Goal: Information Seeking & Learning: Find specific fact

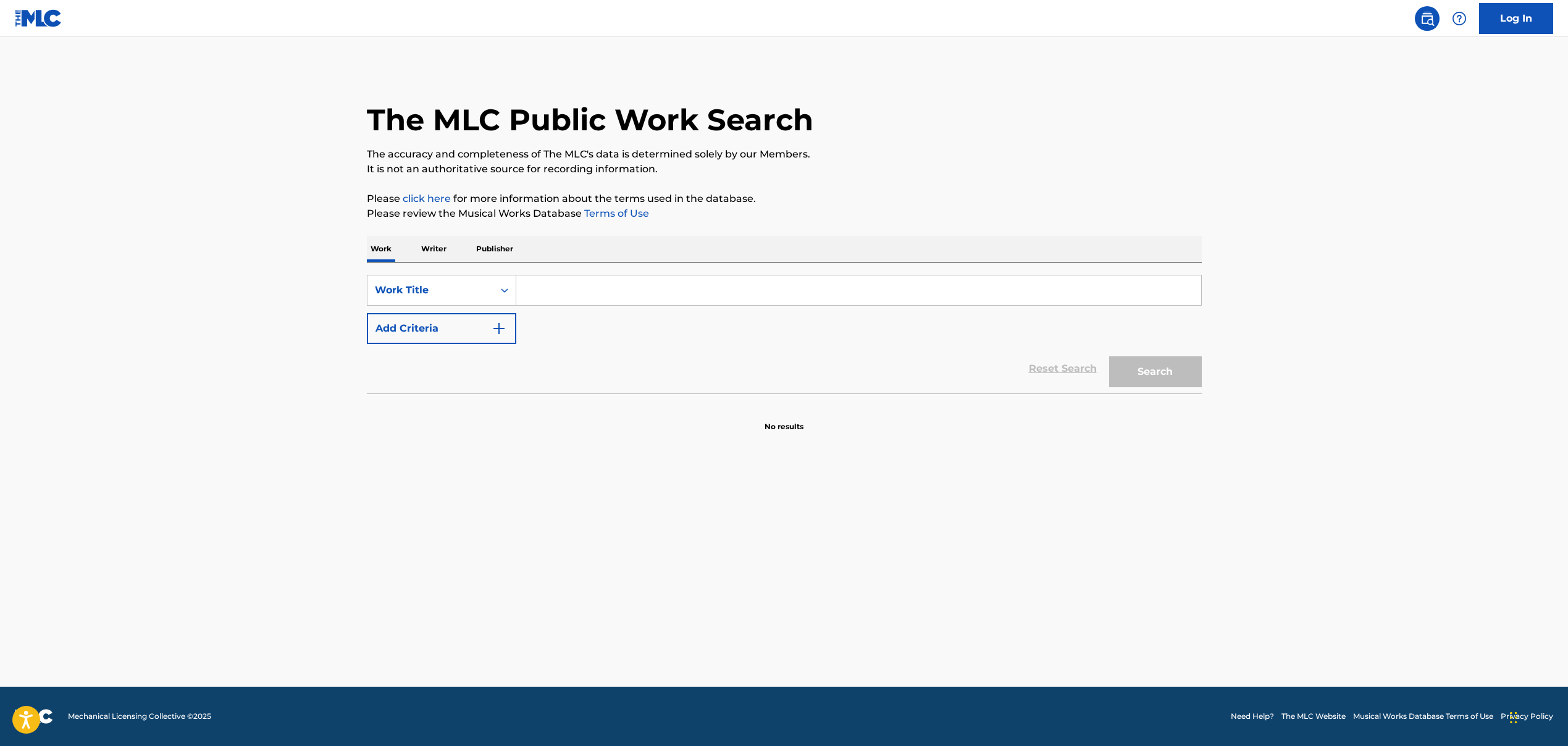
click at [576, 294] on input "Search Form" at bounding box center [859, 290] width 685 height 30
paste input "Transform', 'TRANSFORM"
click at [497, 333] on img "Search Form" at bounding box center [498, 328] width 15 height 15
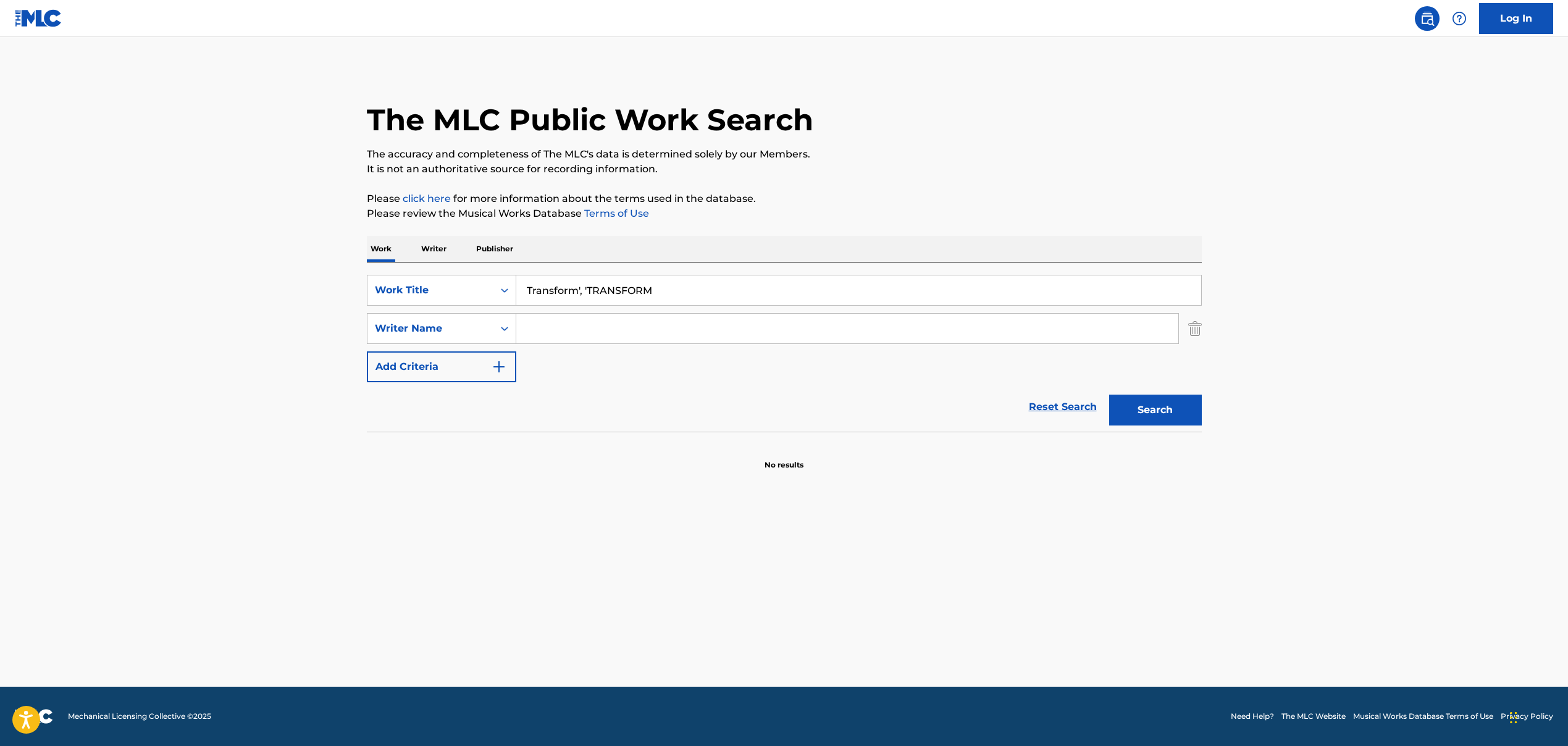
drag, startPoint x: 578, startPoint y: 289, endPoint x: 689, endPoint y: 302, distance: 111.8
click at [689, 302] on input "Transform', 'TRANSFORM" at bounding box center [859, 290] width 685 height 30
drag, startPoint x: 576, startPoint y: 291, endPoint x: 686, endPoint y: 293, distance: 110.0
click at [686, 293] on input "Transform', 'TRANSFORM" at bounding box center [859, 290] width 685 height 30
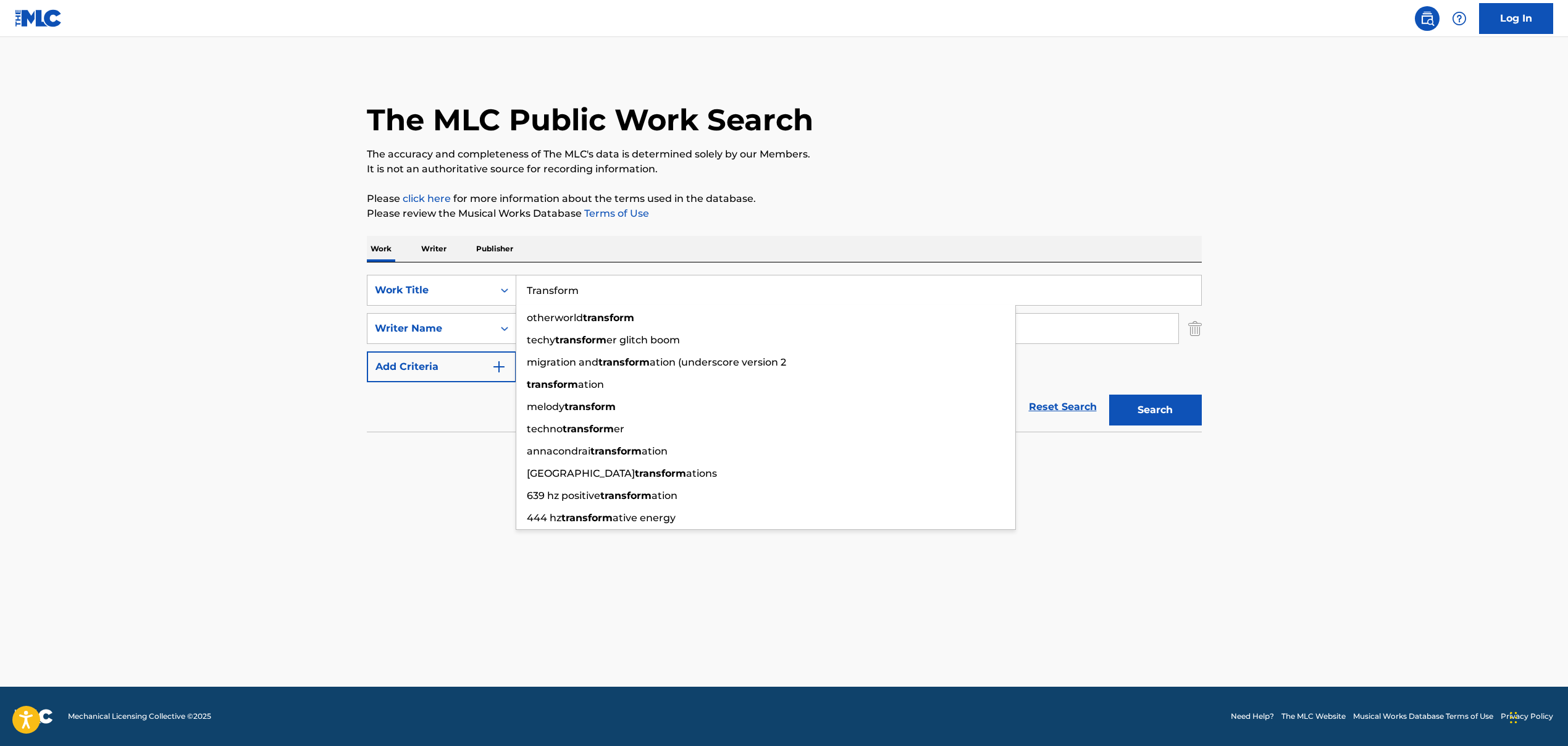
type input "Transform"
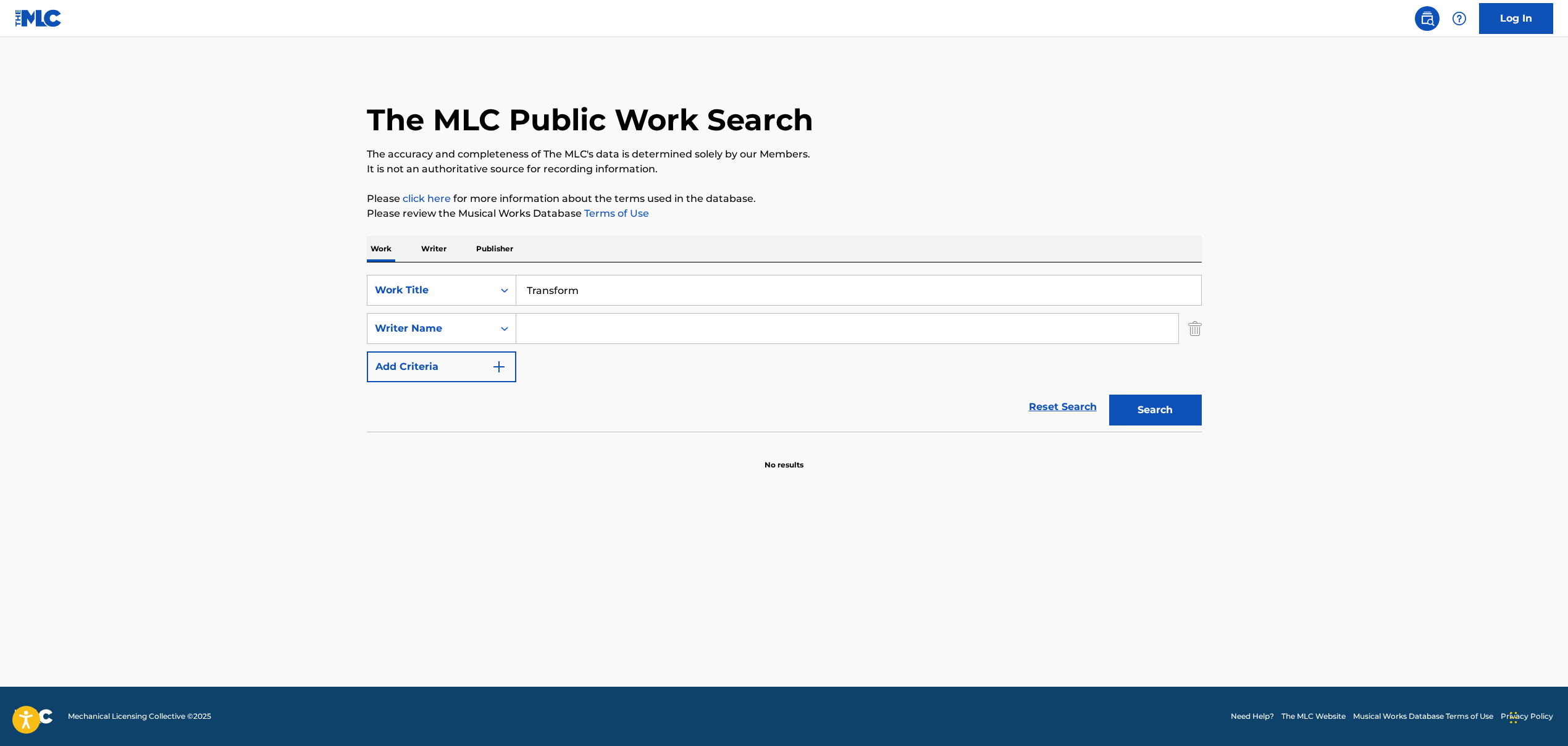
click at [552, 328] on input "Search Form" at bounding box center [847, 328] width 662 height 30
paste input "[DEMOGRAPHIC_DATA][PERSON_NAME], [PERSON_NAME] [PERSON_NAME], [PERSON_NAME] [PE…"
drag, startPoint x: 611, startPoint y: 331, endPoint x: 872, endPoint y: 339, distance: 261.1
click at [872, 339] on input "[DEMOGRAPHIC_DATA][PERSON_NAME], [PERSON_NAME] [PERSON_NAME], [PERSON_NAME] [PE…" at bounding box center [847, 328] width 662 height 30
type input "[DEMOGRAPHIC_DATA][PERSON_NAME]"
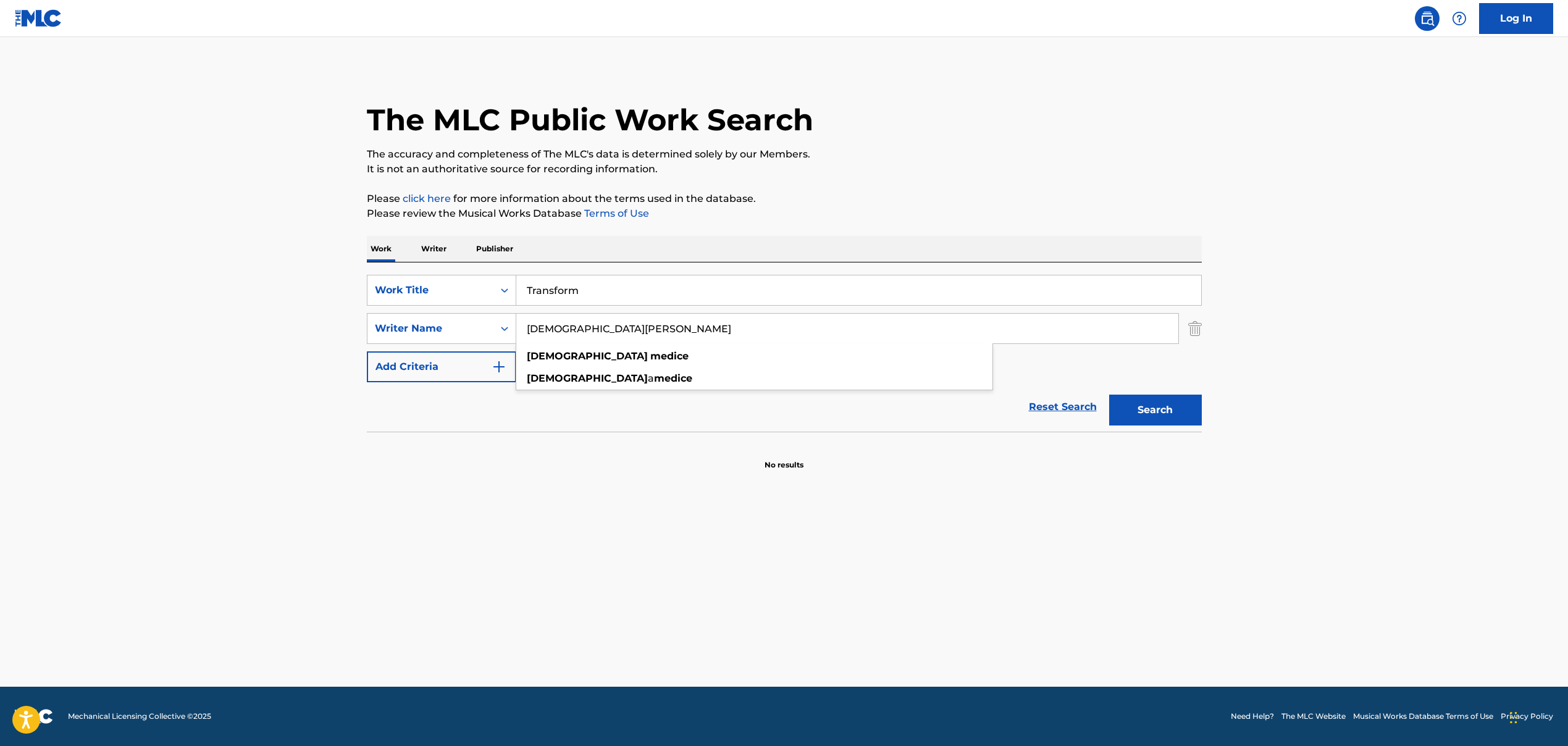
click at [1148, 408] on button "Search" at bounding box center [1155, 410] width 92 height 31
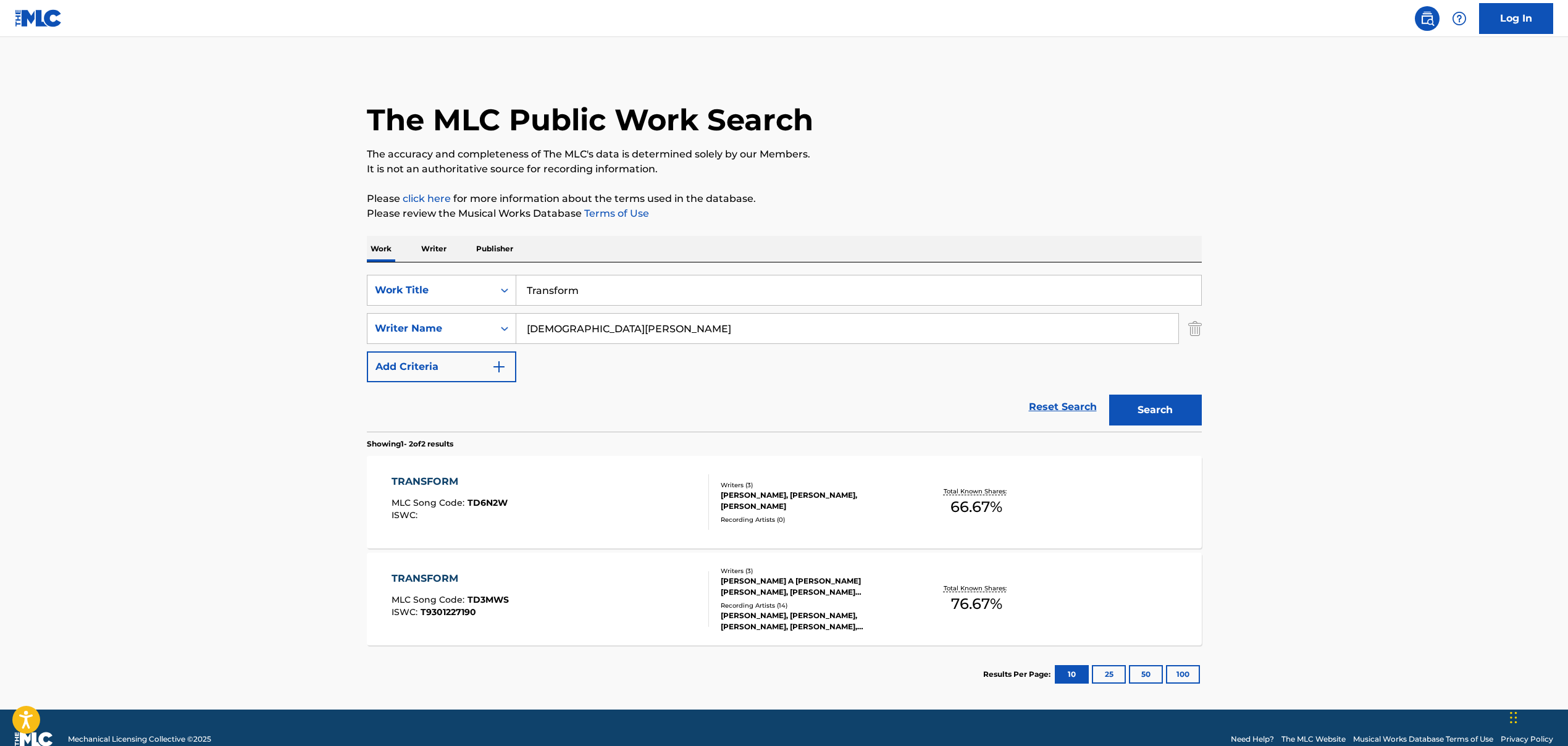
click at [633, 479] on div "TRANSFORM MLC Song Code : TD6N2W ISWC :" at bounding box center [550, 502] width 317 height 55
click at [553, 295] on input "Transform" at bounding box center [859, 290] width 685 height 30
paste input "STILL BELIEVE"
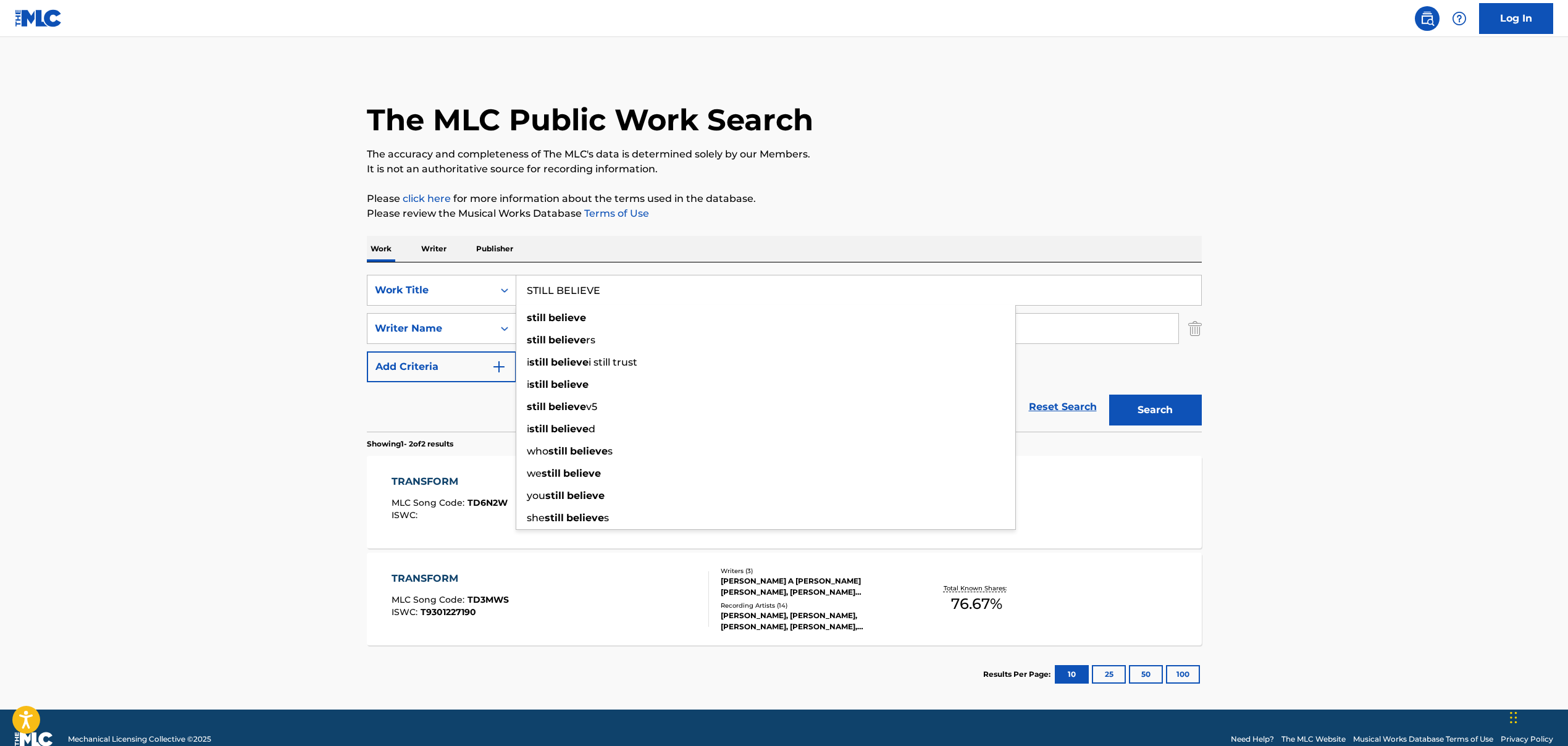
type input "STILL BELIEVE"
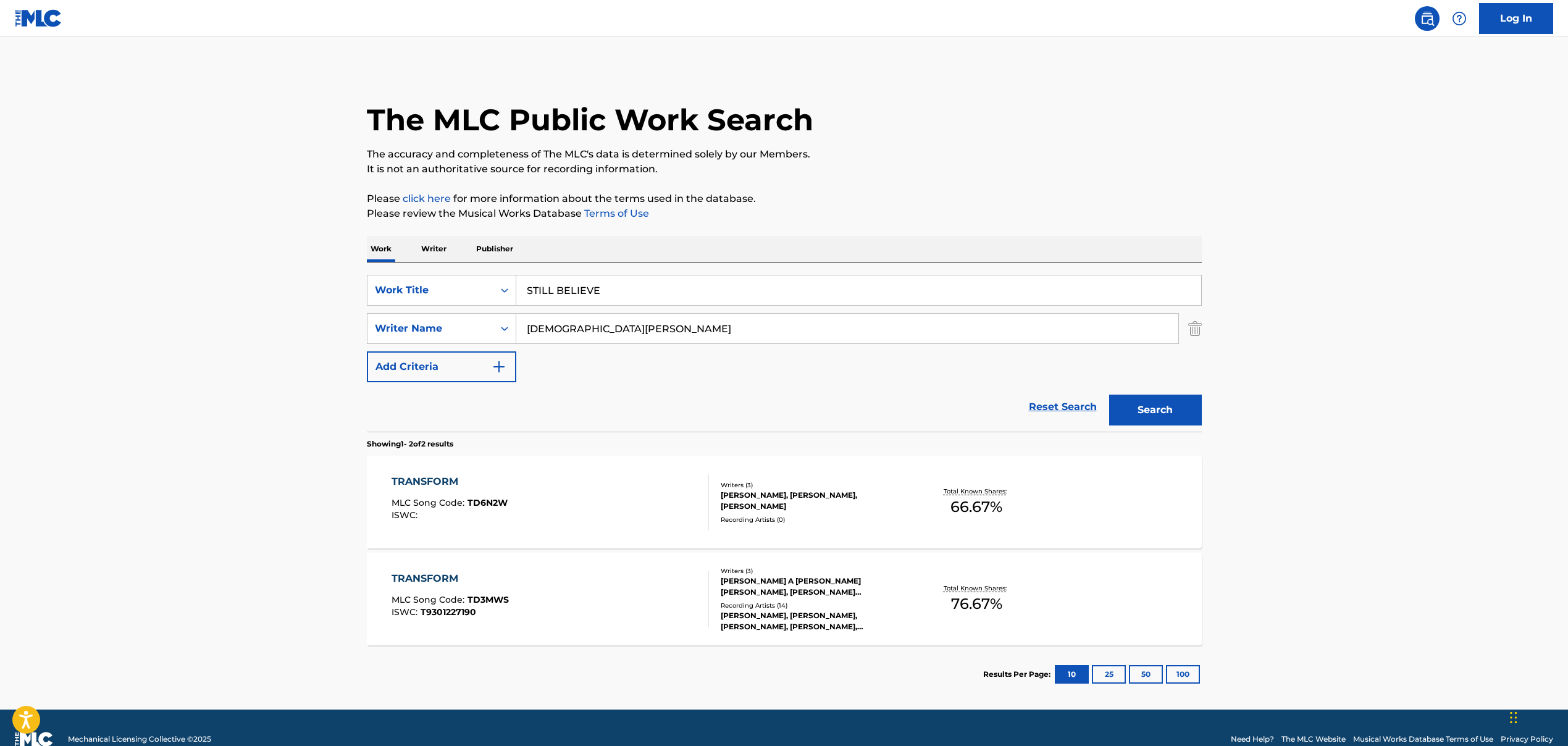
click at [567, 328] on input "[DEMOGRAPHIC_DATA][PERSON_NAME]" at bounding box center [847, 328] width 662 height 30
paste input "[PERSON_NAME]"
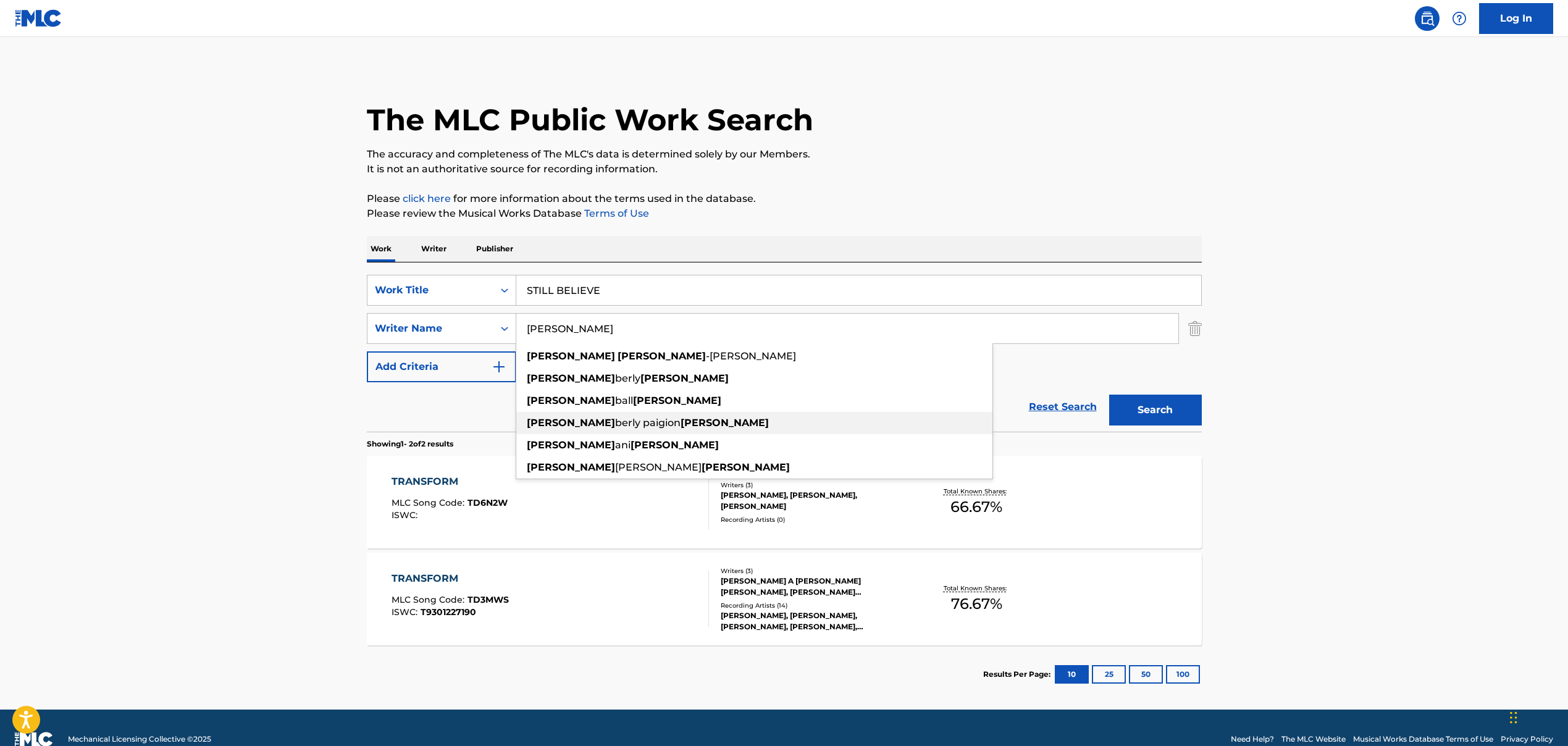
click at [720, 421] on div "[PERSON_NAME] paigion [PERSON_NAME]" at bounding box center [754, 423] width 476 height 22
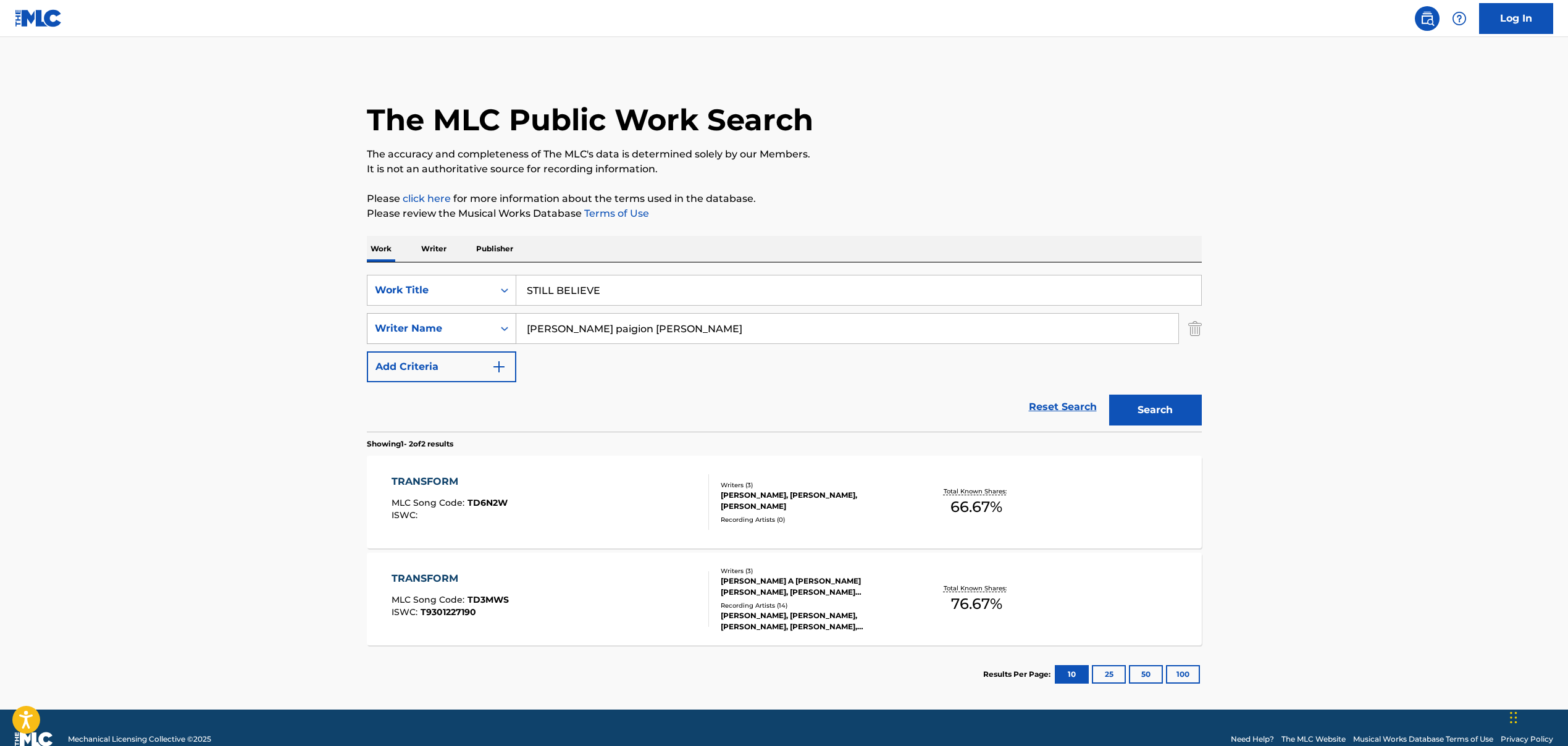
drag, startPoint x: 653, startPoint y: 325, endPoint x: 495, endPoint y: 330, distance: 158.1
click at [495, 330] on div "SearchWithCriteriad2f8f893-ad85-4558-b867-df5a577dbae1 Writer Name [PERSON_NAME…" at bounding box center [784, 328] width 835 height 31
paste input "[PERSON_NAME]"
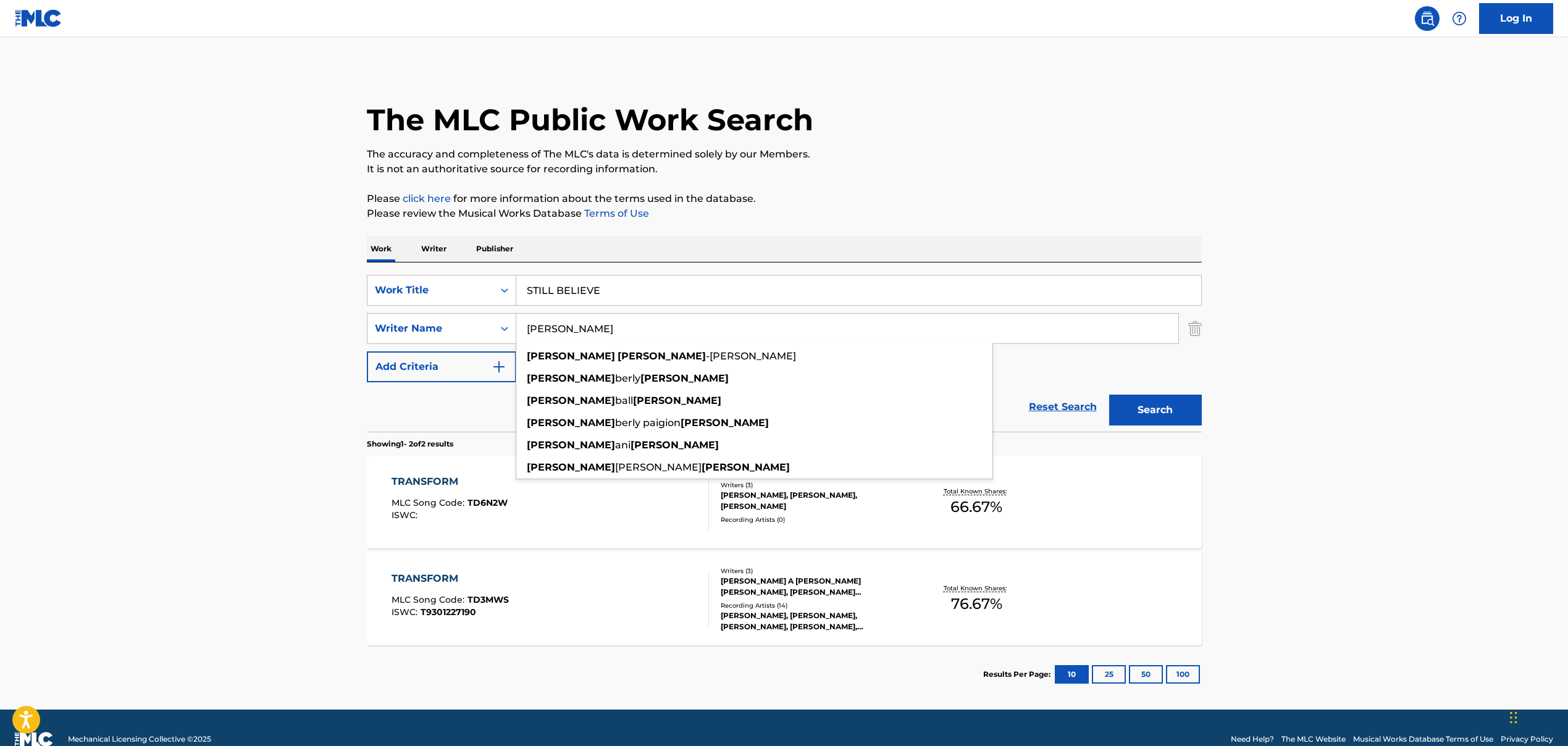
type input "[PERSON_NAME]"
click at [284, 361] on main "The MLC Public Work Search The accuracy and completeness of The MLC's data is d…" at bounding box center [784, 373] width 1568 height 673
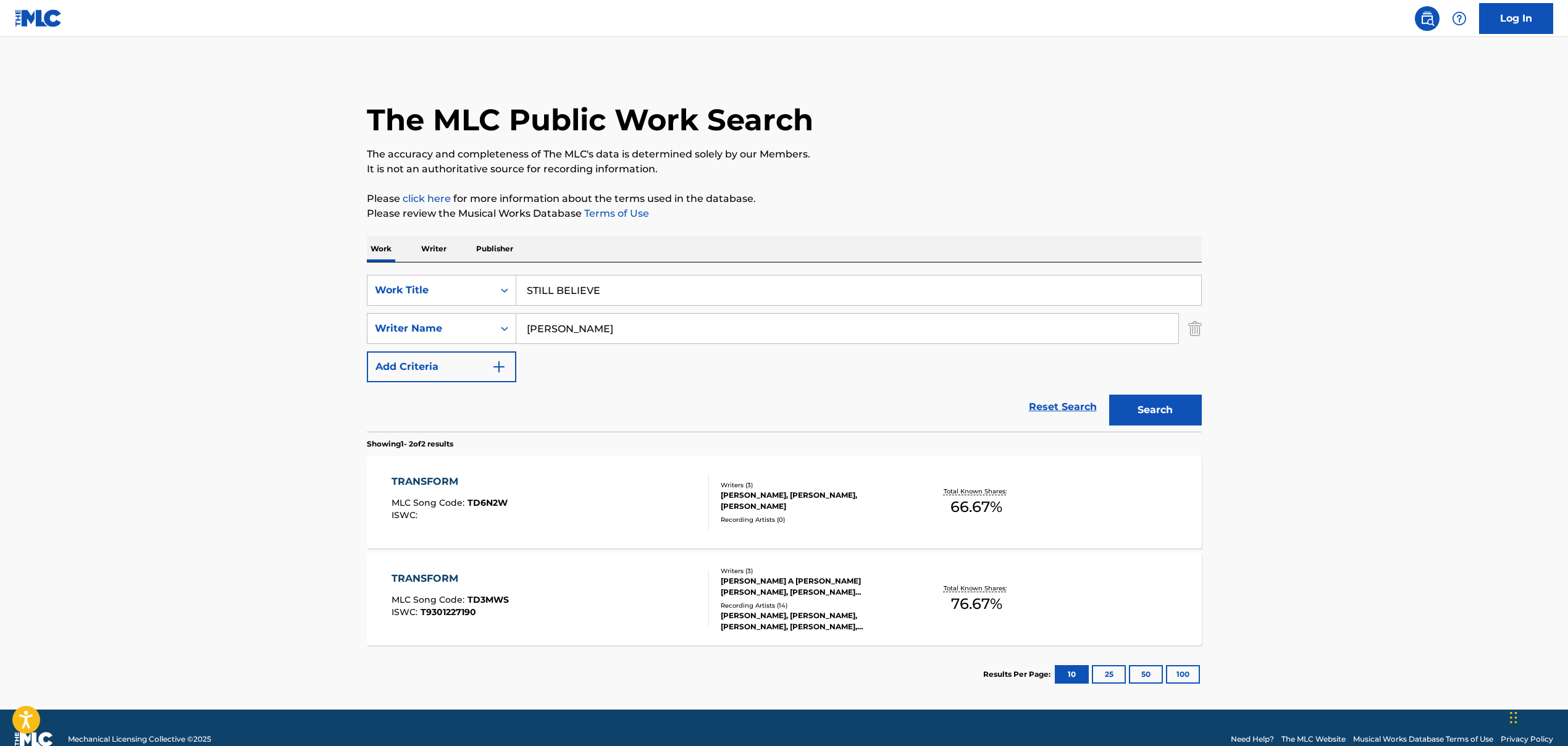
click at [1184, 414] on button "Search" at bounding box center [1155, 410] width 92 height 31
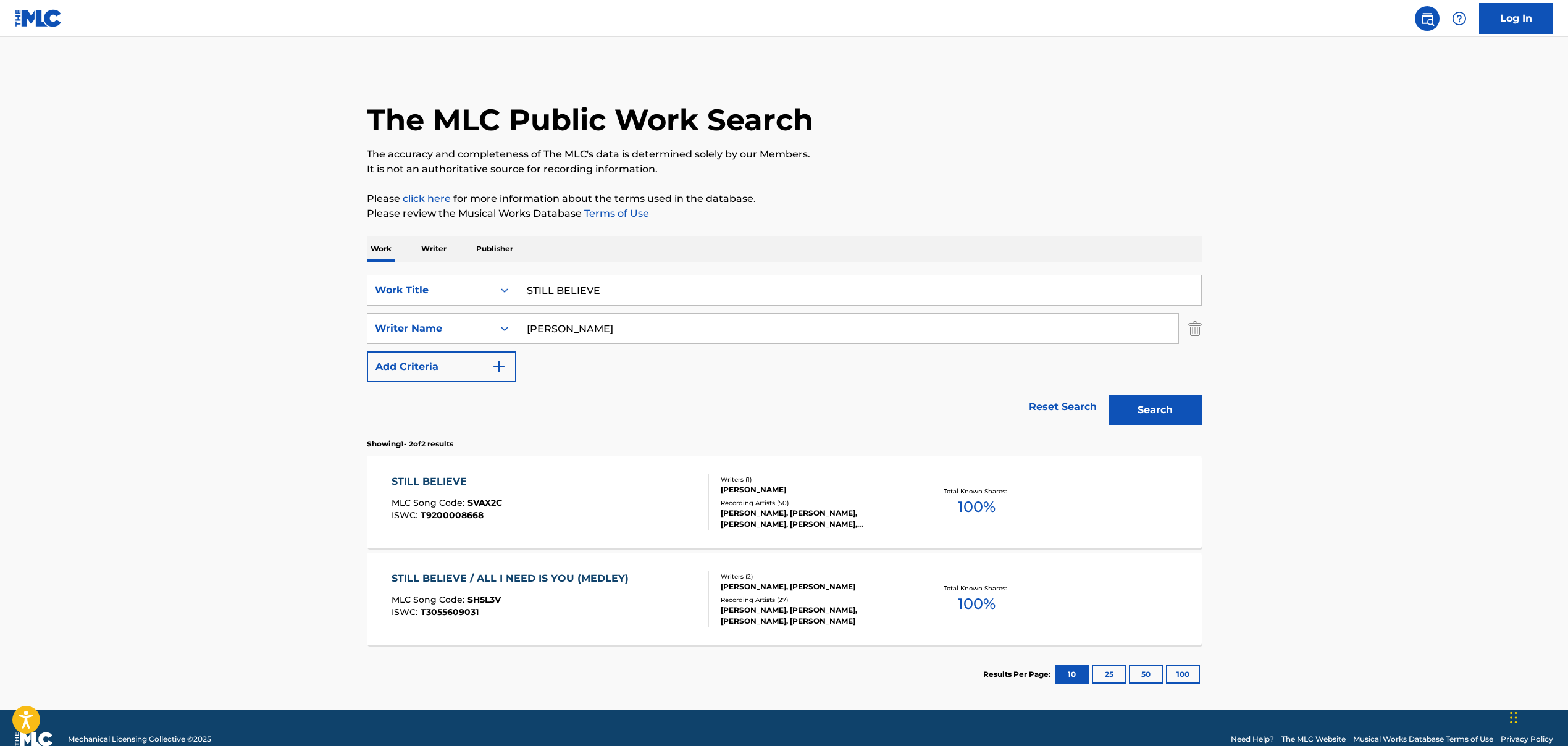
click at [633, 495] on div "STILL BELIEVE MLC Song Code : SVAX2C ISWC : T9200008668" at bounding box center [550, 502] width 317 height 55
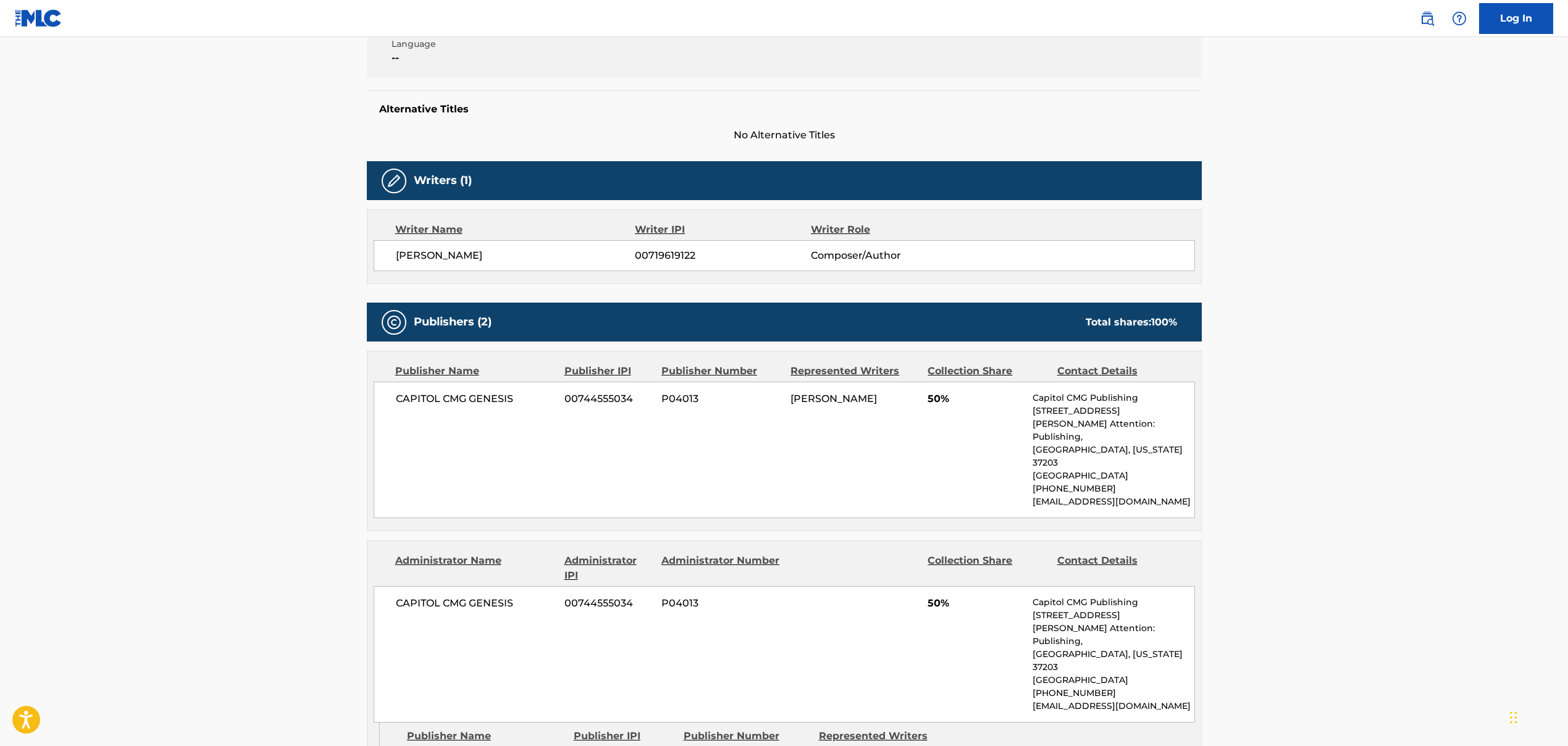
scroll to position [413, 0]
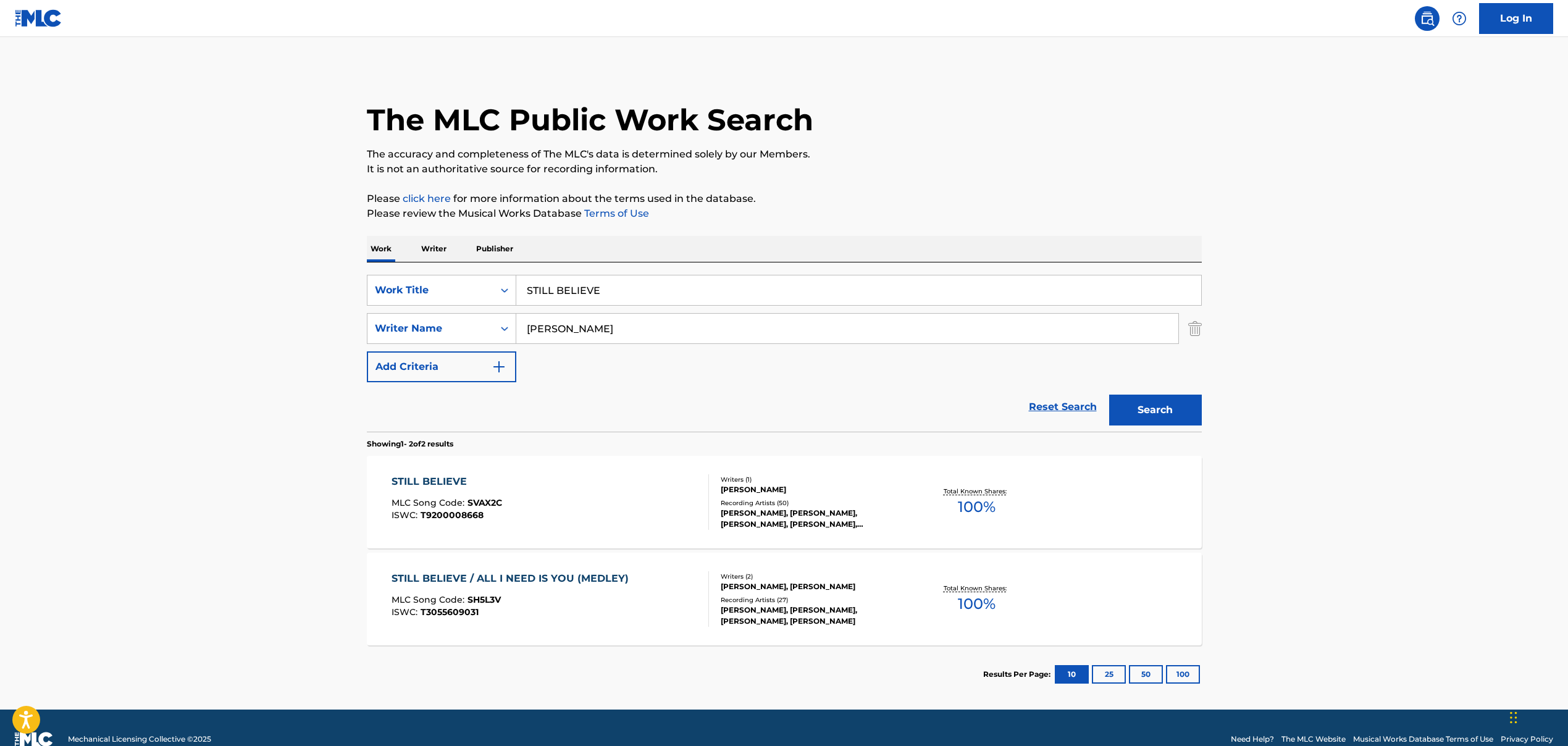
click at [574, 291] on input "STILL BELIEVE" at bounding box center [859, 290] width 685 height 30
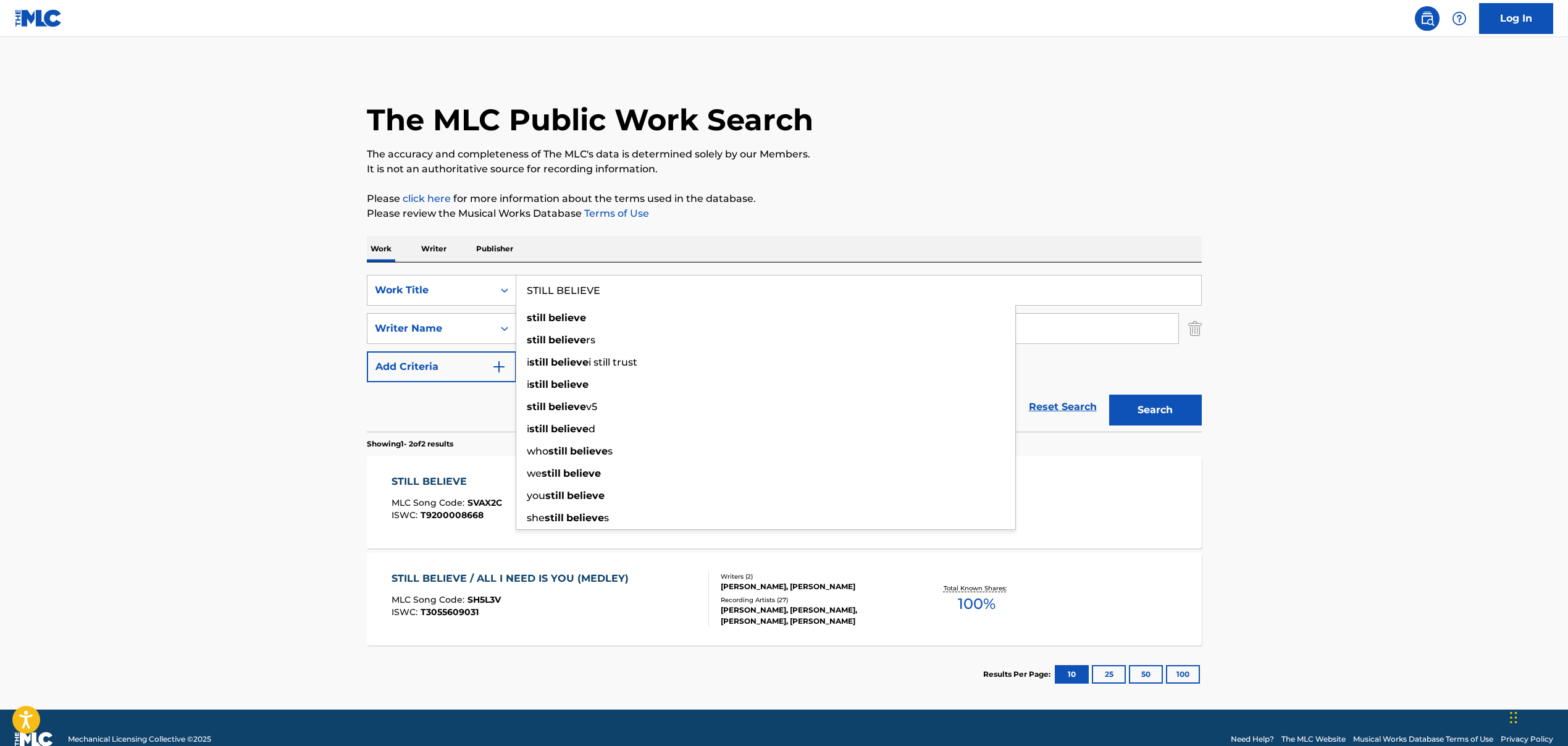
paste input "[PERSON_NAME] [PERSON_NAME]"
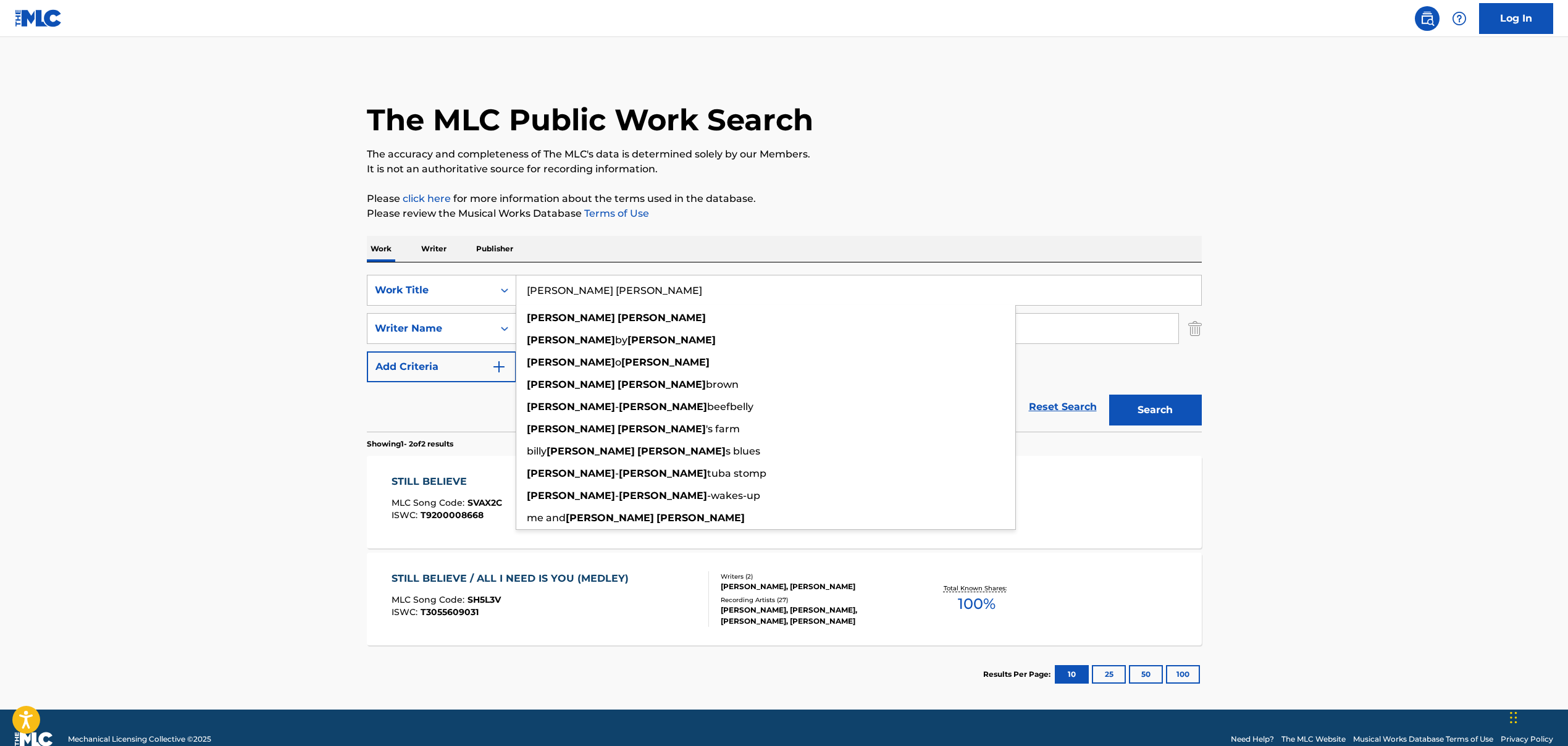
type input "[PERSON_NAME] [PERSON_NAME]"
click at [329, 277] on main "The MLC Public Work Search The accuracy and completeness of The MLC's data is d…" at bounding box center [784, 373] width 1568 height 673
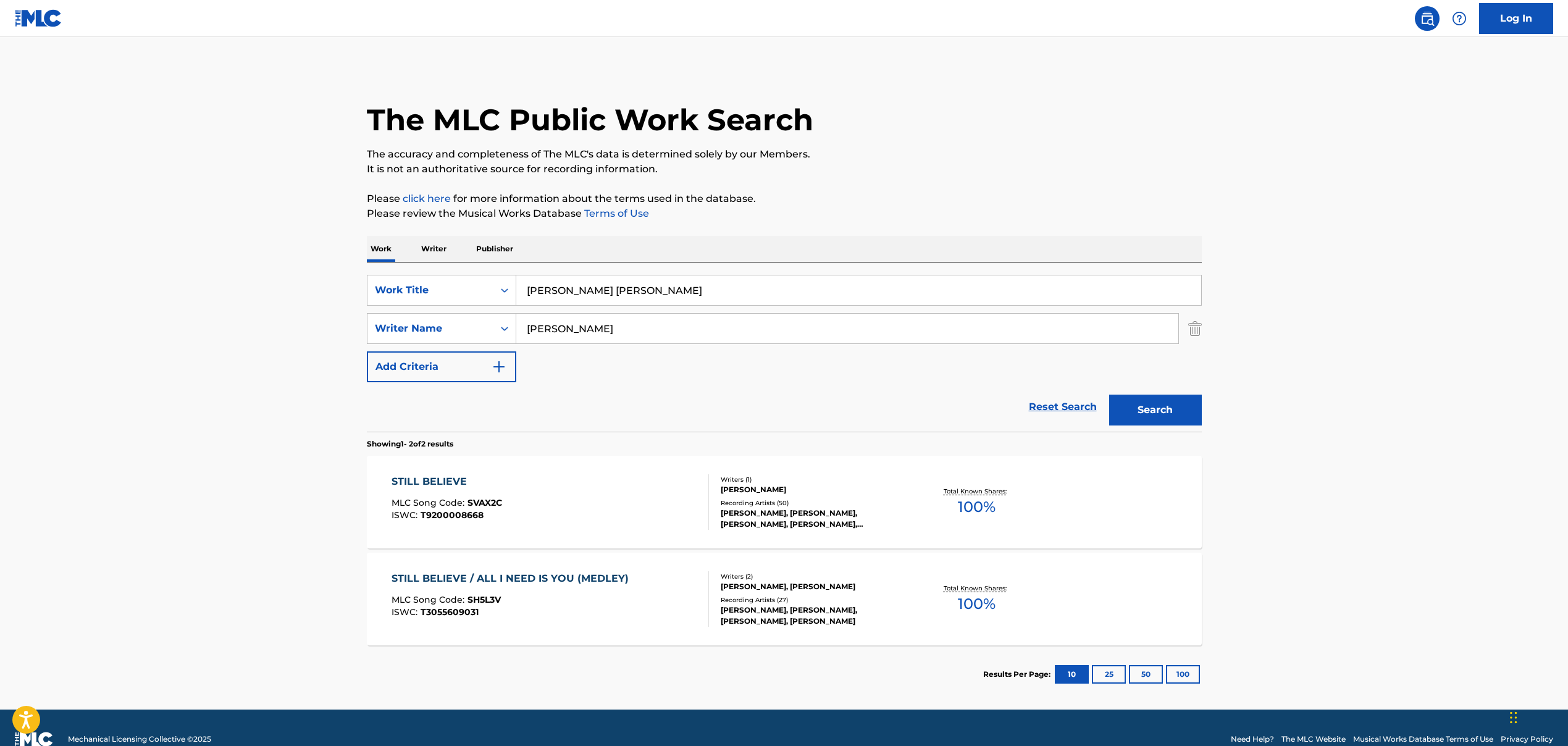
click at [582, 328] on input "[PERSON_NAME]" at bounding box center [847, 328] width 662 height 30
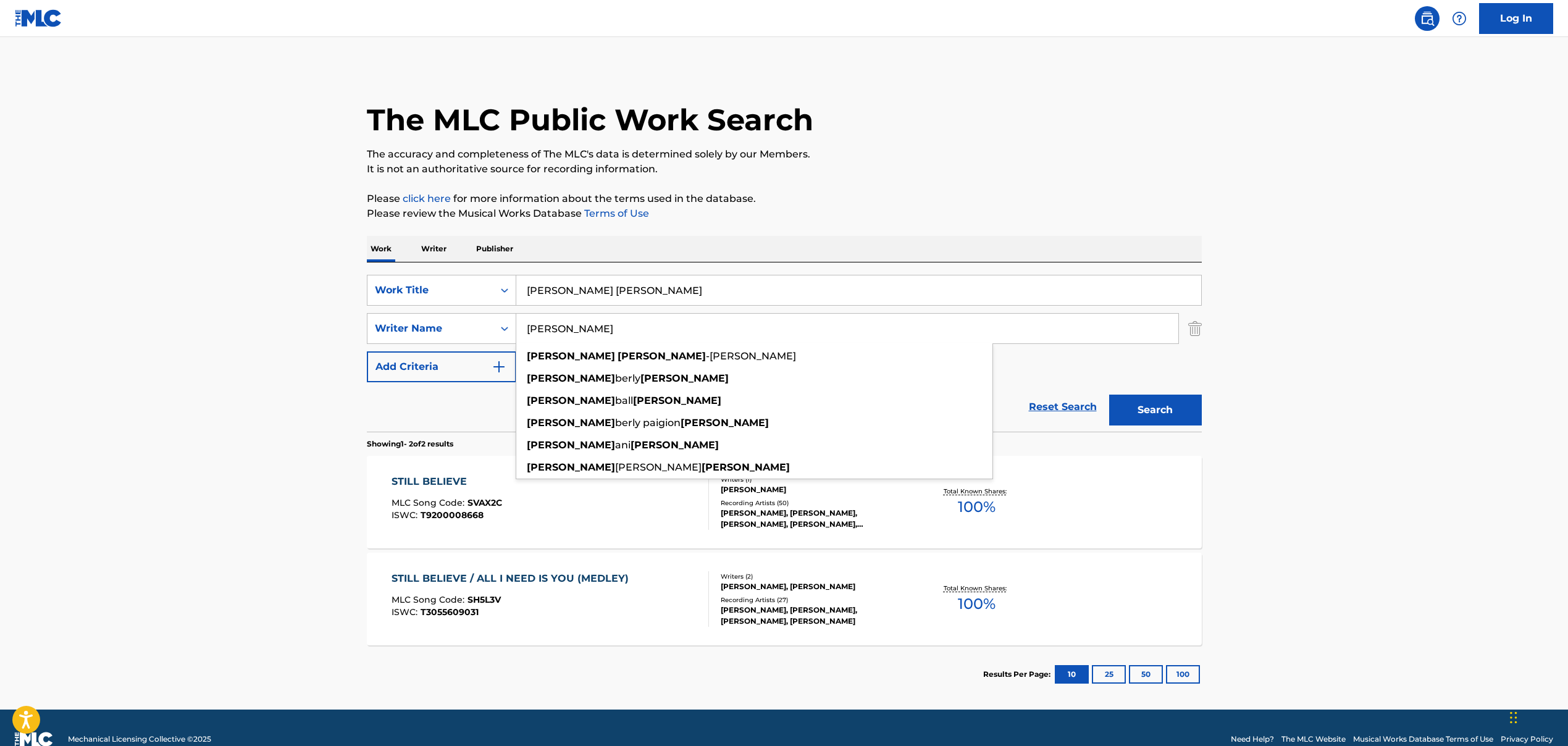
paste input "HUNTER [PERSON_NAME], [PERSON_NAME] [PERSON_NAME], [PERSON_NAME] [PERSON_NAME],…"
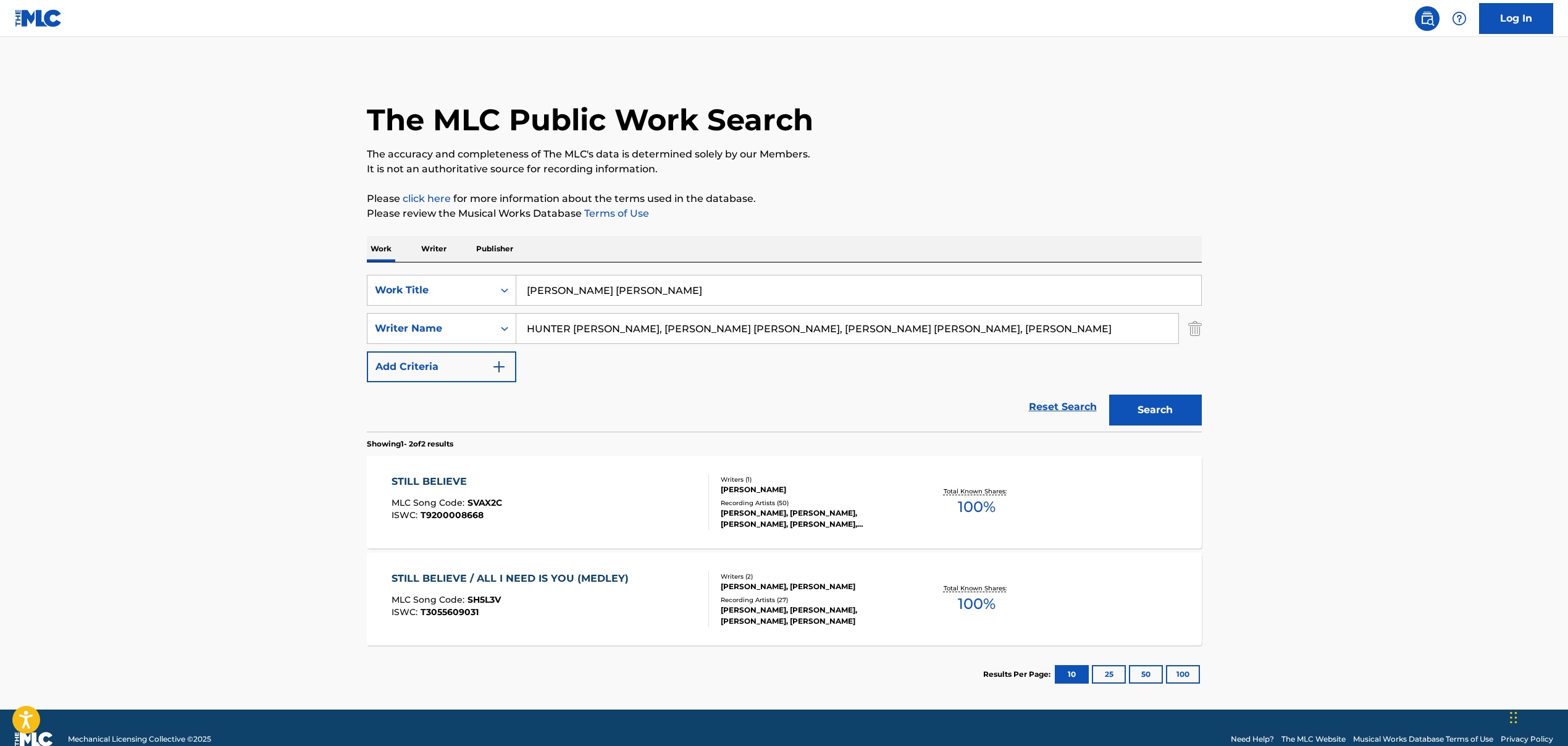
drag, startPoint x: 663, startPoint y: 328, endPoint x: 1018, endPoint y: 345, distance: 355.4
click at [1018, 345] on div "SearchWithCriteria5de56fdd-c8b8-4120-88cd-c9ebbfc0264a Work Title [PERSON_NAME]…" at bounding box center [784, 328] width 835 height 108
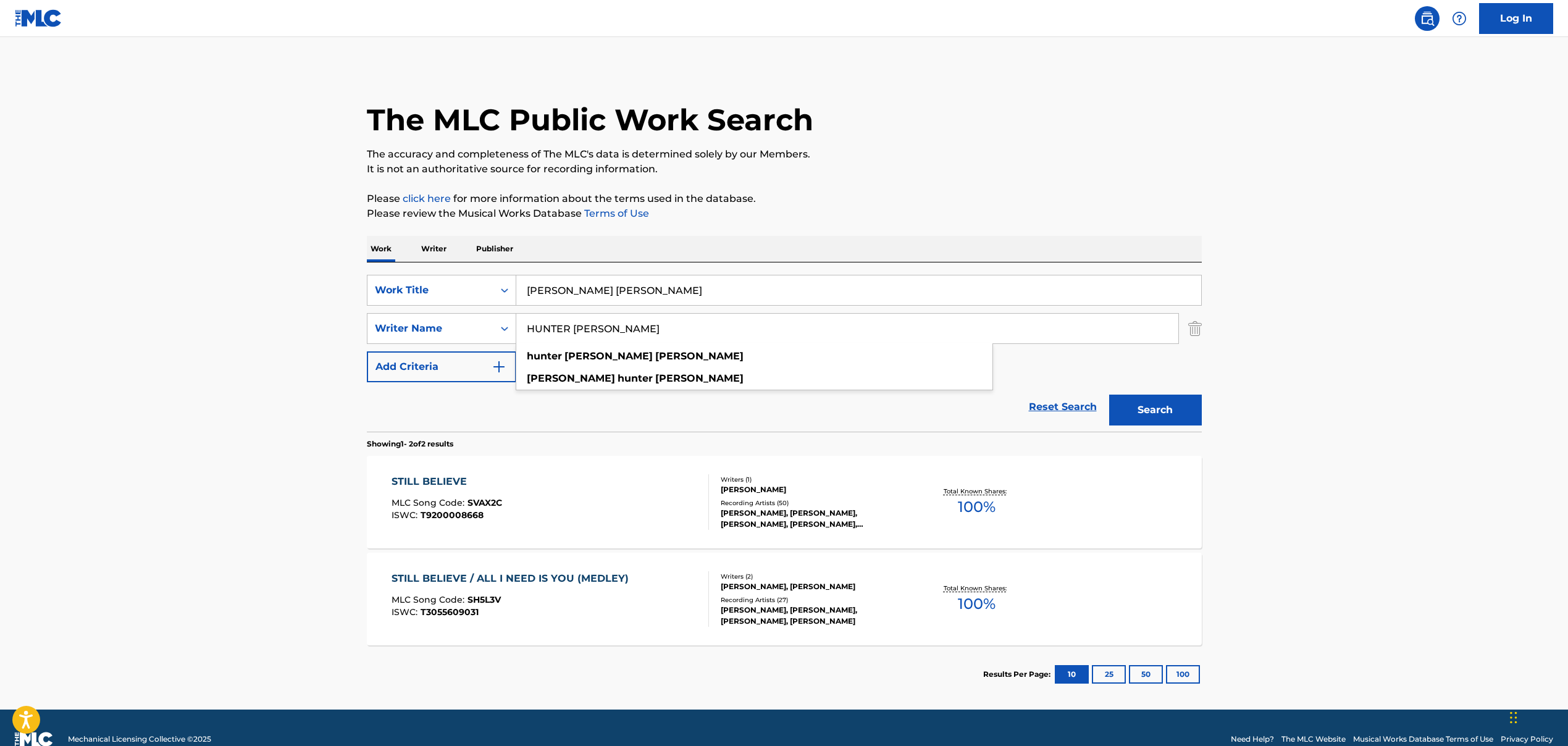
type input "HUNTER [PERSON_NAME]"
click at [1151, 412] on button "Search" at bounding box center [1155, 410] width 92 height 31
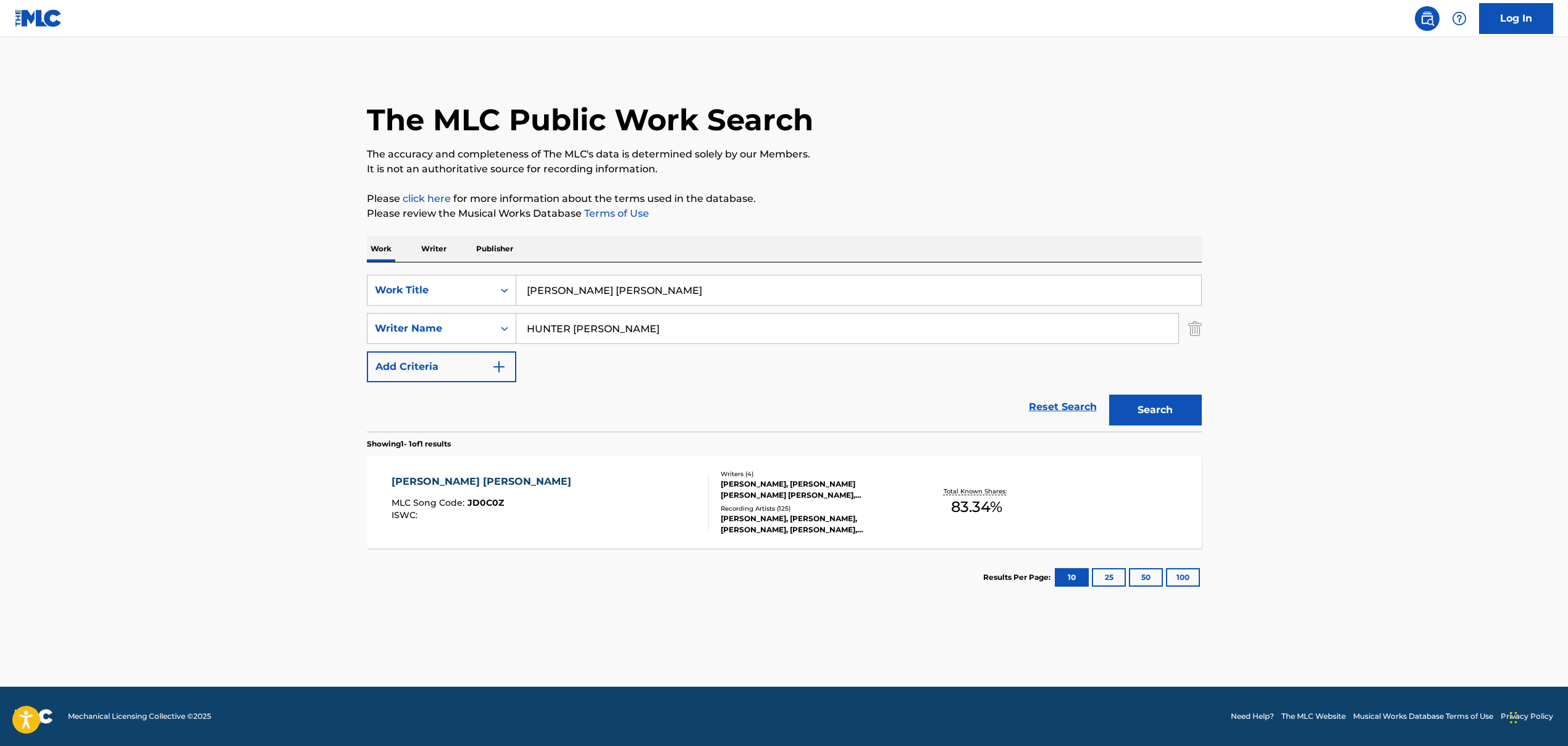
click at [670, 488] on div "[PERSON_NAME] [PERSON_NAME] MLC Song Code : JD0C0Z ISWC :" at bounding box center [550, 502] width 317 height 55
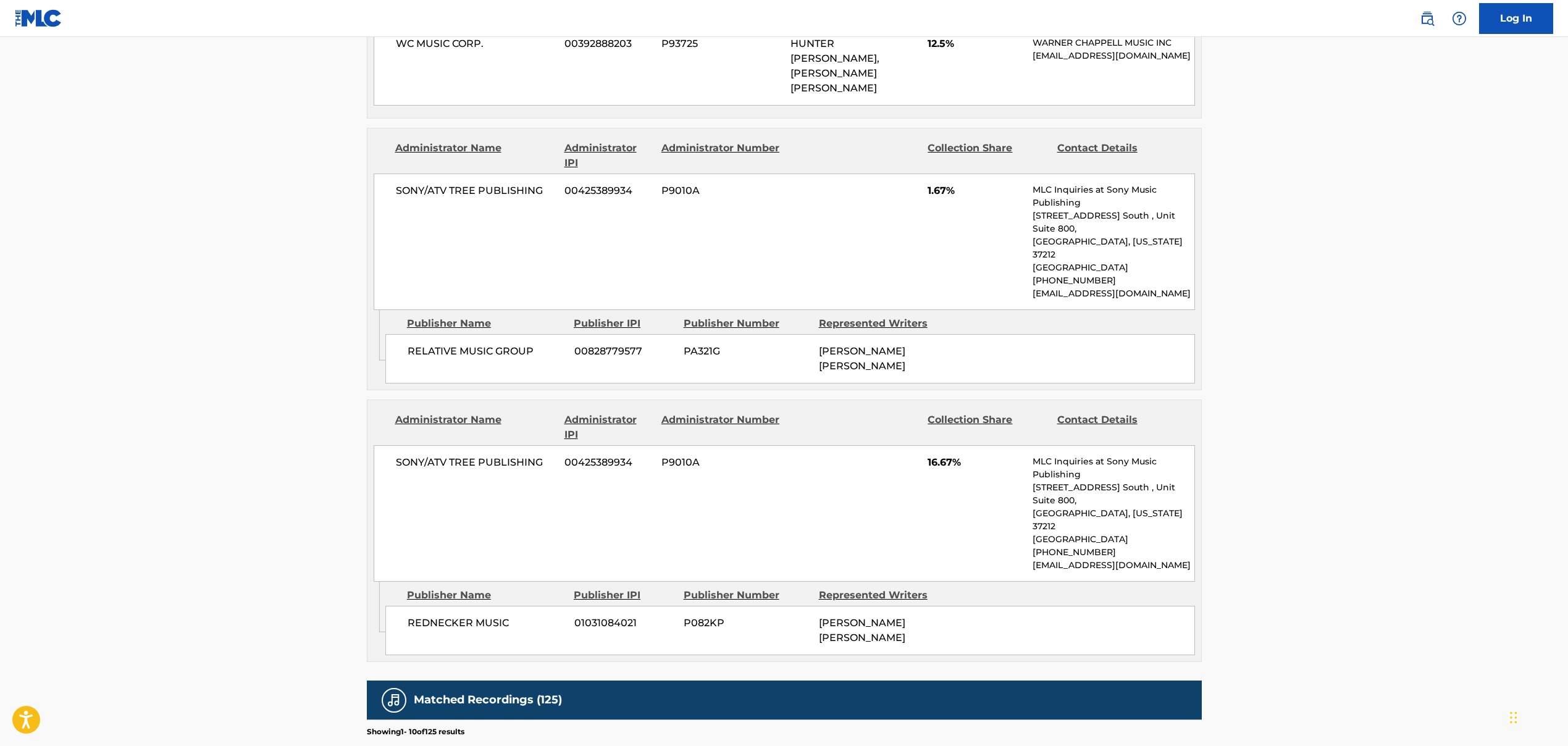
scroll to position [1464, 0]
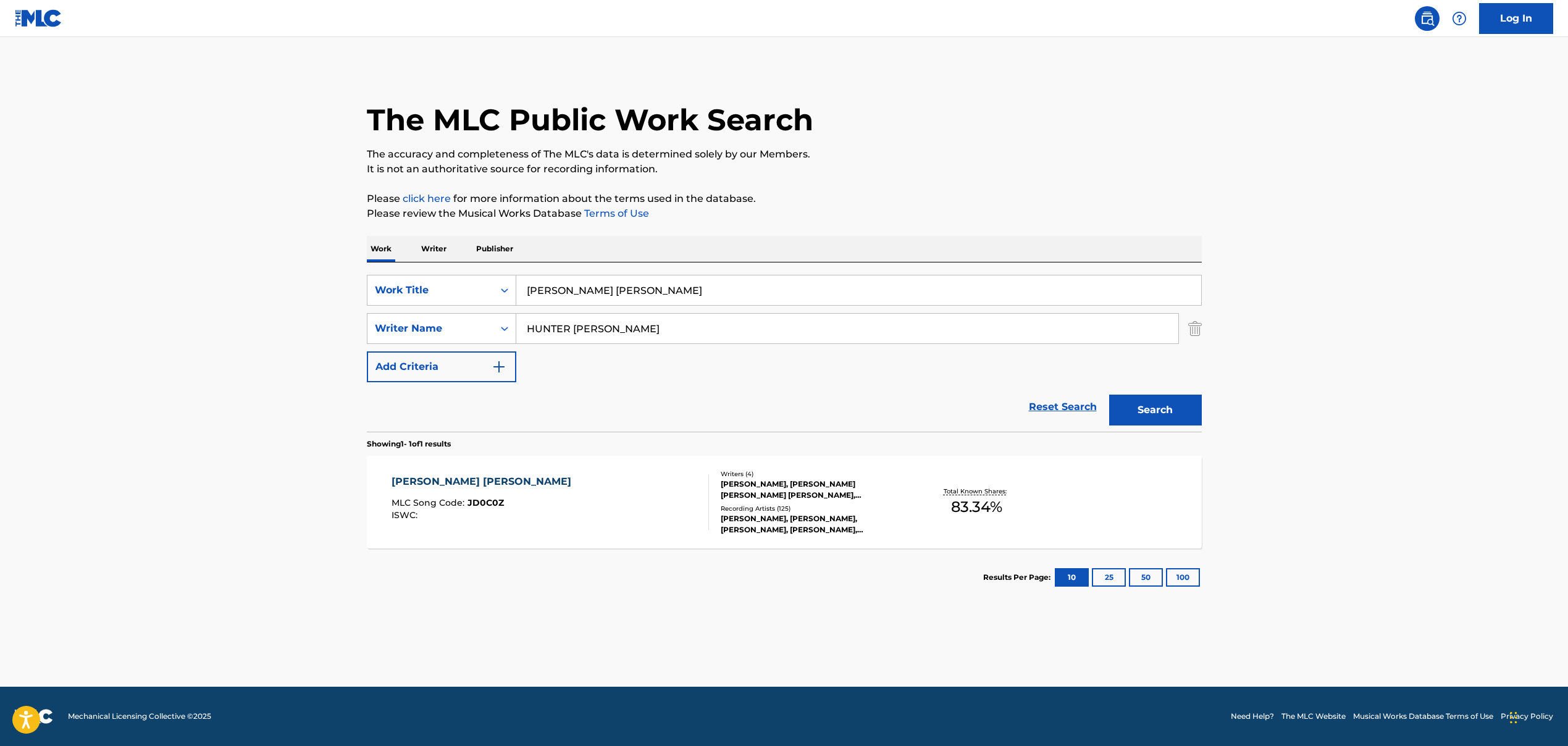
click at [565, 294] on input "[PERSON_NAME] [PERSON_NAME]" at bounding box center [859, 290] width 685 height 30
click at [566, 294] on input "[PERSON_NAME] [PERSON_NAME]" at bounding box center [859, 290] width 685 height 30
paste input "Give It To Me Right"
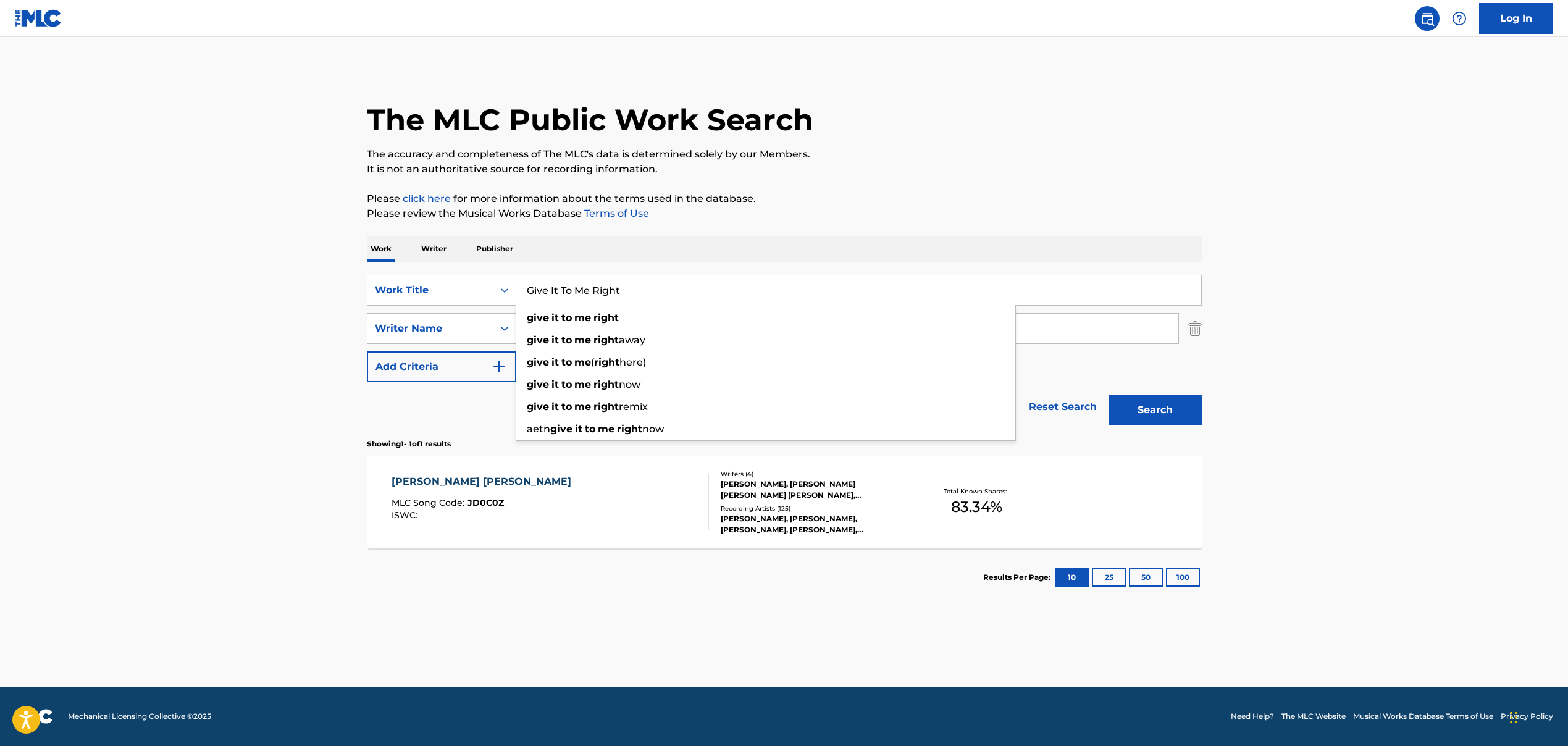
type input "Give It To Me Right"
click at [605, 325] on input "HUNTER [PERSON_NAME]" at bounding box center [847, 328] width 662 height 30
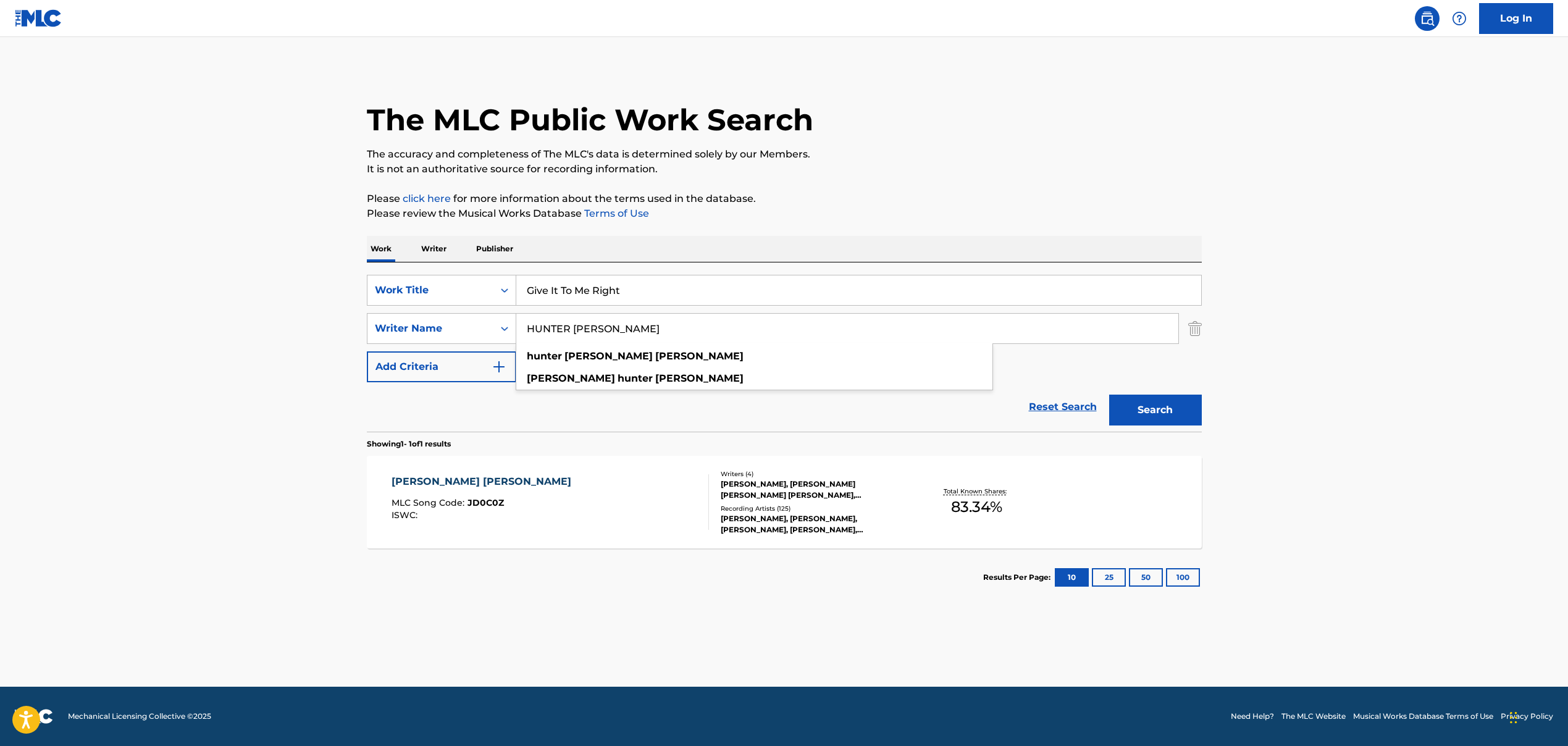
paste input "[PERSON_NAME], [PERSON_NAME]"
drag, startPoint x: 598, startPoint y: 327, endPoint x: 728, endPoint y: 334, distance: 130.2
click at [727, 333] on input "[PERSON_NAME], [PERSON_NAME]" at bounding box center [847, 328] width 662 height 30
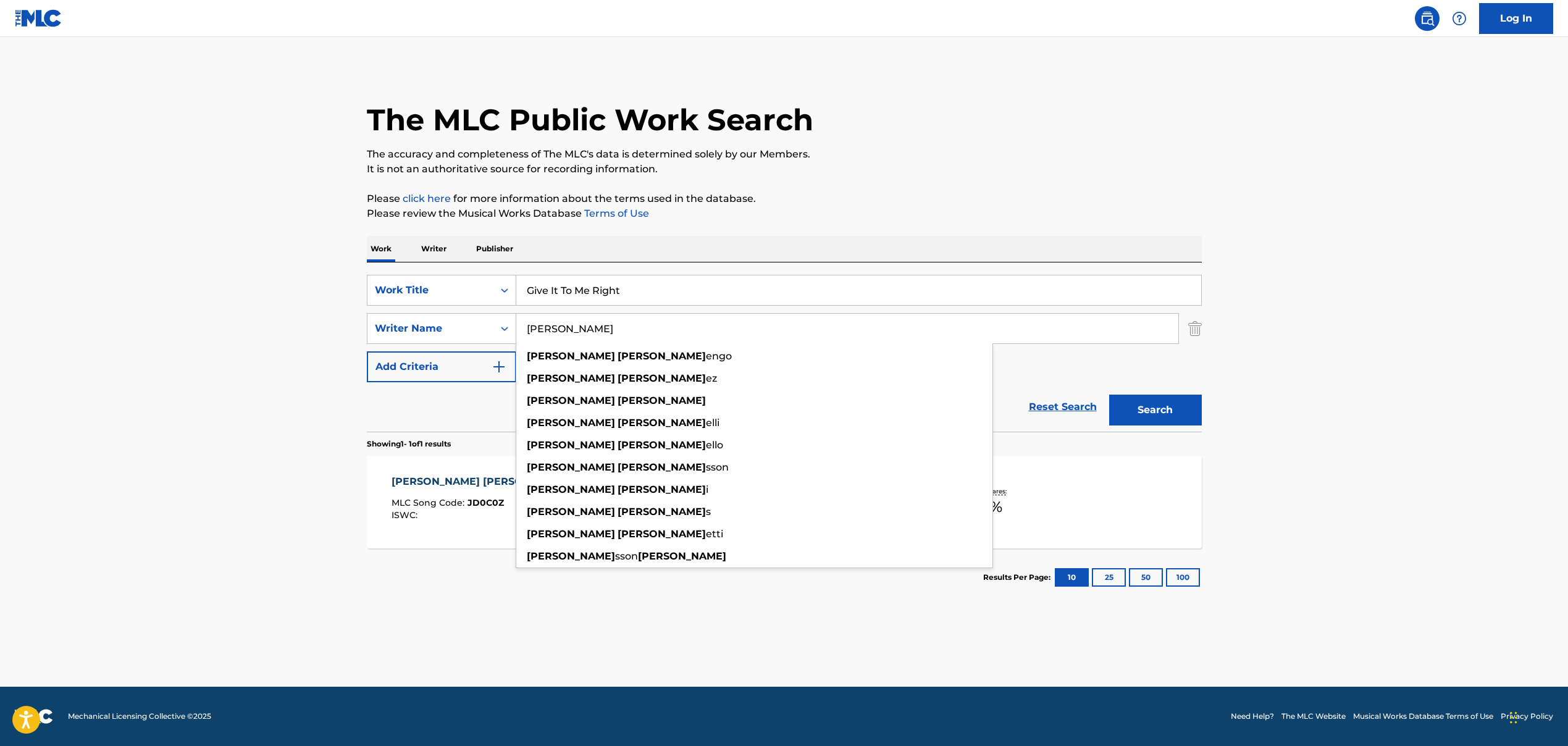
type input "[PERSON_NAME]"
drag, startPoint x: 1148, startPoint y: 409, endPoint x: 1122, endPoint y: 428, distance: 32.2
click at [1148, 409] on button "Search" at bounding box center [1155, 410] width 92 height 31
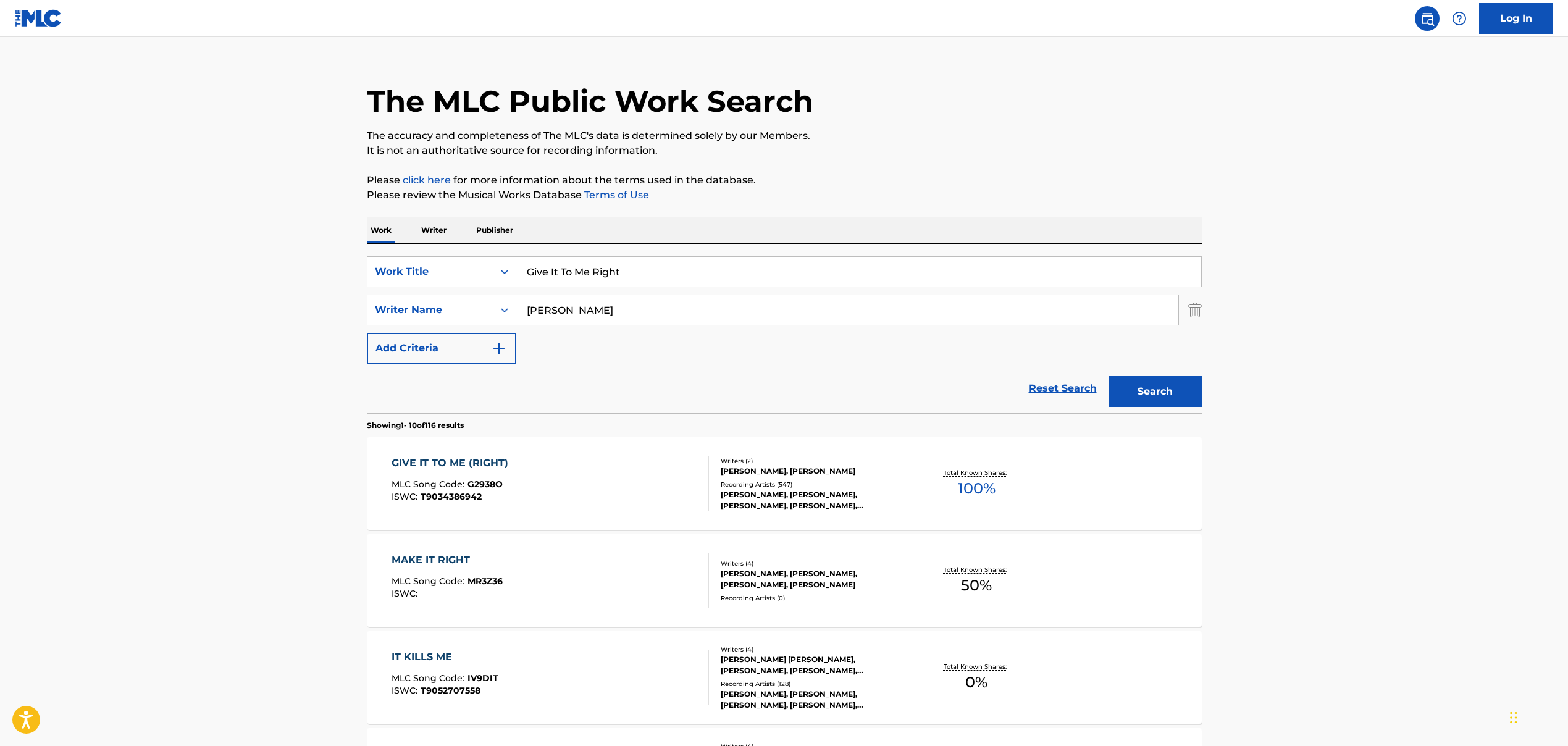
scroll to position [20, 0]
click at [586, 482] on div "GIVE IT TO ME (RIGHT) MLC Song Code : G2938O ISWC : T9034386942" at bounding box center [550, 482] width 317 height 55
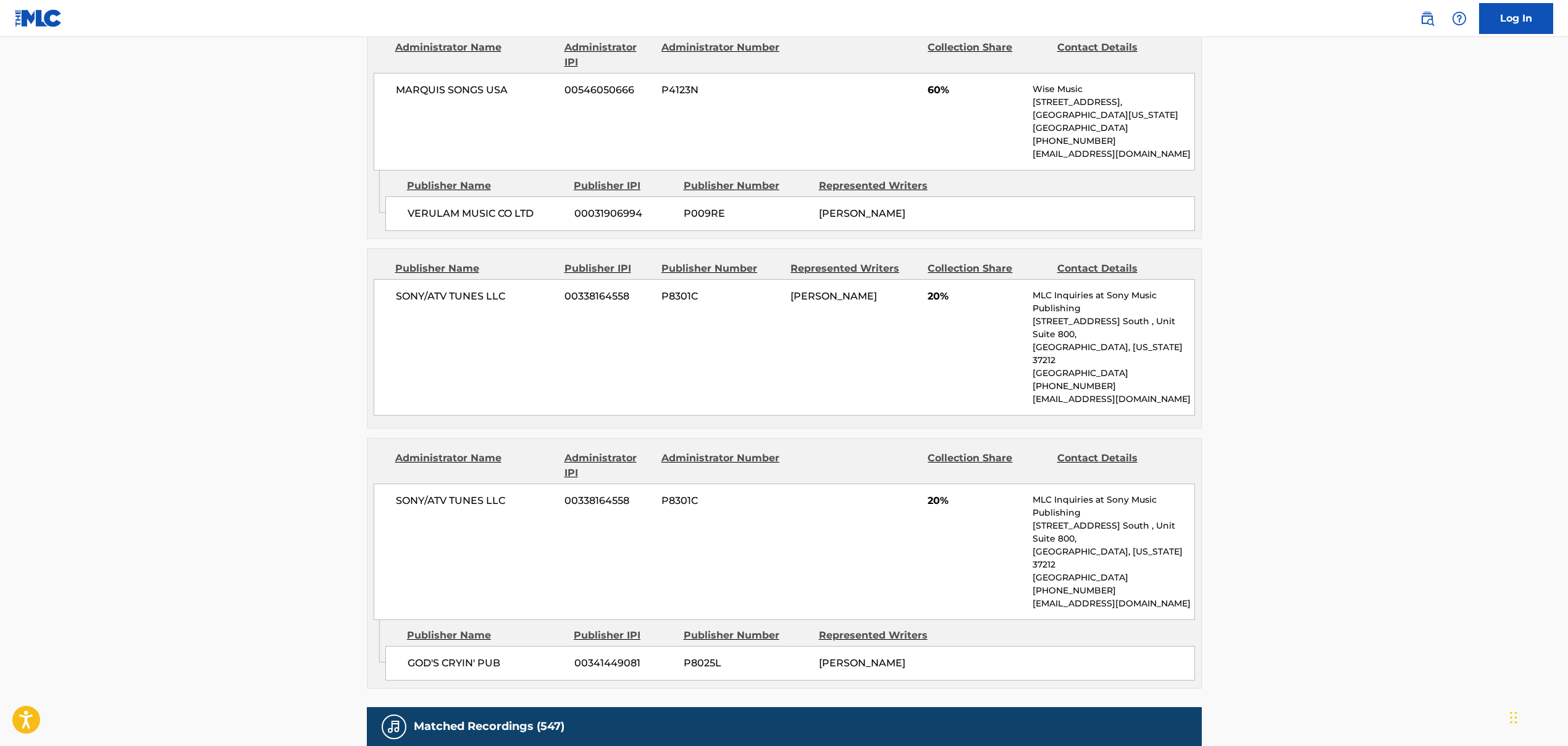
scroll to position [579, 0]
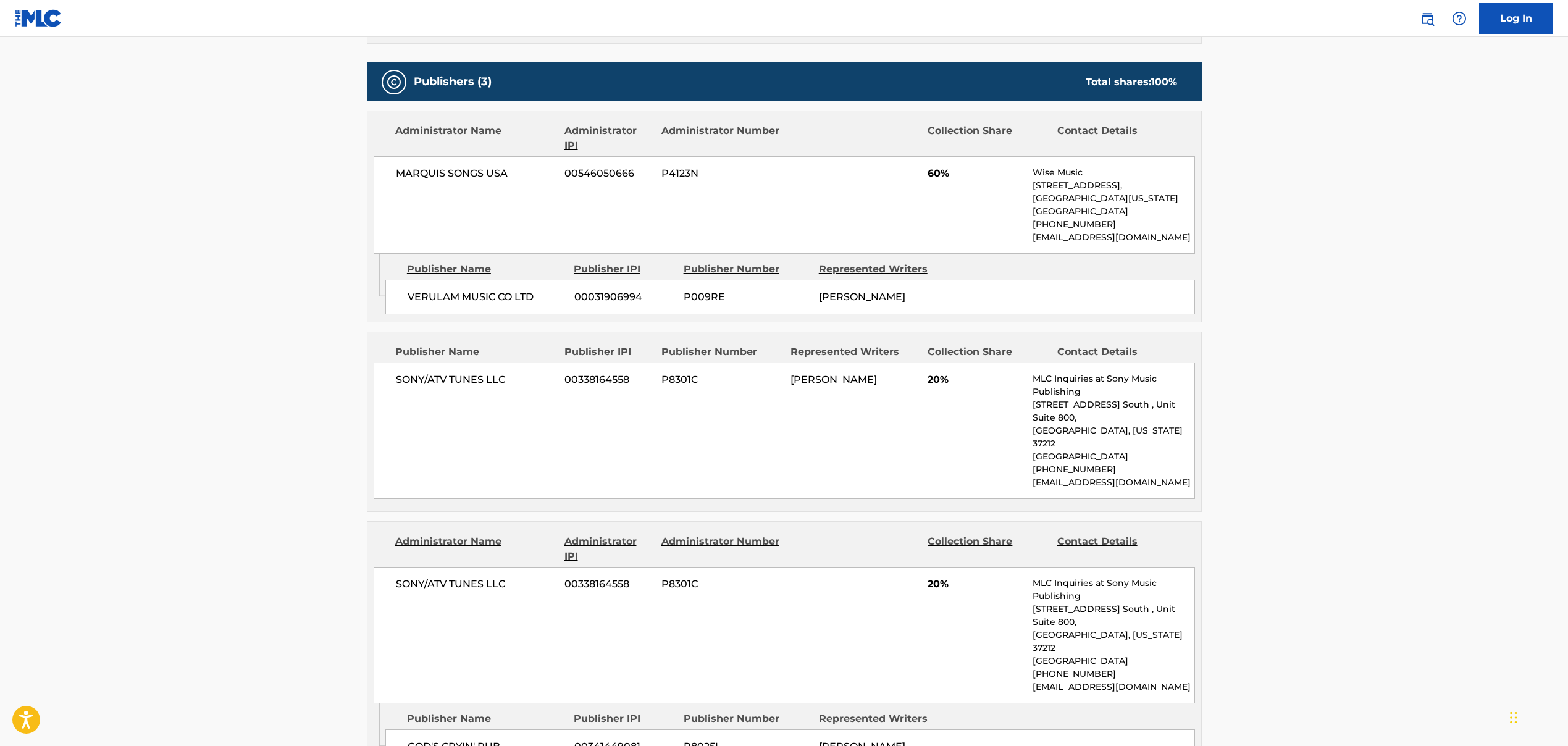
click at [527, 293] on span "VERULAM MUSIC CO LTD" at bounding box center [486, 297] width 158 height 15
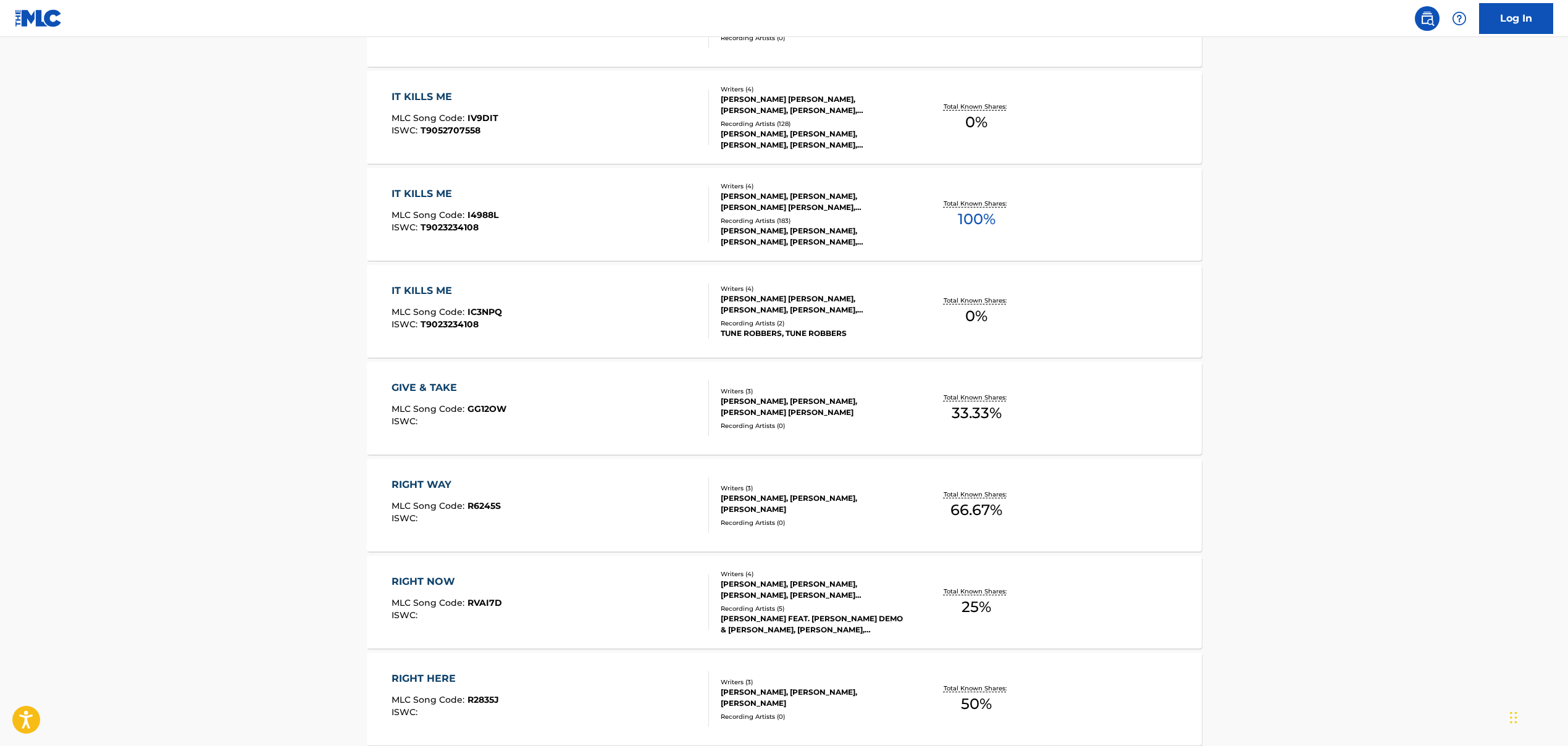
scroll to position [20, 0]
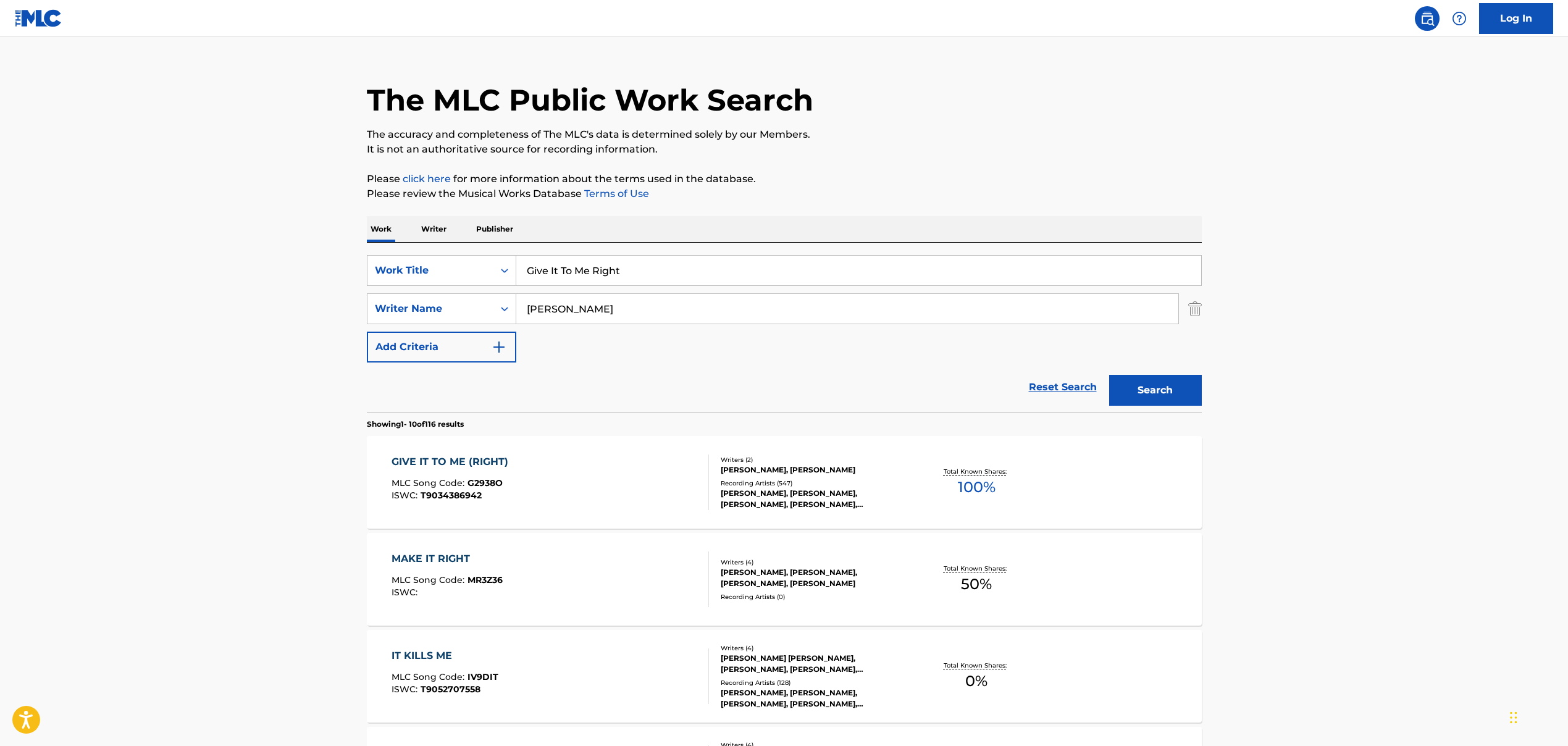
click at [612, 281] on input "Give It To Me Right" at bounding box center [859, 271] width 685 height 30
click at [612, 280] on input "Give It To Me Right" at bounding box center [859, 271] width 685 height 30
paste input "NAPOLEON"
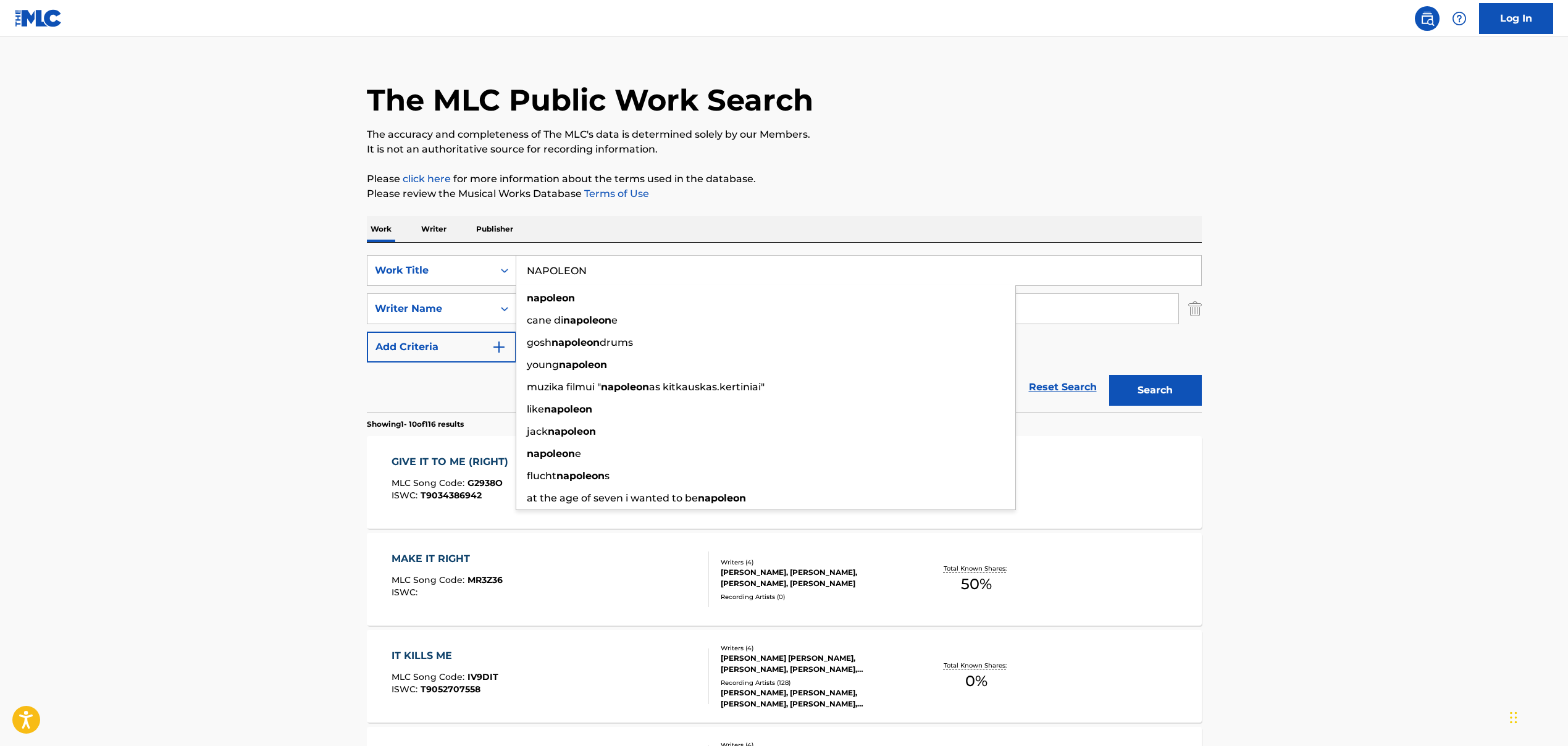
type input "NAPOLEON"
click at [175, 264] on main "The MLC Public Work Search The accuracy and completeness of The MLC's data is d…" at bounding box center [784, 744] width 1568 height 1454
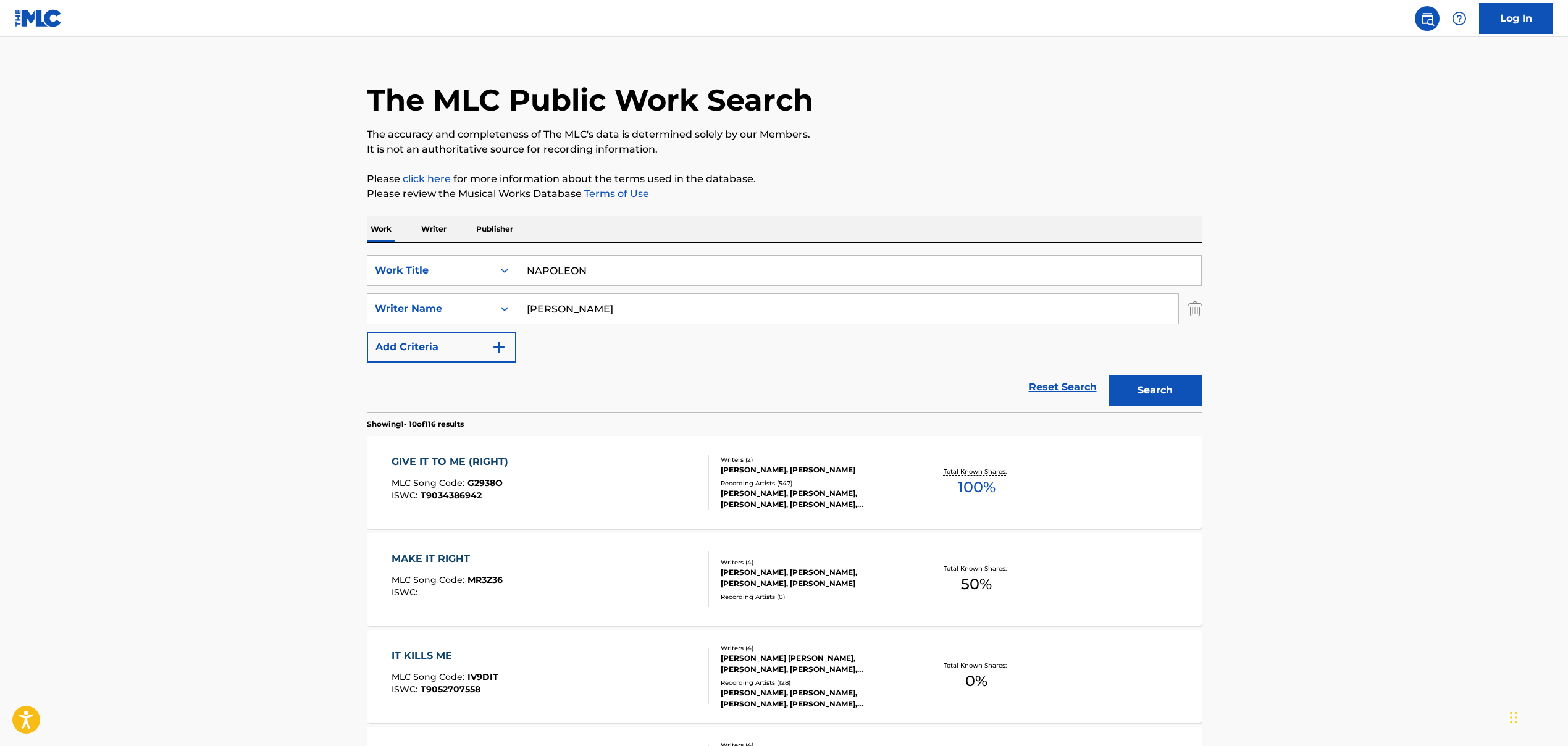
click at [589, 312] on input "[PERSON_NAME]" at bounding box center [847, 308] width 662 height 30
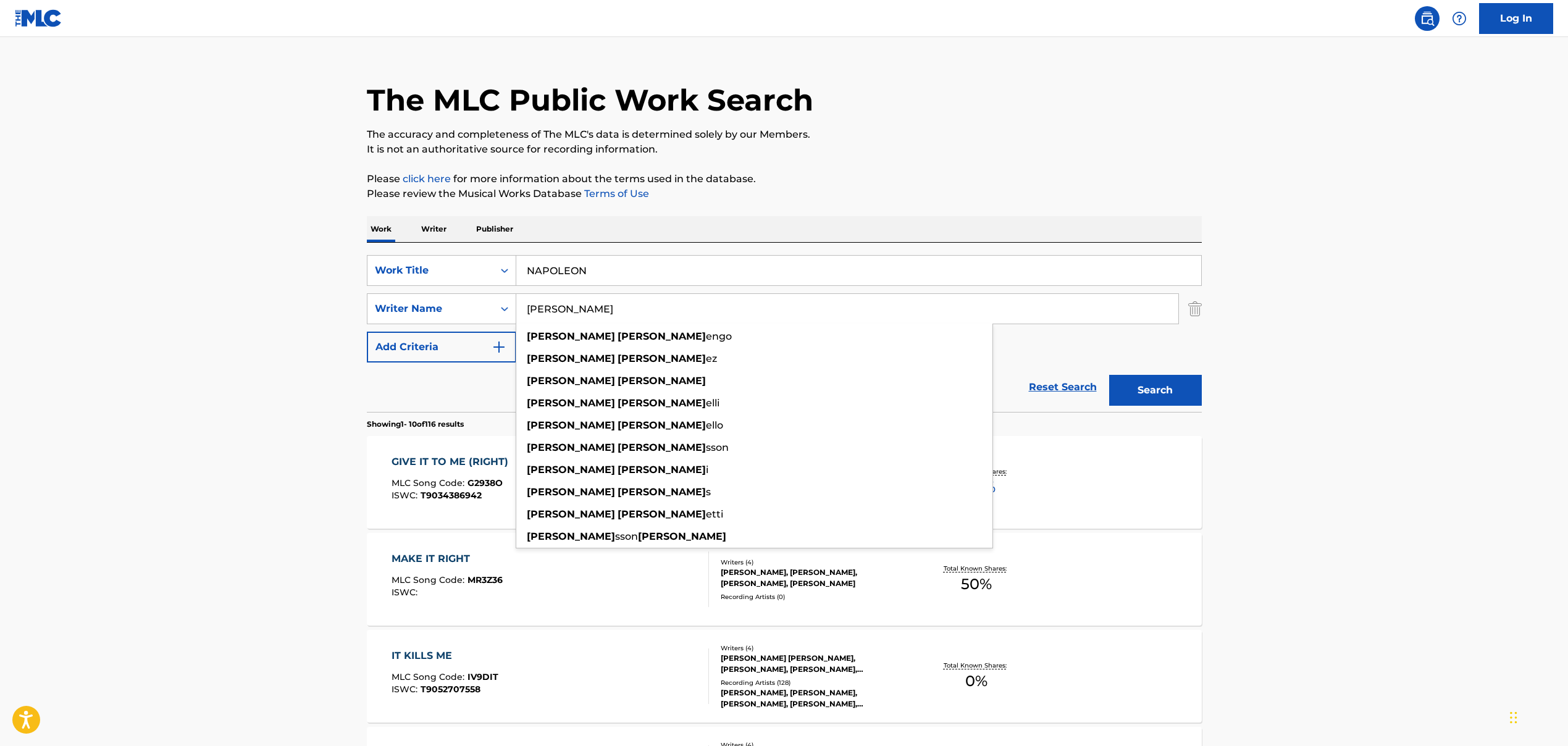
paste input "[PERSON_NAME]"
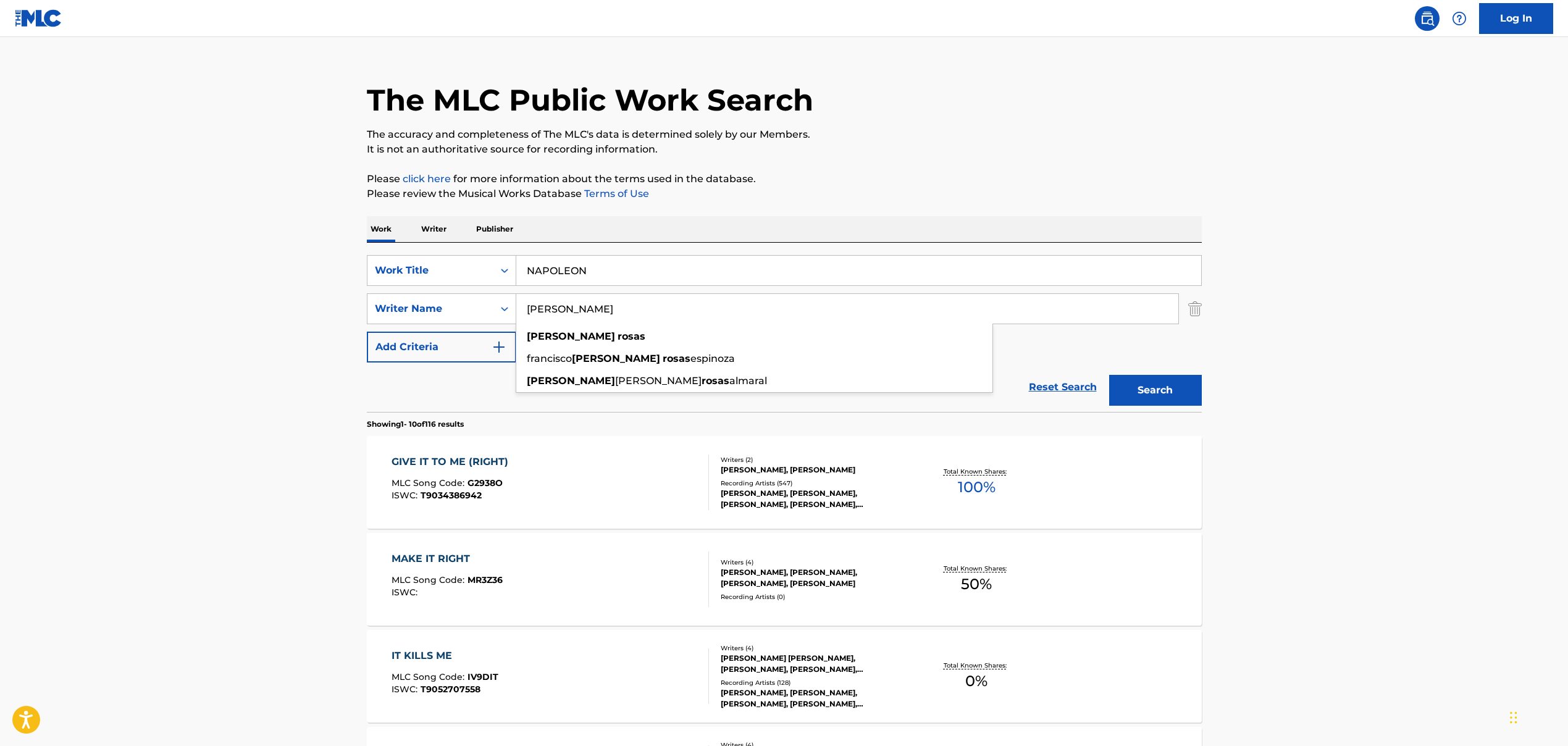
type input "[PERSON_NAME]"
click at [277, 257] on main "The MLC Public Work Search The accuracy and completeness of The MLC's data is d…" at bounding box center [784, 744] width 1568 height 1454
click at [1184, 394] on button "Search" at bounding box center [1155, 391] width 92 height 31
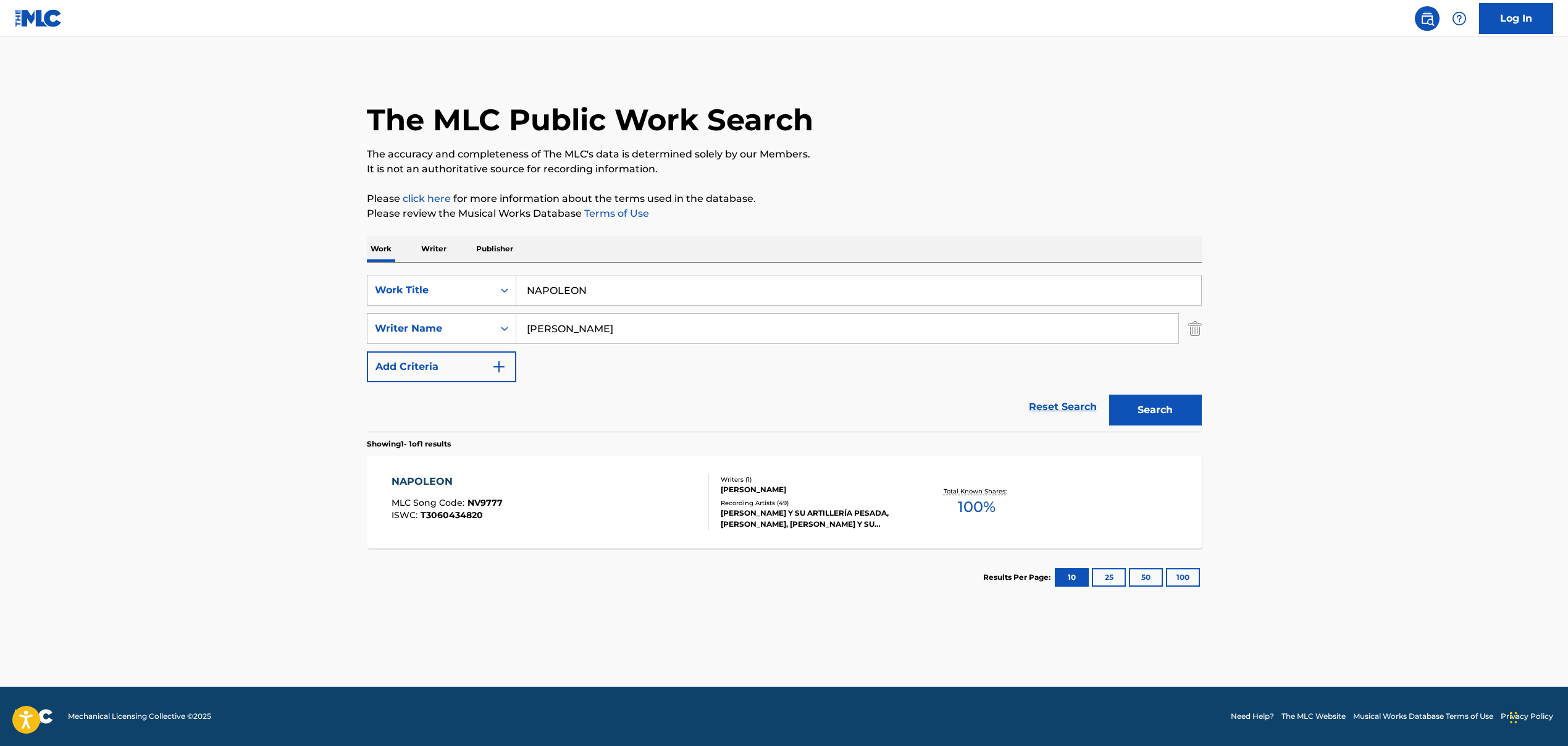
click at [636, 525] on div "[PERSON_NAME] MLC Song Code : NV9777 ISWC : T3060434820" at bounding box center [550, 502] width 317 height 55
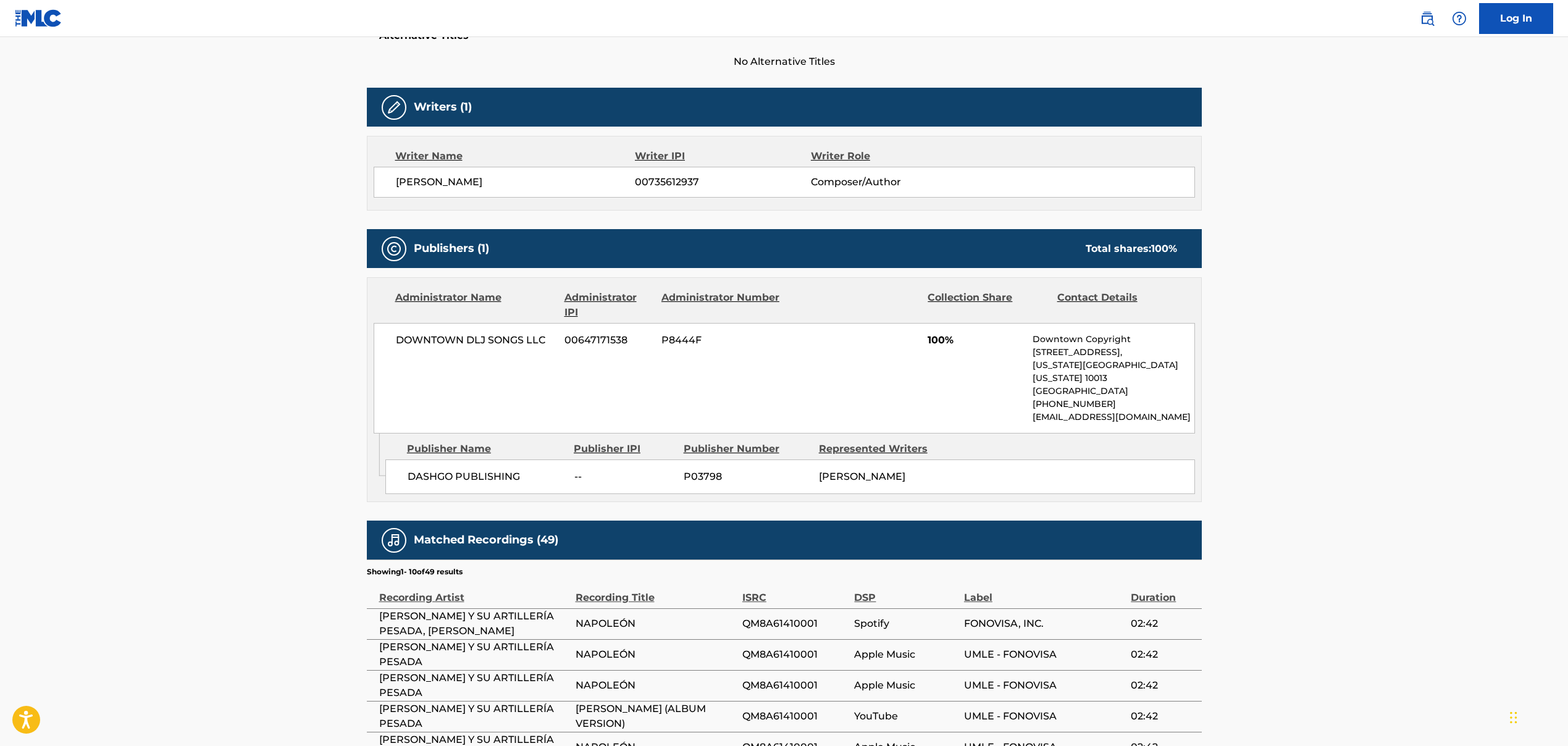
scroll to position [396, 0]
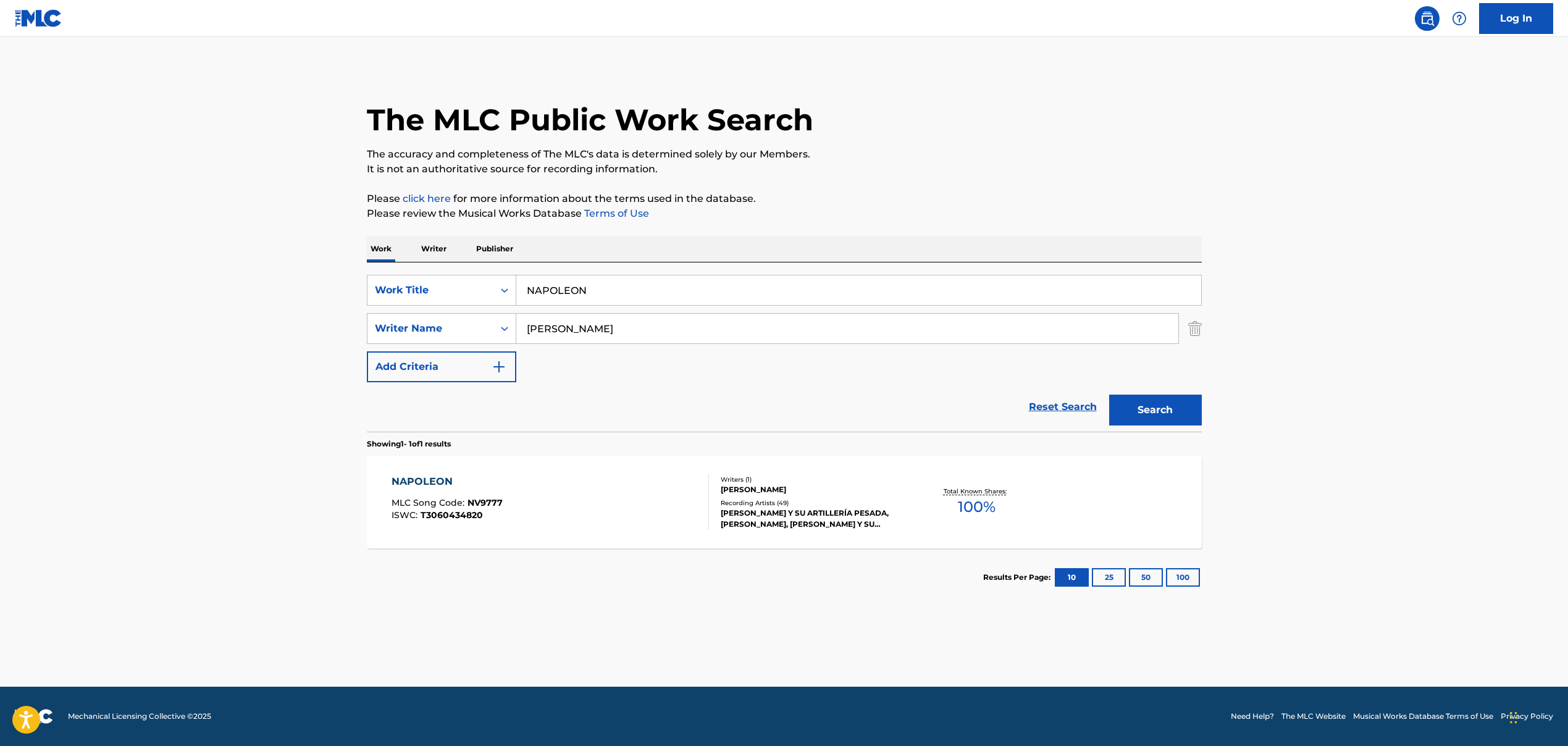
click at [561, 291] on input "NAPOLEON" at bounding box center [859, 290] width 685 height 30
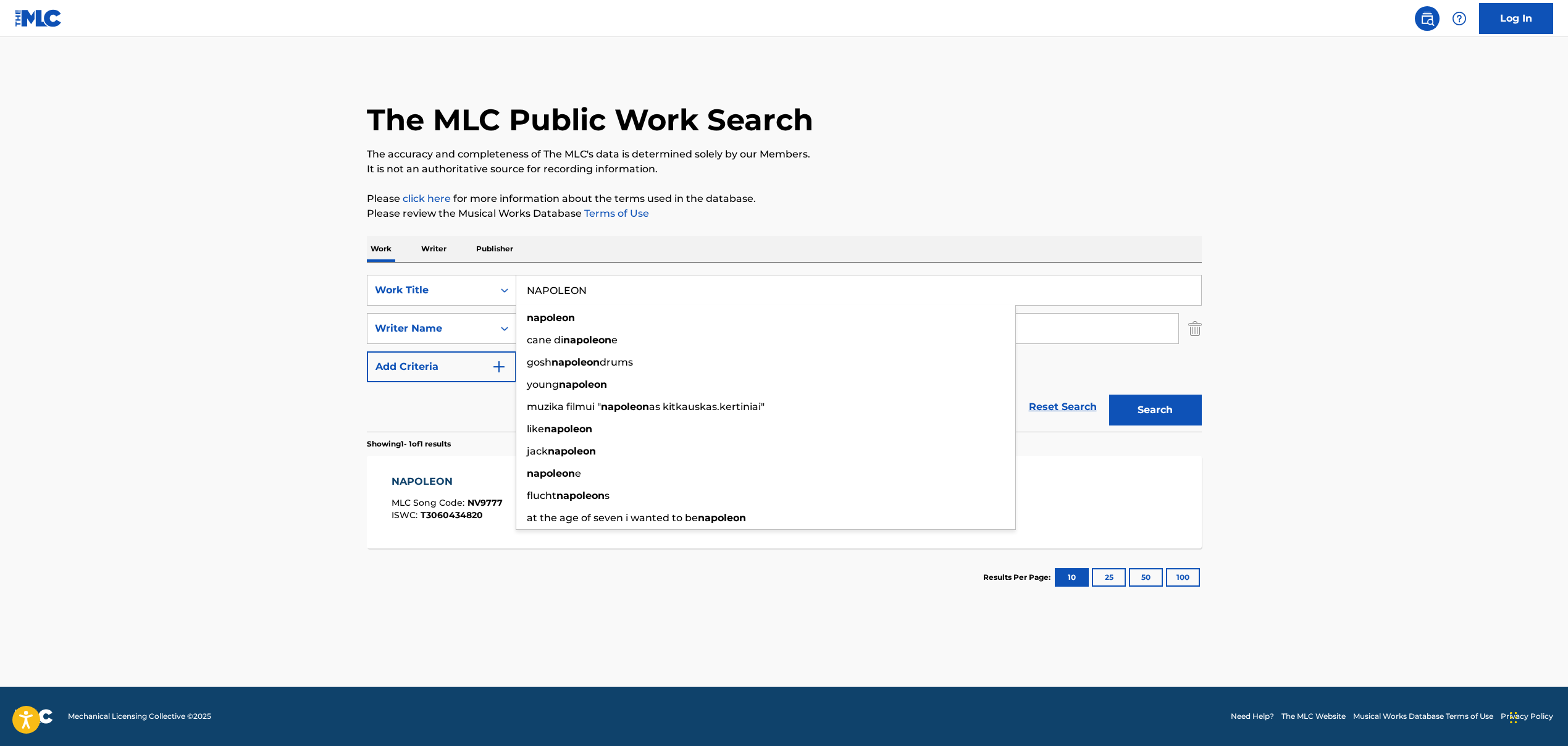
click at [561, 291] on input "NAPOLEON" at bounding box center [859, 290] width 685 height 30
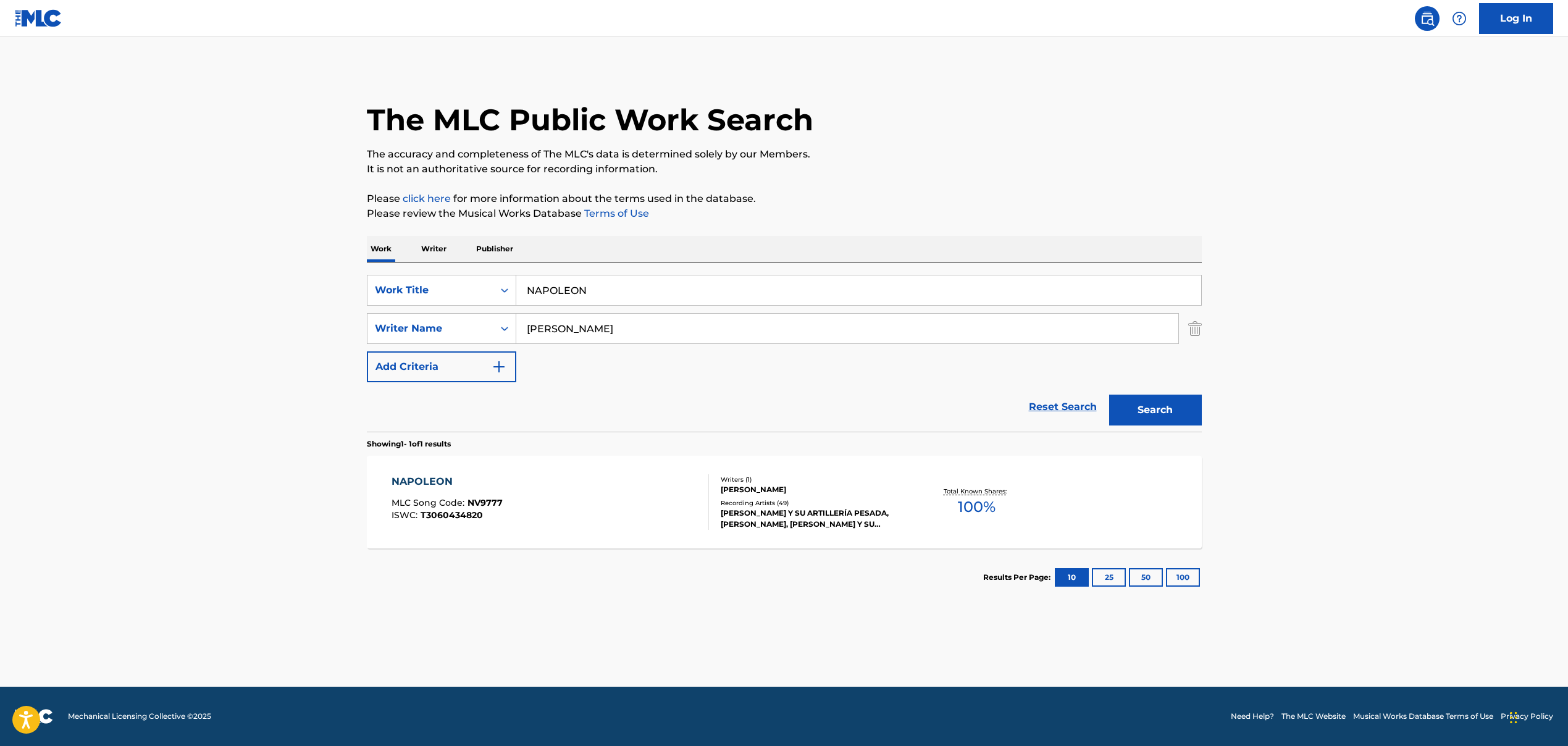
click at [541, 335] on input "[PERSON_NAME]" at bounding box center [847, 328] width 662 height 30
click at [422, 393] on div "Reset Search Search" at bounding box center [784, 407] width 835 height 49
drag, startPoint x: 570, startPoint y: 329, endPoint x: 636, endPoint y: 331, distance: 66.0
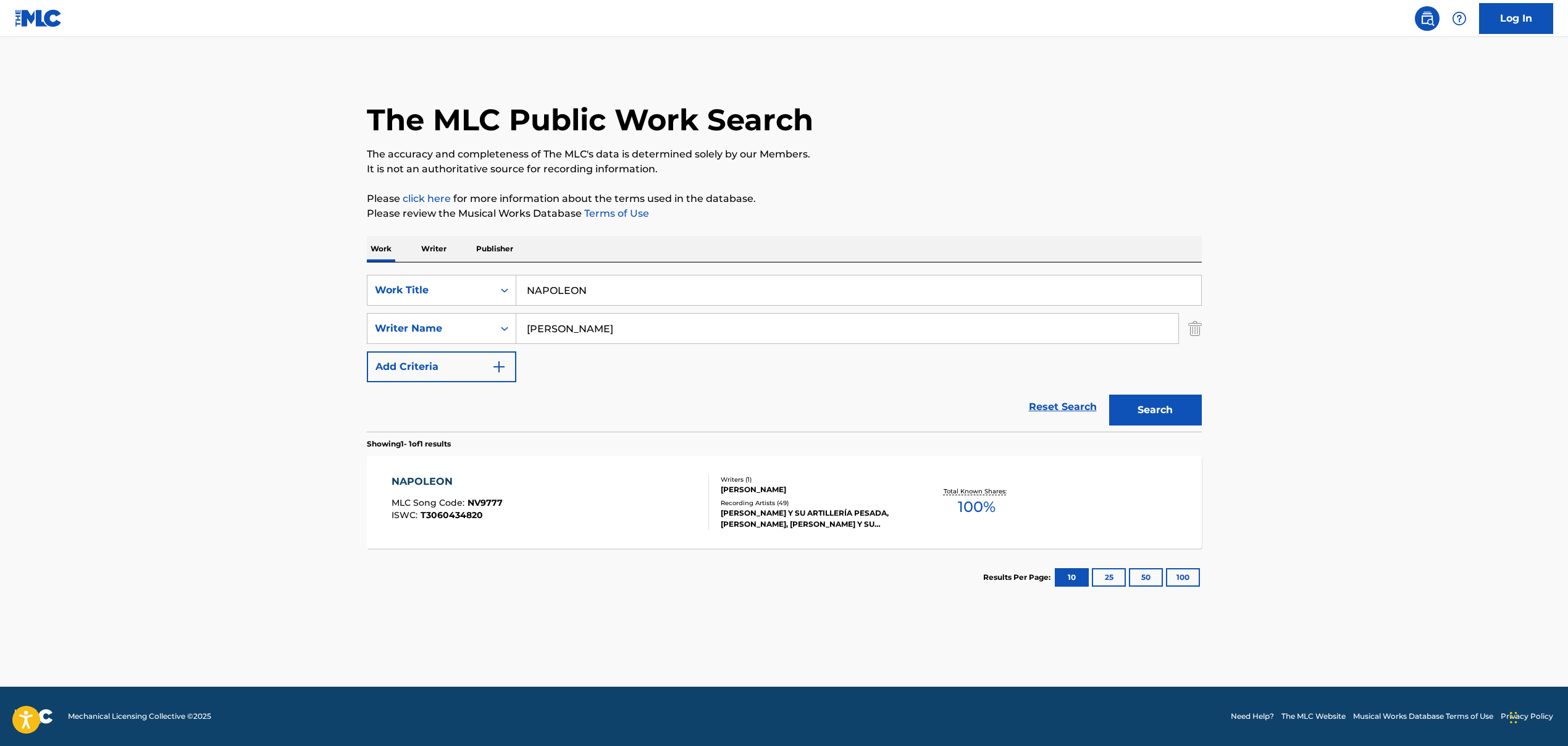
click at [633, 331] on input "[PERSON_NAME]" at bounding box center [847, 328] width 662 height 30
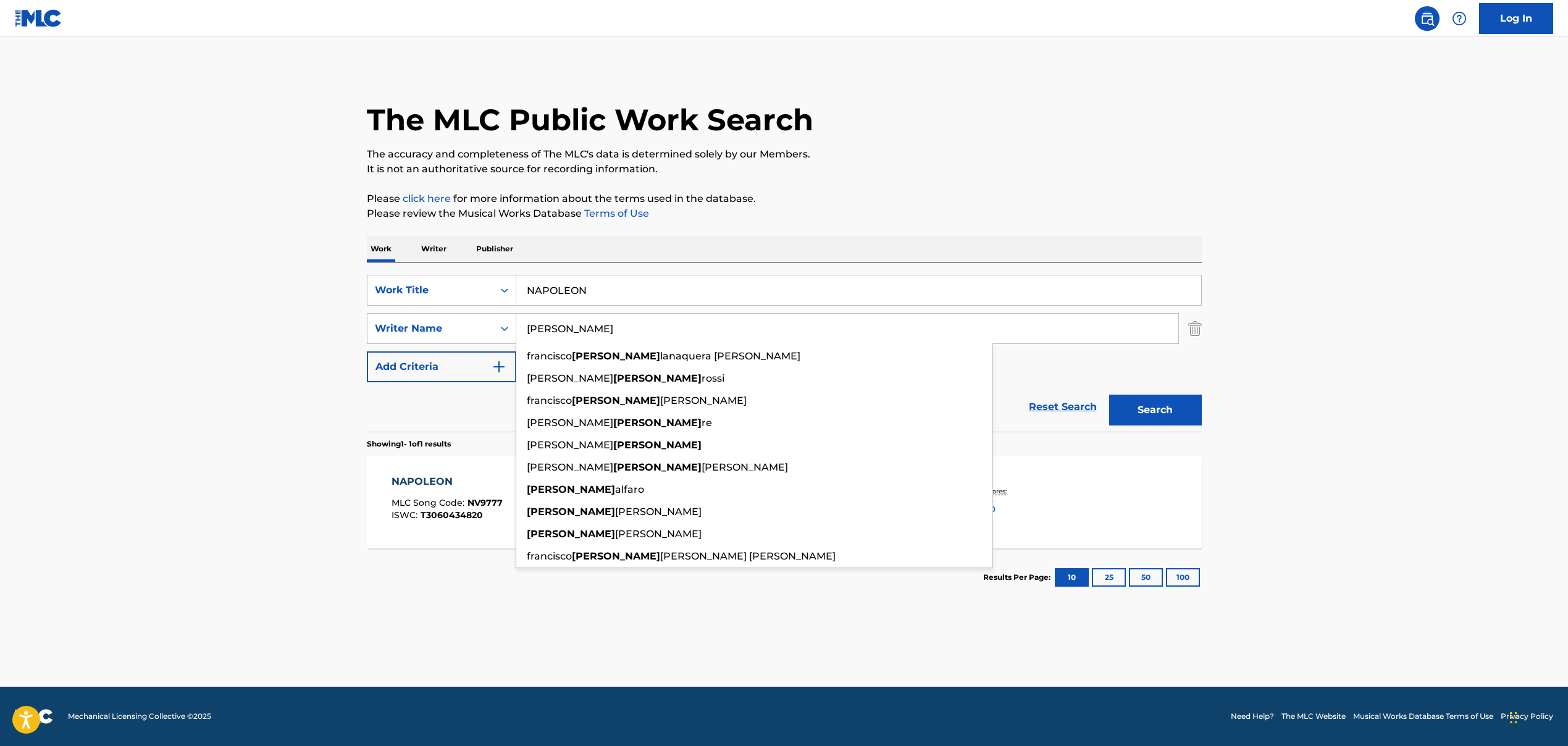
type input "[PERSON_NAME]"
click at [1167, 411] on button "Search" at bounding box center [1155, 410] width 92 height 31
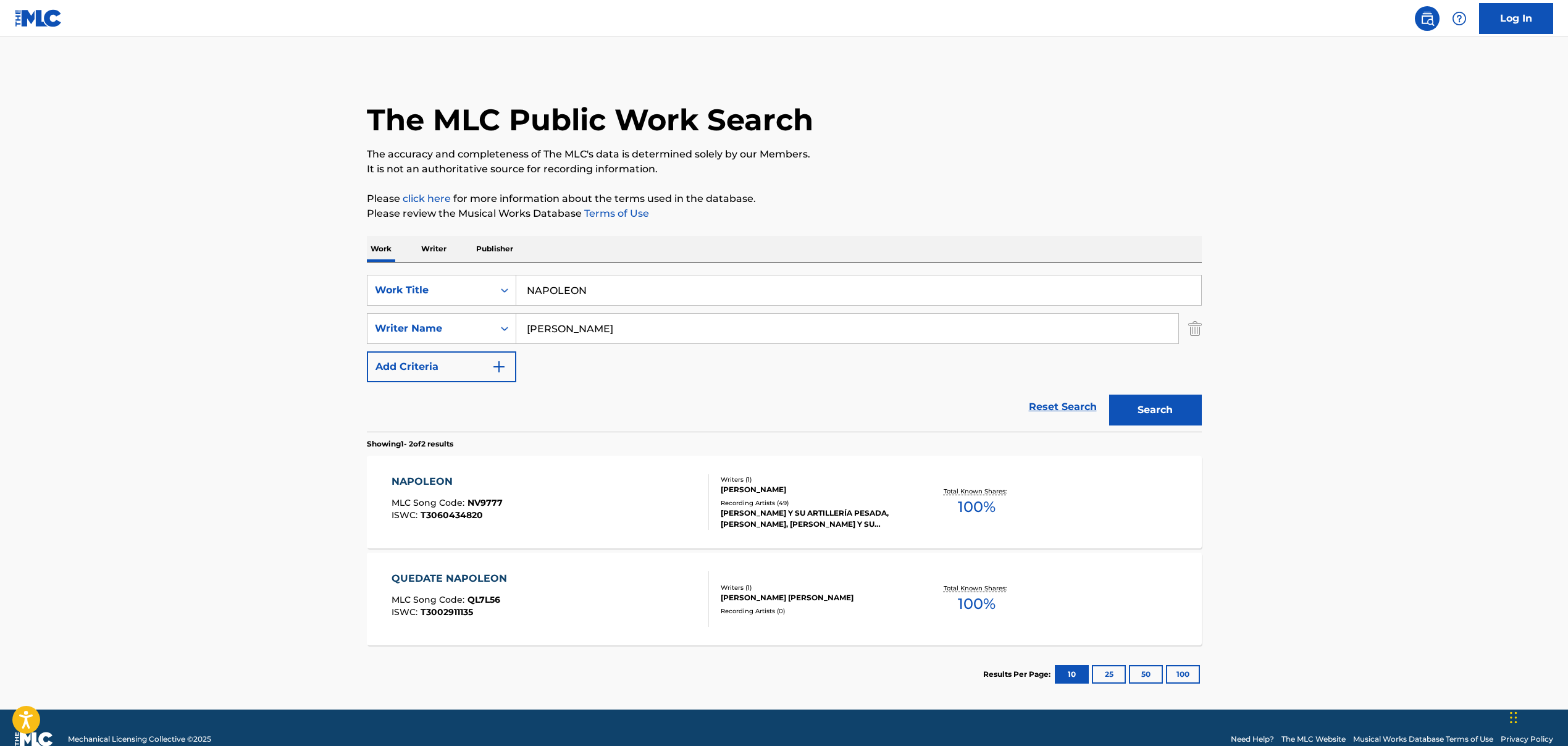
click at [569, 496] on div "[PERSON_NAME] MLC Song Code : NV9777 ISWC : T3060434820" at bounding box center [550, 502] width 317 height 55
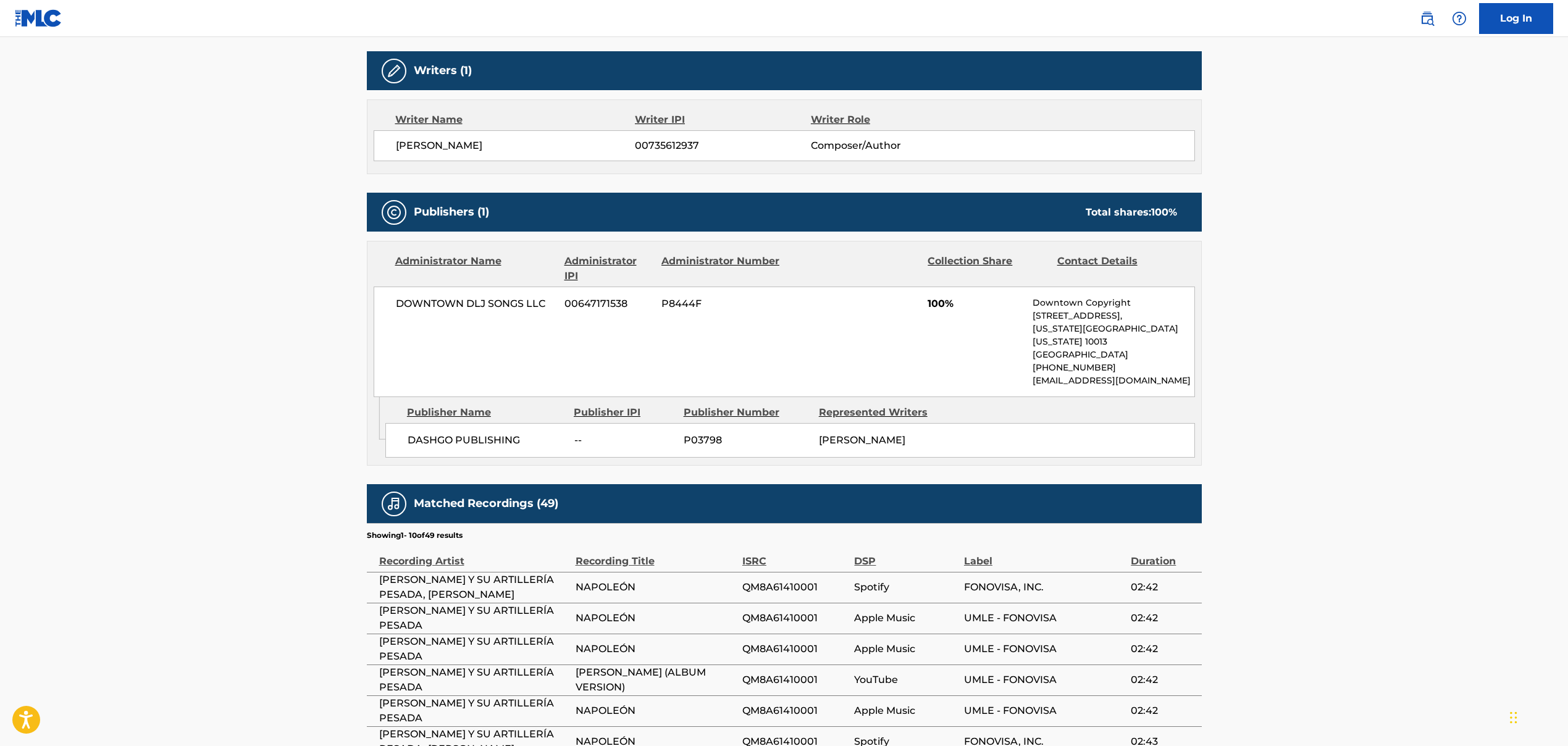
scroll to position [106, 0]
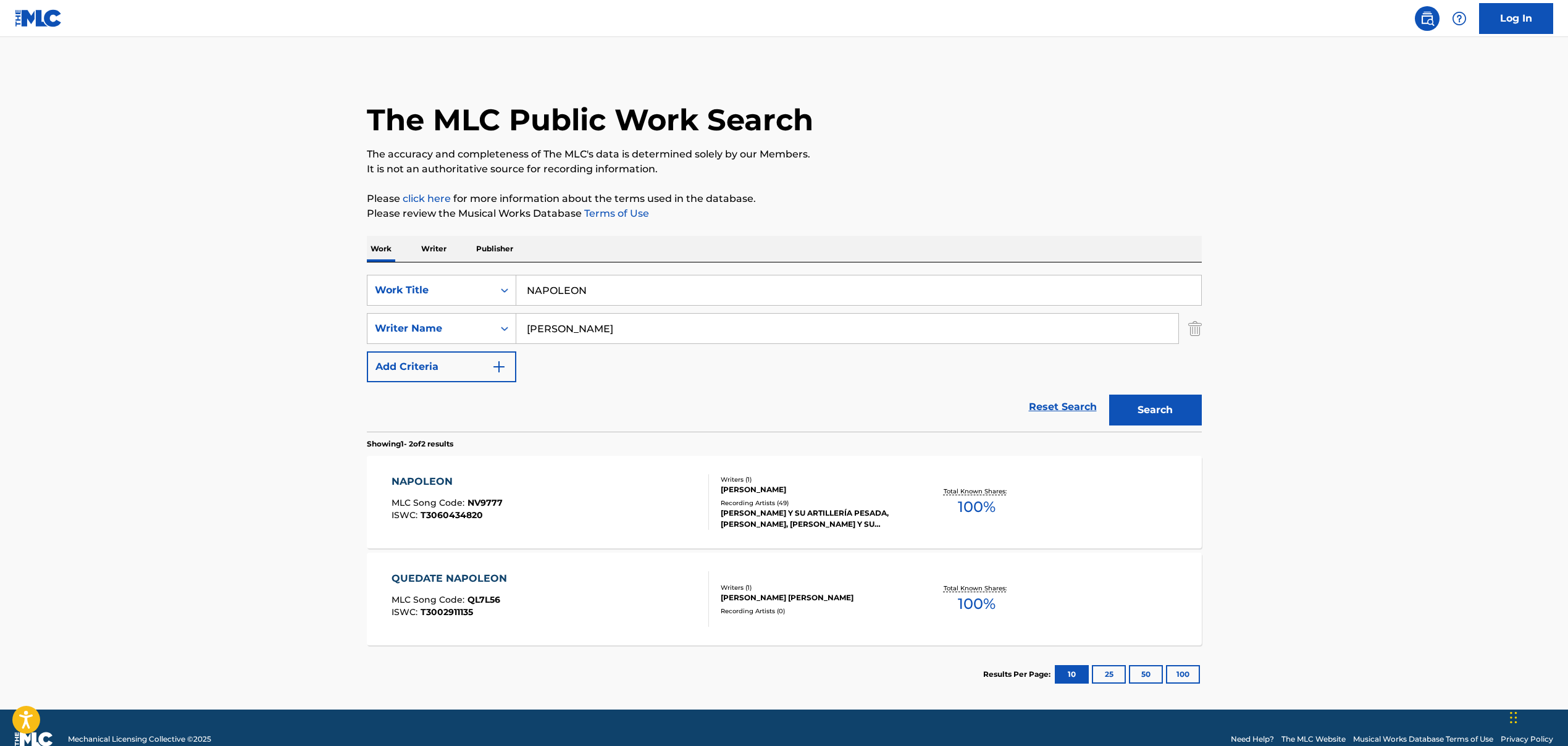
click at [549, 288] on input "NAPOLEON" at bounding box center [859, 290] width 685 height 30
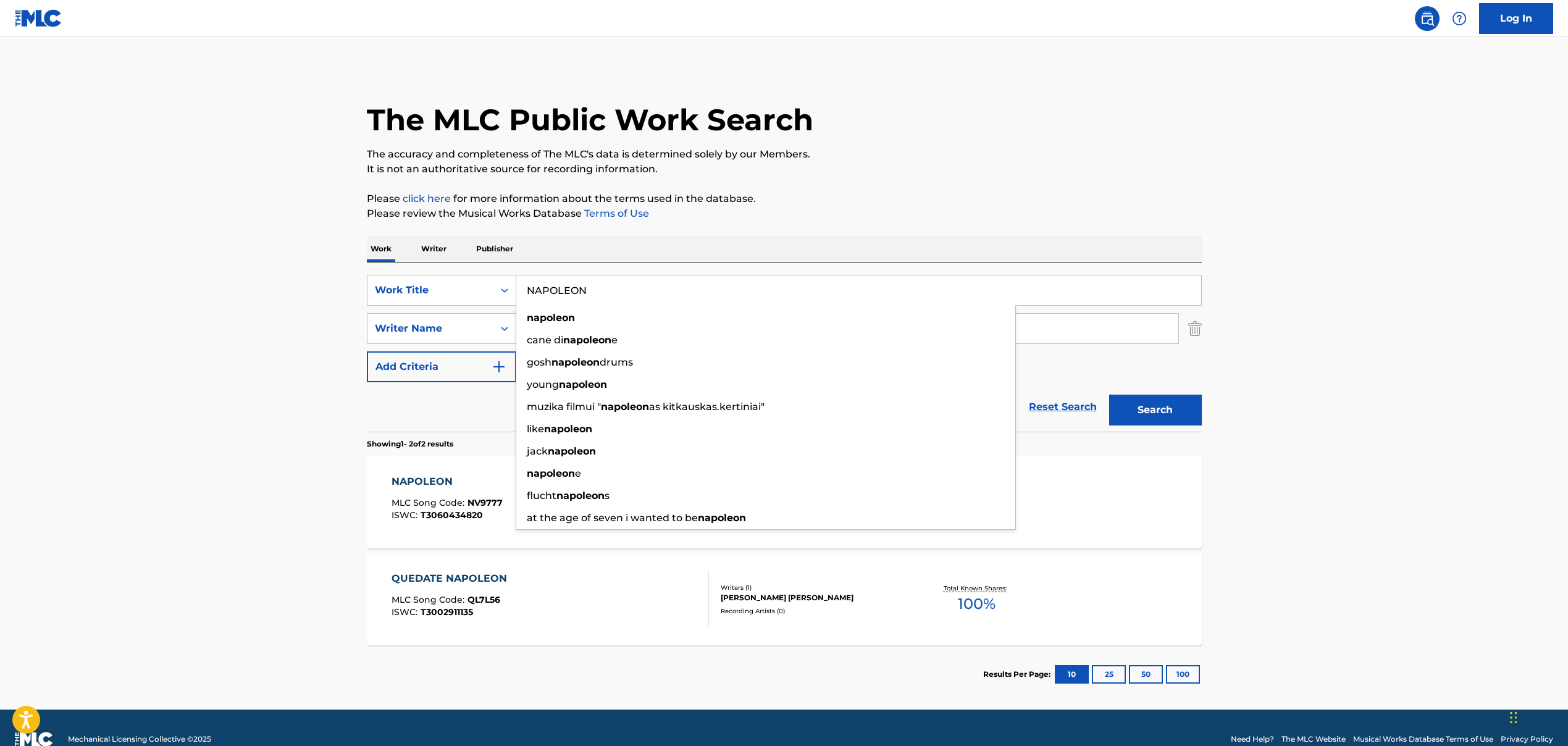
paste input "Flava In Ya Ear (Remix)', 'FLAVA IN YA EAR REMIX', 'FLAVA IN YA EAR"
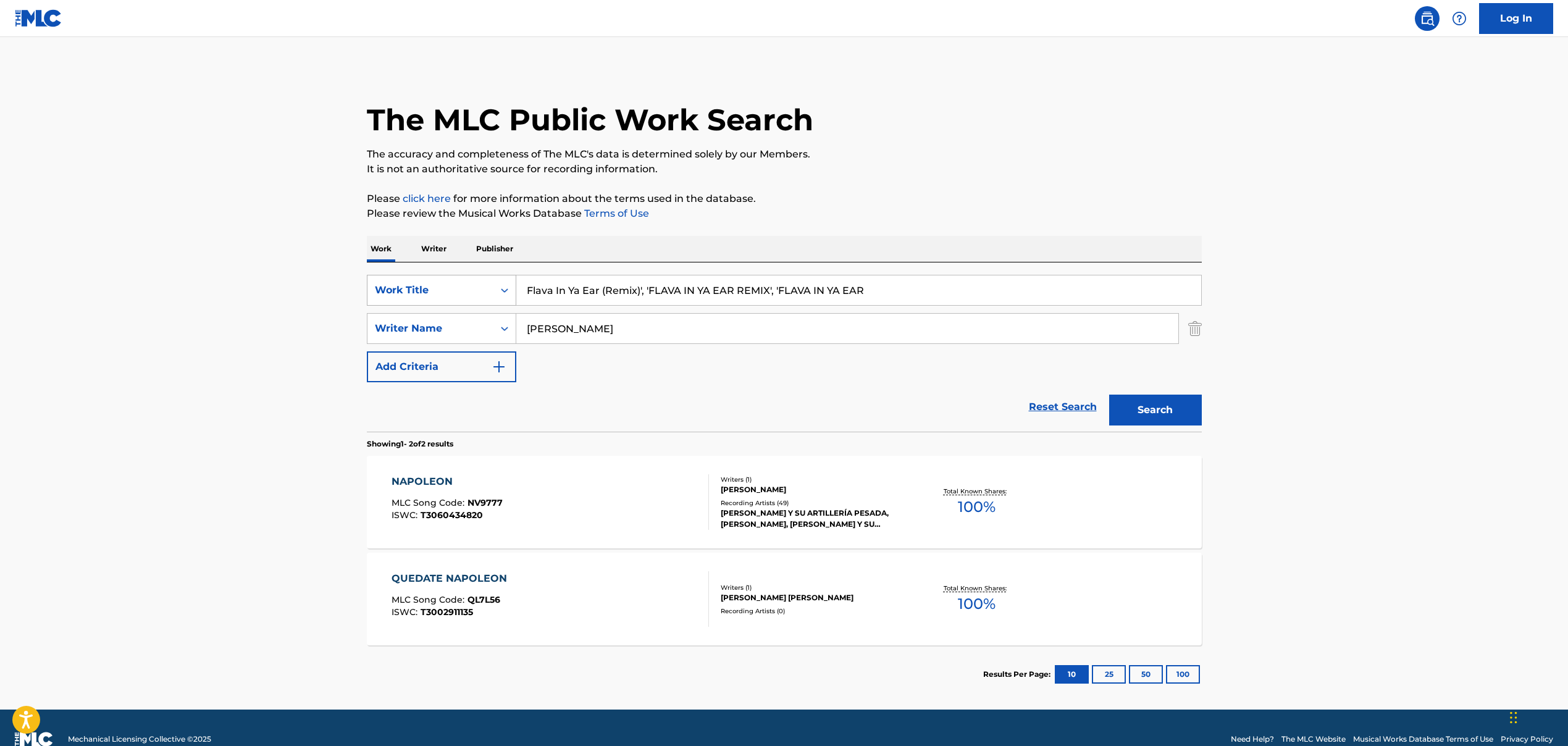
drag, startPoint x: 649, startPoint y: 291, endPoint x: 515, endPoint y: 284, distance: 134.2
click at [515, 284] on div "SearchWithCriteria5de56fdd-c8b8-4120-88cd-c9ebbfc0264a Work Title Flava In Ya E…" at bounding box center [784, 290] width 835 height 31
click at [633, 299] on input "Flava In Ya Ear (Remix)', 'FLAVA IN YA EAR REMIX', 'FLAVA IN YA EAR" at bounding box center [859, 290] width 685 height 30
drag, startPoint x: 601, startPoint y: 290, endPoint x: 905, endPoint y: 300, distance: 304.2
click at [905, 300] on input "Flava In Ya Ear (Remix)', 'FLAVA IN YA EAR REMIX', 'FLAVA IN YA EAR" at bounding box center [859, 290] width 685 height 30
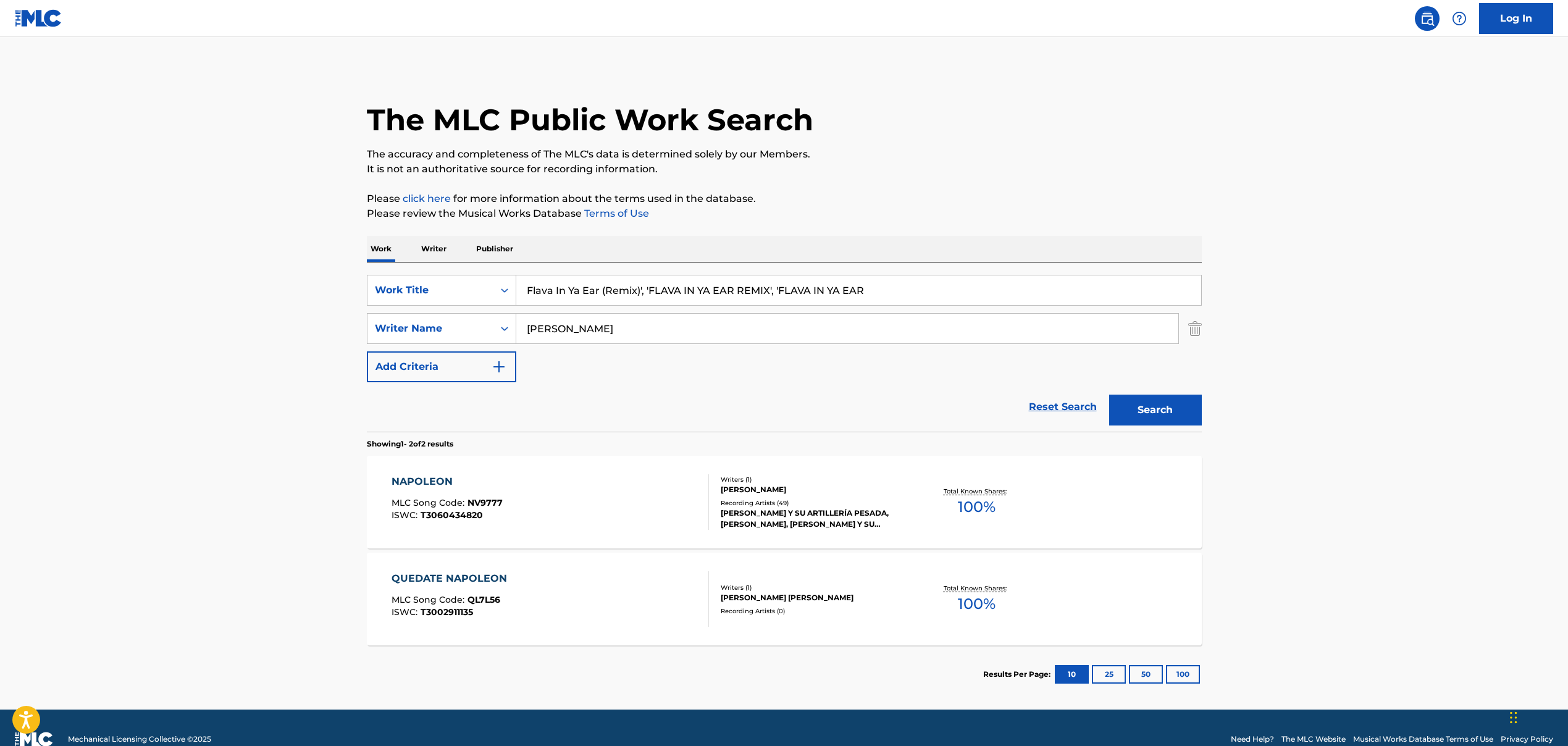
click at [770, 291] on input "Flava In Ya Ear (Remix)', 'FLAVA IN YA EAR REMIX', 'FLAVA IN YA EAR" at bounding box center [859, 290] width 685 height 30
drag, startPoint x: 639, startPoint y: 288, endPoint x: 935, endPoint y: 292, distance: 296.0
click at [935, 292] on input "Flava In Ya Ear (Remix)', 'FLAVA IN YA EAR REMIX', 'FLAVA IN YA EAR" at bounding box center [859, 290] width 685 height 30
type input "Flava In Ya Ear (Remix)"
click at [551, 328] on input "[PERSON_NAME]" at bounding box center [847, 328] width 662 height 30
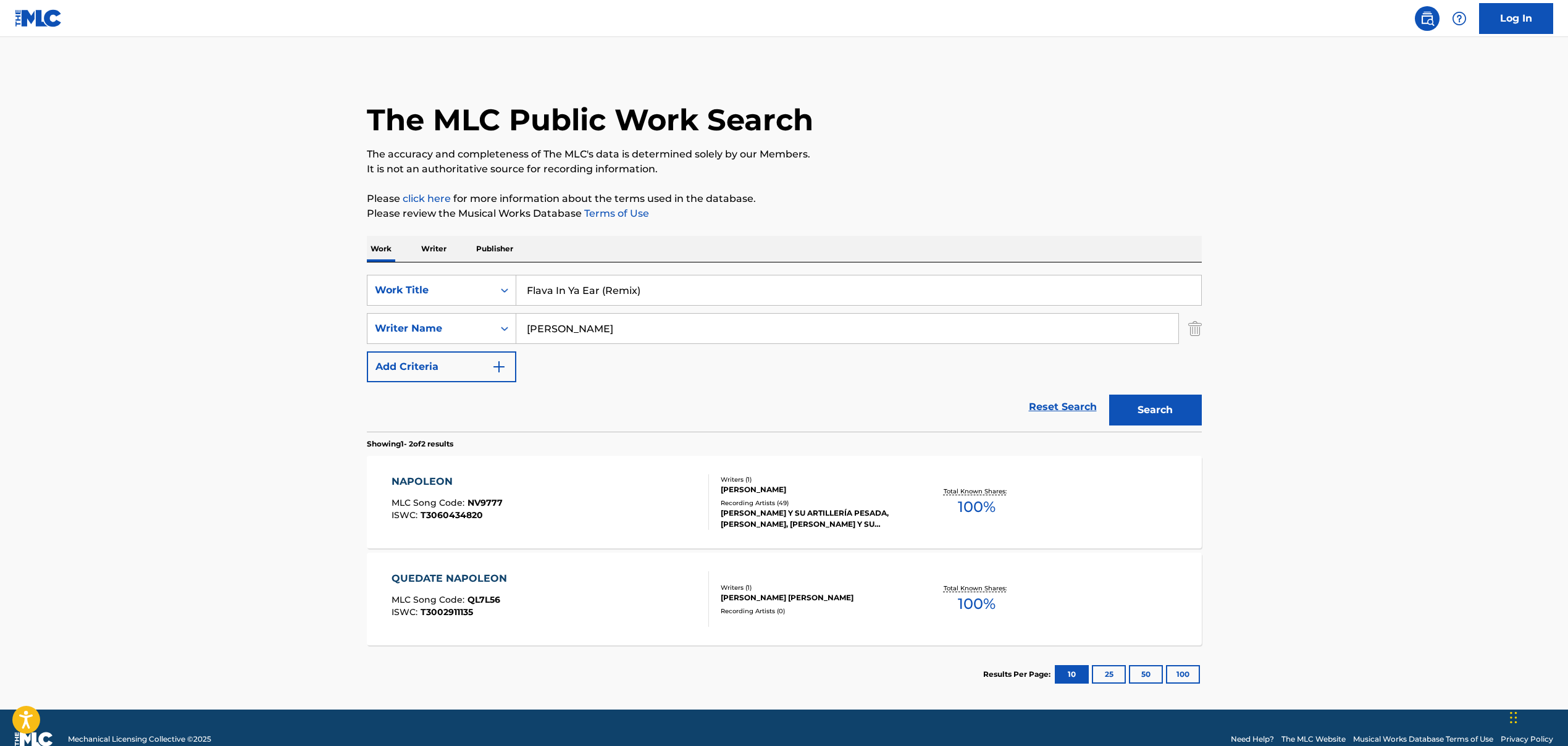
click at [551, 328] on input "[PERSON_NAME]" at bounding box center [847, 328] width 662 height 30
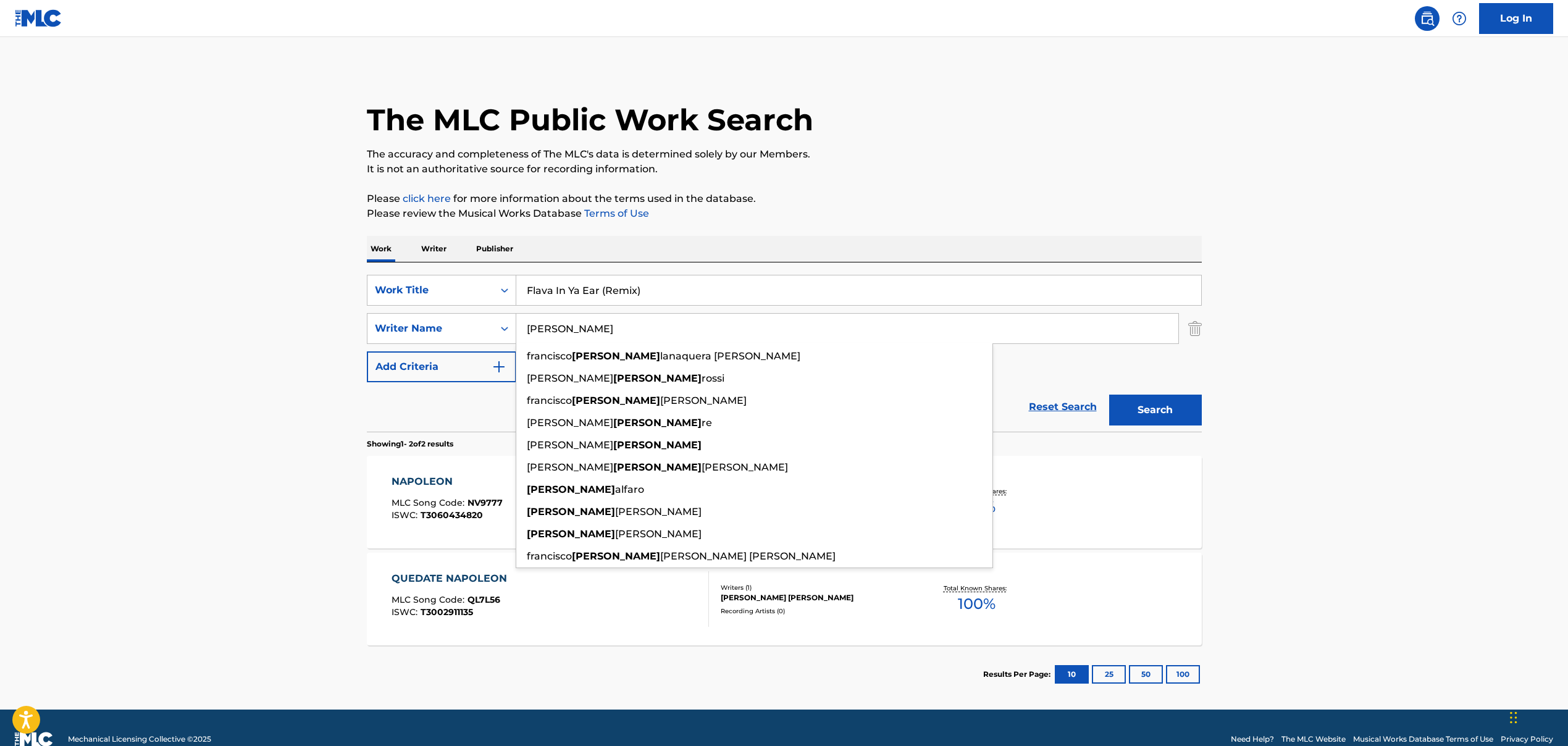
paste input "[PERSON_NAME], [PERSON_NAME]"
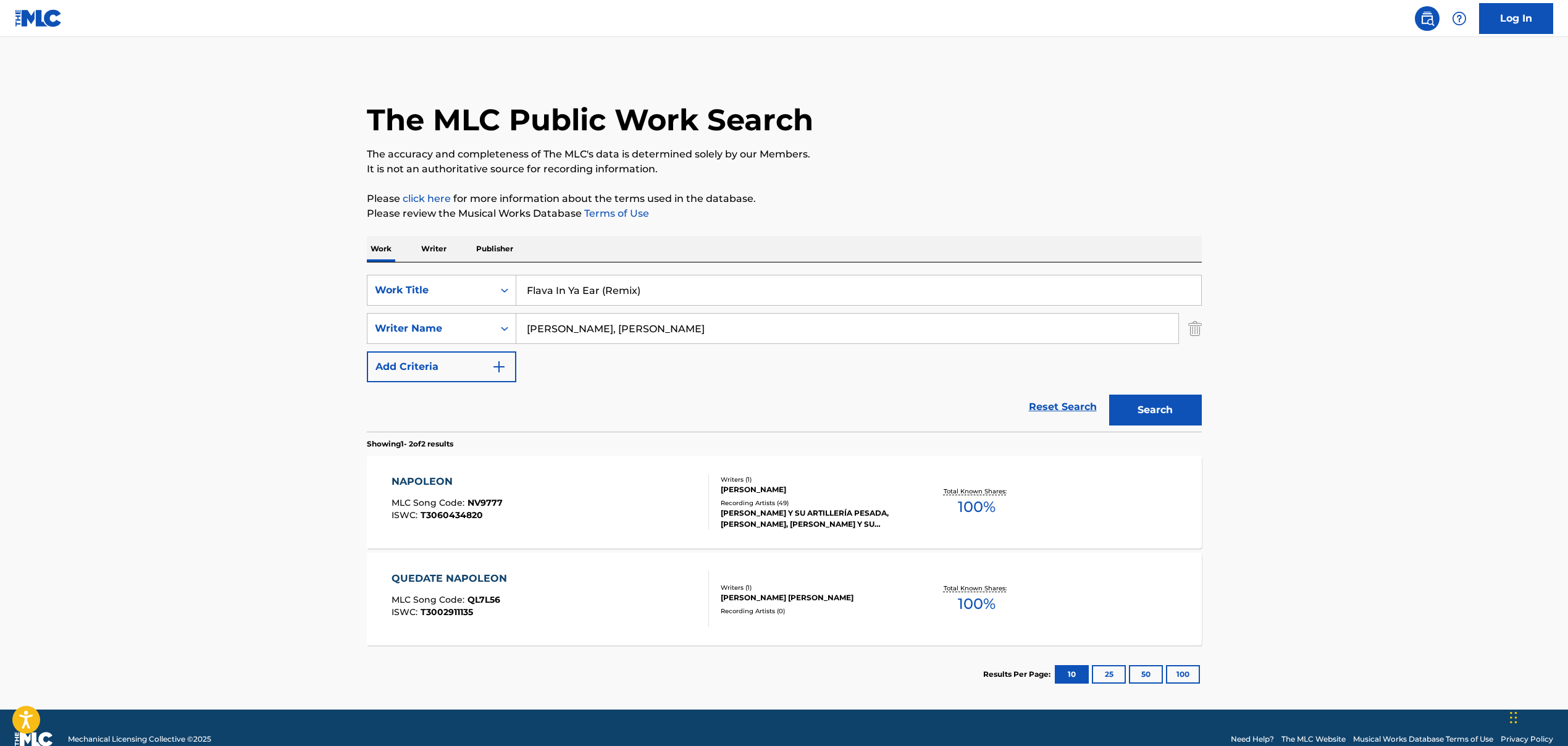
drag, startPoint x: 602, startPoint y: 332, endPoint x: 750, endPoint y: 331, distance: 148.0
click at [750, 331] on input "[PERSON_NAME], [PERSON_NAME]" at bounding box center [847, 328] width 662 height 30
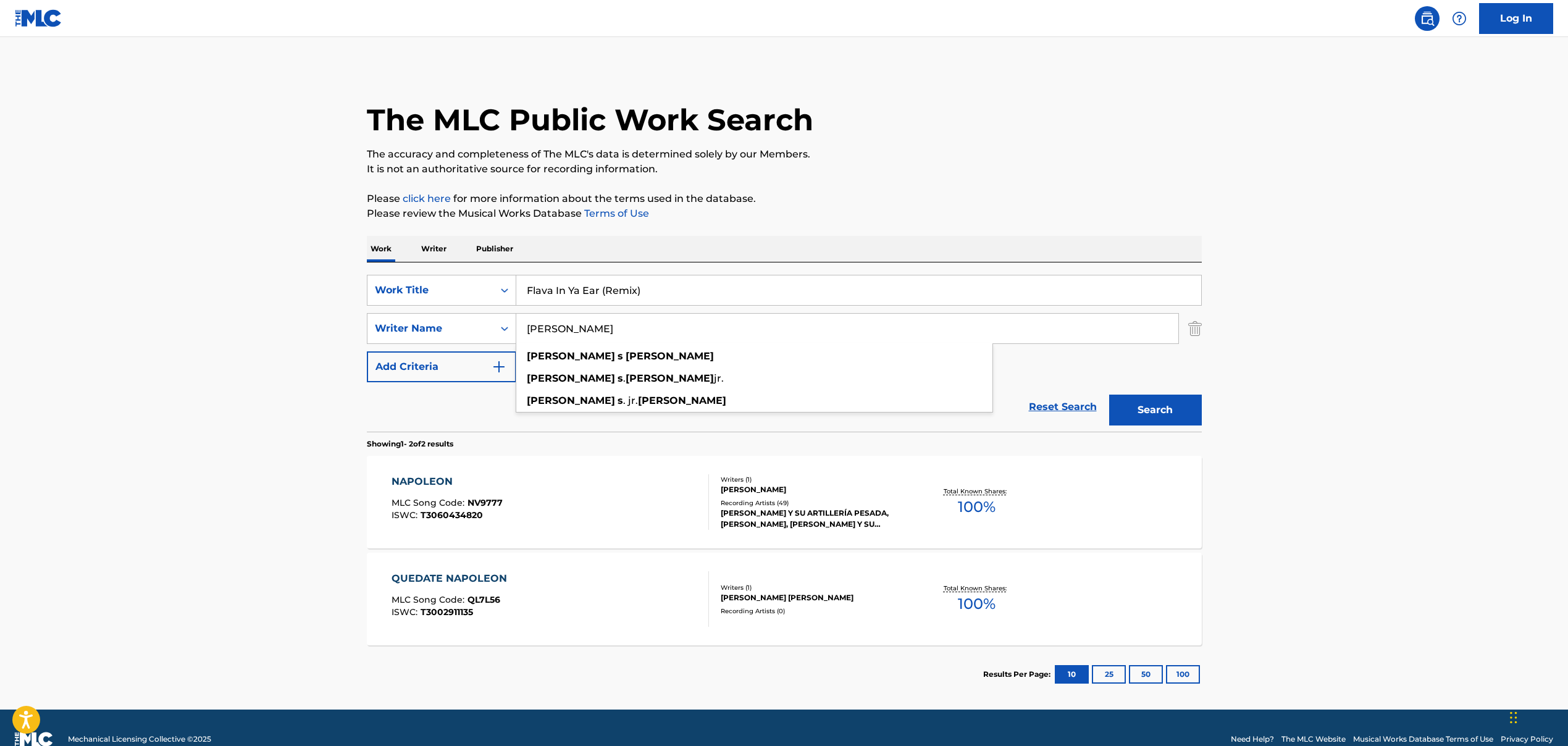
type input "[PERSON_NAME]"
click at [1161, 413] on button "Search" at bounding box center [1155, 410] width 92 height 31
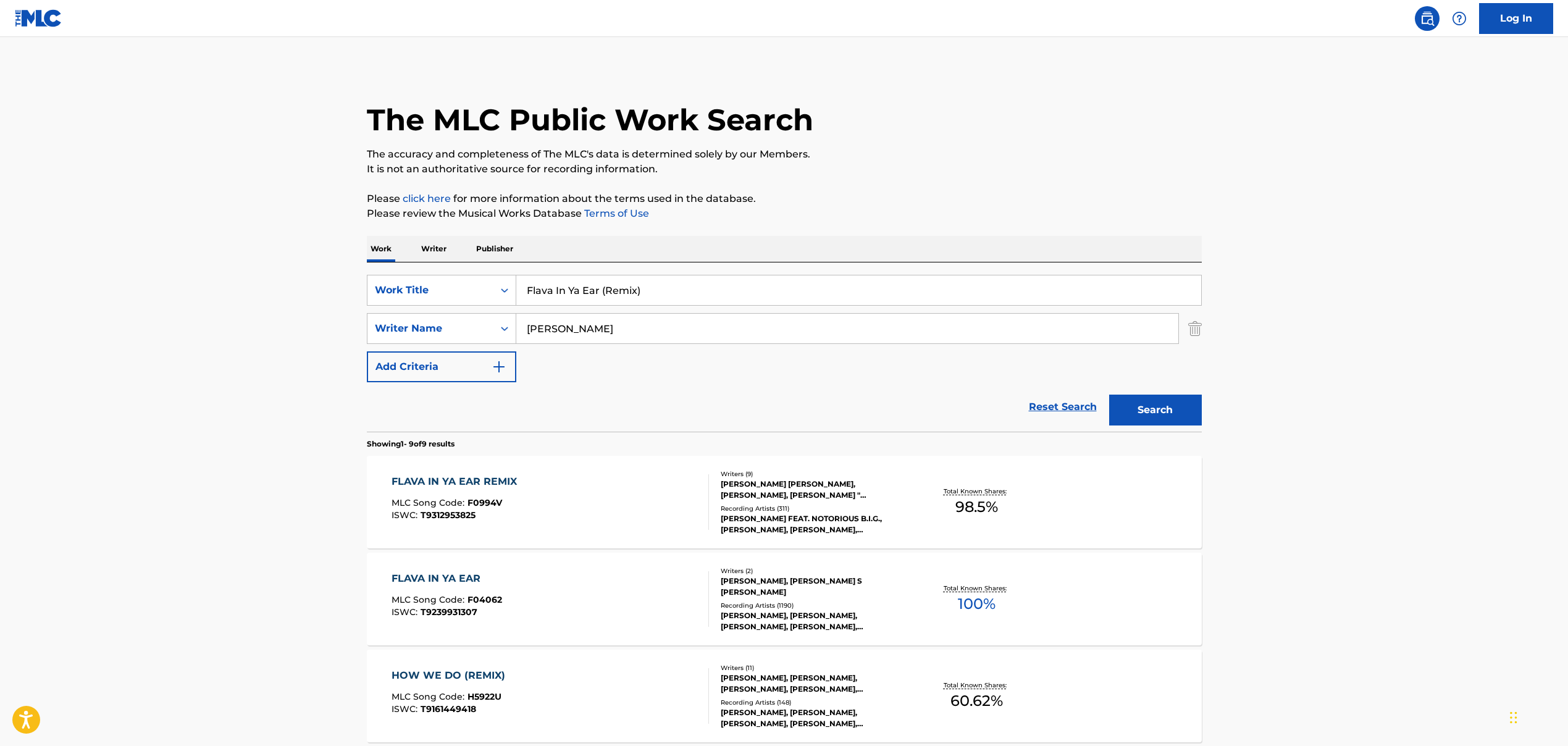
click at [1159, 407] on button "Search" at bounding box center [1155, 410] width 92 height 31
click at [657, 458] on div "FLAVA IN YA EAR REMIX MLC Song Code : F0994V ISWC : T9312953825 Writers ( 9 ) […" at bounding box center [784, 502] width 835 height 92
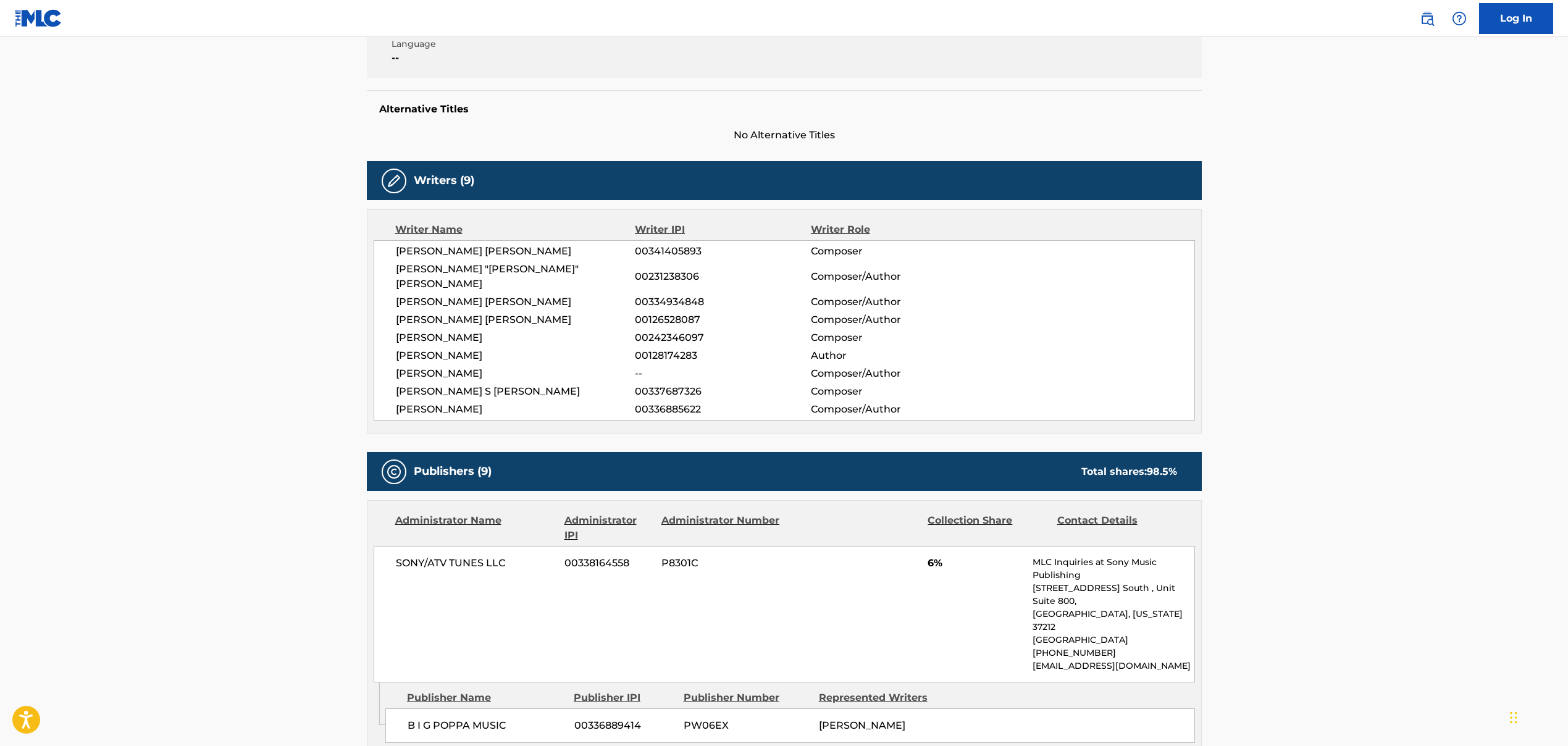
scroll to position [211, 0]
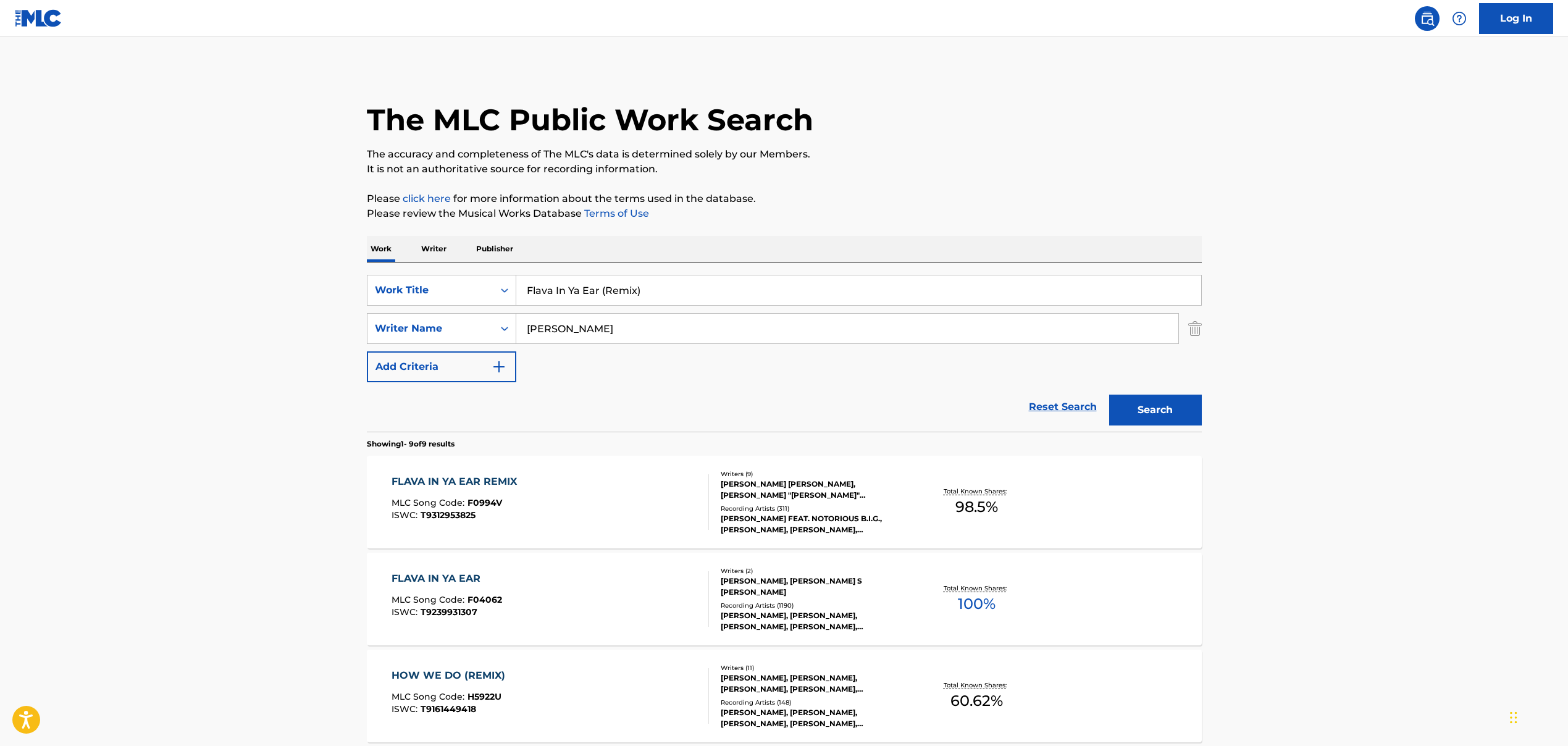
click at [595, 291] on input "Flava In Ya Ear (Remix)" at bounding box center [859, 290] width 685 height 30
paste input "EMPIRE ARMY"
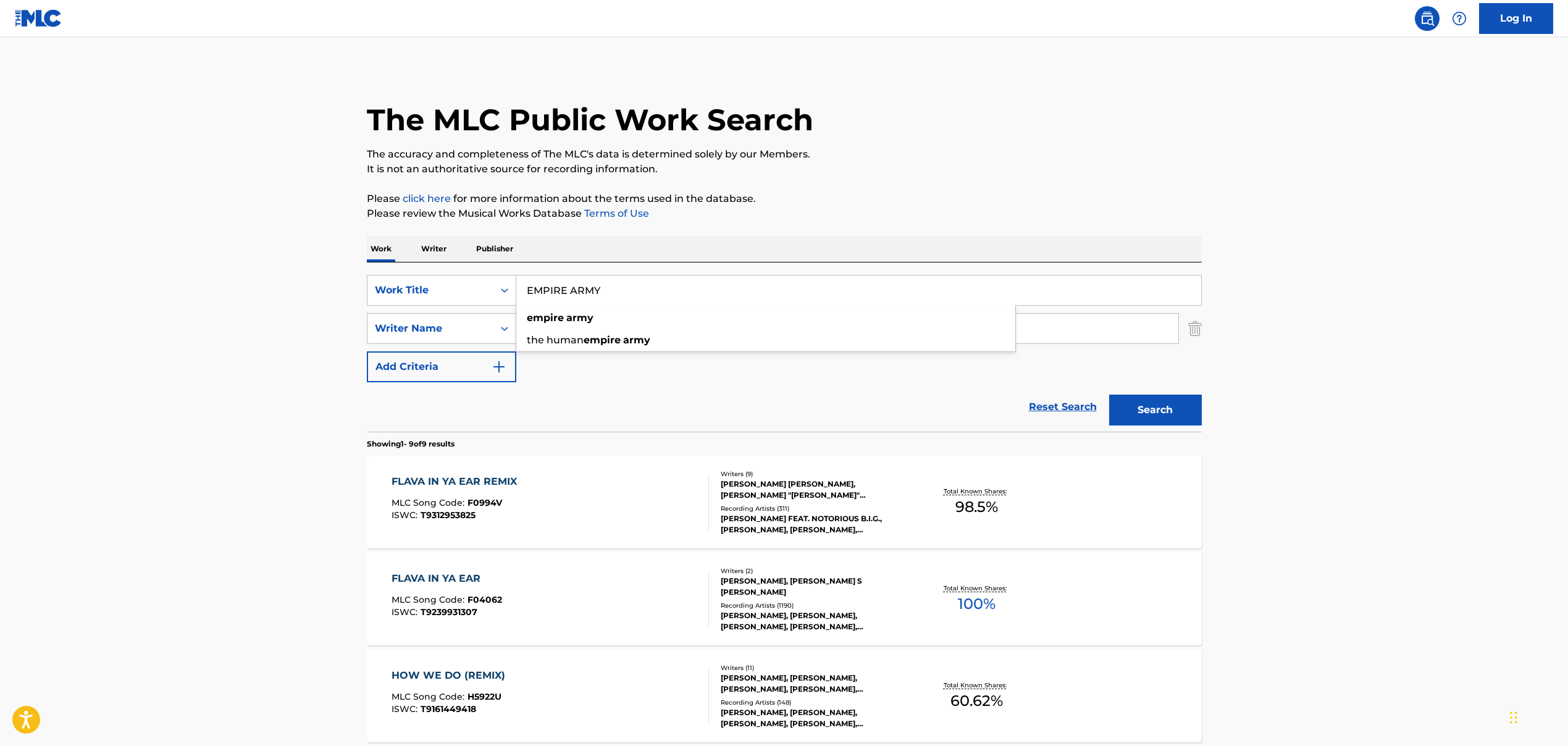
type input "EMPIRE ARMY"
click at [587, 331] on input "[PERSON_NAME]" at bounding box center [847, 328] width 662 height 30
paste input "[PERSON_NAME], [PERSON_NAME] [PERSON_NAME]"
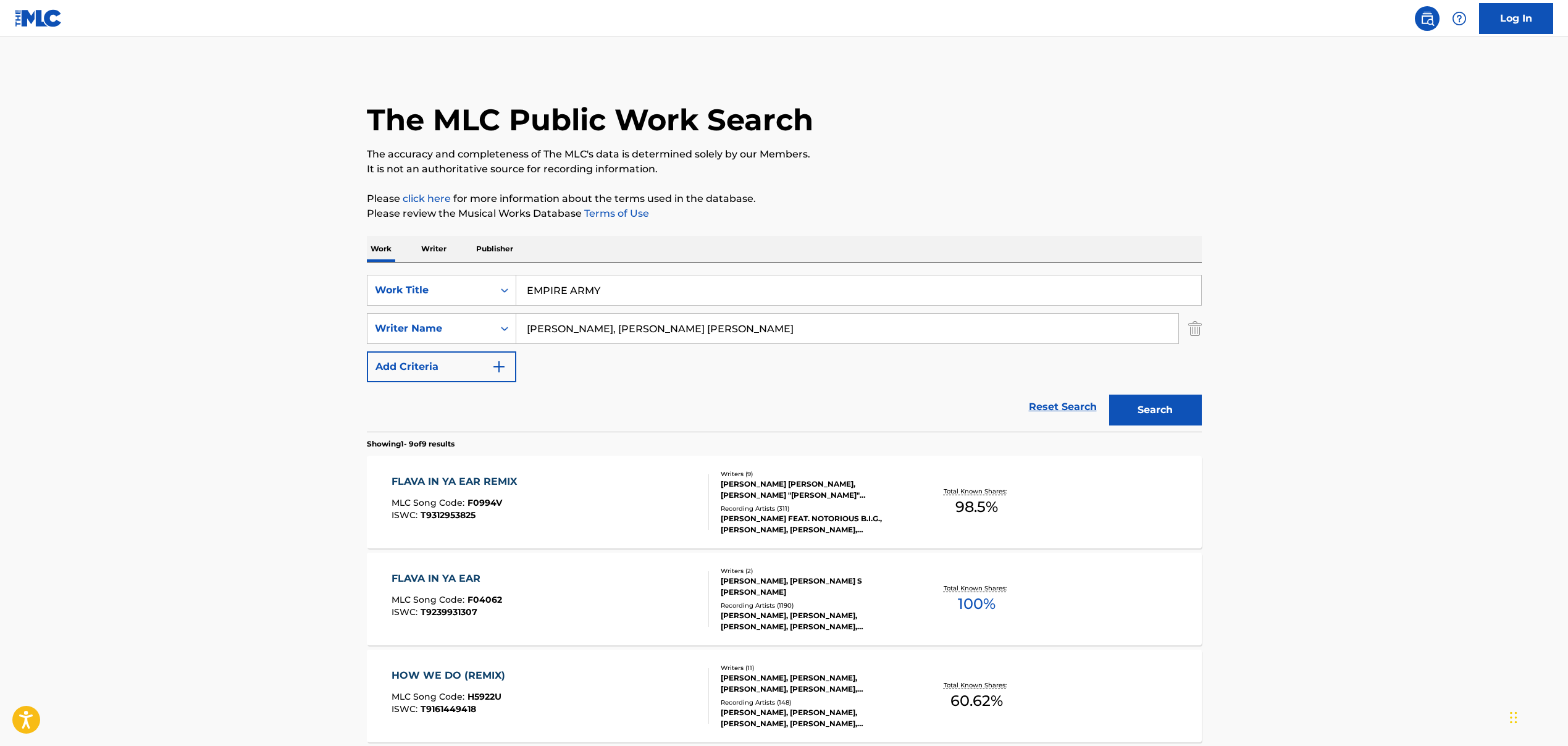
drag, startPoint x: 618, startPoint y: 330, endPoint x: 802, endPoint y: 355, distance: 185.7
click at [799, 350] on div "SearchWithCriteria5de56fdd-c8b8-4120-88cd-c9ebbfc0264a Work Title EMPIRE ARMY S…" at bounding box center [784, 328] width 835 height 108
click at [1147, 404] on button "Search" at bounding box center [1155, 410] width 92 height 31
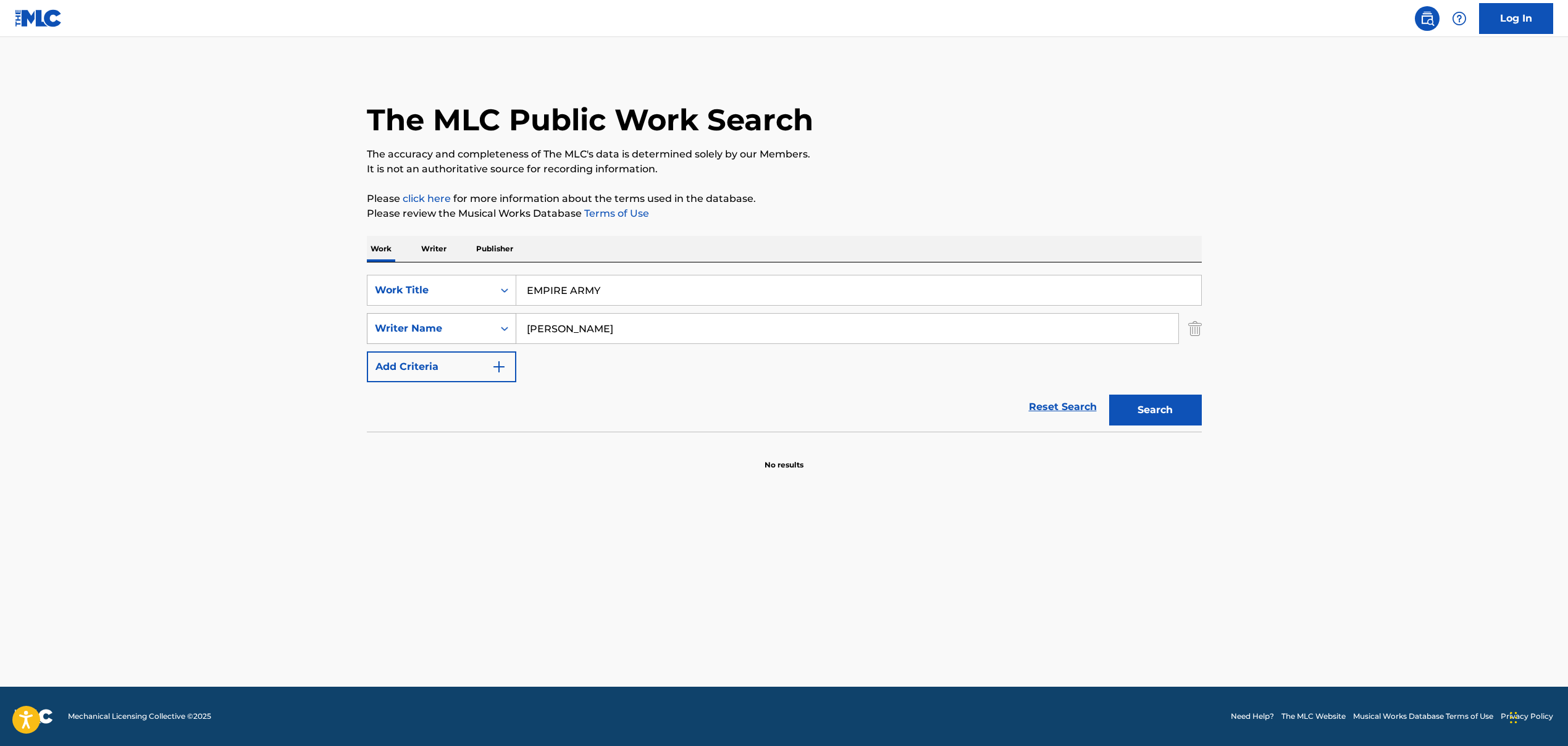
drag, startPoint x: 629, startPoint y: 326, endPoint x: 500, endPoint y: 327, distance: 129.0
click at [500, 327] on div "SearchWithCriteriad2f8f893-ad85-4558-b867-df5a577dbae1 Writer Name [PERSON_NAME]" at bounding box center [784, 328] width 835 height 31
paste input ", [PERSON_NAME] [PERSON_NAME]"
drag, startPoint x: 531, startPoint y: 327, endPoint x: 518, endPoint y: 330, distance: 13.3
click at [518, 330] on input ", [PERSON_NAME] [PERSON_NAME]" at bounding box center [847, 328] width 662 height 30
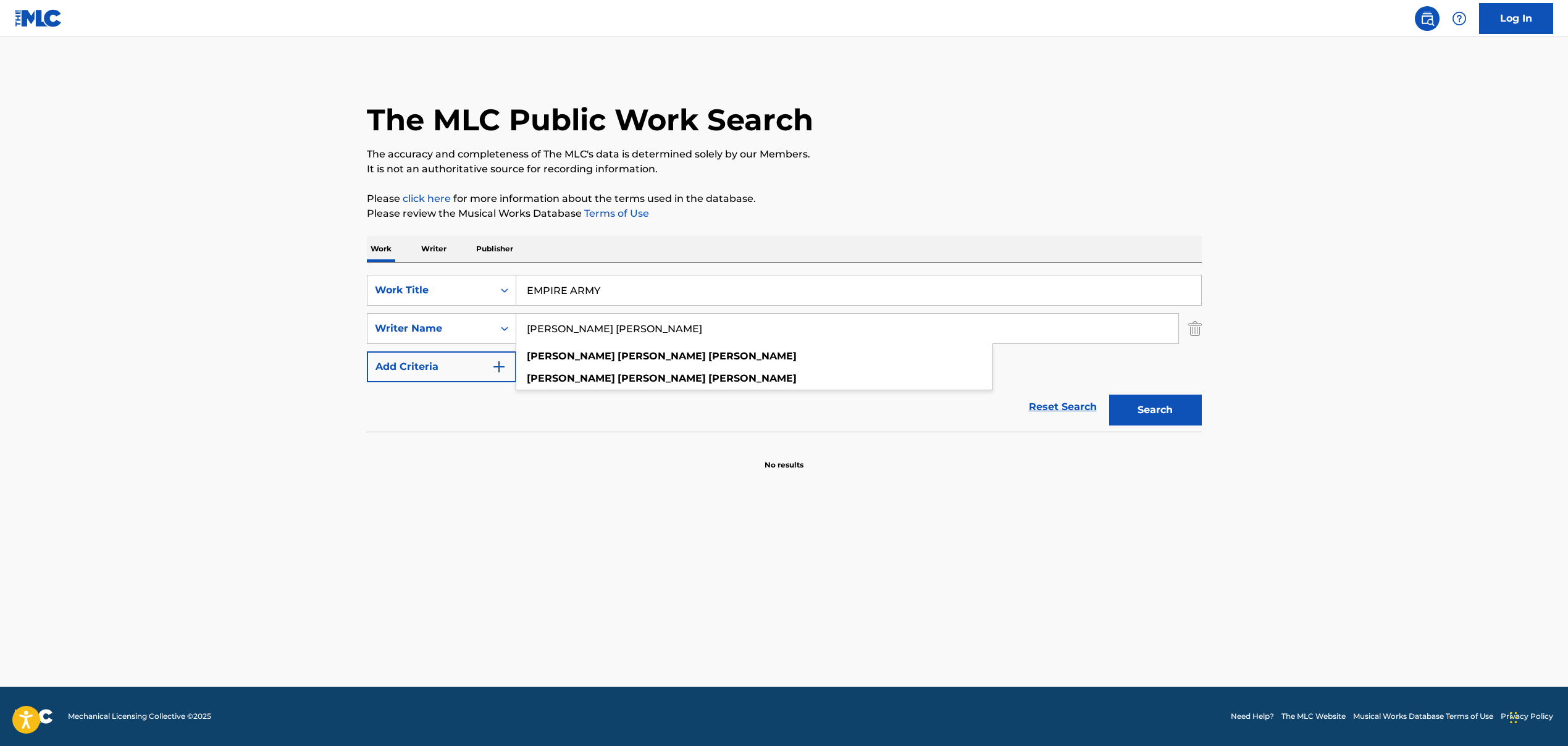
type input "[PERSON_NAME] [PERSON_NAME]"
click at [1141, 410] on button "Search" at bounding box center [1155, 410] width 92 height 31
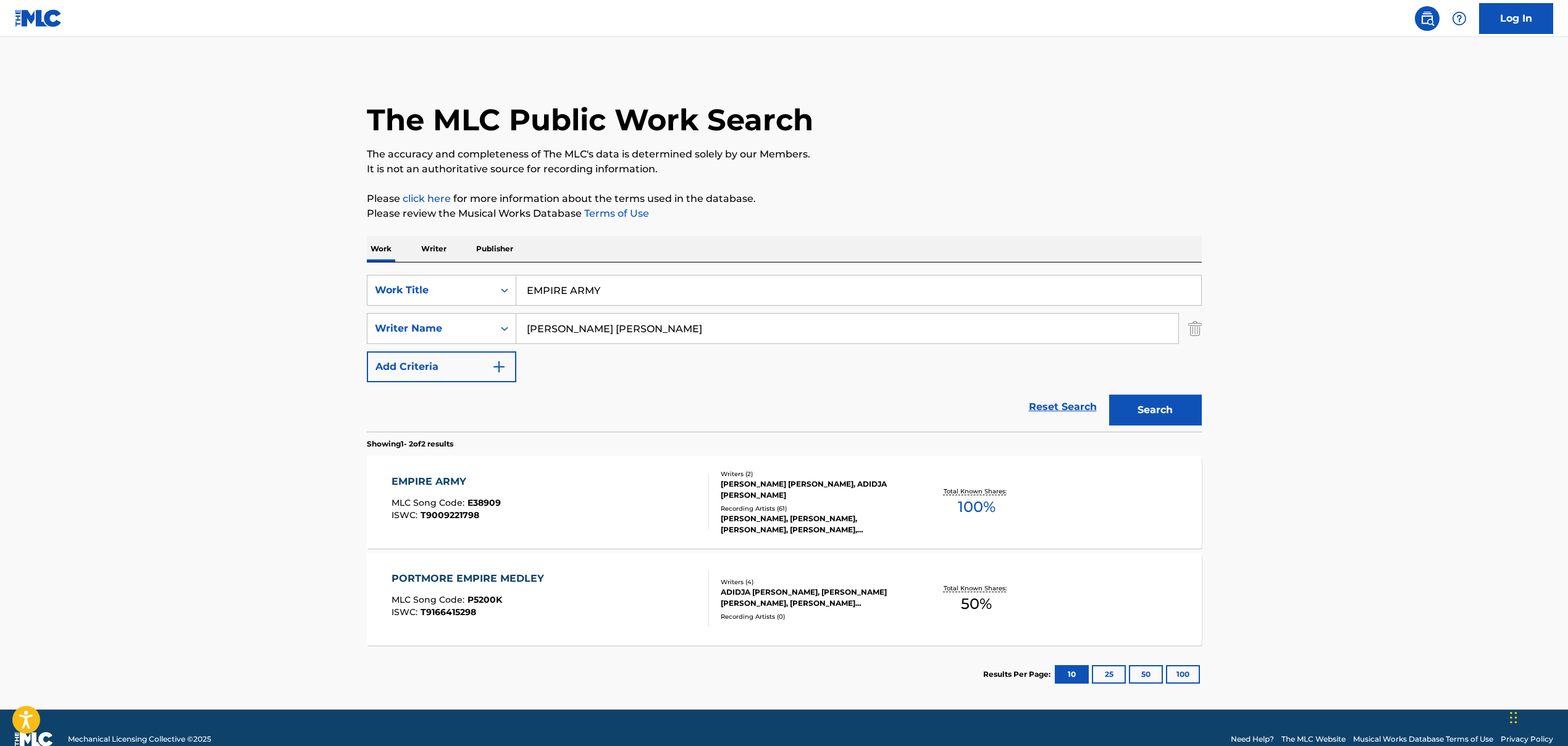
click at [557, 517] on div "EMPIRE ARMY MLC Song Code : E38909 ISWC : T9009221798" at bounding box center [550, 502] width 317 height 55
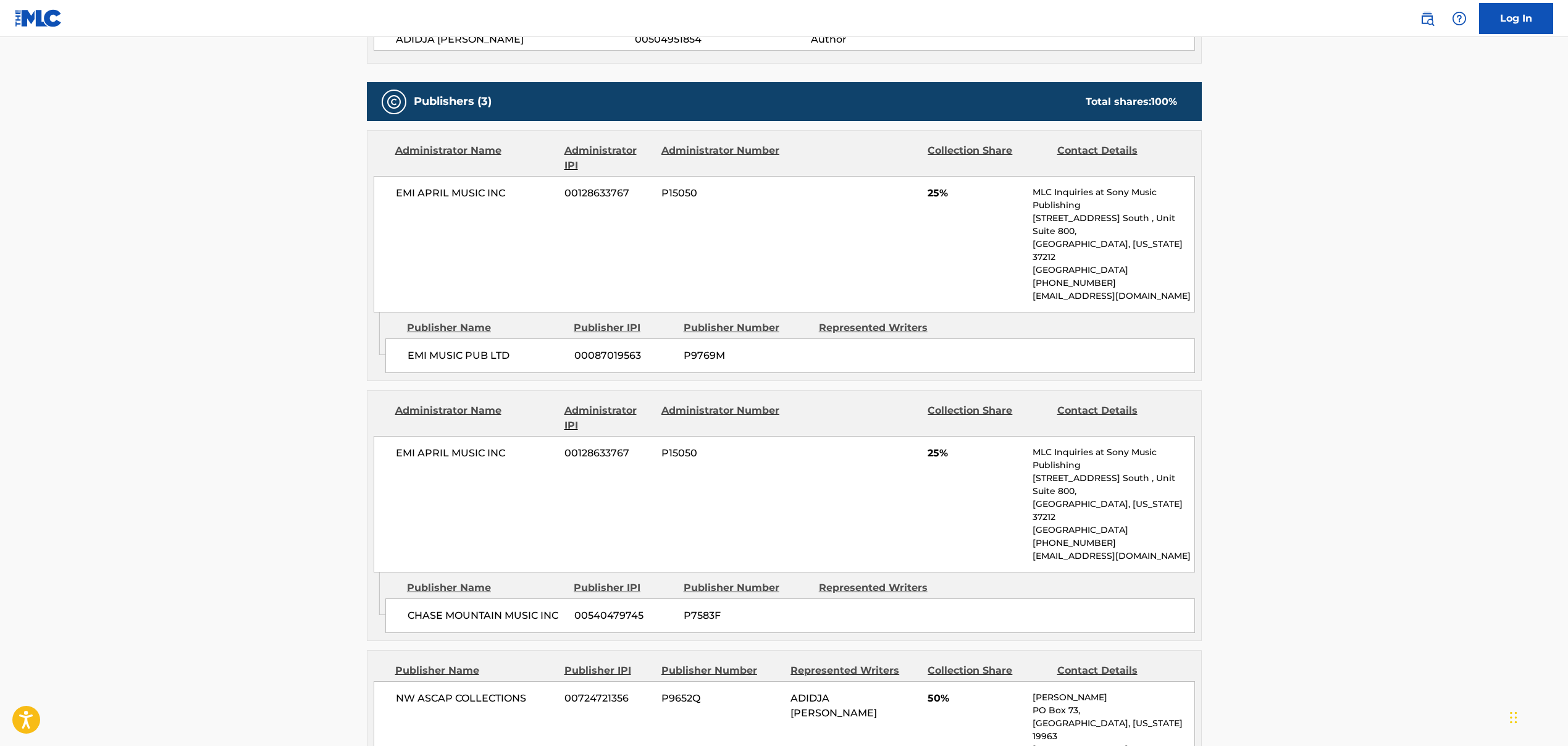
scroll to position [695, 0]
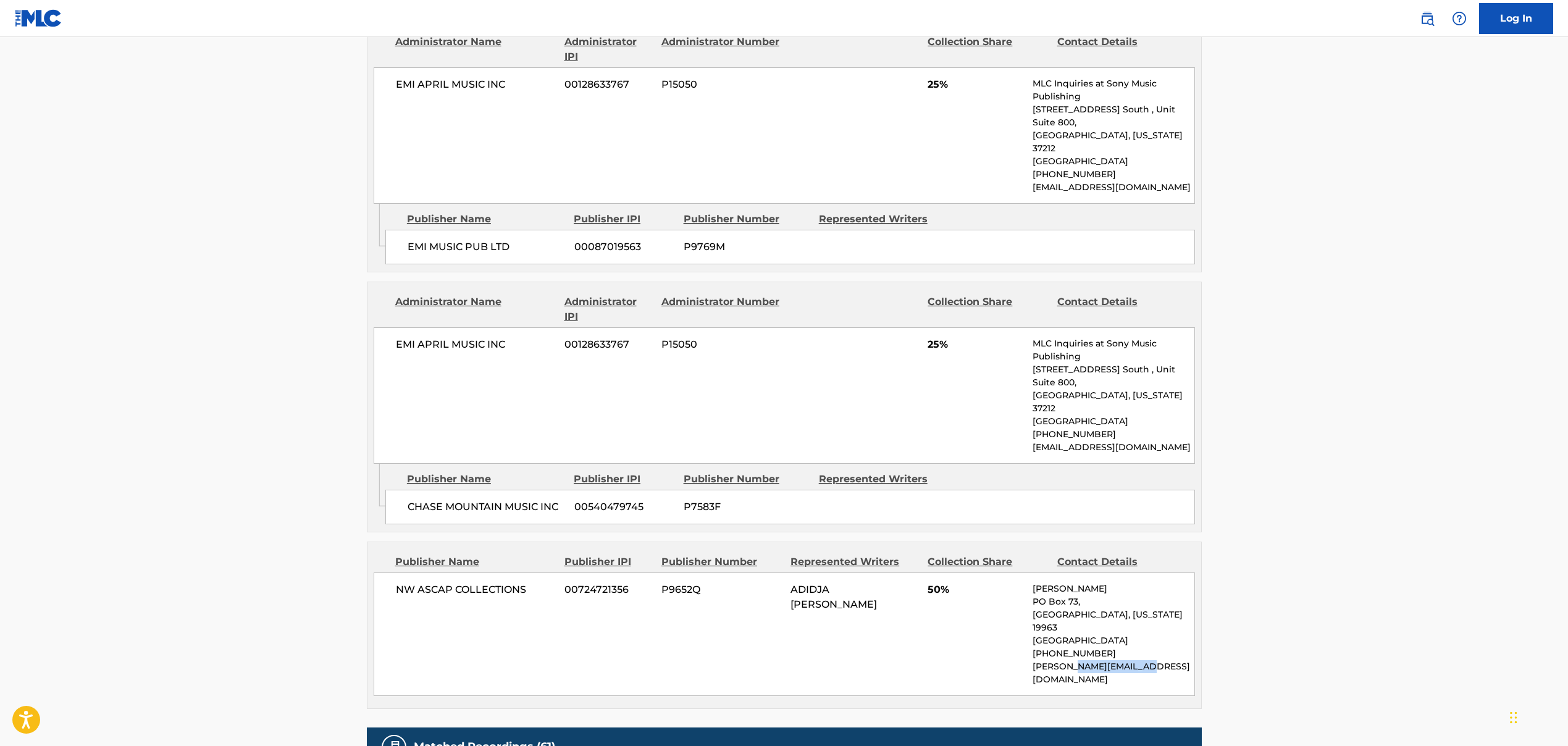
drag, startPoint x: 1071, startPoint y: 603, endPoint x: 1129, endPoint y: 609, distance: 58.3
click at [1129, 609] on div "NW ASCAP COLLECTIONS 00724721356 P9652Q ADIDJA [PERSON_NAME] 50% [PERSON_NAME] …" at bounding box center [784, 634] width 821 height 124
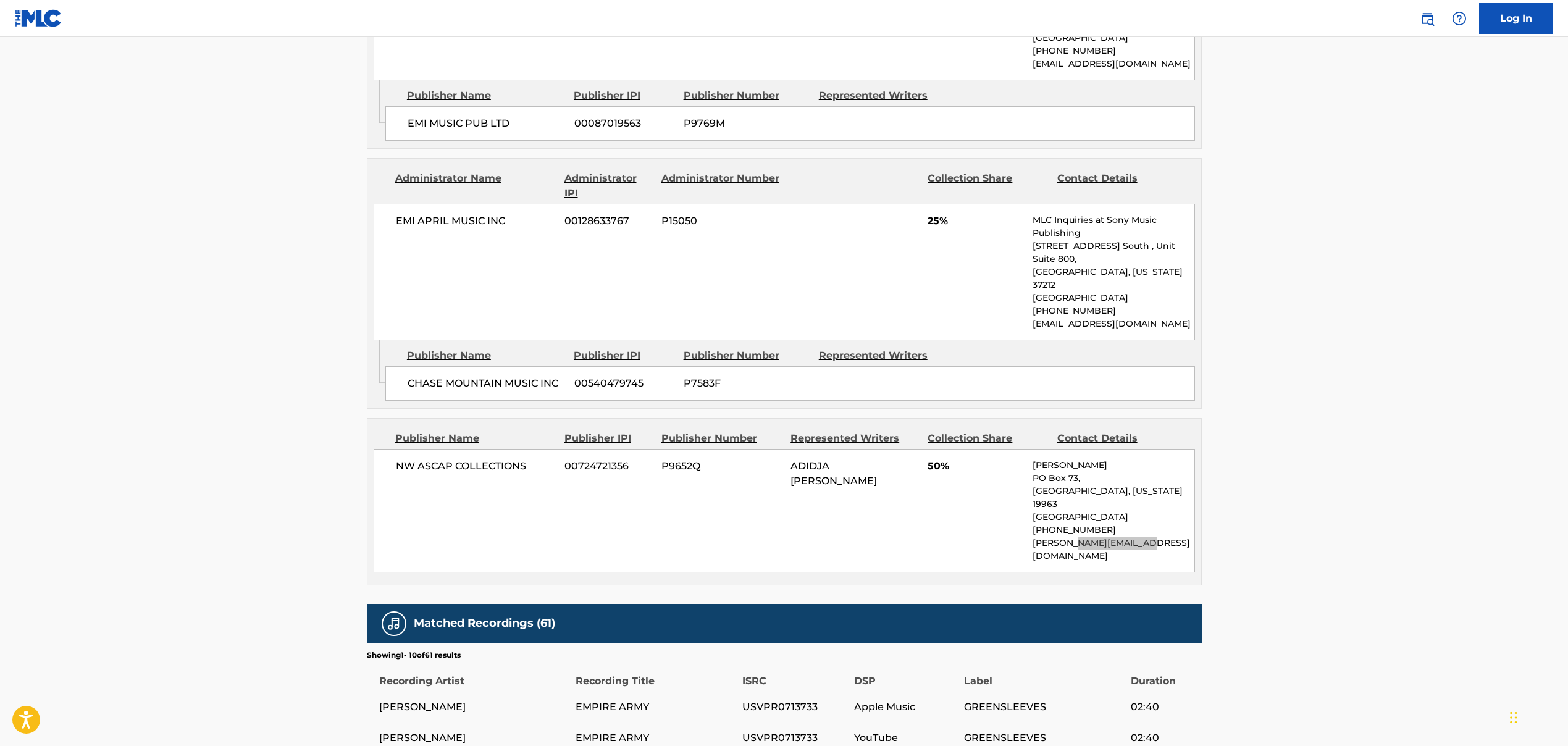
scroll to position [958, 0]
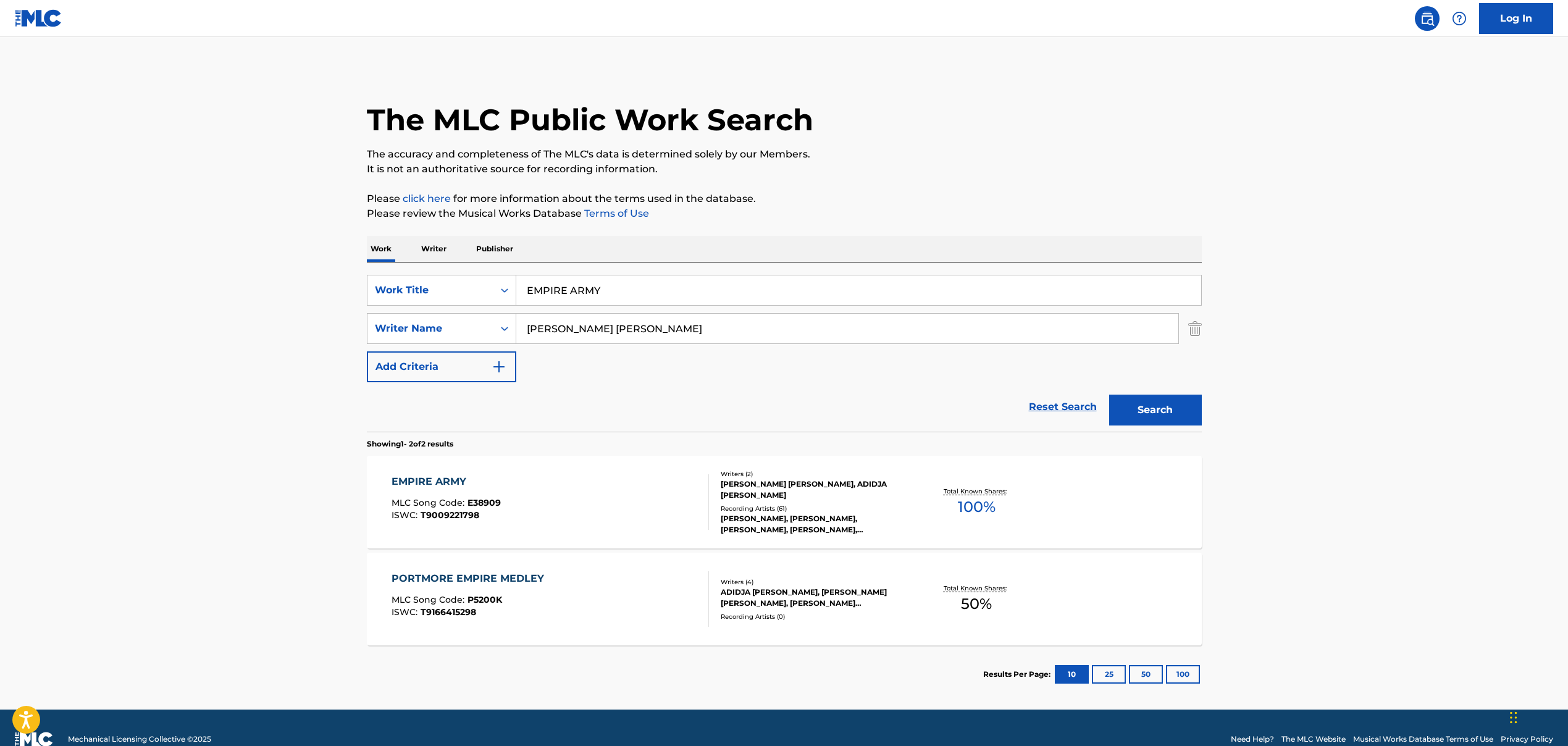
click at [593, 292] on input "EMPIRE ARMY" at bounding box center [859, 290] width 685 height 30
paste input "CHRISTMAS BABY PLEASE COME HOME"
type input "CHRISTMAS BABY PLEASE COME HOME"
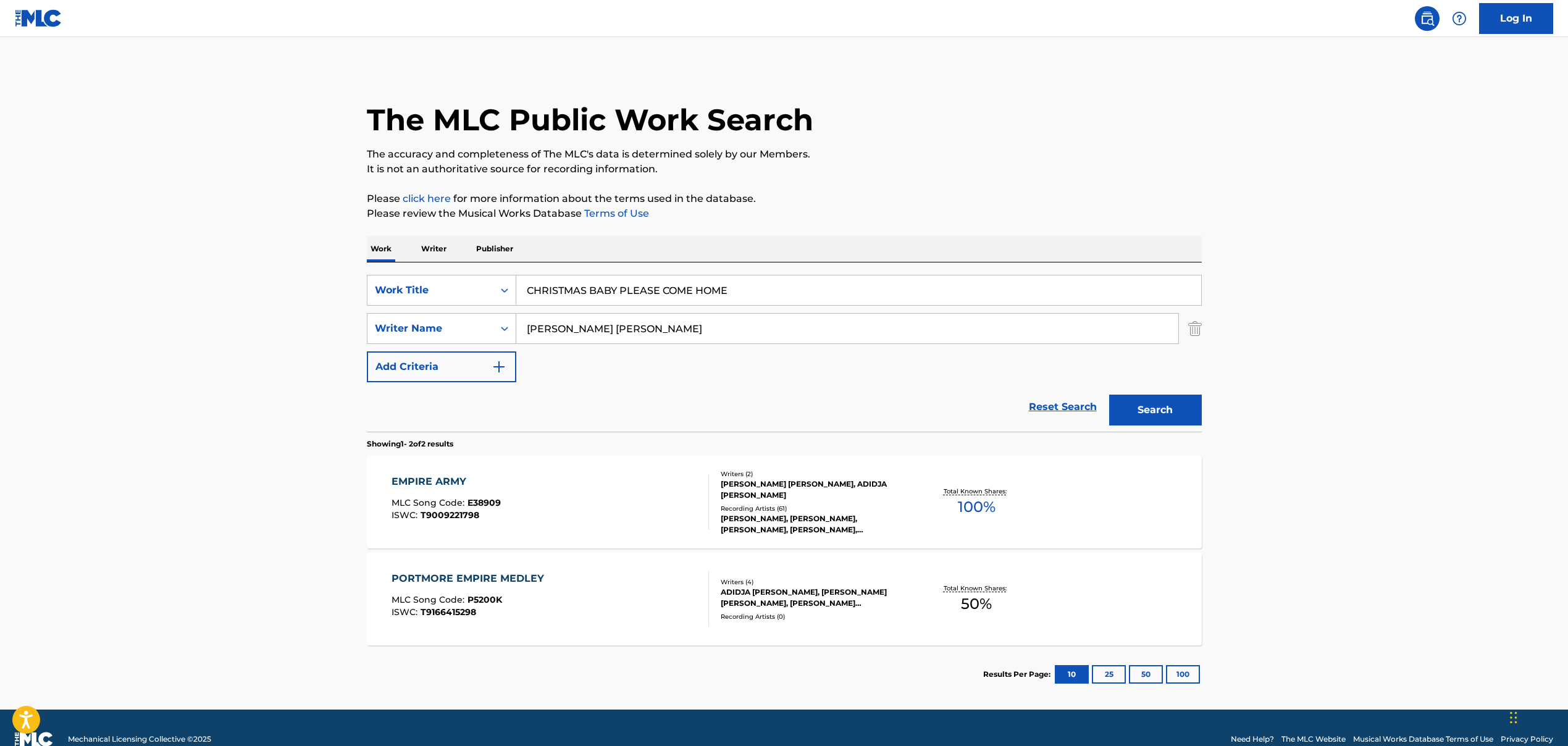
click at [620, 327] on input "[PERSON_NAME] [PERSON_NAME]" at bounding box center [847, 328] width 662 height 30
paste input "[PERSON_NAME], [PERSON_NAME], [PERSON_NAME]"
click at [589, 328] on input "[PERSON_NAME], [PERSON_NAME], [PERSON_NAME]" at bounding box center [847, 328] width 662 height 30
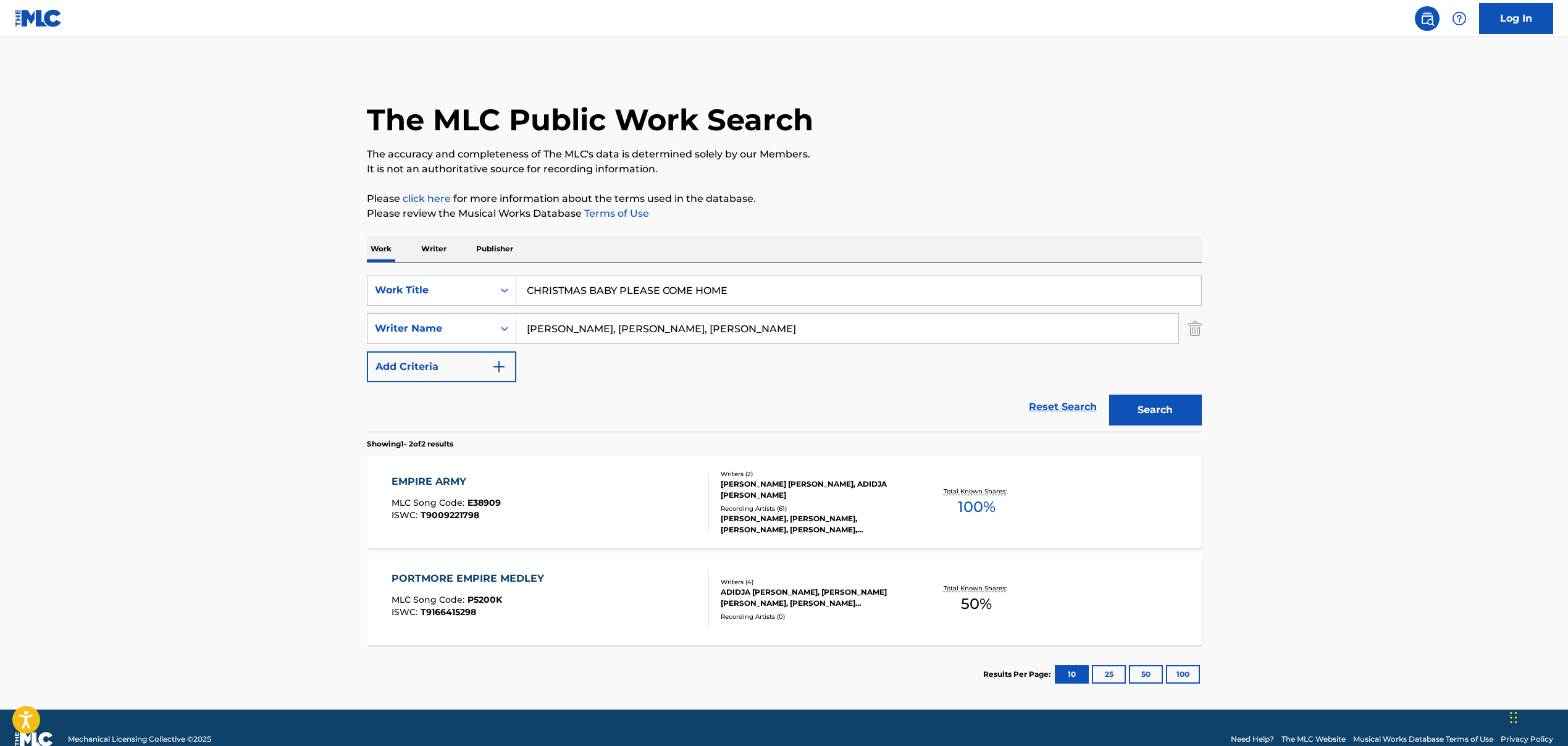
drag, startPoint x: 589, startPoint y: 331, endPoint x: 830, endPoint y: 350, distance: 241.7
click at [830, 350] on div "SearchWithCriteria5de56fdd-c8b8-4120-88cd-c9ebbfc0264a Work Title CHRISTMAS BAB…" at bounding box center [784, 328] width 835 height 108
type input "[PERSON_NAME]"
click at [772, 381] on div "SearchWithCriteria5de56fdd-c8b8-4120-88cd-c9ebbfc0264a Work Title CHRISTMAS BAB…" at bounding box center [784, 328] width 835 height 108
click at [1141, 411] on button "Search" at bounding box center [1155, 410] width 92 height 31
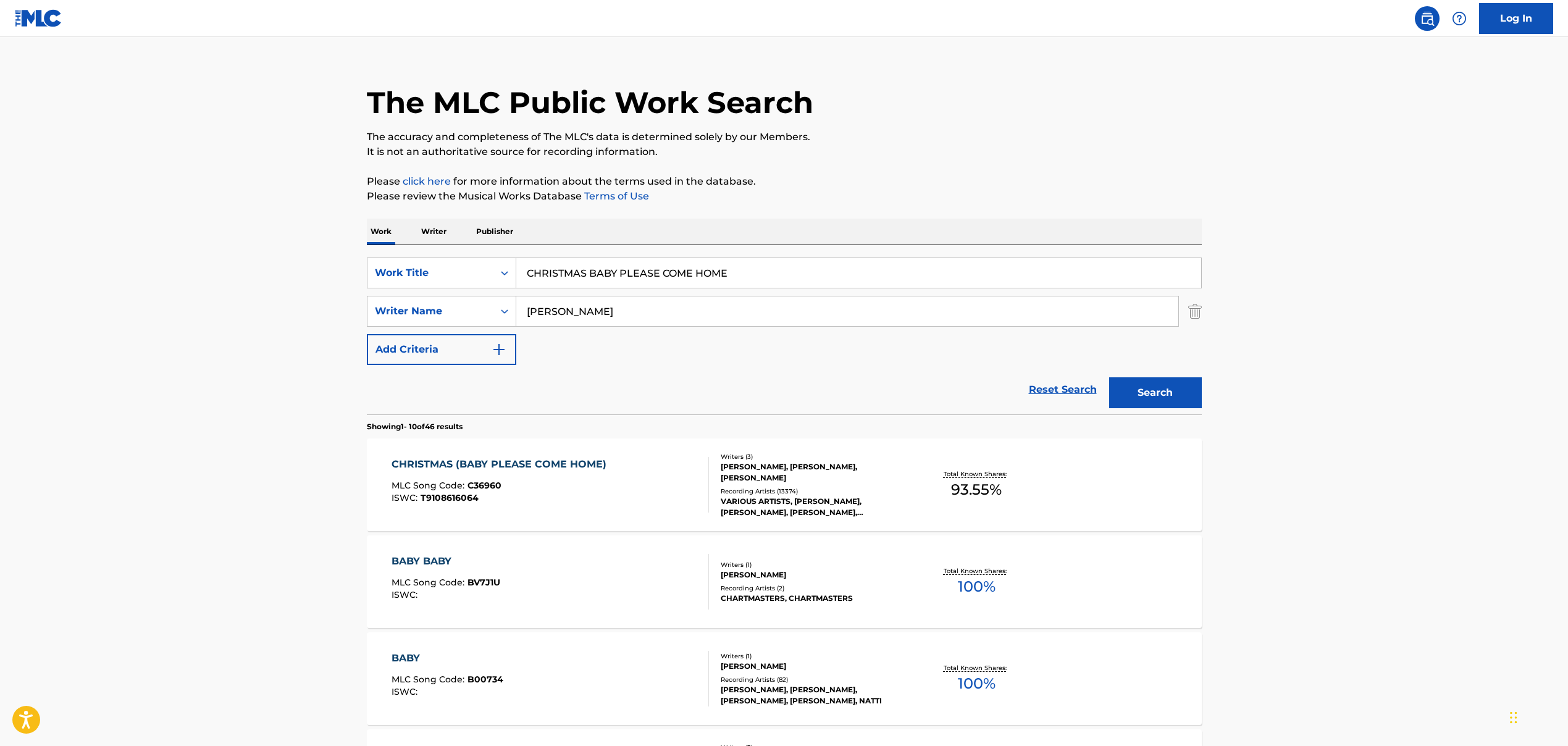
scroll to position [25, 0]
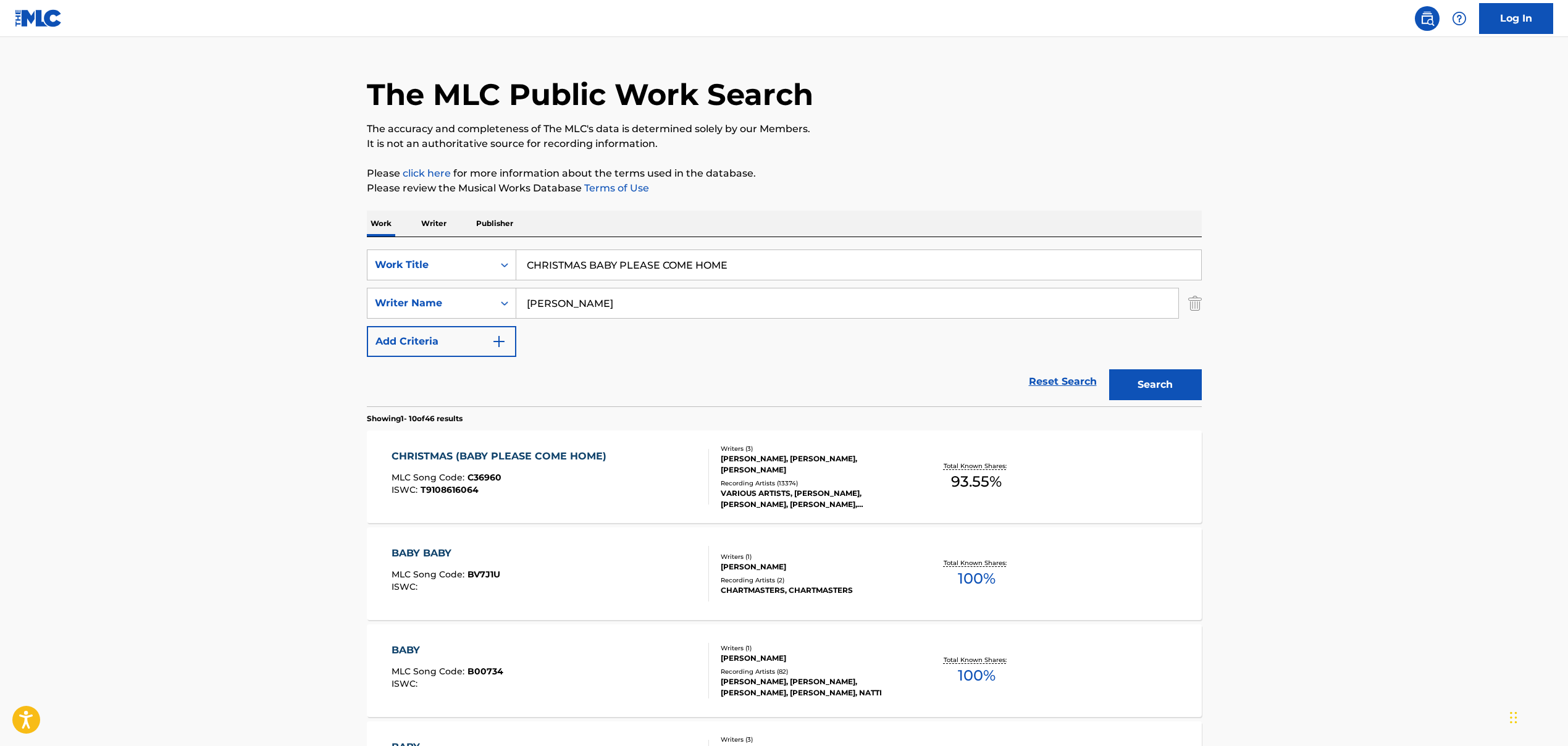
click at [548, 468] on div "CHRISTMAS (BABY PLEASE COME HOME) MLC Song Code : C36960 ISWC : T9108616064" at bounding box center [502, 477] width 221 height 55
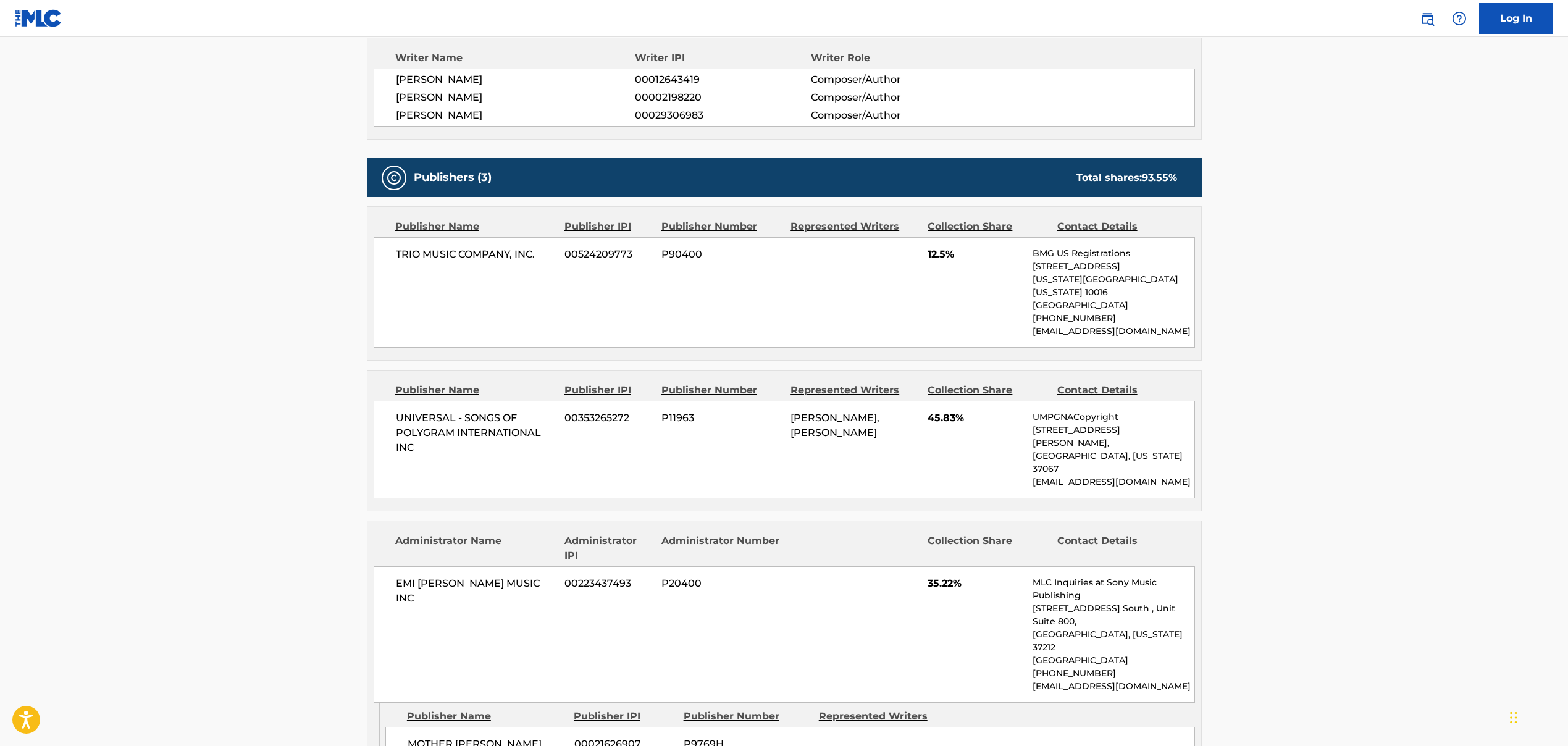
scroll to position [917, 0]
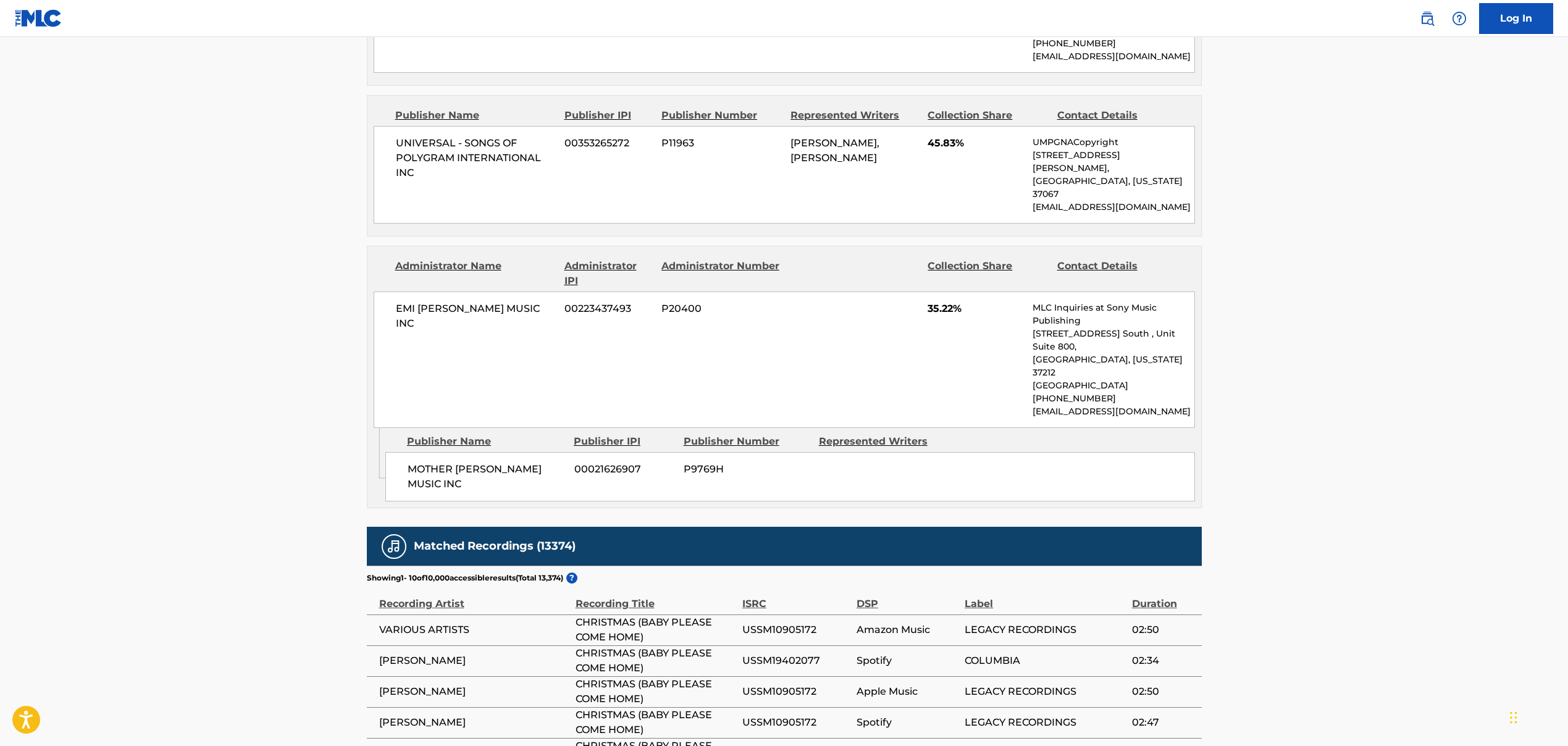
scroll to position [25, 0]
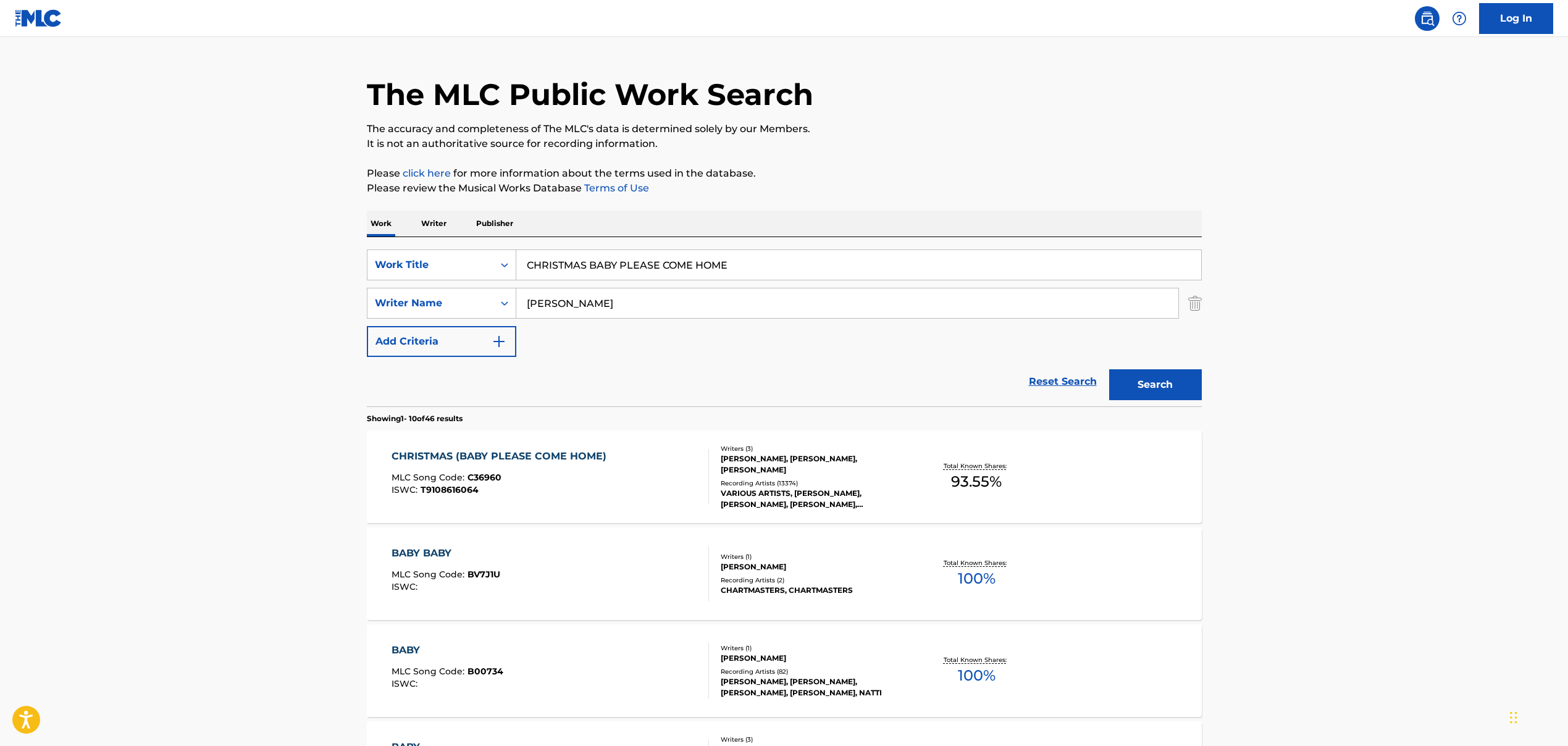
click at [560, 264] on input "CHRISTMAS BABY PLEASE COME HOME" at bounding box center [859, 265] width 685 height 30
paste input "UP OUT MY FAC"
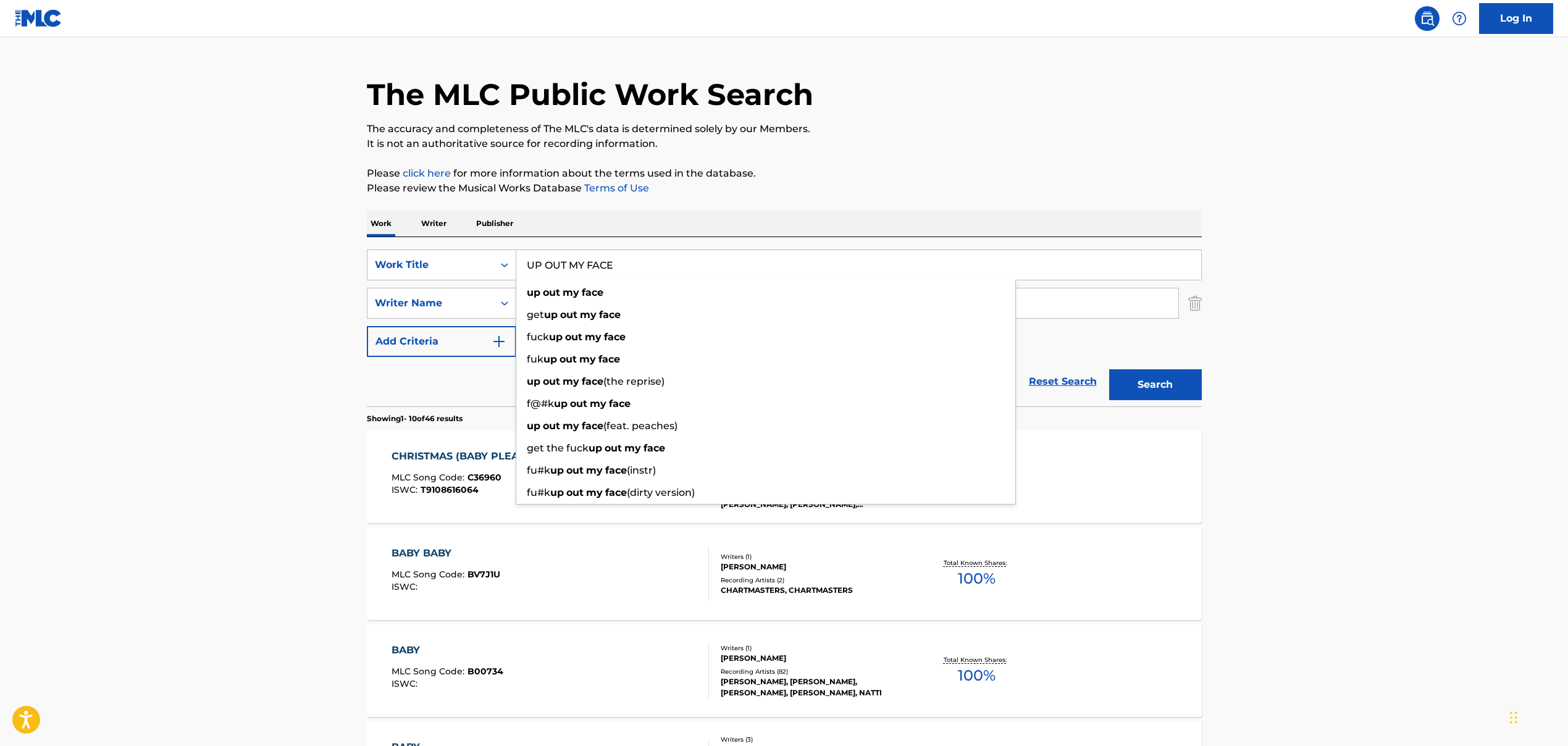
type input "UP OUT MY FACE"
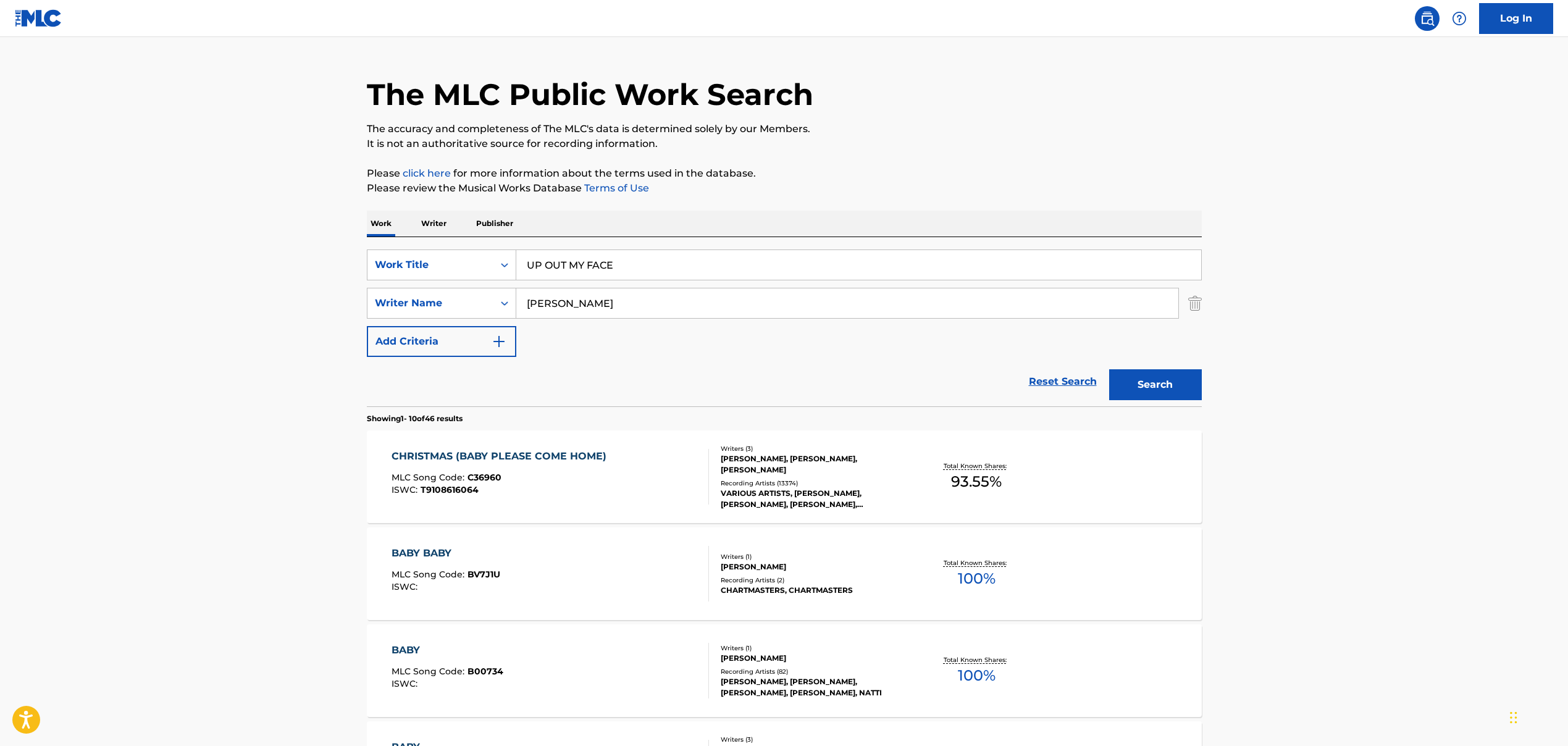
click at [570, 305] on input "[PERSON_NAME]" at bounding box center [847, 303] width 662 height 30
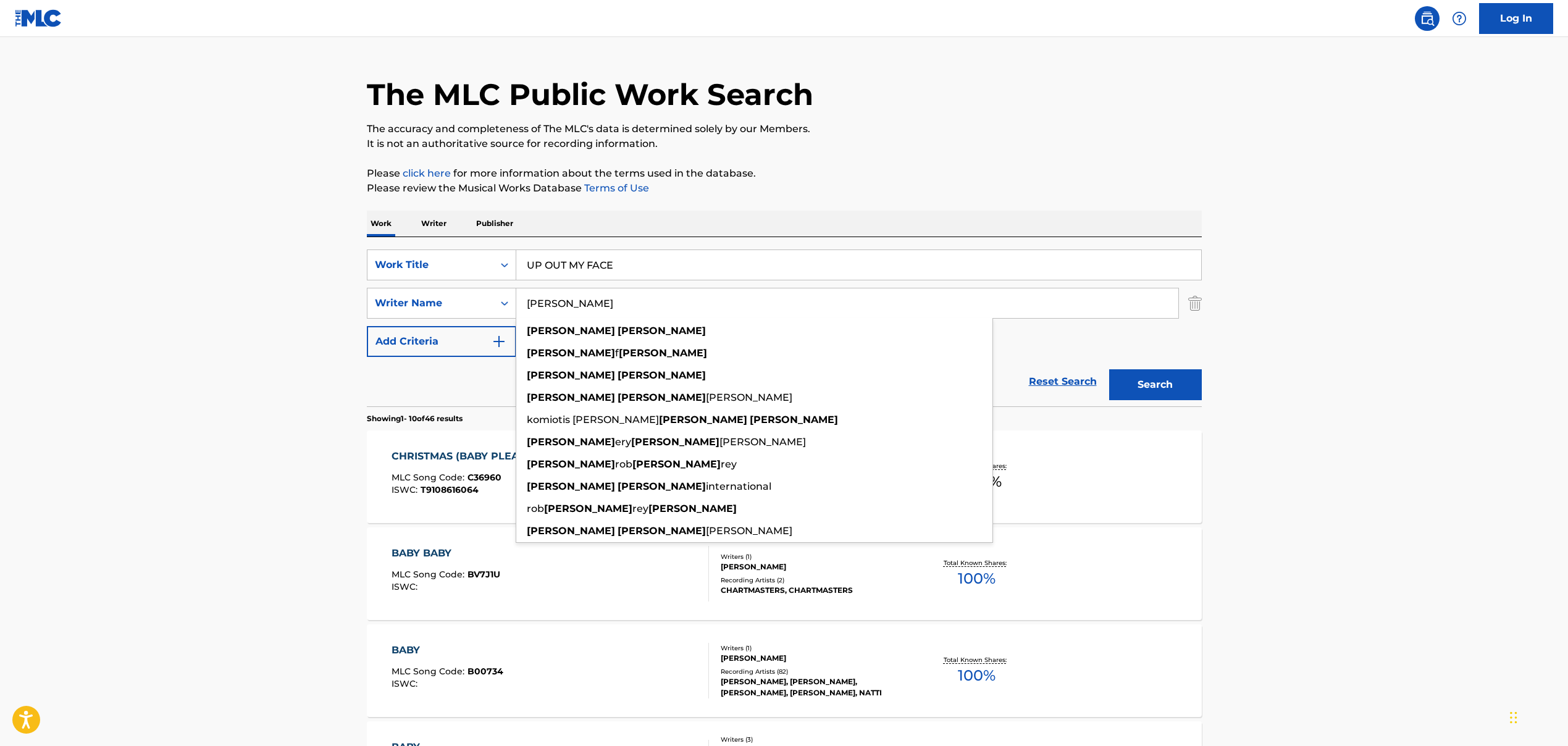
paste input "[PERSON_NAME] [PERSON_NAME], [PERSON_NAME], [PERSON_NAME]"
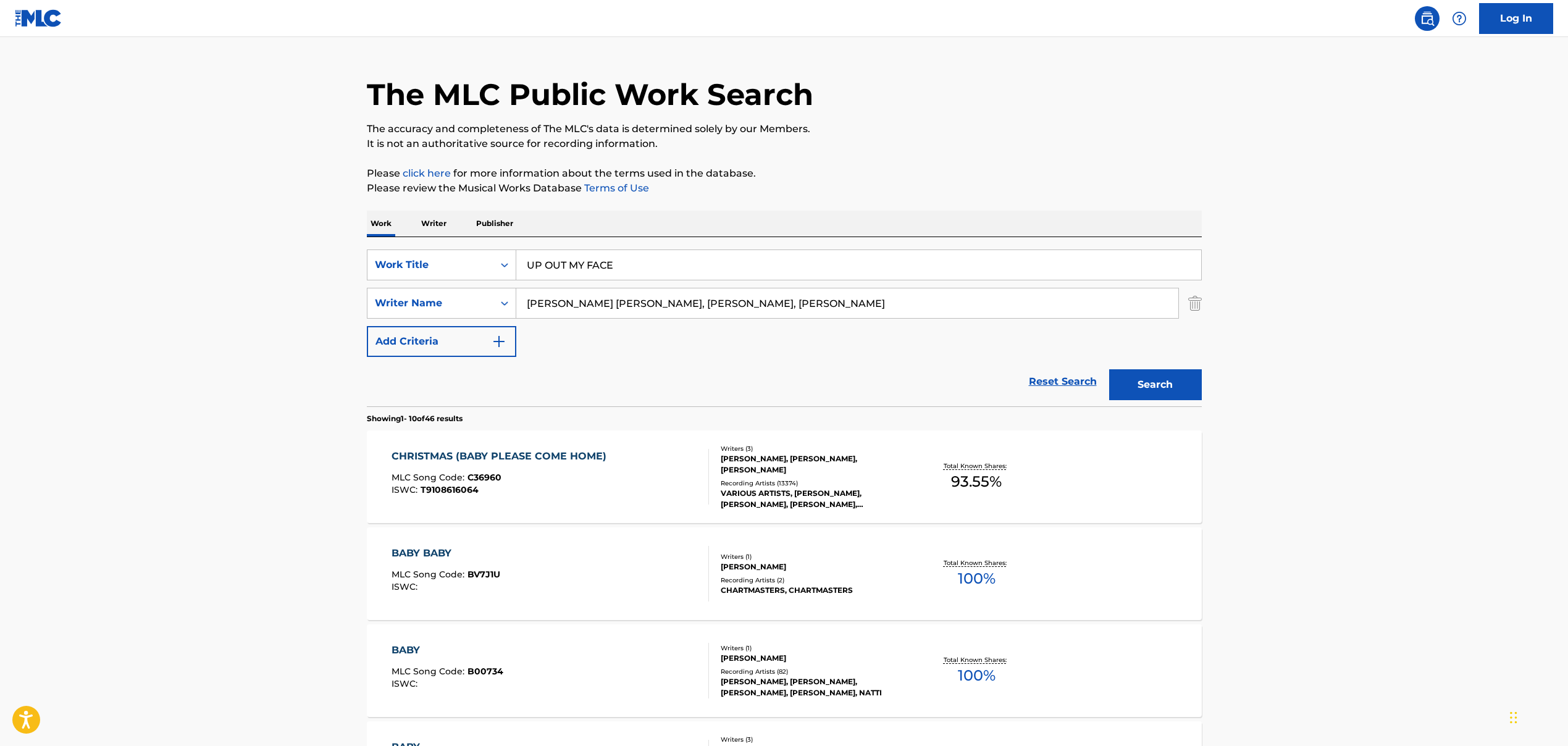
drag, startPoint x: 660, startPoint y: 303, endPoint x: 870, endPoint y: 315, distance: 210.3
click at [870, 315] on input "[PERSON_NAME] [PERSON_NAME], [PERSON_NAME], [PERSON_NAME]" at bounding box center [847, 303] width 662 height 30
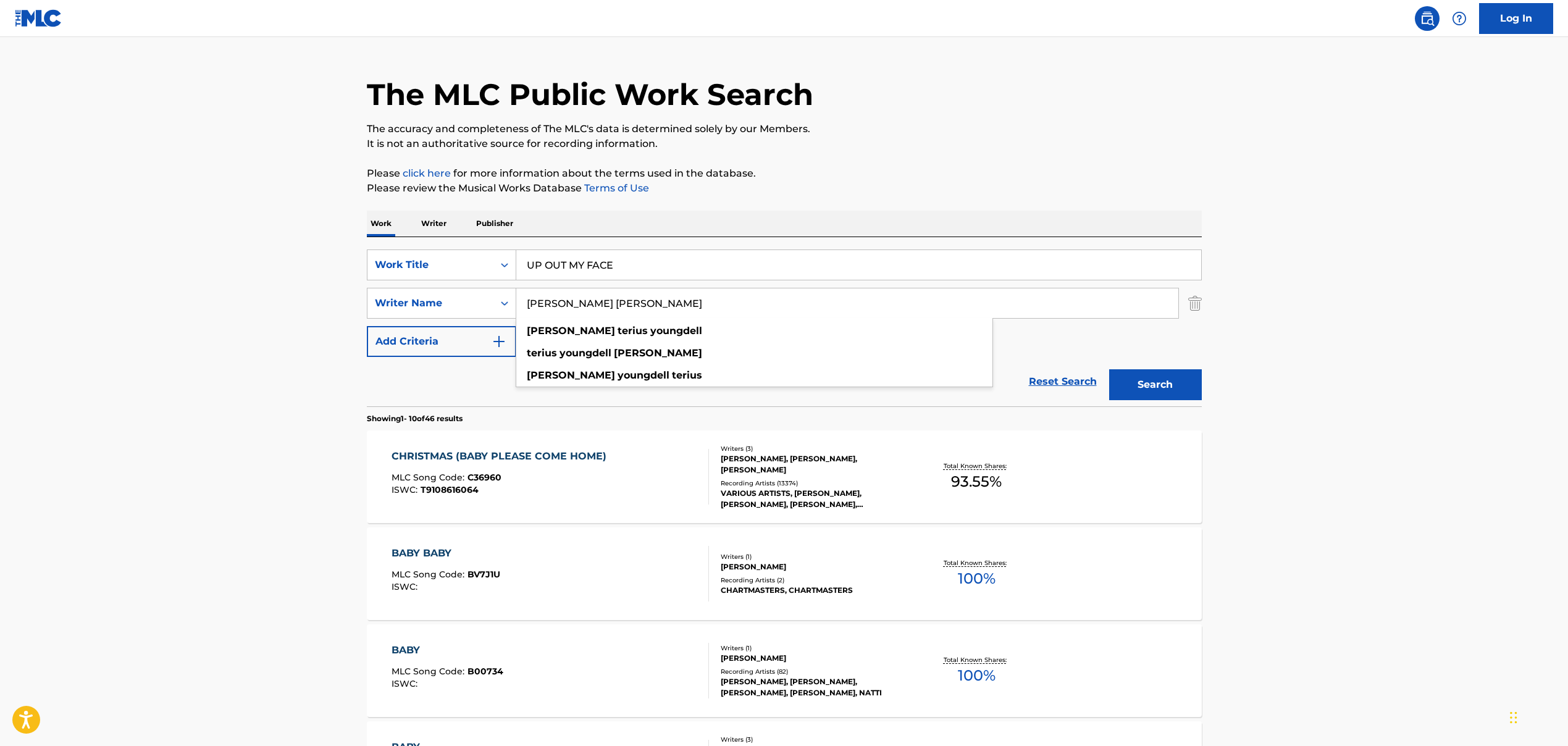
type input "[PERSON_NAME] [PERSON_NAME]"
click at [1159, 385] on button "Search" at bounding box center [1155, 385] width 92 height 31
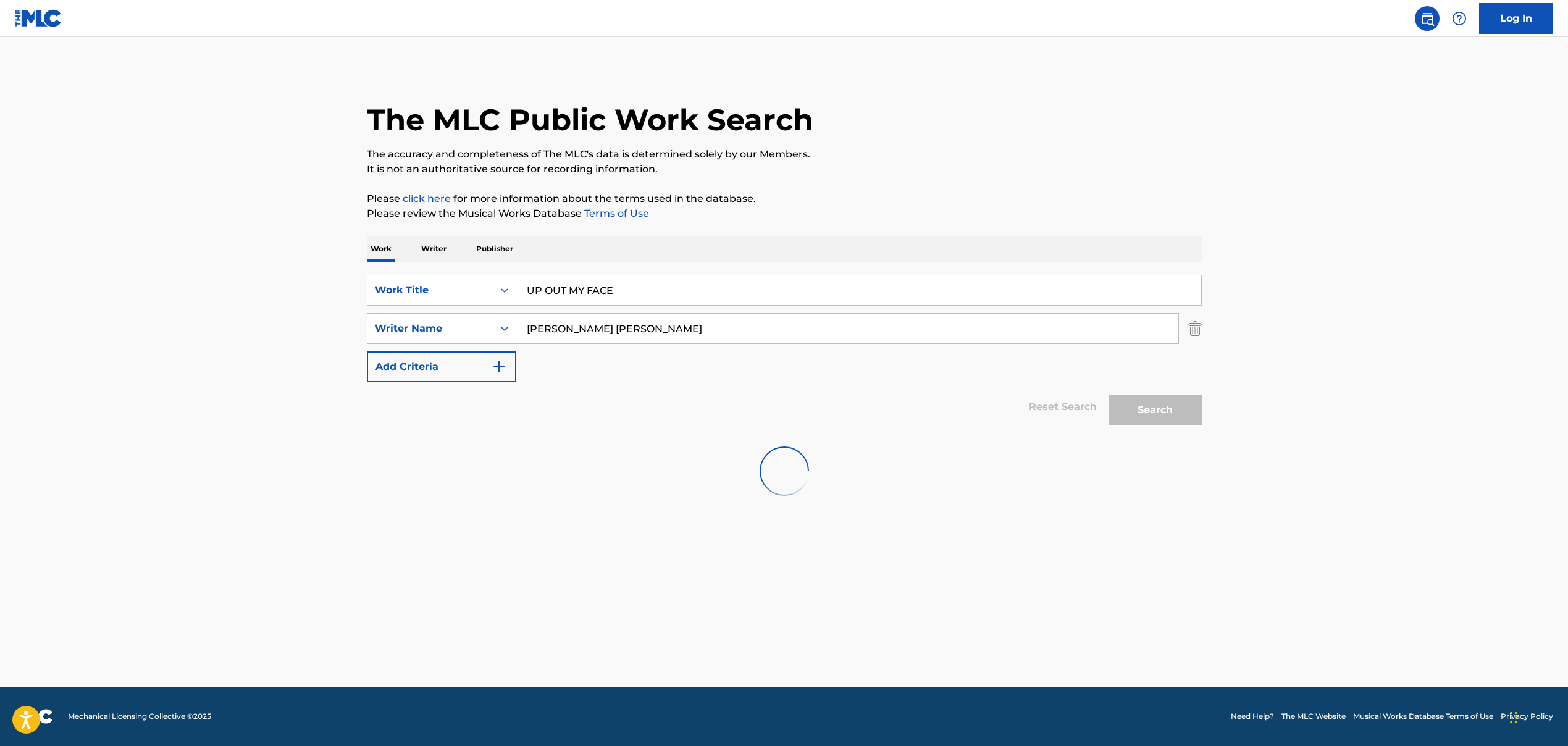
scroll to position [0, 0]
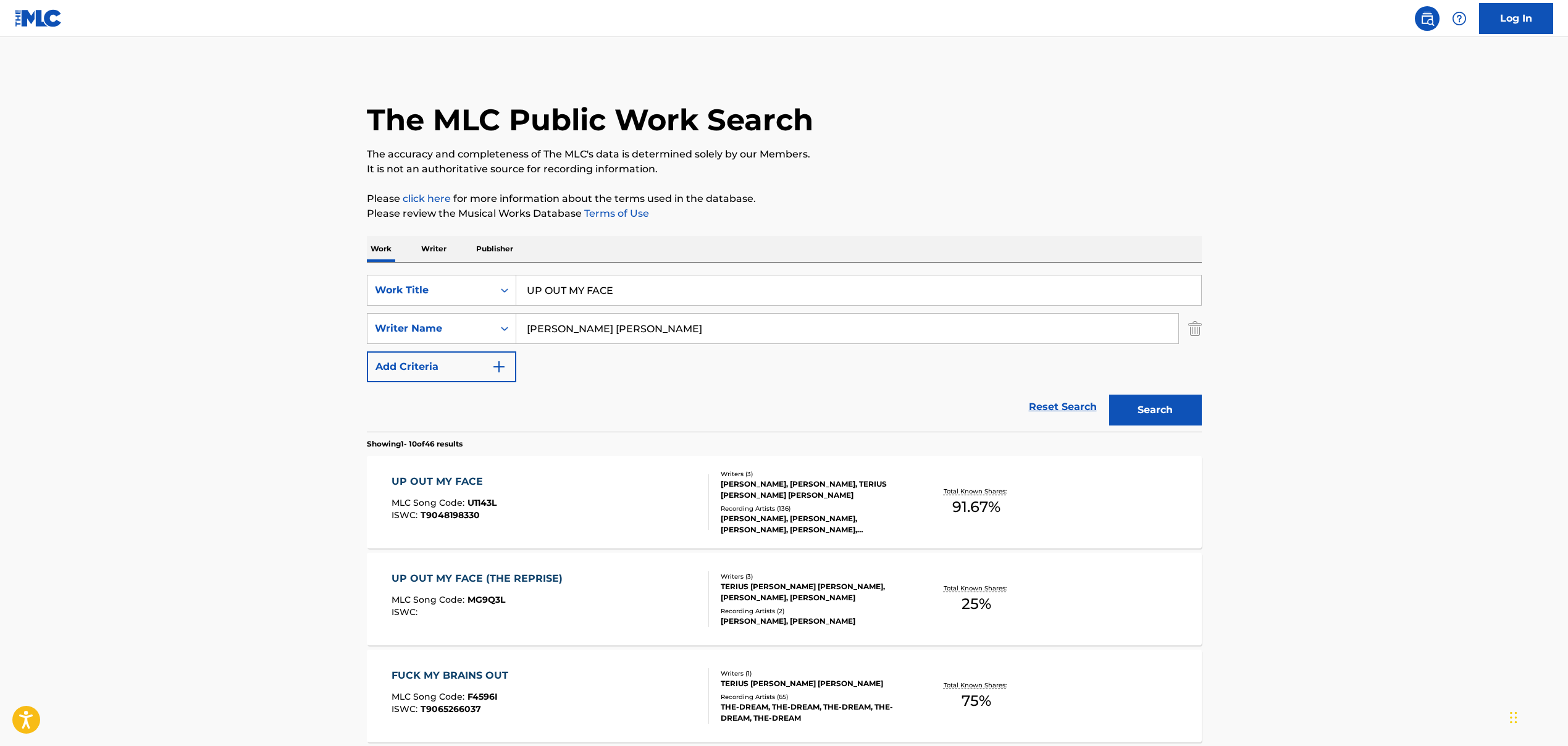
click at [610, 509] on div "UP OUT MY FACE MLC Song Code : U1143L ISWC : T9048198330" at bounding box center [550, 502] width 317 height 55
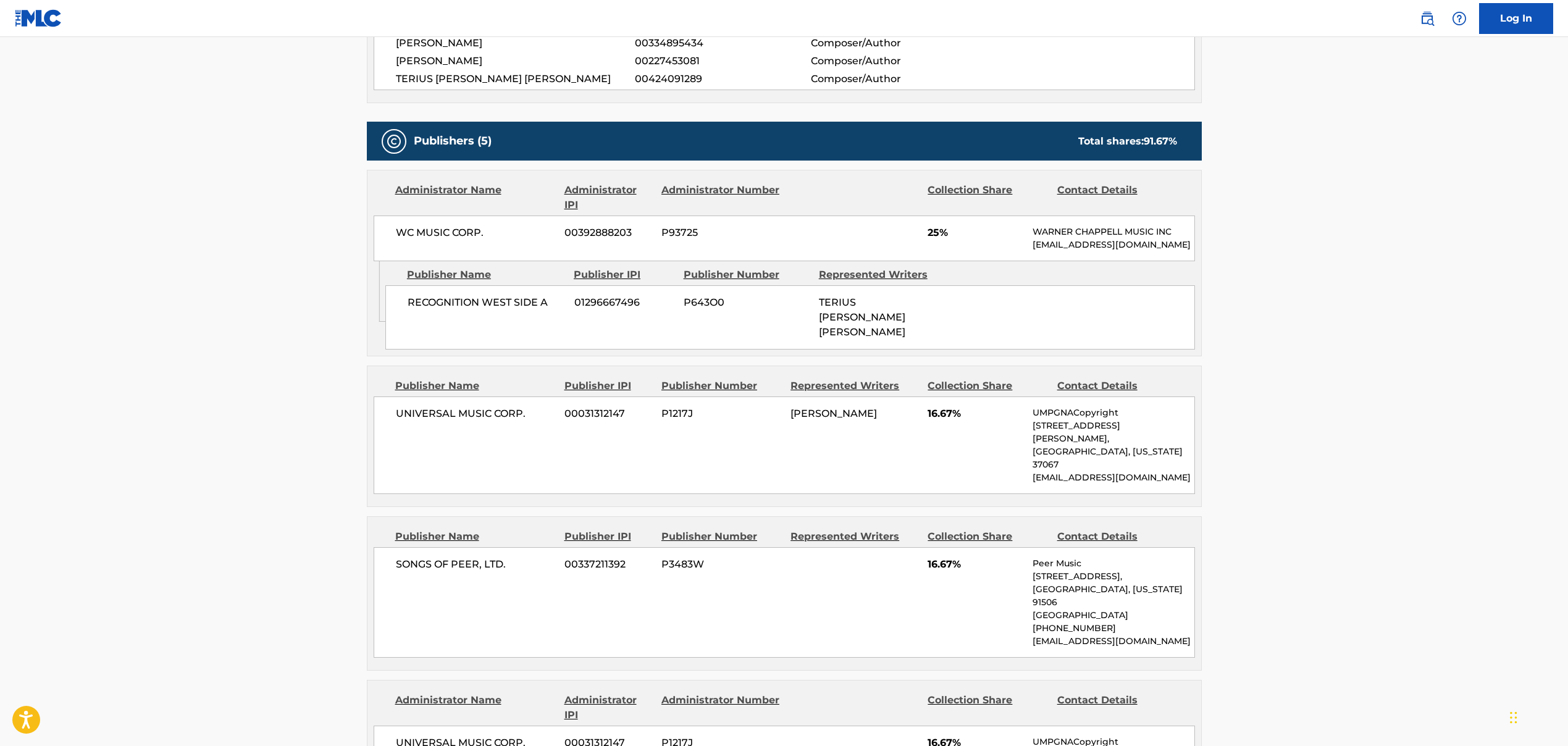
scroll to position [537, 0]
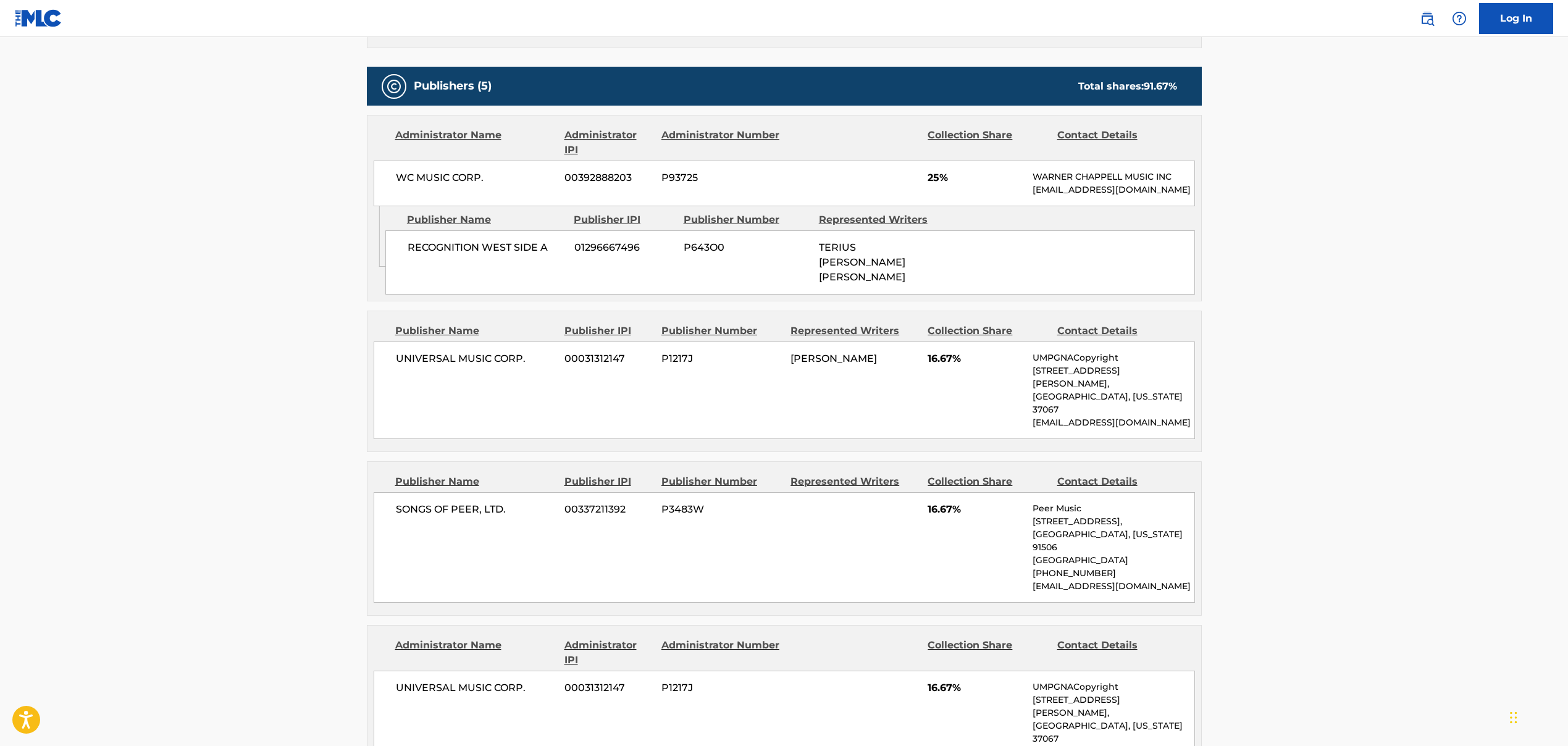
click at [532, 502] on span "SONGS OF PEER, LTD." at bounding box center [476, 509] width 160 height 15
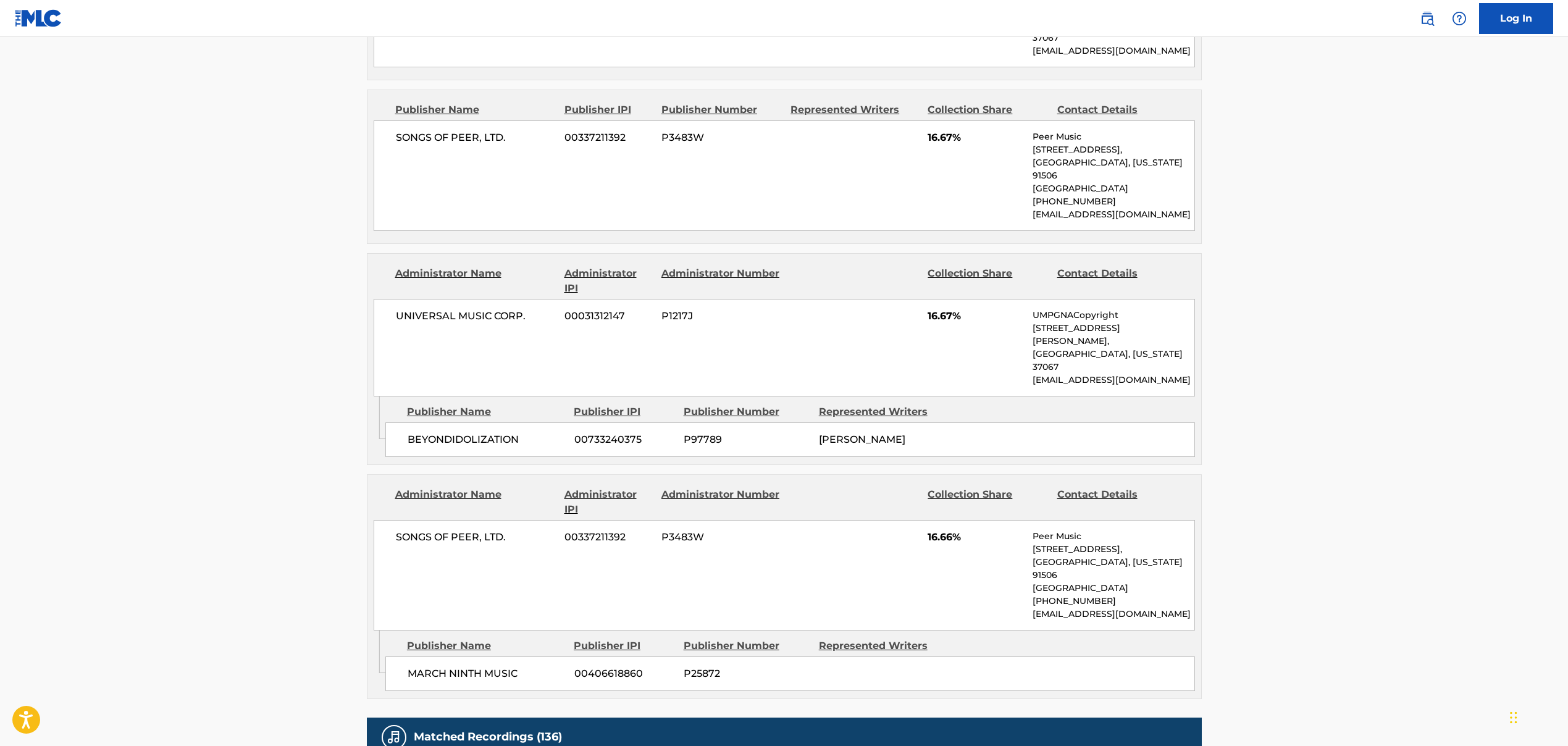
scroll to position [962, 0]
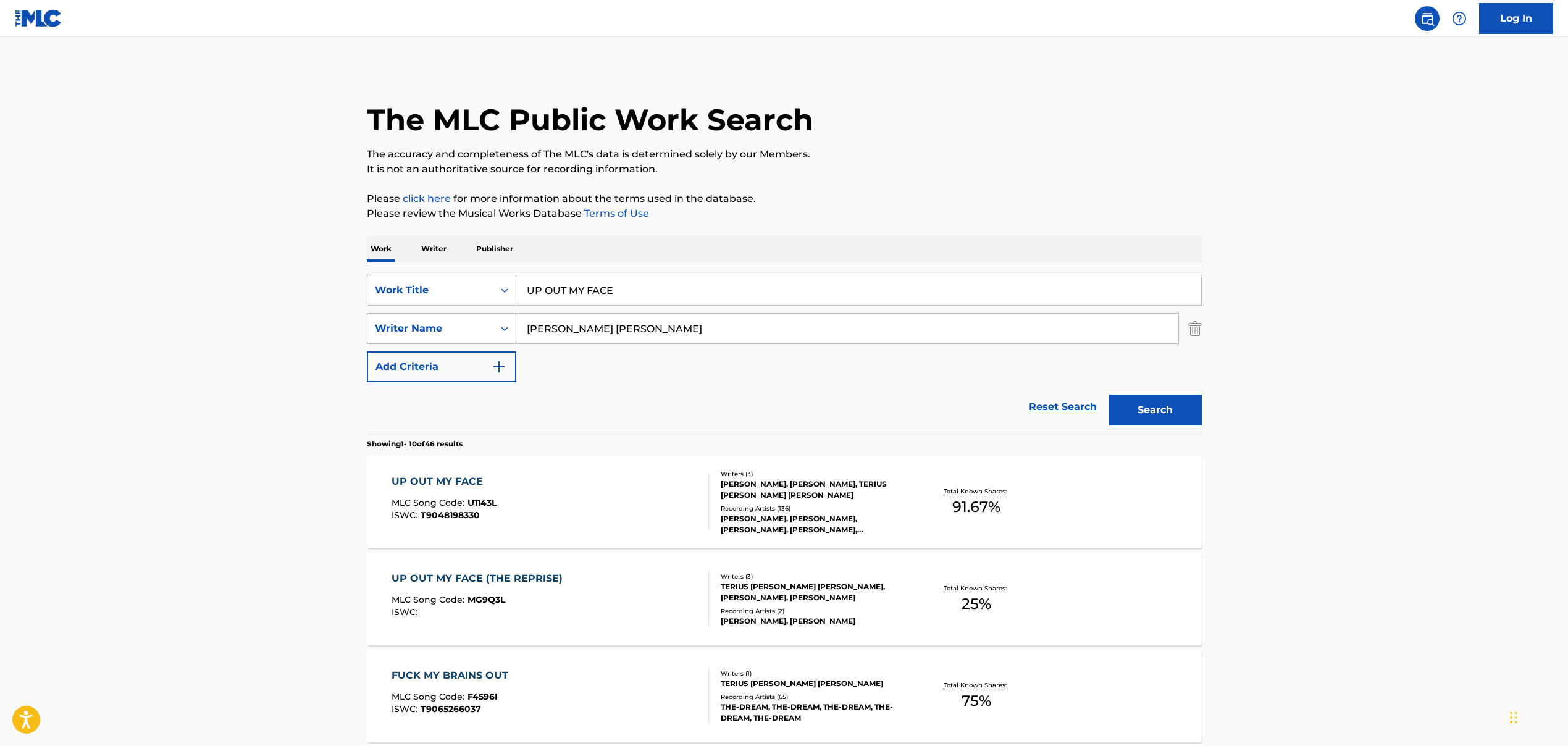
click at [612, 294] on input "UP OUT MY FACE" at bounding box center [859, 290] width 685 height 30
paste input "MY BODY IS NOT MIN"
type input "MY BODY IS NOT MINE"
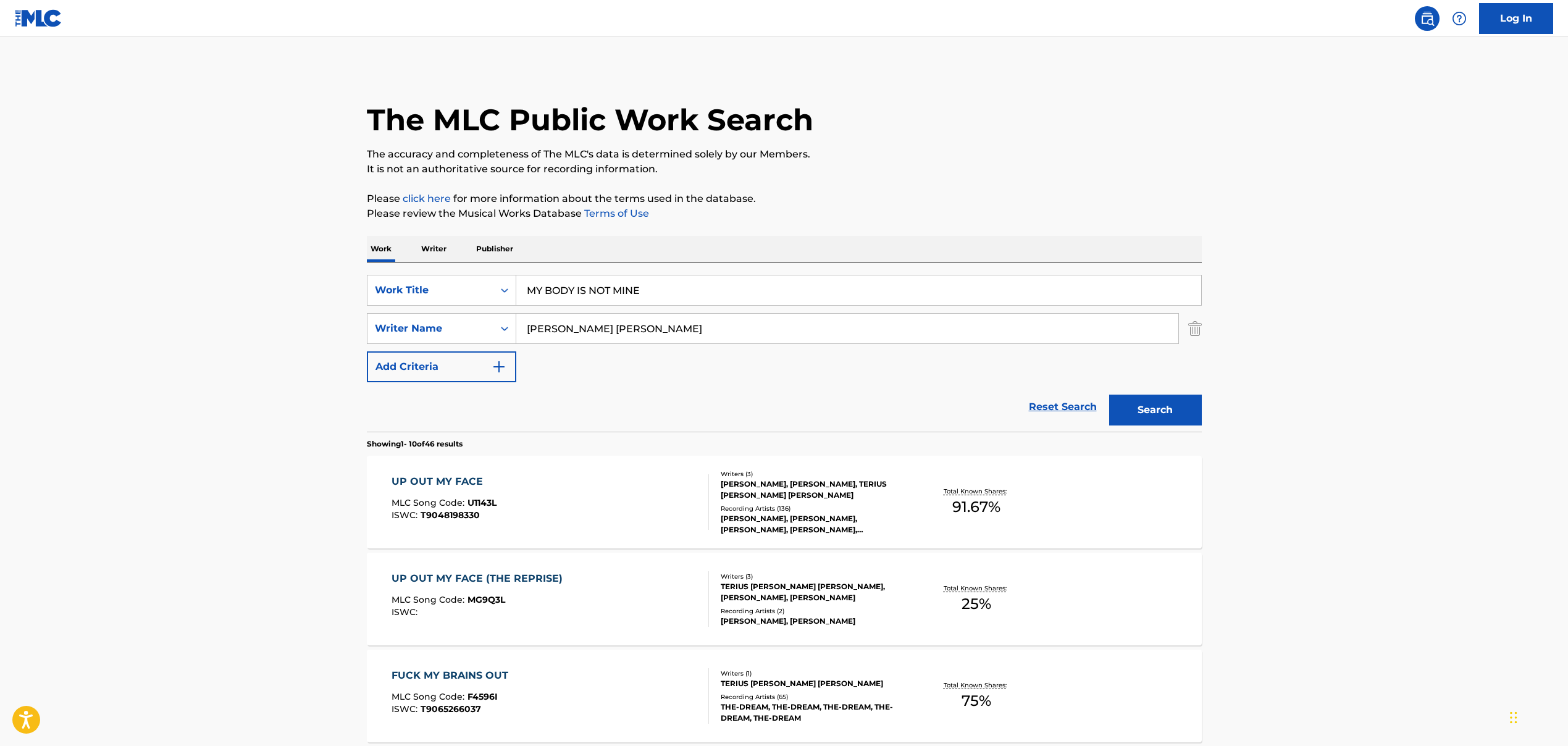
click at [616, 321] on input "[PERSON_NAME] [PERSON_NAME]" at bounding box center [847, 328] width 662 height 30
paste input "[PERSON_NAME], [PERSON_NAME], [PERSON_NAME]"
drag, startPoint x: 600, startPoint y: 329, endPoint x: 886, endPoint y: 339, distance: 286.2
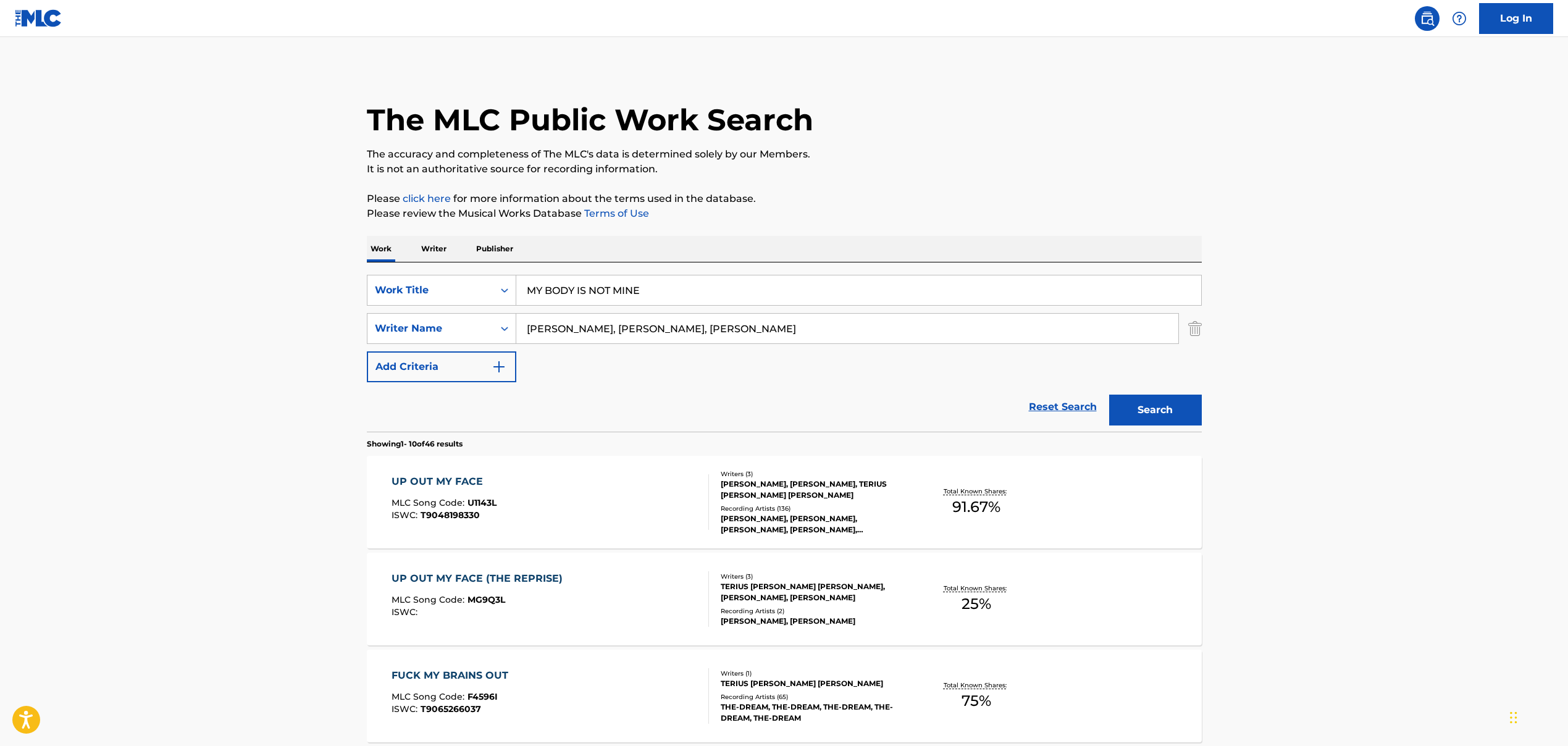
click at [885, 338] on input "[PERSON_NAME], [PERSON_NAME], [PERSON_NAME]" at bounding box center [847, 328] width 662 height 30
type input "[PERSON_NAME]"
click at [1153, 418] on button "Search" at bounding box center [1155, 410] width 92 height 31
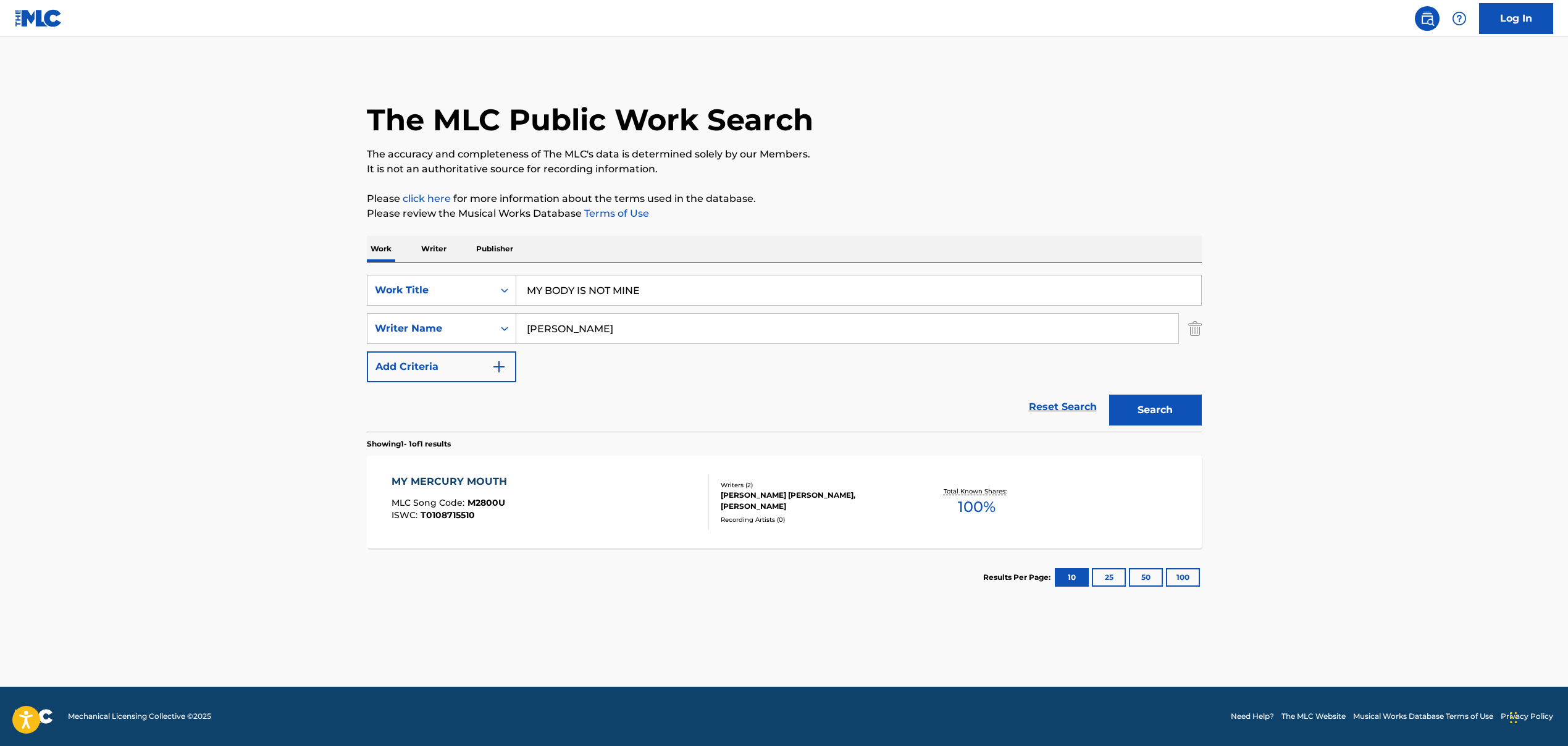
click at [716, 517] on div "Writers ( 2 ) [PERSON_NAME] [PERSON_NAME], [PERSON_NAME] Recording Artists ( 0 )" at bounding box center [808, 502] width 198 height 44
drag, startPoint x: 553, startPoint y: 328, endPoint x: 660, endPoint y: 316, distance: 107.7
click at [660, 316] on input "[PERSON_NAME]" at bounding box center [847, 328] width 662 height 30
click at [626, 344] on div "[PERSON_NAME]" at bounding box center [754, 356] width 477 height 25
click at [620, 393] on div "Reset Search Search" at bounding box center [784, 407] width 835 height 49
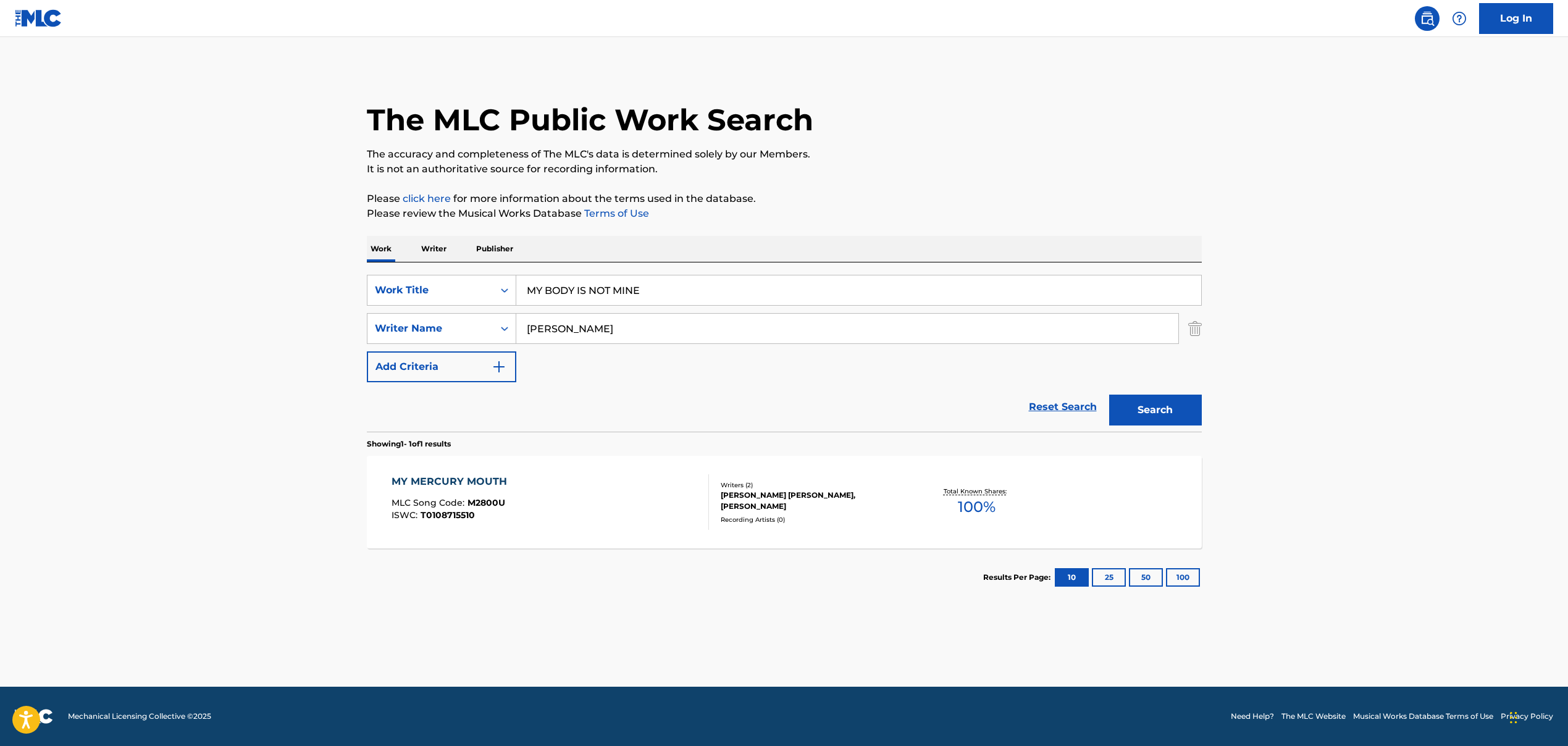
drag, startPoint x: 550, startPoint y: 328, endPoint x: 645, endPoint y: 329, distance: 95.0
click at [645, 329] on input "[PERSON_NAME]" at bounding box center [847, 328] width 662 height 30
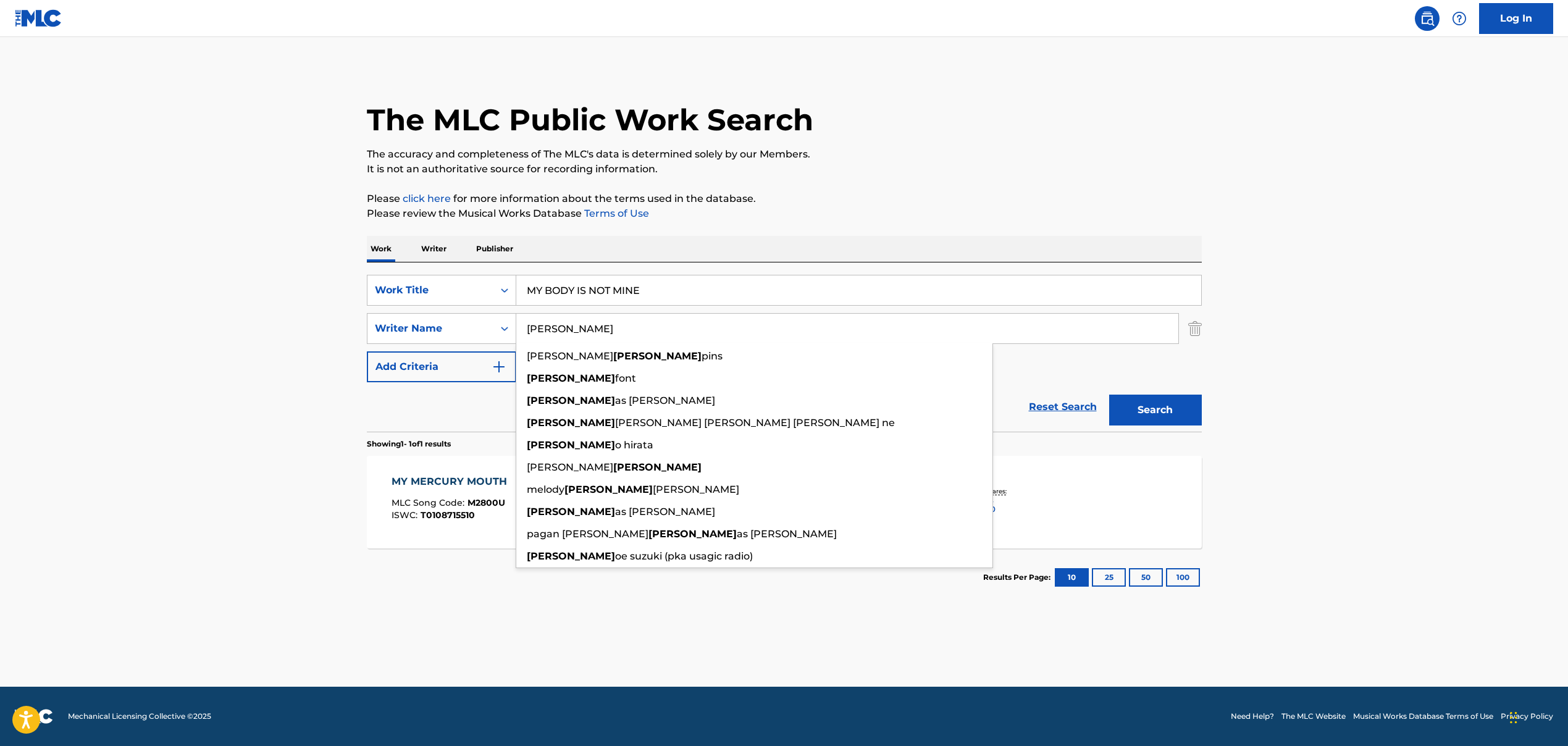
type input "[PERSON_NAME]"
click at [1166, 413] on button "Search" at bounding box center [1155, 410] width 92 height 31
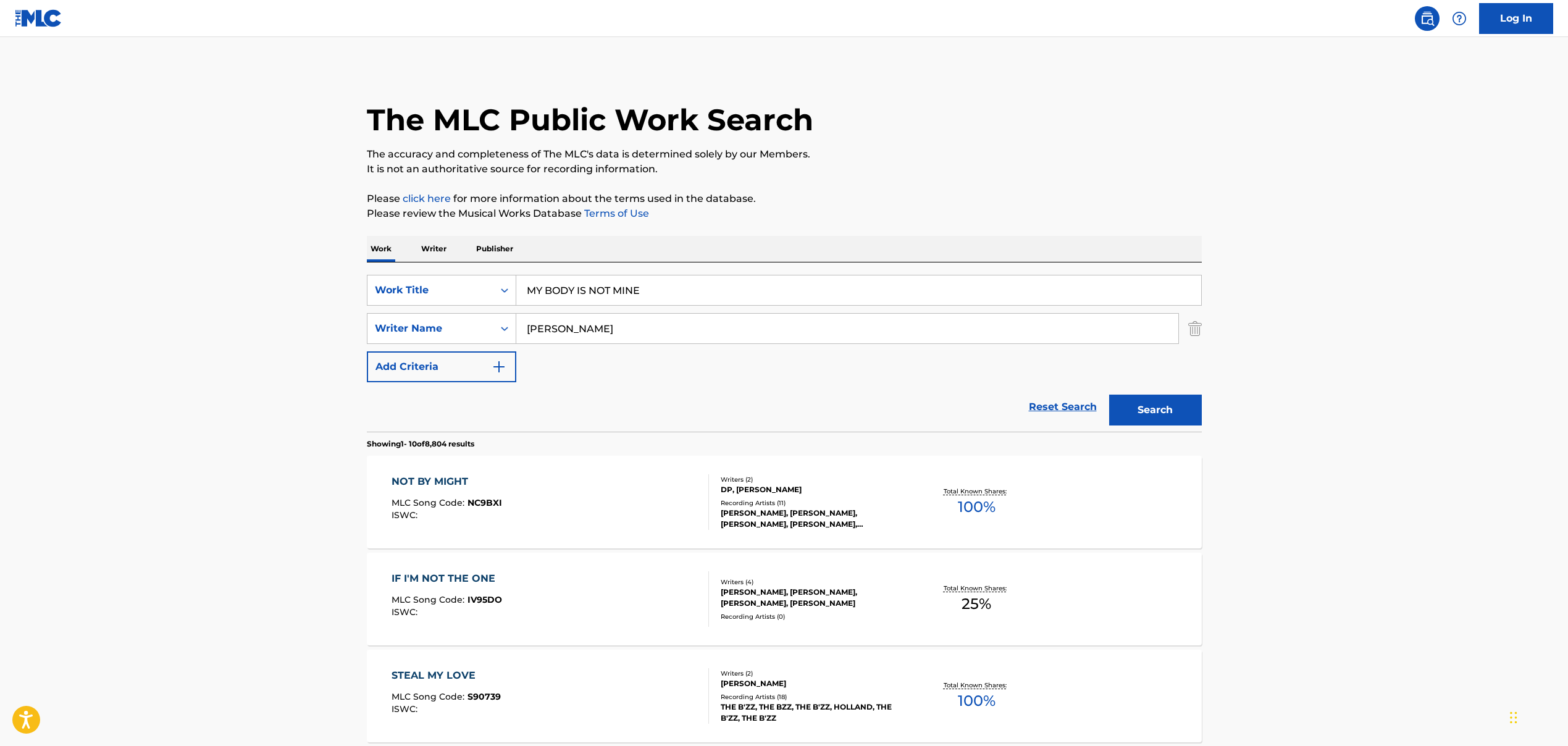
click at [644, 296] on input "MY BODY IS NOT MINE" at bounding box center [859, 290] width 685 height 30
click at [593, 293] on input "MY BODY IS NOT MINE" at bounding box center [859, 290] width 685 height 30
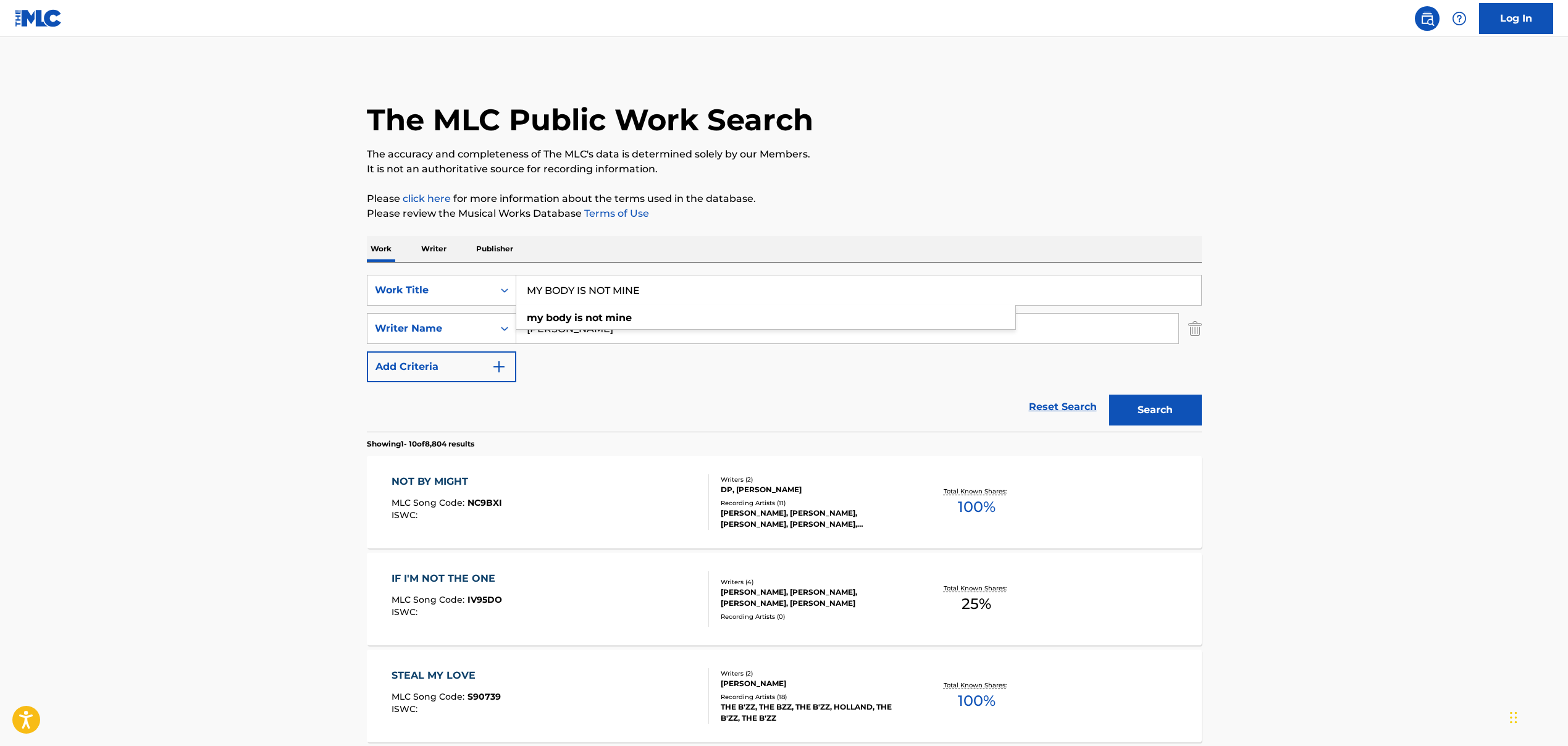
click at [593, 293] on input "MY BODY IS NOT MINE" at bounding box center [859, 290] width 685 height 30
paste input "CANDELA"
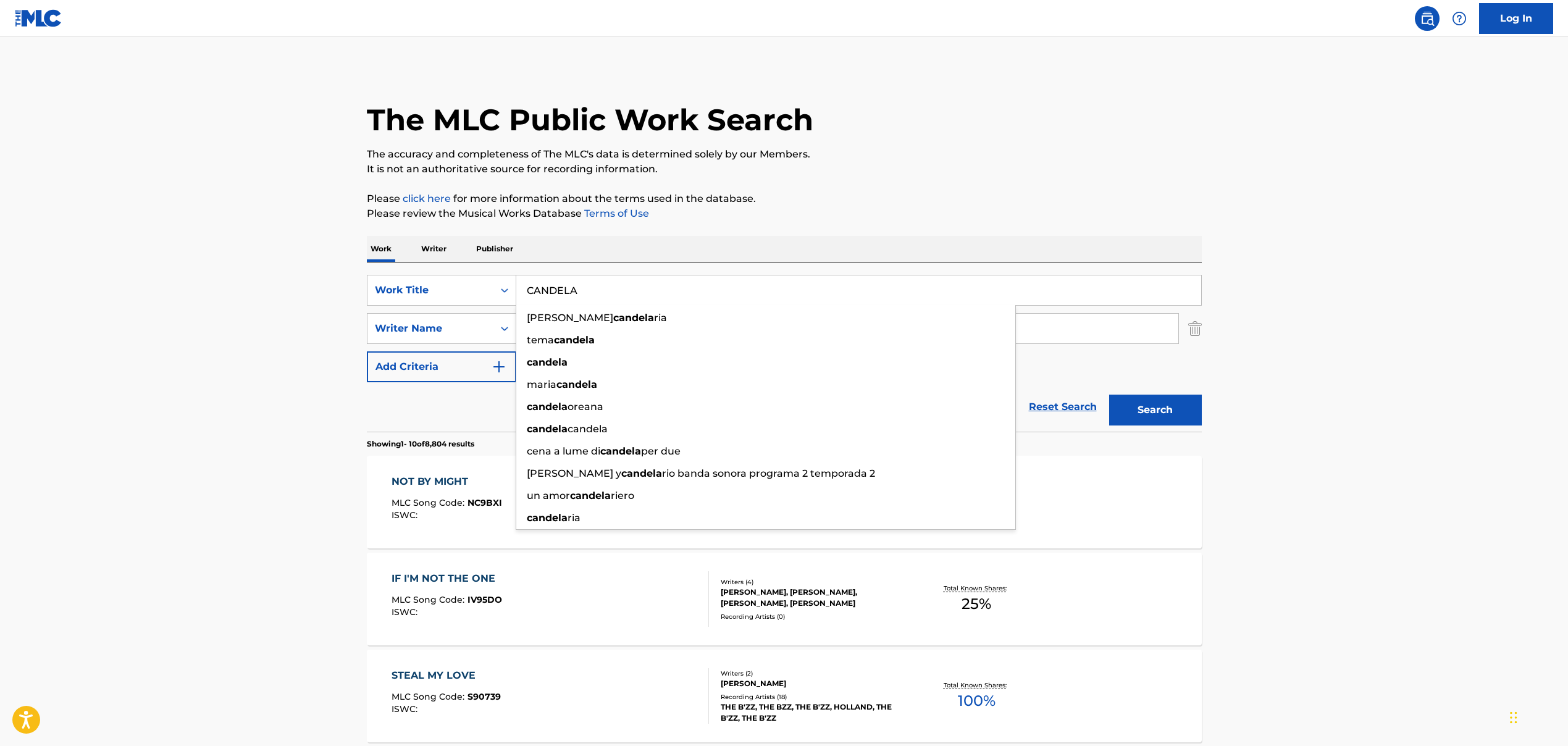
type input "CANDELA"
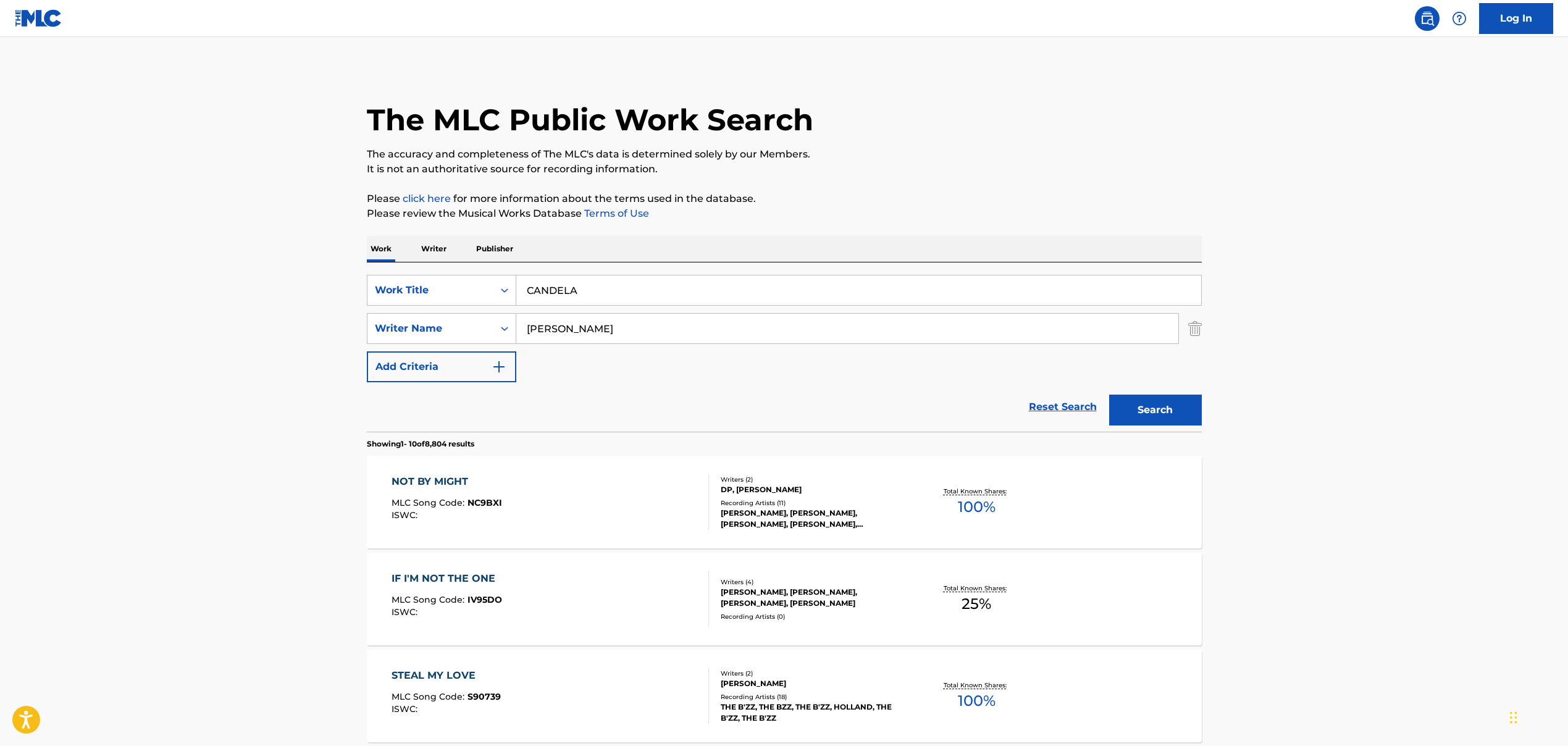
click at [547, 328] on input "[PERSON_NAME]" at bounding box center [847, 328] width 662 height 30
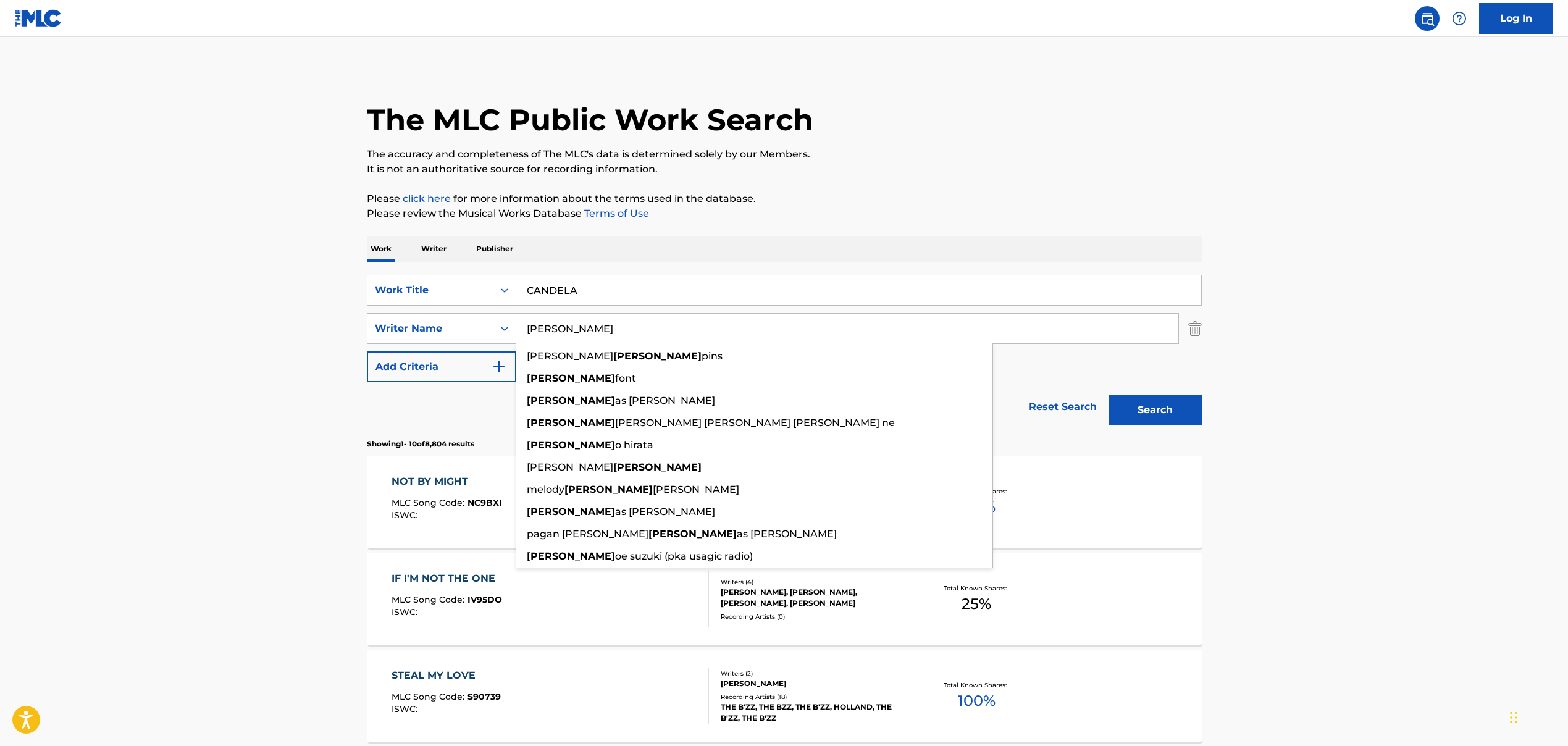
paste input "[PERSON_NAME] [PERSON_NAME][DATE], [PERSON_NAME], [PERSON_NAME], [PERSON_NAME] …"
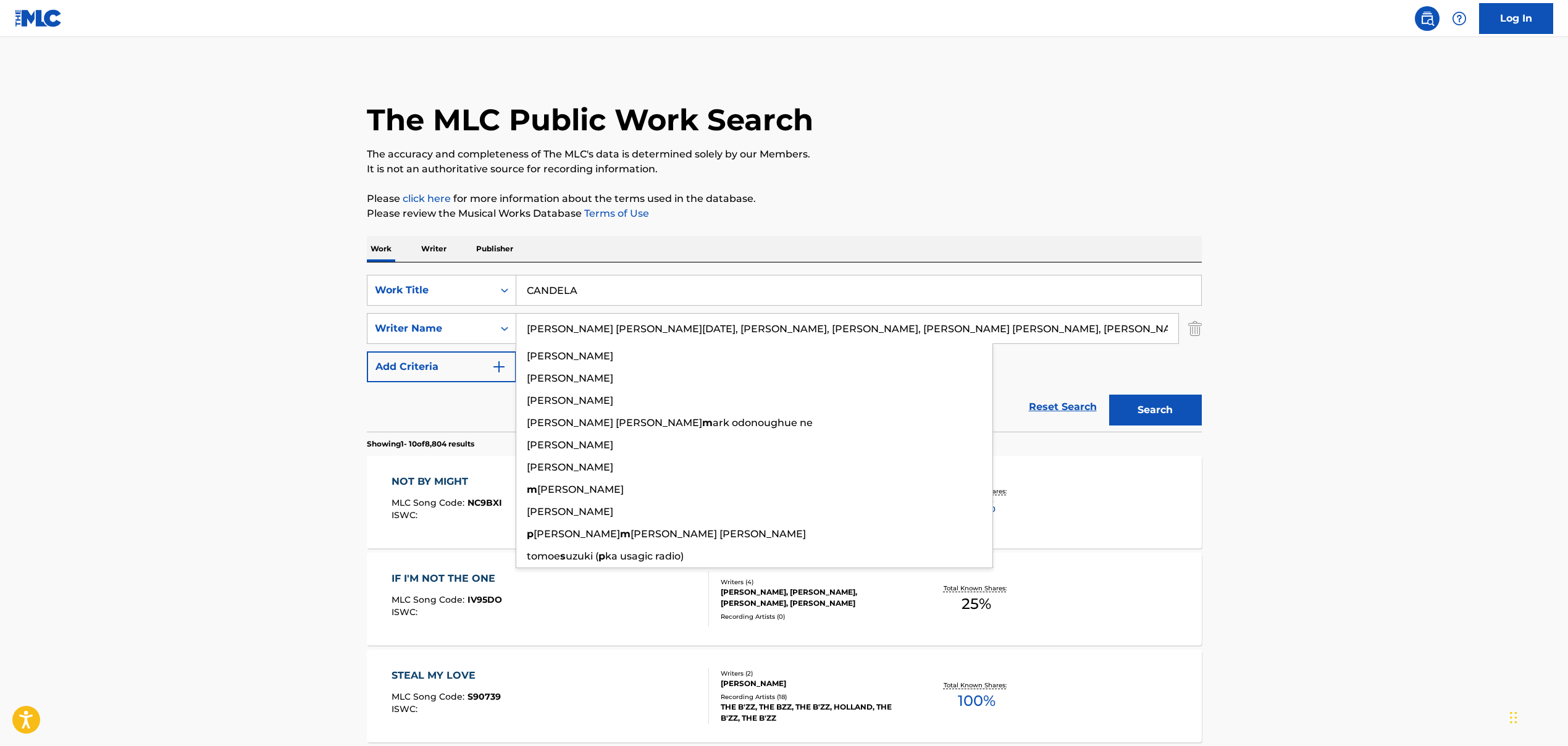
scroll to position [0, 239]
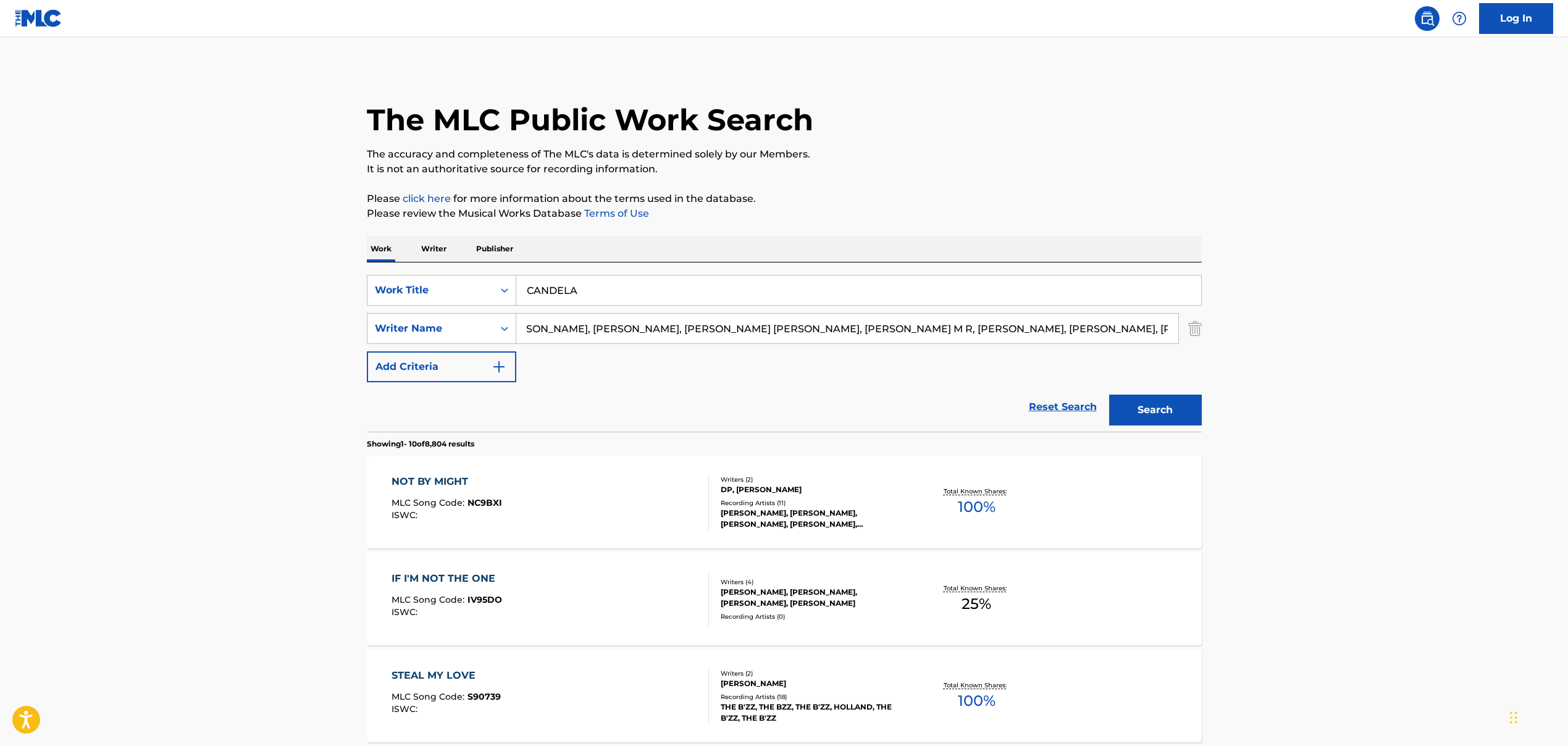
drag, startPoint x: 557, startPoint y: 330, endPoint x: 1259, endPoint y: 376, distance: 703.5
drag, startPoint x: 683, startPoint y: 331, endPoint x: 883, endPoint y: 335, distance: 200.0
click at [883, 335] on input "[PERSON_NAME] [PERSON_NAME][DATE], [PERSON_NAME]" at bounding box center [847, 328] width 662 height 30
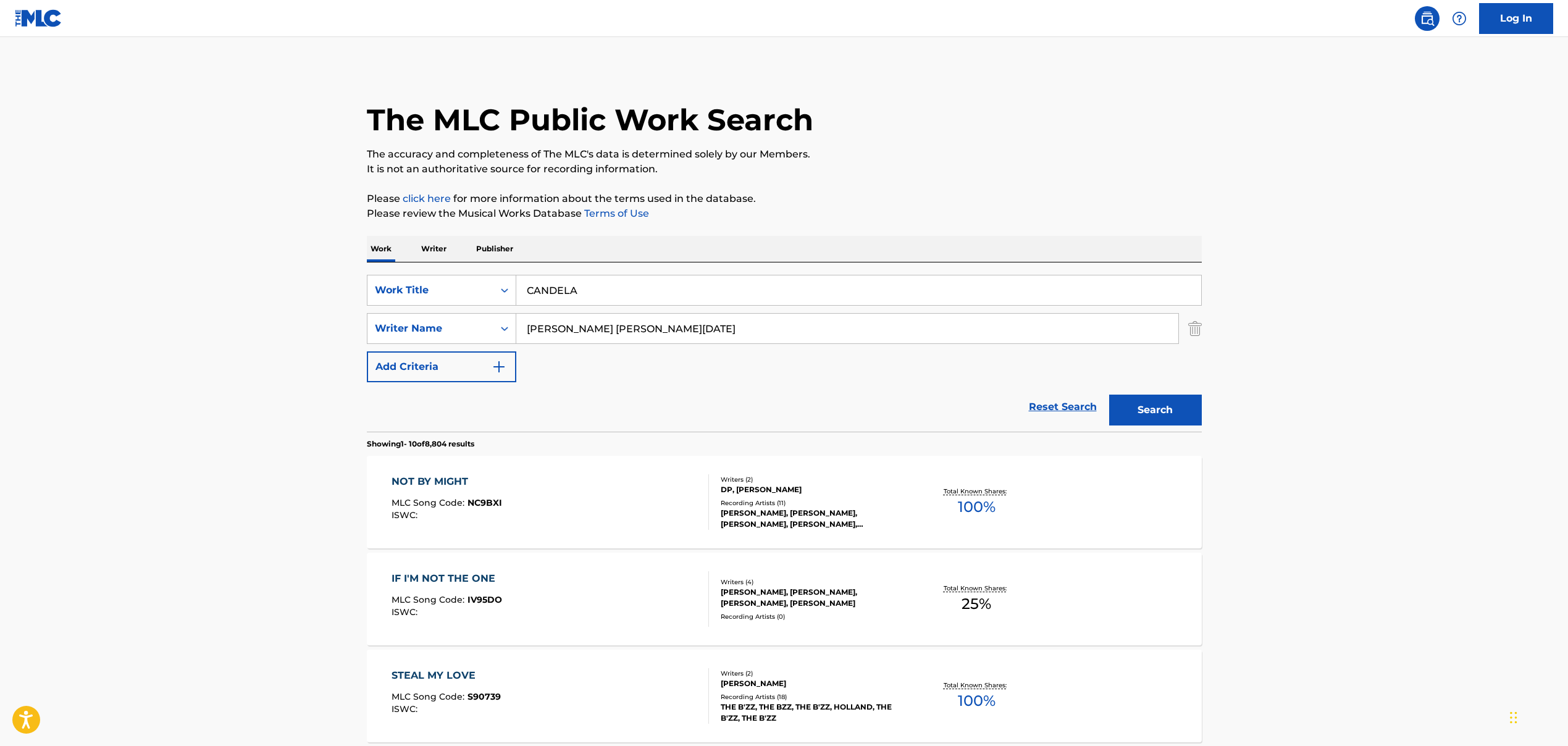
type input "[PERSON_NAME] [PERSON_NAME][DATE]"
click at [1131, 401] on button "Search" at bounding box center [1155, 410] width 92 height 31
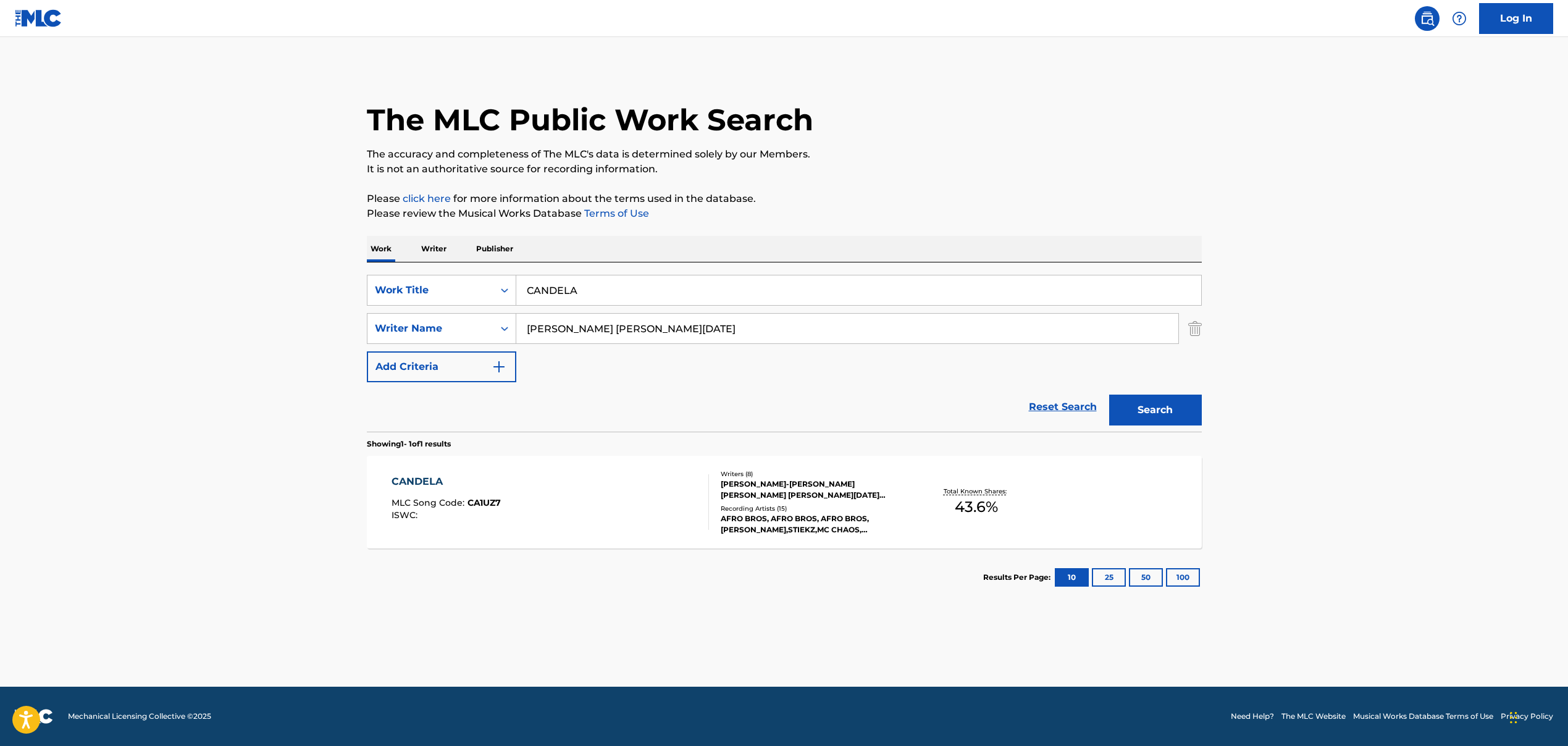
click at [688, 330] on input "[PERSON_NAME] [PERSON_NAME][DATE]" at bounding box center [847, 328] width 662 height 30
click at [449, 479] on div "CANDELA" at bounding box center [446, 481] width 109 height 15
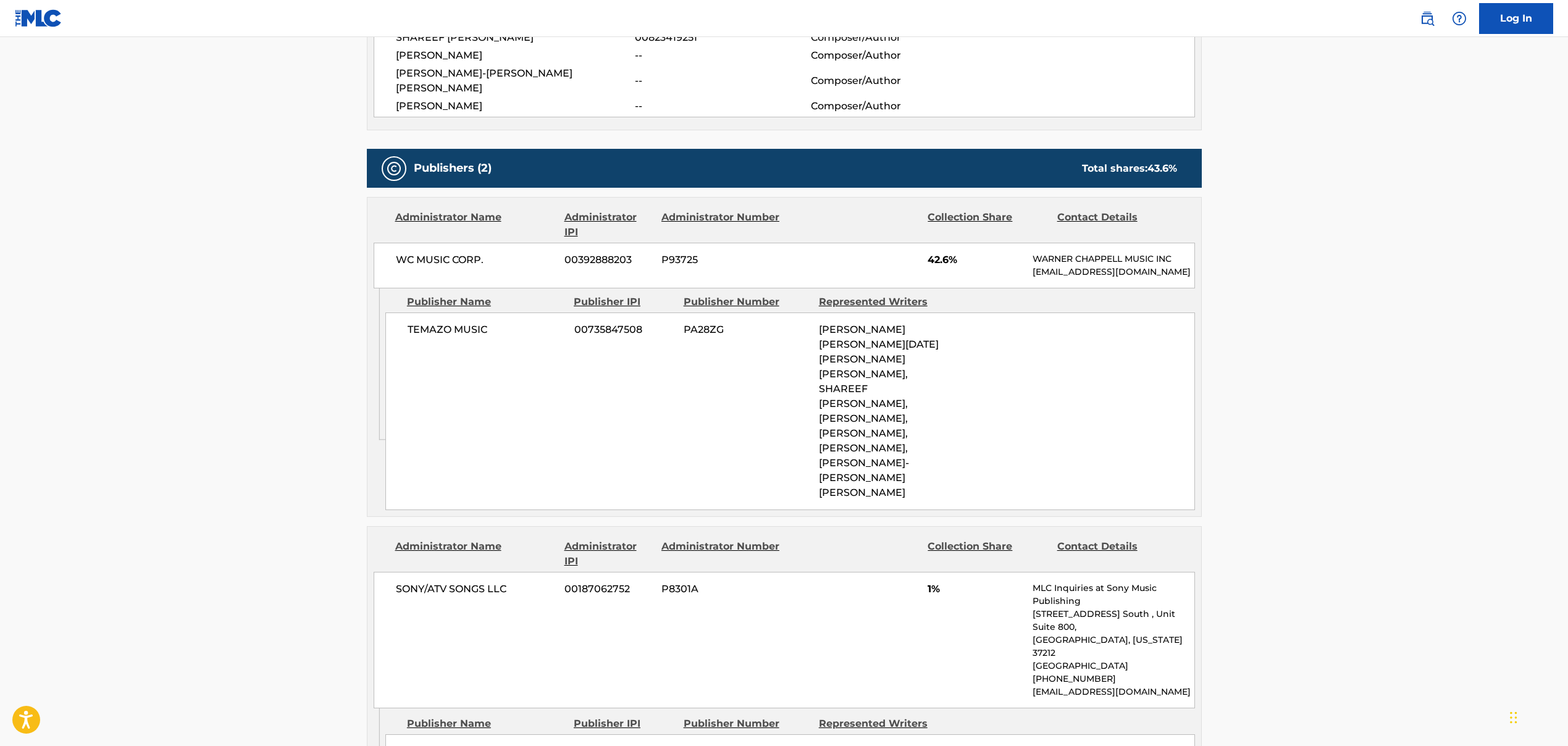
scroll to position [632, 0]
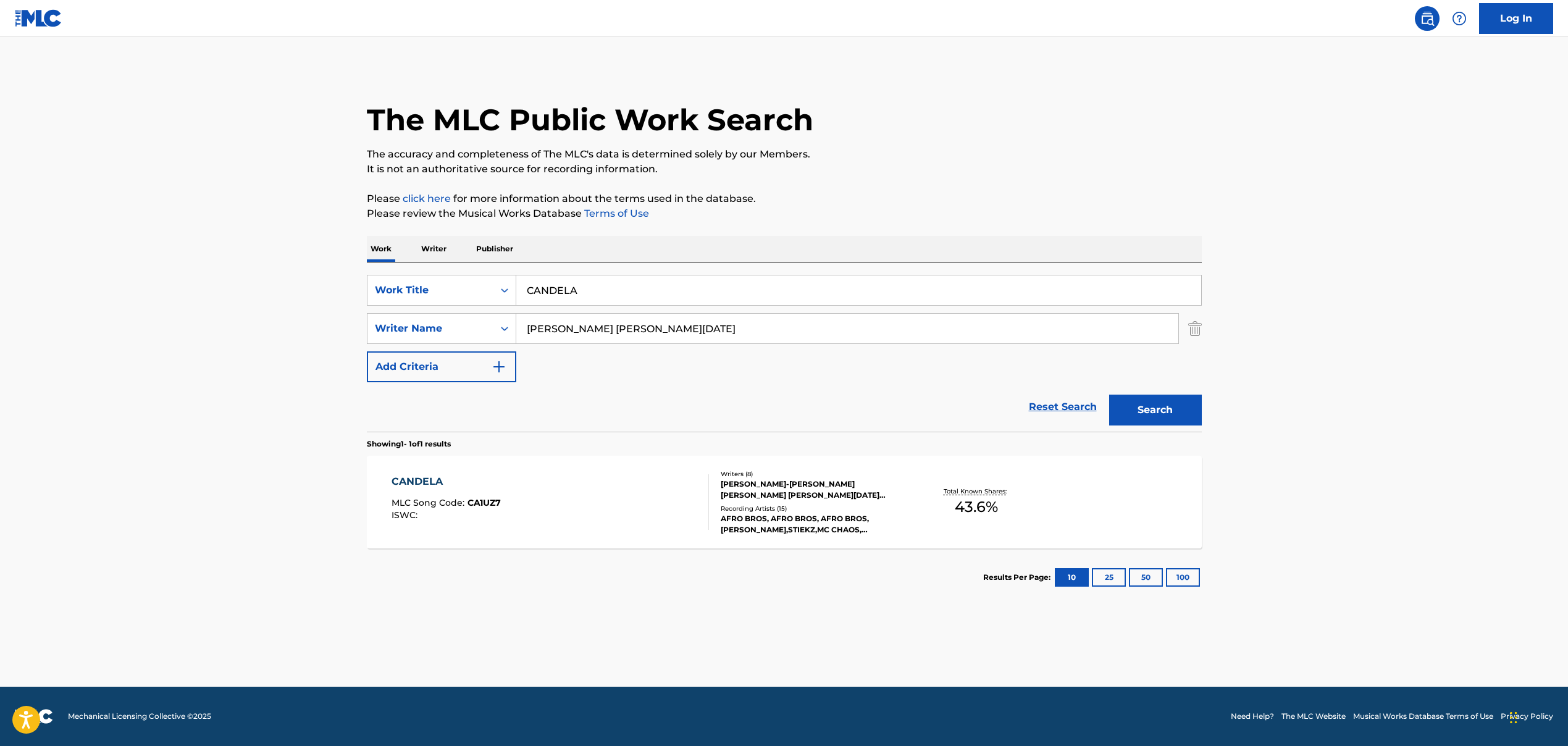
click at [553, 298] on input "CANDELA" at bounding box center [859, 290] width 685 height 30
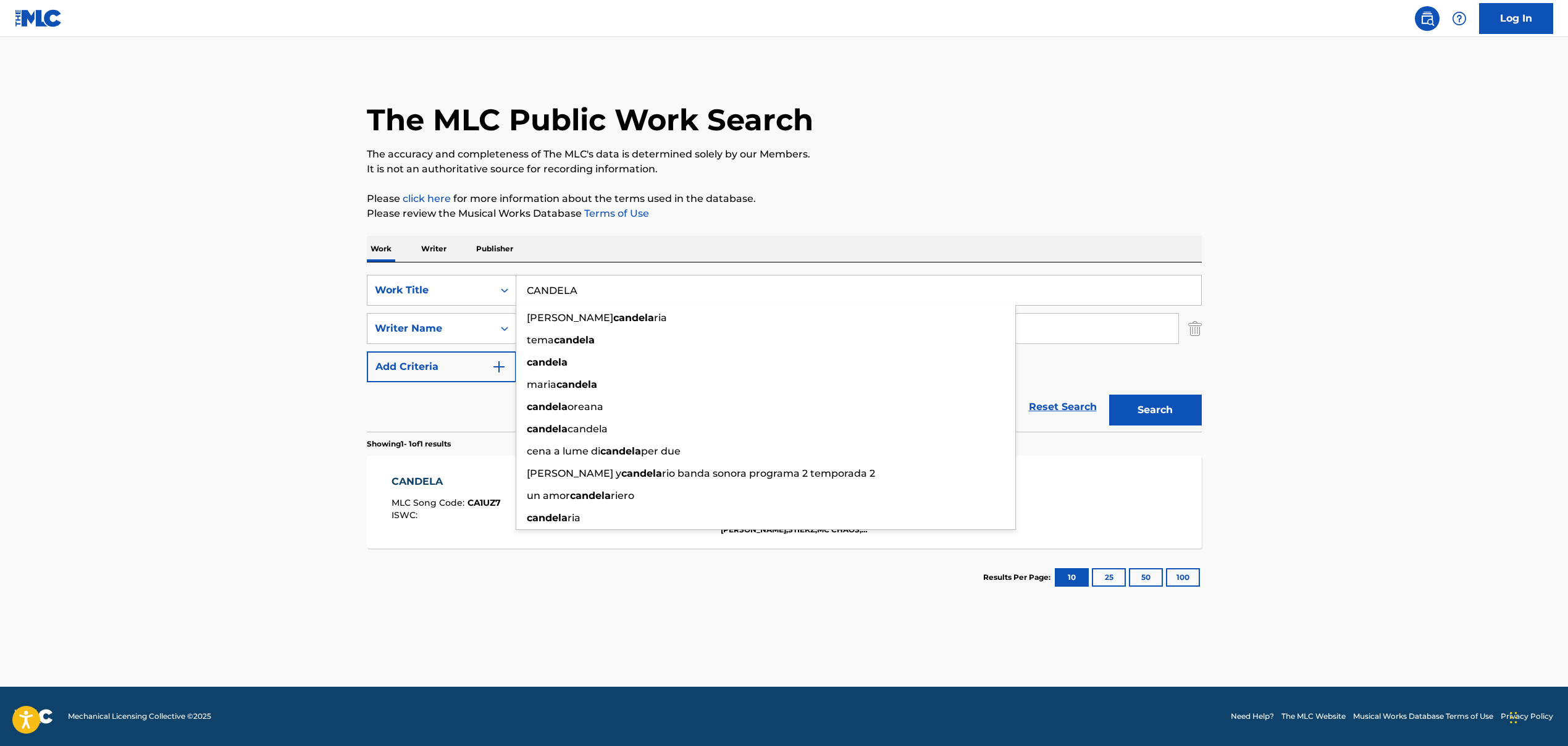
paste input "BY MYSELF"
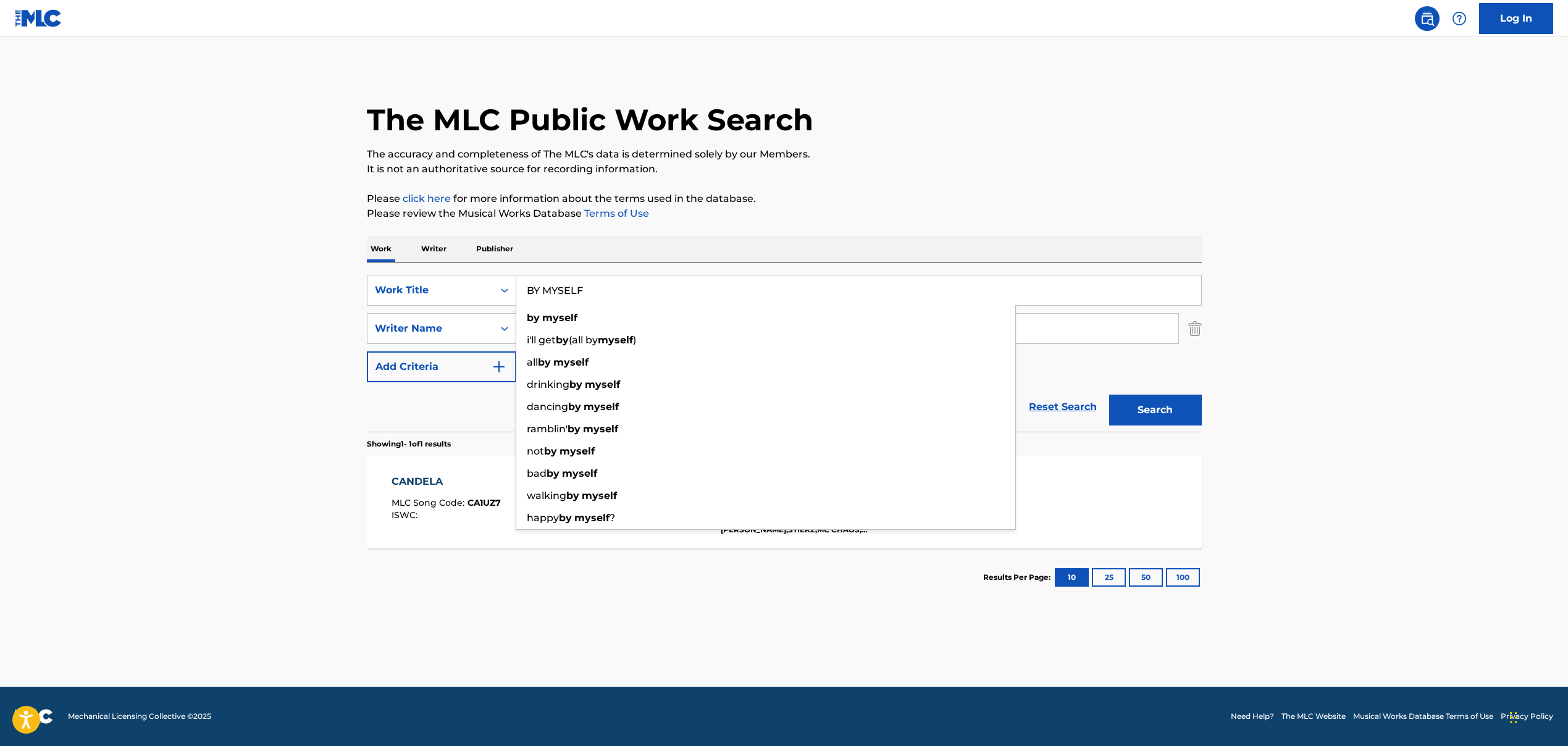
type input "BY MYSELF"
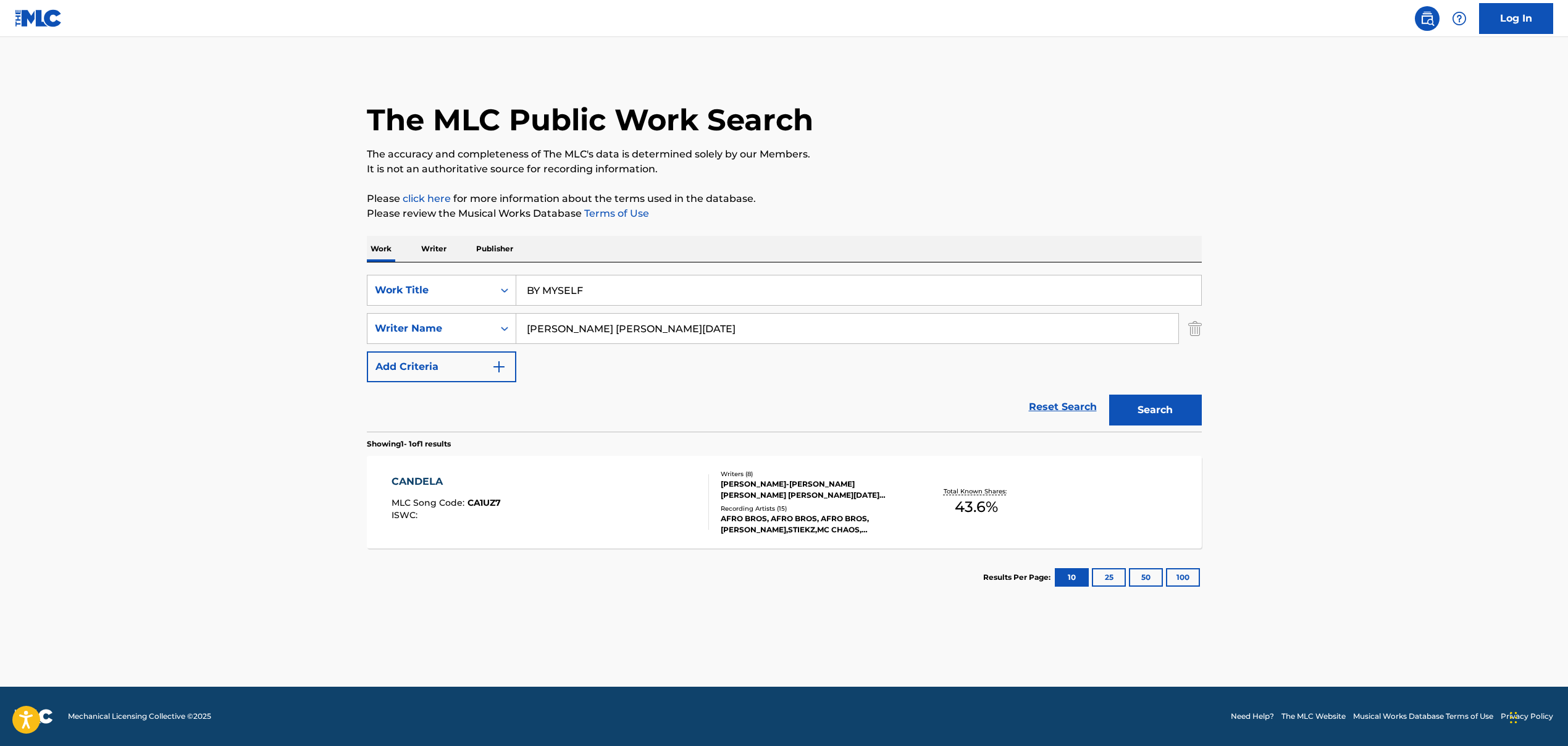
click at [602, 328] on input "[PERSON_NAME] [PERSON_NAME][DATE]" at bounding box center [847, 328] width 662 height 30
paste input "Jamarii [PERSON_NAME], [PERSON_NAME], [PERSON_NAME] [PERSON_NAME] III"
drag, startPoint x: 639, startPoint y: 329, endPoint x: 935, endPoint y: 348, distance: 296.6
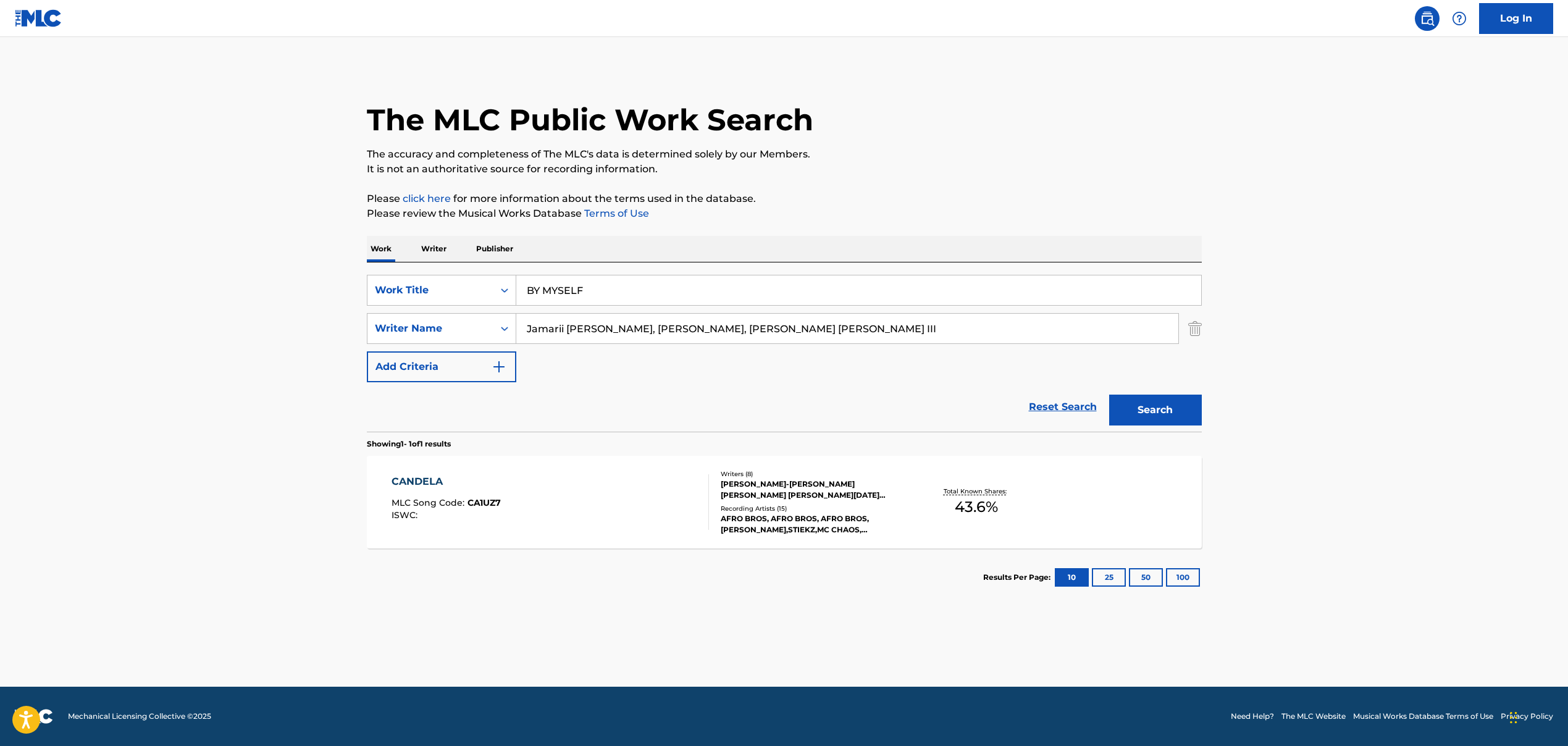
click at [935, 348] on div "SearchWithCriteria5de56fdd-c8b8-4120-88cd-c9ebbfc0264a Work Title BY MYSELF Sea…" at bounding box center [784, 328] width 835 height 108
type input "Jamarii [PERSON_NAME]"
click at [925, 361] on div "SearchWithCriteria5de56fdd-c8b8-4120-88cd-c9ebbfc0264a Work Title BY MYSELF Sea…" at bounding box center [784, 328] width 835 height 108
click at [1144, 422] on button "Search" at bounding box center [1155, 410] width 92 height 31
click at [769, 476] on div "Writers ( 3 )" at bounding box center [813, 480] width 187 height 9
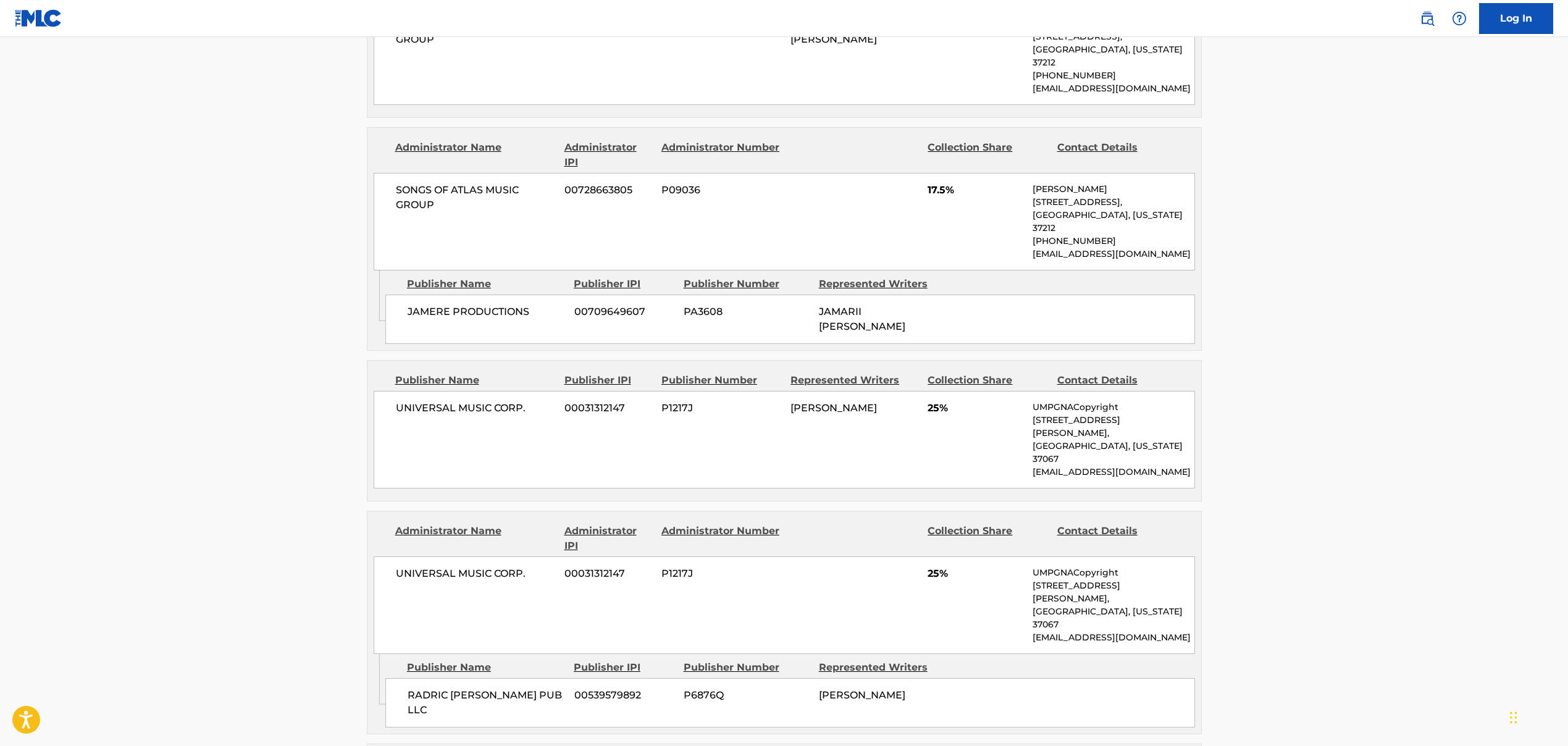
scroll to position [573, 0]
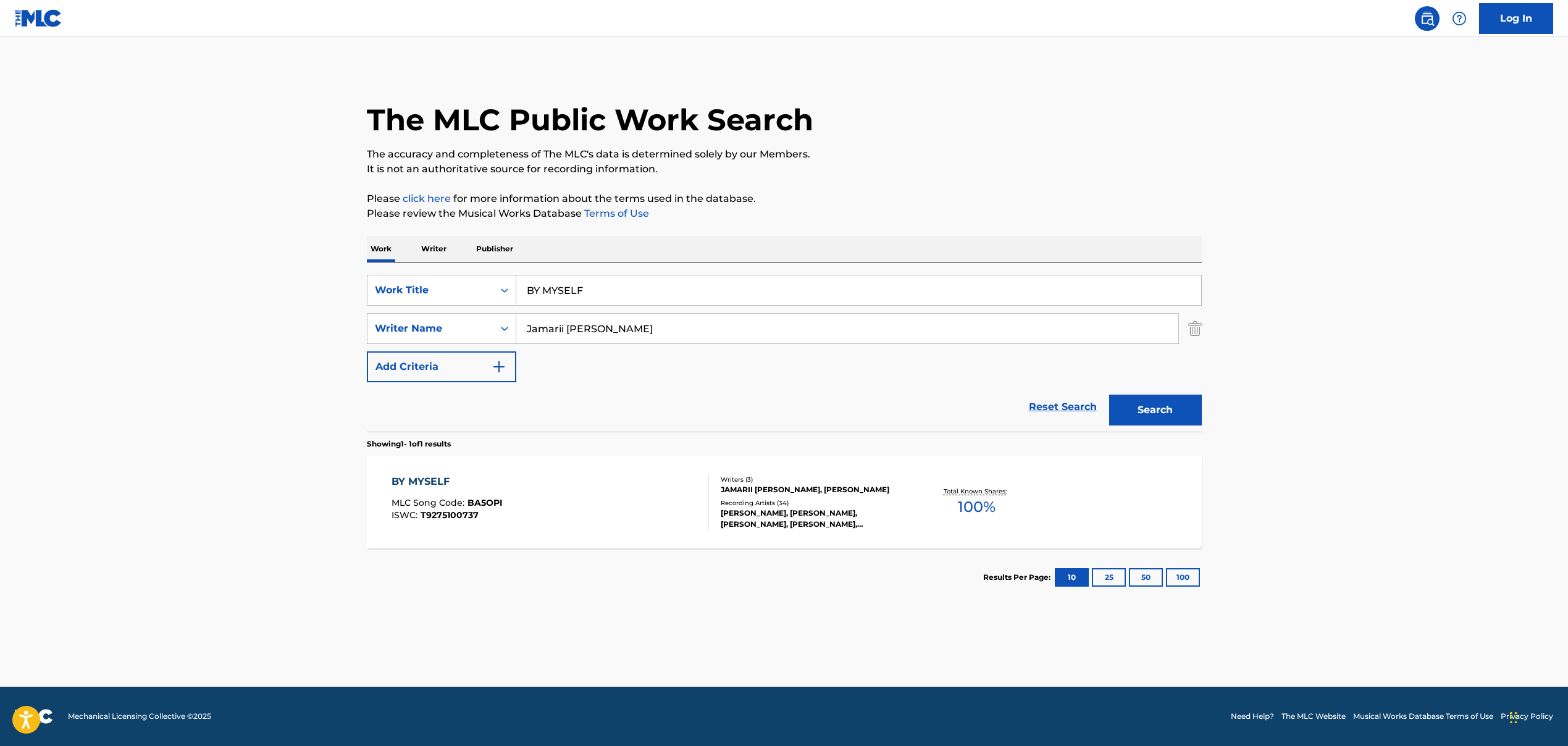
click at [573, 289] on input "BY MYSELF" at bounding box center [859, 290] width 685 height 30
paste input "SEND A REVIVAL"
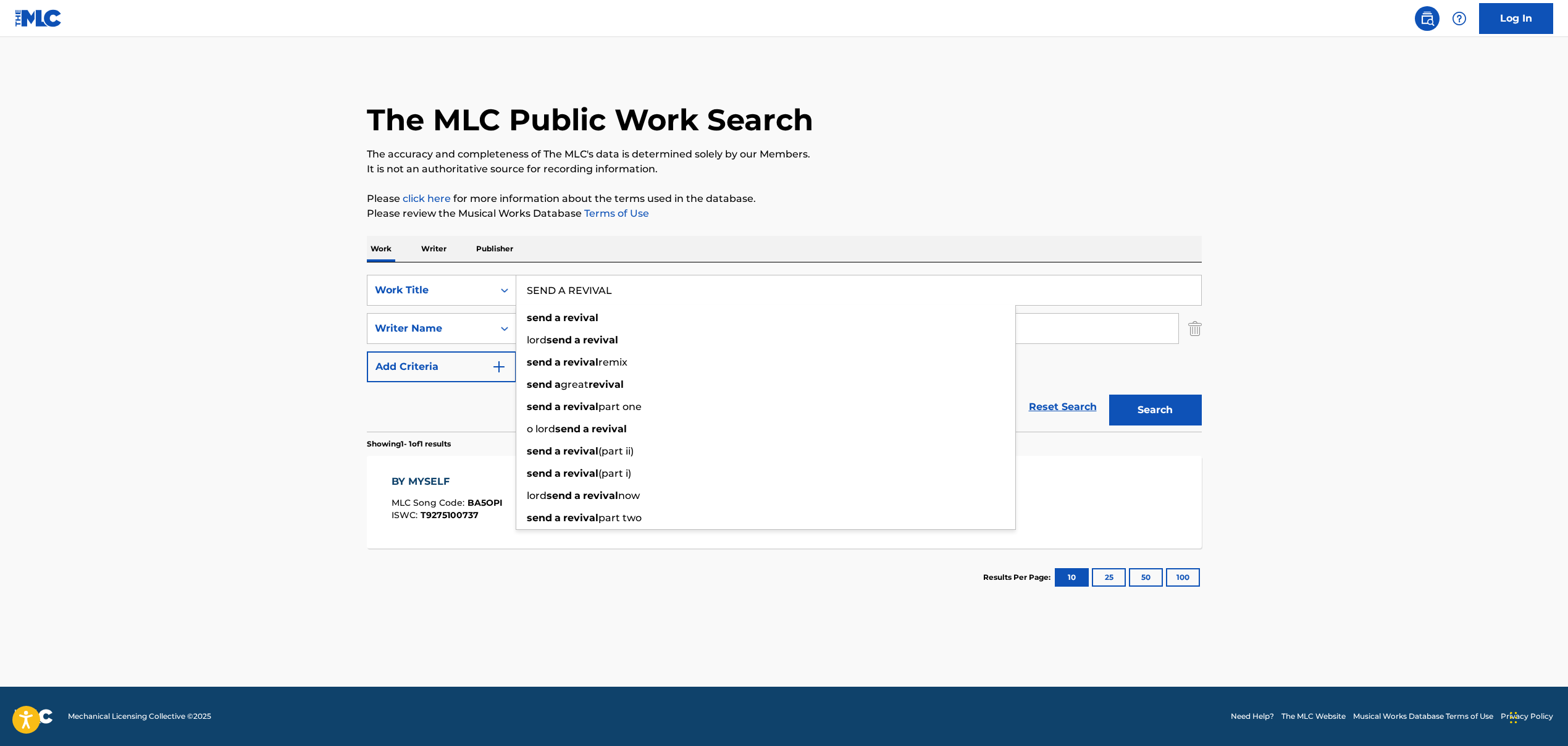
type input "SEND A REVIVAL"
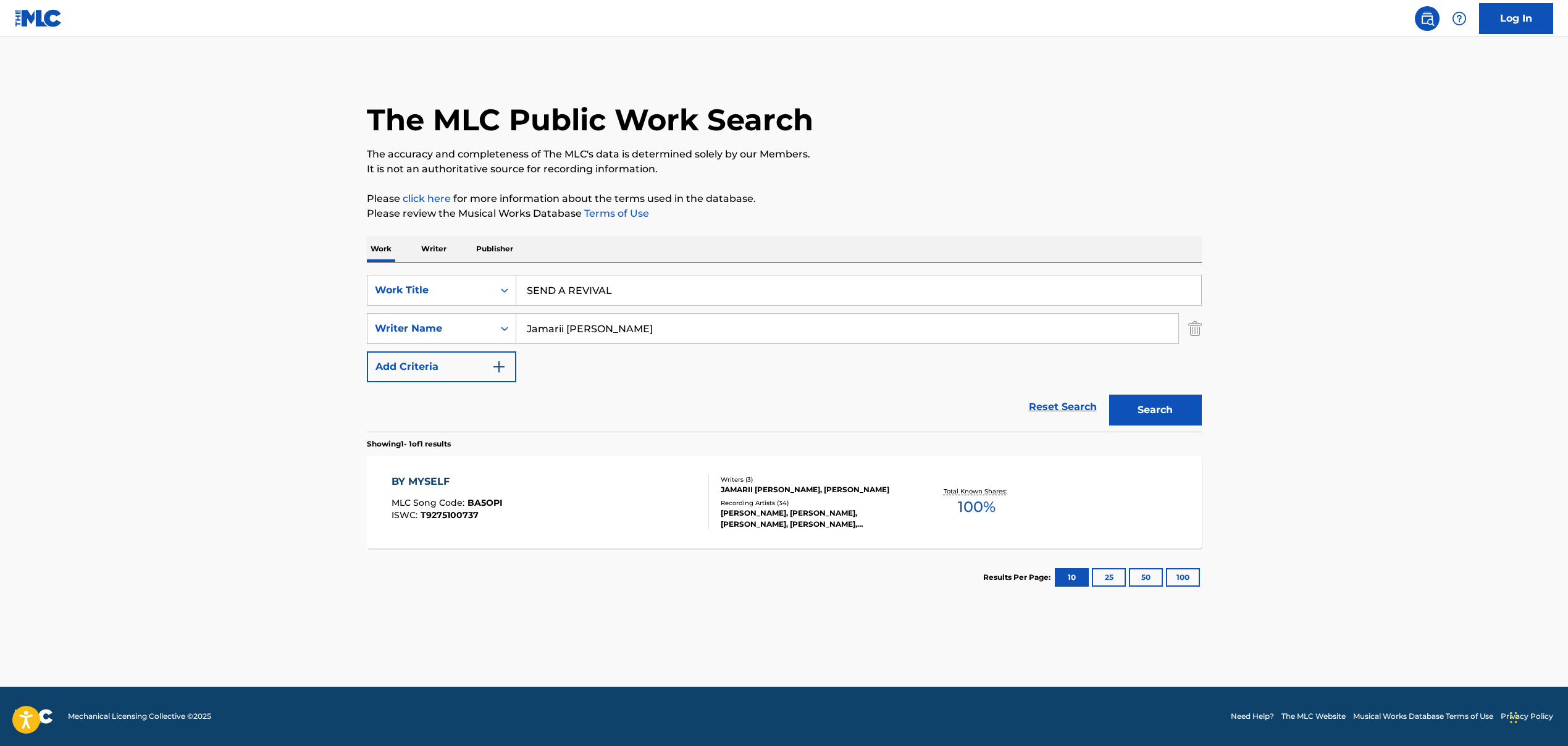
click at [584, 332] on input "Jamarii [PERSON_NAME]" at bounding box center [847, 328] width 662 height 30
paste input "[PERSON_NAME] [PERSON_NAME]"
type input "[PERSON_NAME] [PERSON_NAME]"
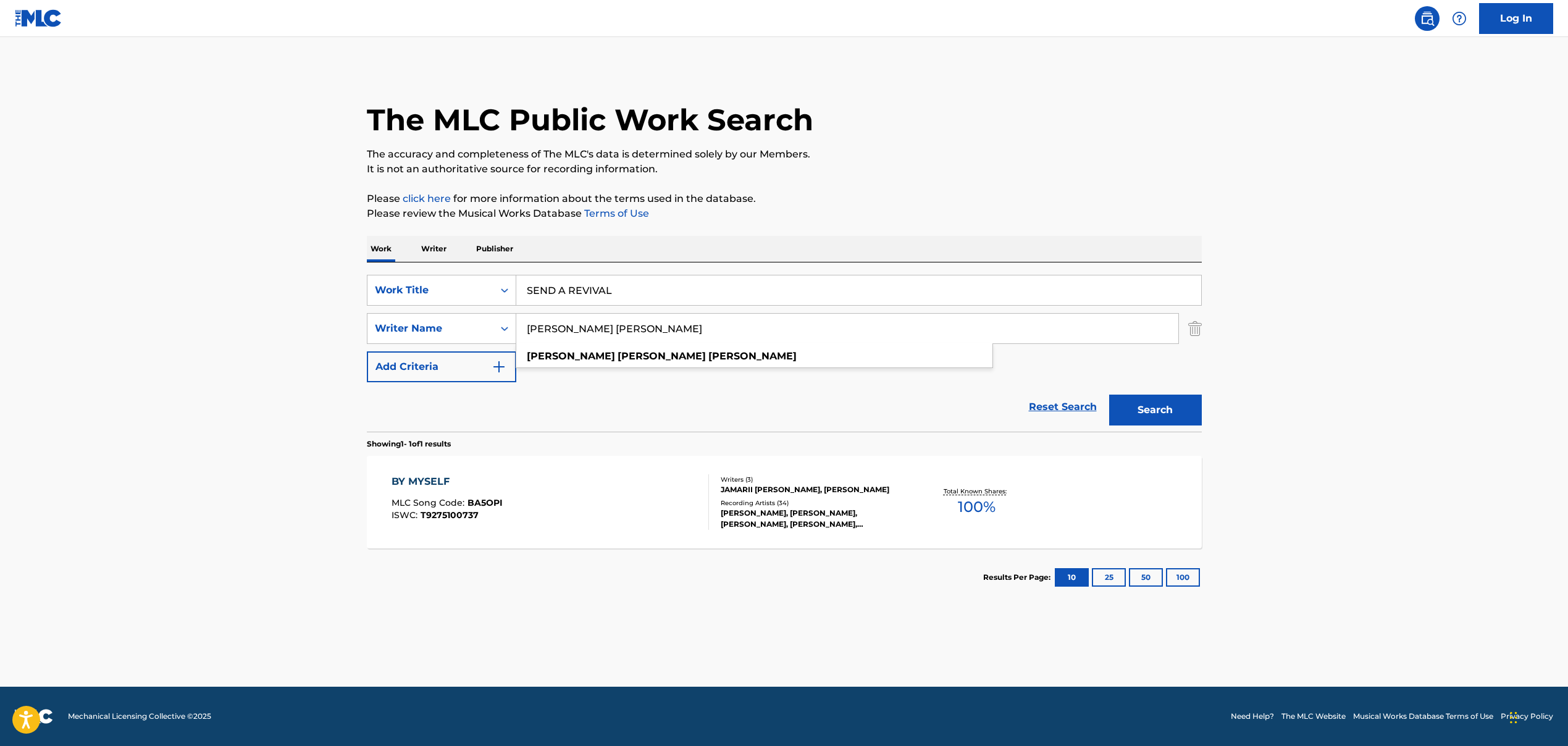
click at [636, 378] on div "SearchWithCriteria5de56fdd-c8b8-4120-88cd-c9ebbfc0264a Work Title SEND A REVIVA…" at bounding box center [784, 328] width 835 height 108
click at [1141, 423] on button "Search" at bounding box center [1155, 410] width 92 height 31
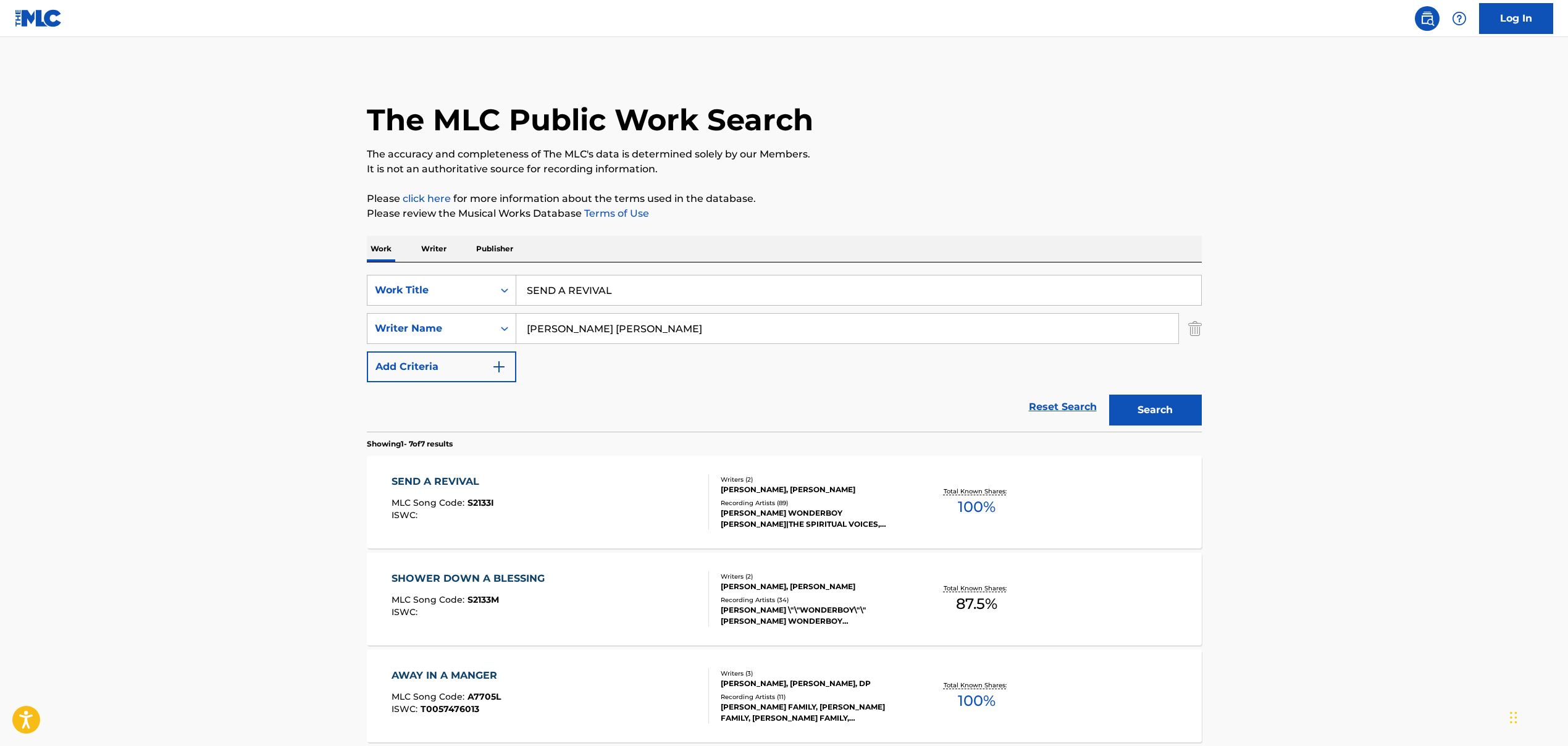
click at [546, 514] on div "SEND A REVIVAL MLC Song Code : S2133I ISWC :" at bounding box center [550, 502] width 317 height 55
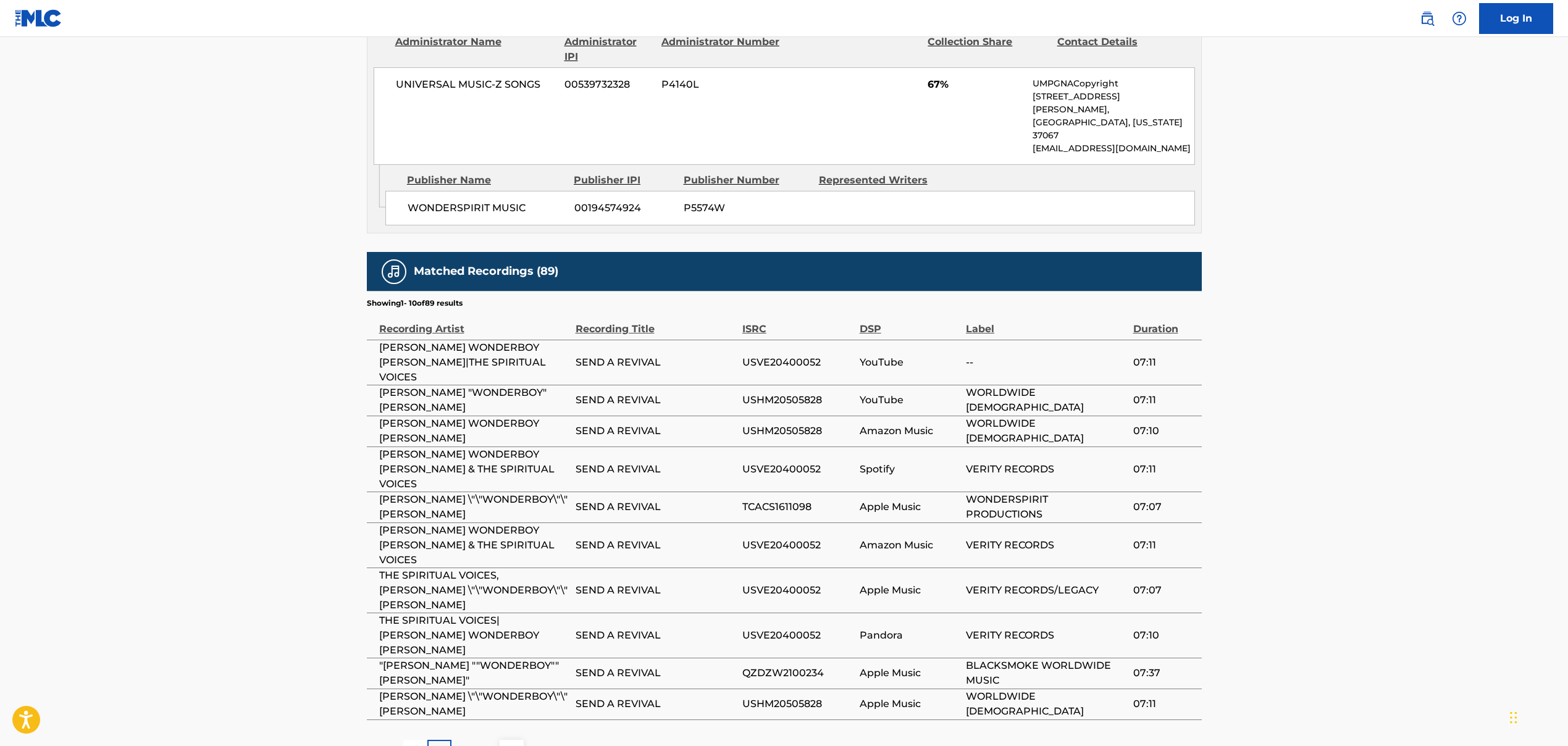
scroll to position [444, 0]
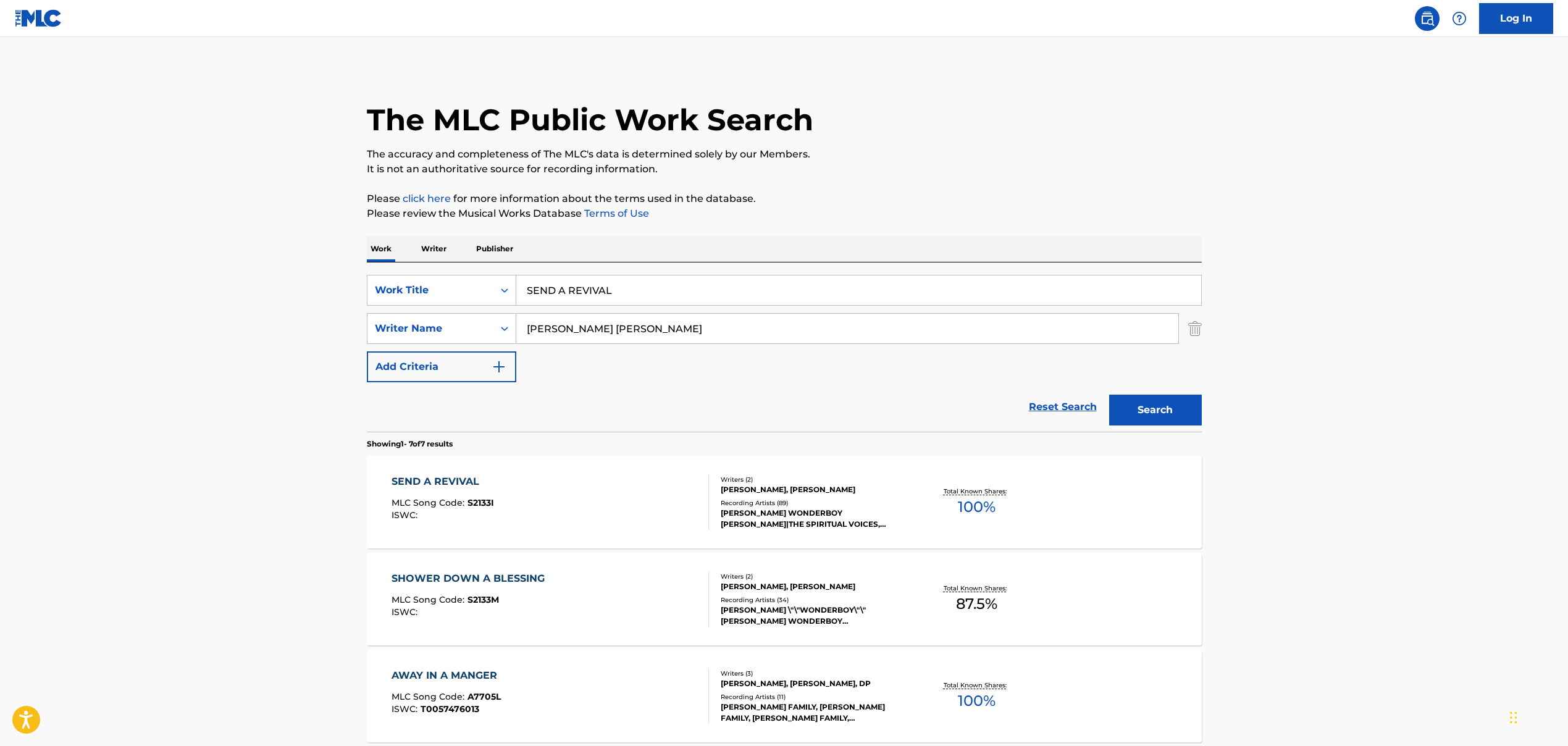
click at [579, 288] on input "SEND A REVIVAL" at bounding box center [859, 290] width 685 height 30
paste input "I'M A SLAVE 4 U"
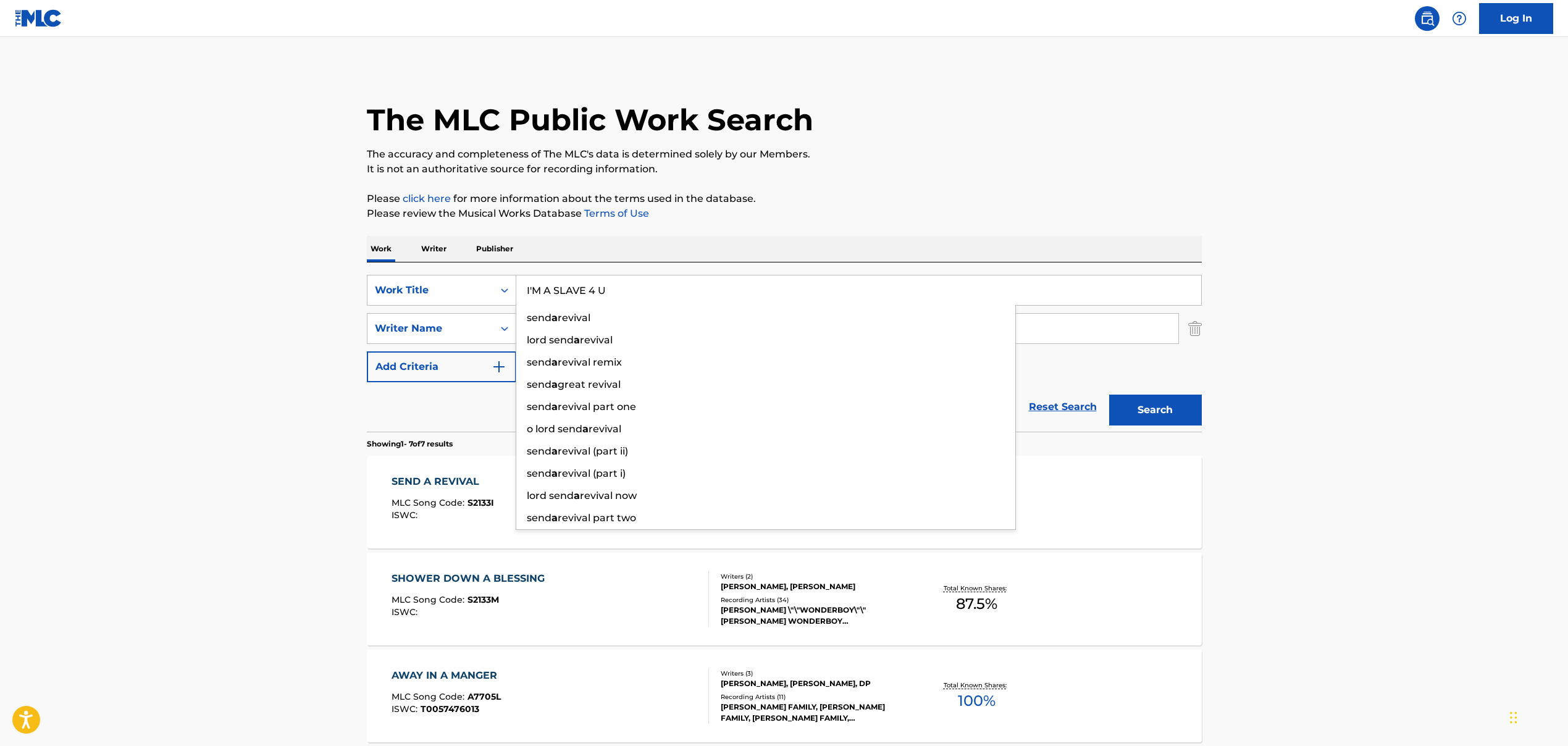
type input "I'M A SLAVE 4 U"
click at [228, 258] on main "The MLC Public Work Search The accuracy and completeness of The MLC's data is d…" at bounding box center [784, 615] width 1568 height 1157
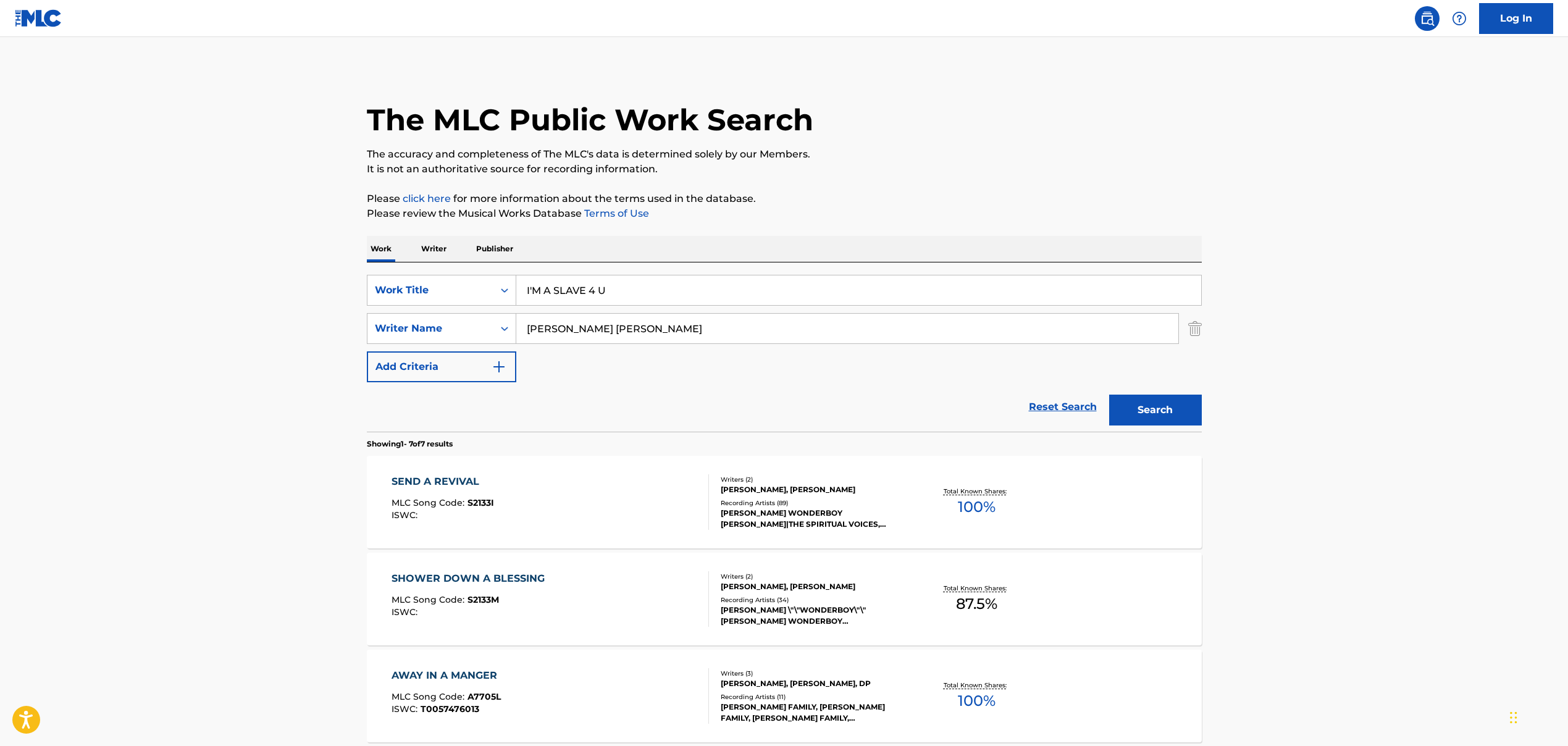
click at [584, 332] on input "[PERSON_NAME] [PERSON_NAME]" at bounding box center [847, 328] width 662 height 30
paste input "[PERSON_NAME] [PERSON_NAME], [PERSON_NAME]"
click at [924, 398] on div "Reset Search Search" at bounding box center [784, 407] width 835 height 49
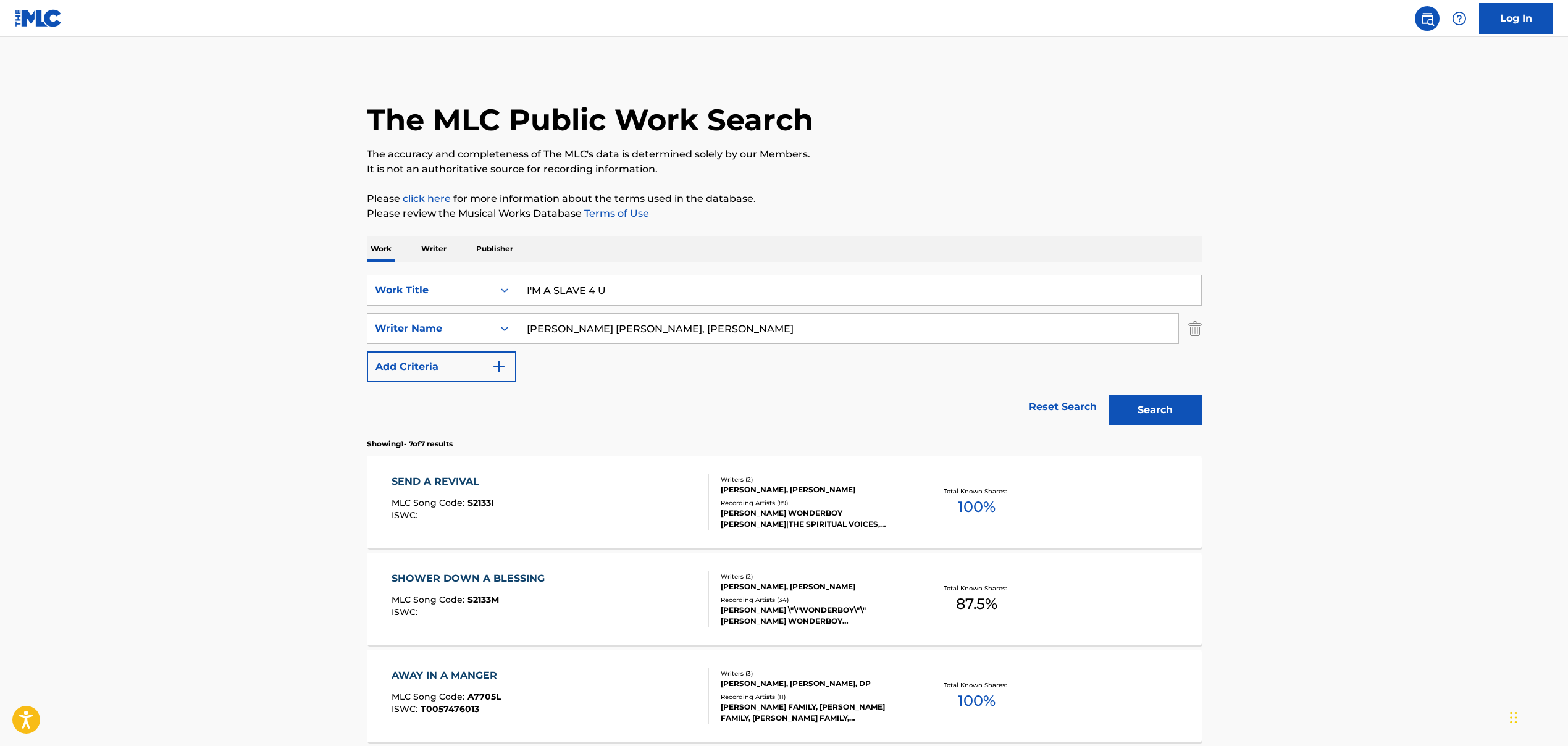
click at [1135, 402] on button "Search" at bounding box center [1155, 410] width 92 height 31
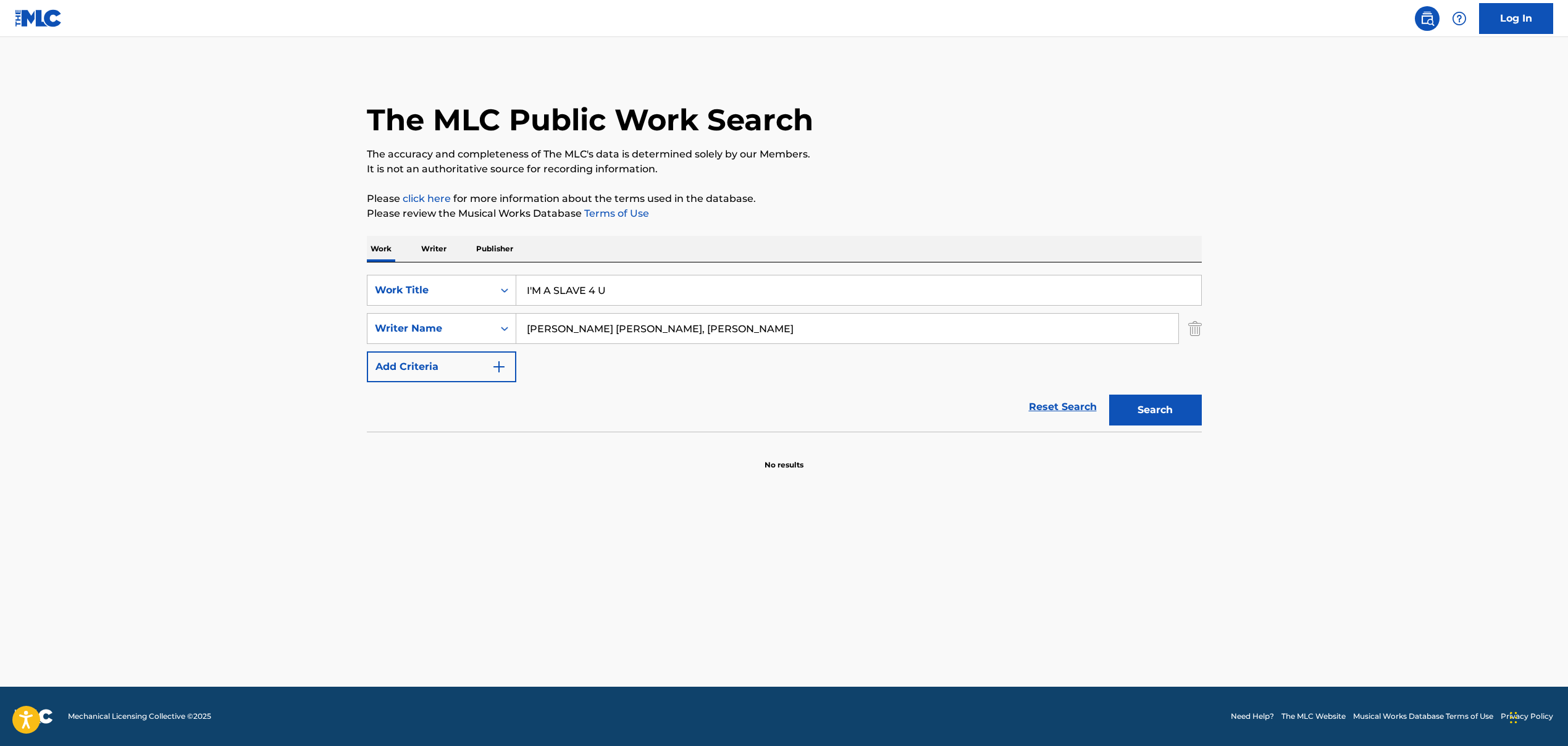
drag, startPoint x: 659, startPoint y: 331, endPoint x: 856, endPoint y: 331, distance: 197.0
click at [858, 329] on input "[PERSON_NAME] [PERSON_NAME], [PERSON_NAME]" at bounding box center [847, 328] width 662 height 30
click at [1146, 422] on button "Search" at bounding box center [1155, 410] width 92 height 31
drag, startPoint x: 689, startPoint y: 334, endPoint x: 484, endPoint y: 323, distance: 205.3
click at [485, 322] on div "SearchWithCriteriad2f8f893-ad85-4558-b867-df5a577dbae1 Writer Name [PERSON_NAME…" at bounding box center [784, 328] width 835 height 31
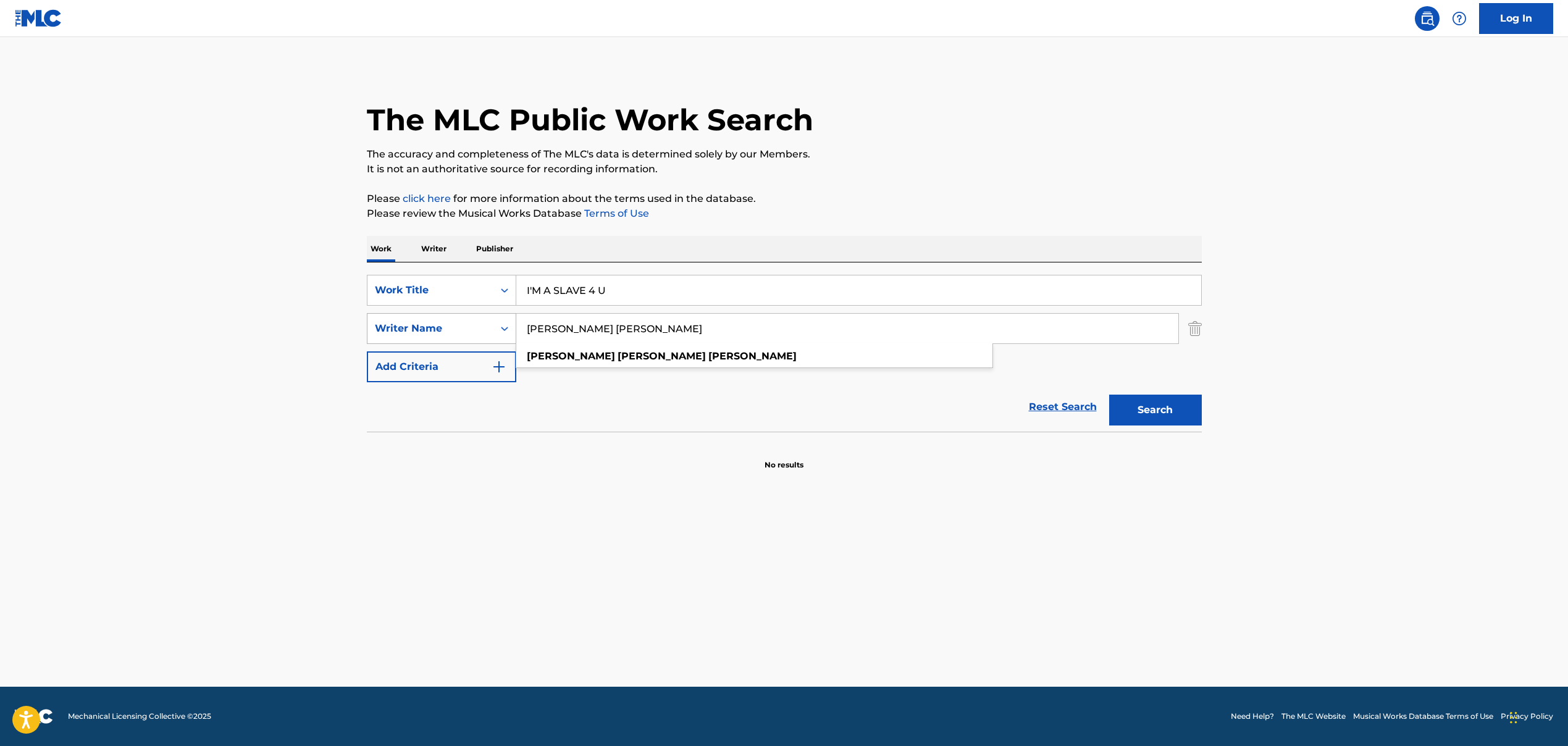
paste input ", [PERSON_NAME]"
drag, startPoint x: 533, startPoint y: 331, endPoint x: 503, endPoint y: 331, distance: 30.0
click at [506, 331] on div "SearchWithCriteriad2f8f893-ad85-4558-b867-df5a577dbae1 Writer Name , [PERSON_NA…" at bounding box center [784, 328] width 835 height 31
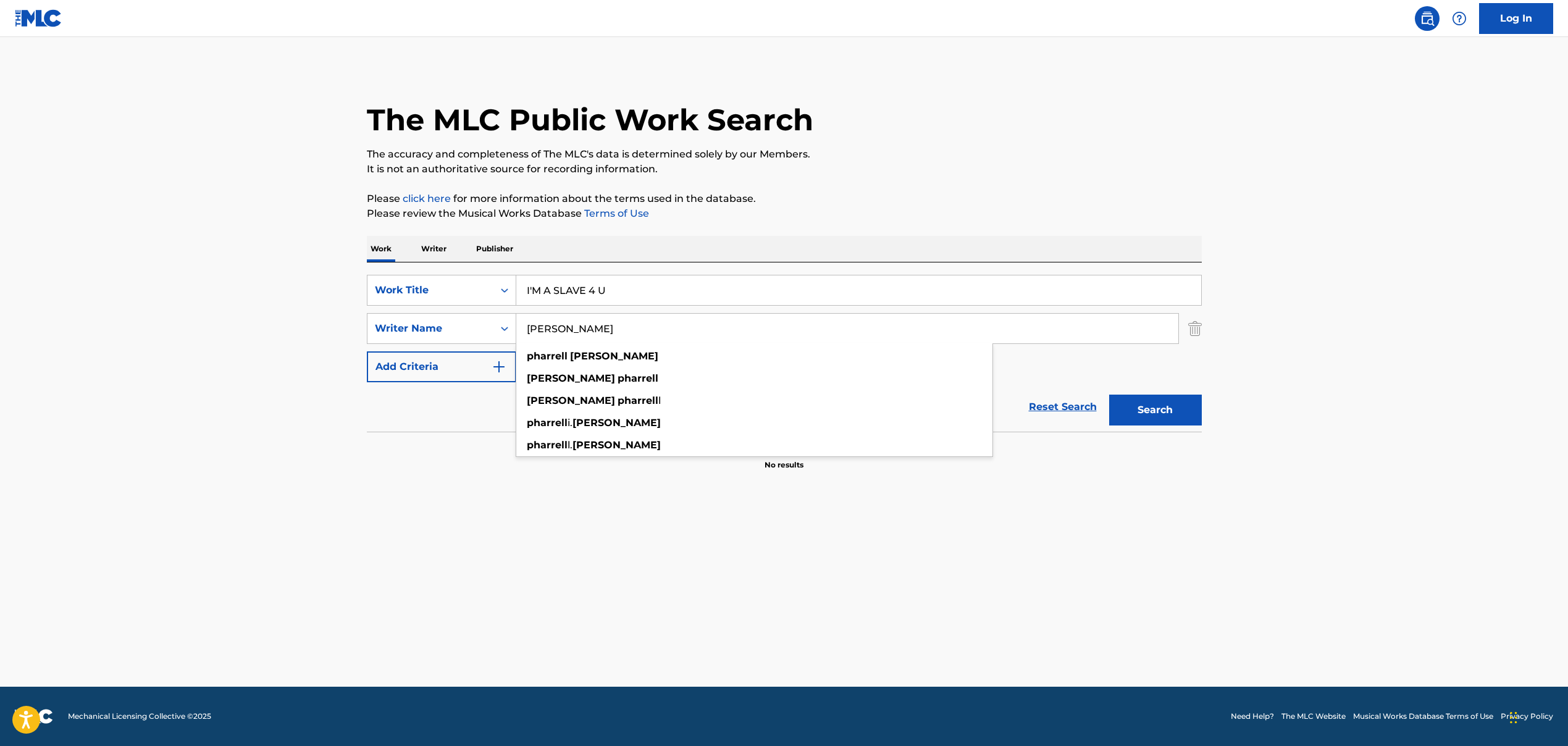
type input "[PERSON_NAME]"
click at [1143, 409] on button "Search" at bounding box center [1155, 410] width 92 height 31
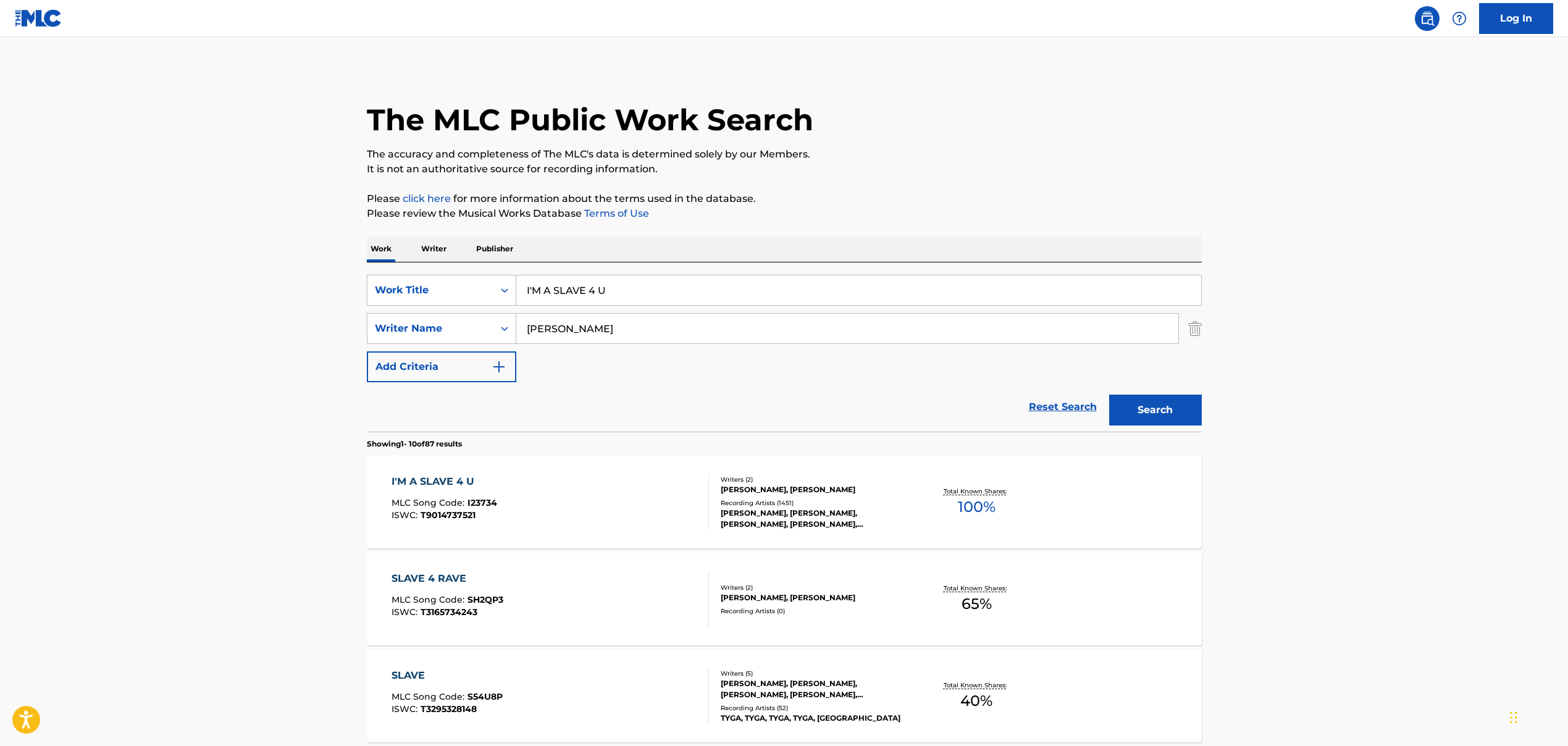
click at [588, 486] on div "I'M A SLAVE 4 U MLC Song Code : I23734 ISWC : T9014737521" at bounding box center [550, 502] width 317 height 55
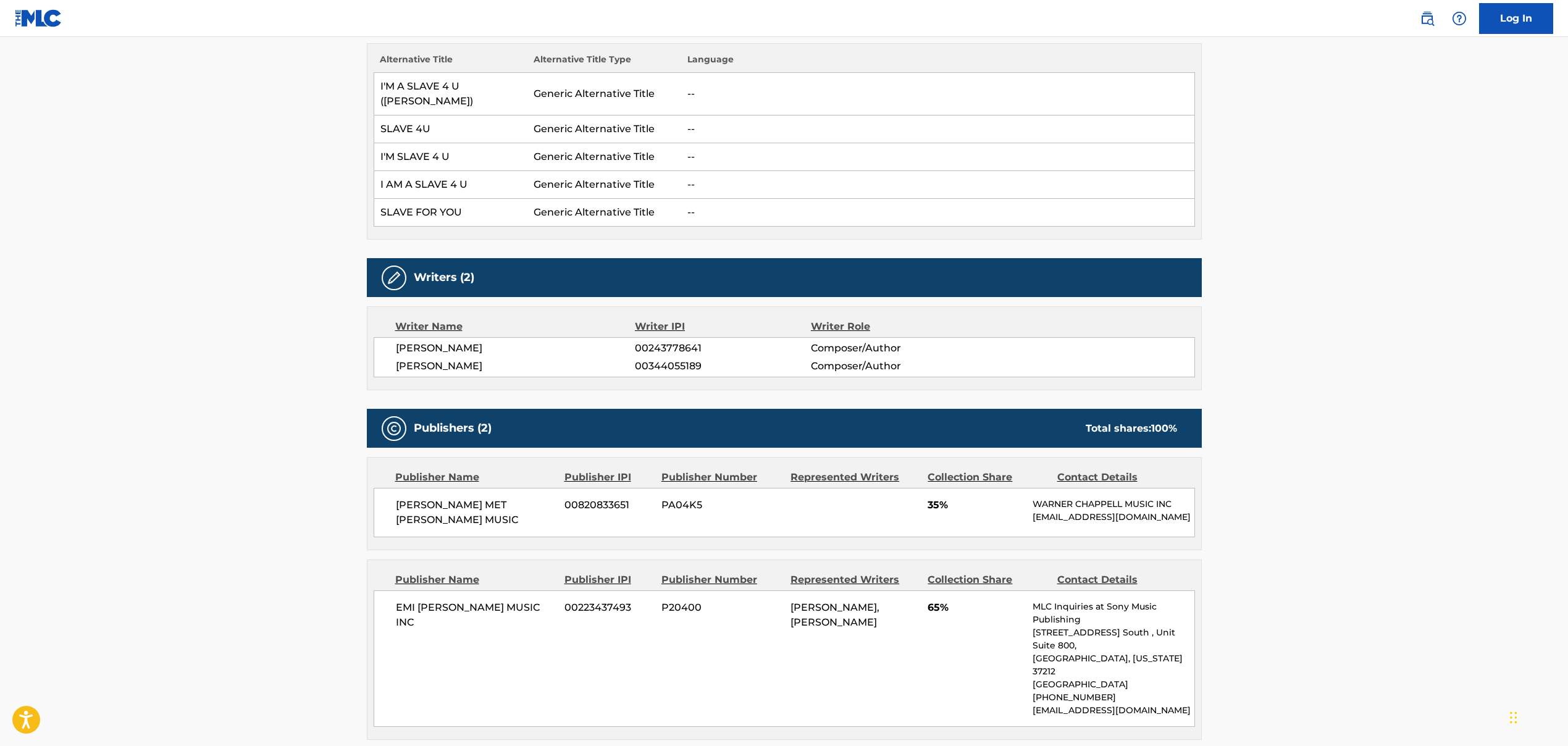
scroll to position [263, 0]
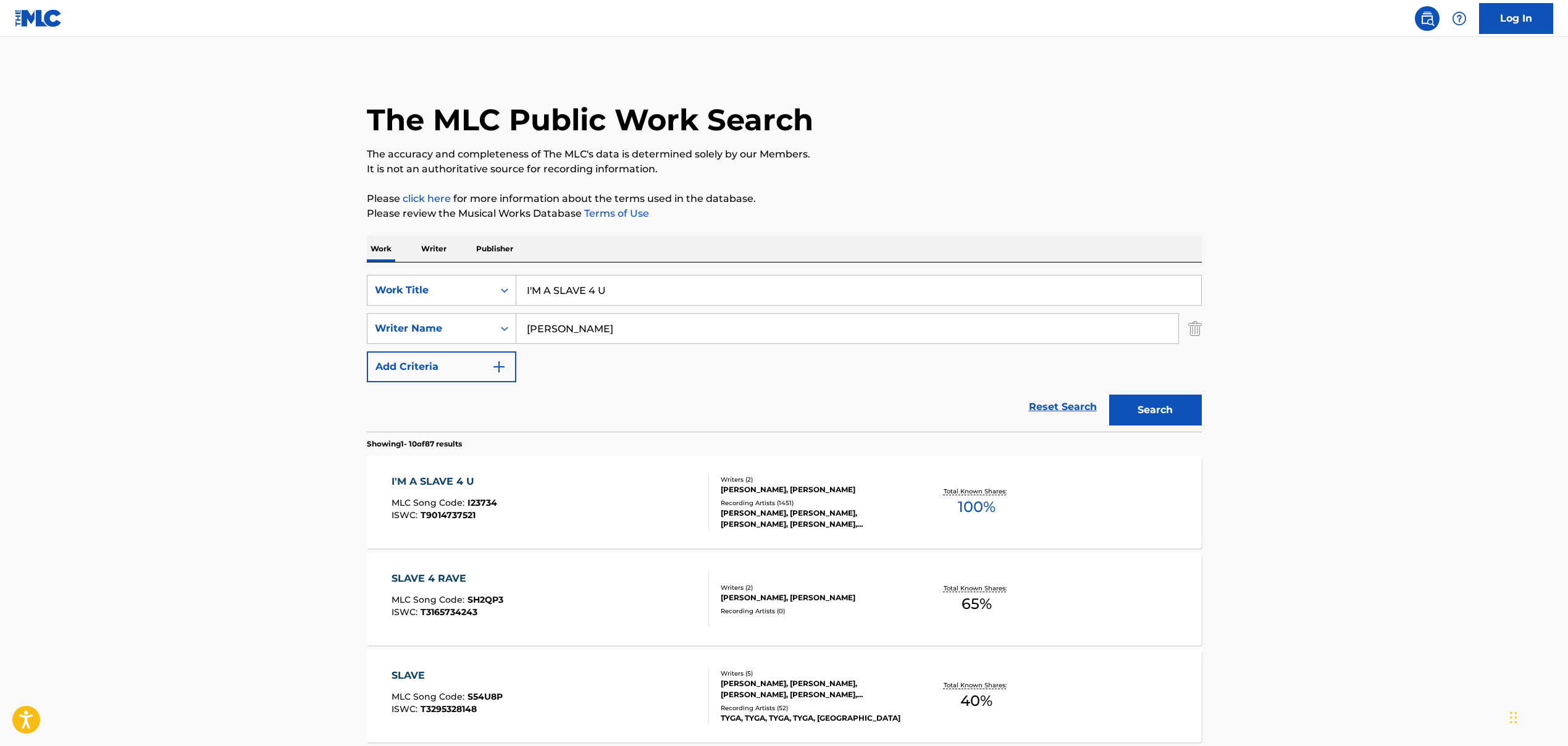
click at [556, 288] on input "I'M A SLAVE 4 U" at bounding box center [859, 290] width 685 height 30
paste input "BE STILL AND KNOW"
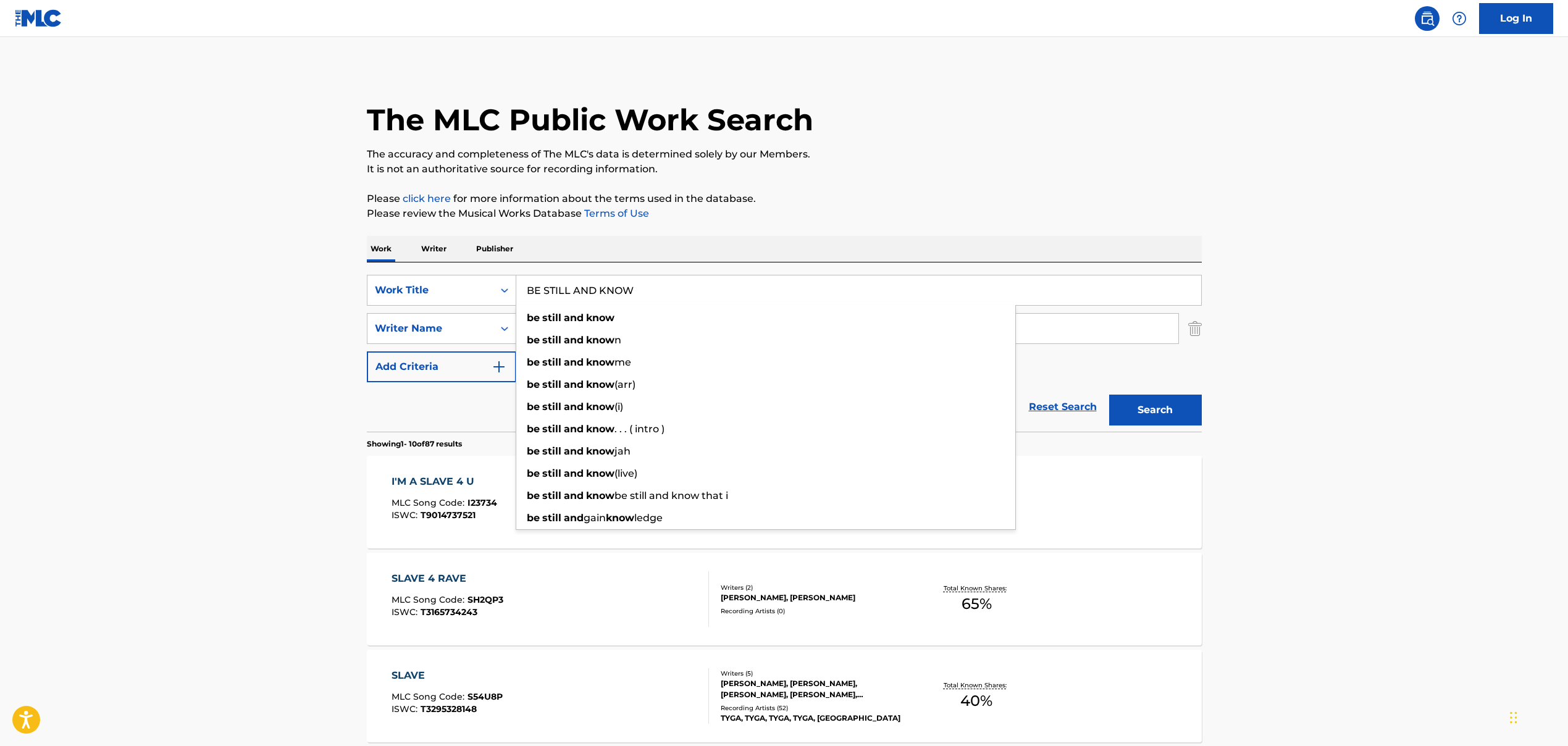
type input "BE STILL AND KNOW"
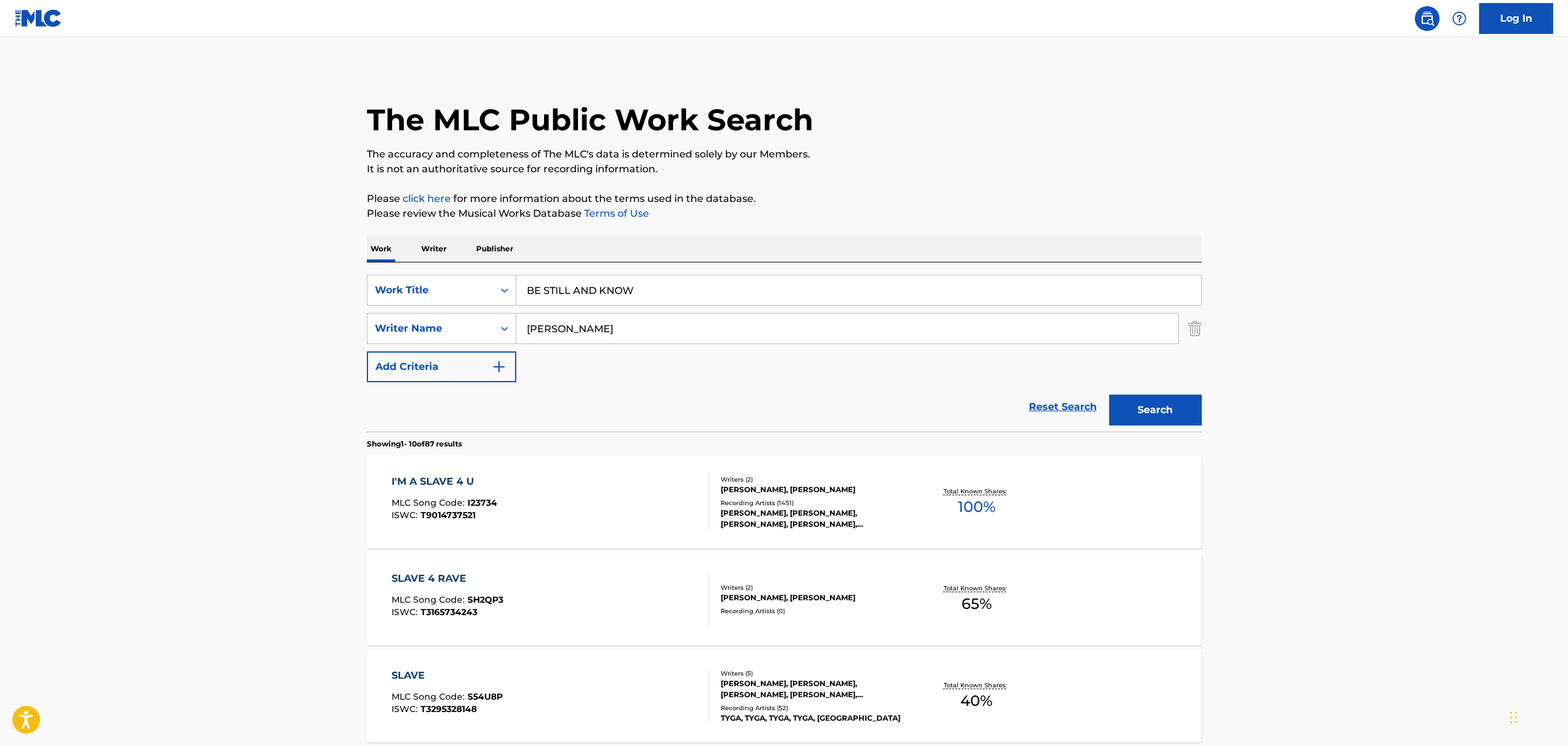
click at [613, 329] on input "[PERSON_NAME]" at bounding box center [847, 328] width 662 height 30
paste input "[PERSON_NAME], [PERSON_NAME] HOMED\t, [PERSON_NAME], [PERSON_NAME], [PERSON_NAM…"
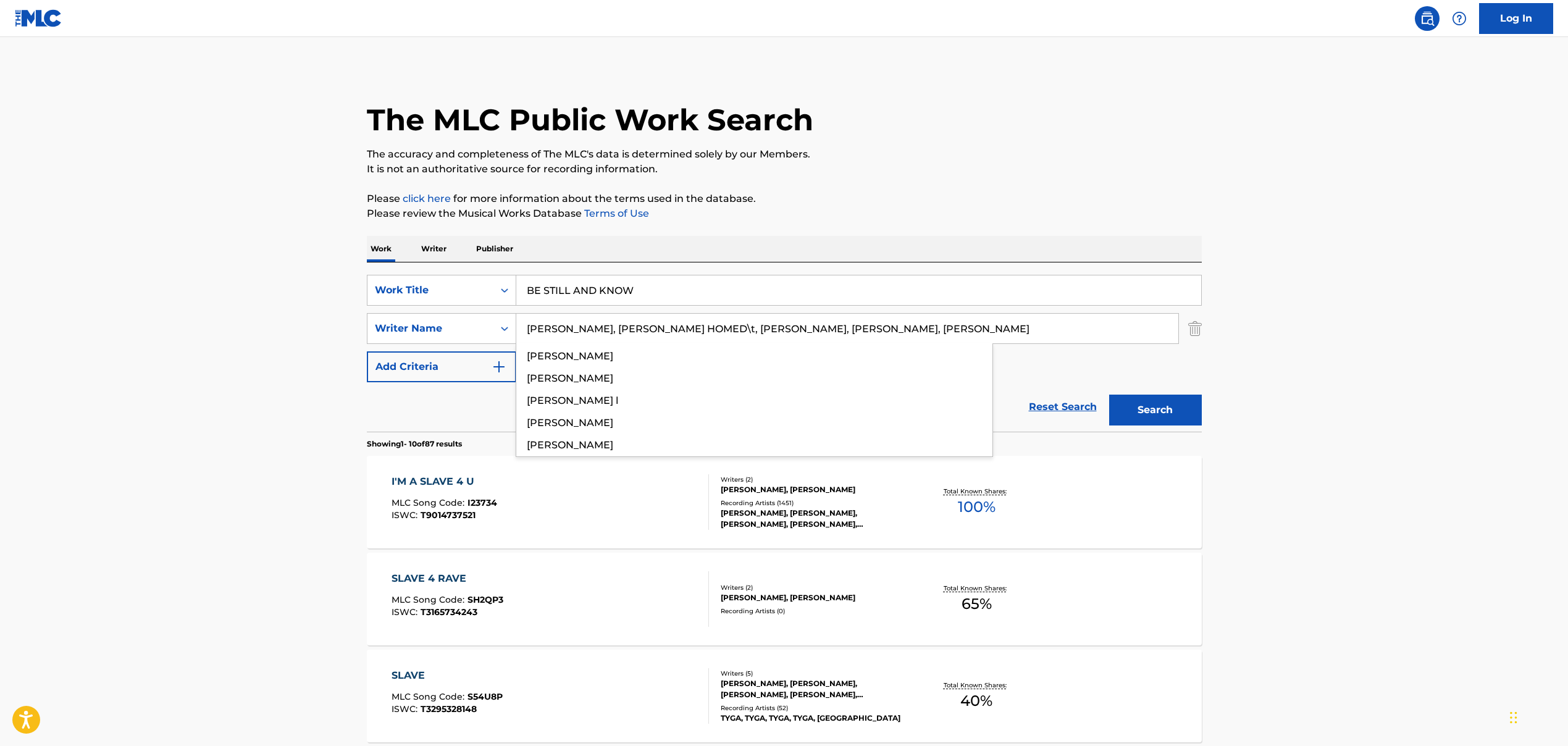
drag, startPoint x: 659, startPoint y: 331, endPoint x: 1097, endPoint y: 338, distance: 438.1
click at [1097, 338] on input "[PERSON_NAME], [PERSON_NAME] HOMED\t, [PERSON_NAME], [PERSON_NAME], [PERSON_NAM…" at bounding box center [847, 328] width 662 height 30
drag, startPoint x: 656, startPoint y: 327, endPoint x: 1045, endPoint y: 340, distance: 389.2
click at [1045, 340] on input "[PERSON_NAME], [PERSON_NAME] HOMED\t, [PERSON_NAME], [PERSON_NAME], [PERSON_NAM…" at bounding box center [847, 328] width 662 height 30
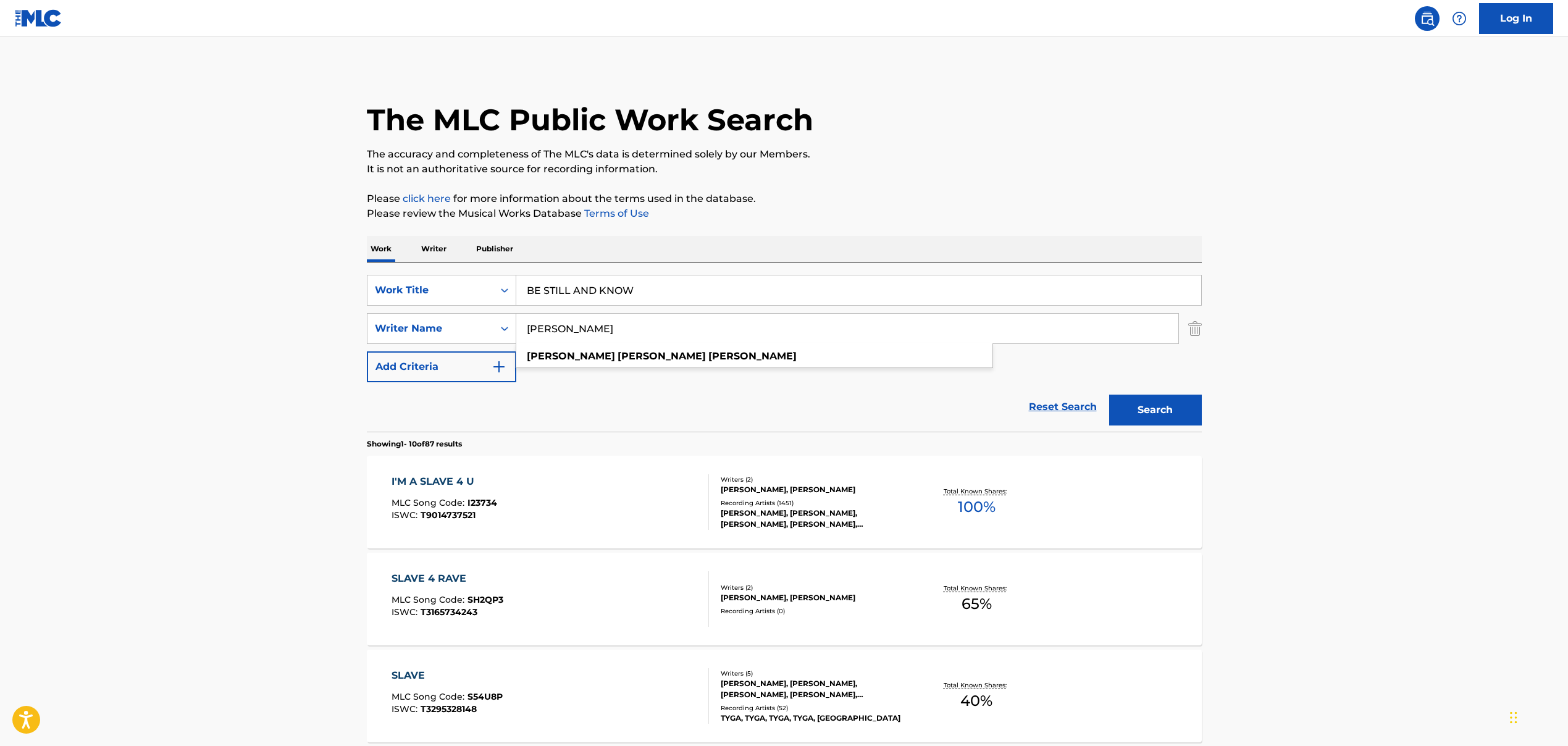
type input "[PERSON_NAME]"
click at [1178, 408] on button "Search" at bounding box center [1155, 410] width 92 height 31
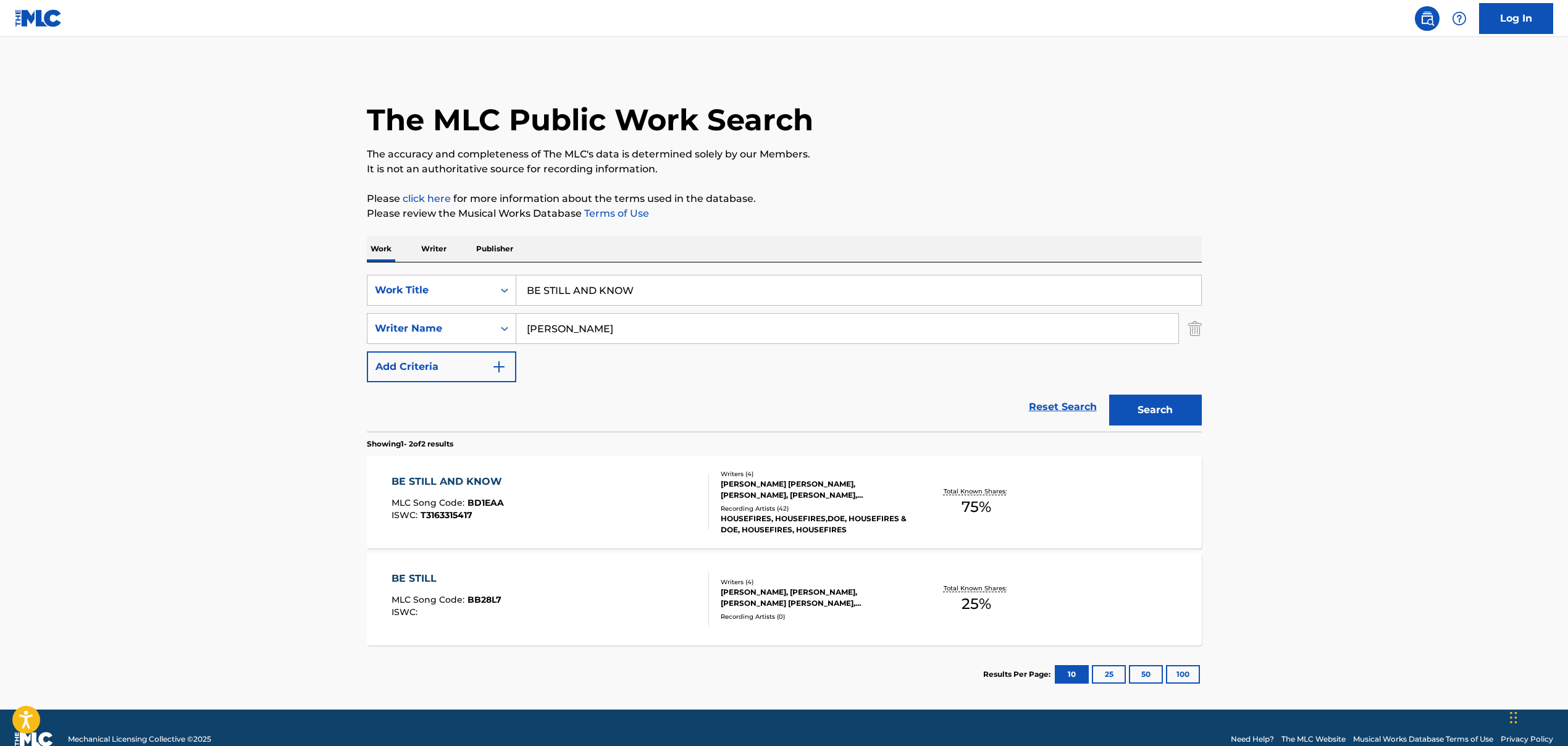
click at [537, 505] on div "BE STILL AND KNOW MLC Song Code : BD1EAA ISWC : T3163315417" at bounding box center [550, 502] width 317 height 55
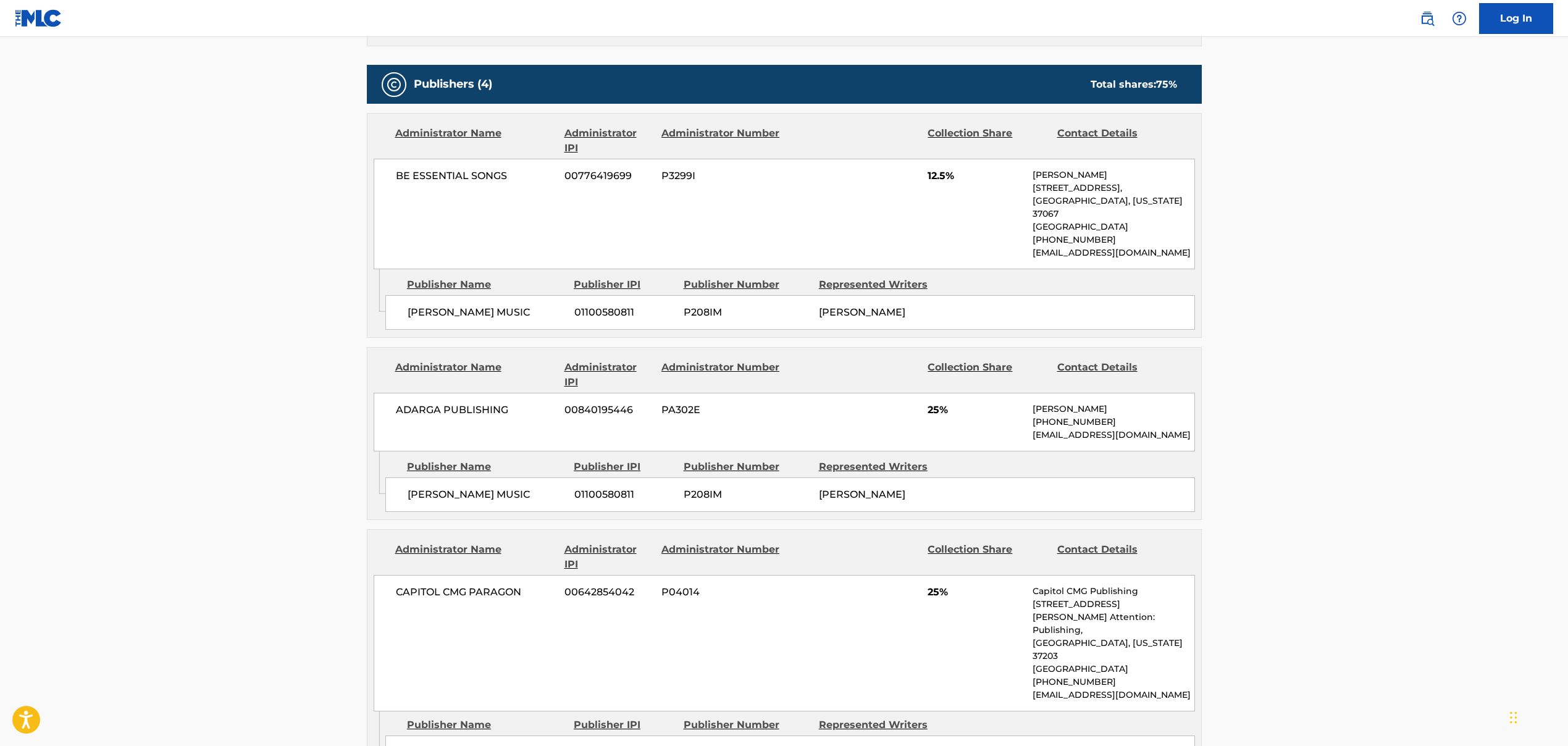
scroll to position [509, 0]
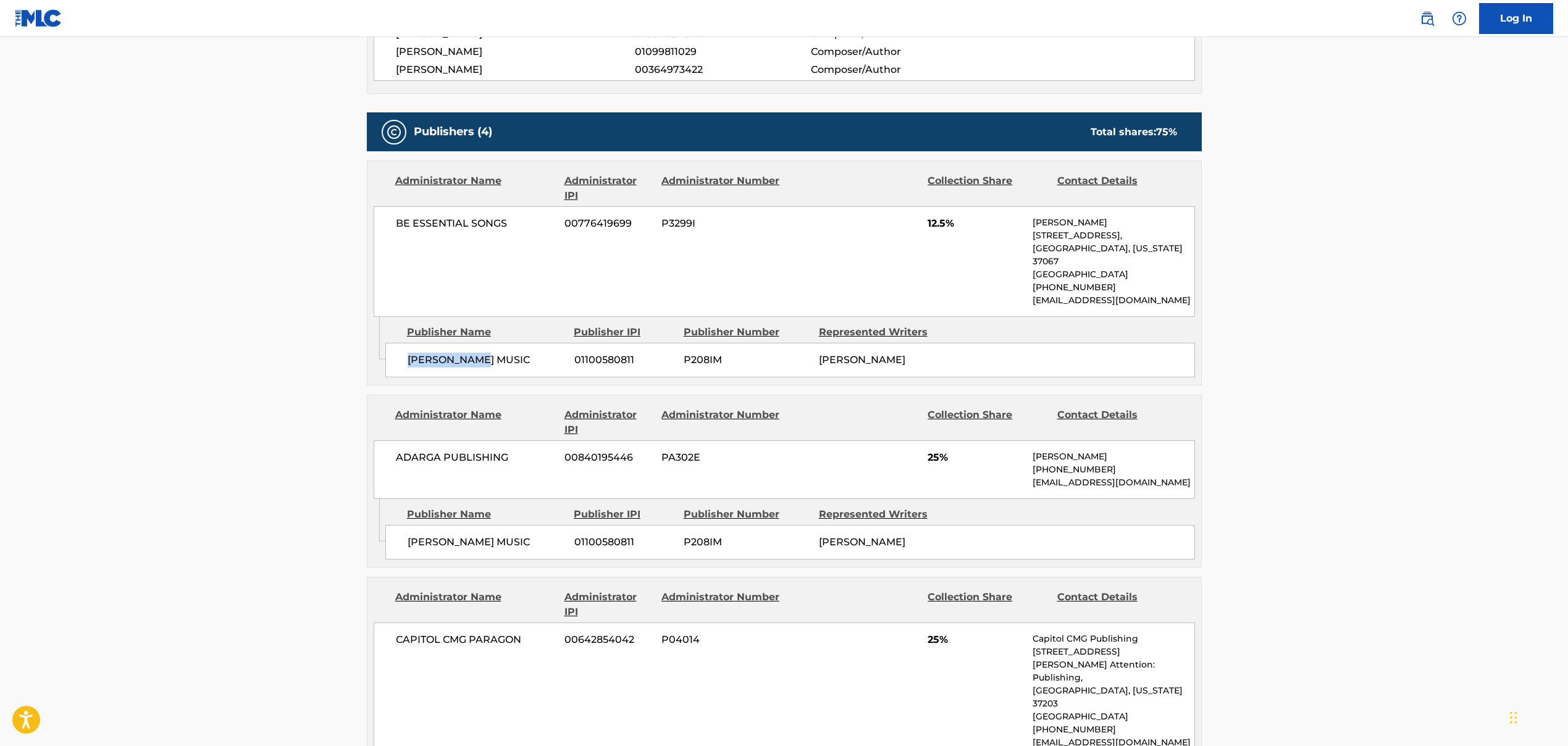
drag, startPoint x: 485, startPoint y: 358, endPoint x: 384, endPoint y: 349, distance: 101.4
click at [385, 349] on div "[PERSON_NAME] MUSIC 01100580811 P208IM [PERSON_NAME]" at bounding box center [789, 360] width 809 height 35
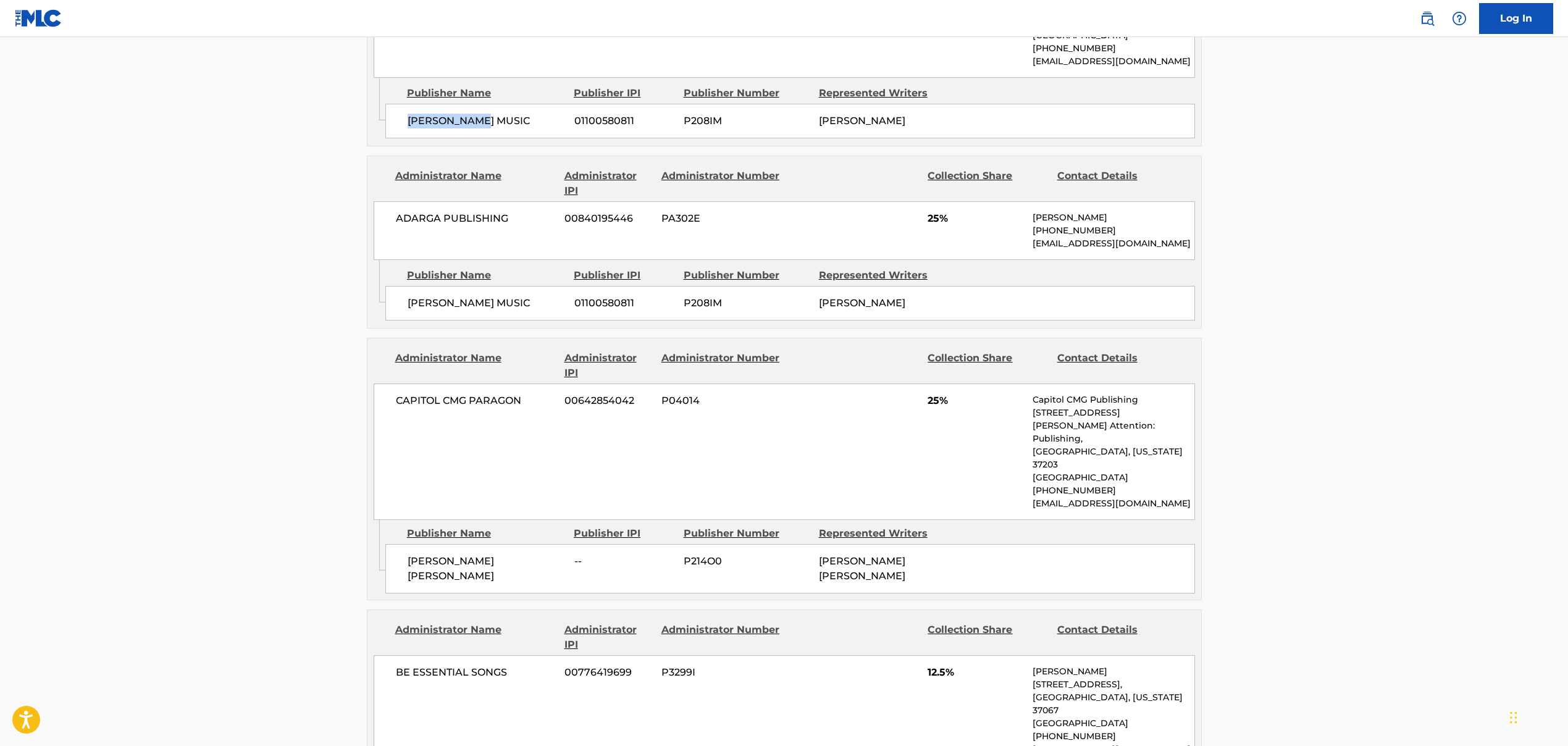
scroll to position [771, 0]
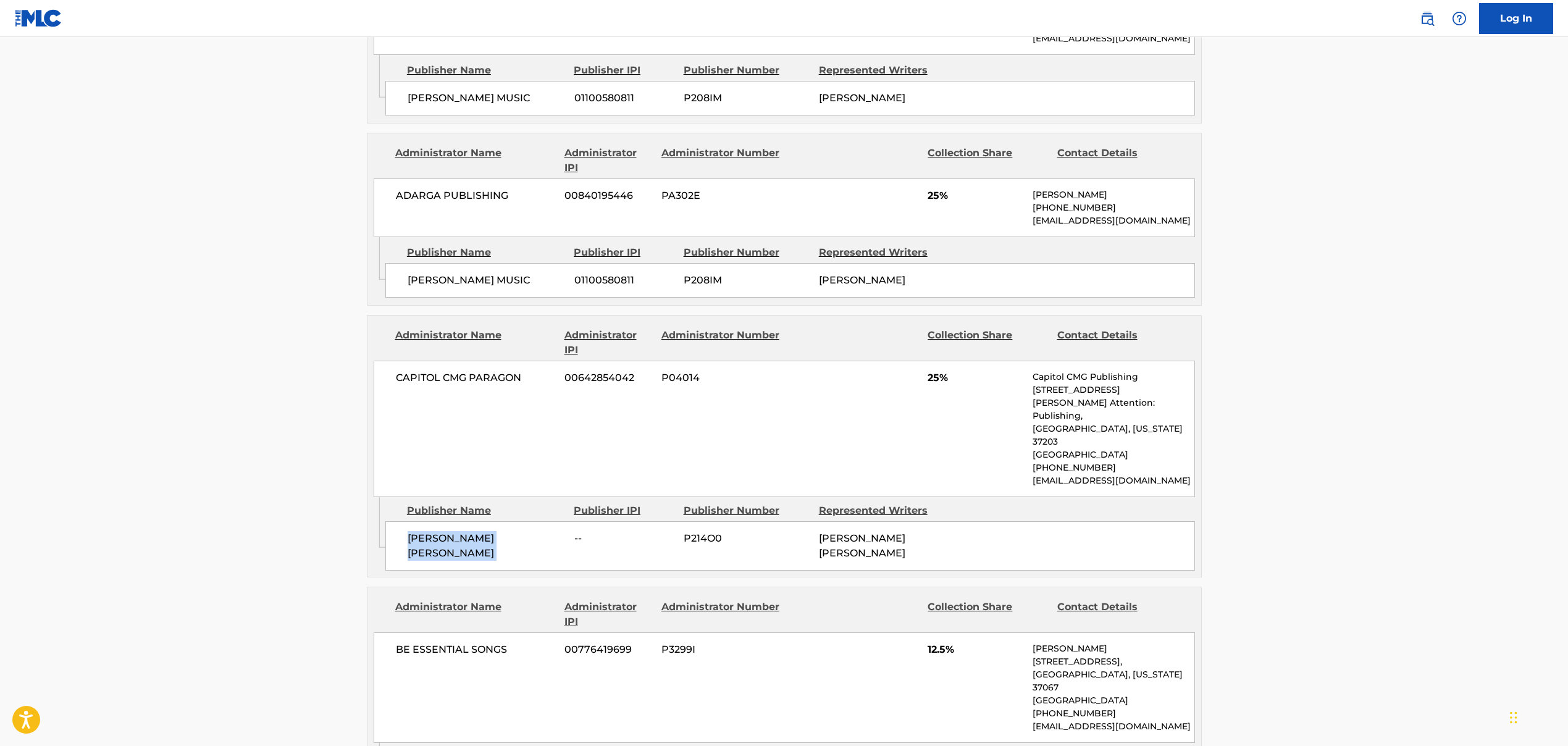
drag, startPoint x: 408, startPoint y: 525, endPoint x: 575, endPoint y: 525, distance: 167.0
click at [575, 525] on div "[PERSON_NAME] [PERSON_NAME] DESIGNEE -- P214O0 [PERSON_NAME] [PERSON_NAME]" at bounding box center [789, 546] width 809 height 49
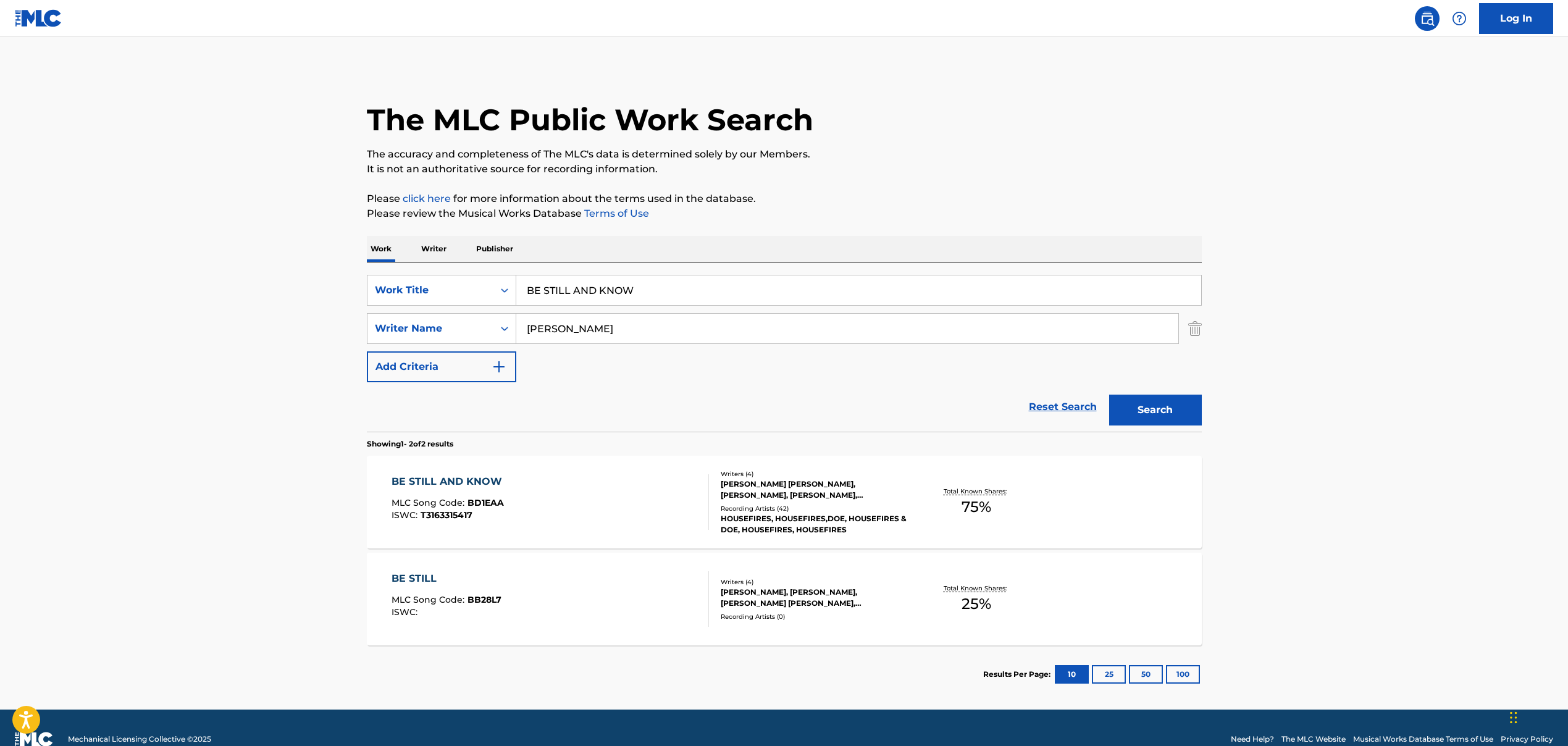
click at [540, 292] on input "BE STILL AND KNOW" at bounding box center [859, 290] width 685 height 30
click at [601, 328] on input "[PERSON_NAME]" at bounding box center [847, 328] width 662 height 30
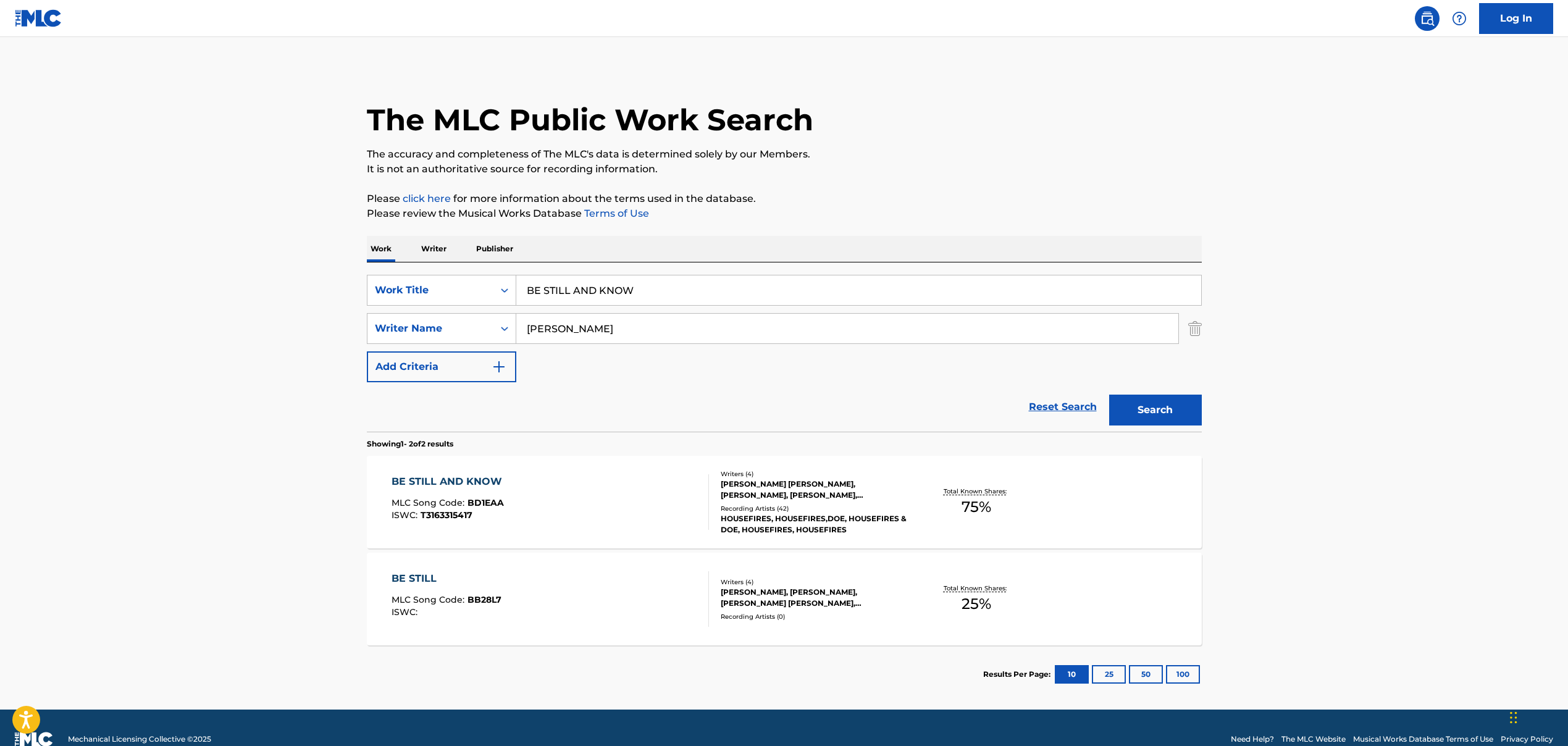
click at [601, 328] on input "[PERSON_NAME]" at bounding box center [847, 328] width 662 height 30
click at [606, 291] on input "BE STILL AND KNOW" at bounding box center [859, 290] width 685 height 30
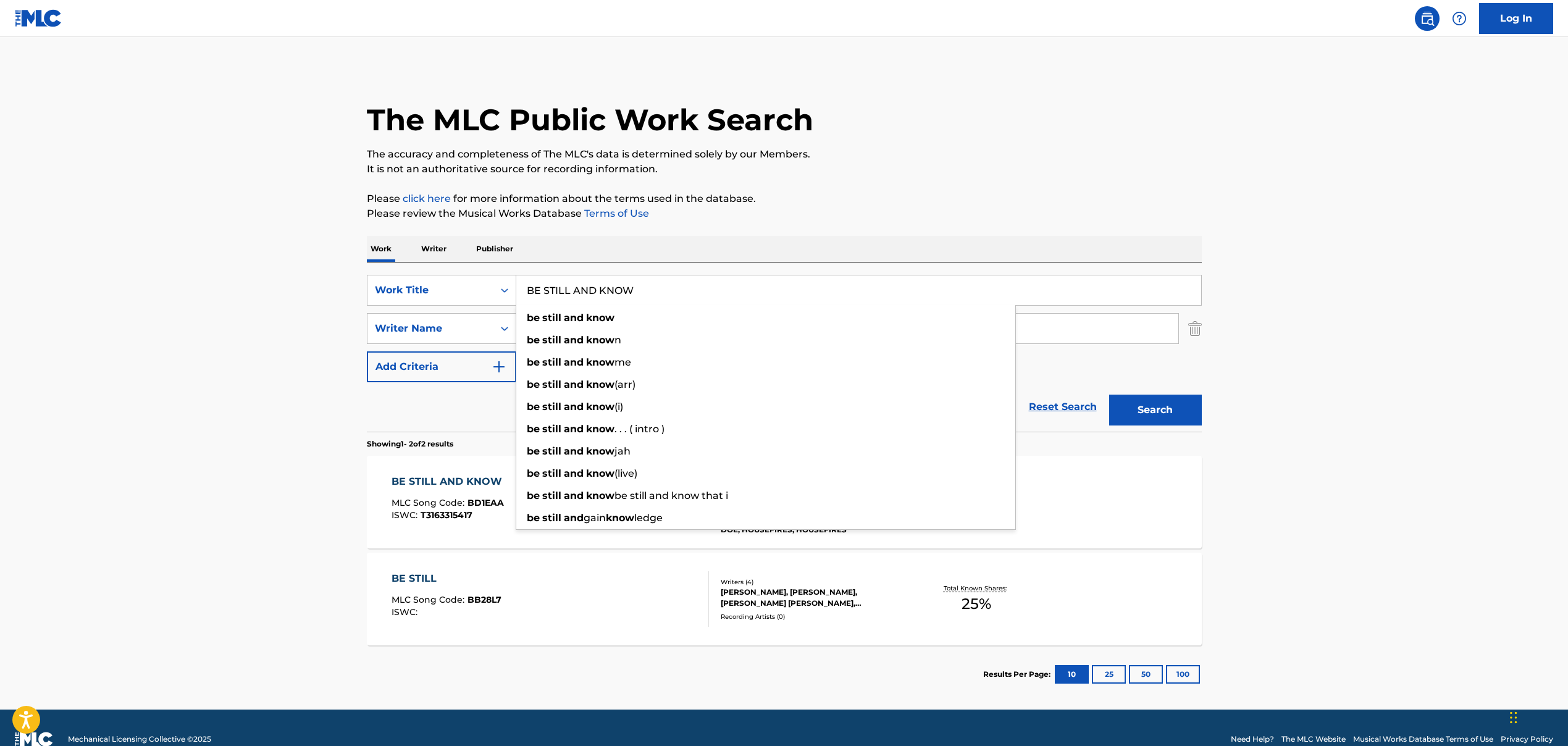
click at [606, 291] on input "BE STILL AND KNOW" at bounding box center [859, 290] width 685 height 30
click at [435, 502] on span "MLC Song Code :" at bounding box center [429, 503] width 76 height 11
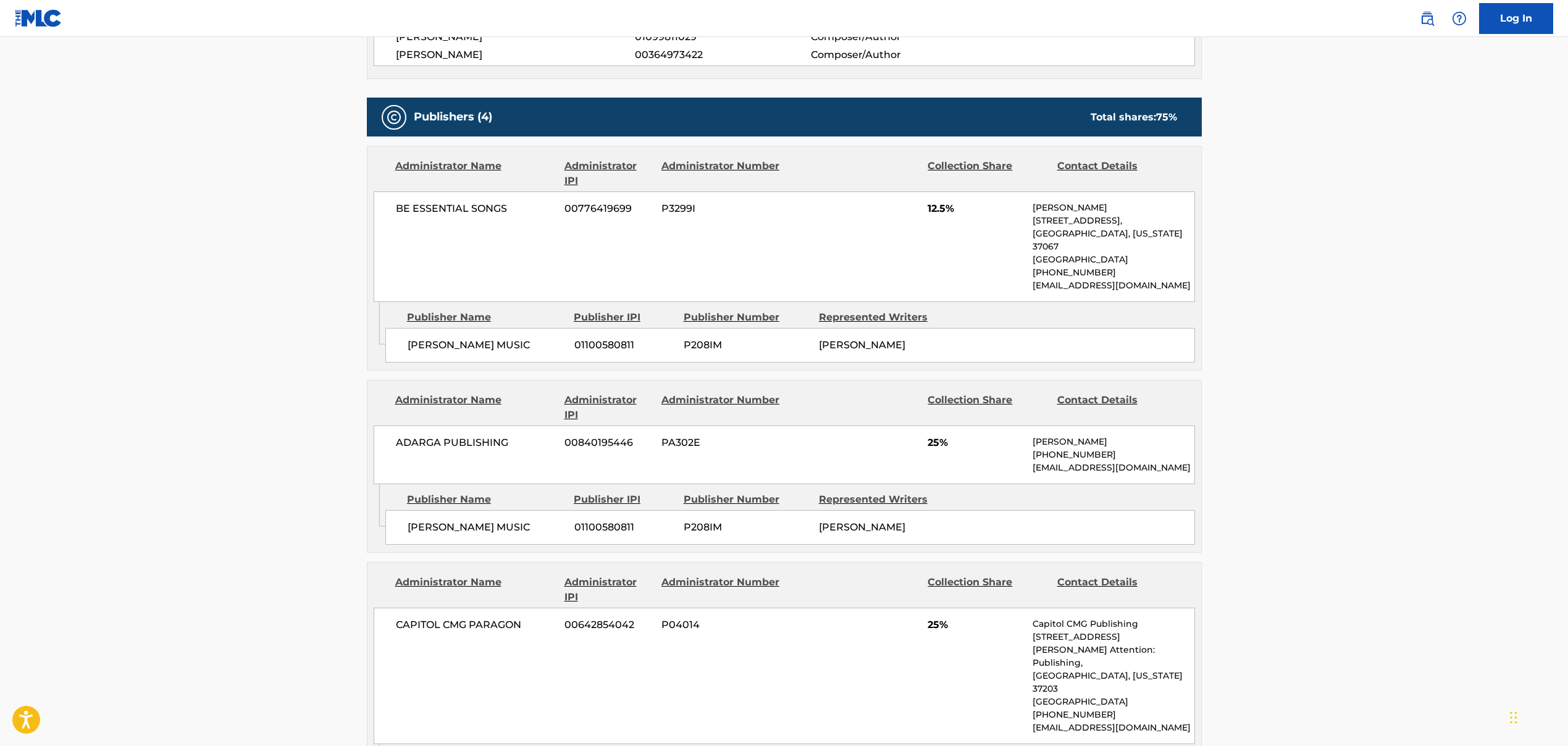
scroll to position [937, 0]
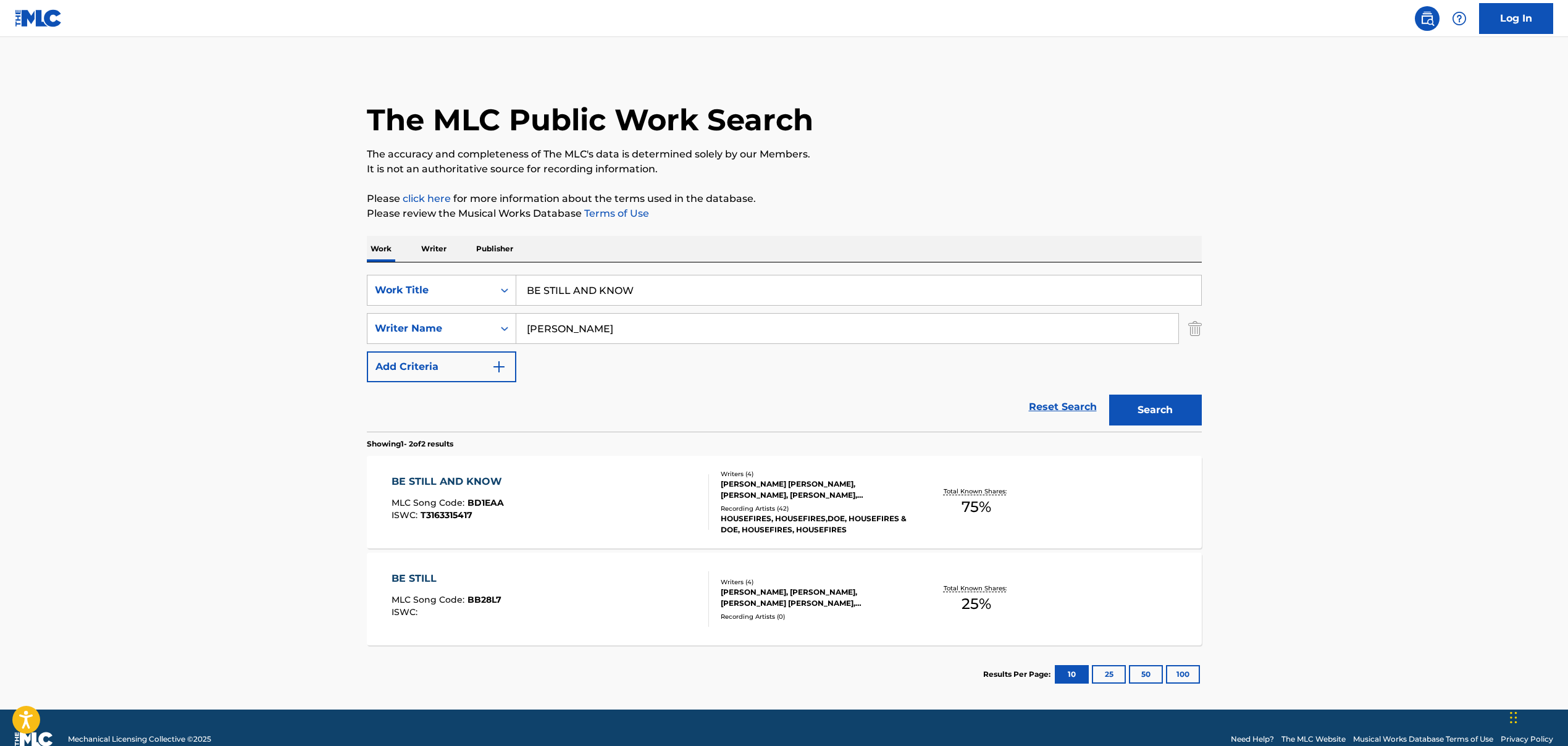
click at [563, 291] on input "BE STILL AND KNOW" at bounding box center [859, 290] width 685 height 30
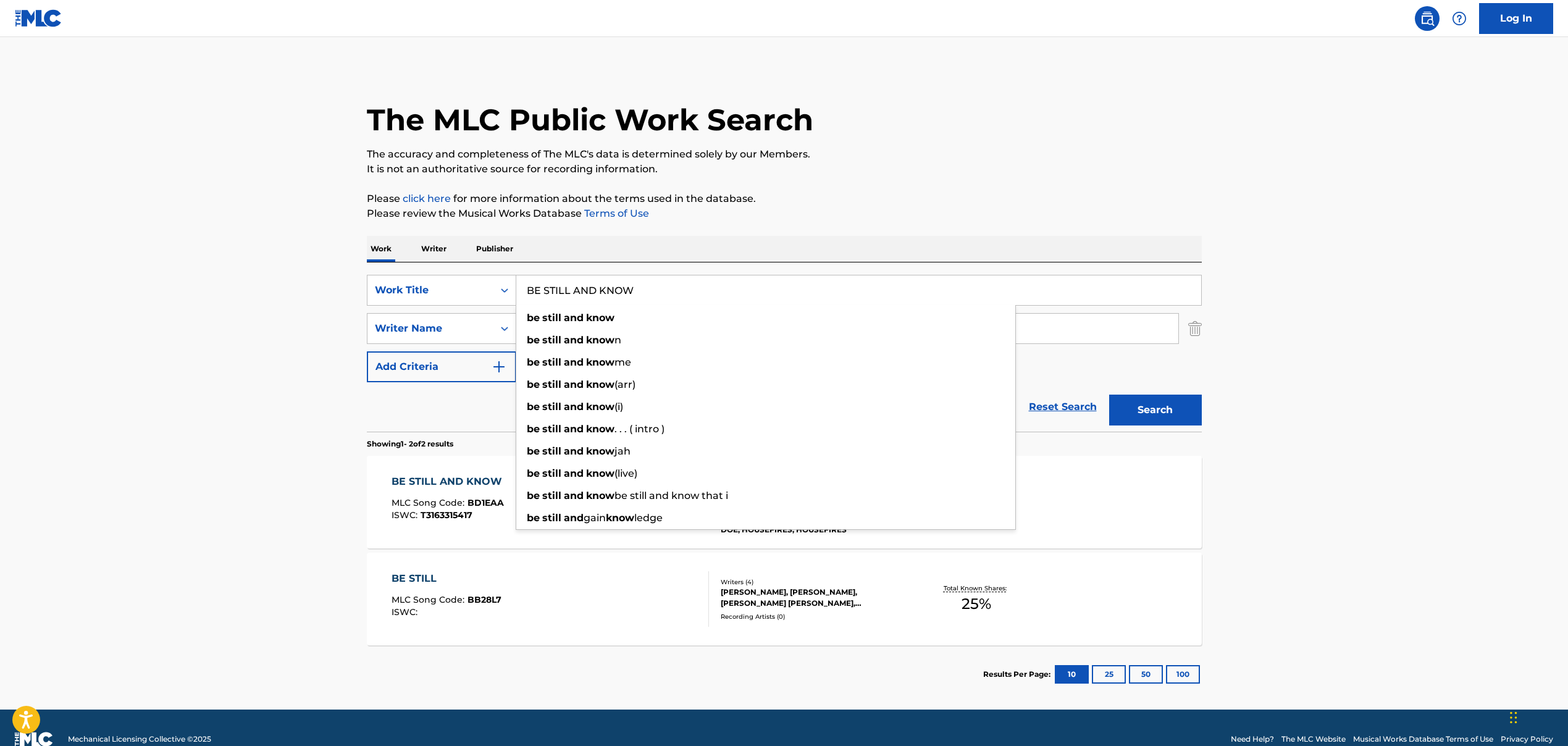
paste input "WITHOUT YOU (FEAT [PERSON_NAME])', 'Without You"
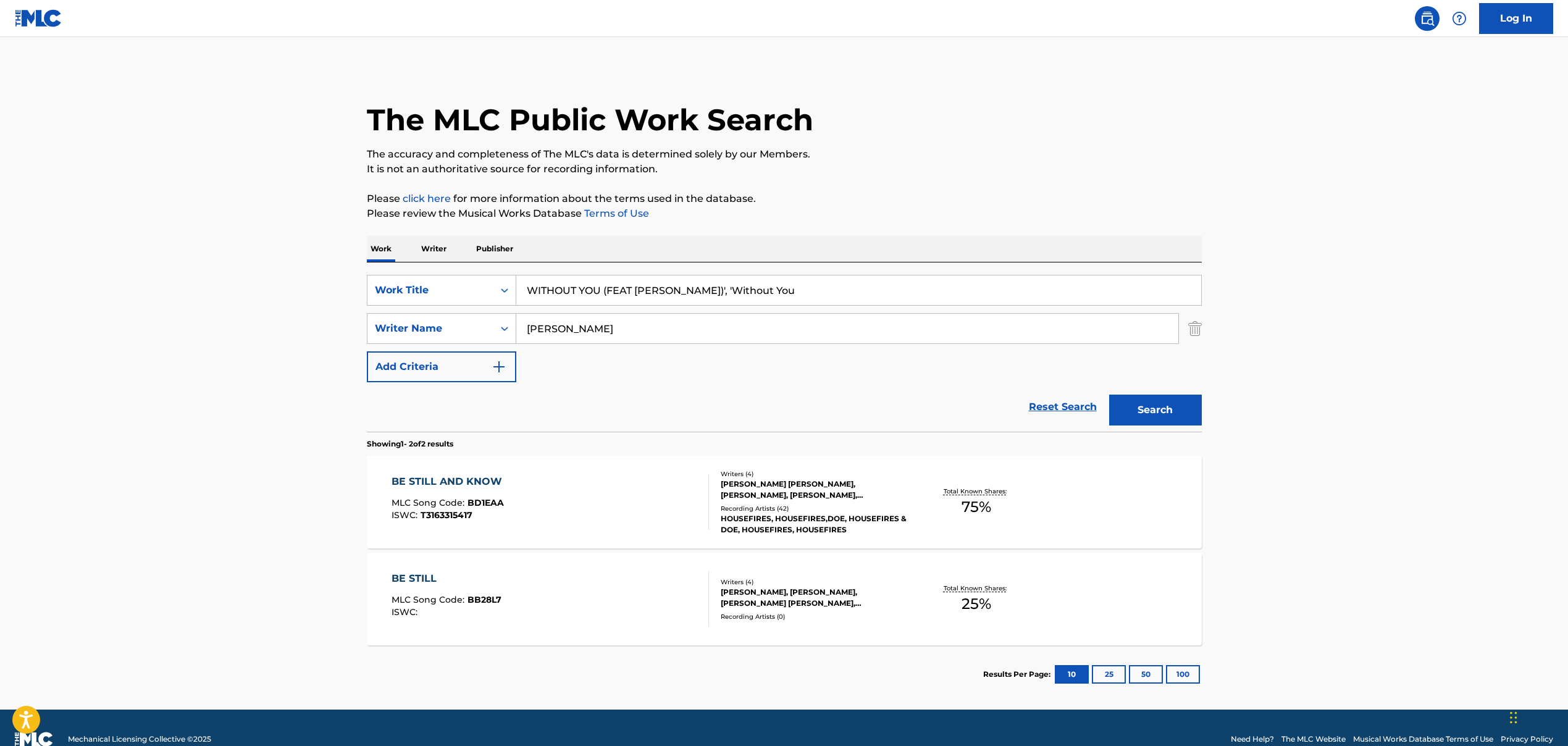
drag, startPoint x: 674, startPoint y: 291, endPoint x: 826, endPoint y: 291, distance: 152.0
click at [826, 291] on input "WITHOUT YOU (FEAT [PERSON_NAME])', 'Without You" at bounding box center [859, 290] width 685 height 30
type input "WITHOUT YOU (FEAT [PERSON_NAME])"
click at [575, 328] on input "[PERSON_NAME]" at bounding box center [847, 328] width 662 height 30
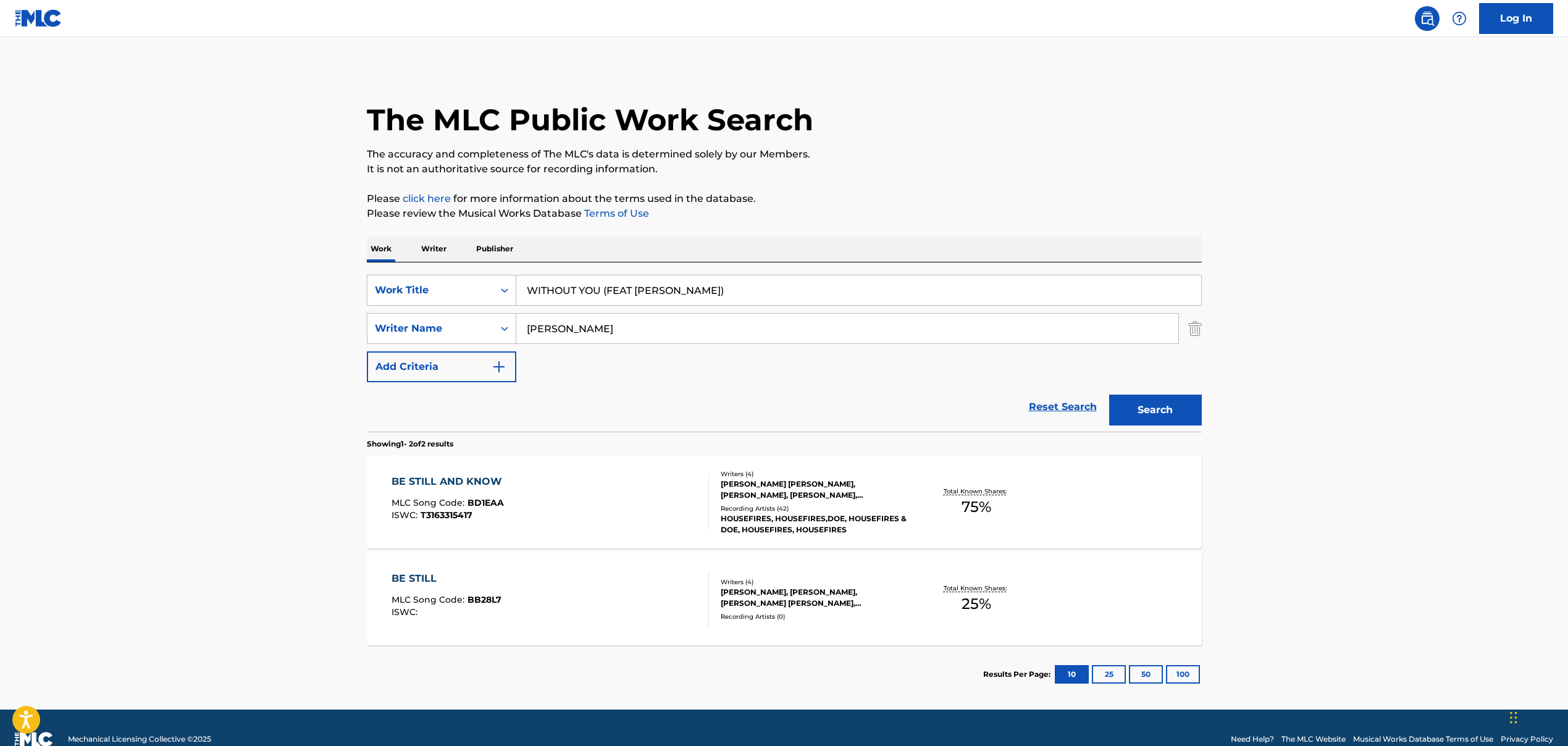
click at [575, 328] on input "[PERSON_NAME]" at bounding box center [847, 328] width 662 height 30
paste input "[PERSON_NAME], [PERSON_NAME], [PERSON_NAME], [PERSON_NAME], [PERSON_NAME]"
drag, startPoint x: 553, startPoint y: 327, endPoint x: 642, endPoint y: 332, distance: 89.1
click at [786, 325] on input "[PERSON_NAME], [PERSON_NAME], [PERSON_NAME], [PERSON_NAME], [PERSON_NAME]" at bounding box center [847, 328] width 662 height 30
click at [560, 329] on input "[PERSON_NAME], [PERSON_NAME], [PERSON_NAME], [PERSON_NAME], [PERSON_NAME]" at bounding box center [847, 328] width 662 height 30
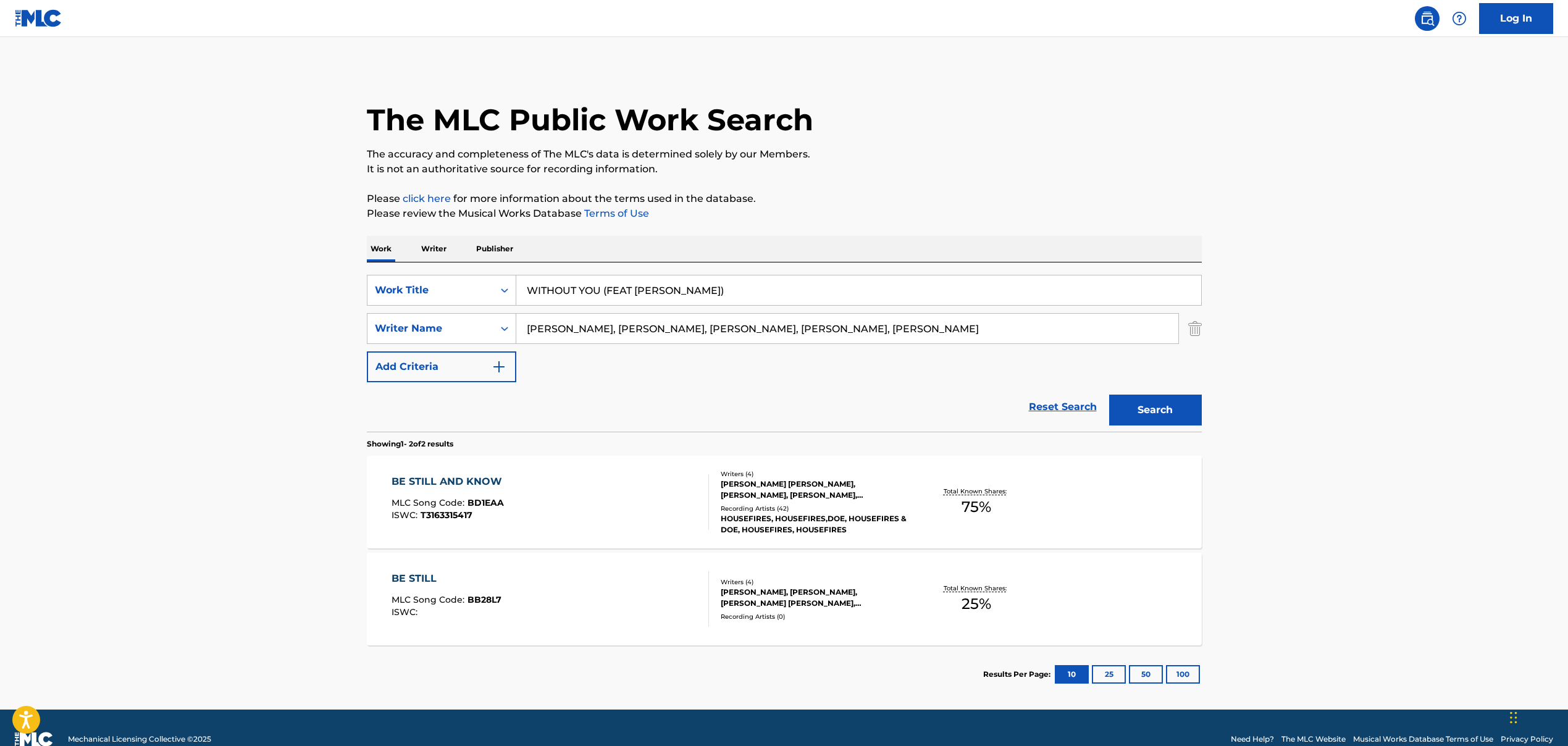
drag, startPoint x: 556, startPoint y: 331, endPoint x: 859, endPoint y: 326, distance: 303.0
click at [859, 326] on input "[PERSON_NAME], [PERSON_NAME], [PERSON_NAME], [PERSON_NAME], [PERSON_NAME]" at bounding box center [847, 328] width 662 height 30
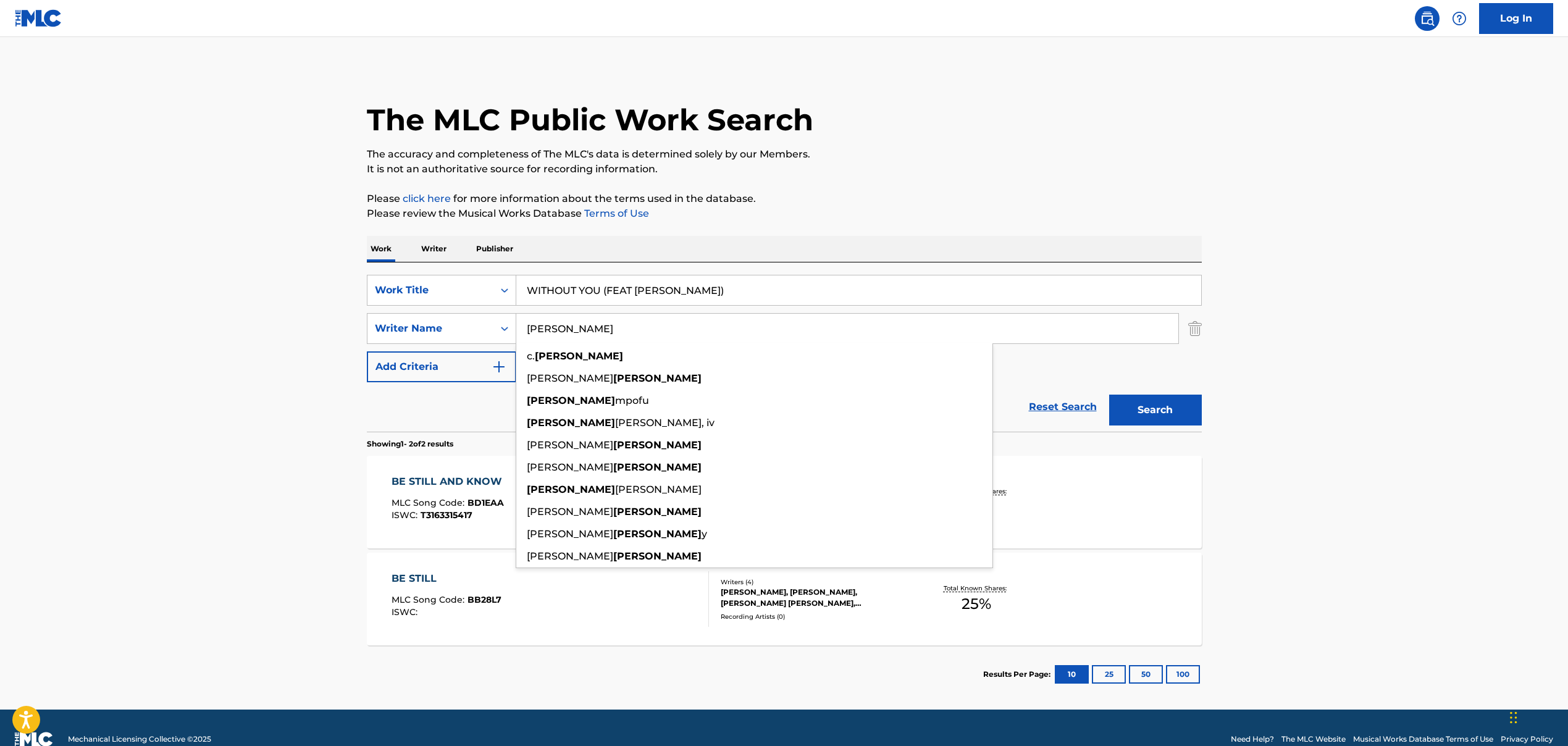
type input "[PERSON_NAME]"
click at [1181, 416] on button "Search" at bounding box center [1155, 410] width 92 height 31
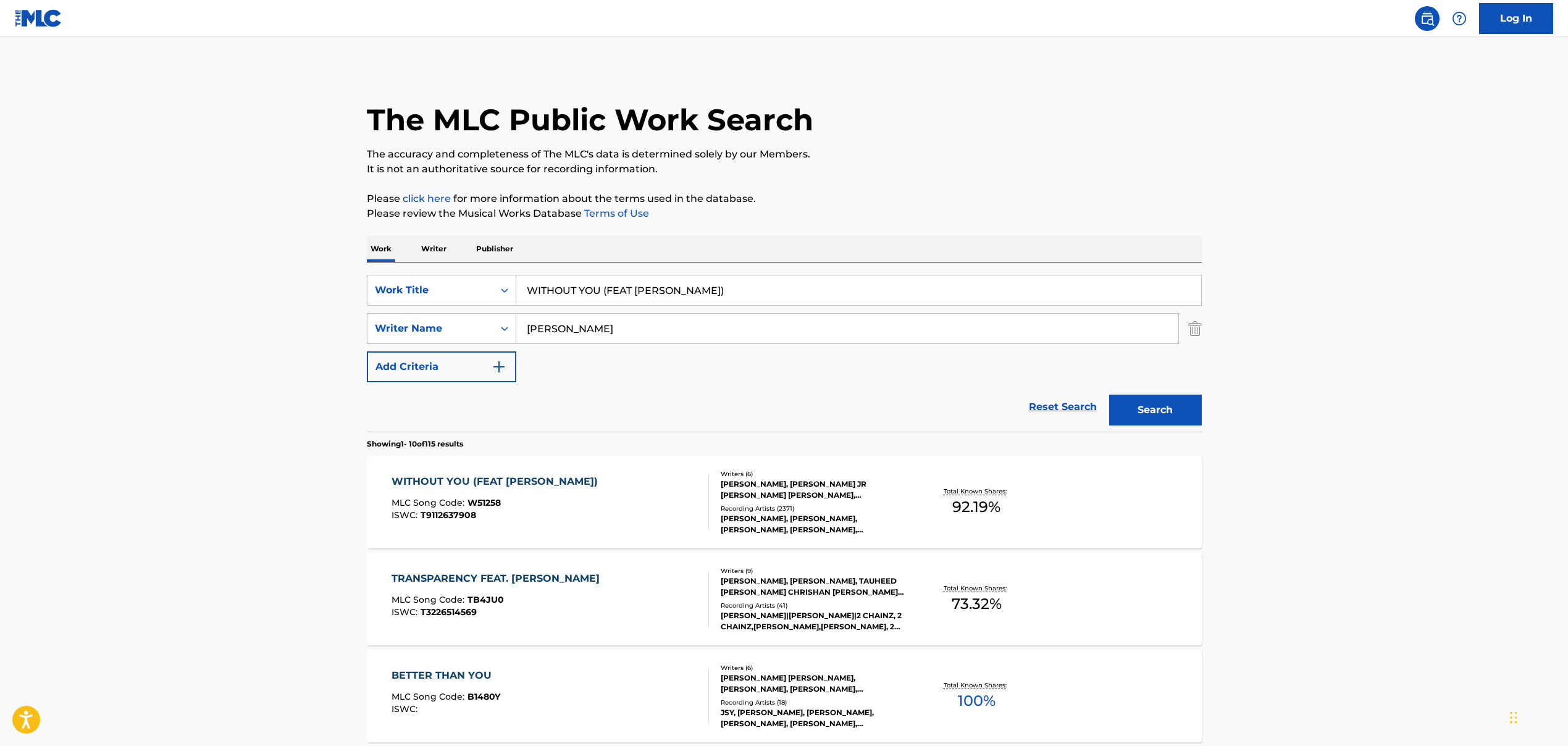
click at [633, 479] on div "WITHOUT YOU (FEAT [PERSON_NAME]) MLC Song Code : W51258 ISWC : T9112637908" at bounding box center [550, 502] width 317 height 55
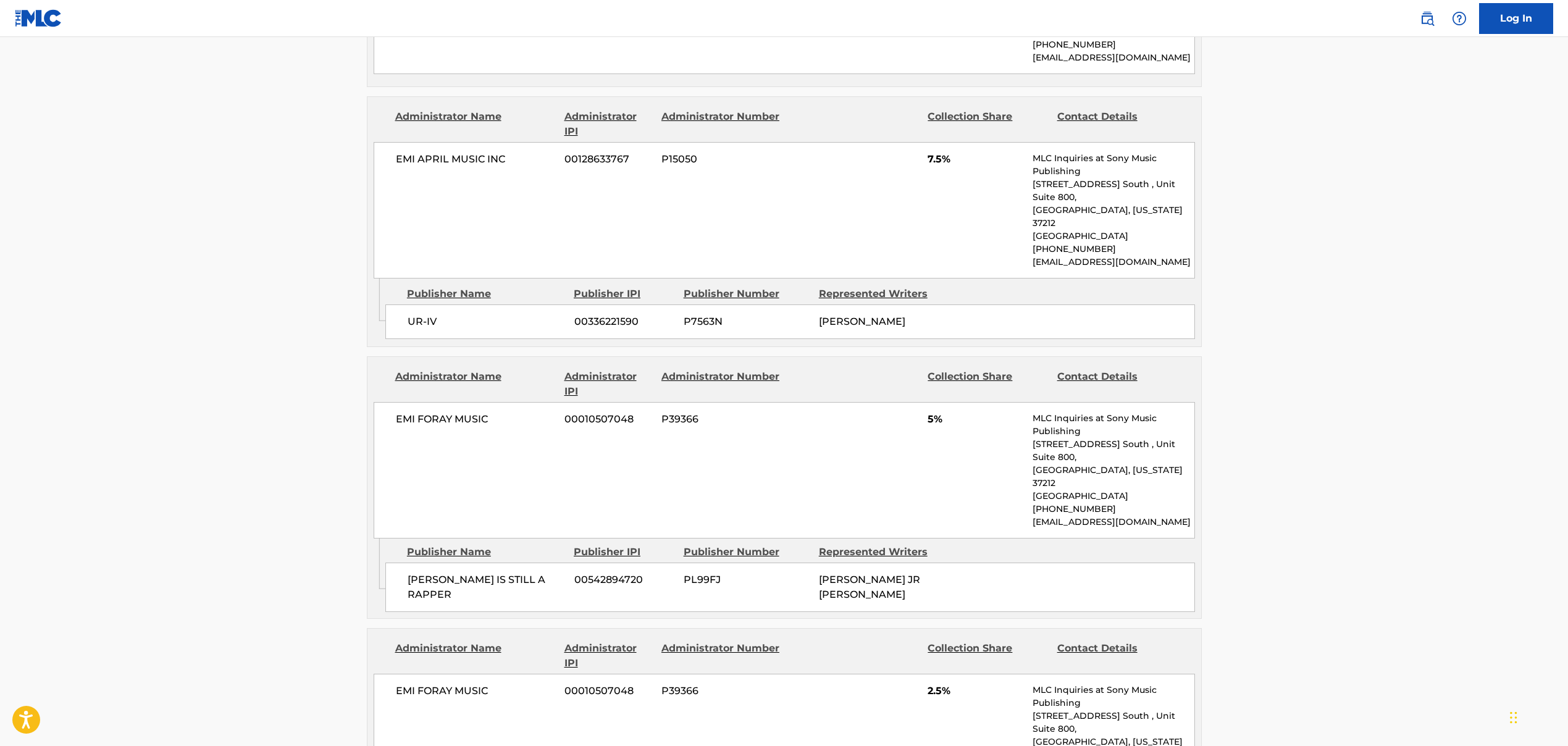
scroll to position [1622, 0]
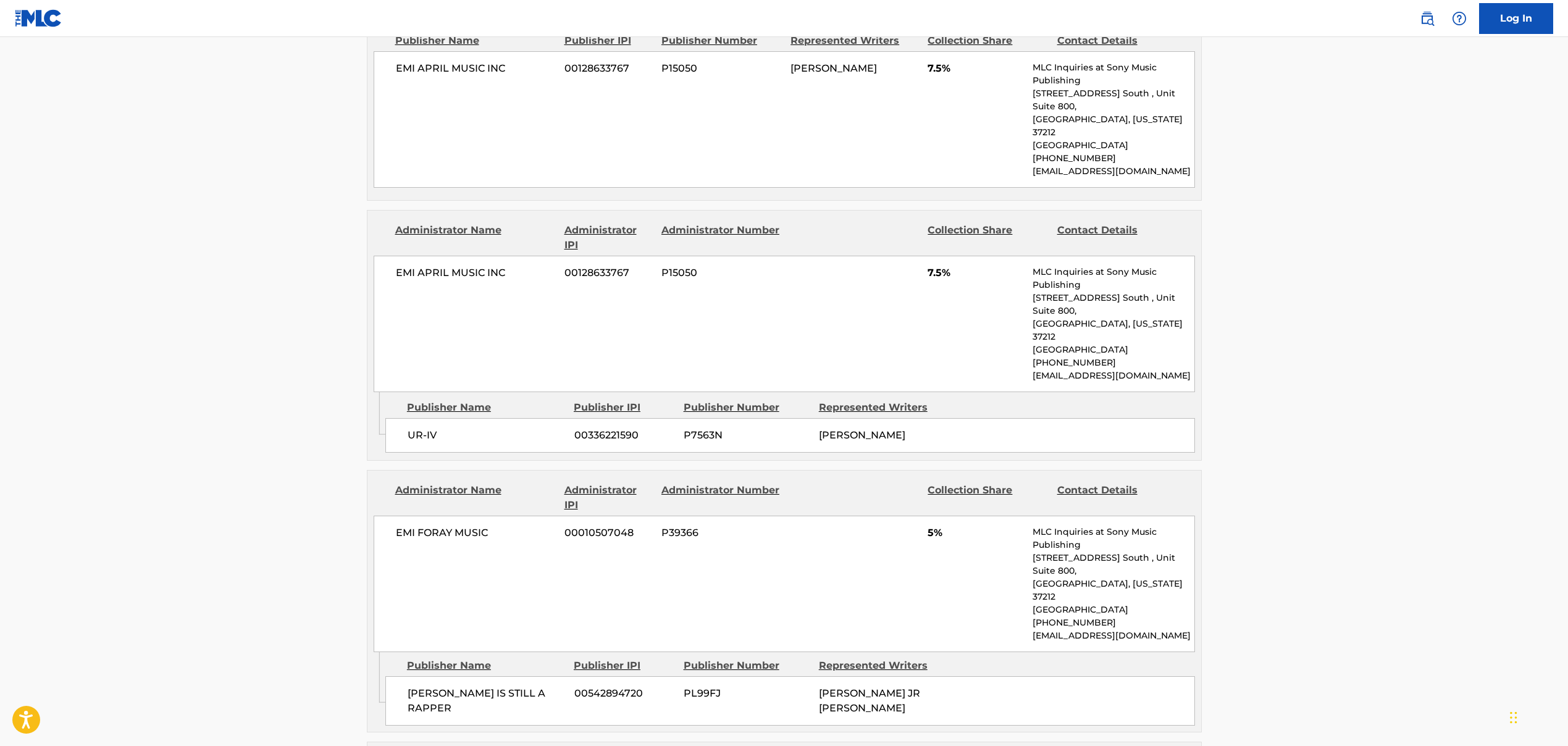
click at [450, 428] on span "UR-IV" at bounding box center [486, 435] width 158 height 15
click at [589, 392] on div "Publisher Name Publisher IPI Publisher Number Represented Writers UR-IV 0033622…" at bounding box center [792, 423] width 816 height 62
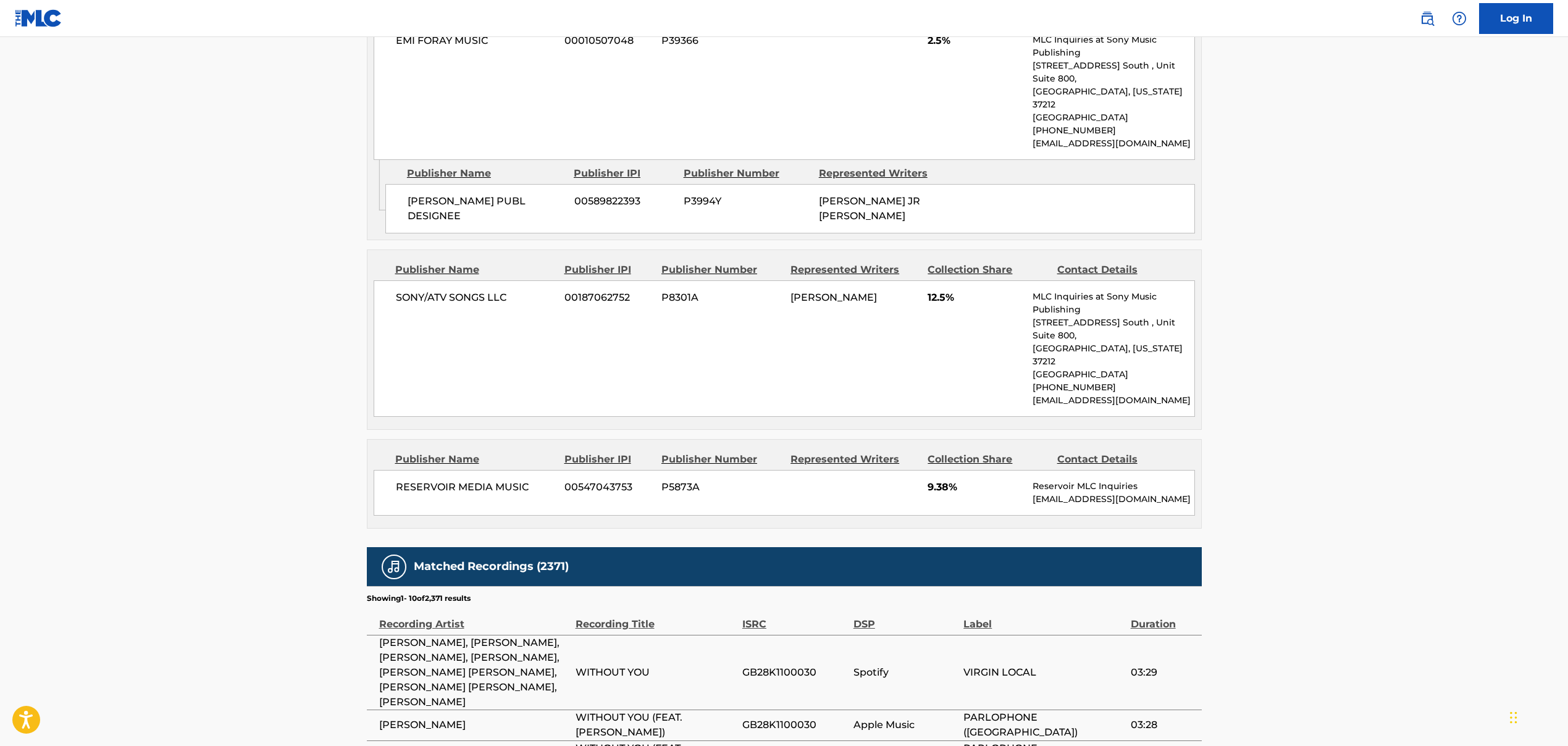
scroll to position [2400, 0]
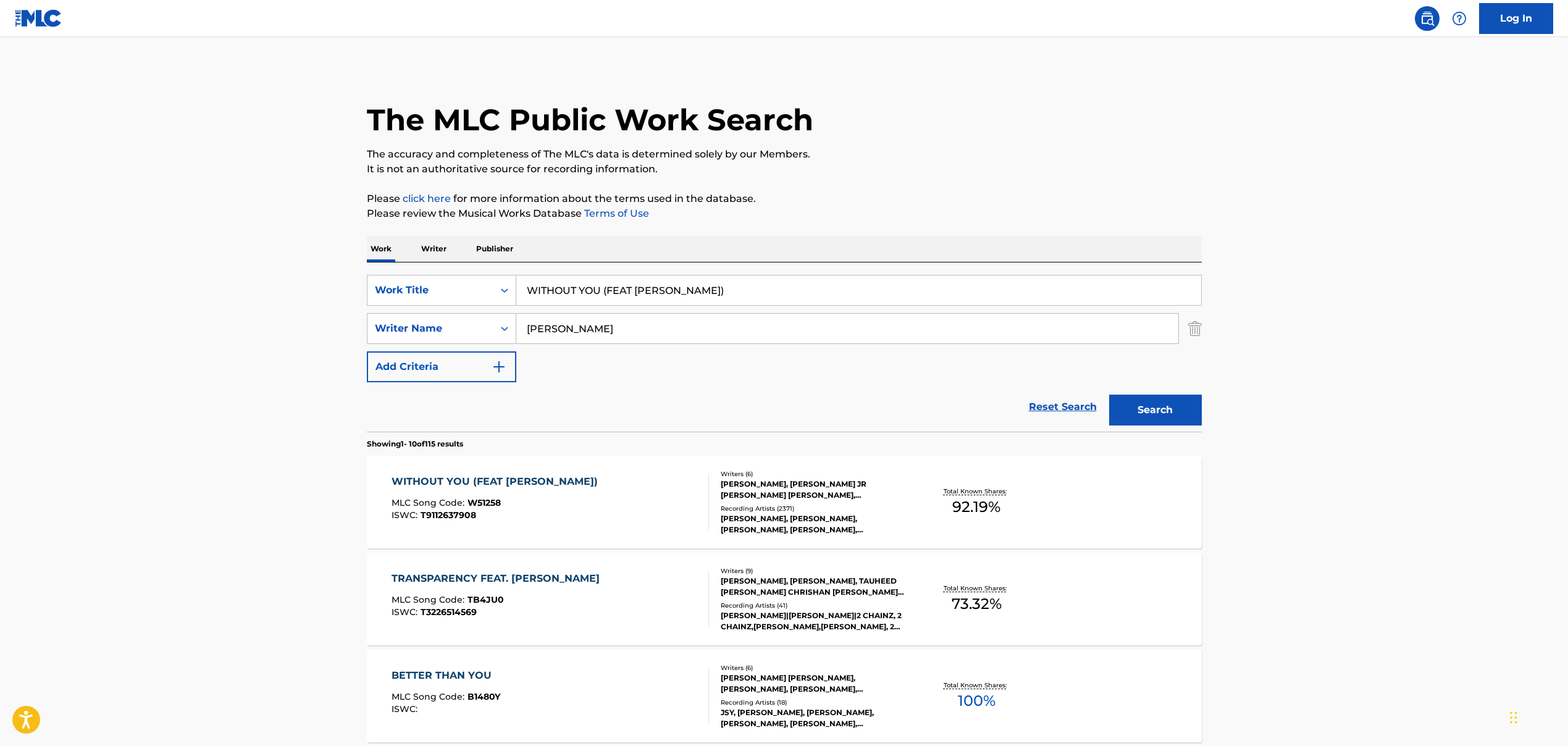
click at [565, 288] on input "WITHOUT YOU (FEAT [PERSON_NAME])" at bounding box center [859, 290] width 685 height 30
click at [551, 335] on input "[PERSON_NAME]" at bounding box center [847, 328] width 662 height 30
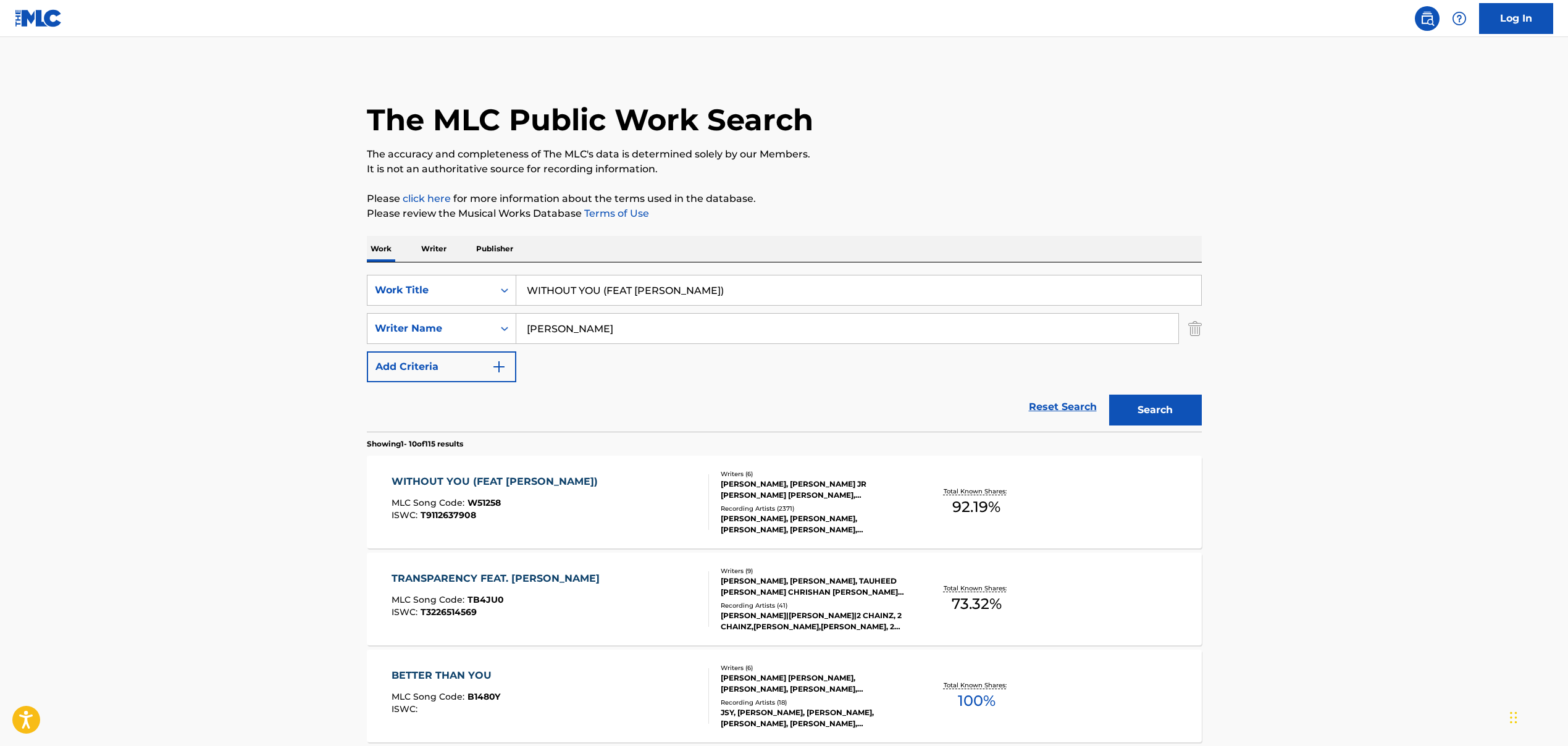
click at [551, 335] on input "[PERSON_NAME]" at bounding box center [847, 328] width 662 height 30
click at [685, 299] on input "WITHOUT YOU (FEAT [PERSON_NAME])" at bounding box center [859, 290] width 685 height 30
click at [683, 296] on input "WITHOUT YOU (FEAT [PERSON_NAME])" at bounding box center [859, 290] width 685 height 30
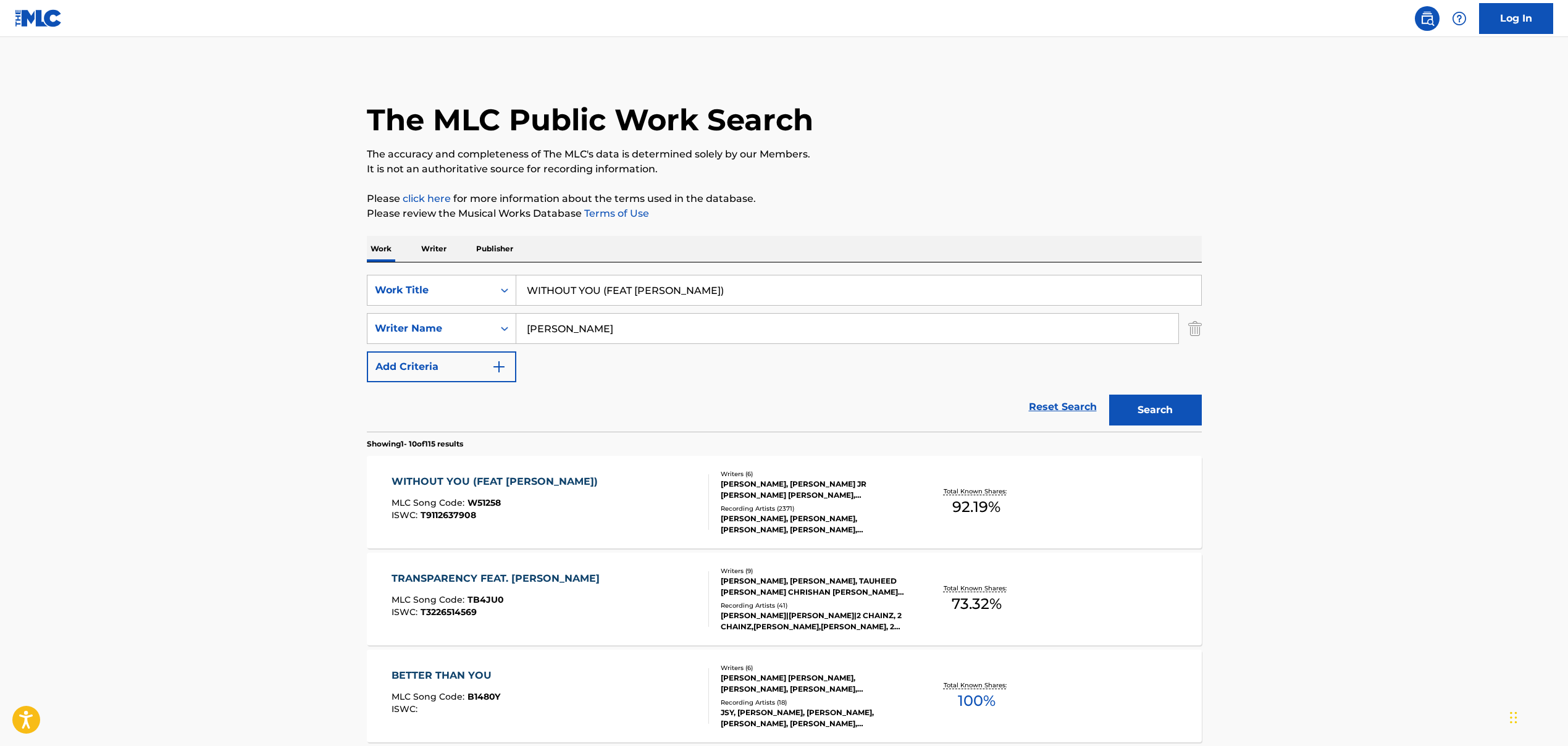
click at [566, 325] on input "[PERSON_NAME]" at bounding box center [847, 328] width 662 height 30
click at [554, 329] on input "[PERSON_NAME]" at bounding box center [847, 328] width 662 height 30
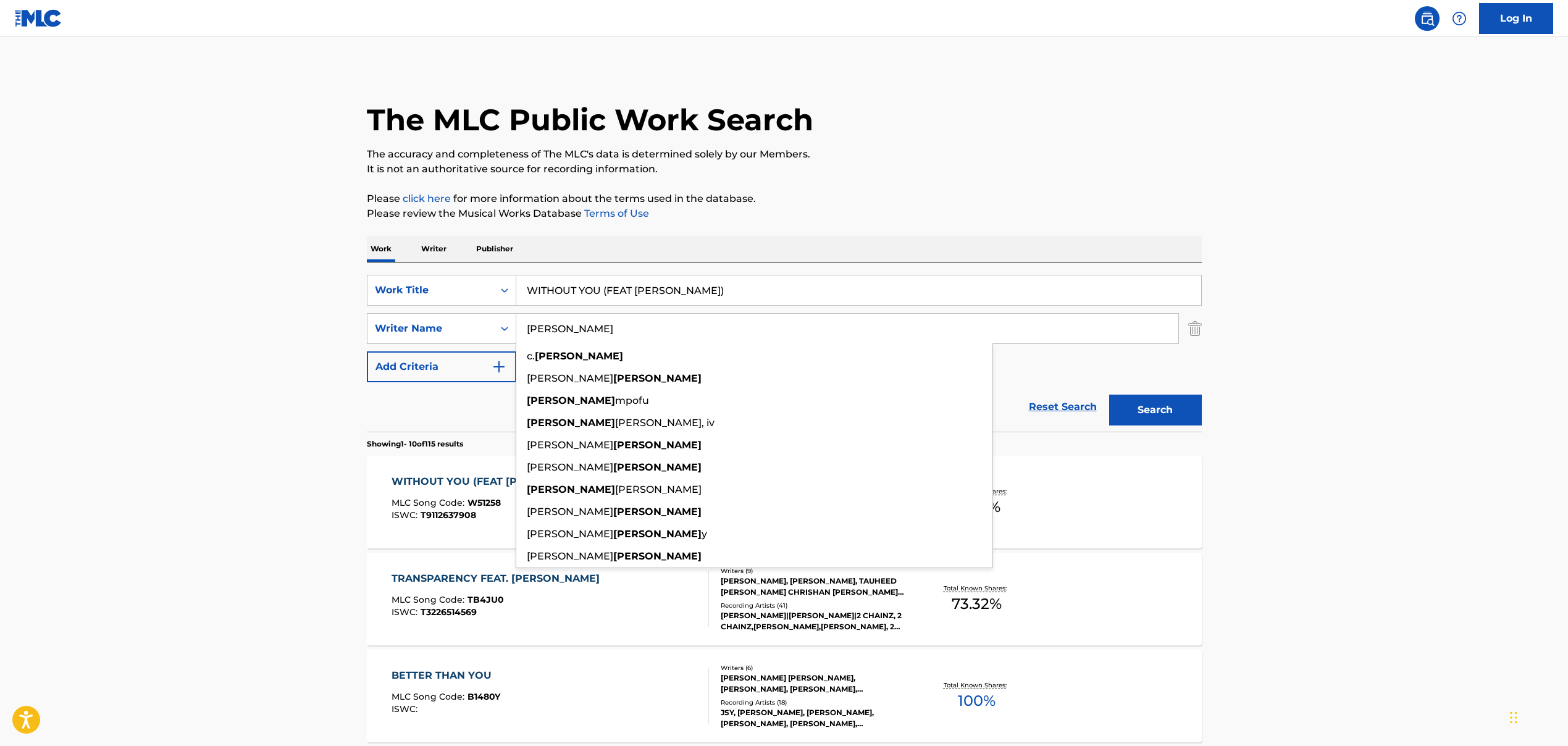
paste input ", [PERSON_NAME], [PERSON_NAME], [PERSON_NAME], [PERSON_NAME]"
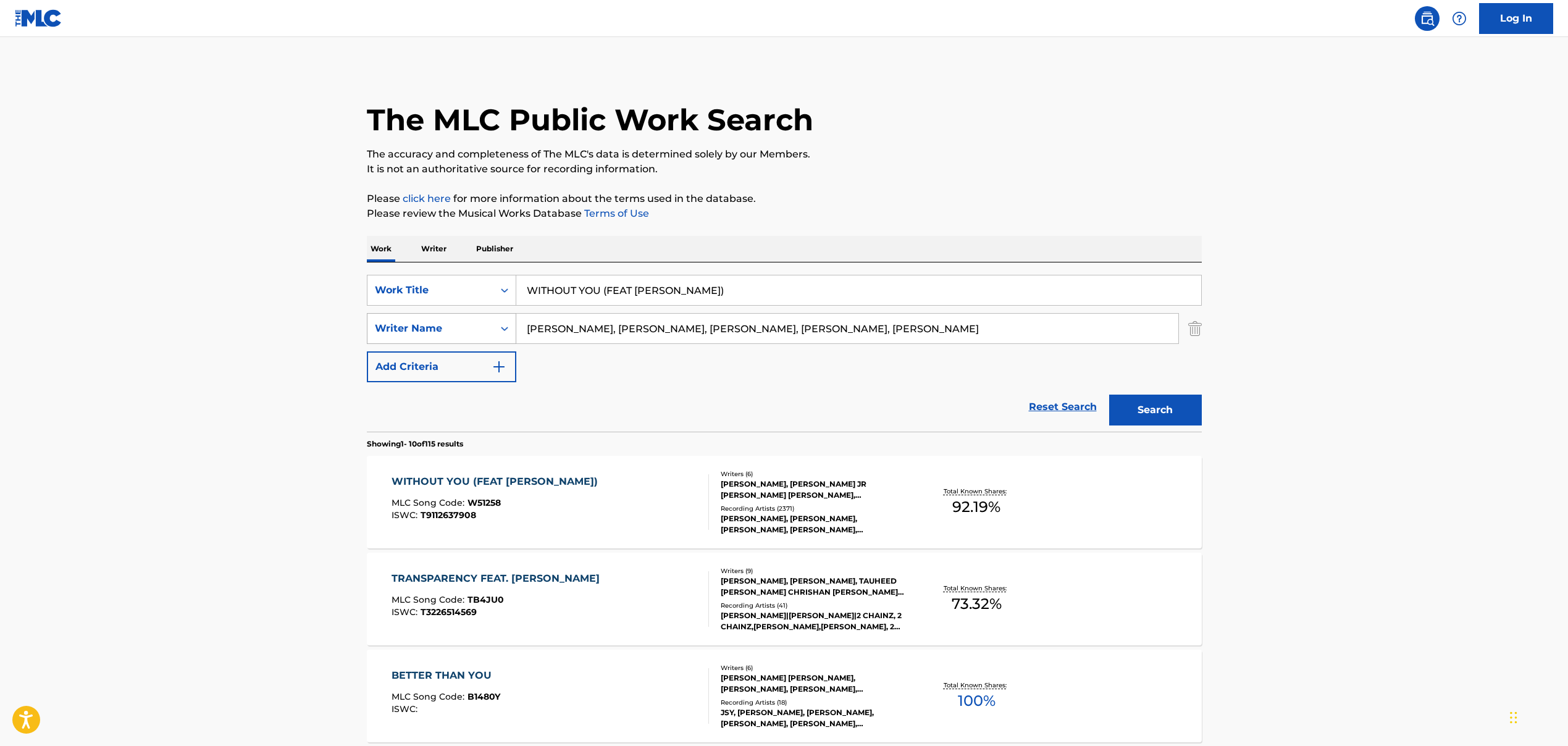
drag, startPoint x: 561, startPoint y: 327, endPoint x: 503, endPoint y: 326, distance: 58.0
click at [503, 326] on div "SearchWithCriteriad2f8f893-ad85-4558-b867-df5a577dbae1 Writer Name [PERSON_NAME…" at bounding box center [784, 328] width 835 height 31
drag, startPoint x: 605, startPoint y: 331, endPoint x: 841, endPoint y: 335, distance: 236.0
click at [841, 335] on input "[PERSON_NAME], [PERSON_NAME], [PERSON_NAME], [PERSON_NAME]" at bounding box center [847, 328] width 662 height 30
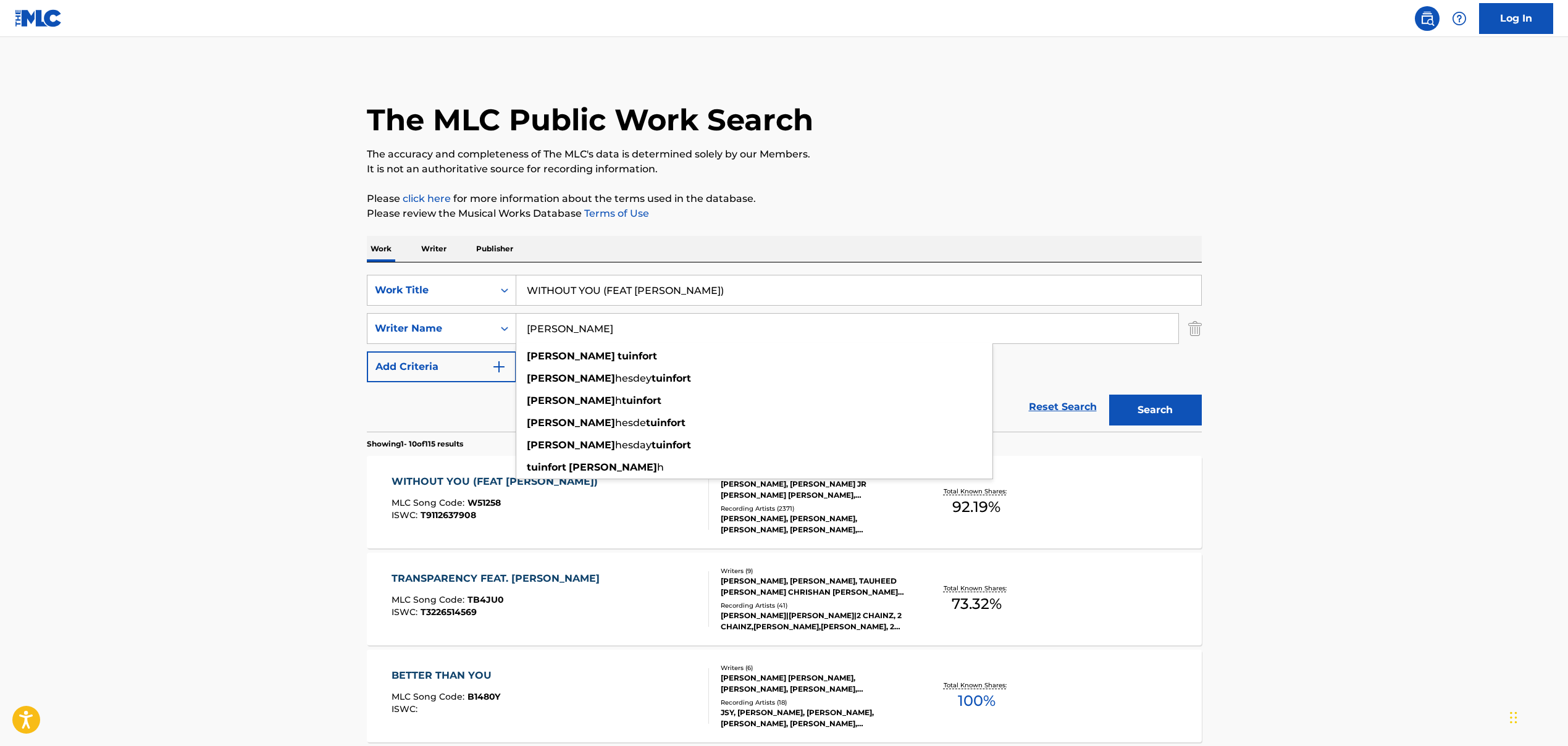
type input "[PERSON_NAME]"
click at [1141, 425] on button "Search" at bounding box center [1155, 410] width 92 height 31
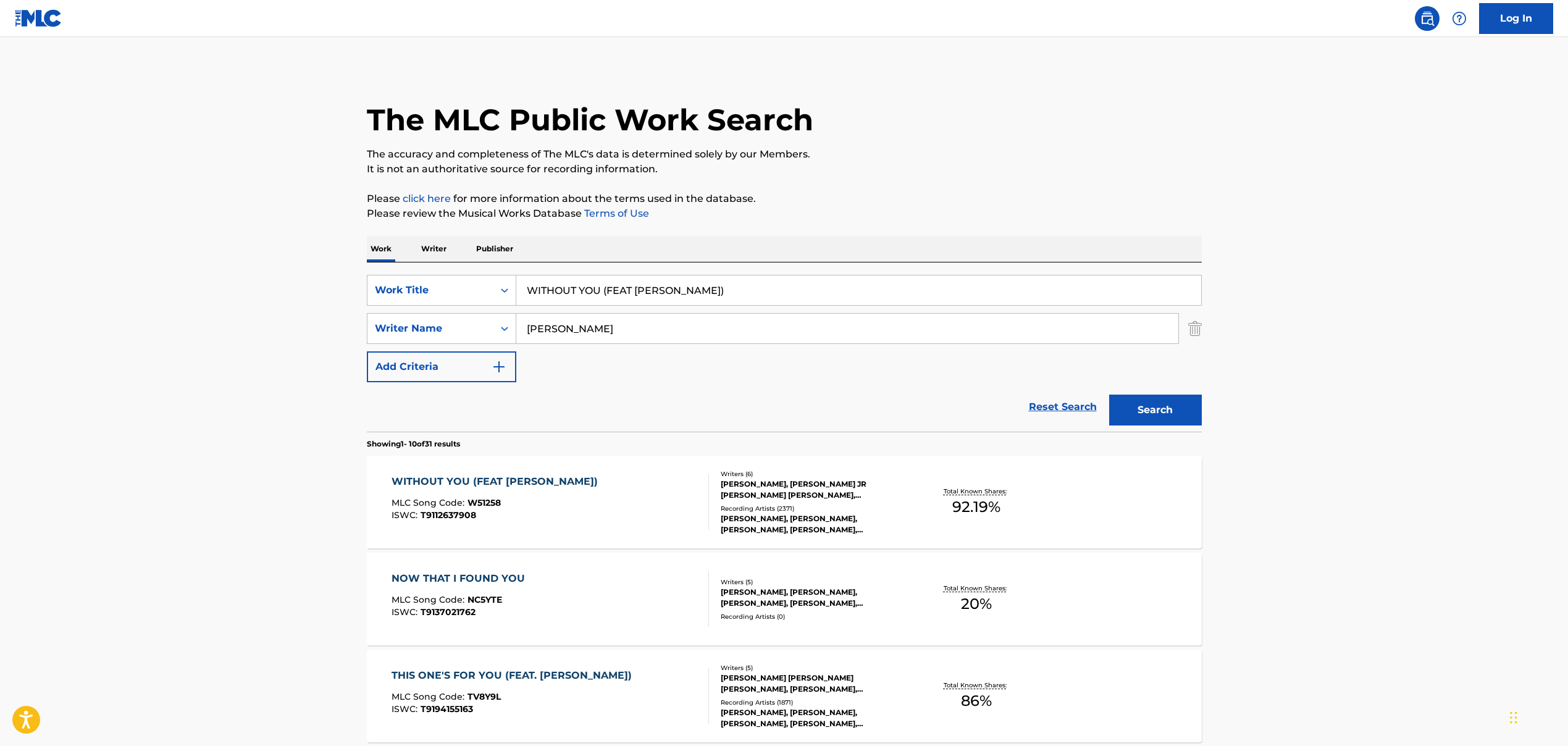
click at [576, 508] on div "WITHOUT YOU (FEAT [PERSON_NAME]) MLC Song Code : W51258 ISWC : T9112637908" at bounding box center [550, 502] width 317 height 55
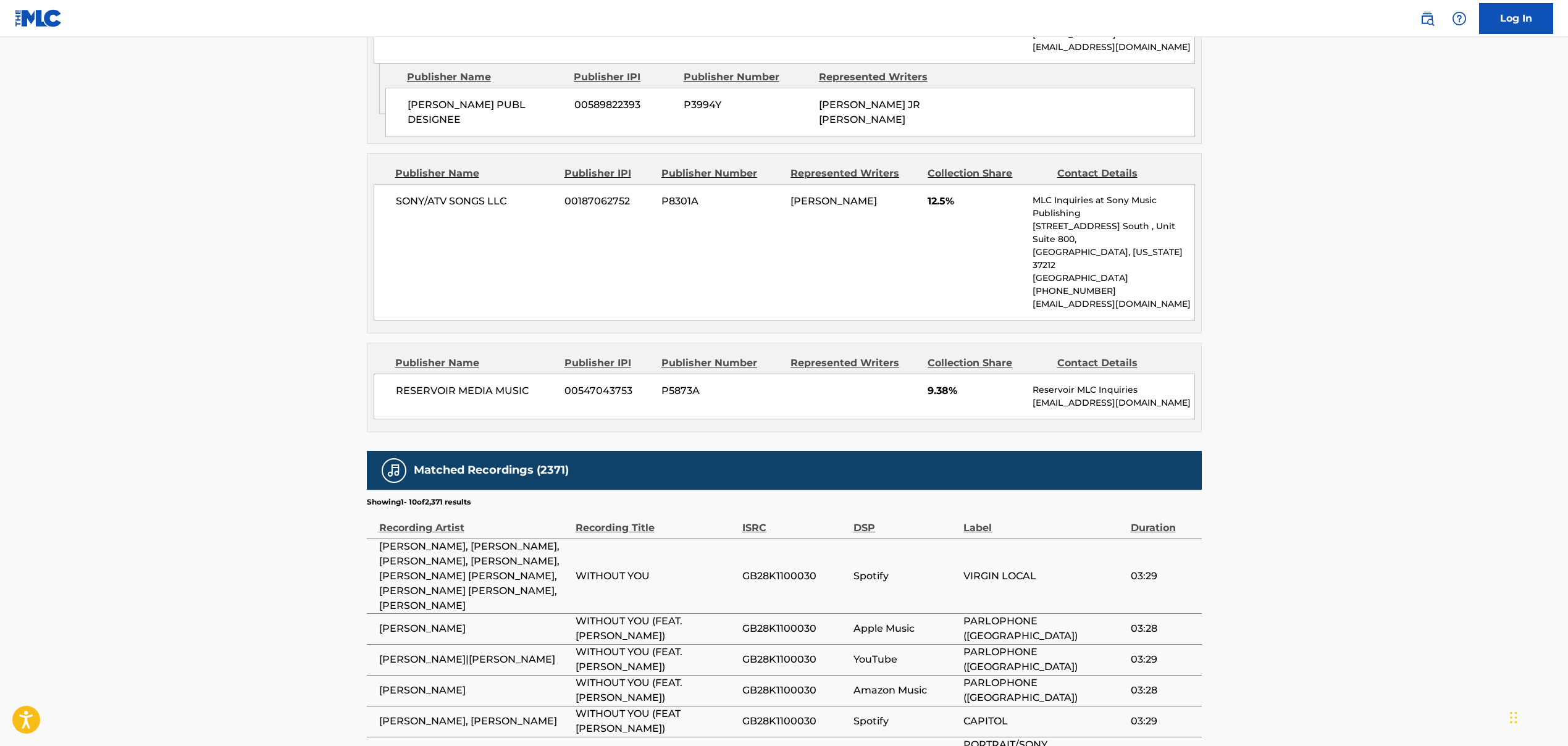
scroll to position [2514, 0]
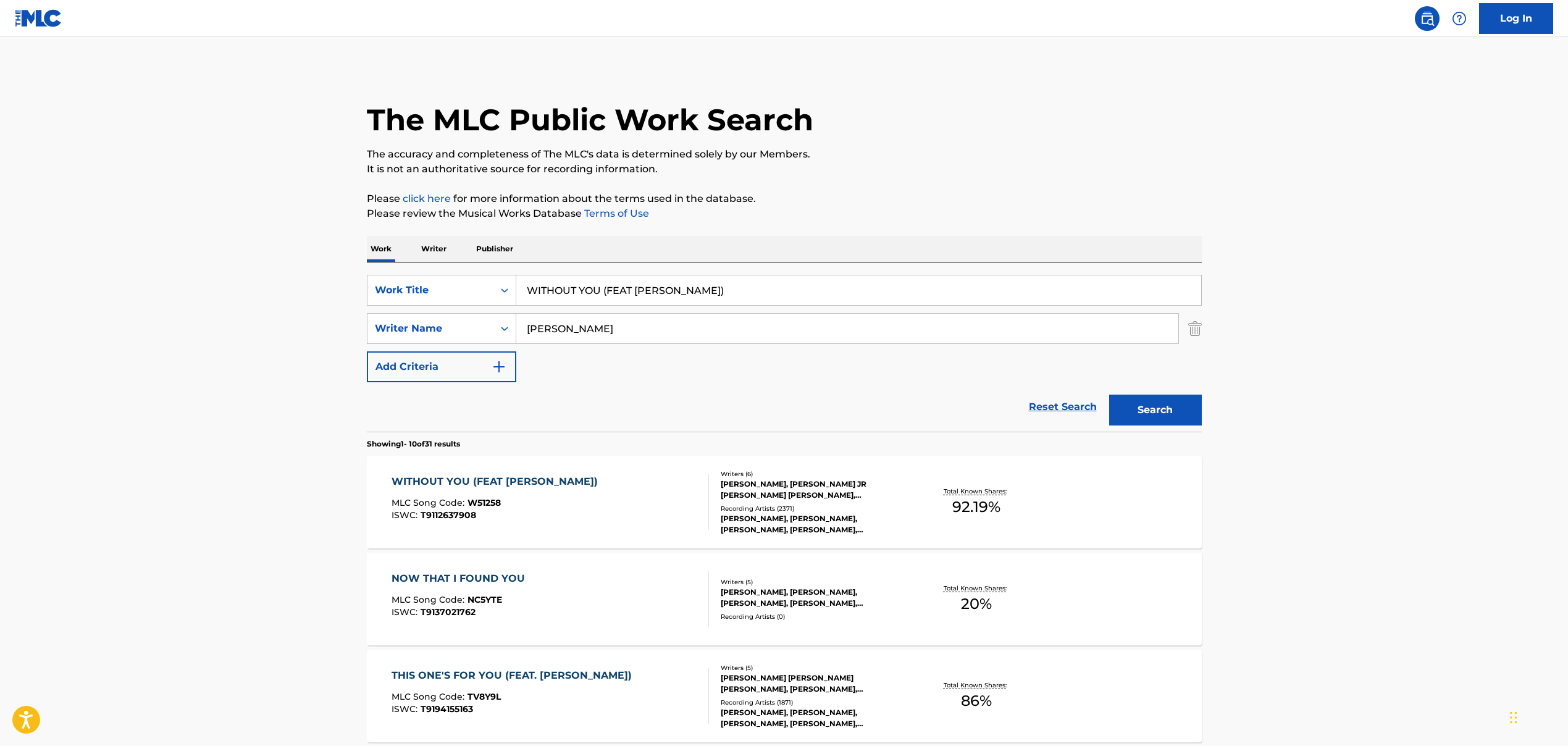
click at [616, 285] on input "WITHOUT YOU (FEAT [PERSON_NAME])" at bounding box center [859, 290] width 685 height 30
paste input "PA Nights"
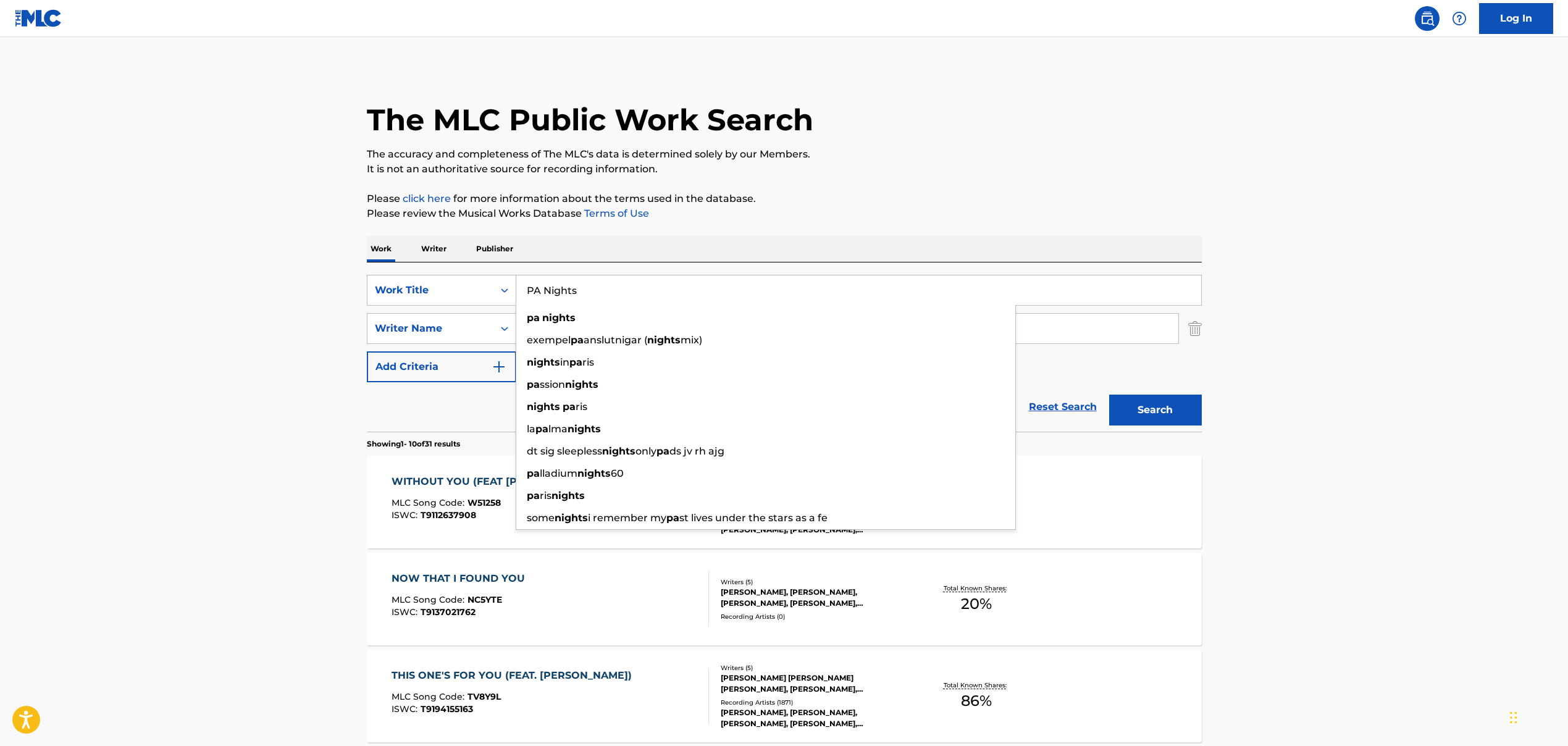
type input "PA Nights"
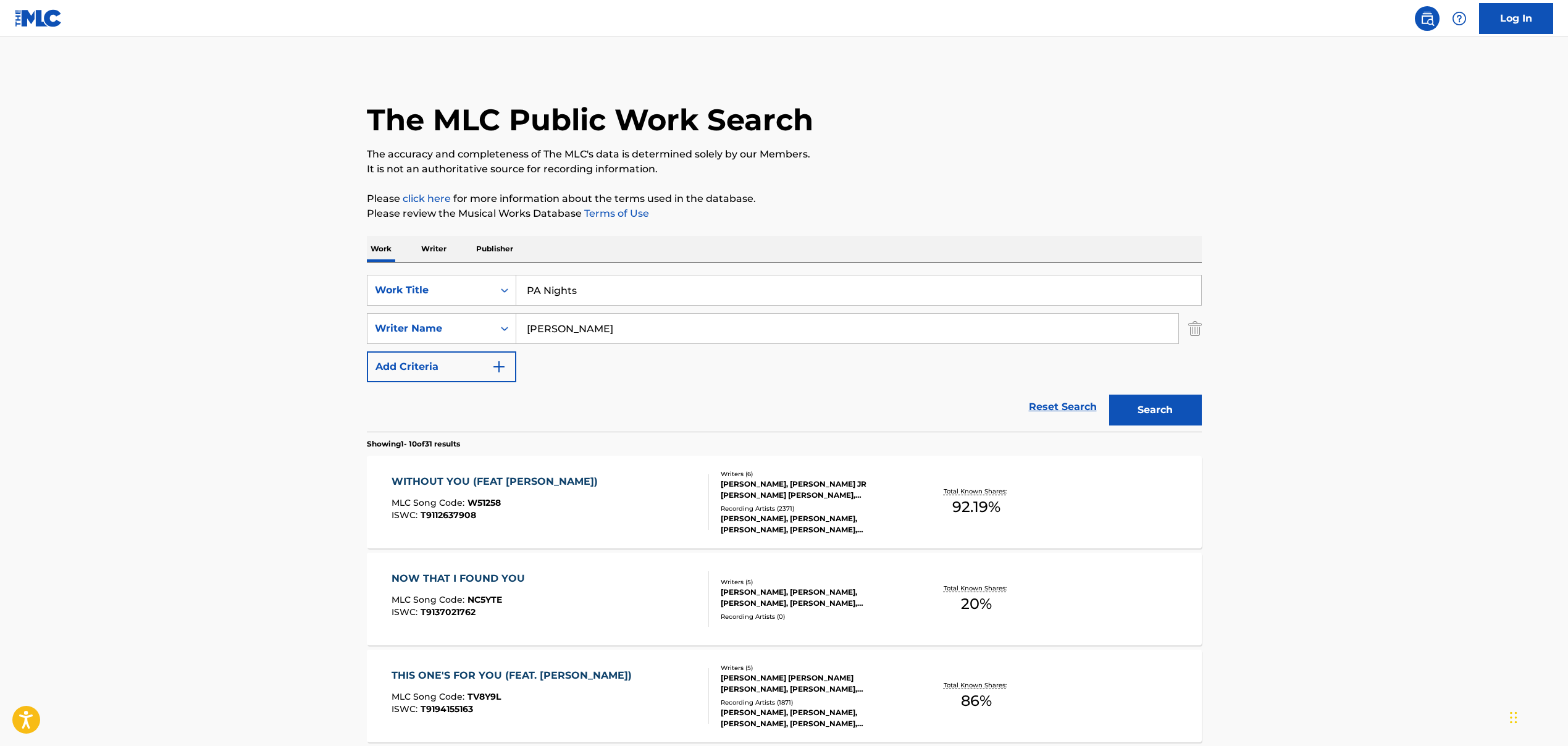
click at [544, 333] on input "[PERSON_NAME]" at bounding box center [847, 328] width 662 height 30
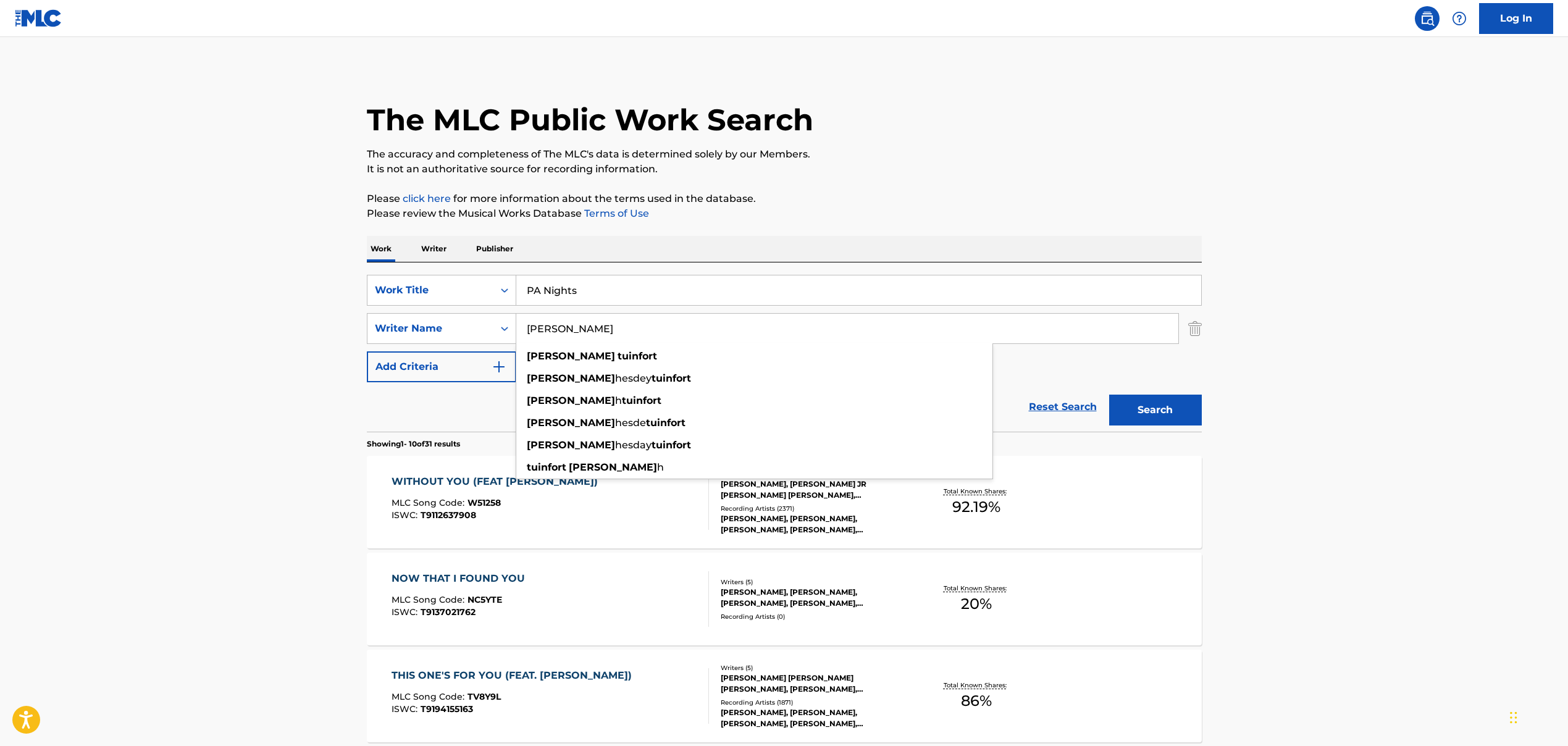
paste input "[PERSON_NAME], [PERSON_NAME], [PERSON_NAME], [PERSON_NAME], [PERSON_NAME]"
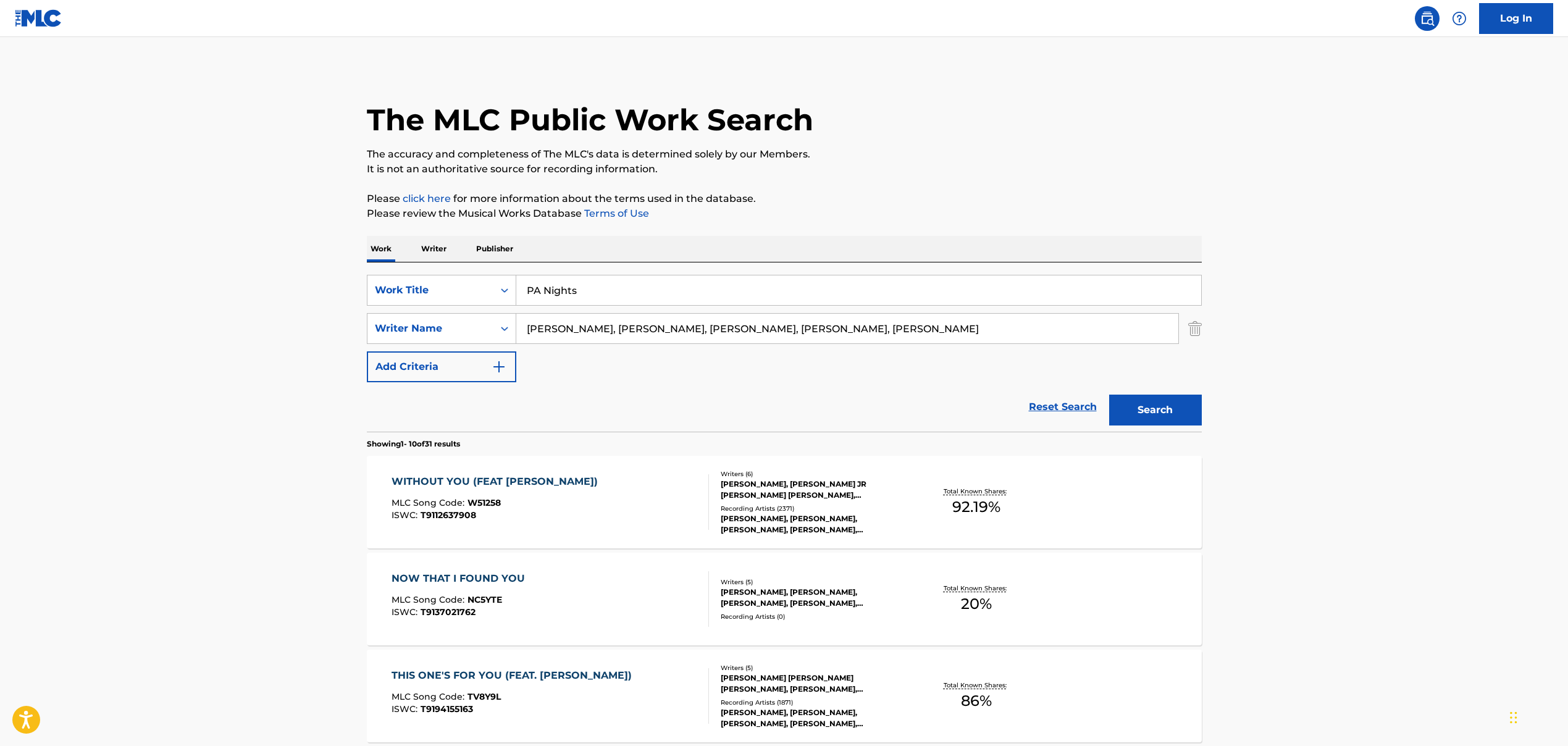
drag, startPoint x: 578, startPoint y: 331, endPoint x: 1112, endPoint y: 353, distance: 534.5
click at [1112, 353] on div "SearchWithCriteria5de56fdd-c8b8-4120-88cd-c9ebbfc0264a Work Title PA Nights Sea…" at bounding box center [784, 328] width 835 height 108
click at [1163, 415] on button "Search" at bounding box center [1155, 410] width 92 height 31
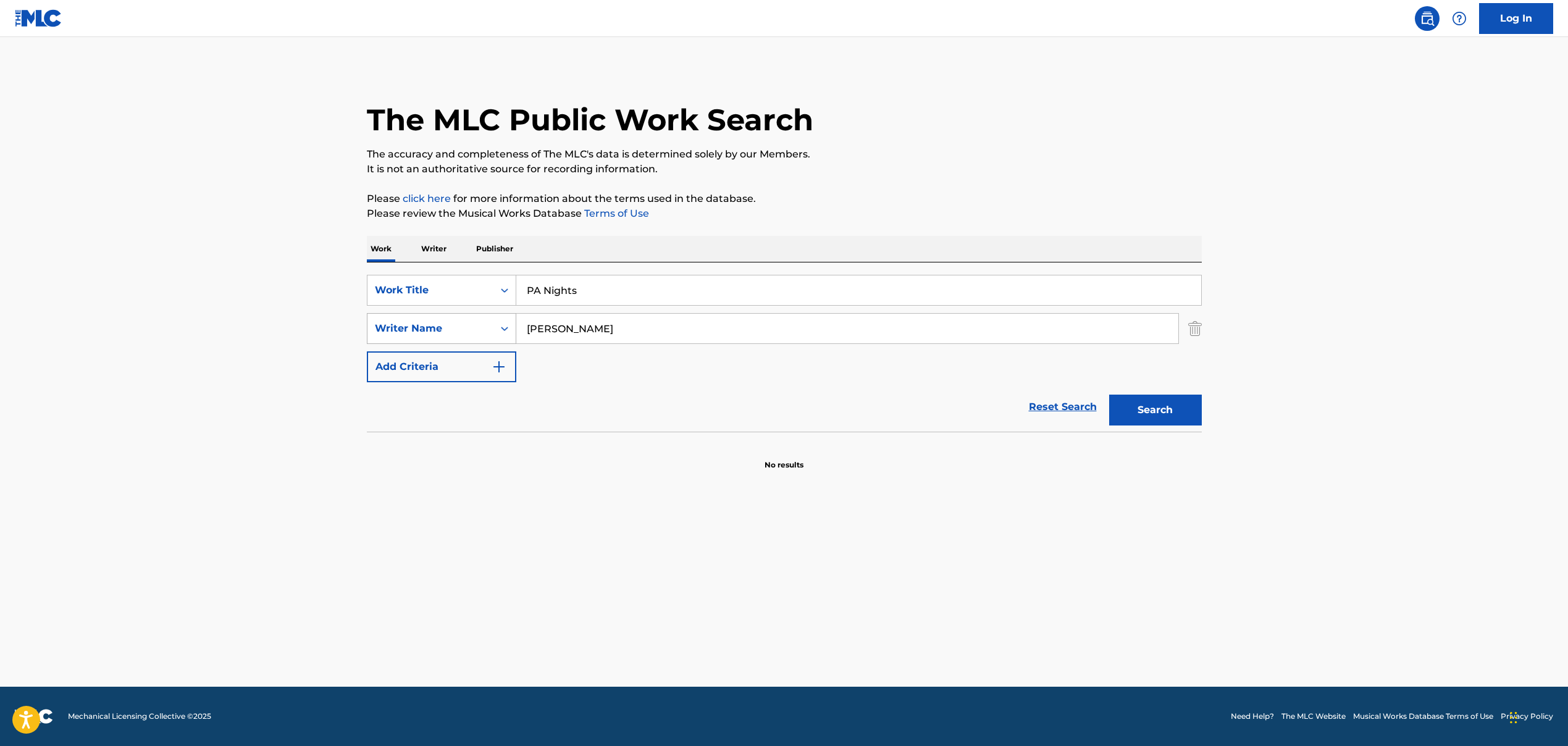
drag, startPoint x: 595, startPoint y: 328, endPoint x: 451, endPoint y: 335, distance: 144.2
click at [451, 335] on div "SearchWithCriteriad2f8f893-ad85-4558-b867-df5a577dbae1 Writer Name [PERSON_NAME]" at bounding box center [784, 328] width 835 height 31
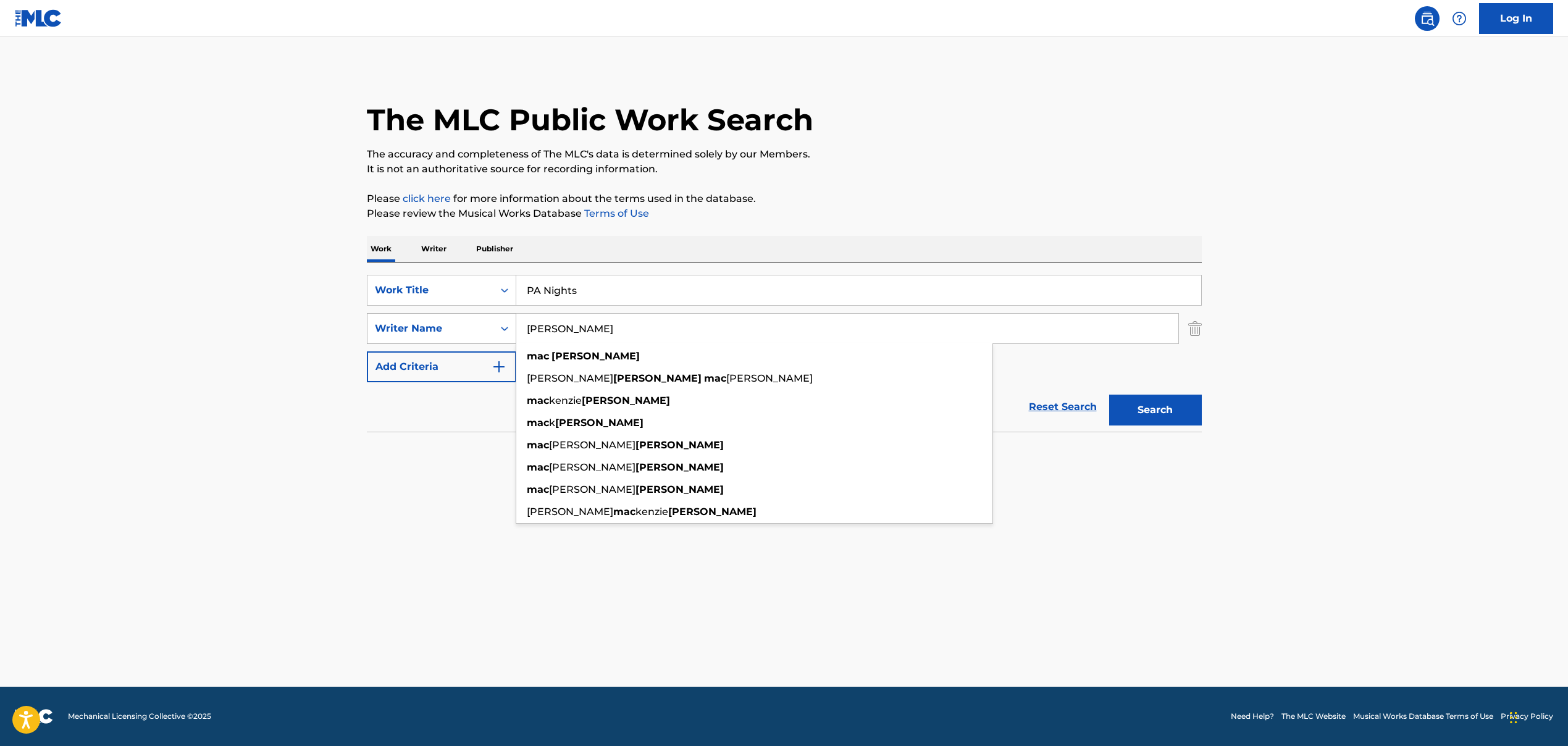
drag, startPoint x: 601, startPoint y: 331, endPoint x: 488, endPoint y: 332, distance: 113.0
click at [488, 332] on div "SearchWithCriteriad2f8f893-ad85-4558-b867-df5a577dbae1 Writer Name [PERSON_NAME…" at bounding box center [784, 328] width 835 height 31
paste input ", [PERSON_NAME], [PERSON_NAME], [PERSON_NAME], [PERSON_NAME]"
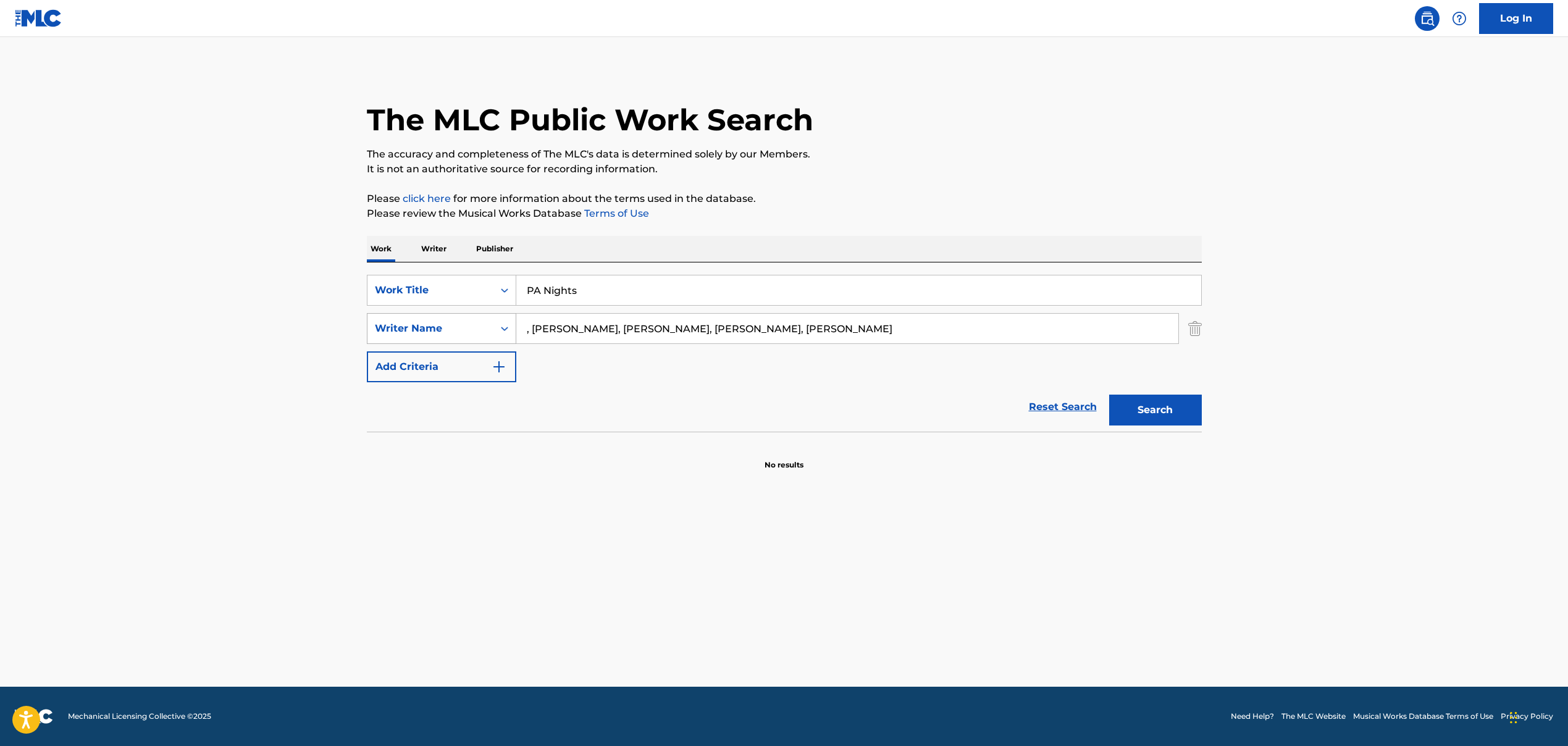
drag, startPoint x: 533, startPoint y: 327, endPoint x: 498, endPoint y: 335, distance: 35.9
click at [498, 335] on div "SearchWithCriteriad2f8f893-ad85-4558-b867-df5a577dbae1 Writer Name , [PERSON_NA…" at bounding box center [784, 328] width 835 height 31
click at [498, 335] on icon "Search Form" at bounding box center [504, 328] width 12 height 12
drag, startPoint x: 533, startPoint y: 331, endPoint x: 507, endPoint y: 331, distance: 26.0
click at [507, 331] on div "SearchWithCriteriad2f8f893-ad85-4558-b867-df5a577dbae1 Writer Name , [PERSON_NA…" at bounding box center [784, 328] width 835 height 31
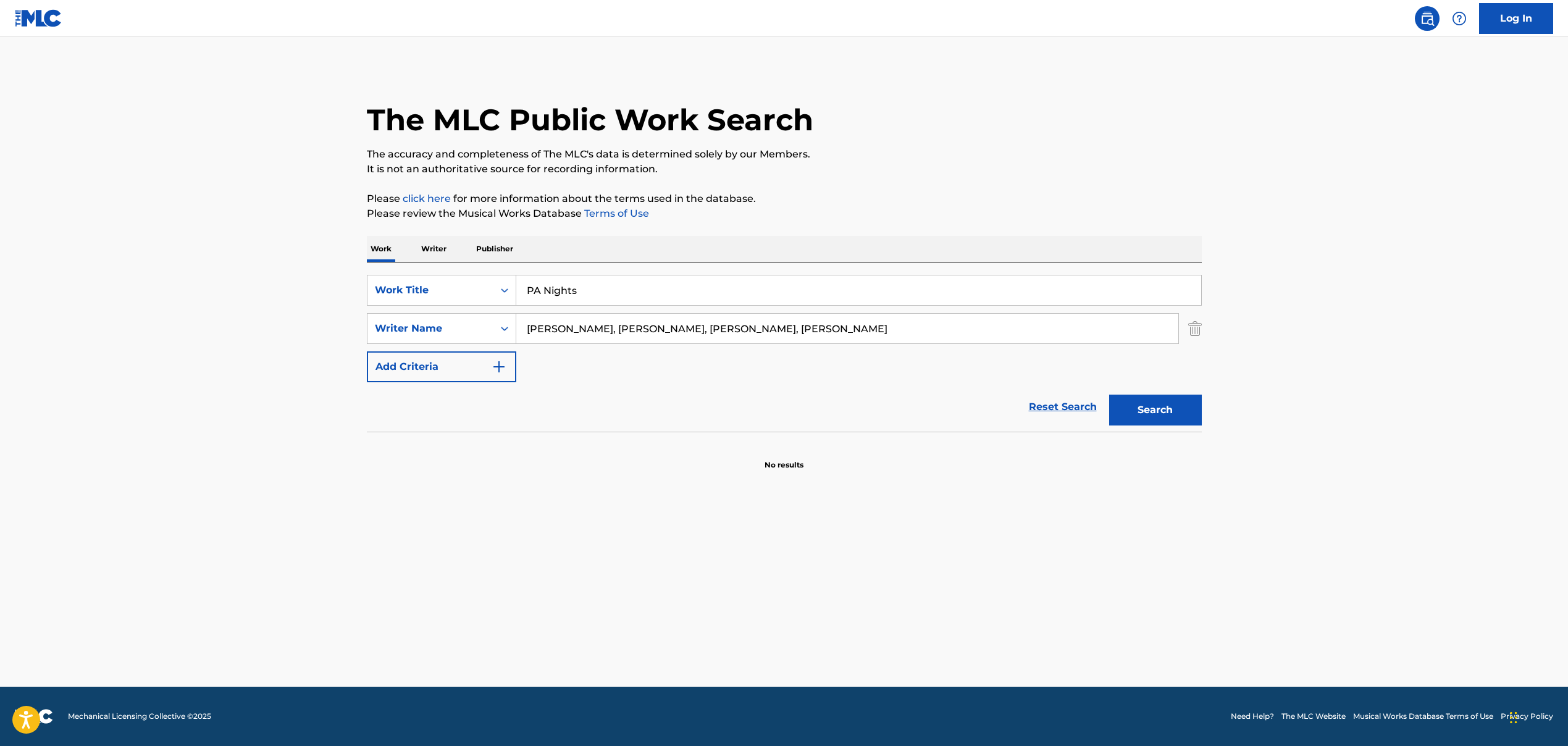
drag, startPoint x: 590, startPoint y: 331, endPoint x: 1091, endPoint y: 344, distance: 501.2
click at [1091, 344] on div "[PERSON_NAME], [PERSON_NAME], [PERSON_NAME], [PERSON_NAME]" at bounding box center [848, 328] width 663 height 31
type input "[PERSON_NAME]"
click at [1182, 415] on button "Search" at bounding box center [1155, 410] width 92 height 31
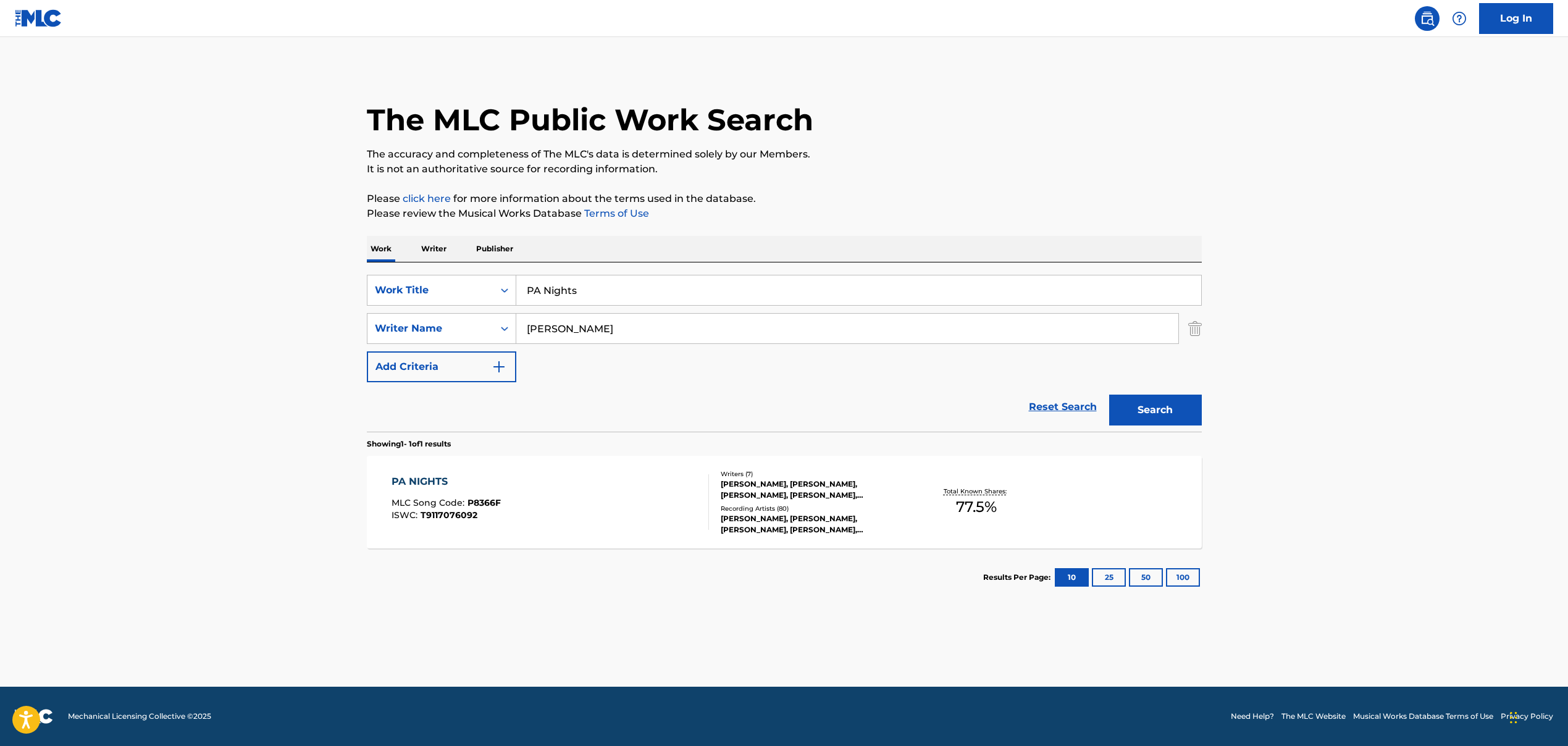
click at [780, 493] on div "[PERSON_NAME], [PERSON_NAME], [PERSON_NAME], [PERSON_NAME], [PERSON_NAME], [PER…" at bounding box center [813, 490] width 187 height 22
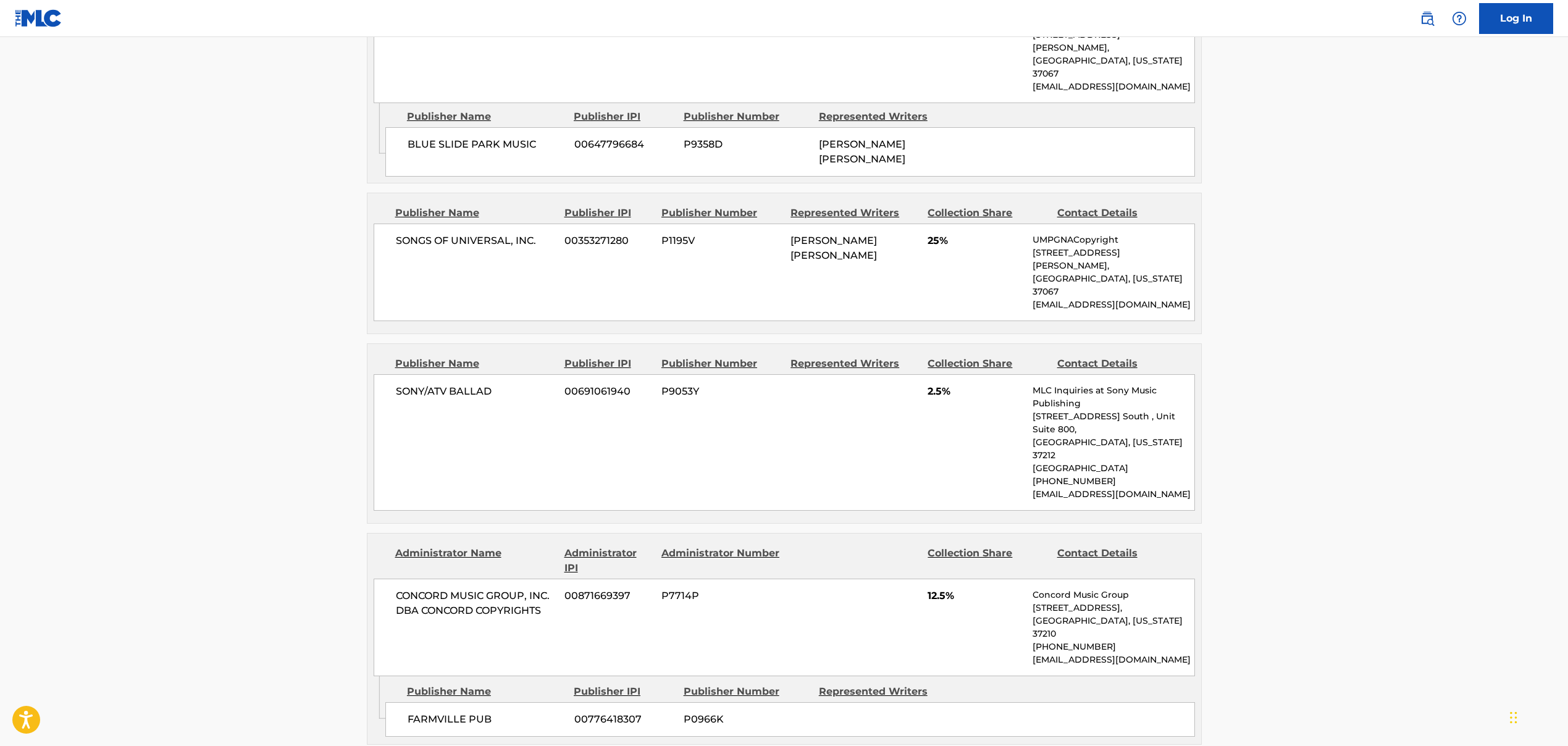
scroll to position [825, 0]
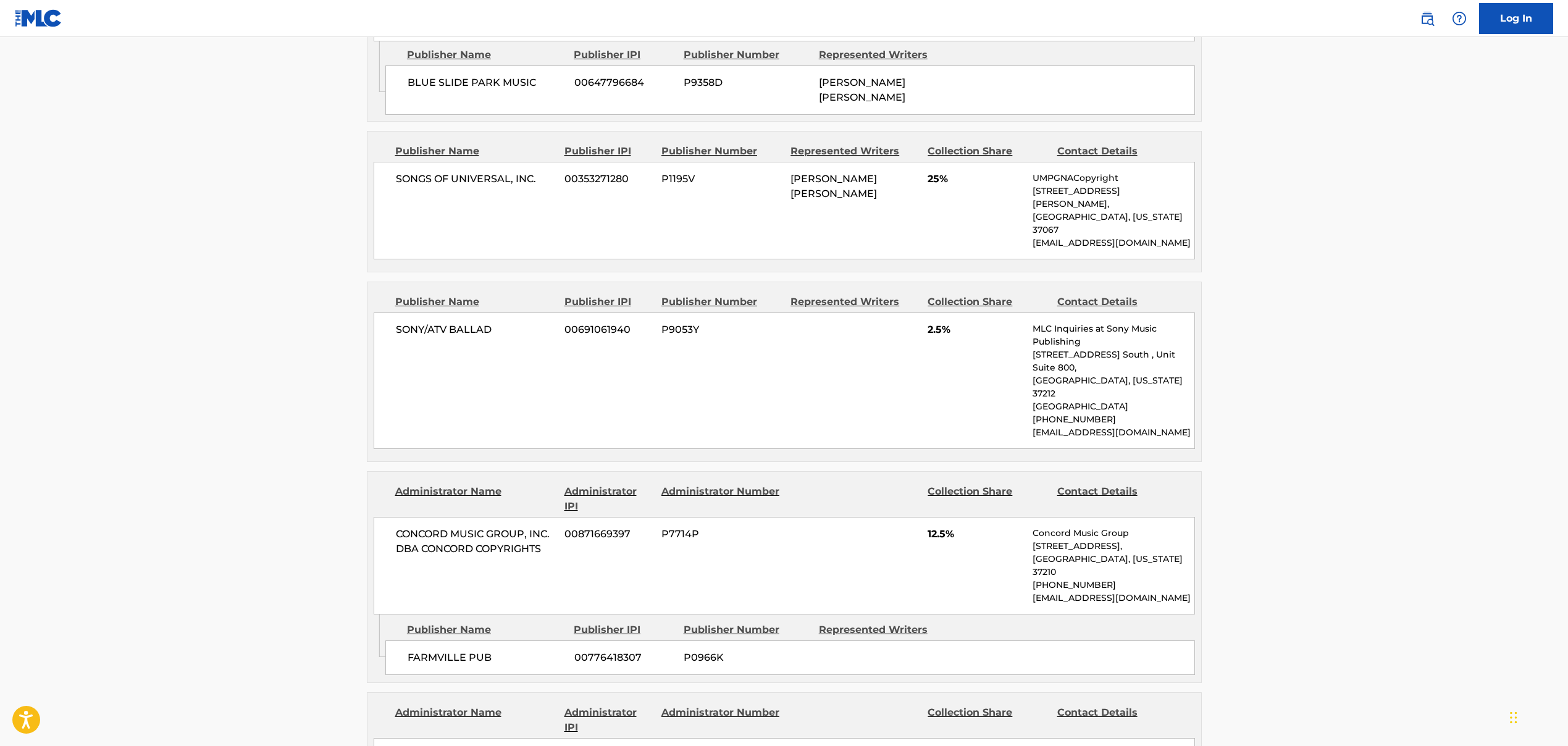
click at [463, 651] on span "FARMVILLE PUB" at bounding box center [486, 658] width 158 height 15
drag, startPoint x: 1085, startPoint y: 505, endPoint x: 872, endPoint y: 578, distance: 225.2
click at [1157, 592] on p "[EMAIL_ADDRESS][DOMAIN_NAME]" at bounding box center [1113, 598] width 161 height 13
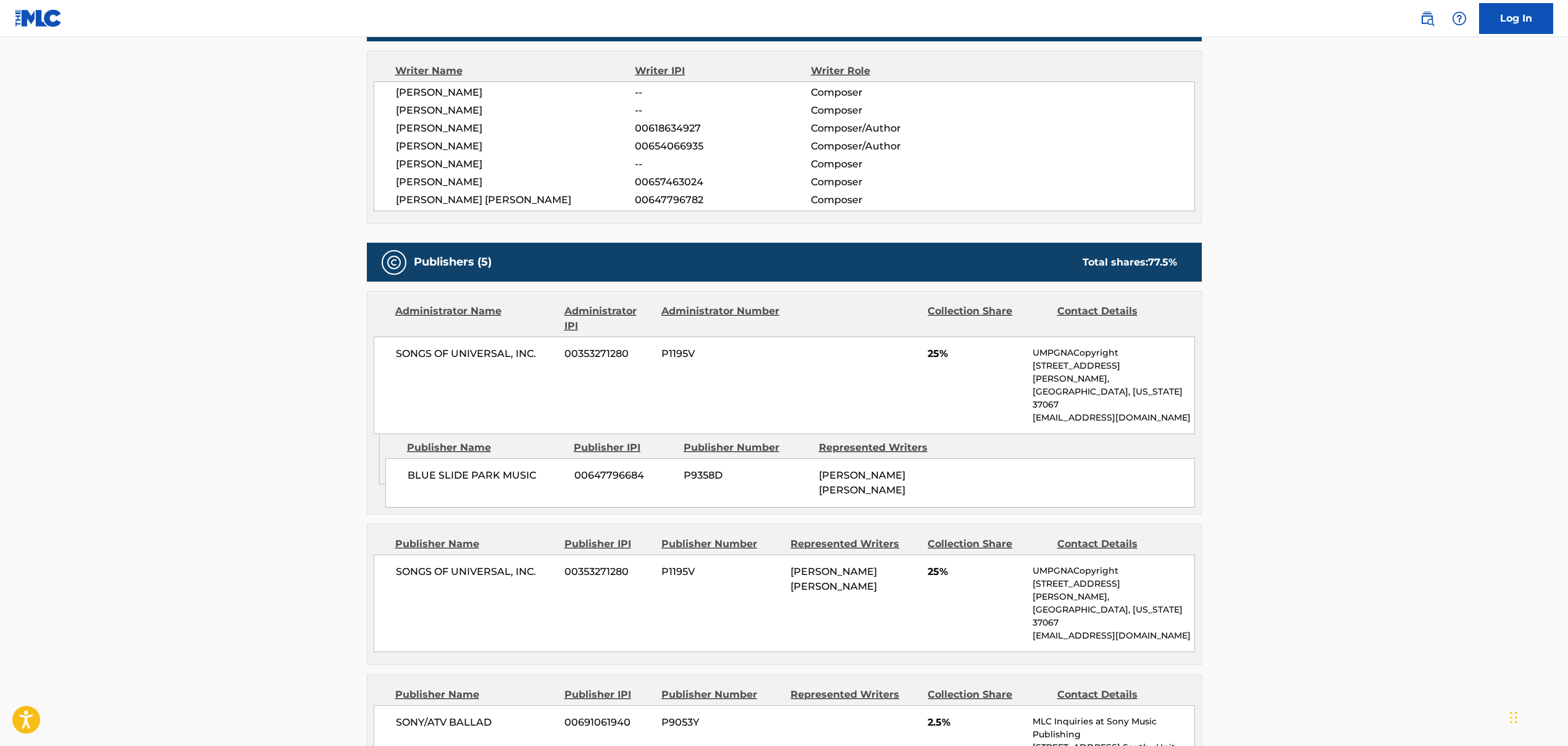
scroll to position [291, 0]
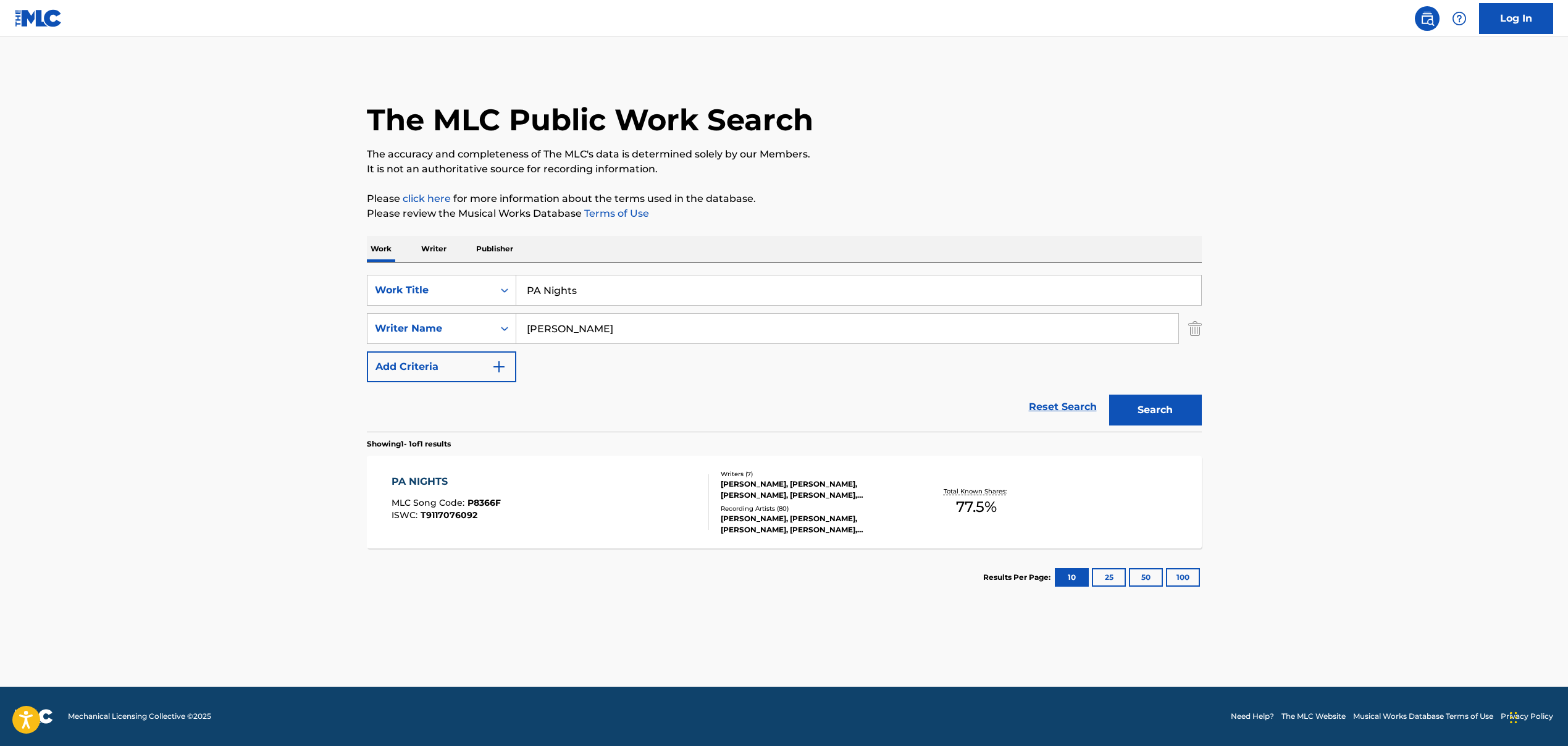
click at [538, 297] on input "PA Nights" at bounding box center [859, 290] width 685 height 30
click at [265, 231] on main "The MLC Public Work Search The accuracy and completeness of The MLC's data is d…" at bounding box center [784, 361] width 1568 height 650
click at [580, 332] on input "[PERSON_NAME]" at bounding box center [847, 328] width 662 height 30
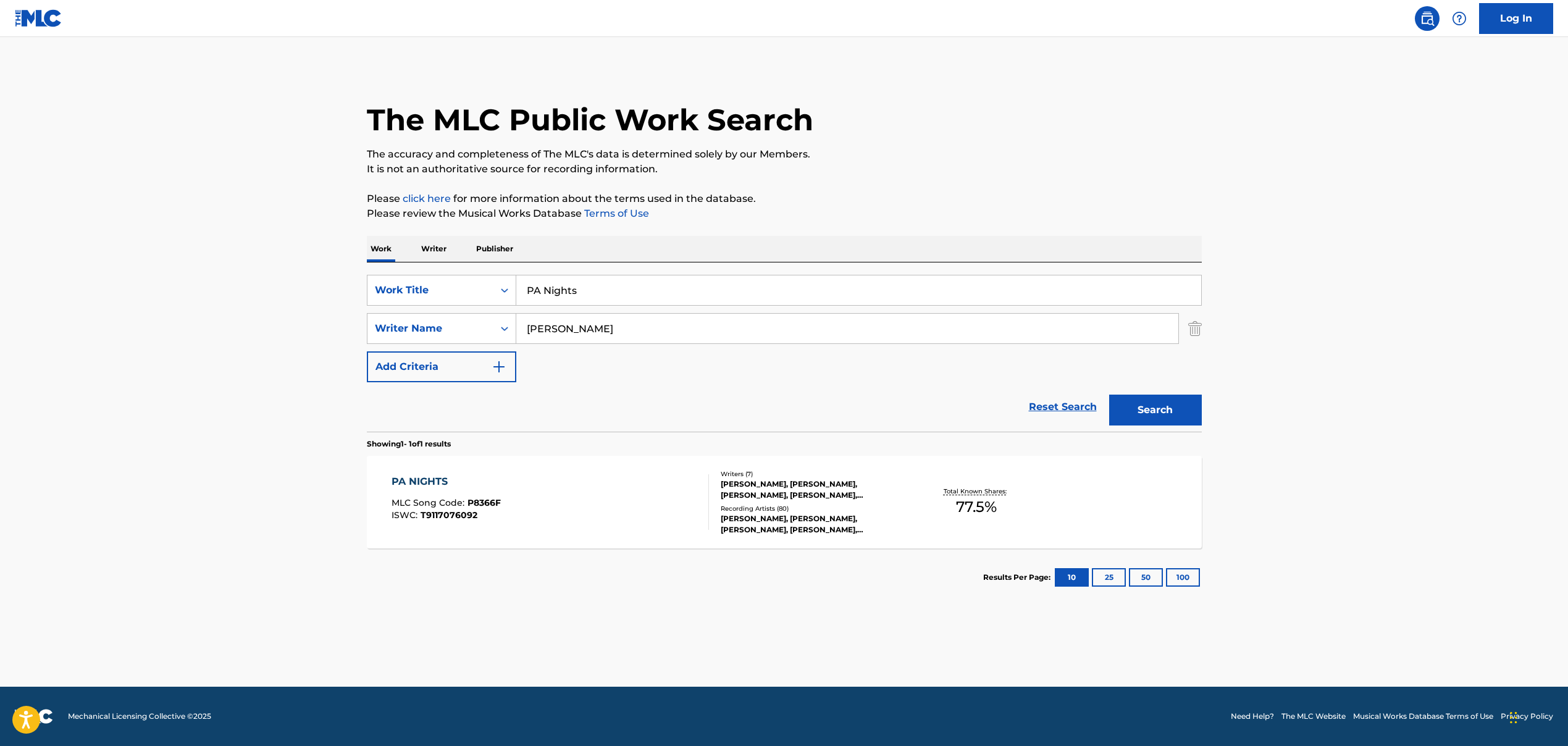
click at [580, 332] on input "[PERSON_NAME]" at bounding box center [847, 328] width 662 height 30
click at [561, 292] on input "PA Nights" at bounding box center [859, 290] width 685 height 30
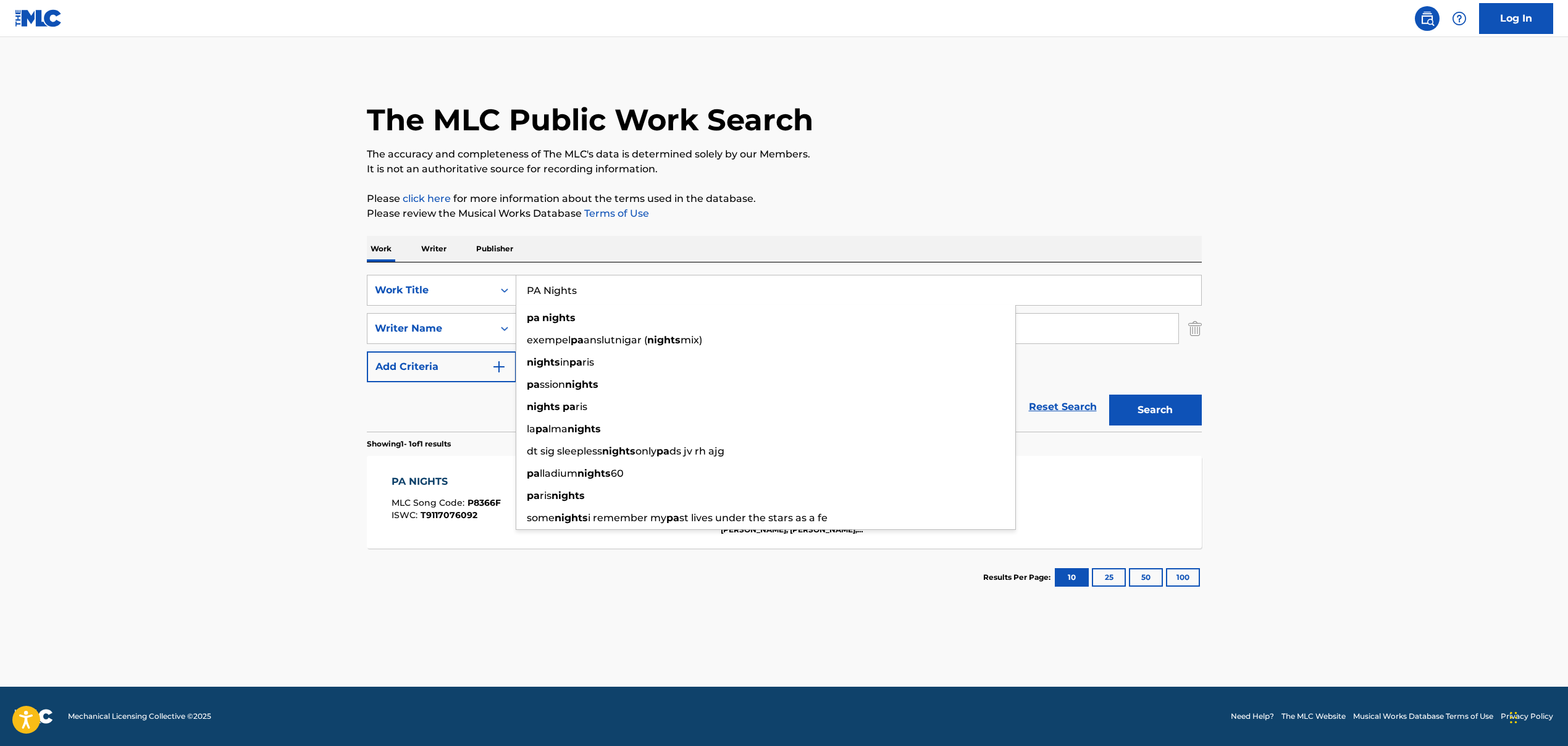
paste input "SENORITA"
type input "SENORITA"
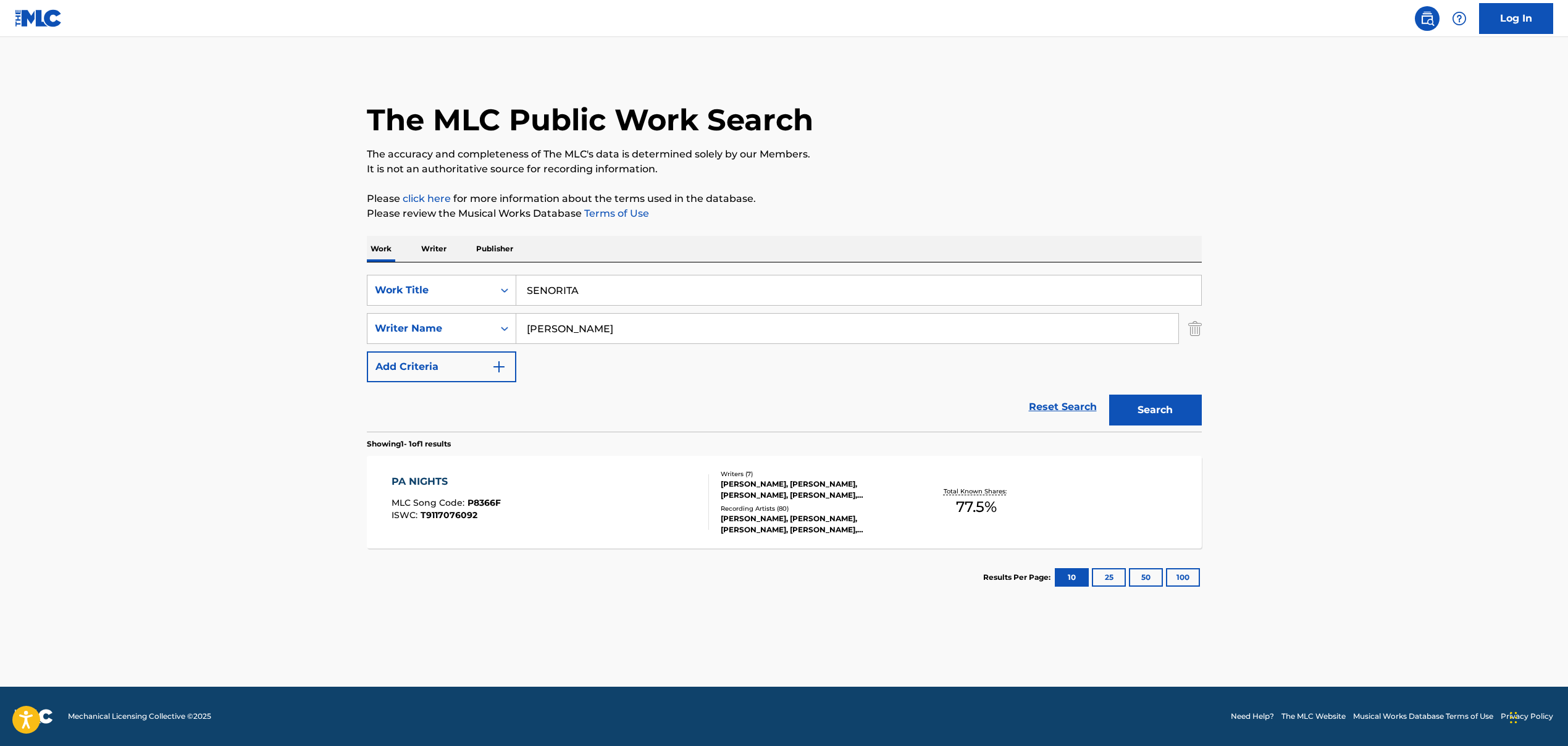
click at [71, 316] on main "The MLC Public Work Search The accuracy and completeness of The MLC's data is d…" at bounding box center [784, 361] width 1568 height 650
click at [583, 332] on input "[PERSON_NAME]" at bounding box center [847, 328] width 662 height 30
paste input "[PERSON_NAME], [PERSON_NAME], [PERSON_NAME], [PERSON_NAME], [PERSON_NAME], [PER…"
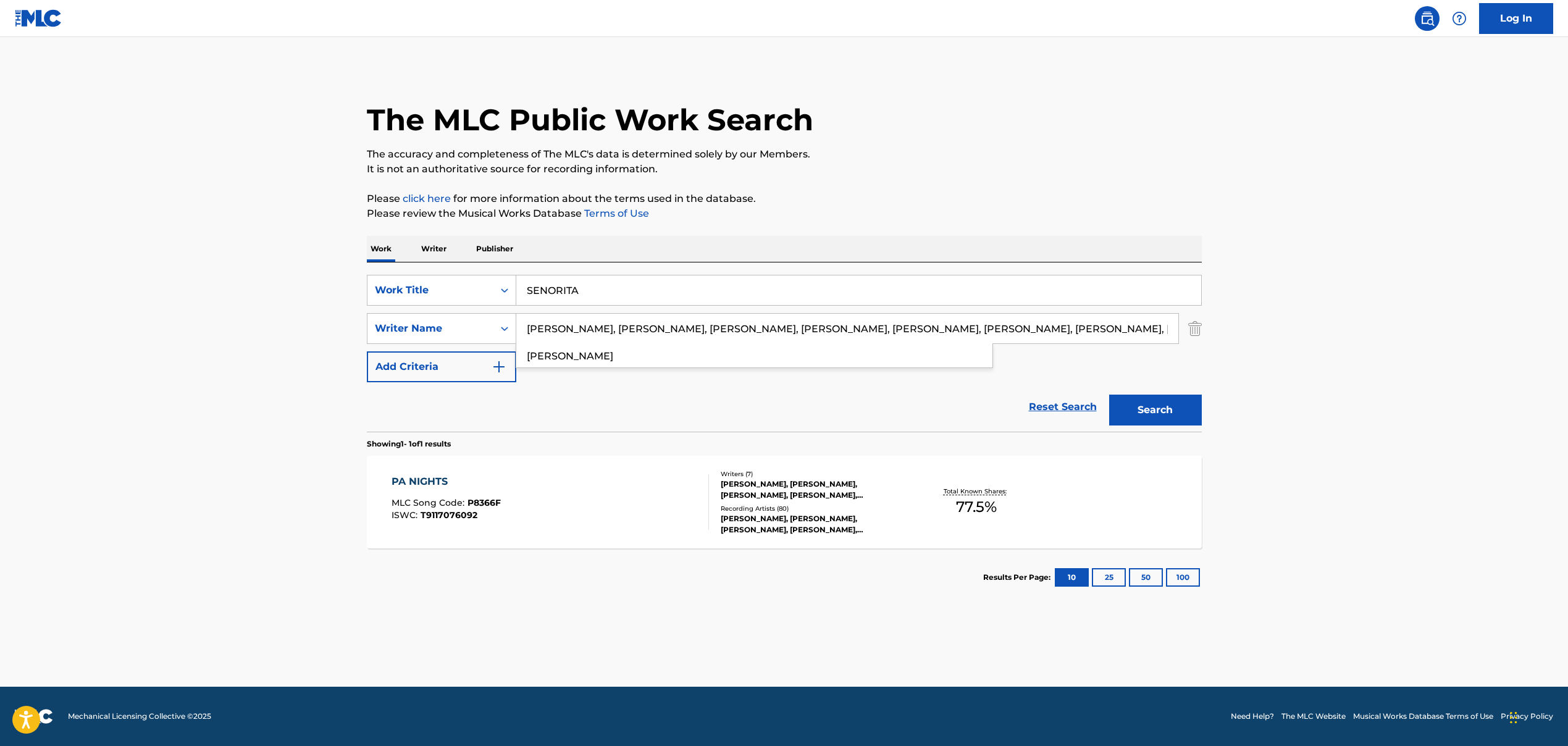
scroll to position [0, 22]
click at [752, 407] on div "Reset Search Search" at bounding box center [784, 407] width 835 height 49
drag, startPoint x: 579, startPoint y: 330, endPoint x: 1204, endPoint y: 382, distance: 627.2
click at [1204, 382] on div "The MLC Public Work Search The accuracy and completeness of The MLC's data is d…" at bounding box center [784, 337] width 865 height 538
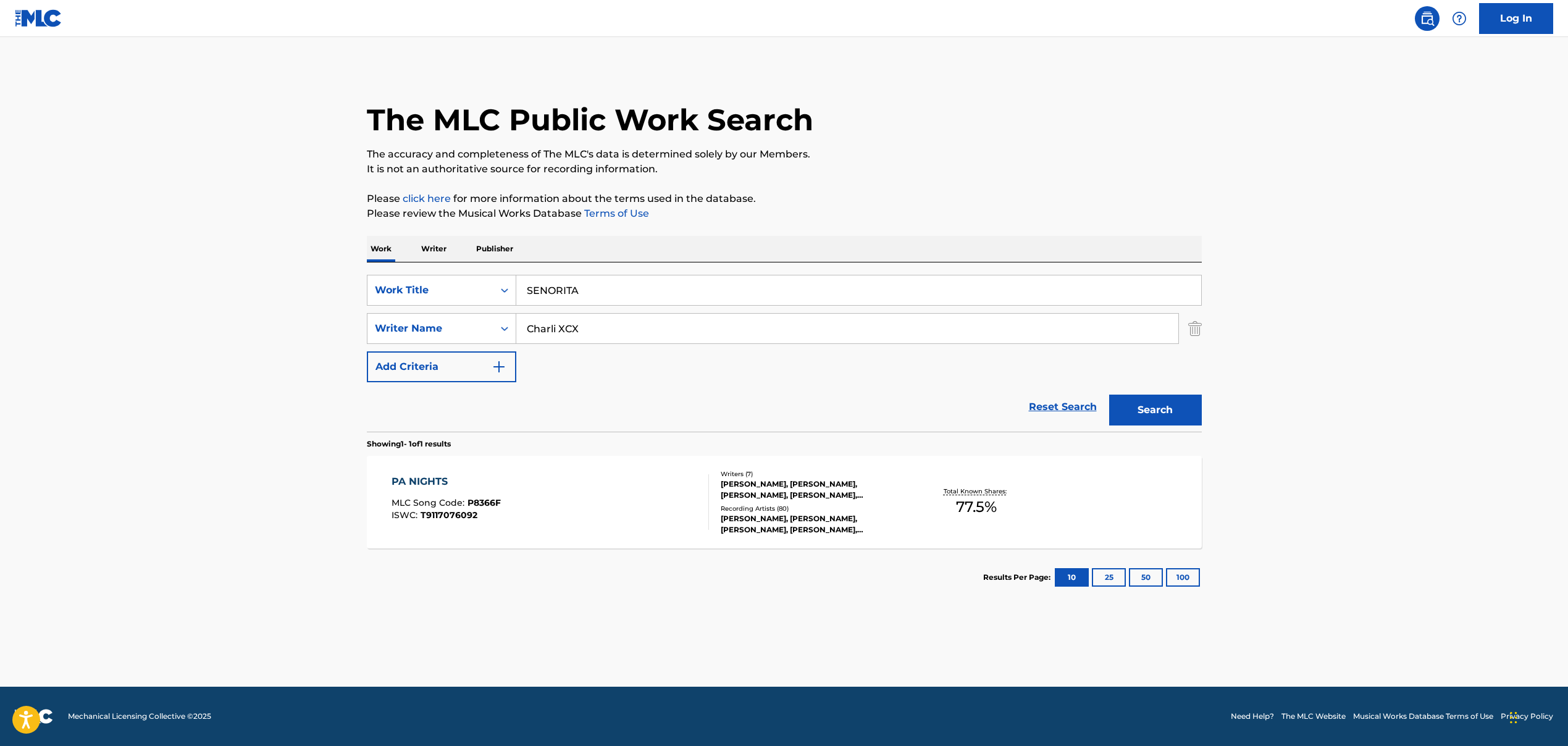
scroll to position [0, 0]
click at [1151, 417] on button "Search" at bounding box center [1155, 410] width 92 height 31
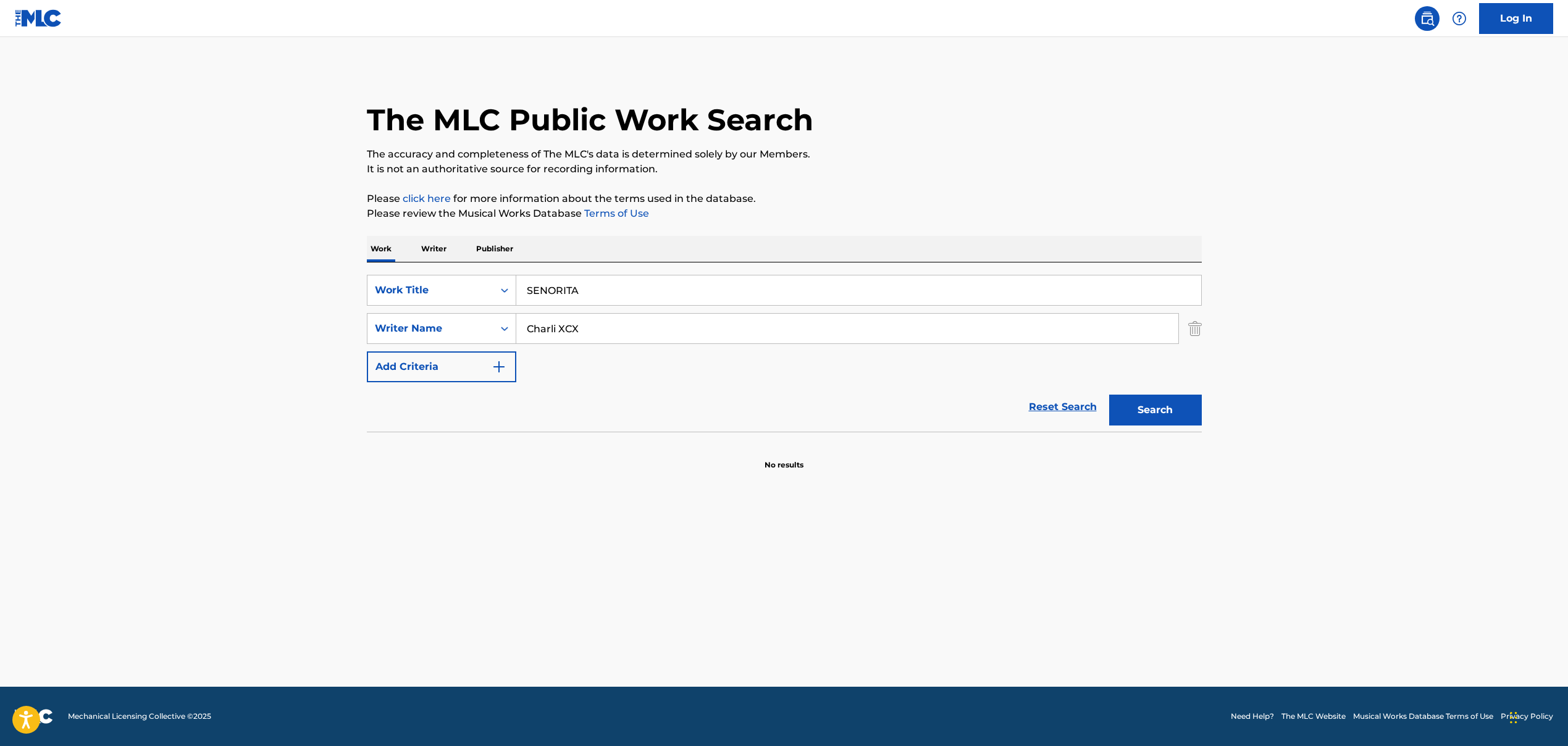
click at [1134, 415] on button "Search" at bounding box center [1155, 410] width 92 height 31
drag, startPoint x: 596, startPoint y: 328, endPoint x: 447, endPoint y: 328, distance: 149.0
click at [447, 328] on div "SearchWithCriteriad2f8f893-ad85-4558-b867-df5a577dbae1 Writer Name [PERSON_NAME]" at bounding box center [784, 328] width 835 height 31
paste input ", [PERSON_NAME], [PERSON_NAME], [PERSON_NAME], [PERSON_NAME], [PERSON_NAME], [P…"
drag, startPoint x: 532, startPoint y: 331, endPoint x: 500, endPoint y: 331, distance: 32.0
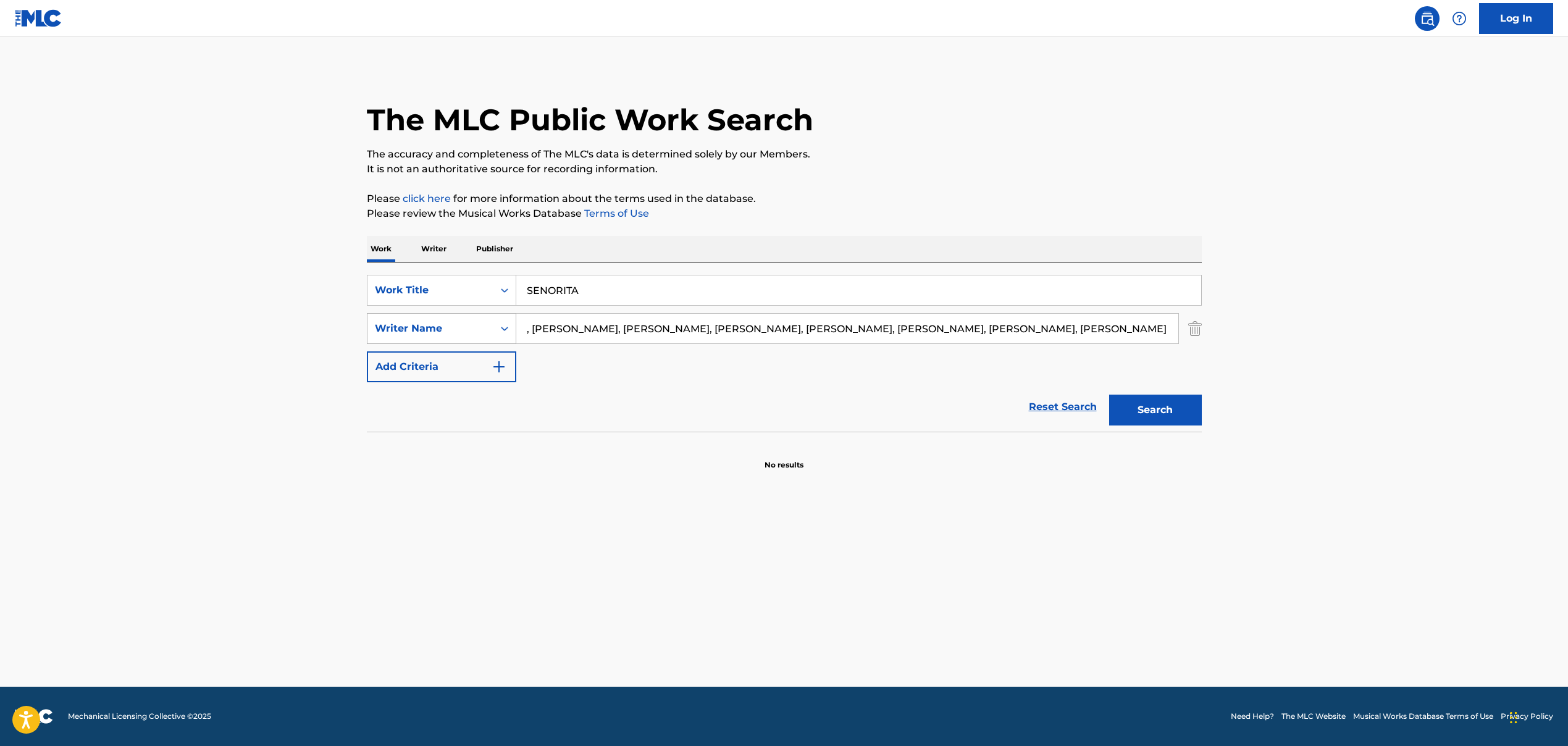
click at [500, 331] on div "SearchWithCriteriad2f8f893-ad85-4558-b867-df5a577dbae1 Writer Name , [PERSON_NA…" at bounding box center [784, 328] width 835 height 31
drag, startPoint x: 599, startPoint y: 329, endPoint x: 1430, endPoint y: 445, distance: 839.1
click at [1430, 445] on main "The MLC Public Work Search The accuracy and completeness of The MLC's data is d…" at bounding box center [784, 361] width 1568 height 650
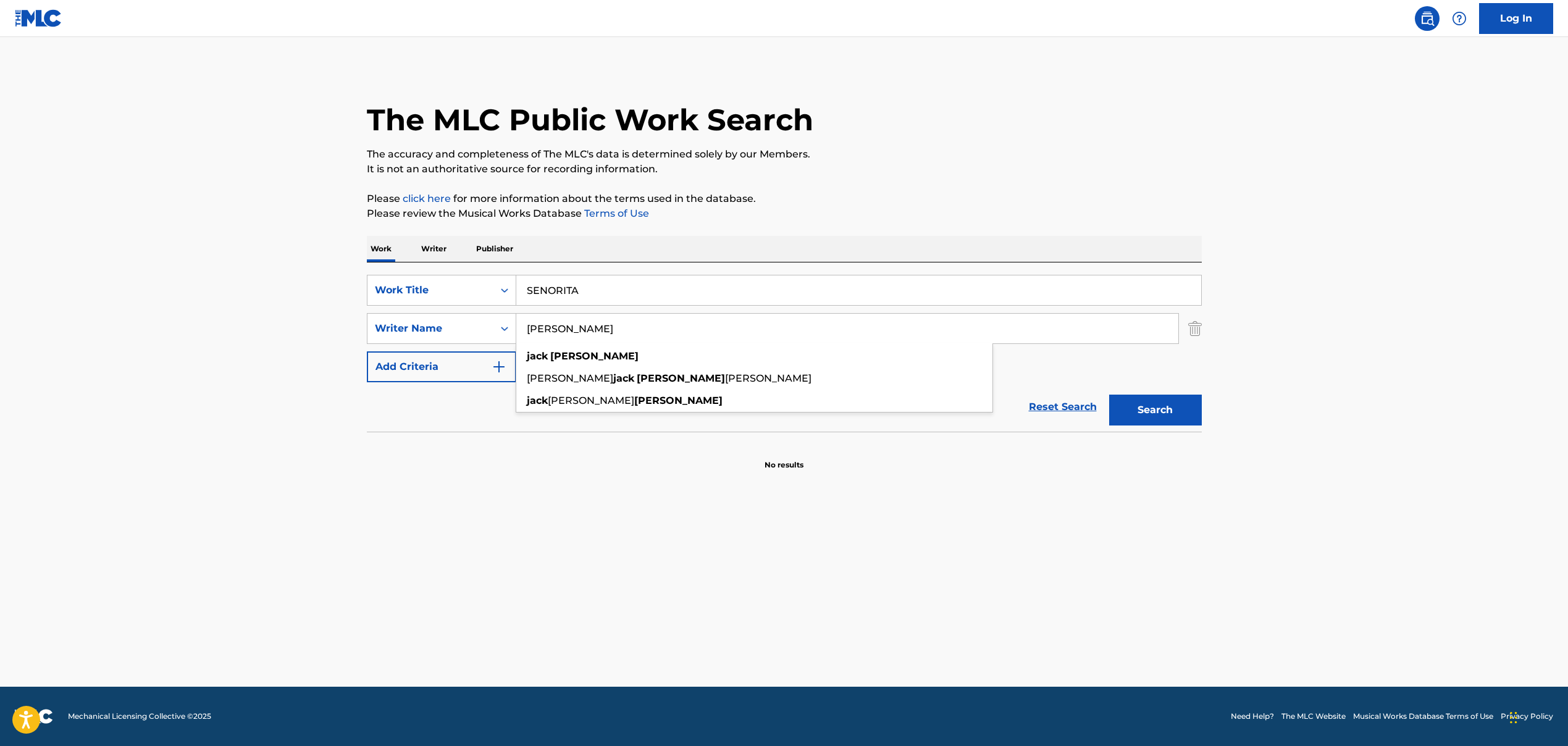
type input "[PERSON_NAME]"
click at [1160, 410] on button "Search" at bounding box center [1155, 410] width 92 height 31
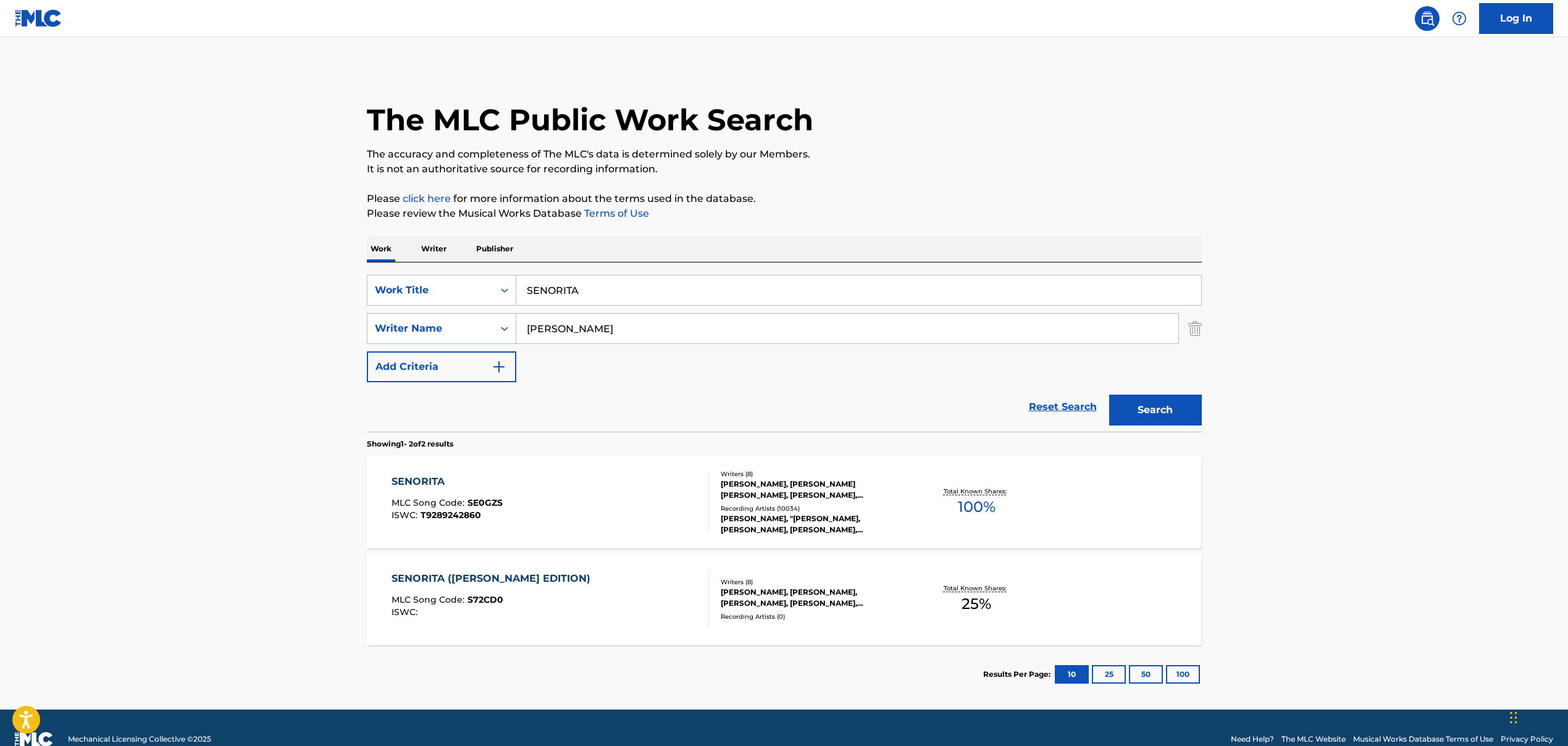
click at [497, 501] on span "SE0GZS" at bounding box center [485, 503] width 35 height 11
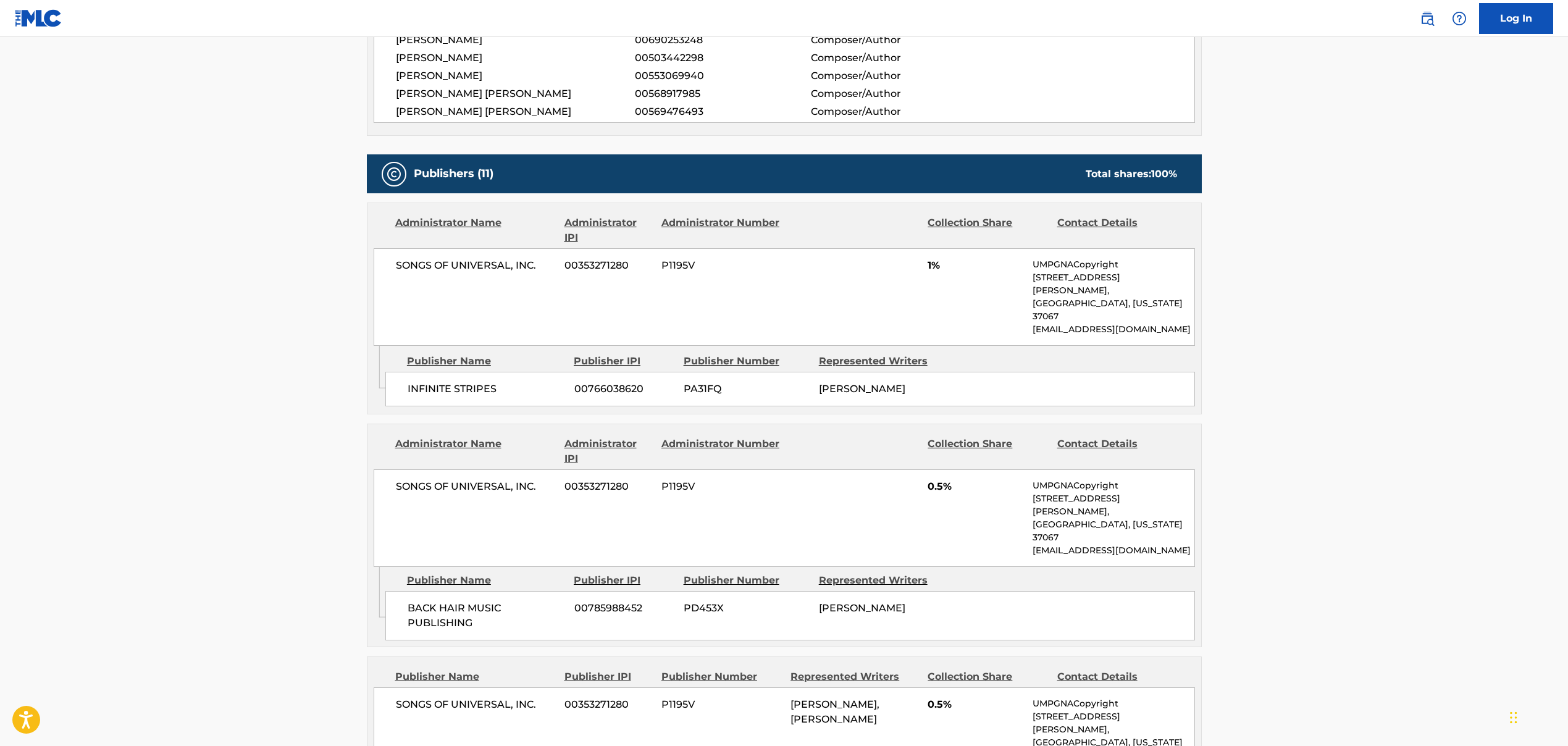
scroll to position [599, 0]
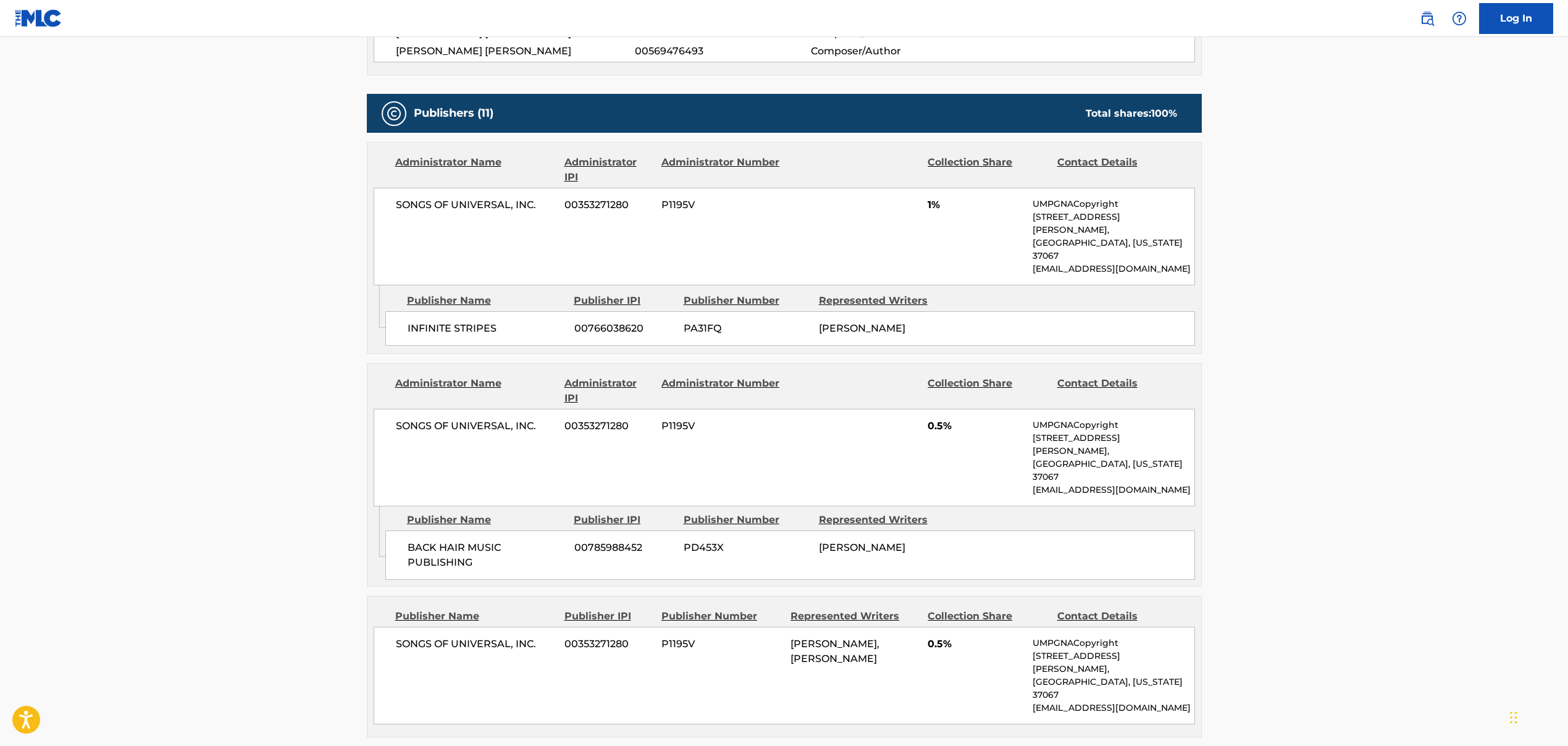
click at [482, 541] on span "BACK HAIR MUSIC PUBLISHING" at bounding box center [486, 555] width 158 height 30
drag, startPoint x: 409, startPoint y: 490, endPoint x: 485, endPoint y: 511, distance: 78.8
click at [485, 541] on span "BACK HAIR MUSIC PUBLISHING" at bounding box center [486, 555] width 158 height 30
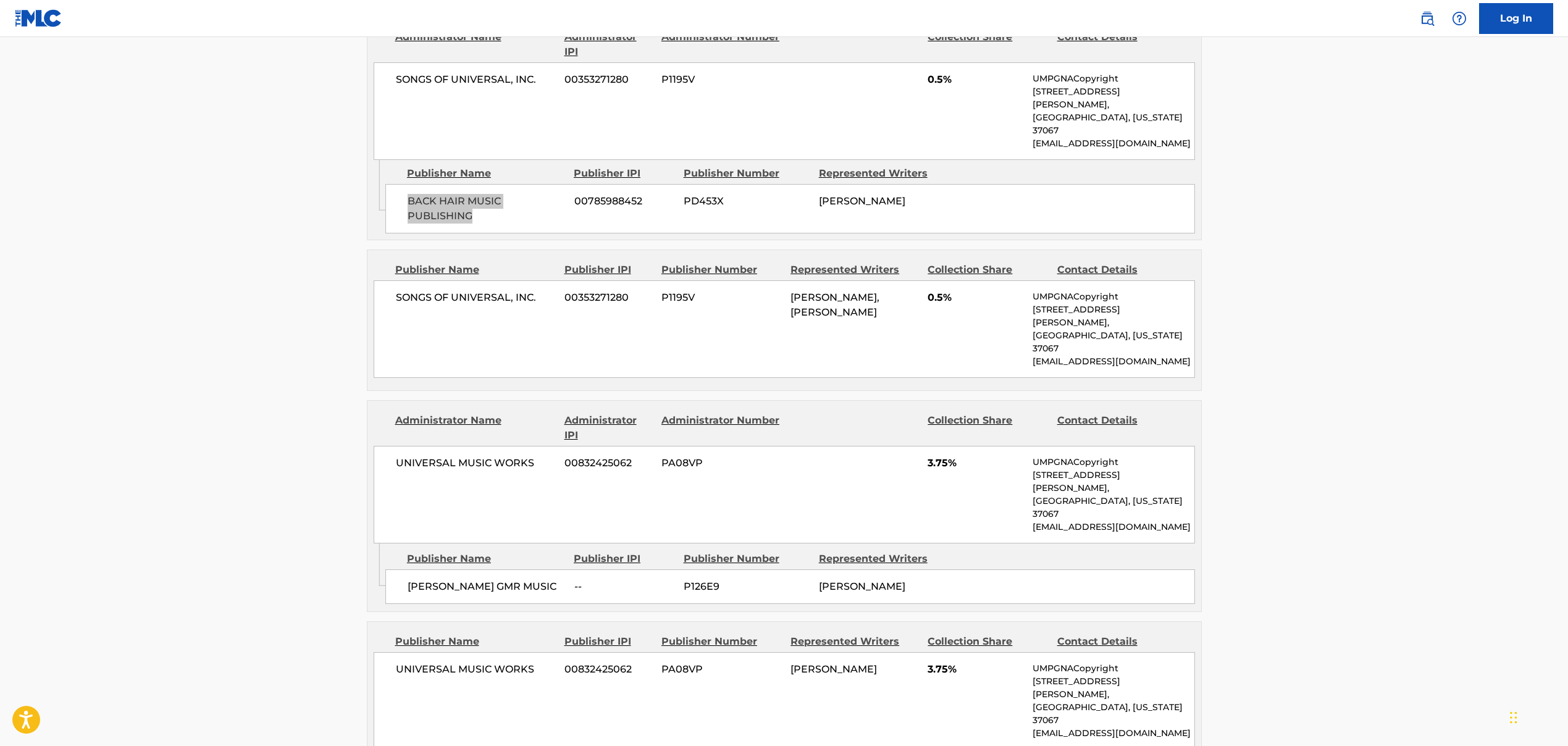
scroll to position [954, 0]
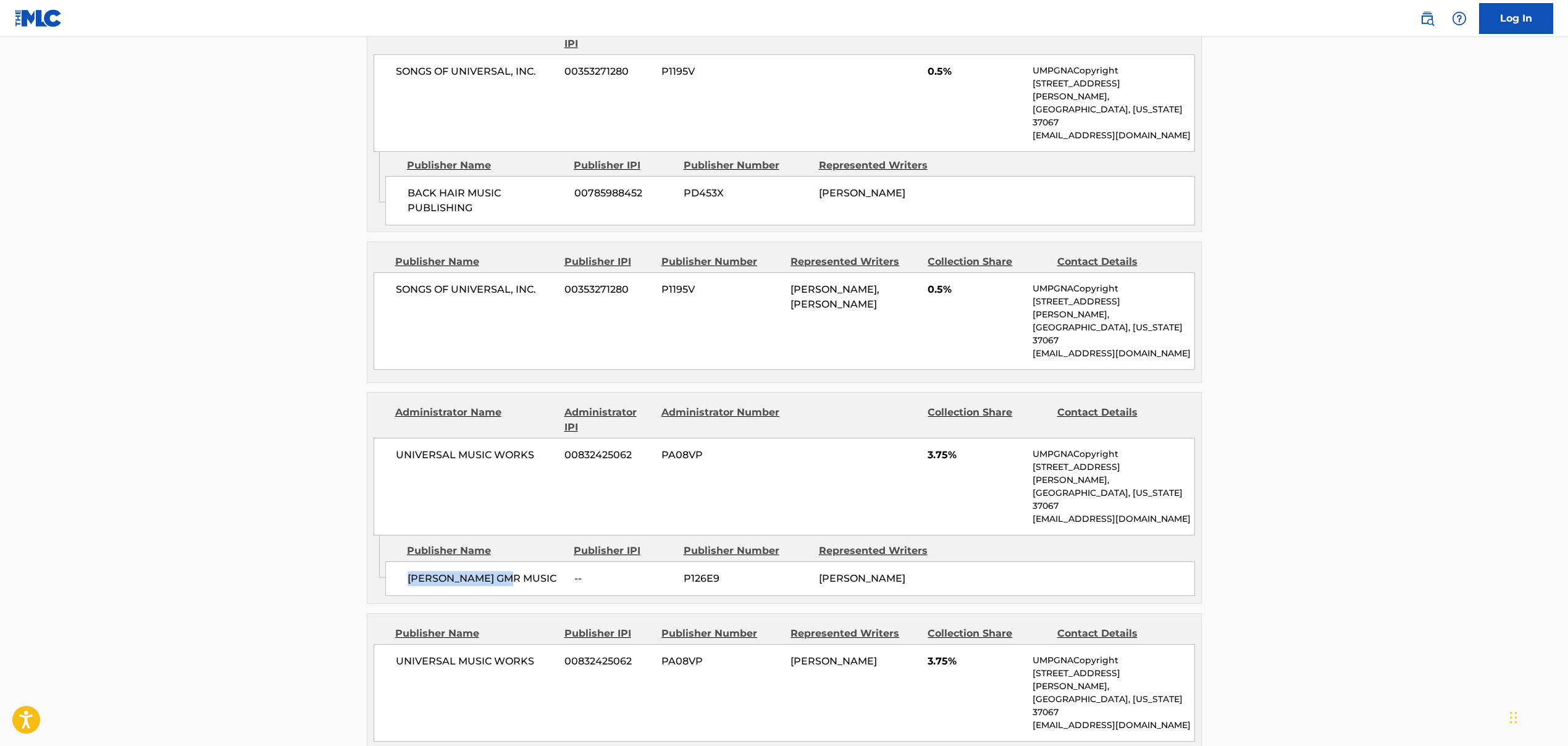
drag, startPoint x: 410, startPoint y: 473, endPoint x: 561, endPoint y: 477, distance: 151.1
click at [561, 571] on span "[PERSON_NAME] GMR MUSIC" at bounding box center [486, 578] width 158 height 15
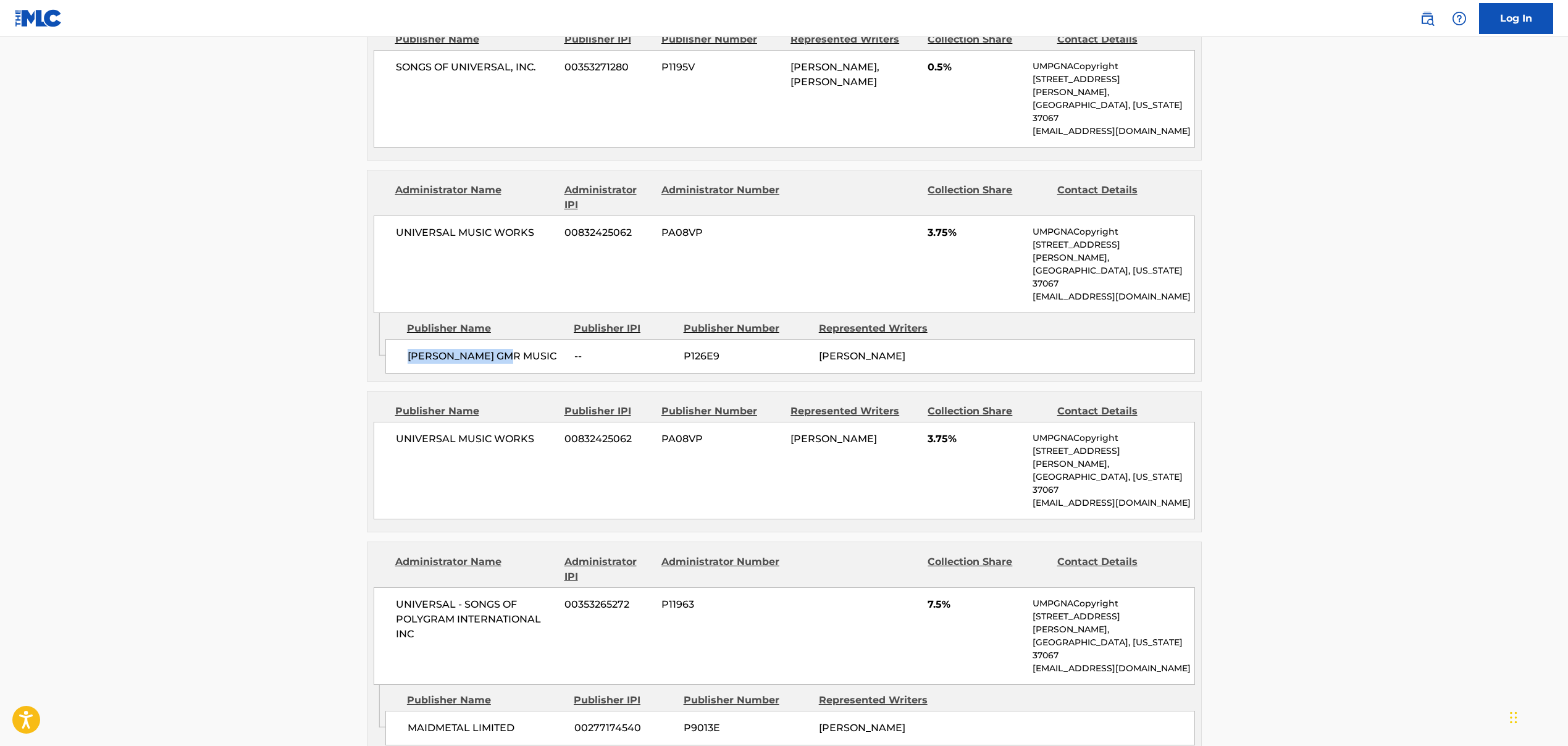
scroll to position [1253, 0]
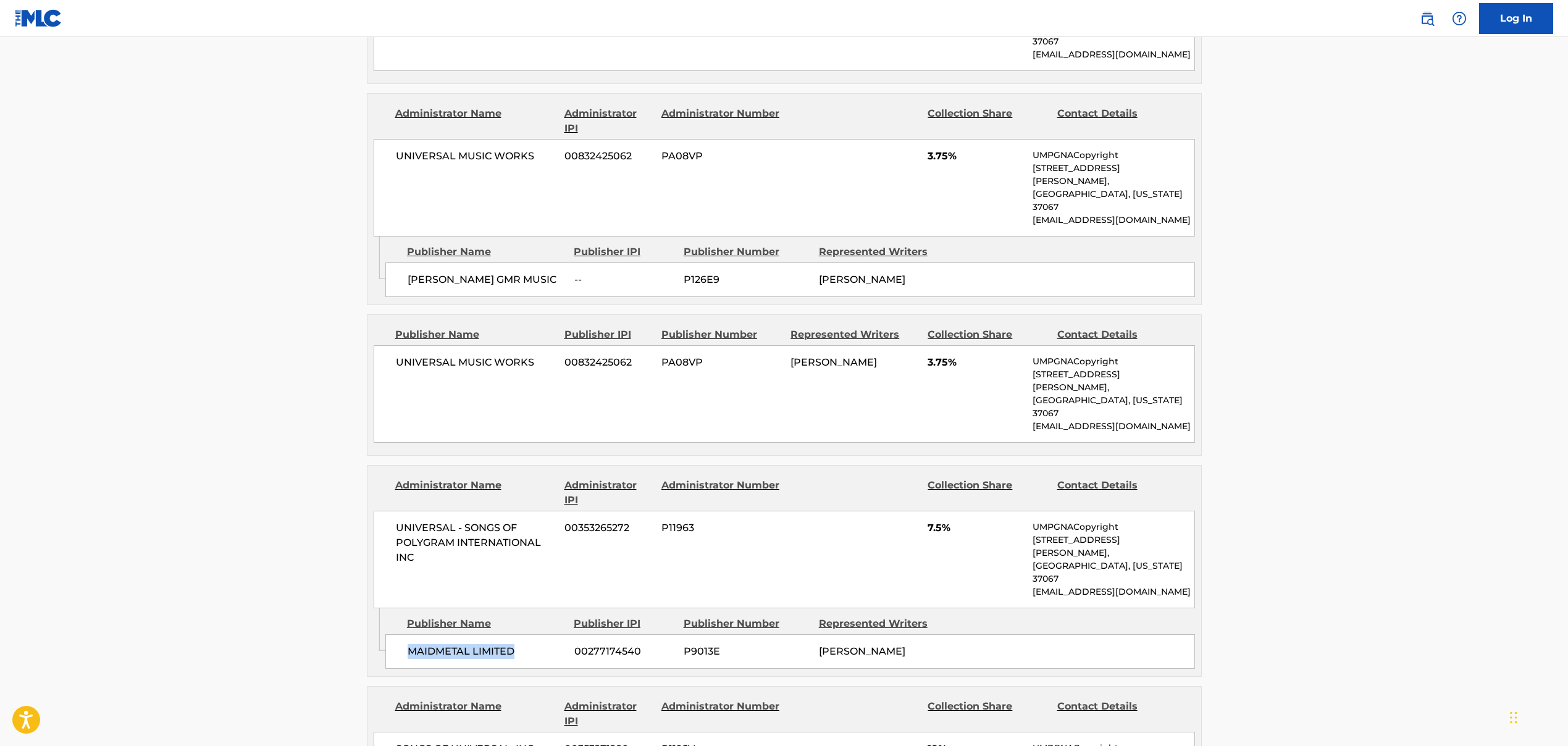
drag, startPoint x: 407, startPoint y: 495, endPoint x: 535, endPoint y: 504, distance: 128.3
click at [535, 634] on div "MAIDMETAL LIMITED 00277174540 P9013E [PERSON_NAME]" at bounding box center [789, 651] width 809 height 35
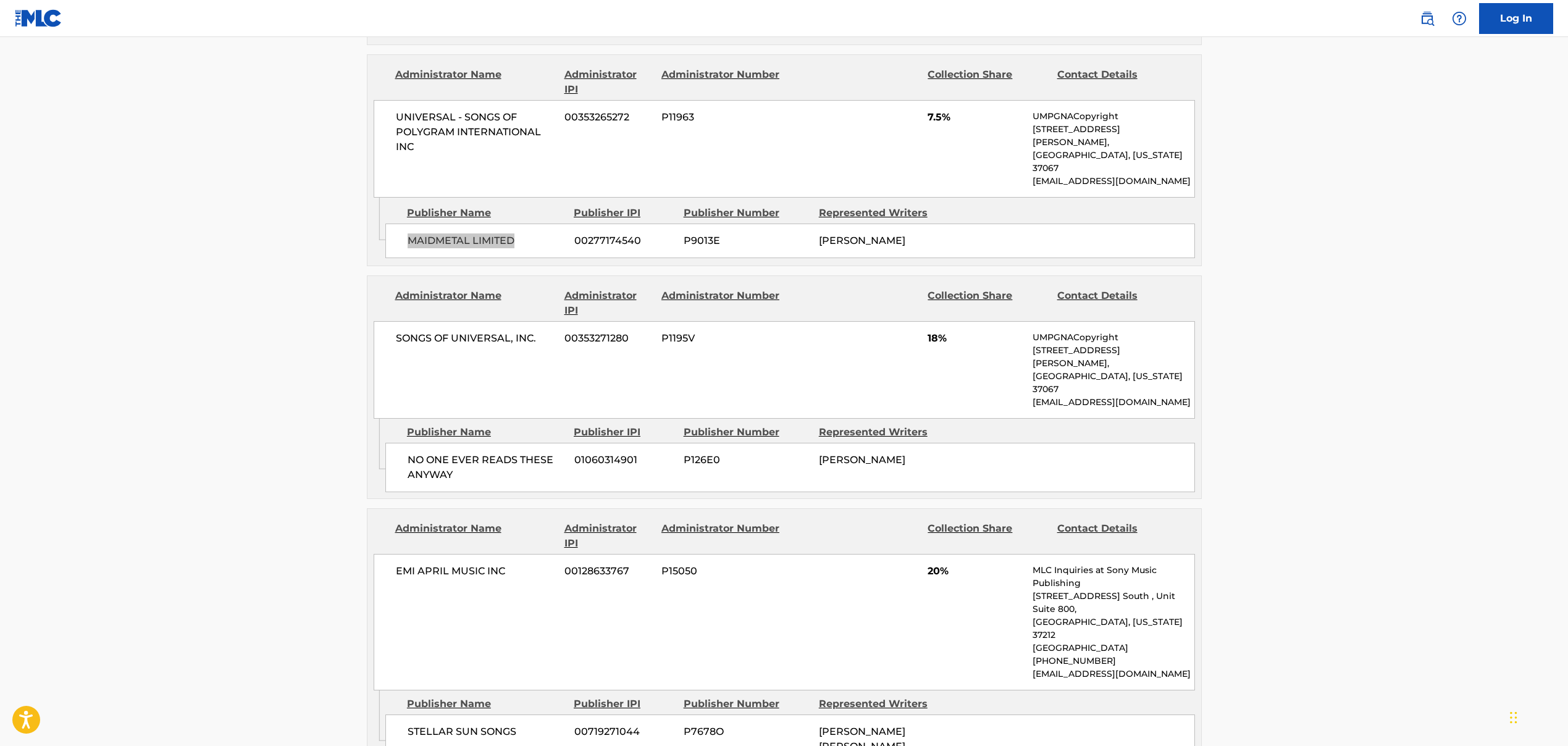
scroll to position [1668, 0]
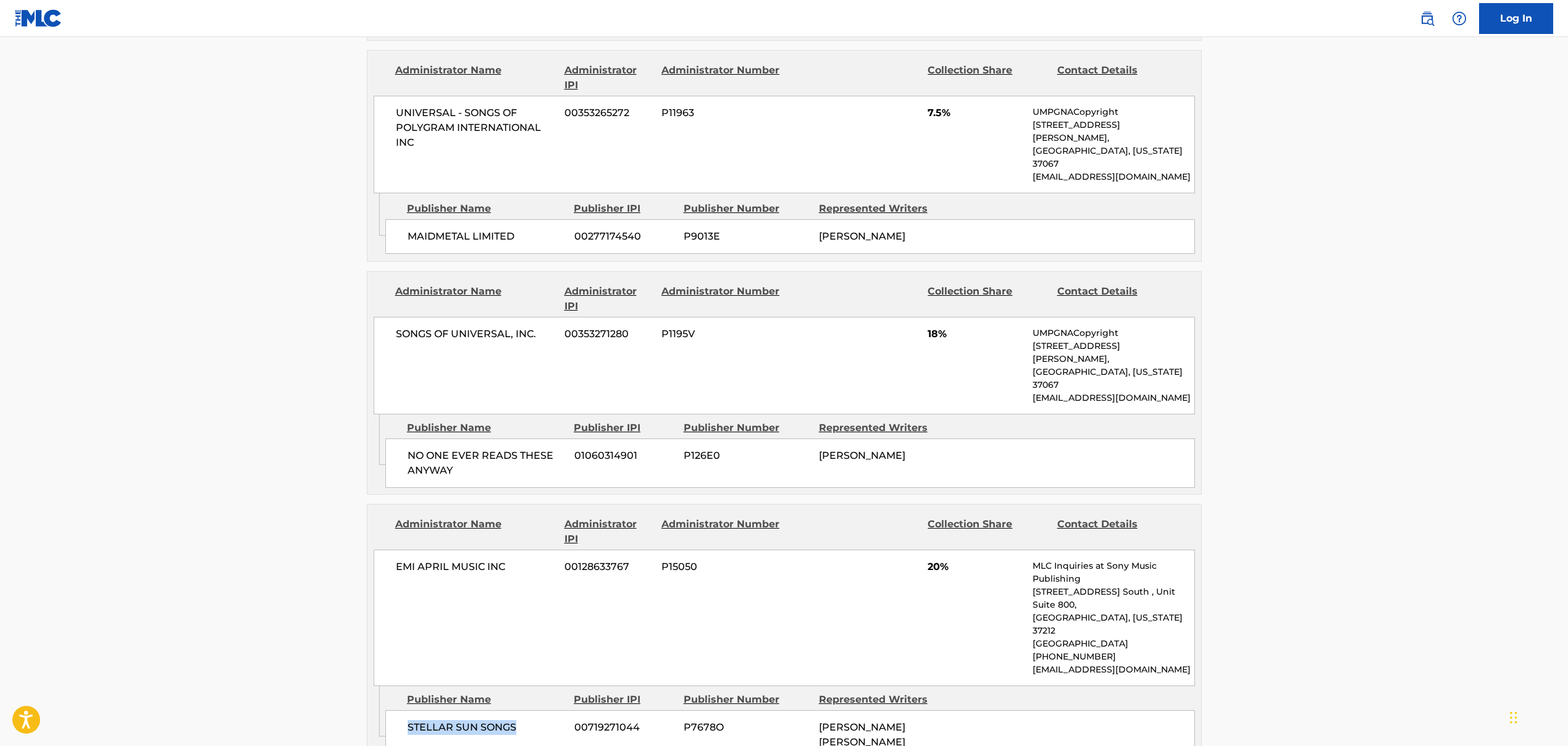
drag, startPoint x: 523, startPoint y: 520, endPoint x: 756, endPoint y: 465, distance: 239.4
click at [394, 711] on div "STELLAR SUN SONGS 00719271044 P7678O [PERSON_NAME] [PERSON_NAME]" at bounding box center [789, 735] width 809 height 49
drag, startPoint x: 1034, startPoint y: 463, endPoint x: 1157, endPoint y: 460, distance: 123.0
click at [1157, 664] on p "[EMAIL_ADDRESS][DOMAIN_NAME]" at bounding box center [1113, 670] width 161 height 13
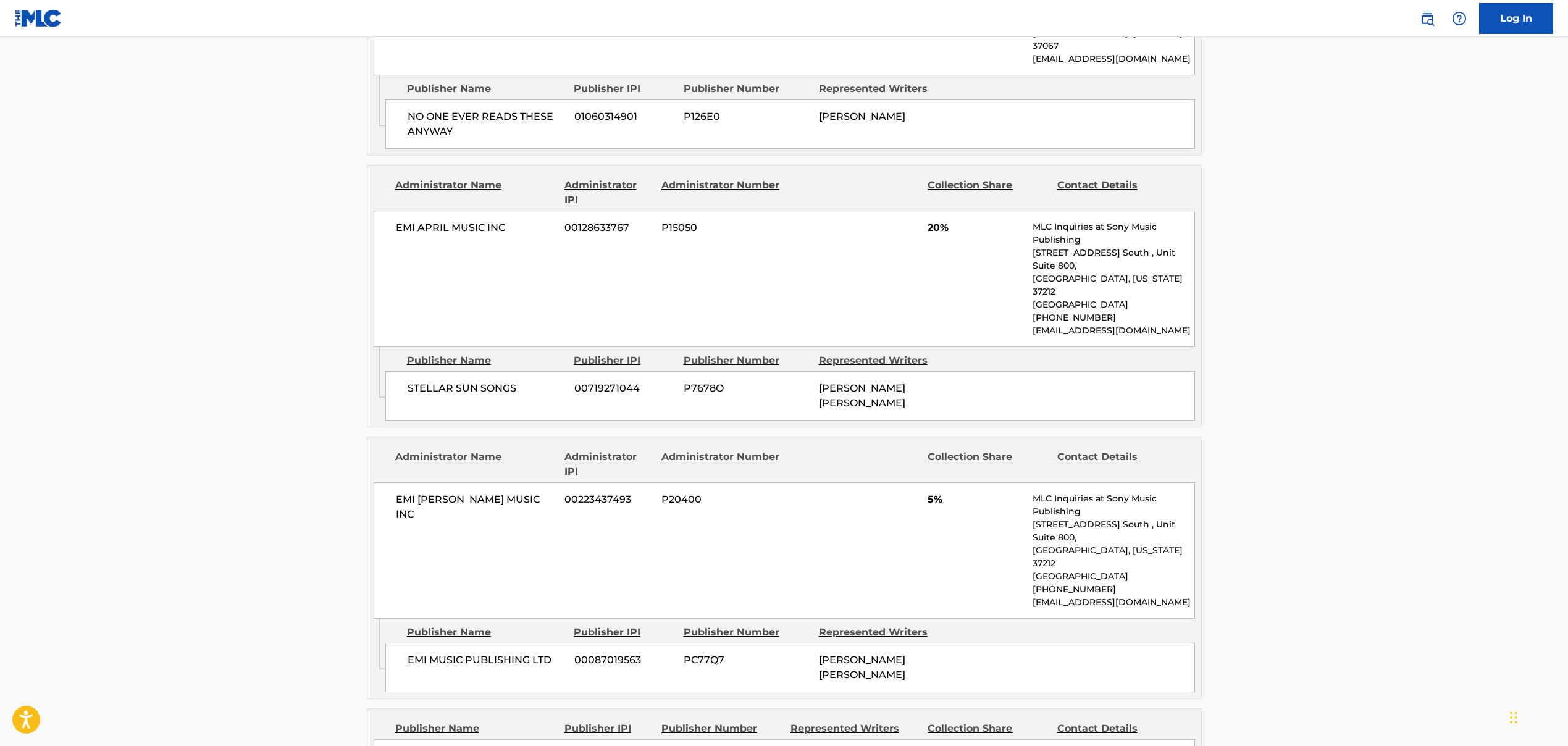
scroll to position [2010, 0]
drag, startPoint x: 396, startPoint y: 517, endPoint x: 476, endPoint y: 526, distance: 80.5
click at [476, 746] on span "RESERVOIR 416" at bounding box center [476, 753] width 160 height 15
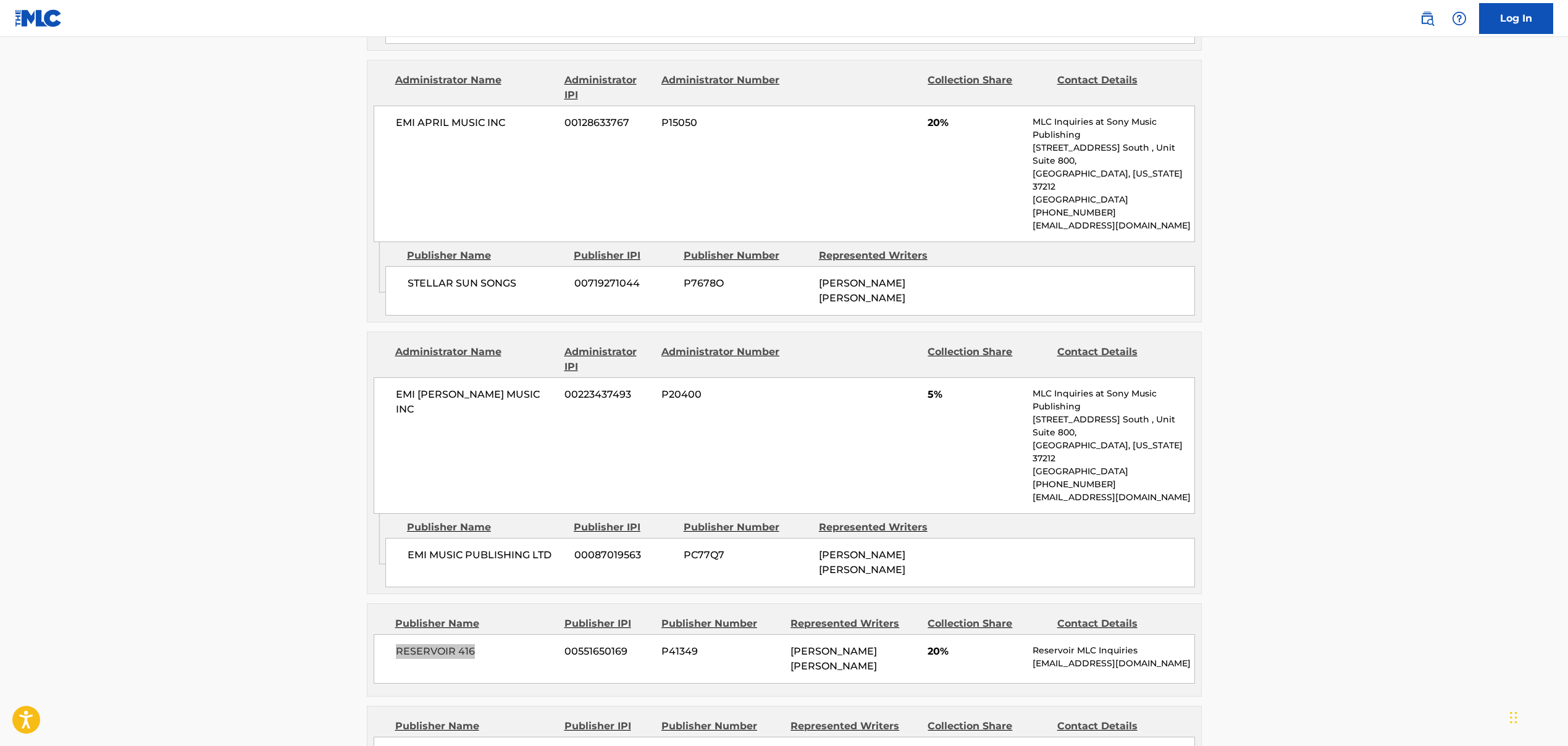
scroll to position [2310, 0]
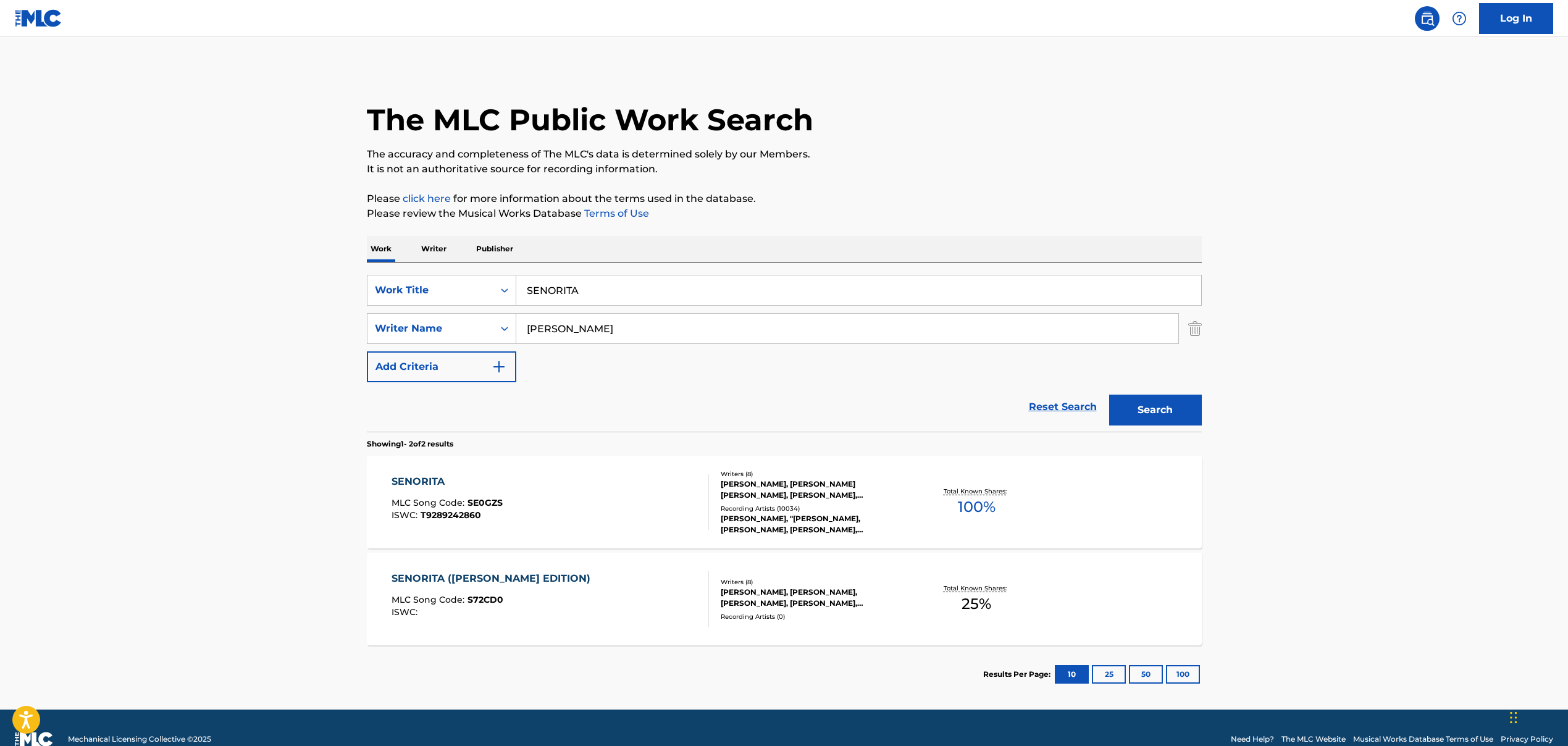
click at [543, 293] on input "SENORITA" at bounding box center [859, 290] width 685 height 30
paste input "UBEME LA RADIO"
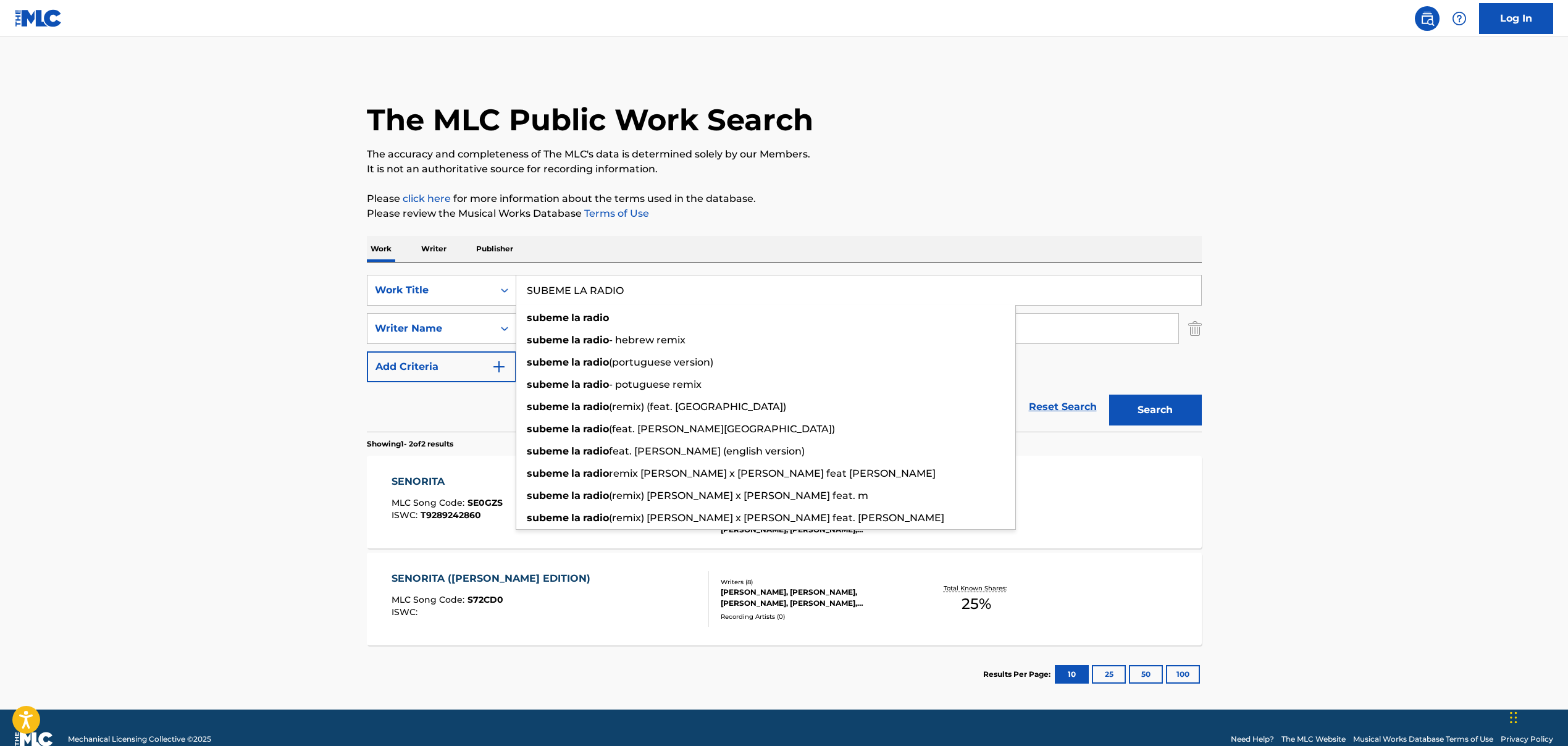
type input "SUBEME LA RADIO"
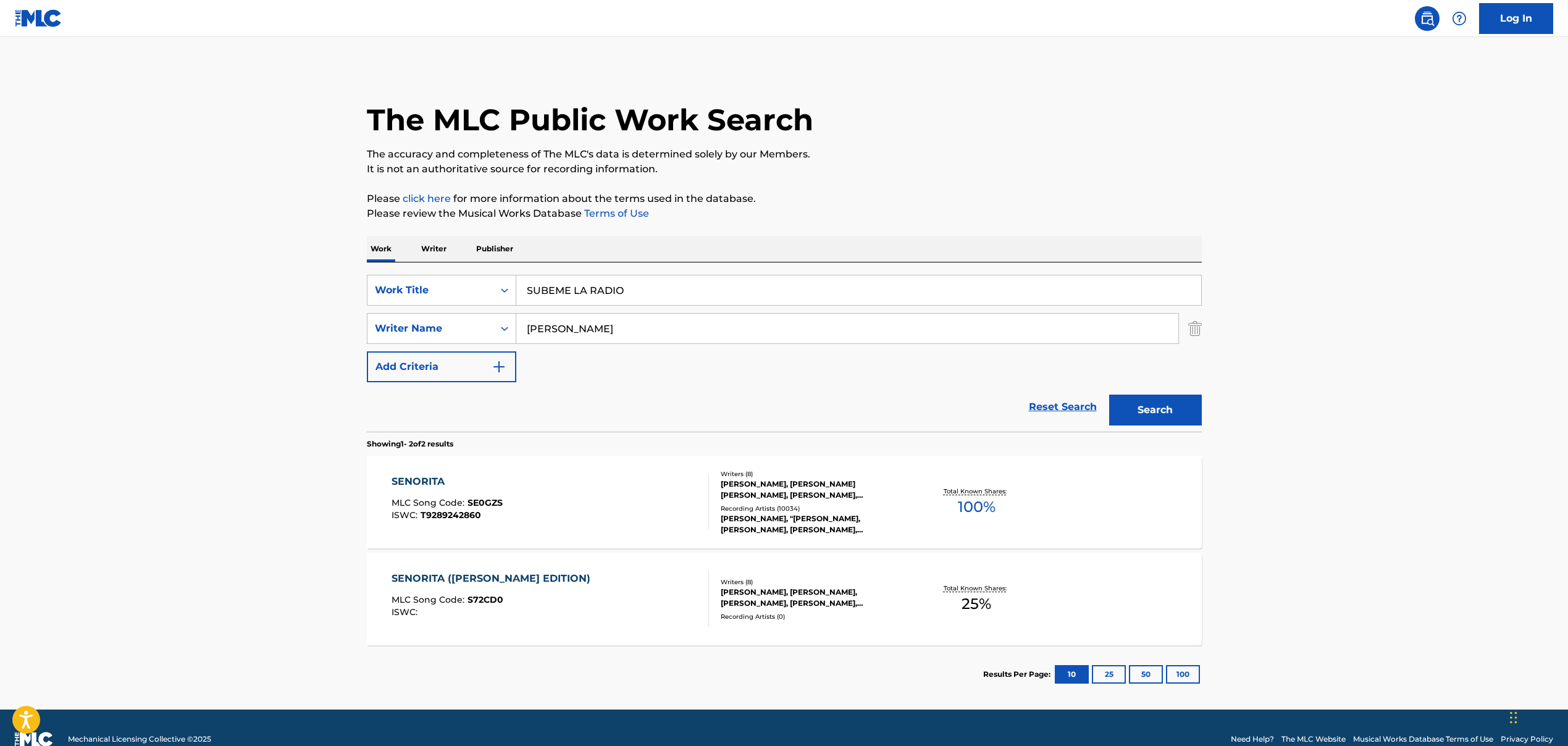
click at [537, 331] on input "[PERSON_NAME]" at bounding box center [847, 328] width 662 height 30
paste input "[PERSON_NAME], [PERSON_NAME], [PERSON_NAME] [PERSON_NAME], [PERSON_NAME] [PERSO…"
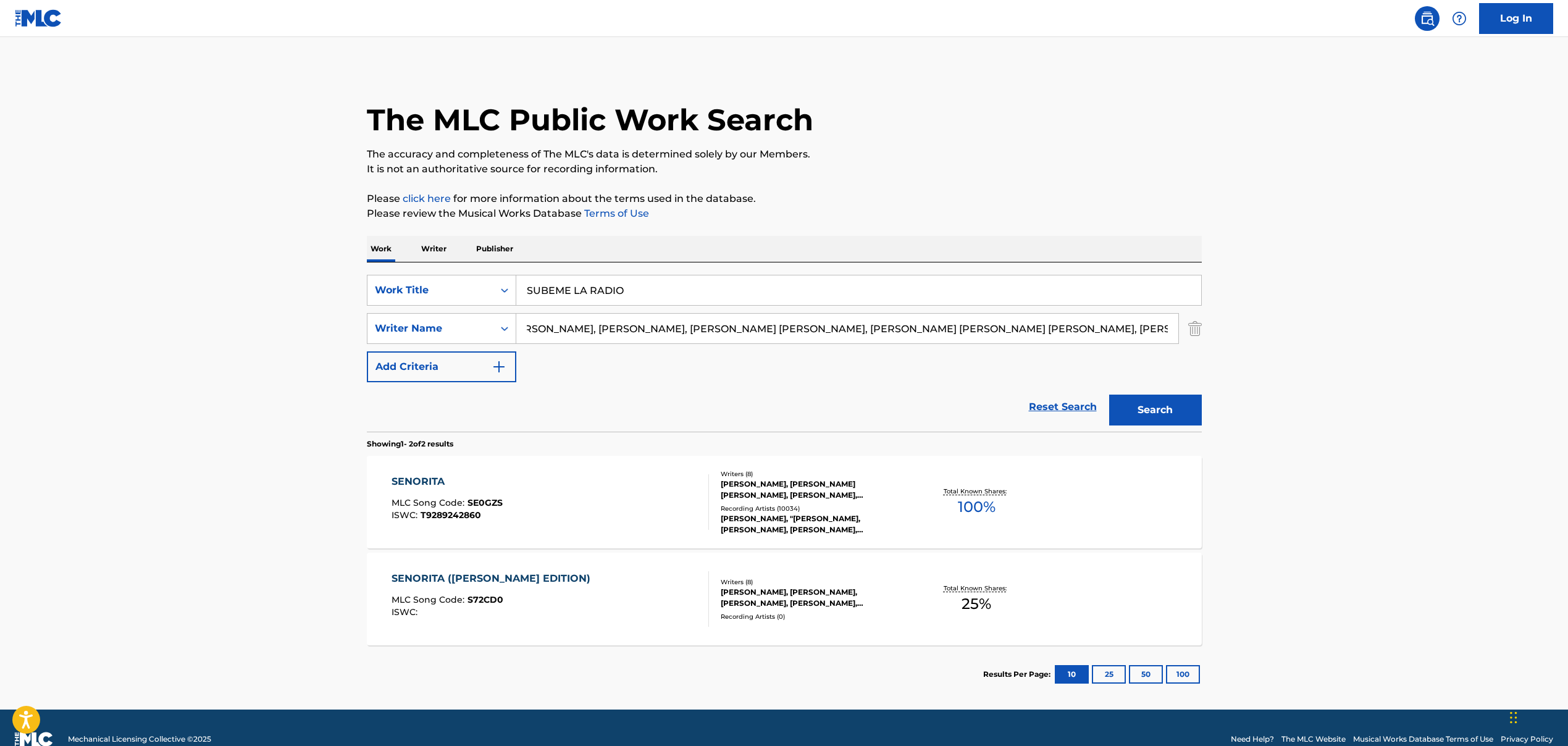
drag, startPoint x: 529, startPoint y: 331, endPoint x: 1201, endPoint y: 378, distance: 673.6
click at [1201, 378] on div "SearchWithCriteria5de56fdd-c8b8-4120-88cd-c9ebbfc0264a Work Title SUBEME LA RAD…" at bounding box center [784, 328] width 835 height 108
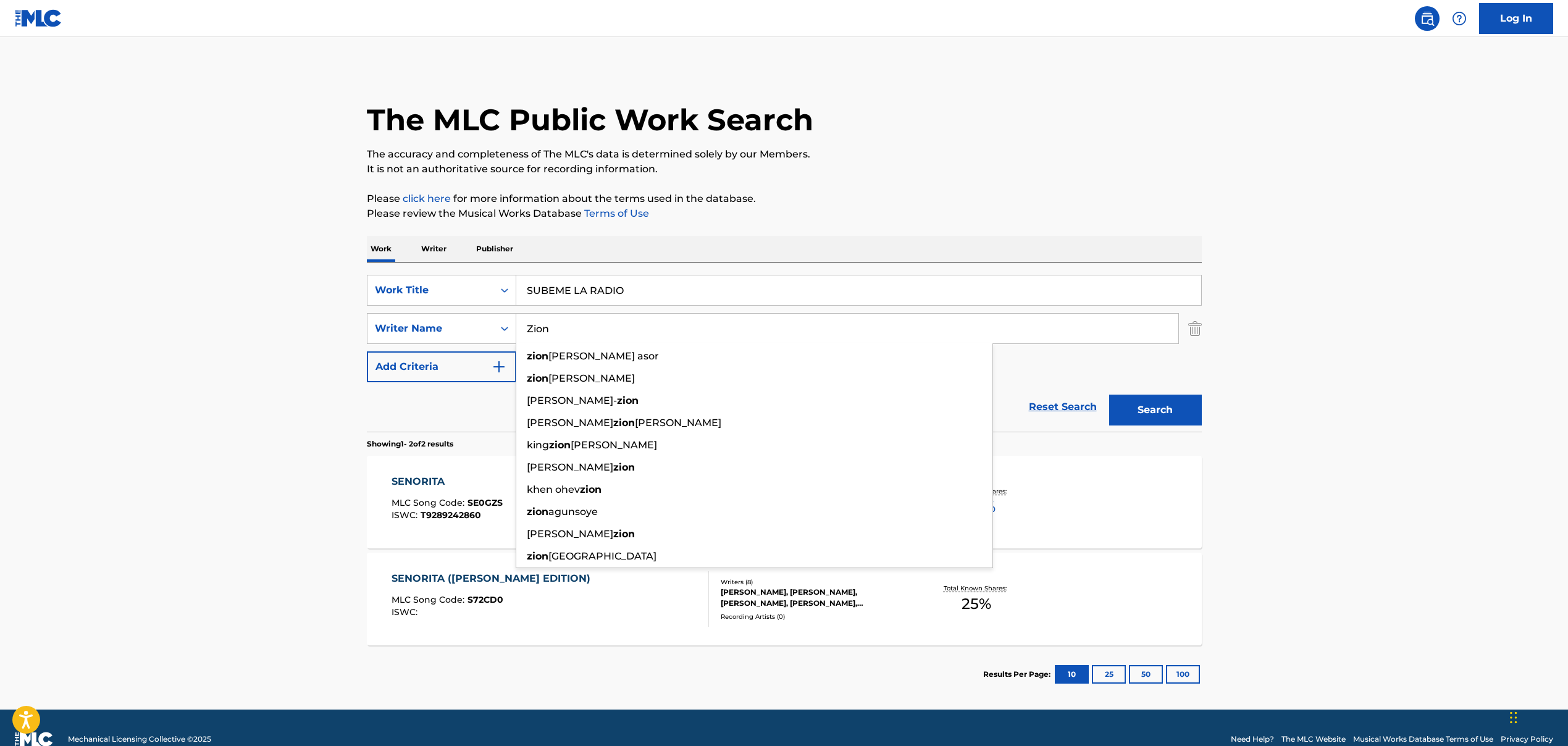
click at [1141, 404] on button "Search" at bounding box center [1155, 410] width 92 height 31
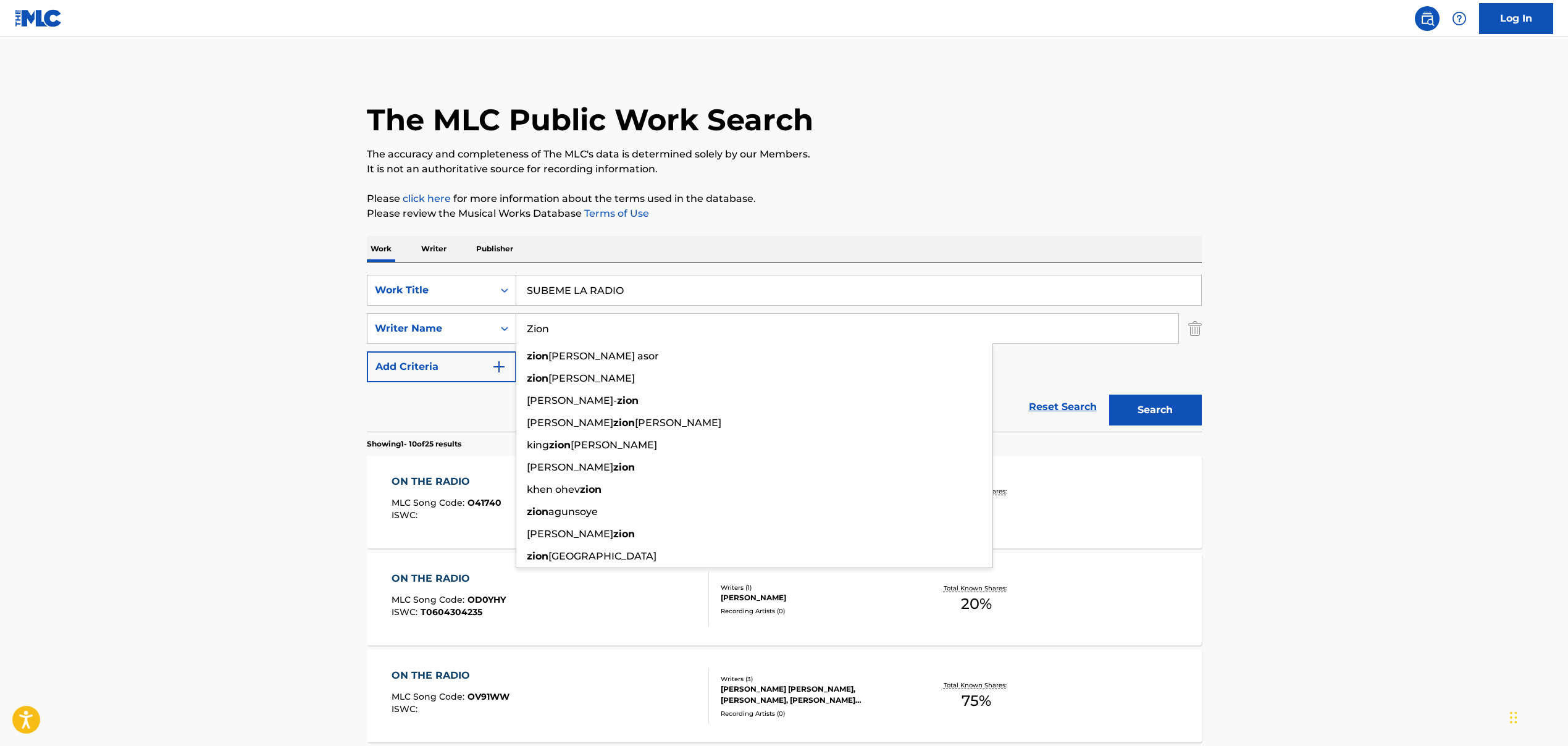
drag, startPoint x: 567, startPoint y: 322, endPoint x: 563, endPoint y: 341, distance: 19.4
click at [563, 341] on input "Zion" at bounding box center [847, 328] width 662 height 30
paste input ", [PERSON_NAME], [PERSON_NAME] [PERSON_NAME], [PERSON_NAME] [PERSON_NAME] [PERS…"
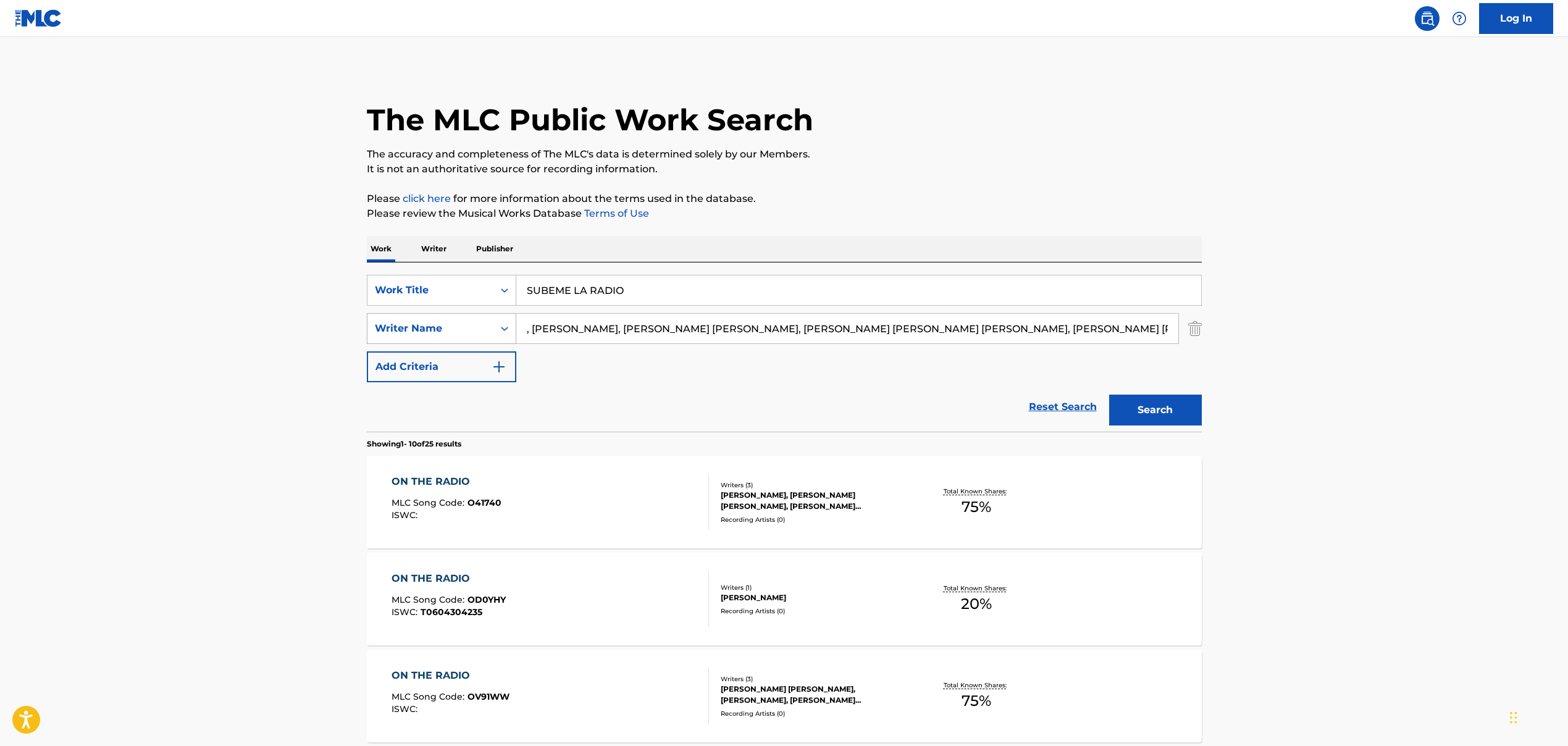
drag, startPoint x: 534, startPoint y: 331, endPoint x: 434, endPoint y: 331, distance: 100.0
click at [434, 331] on div "SearchWithCriteriad2f8f893-ad85-4558-b867-df5a577dbae1 Writer Name , [PERSON_NA…" at bounding box center [784, 328] width 835 height 31
drag, startPoint x: 605, startPoint y: 331, endPoint x: 1420, endPoint y: 443, distance: 822.7
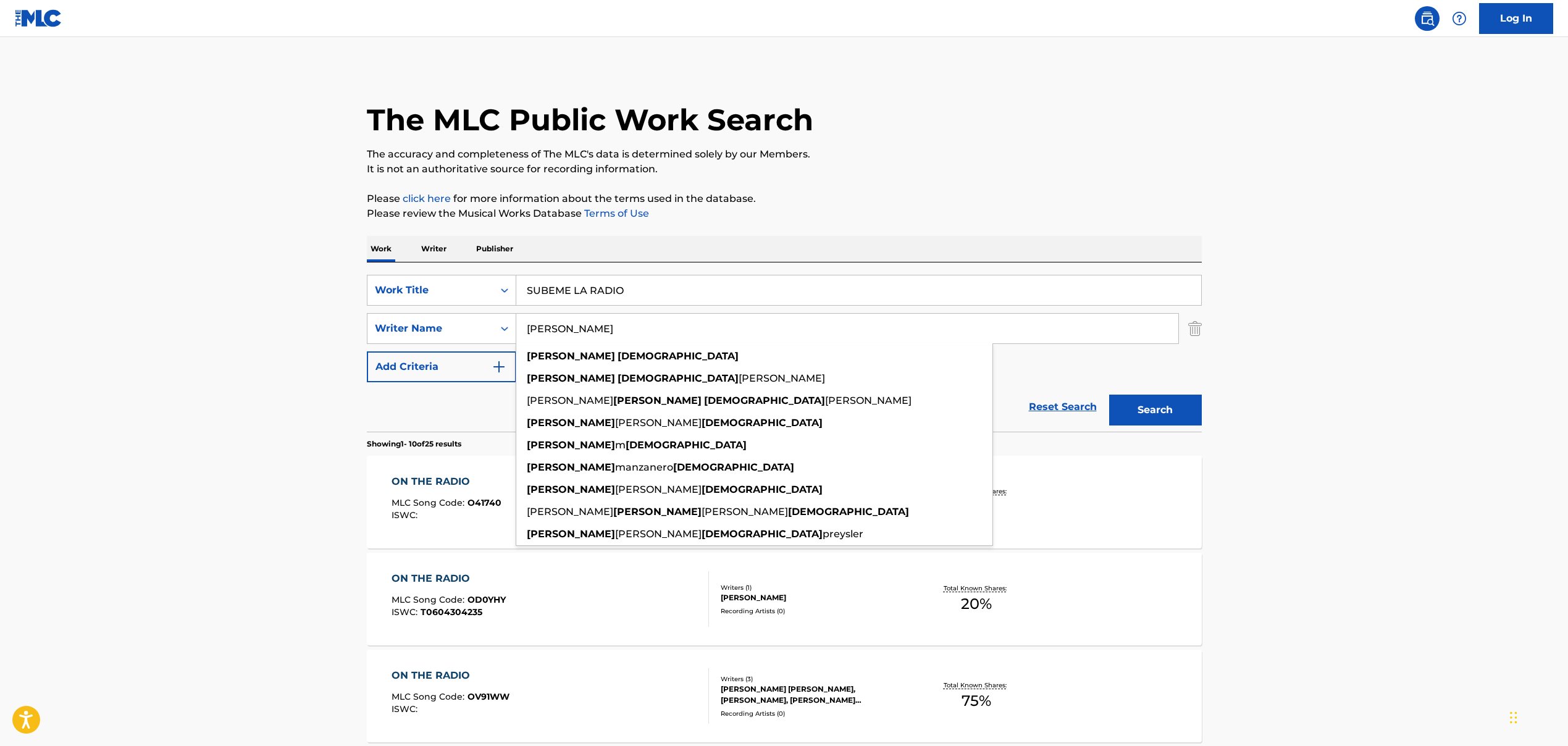
type input "[PERSON_NAME]"
click at [1184, 417] on button "Search" at bounding box center [1155, 410] width 92 height 31
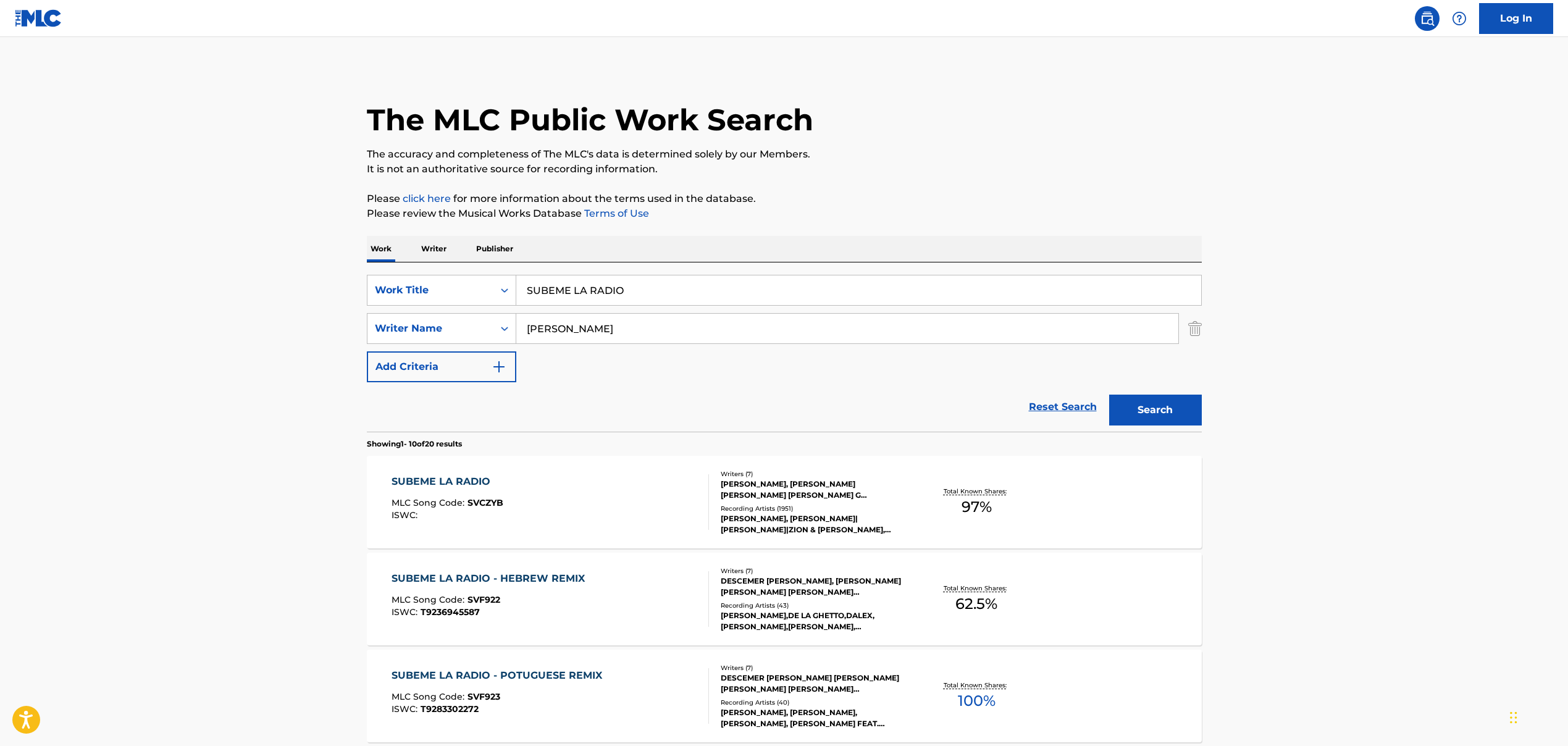
click at [533, 509] on div "SUBEME LA RADIO MLC Song Code : SVCZYB ISWC :" at bounding box center [550, 502] width 317 height 55
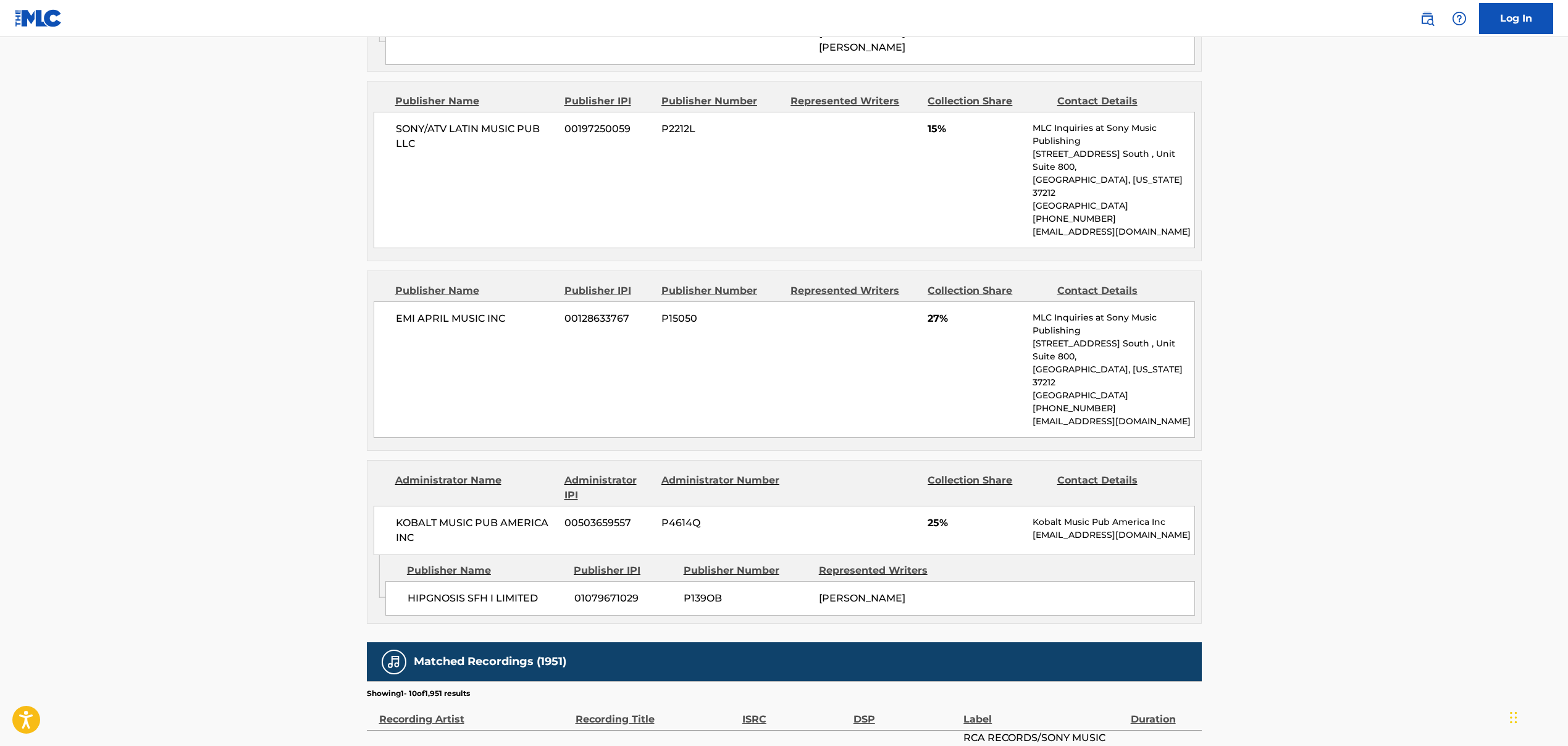
scroll to position [1710, 0]
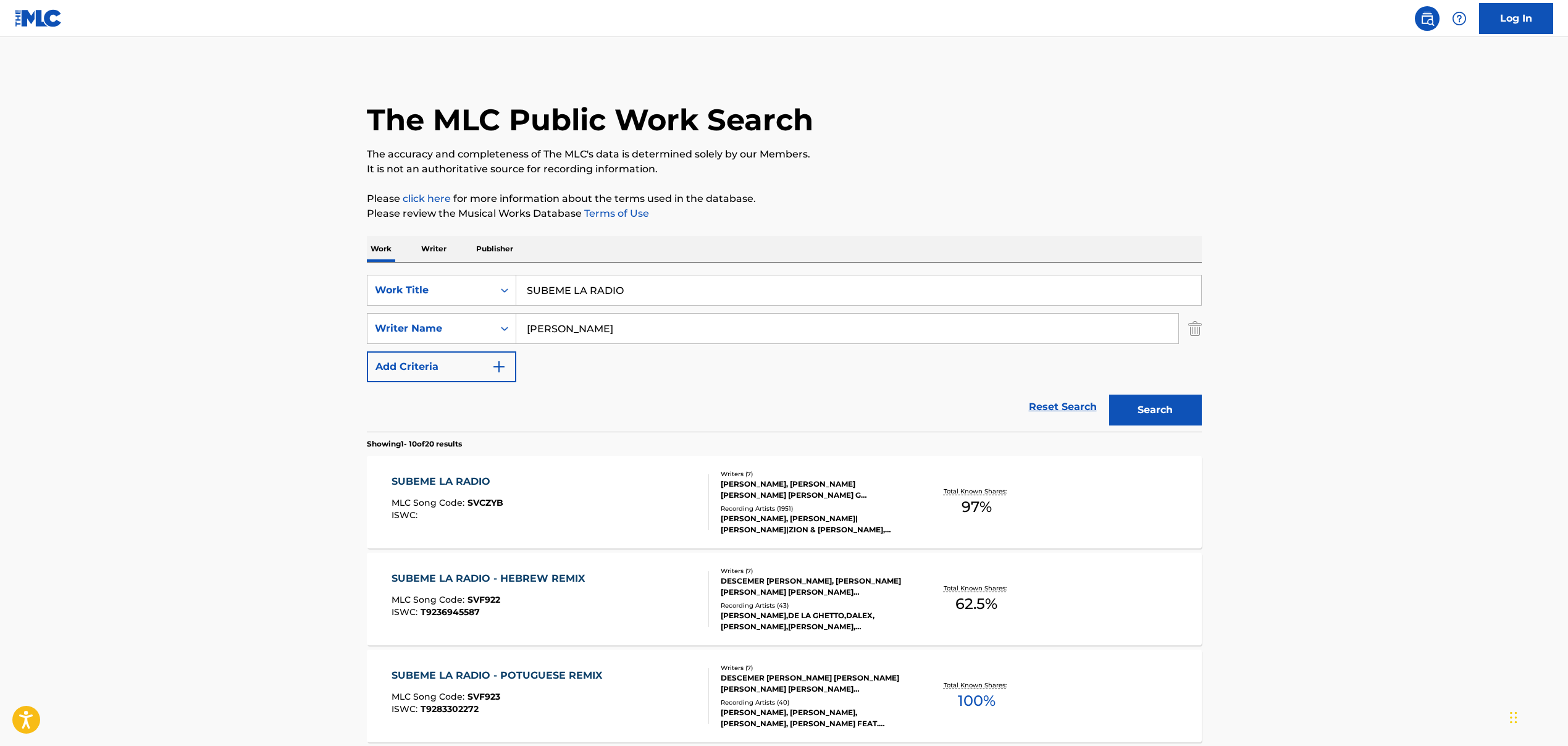
click at [624, 294] on input "SUBEME LA RADIO" at bounding box center [859, 290] width 685 height 30
click at [623, 293] on input "SUBEME LA RADIO" at bounding box center [859, 290] width 685 height 30
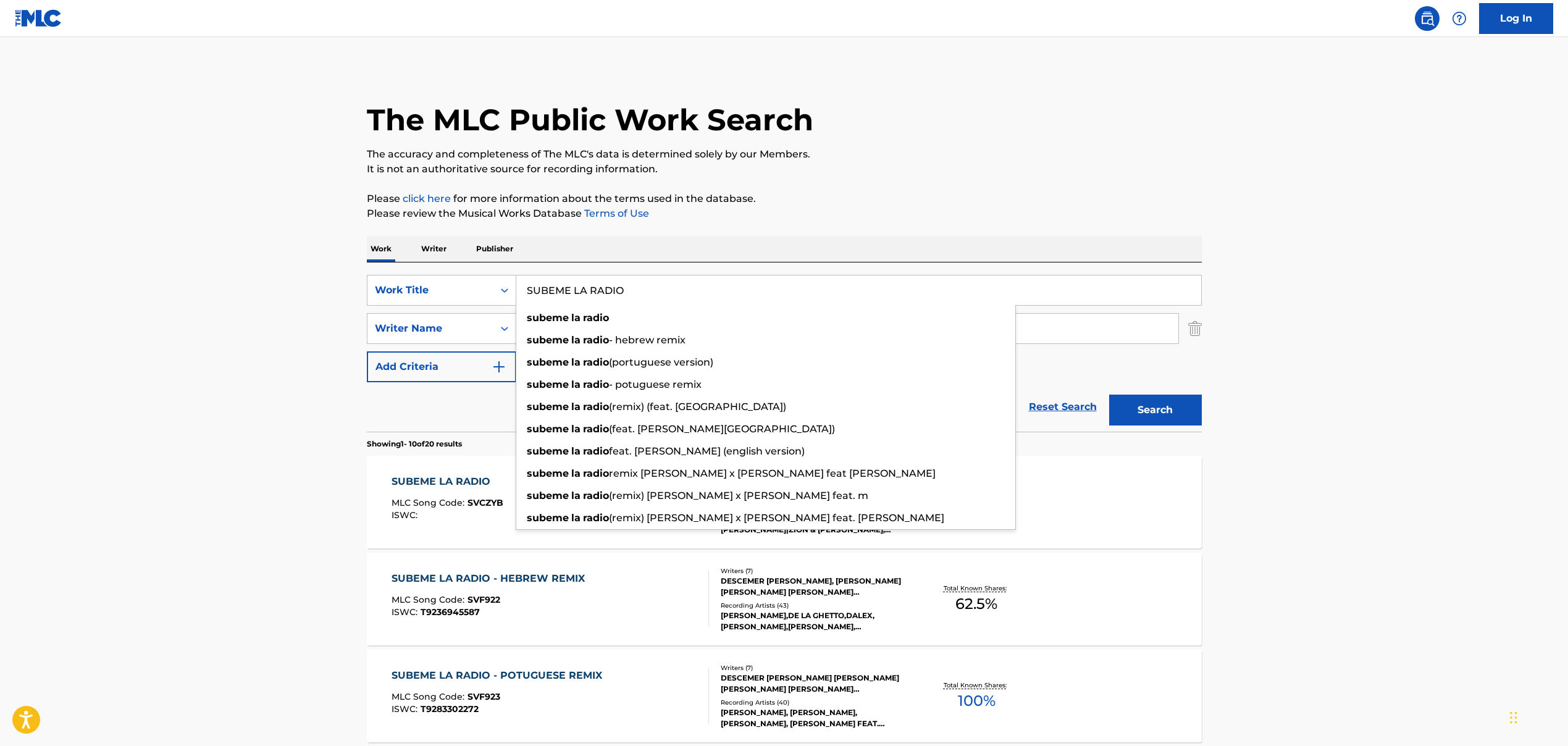
click at [960, 253] on div "Work Writer Publisher" at bounding box center [784, 249] width 835 height 26
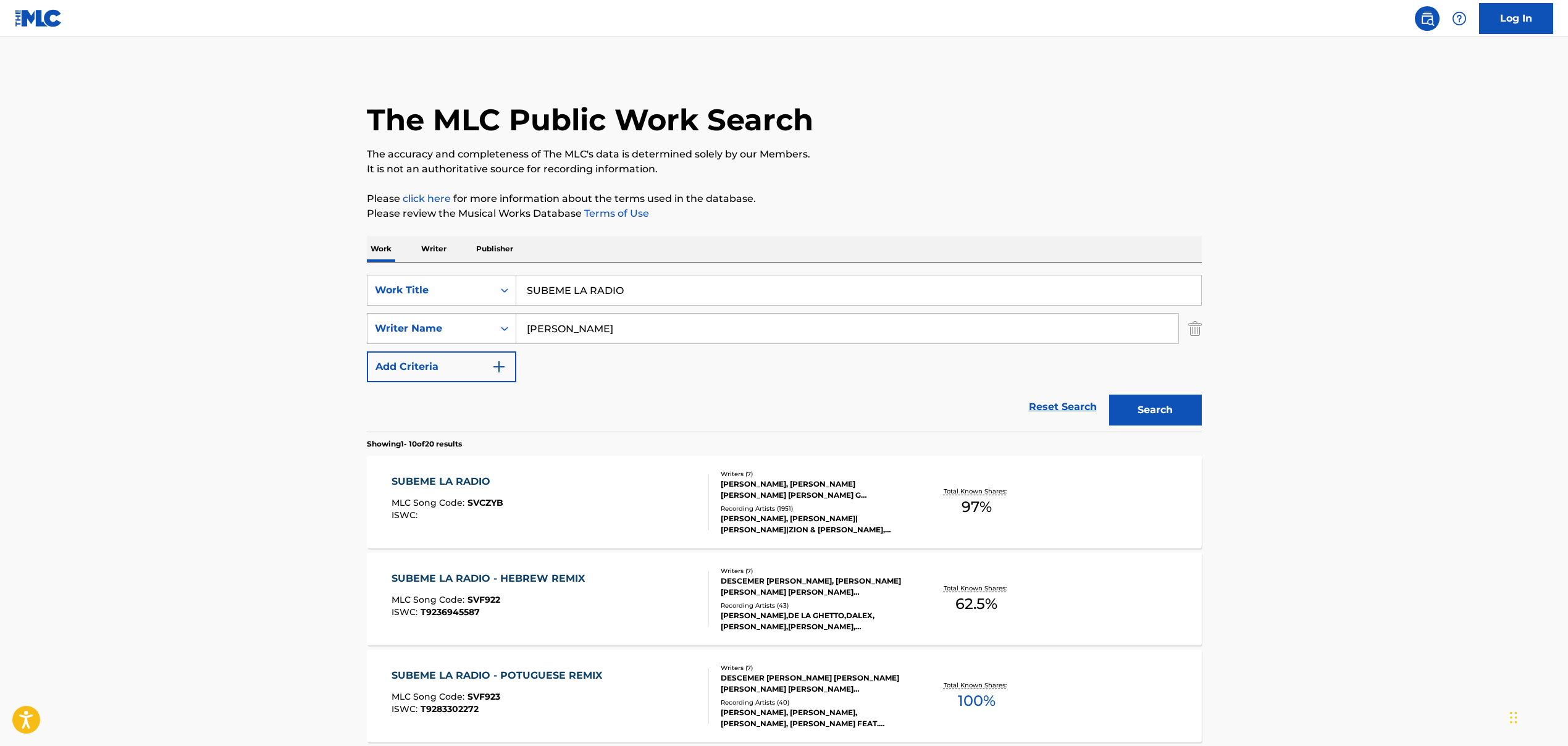
click at [600, 333] on input "[PERSON_NAME]" at bounding box center [847, 328] width 662 height 30
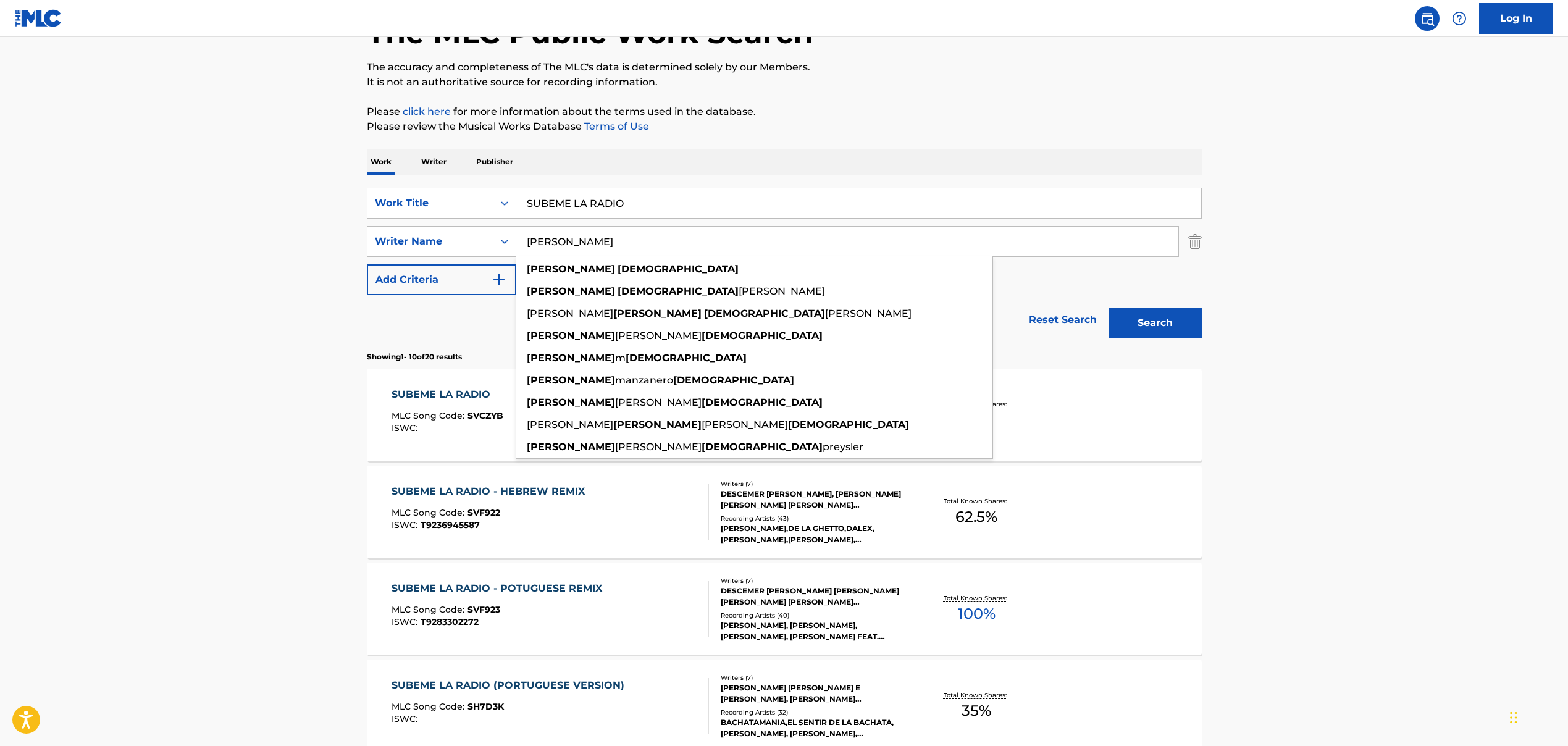
scroll to position [102, 0]
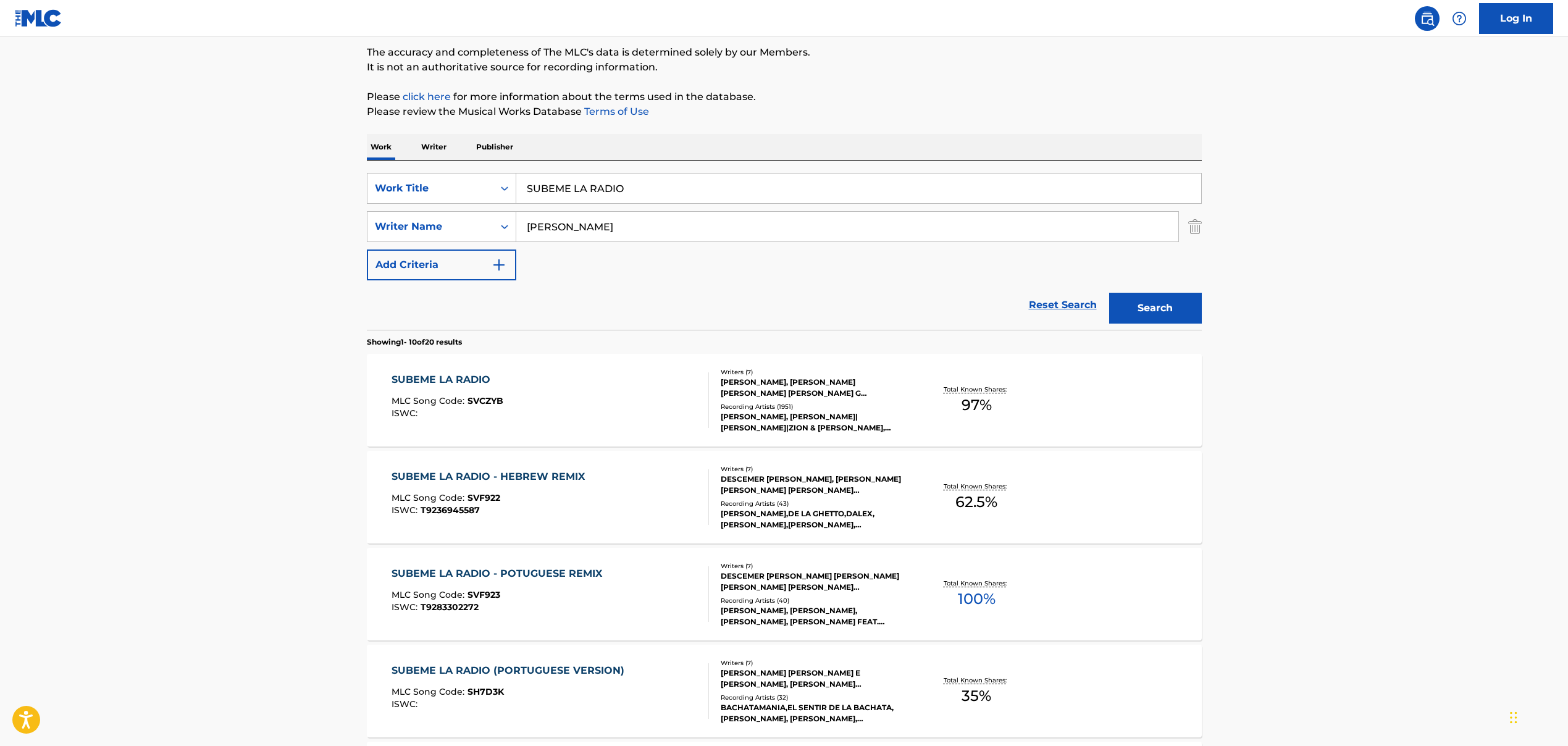
click at [220, 378] on main "The MLC Public Work Search The accuracy and completeness of The MLC's data is d…" at bounding box center [784, 662] width 1568 height 1454
click at [567, 482] on div "SUBEME LA RADIO - HEBREW REMIX" at bounding box center [490, 476] width 199 height 15
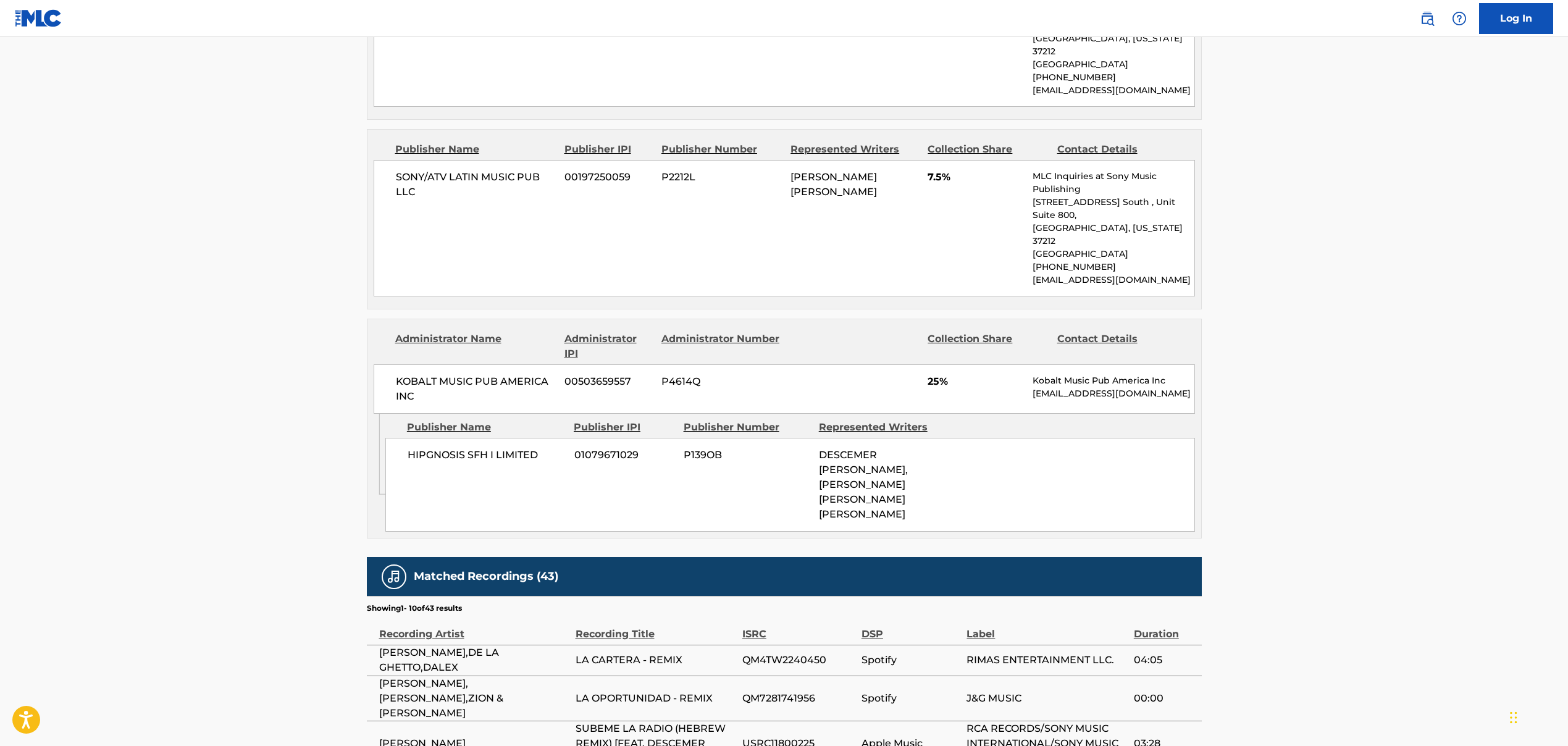
scroll to position [921, 0]
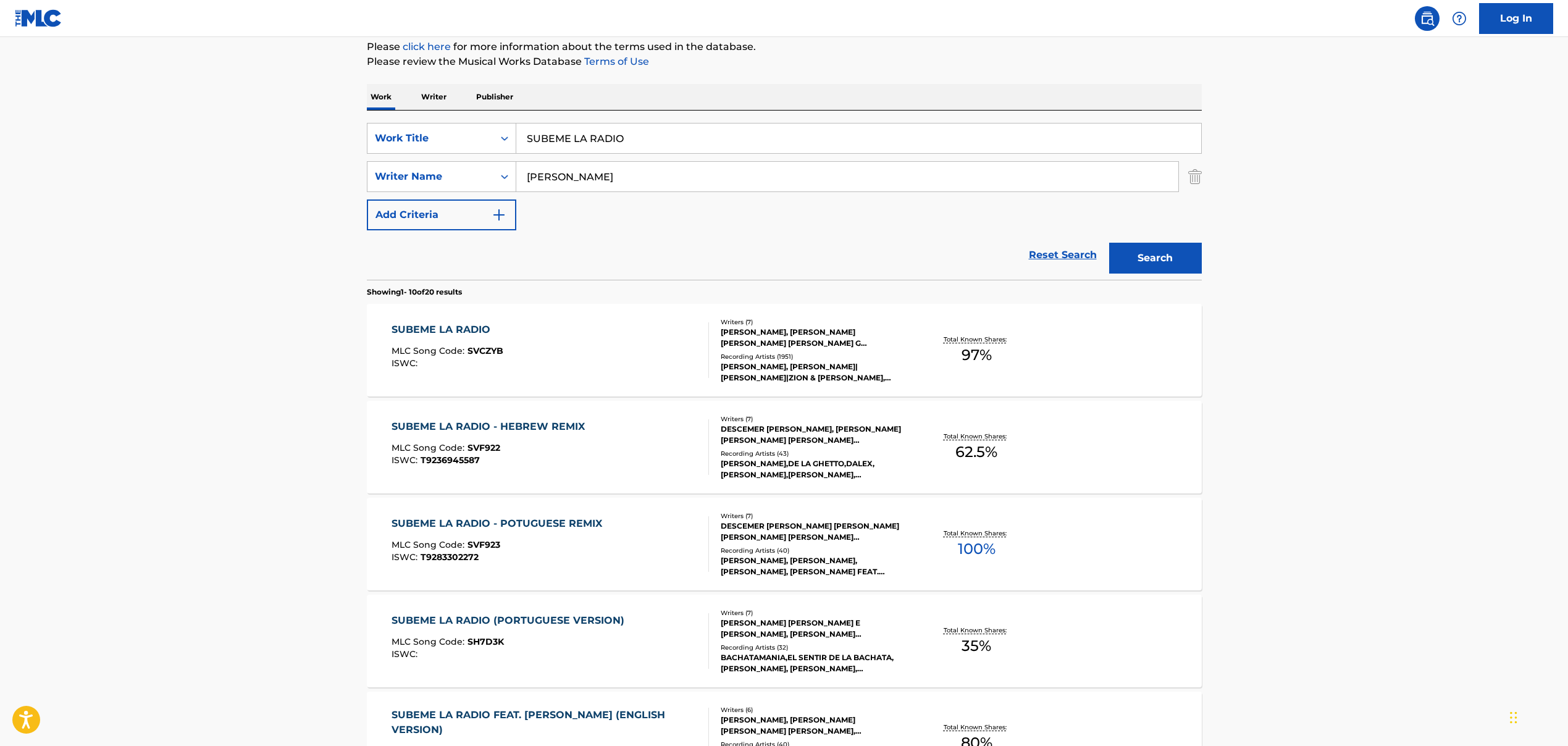
scroll to position [211, 0]
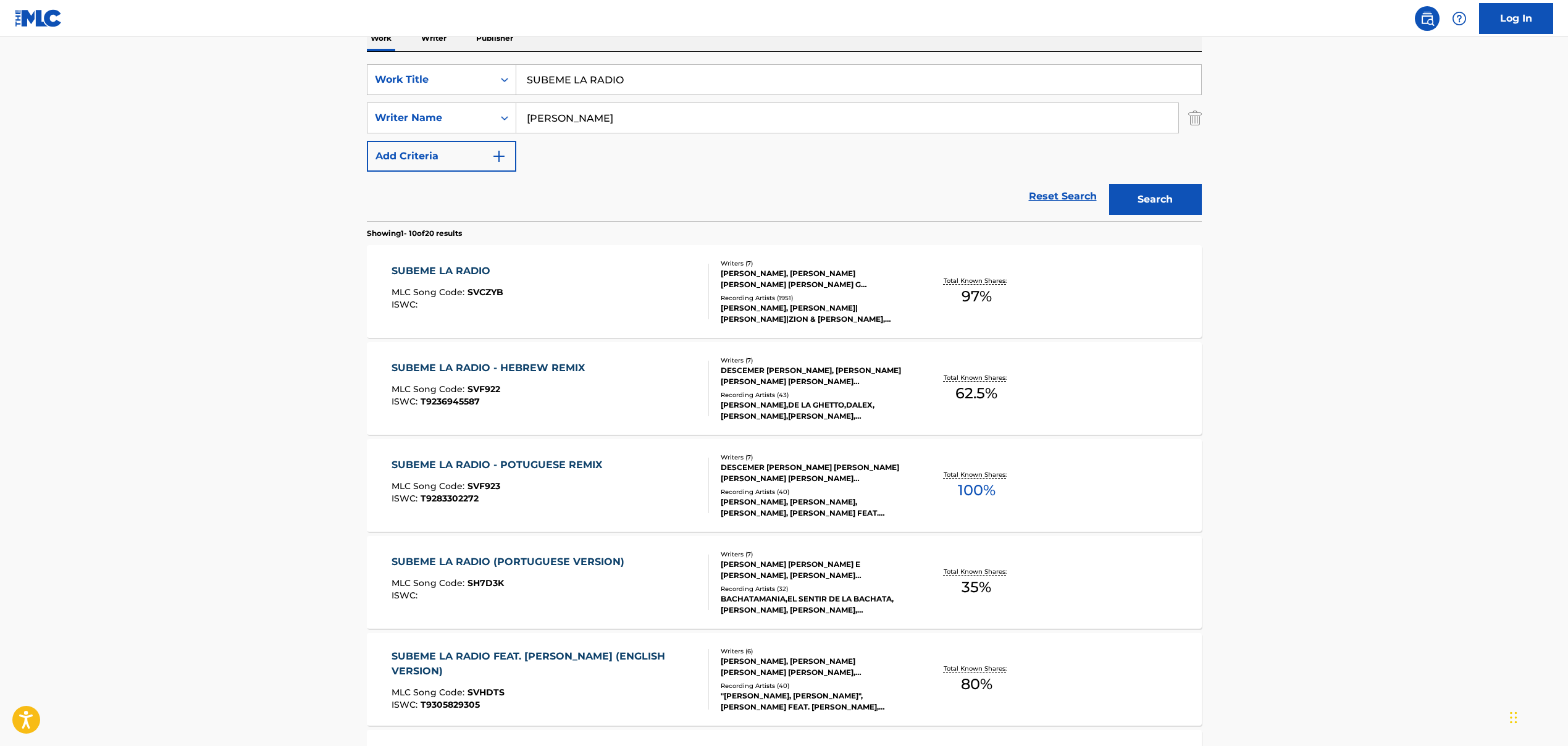
click at [570, 499] on div "ISWC : T9283302272" at bounding box center [500, 499] width 217 height 9
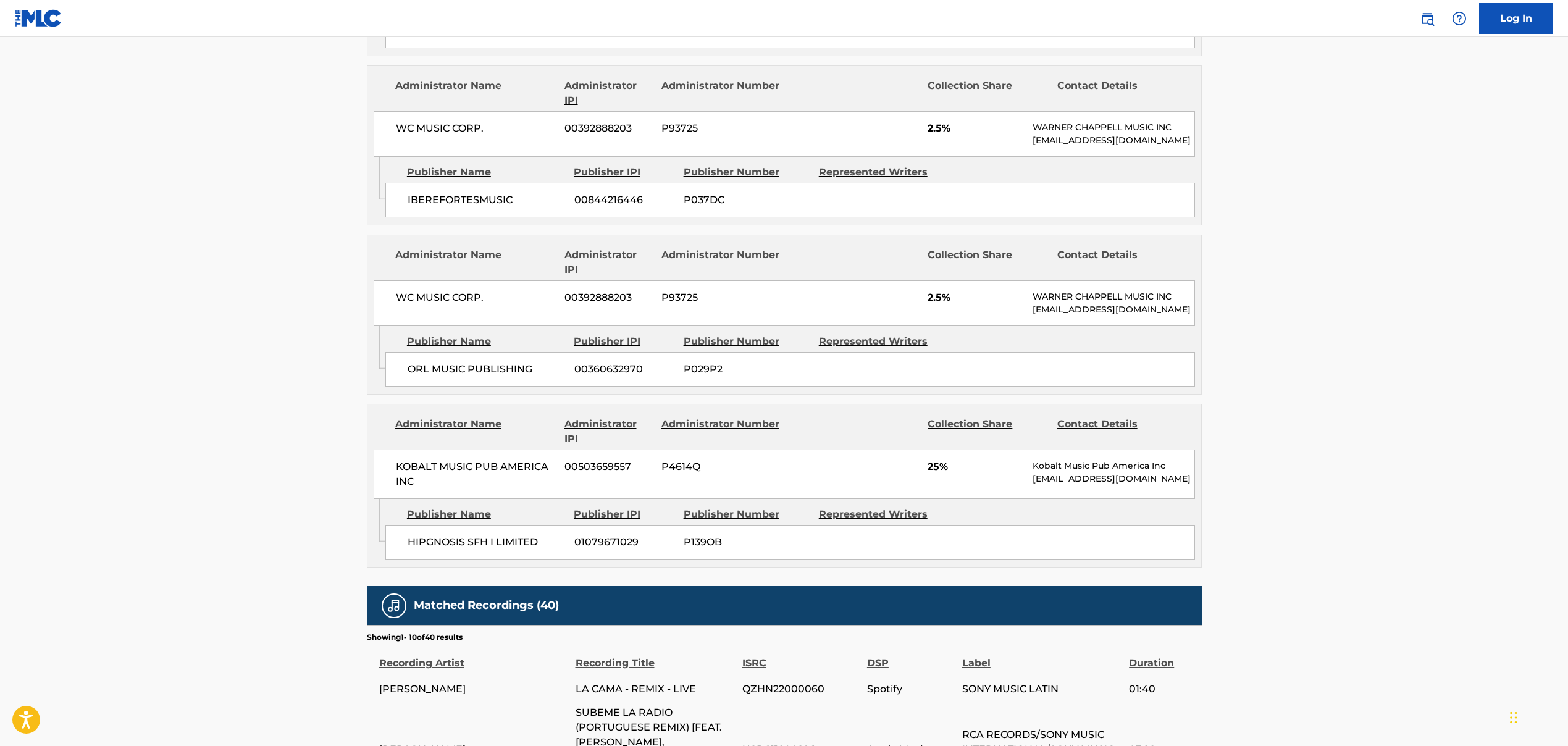
scroll to position [1628, 0]
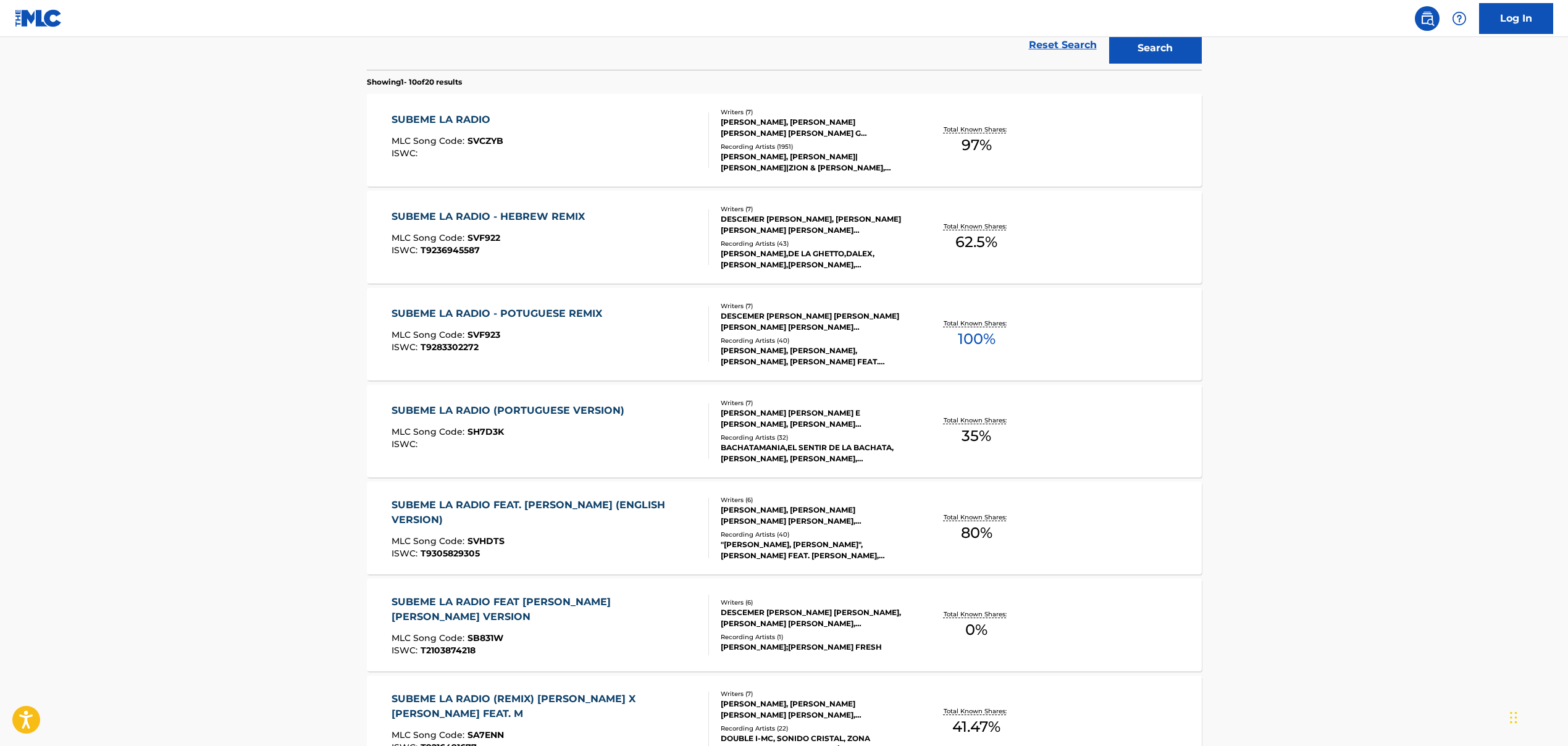
scroll to position [384, 0]
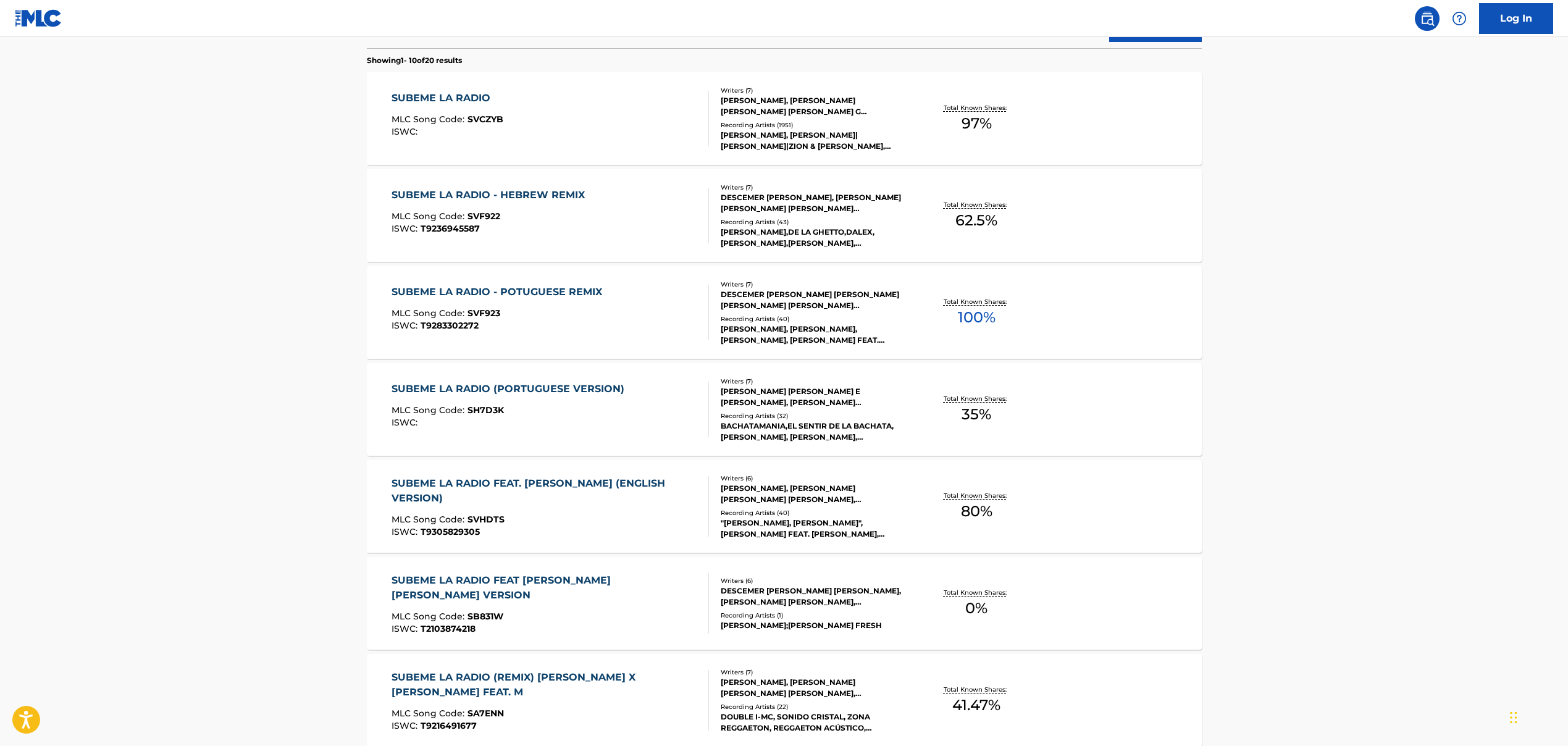
click at [562, 417] on div "MLC Song Code : SH7D3K" at bounding box center [510, 412] width 239 height 12
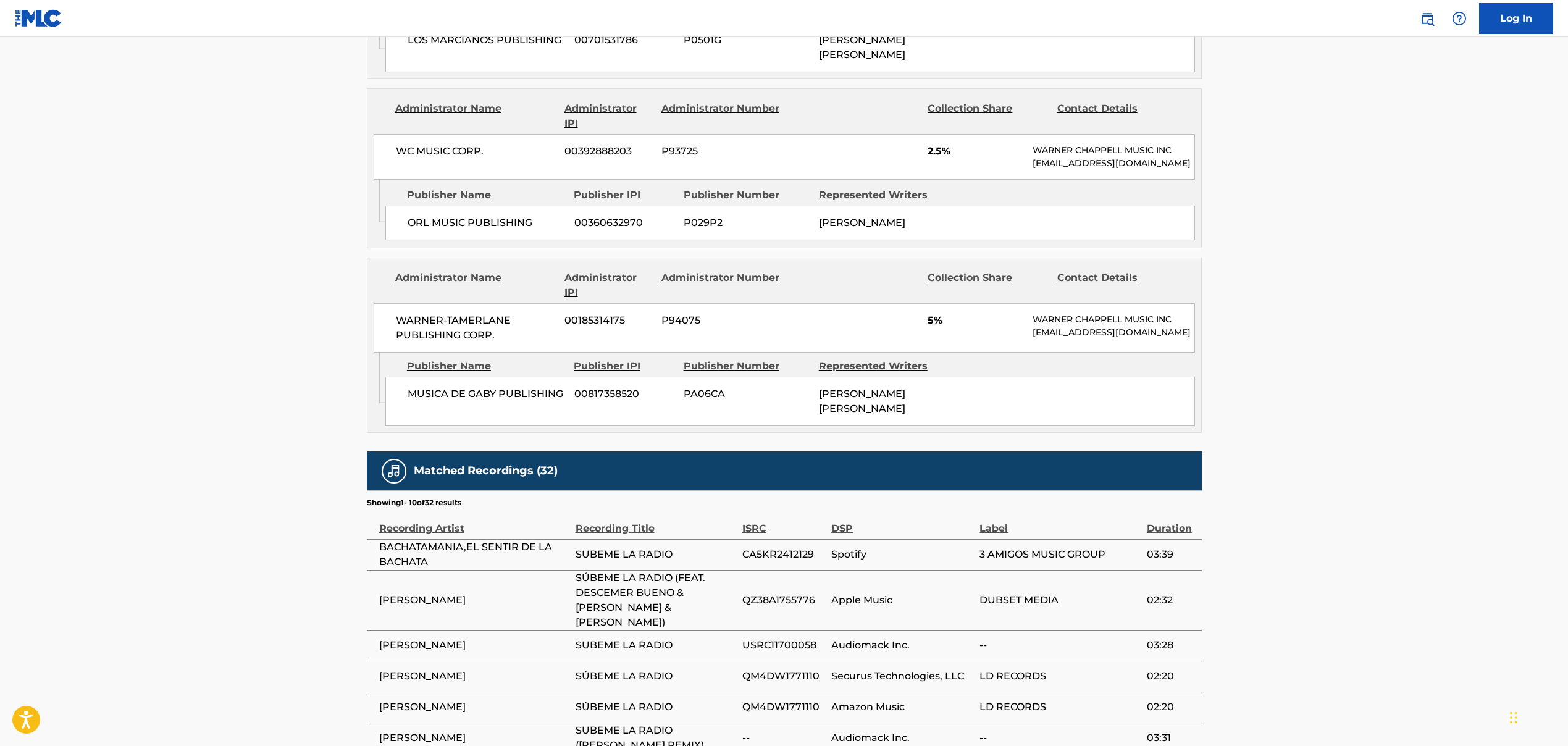
scroll to position [1128, 0]
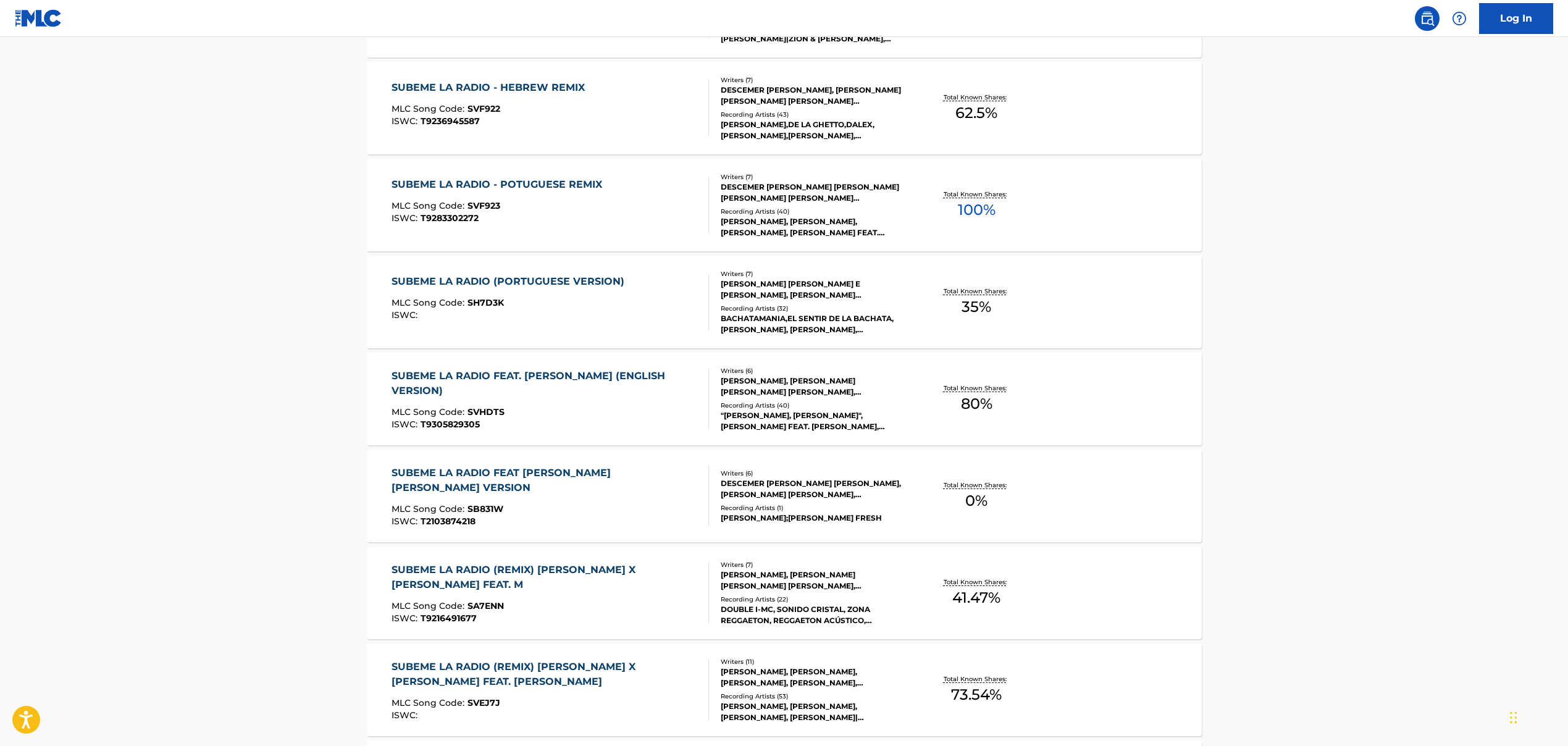
scroll to position [568, 0]
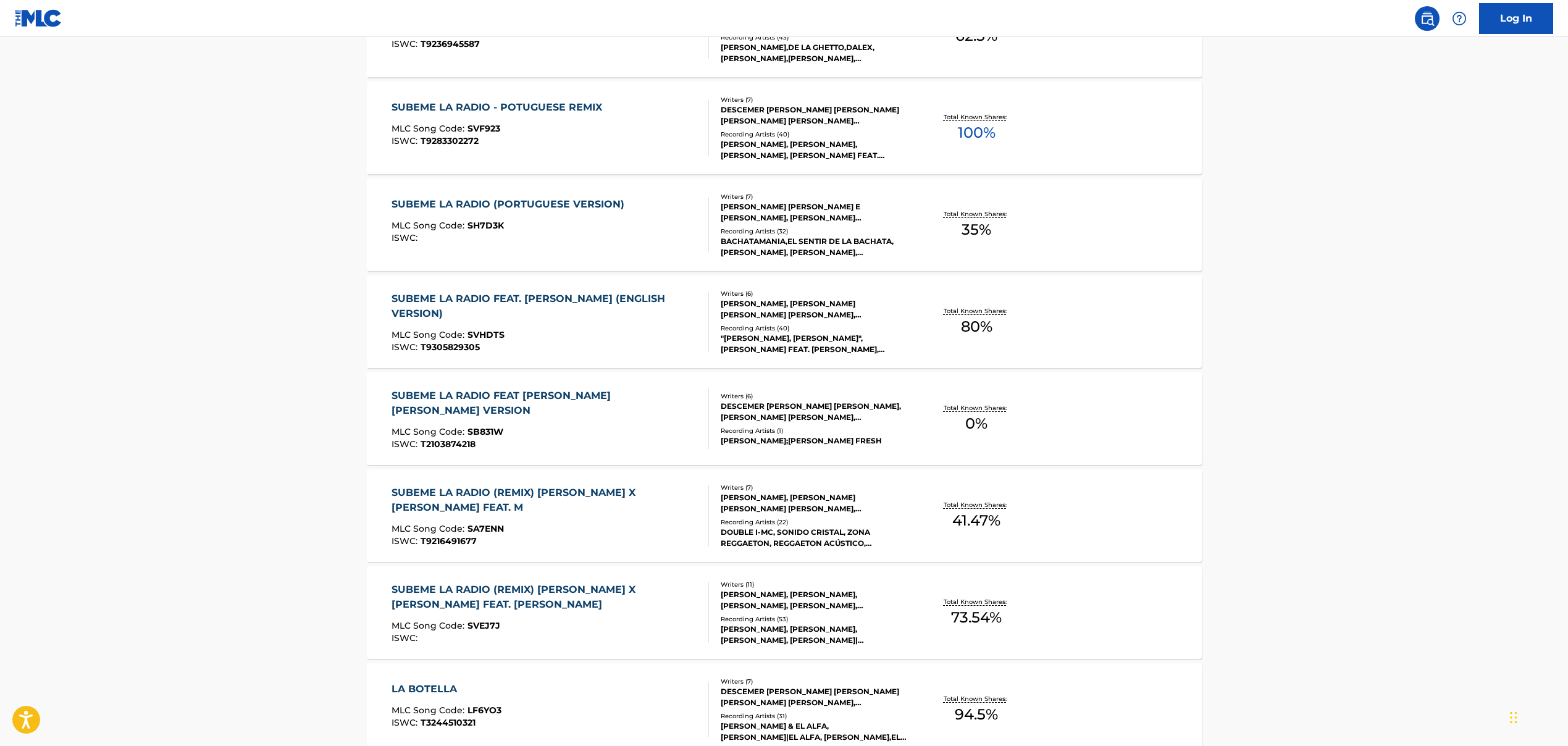
click at [550, 409] on div "SUBEME LA RADIO FEAT [PERSON_NAME] [PERSON_NAME] VERSION MLC Song Code : SB831W…" at bounding box center [544, 418] width 307 height 61
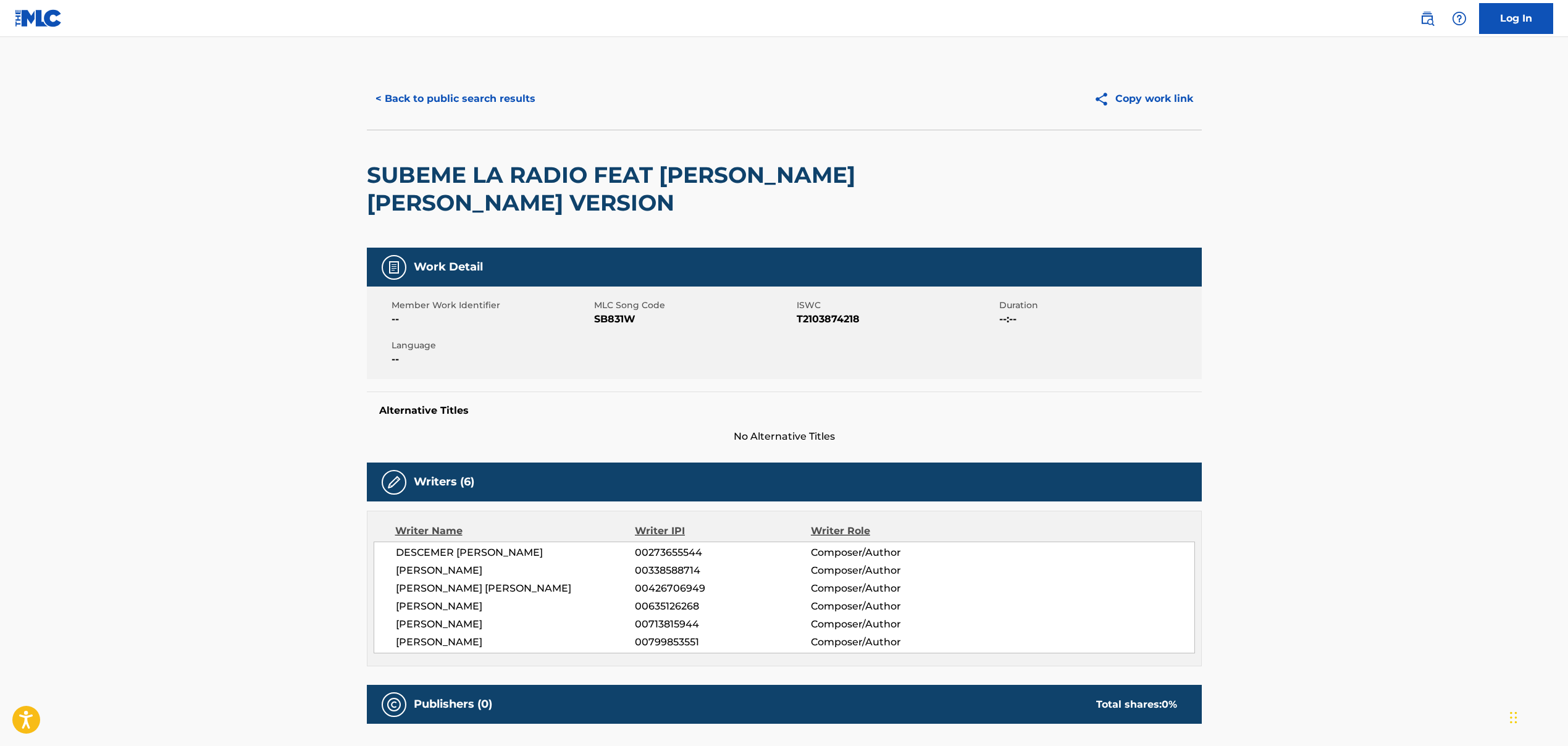
scroll to position [639, 0]
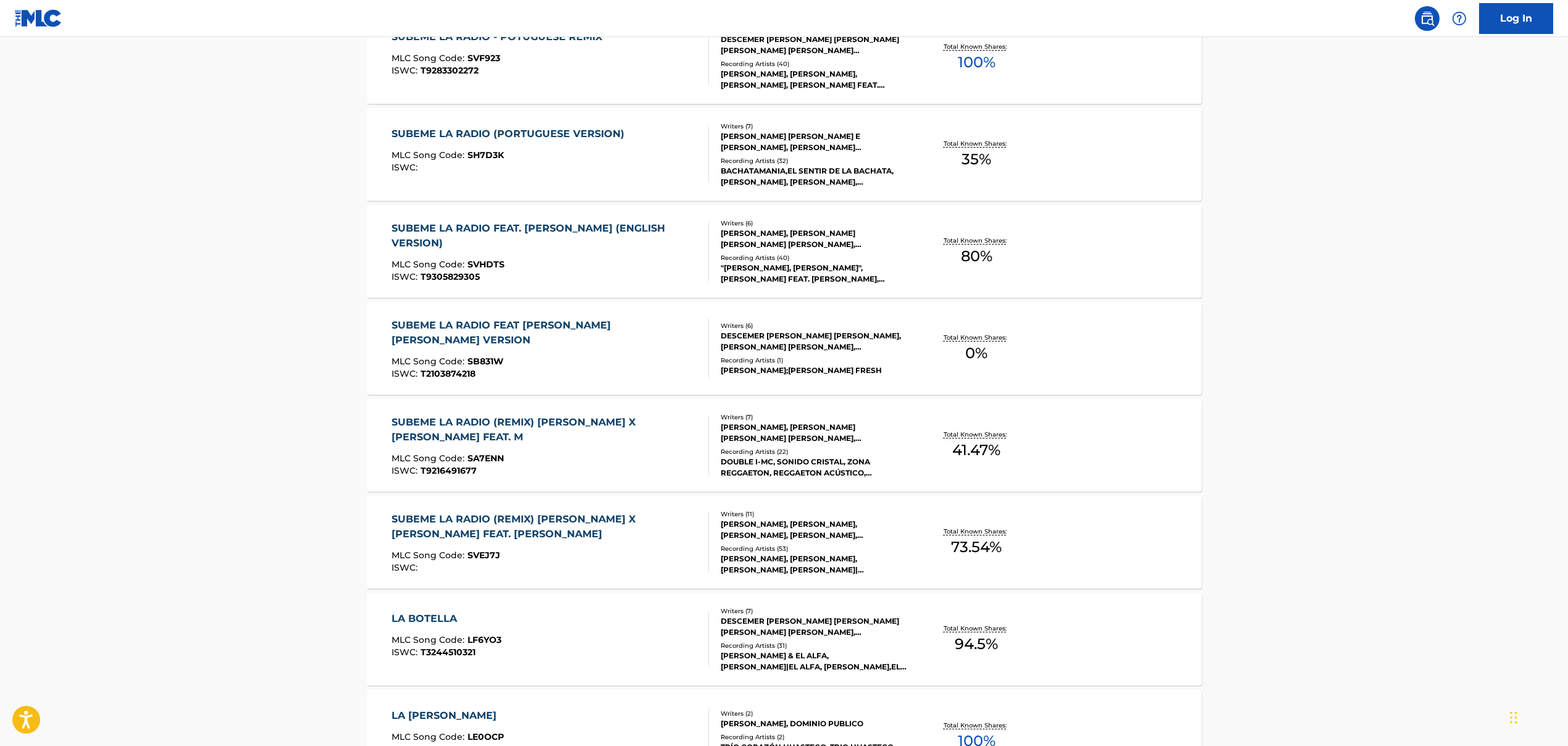
click at [579, 369] on div "ISWC : T2103874218" at bounding box center [544, 374] width 307 height 9
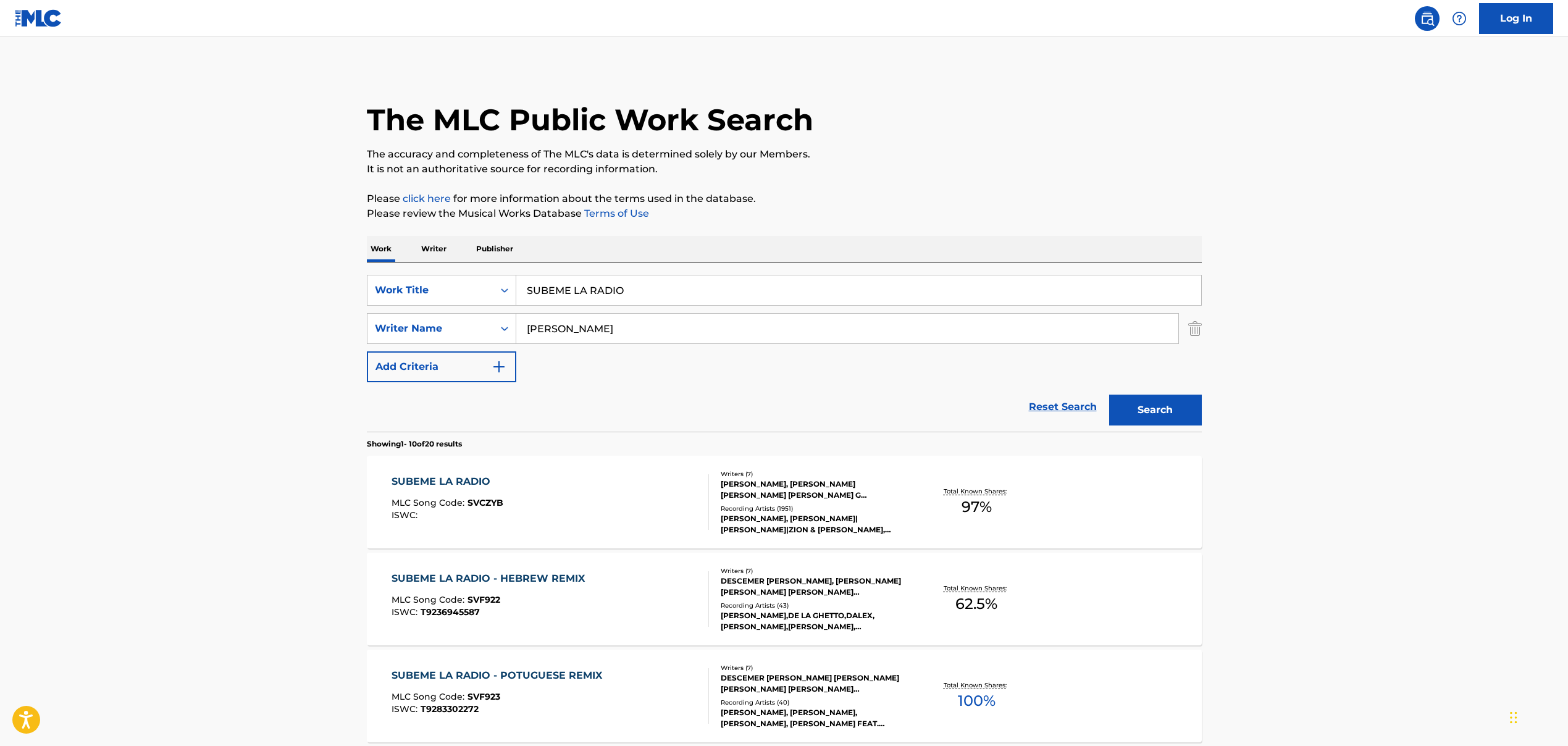
click at [500, 486] on div "SUBEME LA RADIO" at bounding box center [447, 481] width 111 height 15
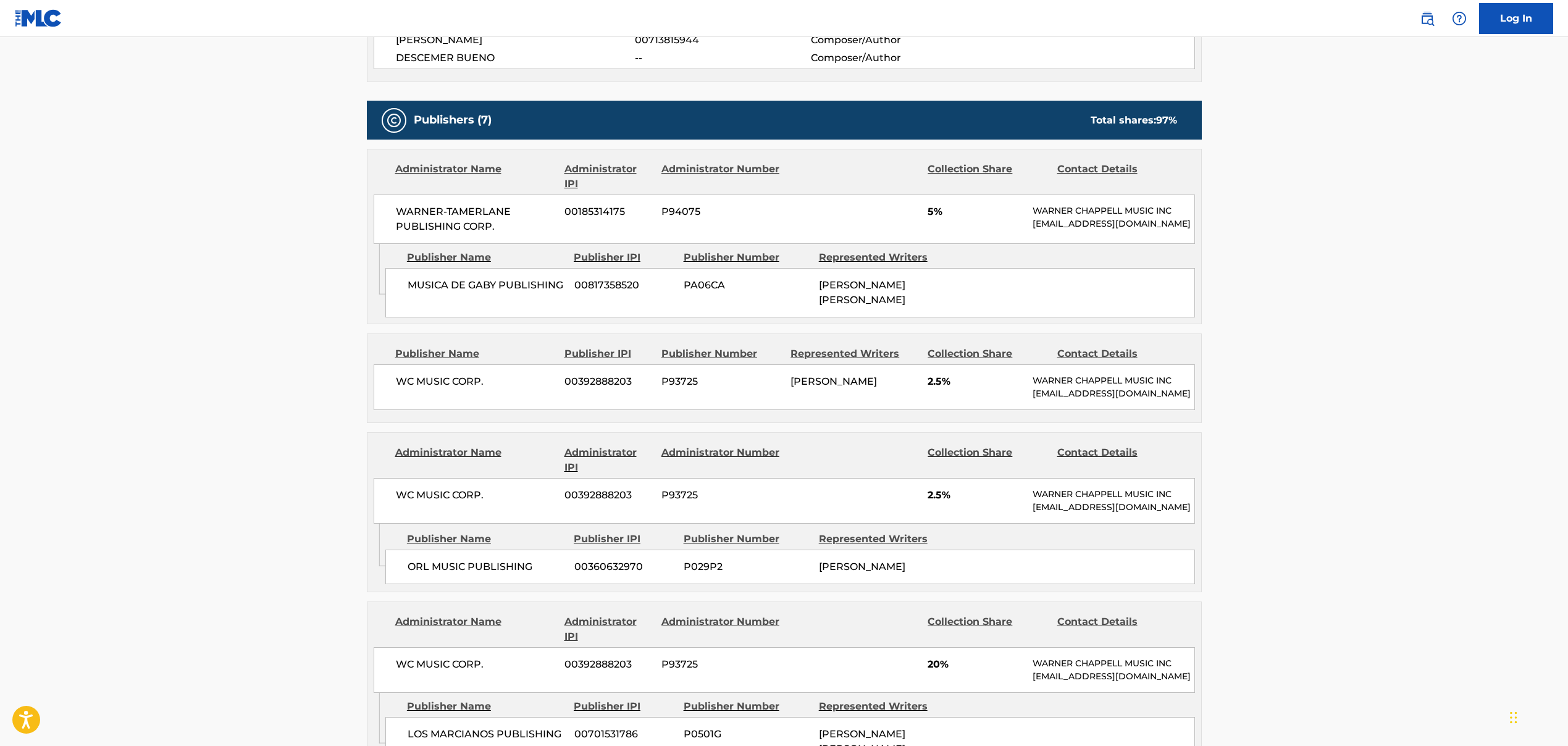
scroll to position [665, 0]
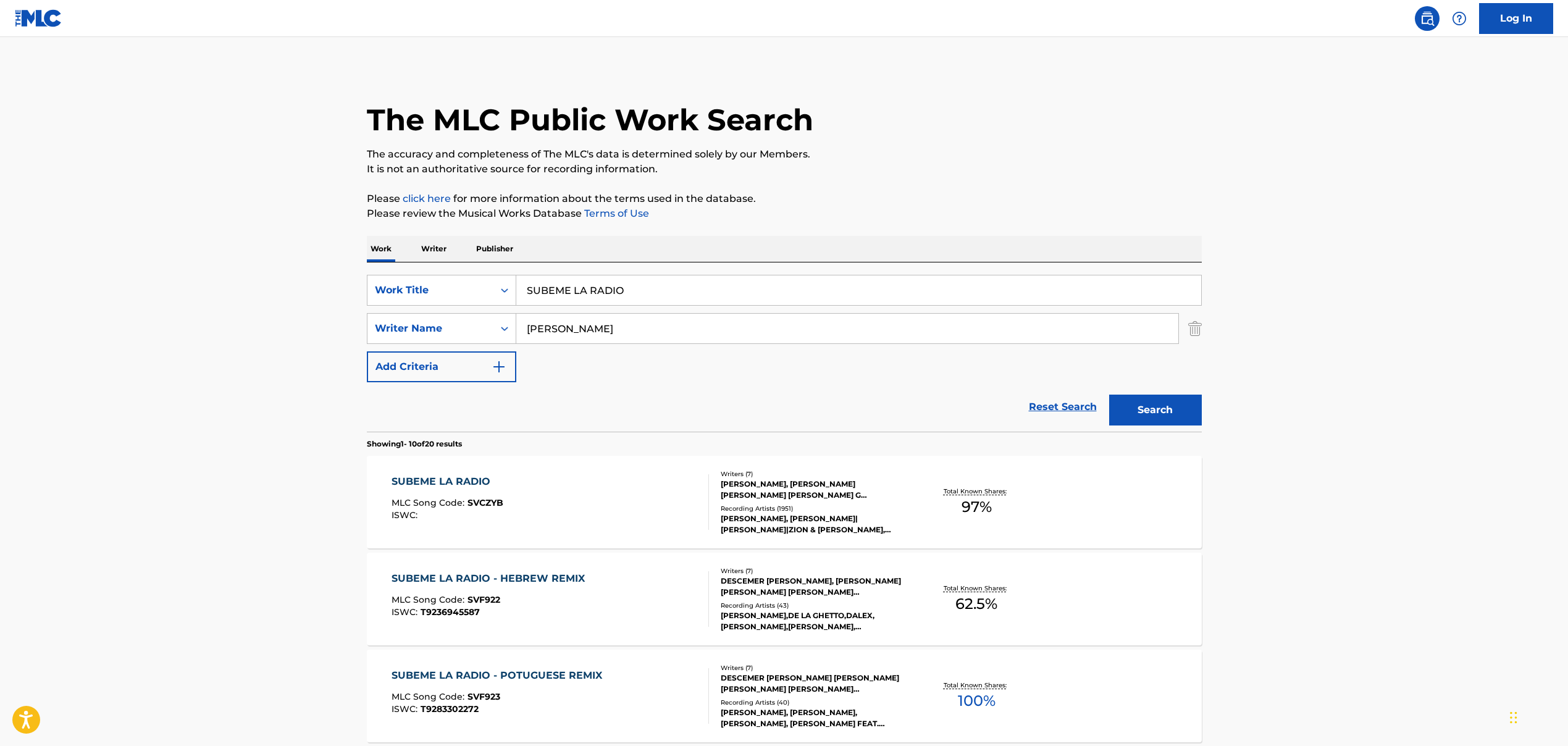
click at [563, 289] on input "SUBEME LA RADIO" at bounding box center [859, 290] width 685 height 30
paste input "Can't Stop The Feeling (Film Version)"
type input "Can't Stop The Feeling (Film Version)"
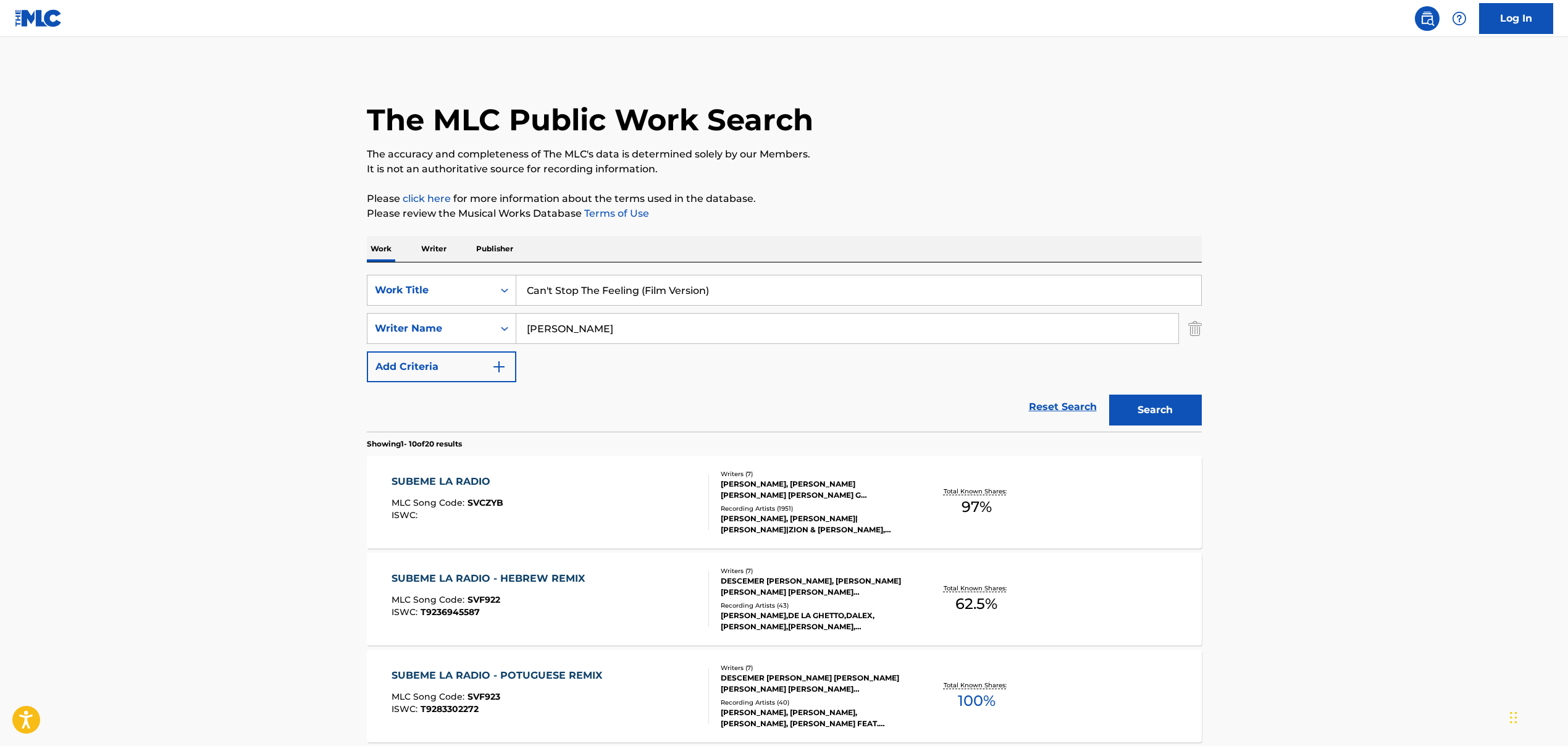
click at [552, 328] on input "[PERSON_NAME]" at bounding box center [847, 328] width 662 height 30
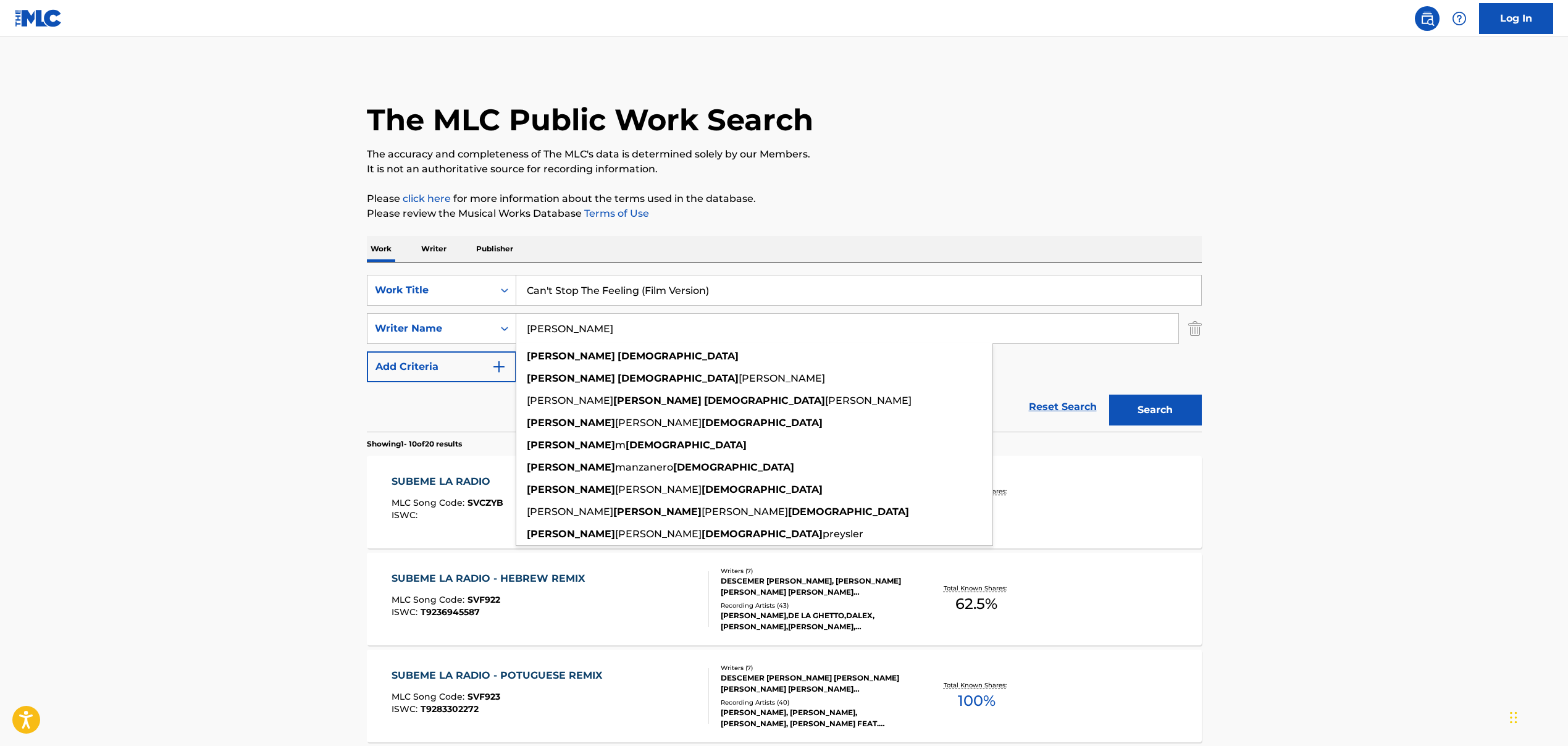
paste input "[PERSON_NAME], [PERSON_NAME], [PERSON_NAME]"
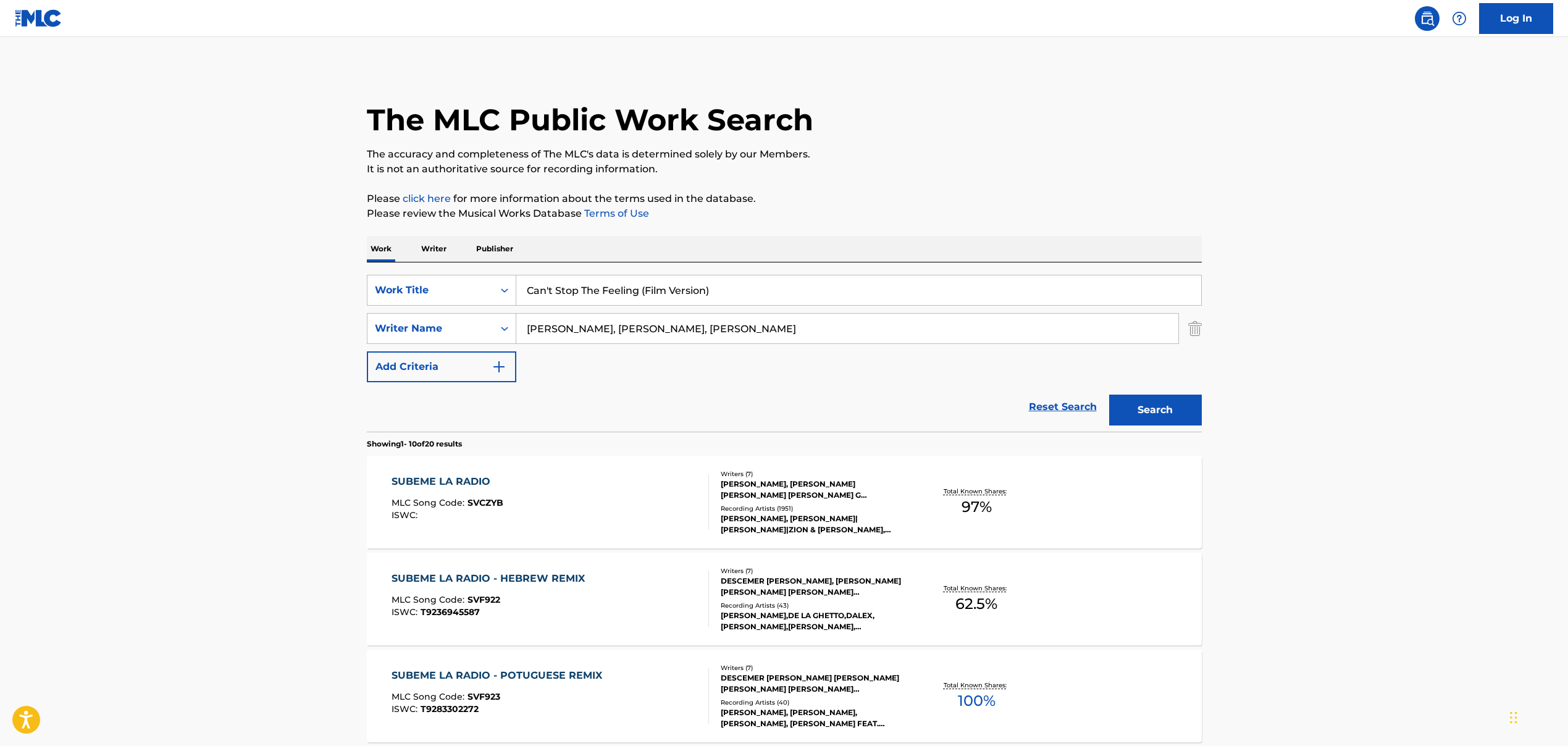
drag, startPoint x: 649, startPoint y: 331, endPoint x: 937, endPoint y: 343, distance: 288.2
click at [937, 343] on input "[PERSON_NAME], [PERSON_NAME], [PERSON_NAME]" at bounding box center [847, 328] width 662 height 30
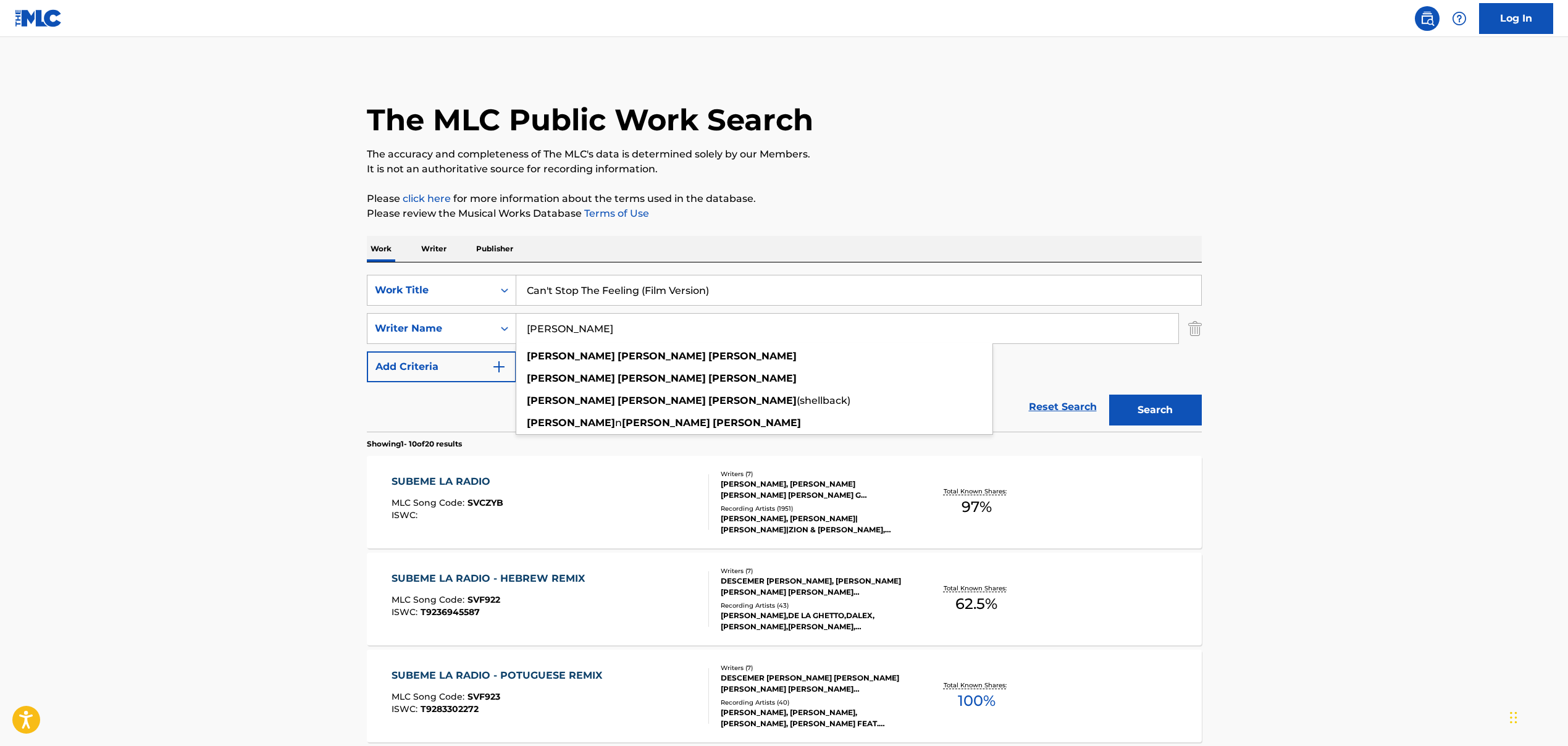
type input "[PERSON_NAME]"
click at [1140, 419] on button "Search" at bounding box center [1155, 410] width 92 height 31
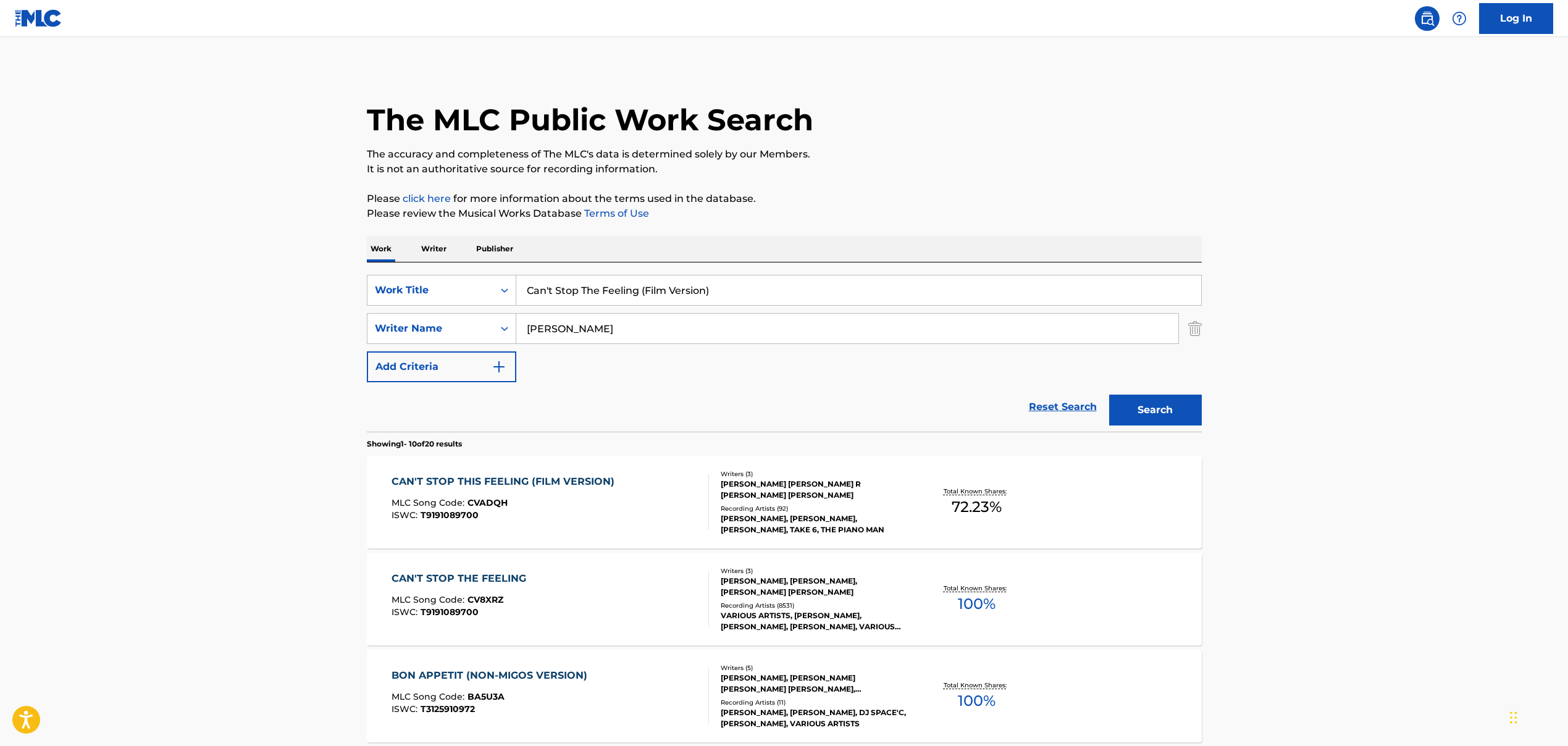
click at [622, 505] on div "CAN'T STOP THIS FEELING (FILM VERSION) MLC Song Code : CVADQH ISWC : T9191089700" at bounding box center [550, 502] width 317 height 55
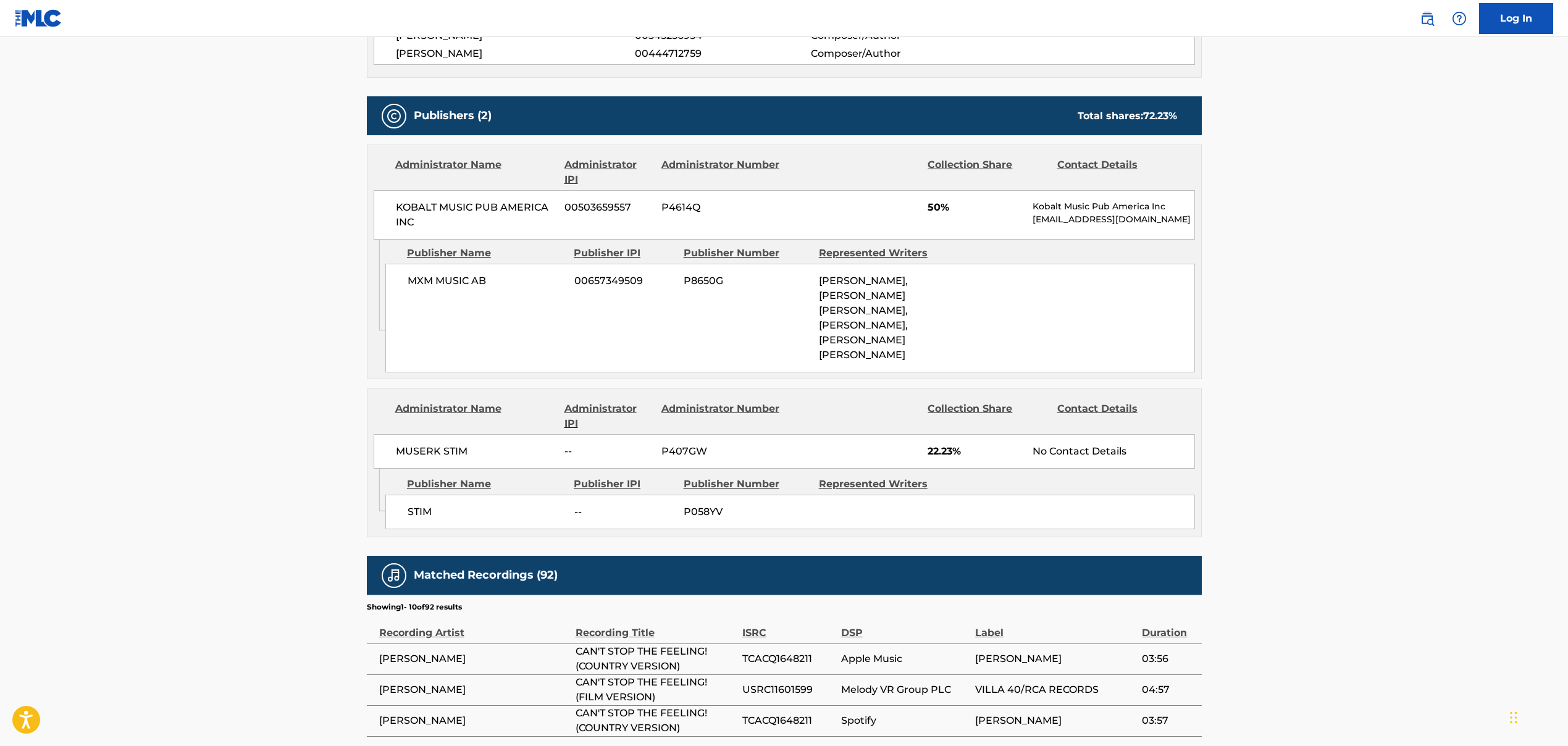
scroll to position [509, 0]
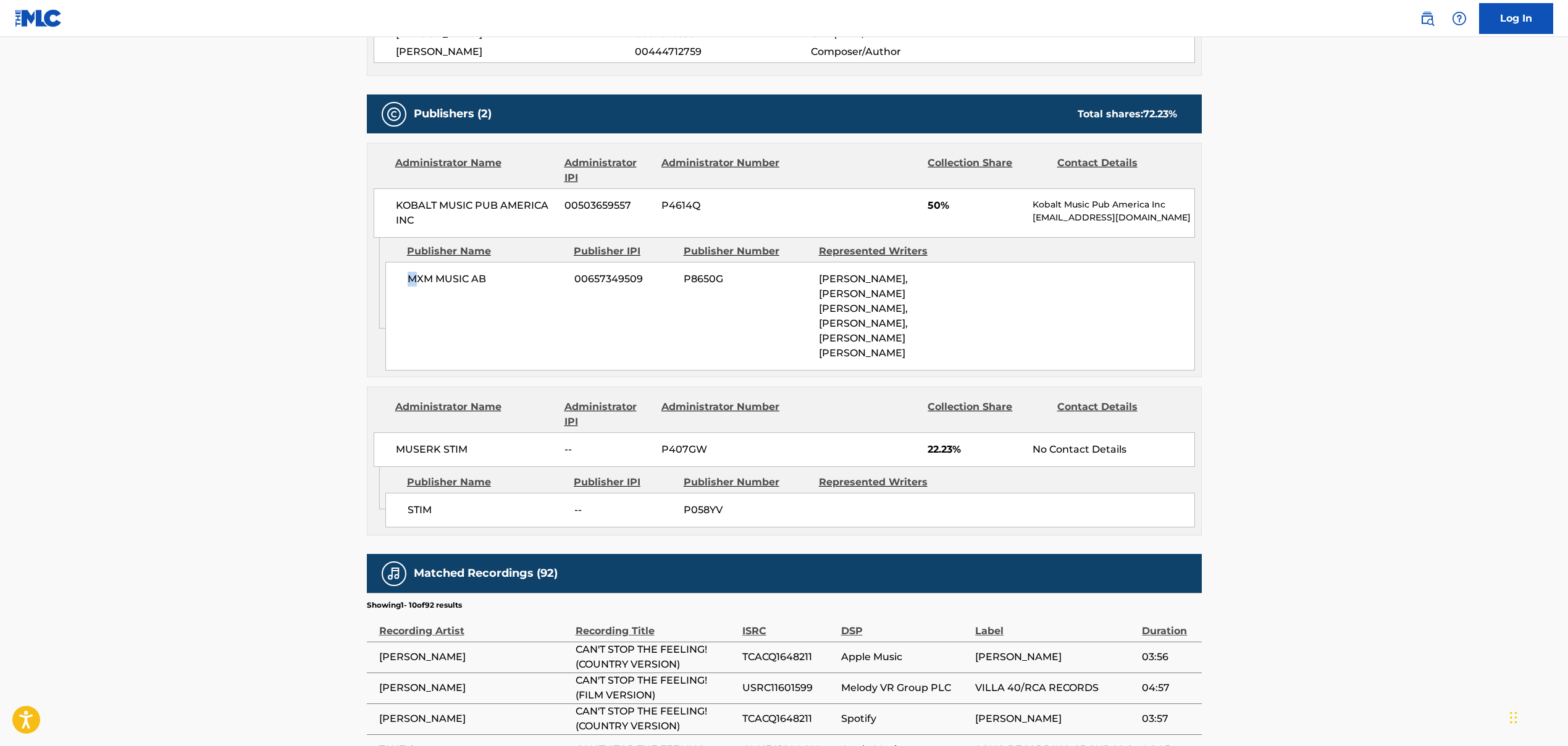
drag, startPoint x: 418, startPoint y: 278, endPoint x: 430, endPoint y: 268, distance: 15.6
click at [430, 268] on div "MXM MUSIC AB 00657349509 P8650G [PERSON_NAME], [PERSON_NAME] [PERSON_NAME], [PE…" at bounding box center [789, 316] width 809 height 108
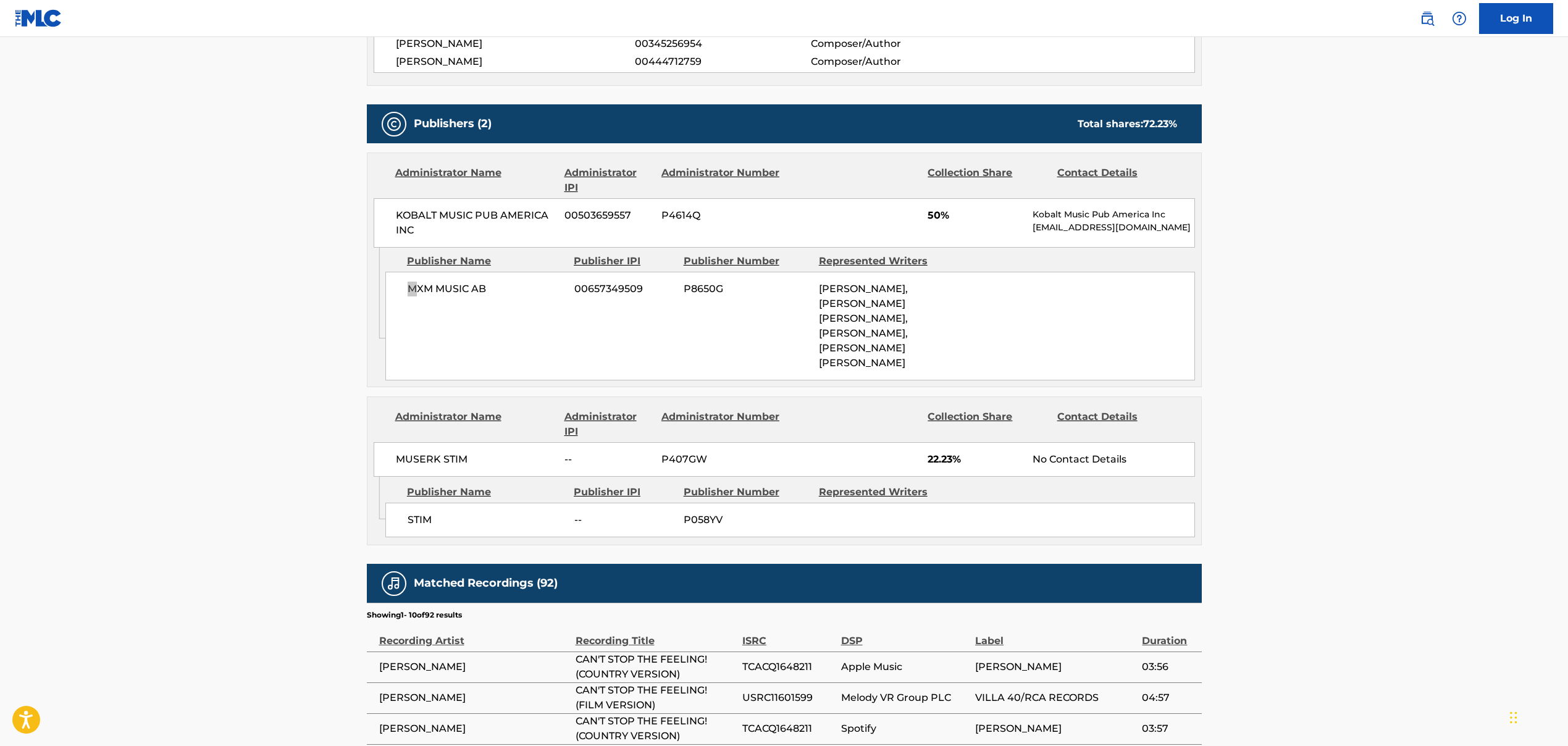
scroll to position [381, 0]
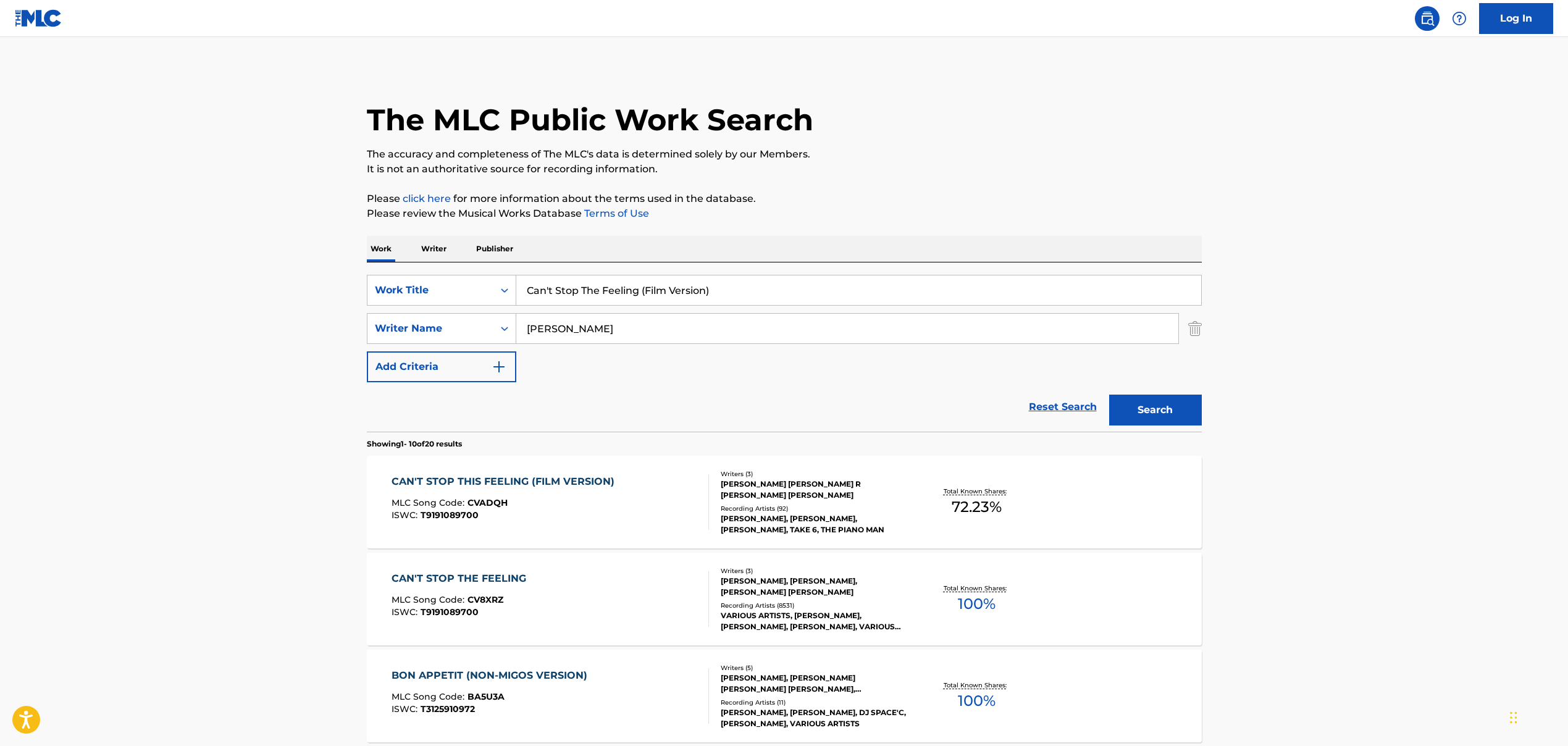
click at [610, 288] on input "Can't Stop The Feeling (Film Version)" at bounding box center [859, 290] width 685 height 30
paste input "KILL [PERSON_NAME]"
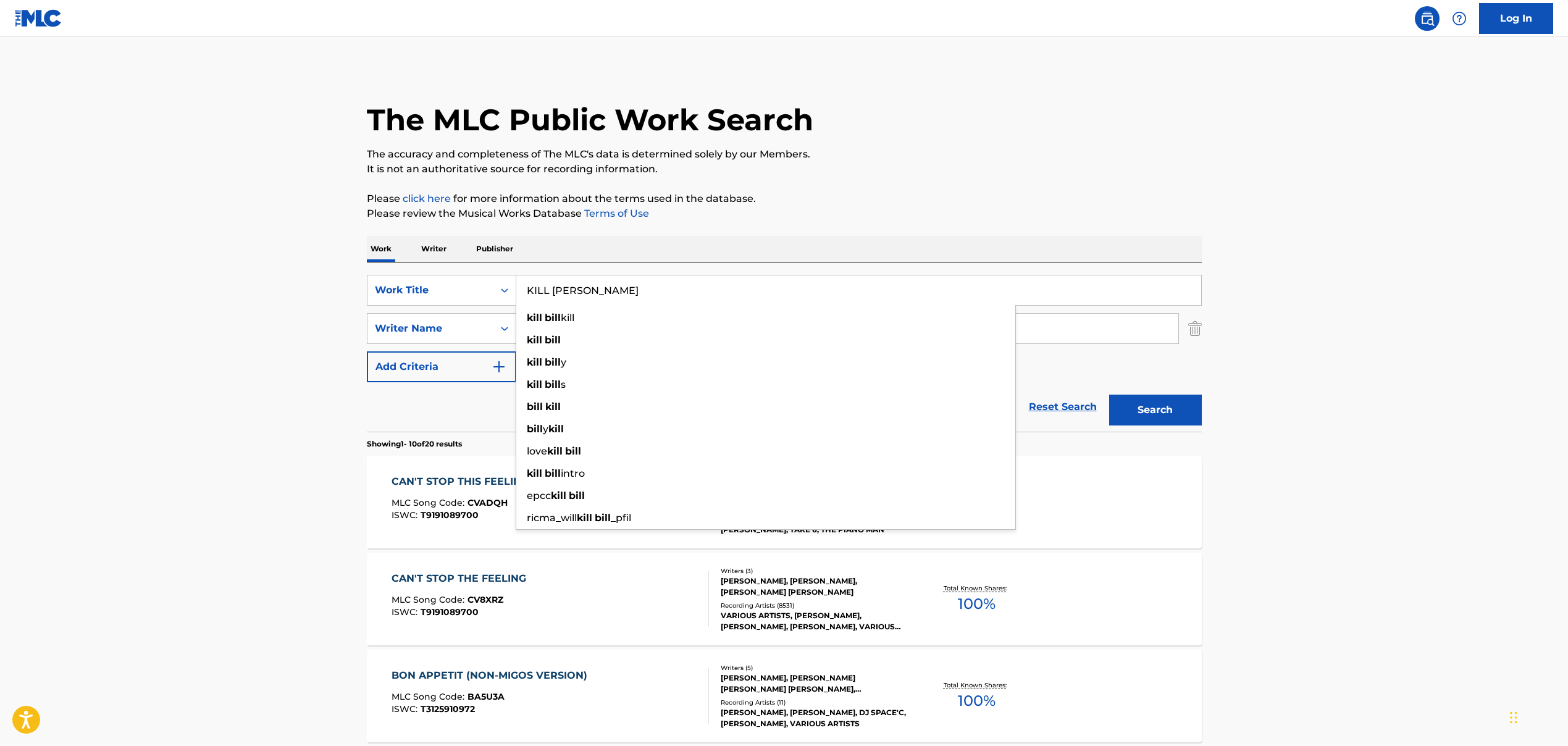
type input "KILL [PERSON_NAME]"
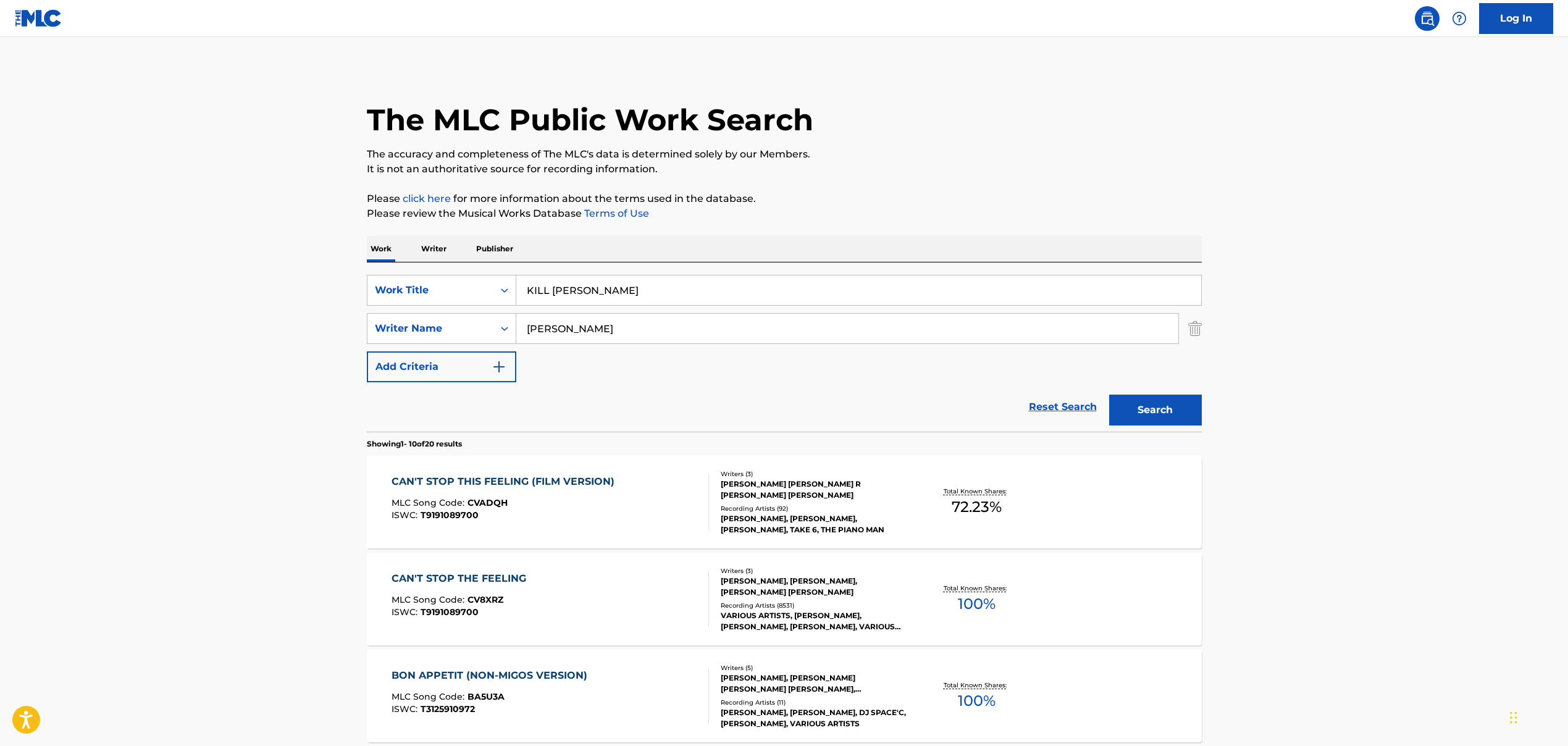
click at [634, 331] on input "[PERSON_NAME]" at bounding box center [847, 328] width 662 height 30
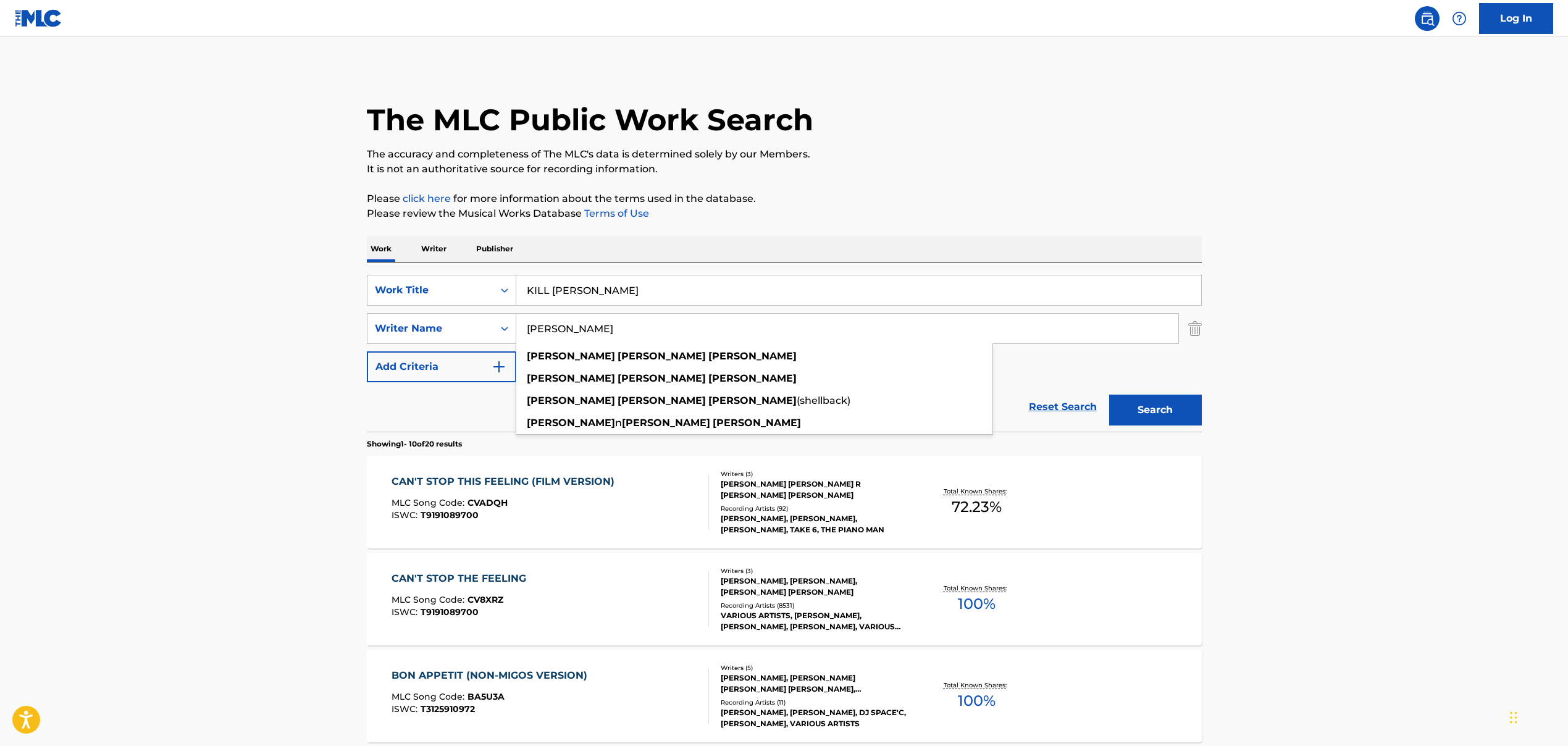
paste input "[PERSON_NAME] [PERSON_NAME], [PERSON_NAME], [PERSON_NAME]"
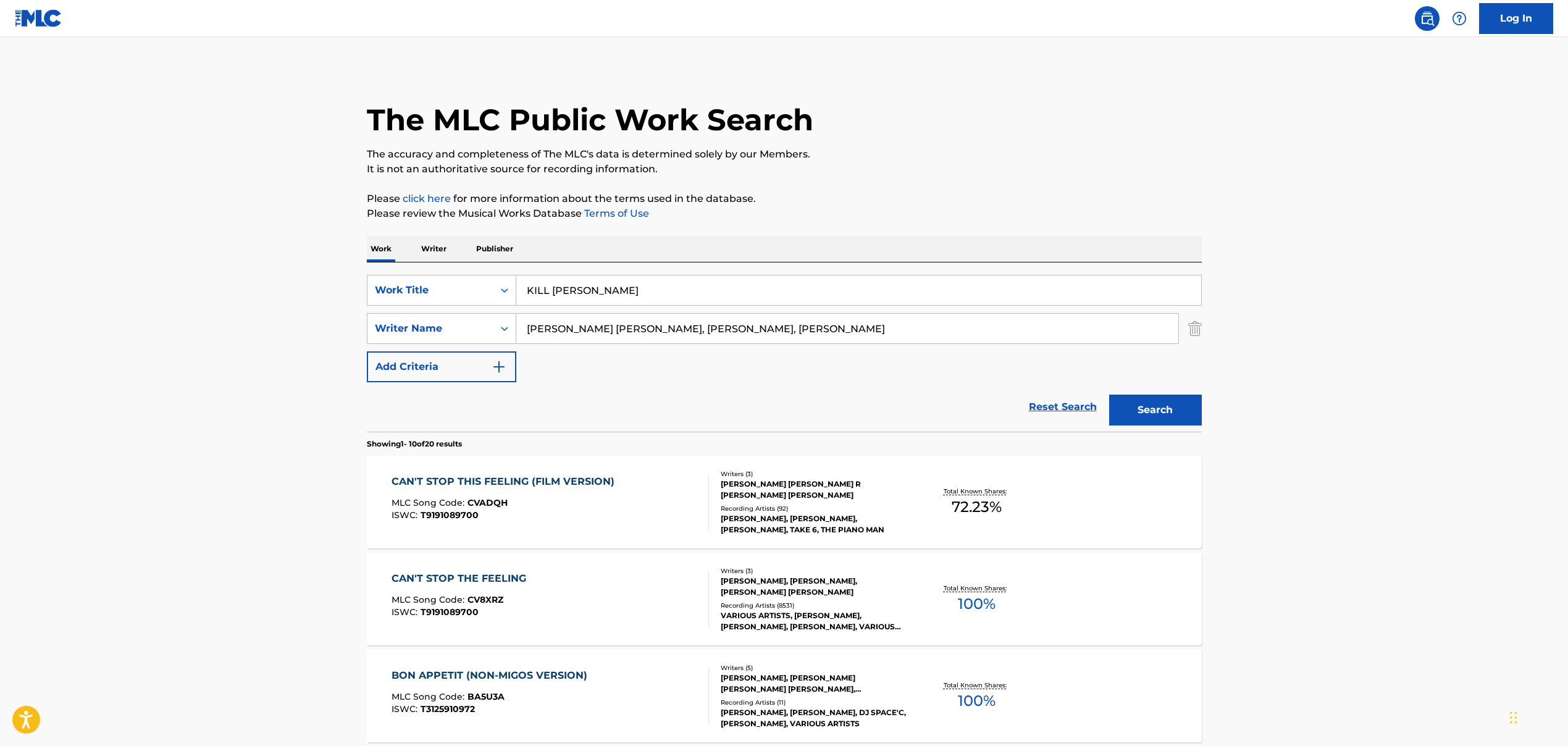
click at [1154, 416] on button "Search" at bounding box center [1155, 410] width 92 height 31
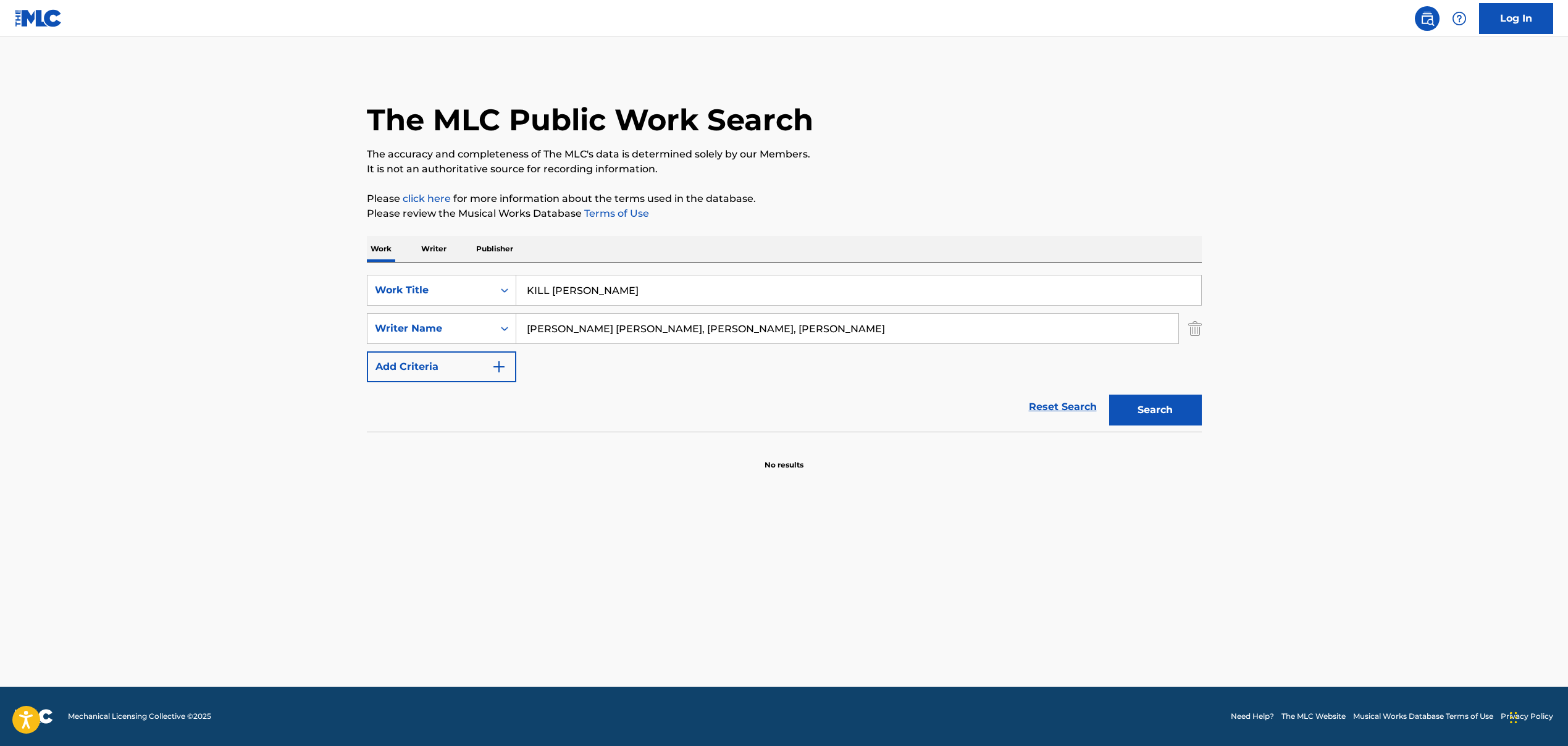
drag, startPoint x: 639, startPoint y: 330, endPoint x: 872, endPoint y: 341, distance: 233.3
click at [848, 335] on input "[PERSON_NAME] [PERSON_NAME], [PERSON_NAME], [PERSON_NAME]" at bounding box center [847, 328] width 662 height 30
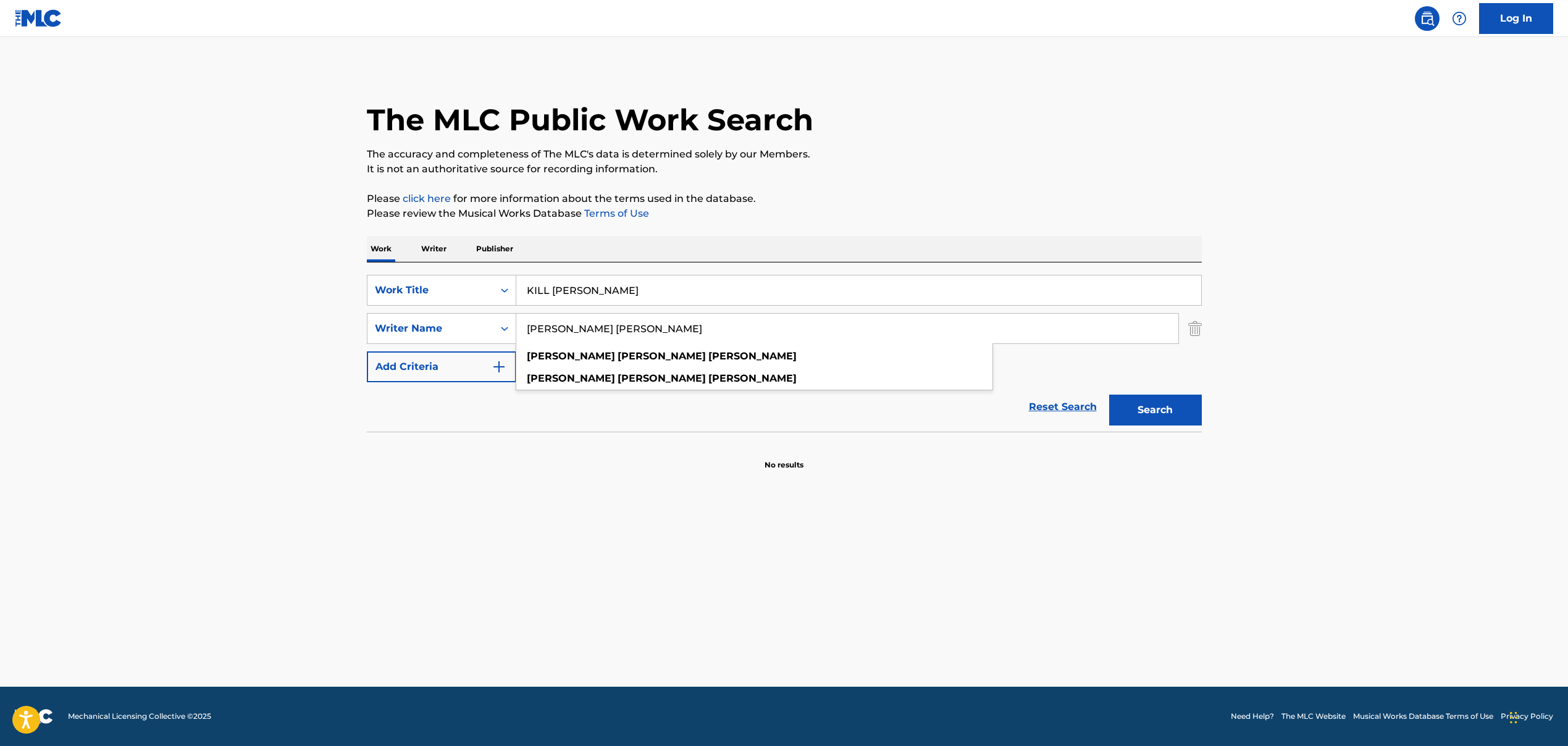
type input "[PERSON_NAME] [PERSON_NAME]"
click at [1123, 404] on button "Search" at bounding box center [1155, 410] width 92 height 31
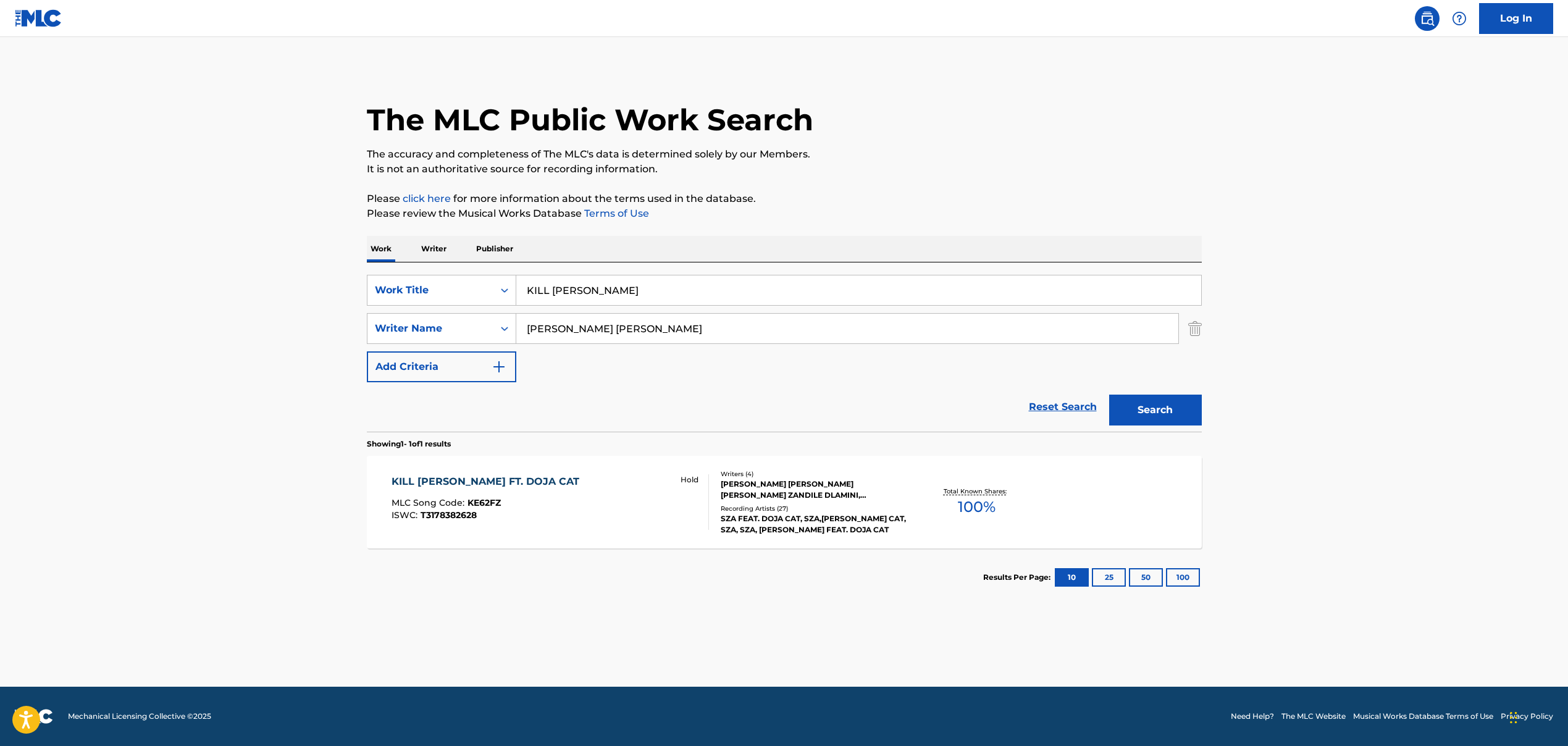
click at [527, 473] on div "KILL [PERSON_NAME] FT. DOJA CAT MLC Song Code : KE62FZ ISWC : T3178382628 Hold …" at bounding box center [784, 502] width 835 height 92
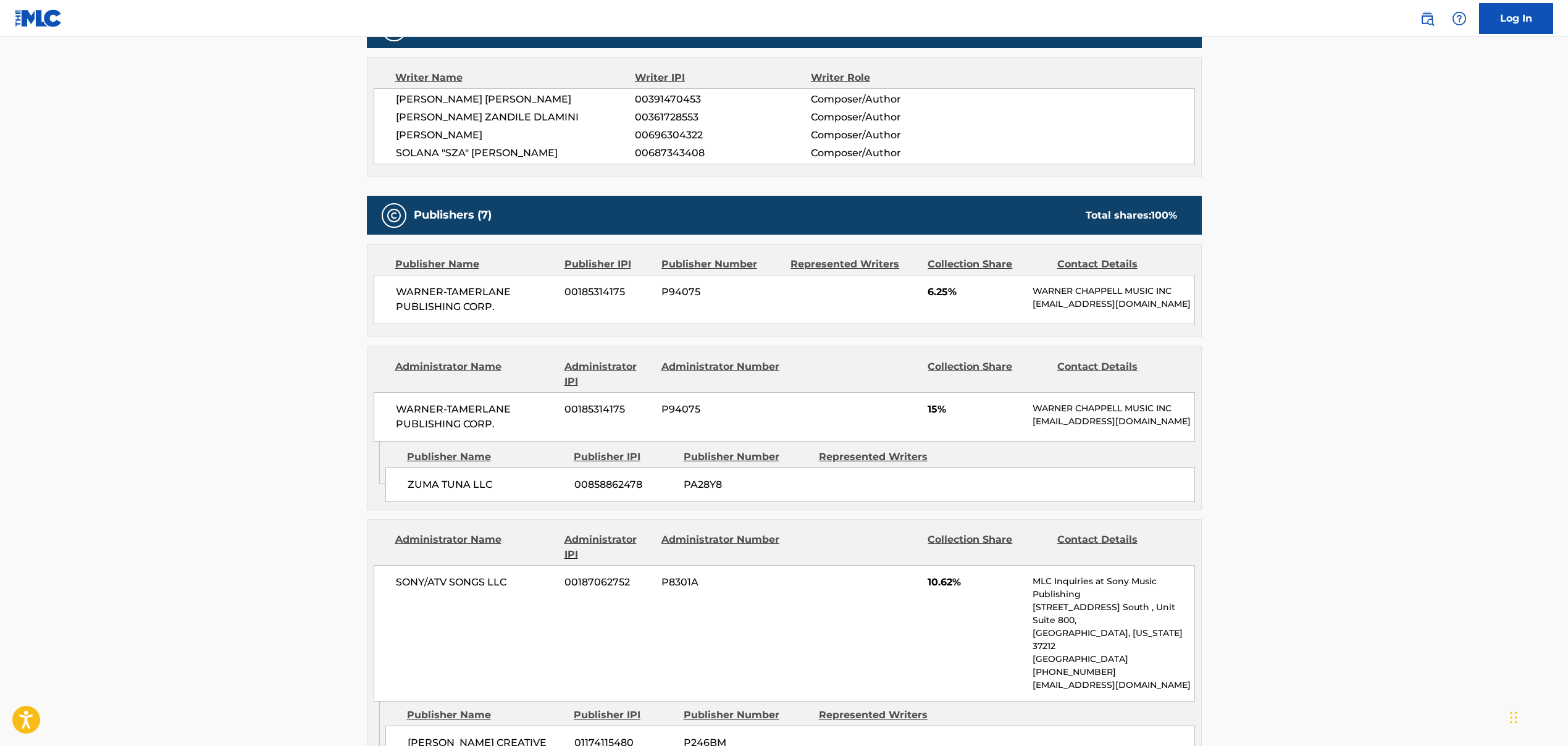
scroll to position [498, 0]
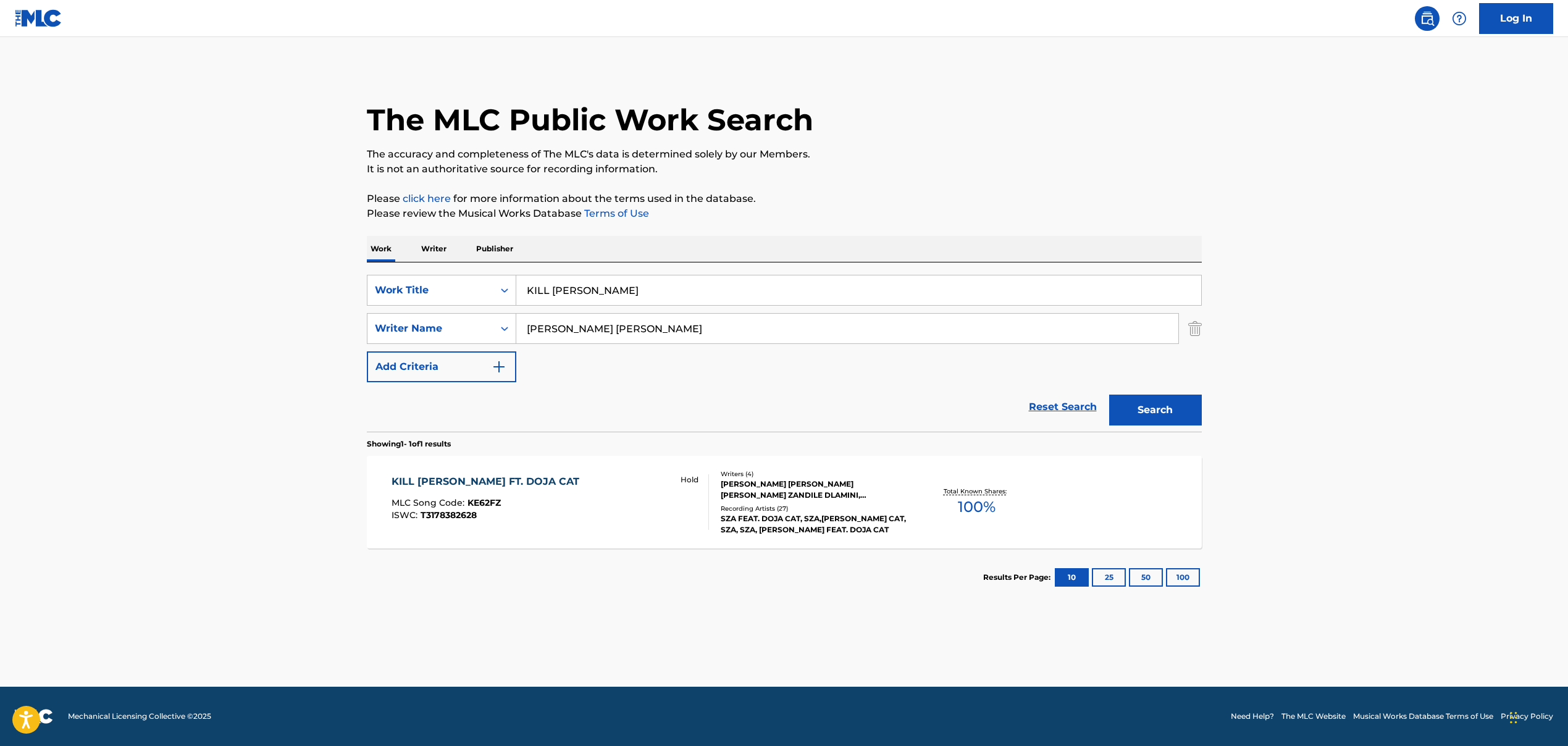
click at [571, 294] on input "KILL [PERSON_NAME]" at bounding box center [859, 290] width 685 height 30
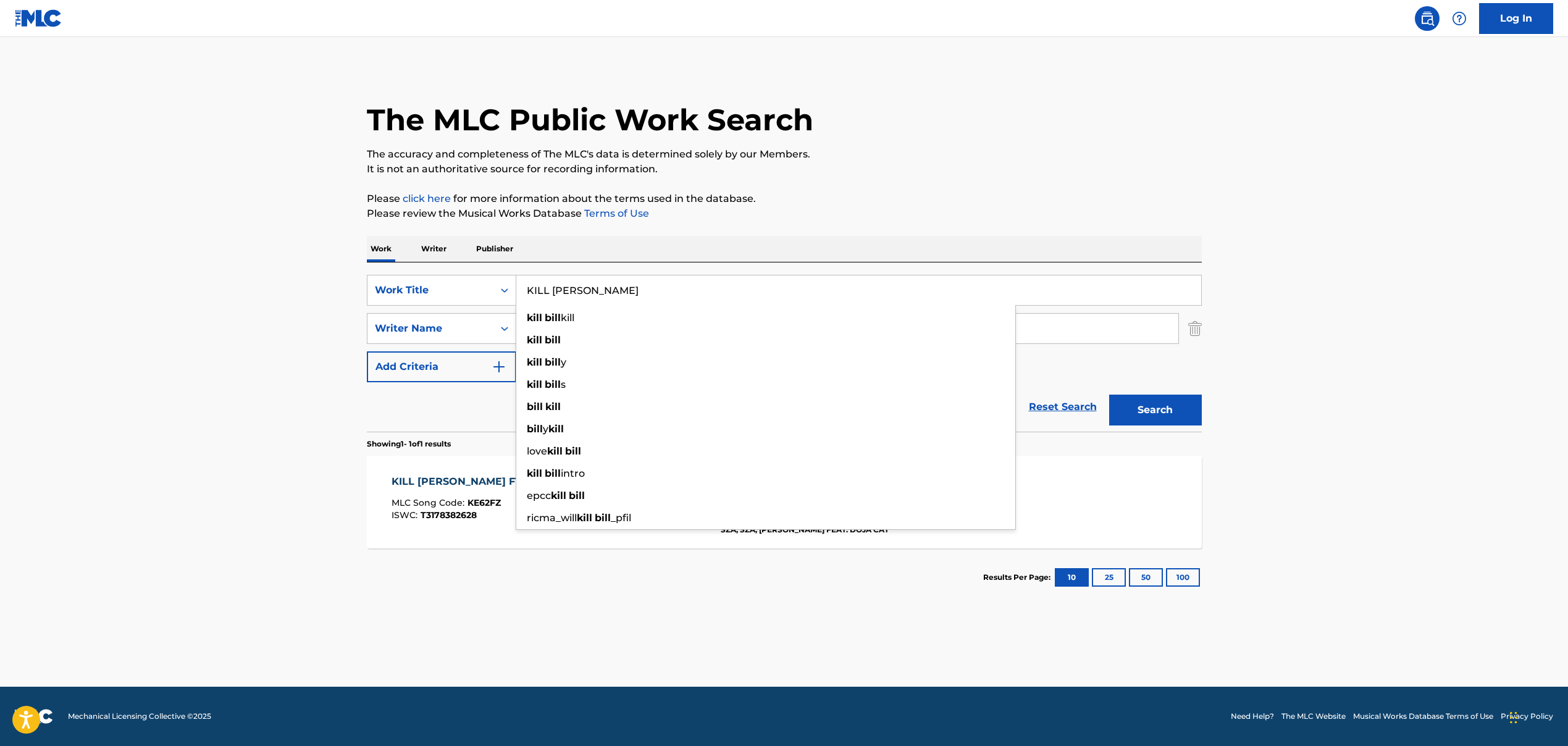
click at [571, 294] on input "KILL [PERSON_NAME]" at bounding box center [859, 290] width 685 height 30
paste input "OVER AND OVER AGAIN"
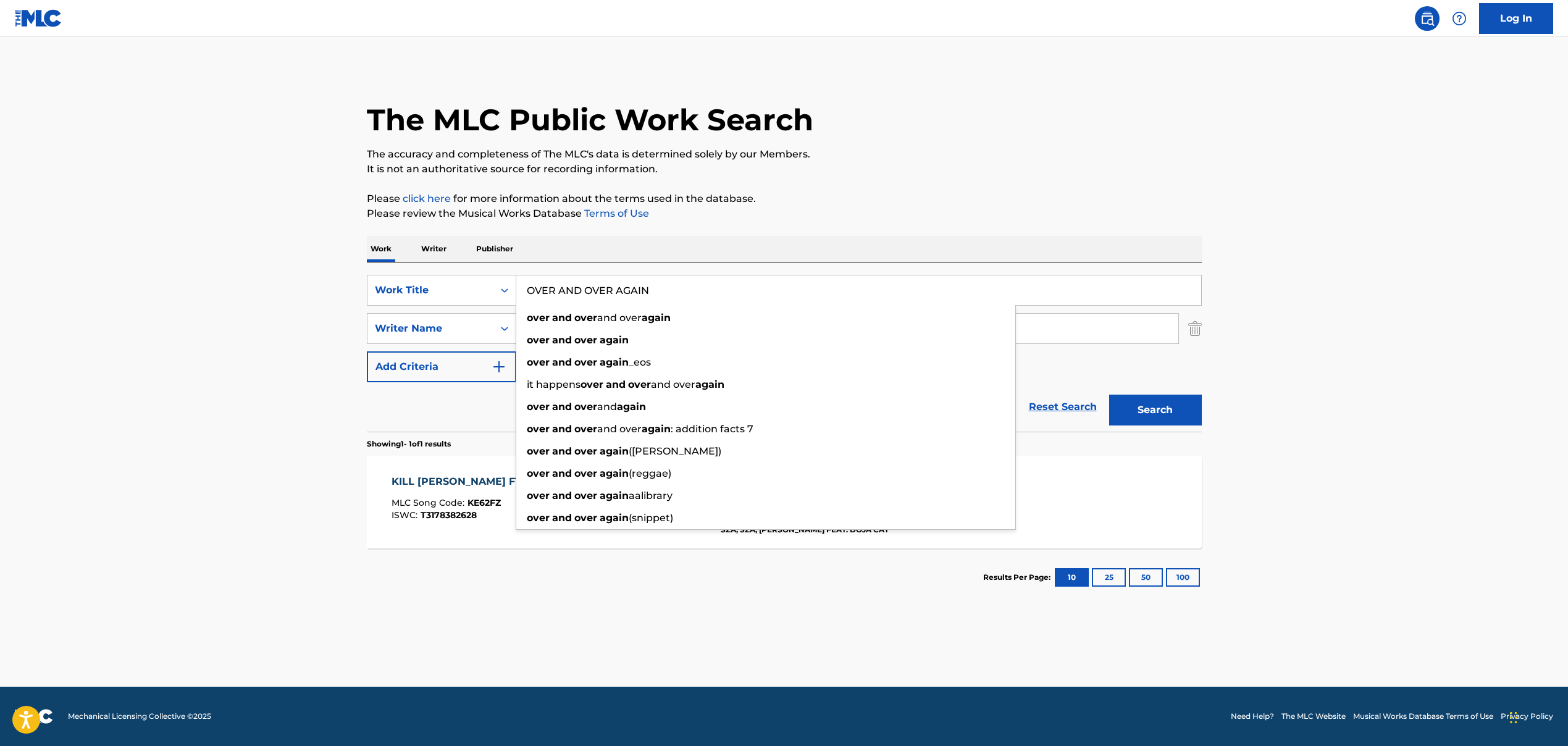
type input "OVER AND OVER AGAIN"
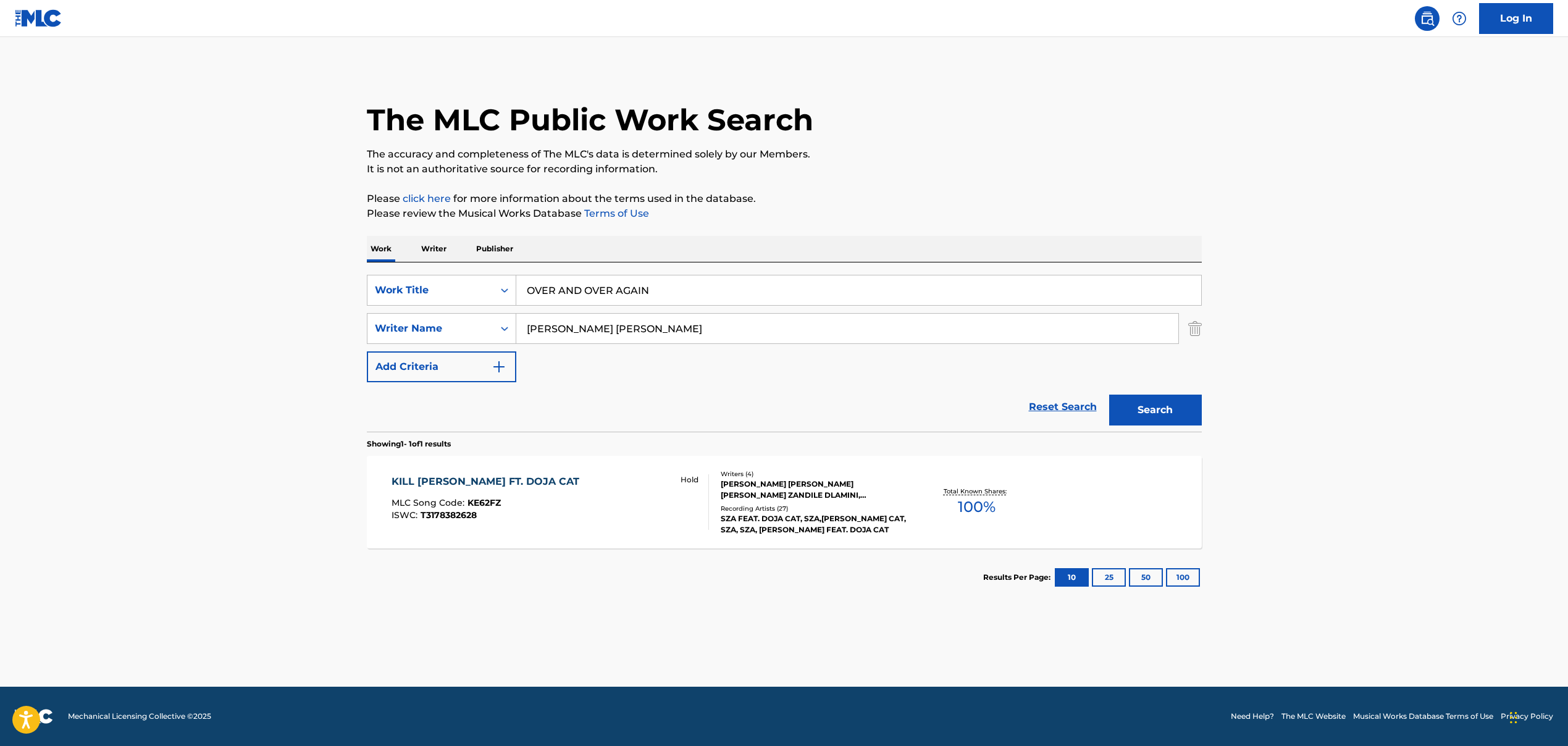
click at [635, 334] on input "[PERSON_NAME] [PERSON_NAME]" at bounding box center [847, 328] width 662 height 30
paste input "[PERSON_NAME] [PERSON_NAME]"
drag, startPoint x: 582, startPoint y: 331, endPoint x: 693, endPoint y: 335, distance: 111.1
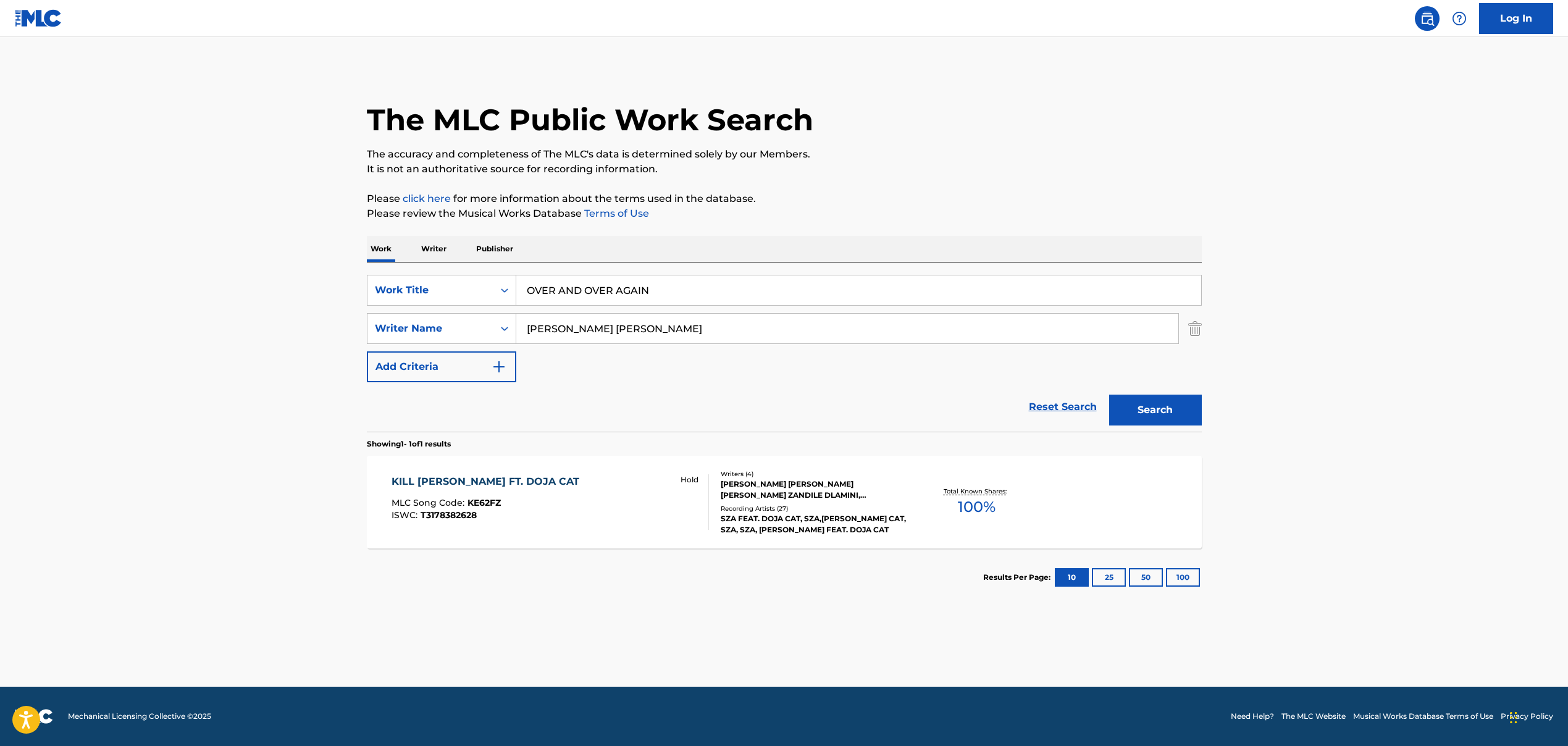
click at [693, 335] on input "[PERSON_NAME] [PERSON_NAME]" at bounding box center [847, 328] width 662 height 30
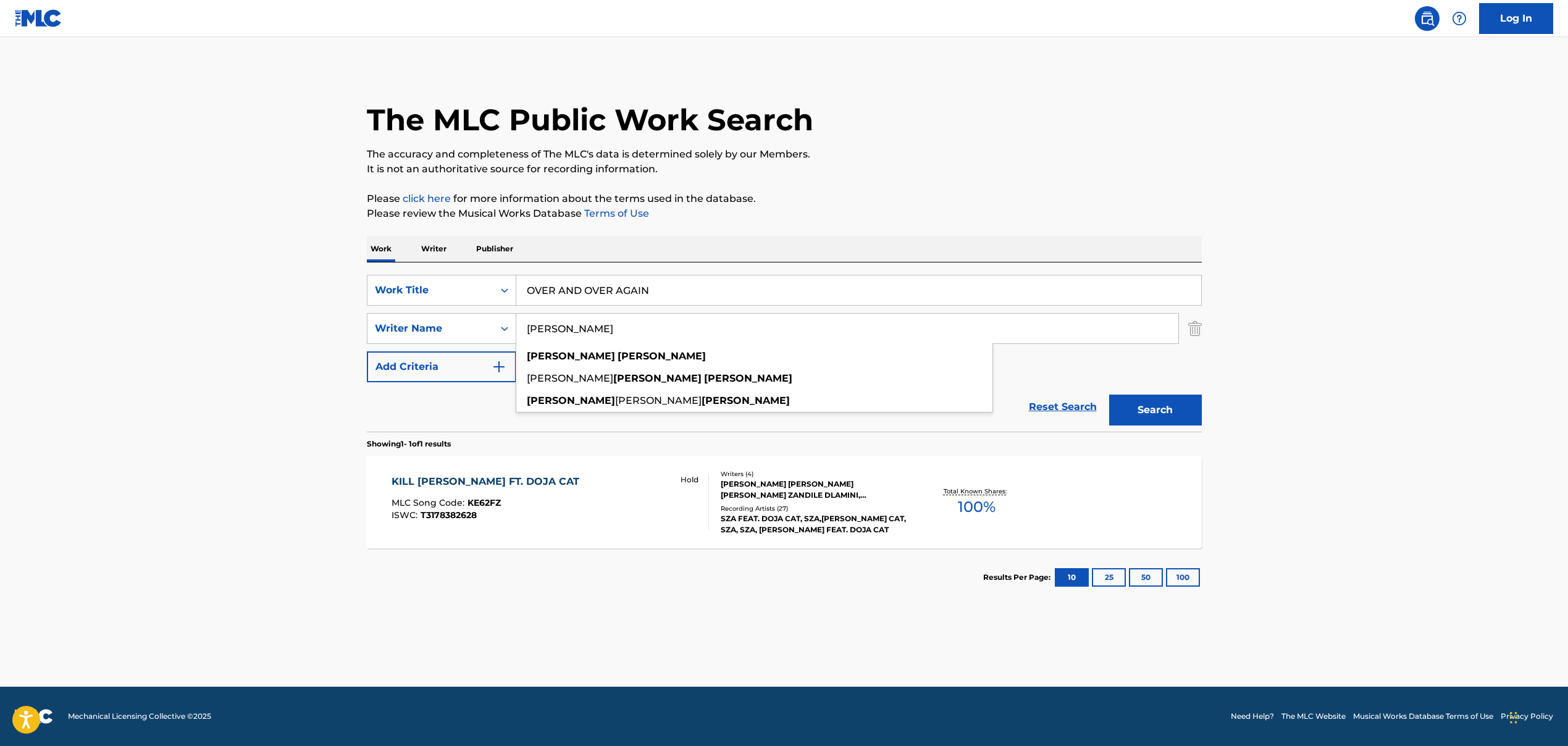
type input "[PERSON_NAME]"
click at [1144, 412] on button "Search" at bounding box center [1155, 410] width 92 height 31
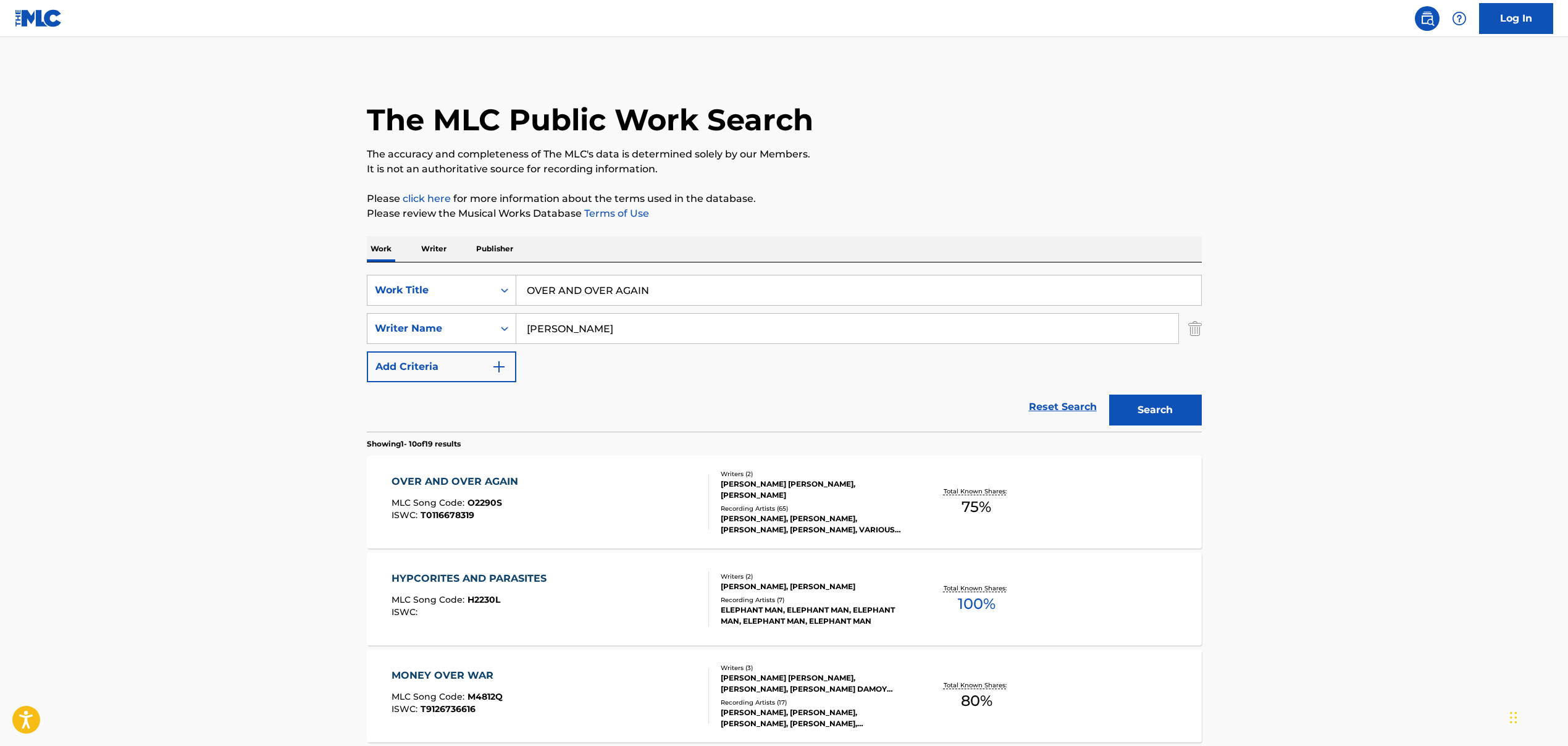
click at [549, 495] on div "OVER AND OVER AGAIN MLC Song Code : O2290S ISWC : T0116678319" at bounding box center [550, 502] width 317 height 55
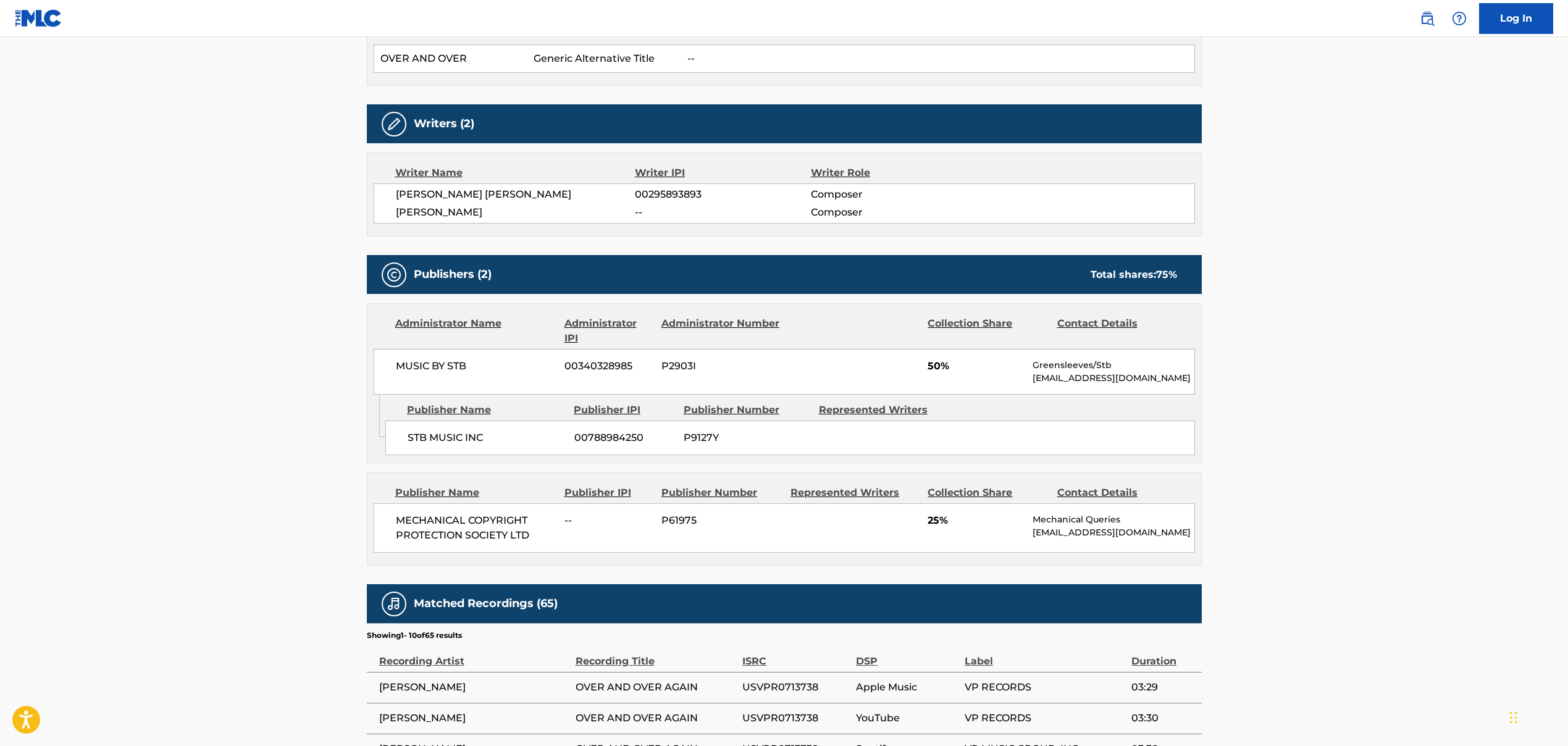
scroll to position [443, 0]
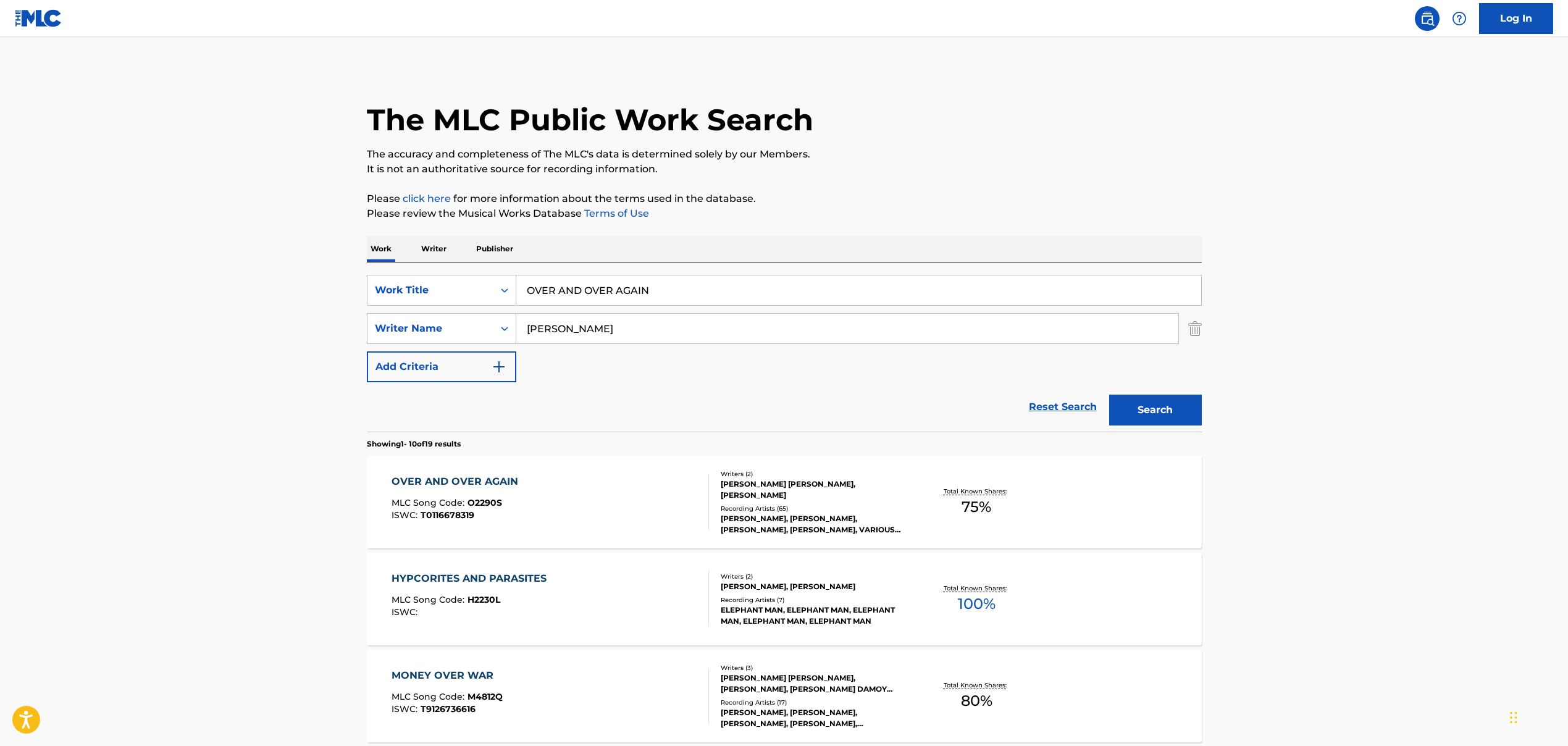
click at [613, 292] on input "OVER AND OVER AGAIN" at bounding box center [859, 290] width 685 height 30
paste input "Hood Anthem', 'HOOD ANTHEM"
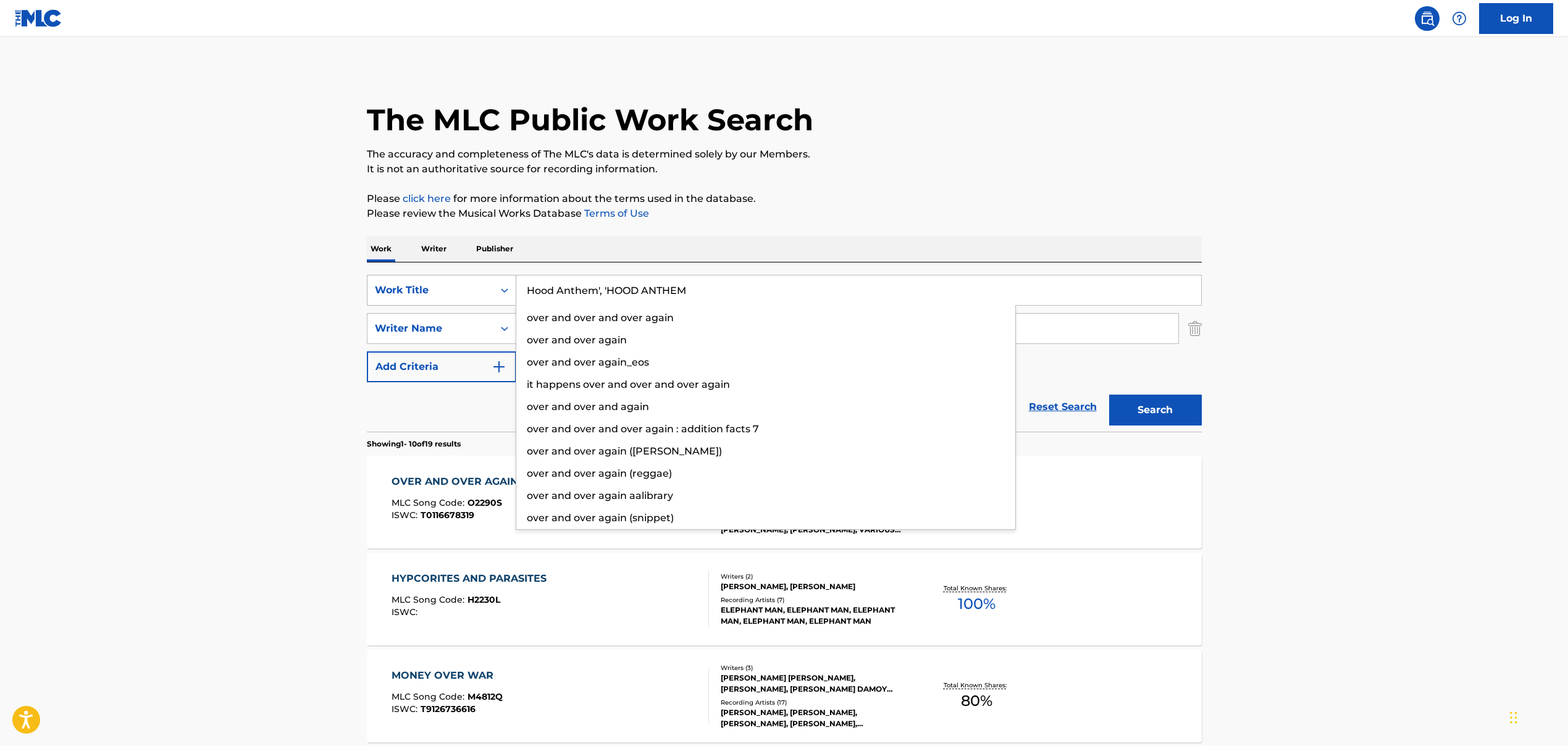
drag, startPoint x: 606, startPoint y: 289, endPoint x: 483, endPoint y: 291, distance: 123.0
click at [483, 291] on div "SearchWithCriteria5de56fdd-c8b8-4120-88cd-c9ebbfc0264a Work Title Hood Anthem',…" at bounding box center [784, 290] width 835 height 31
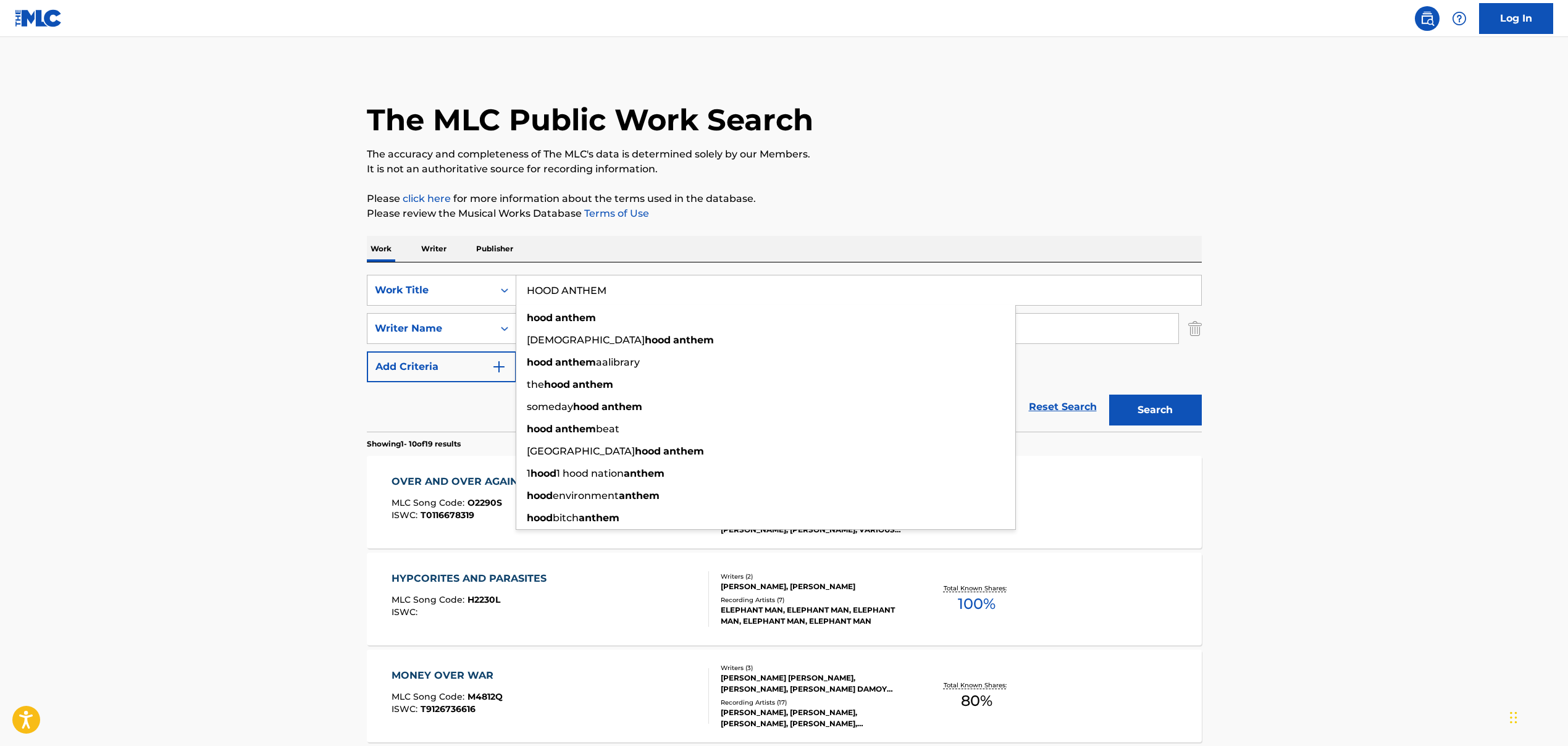
type input "HOOD ANTHEM"
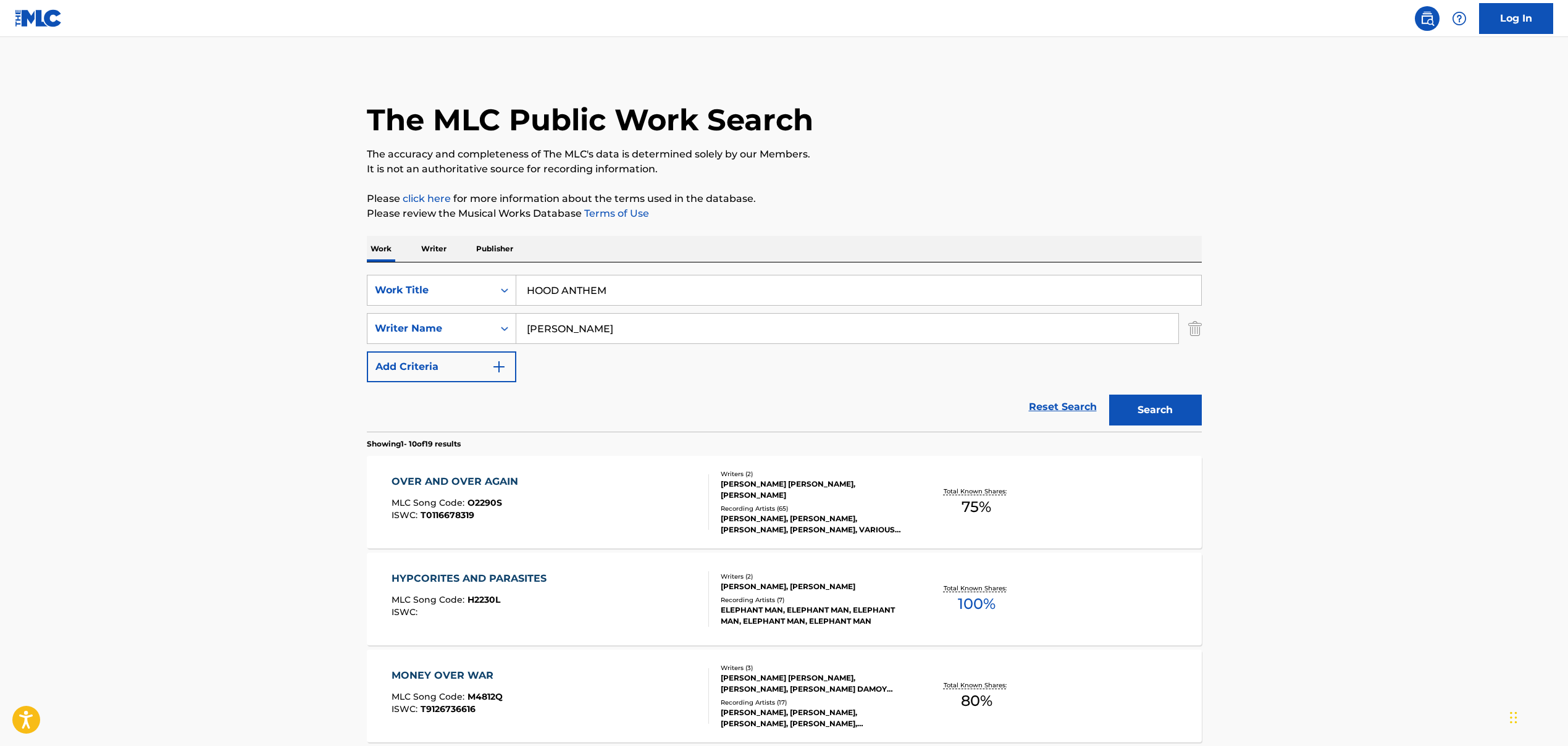
click at [573, 334] on input "[PERSON_NAME]" at bounding box center [847, 328] width 662 height 30
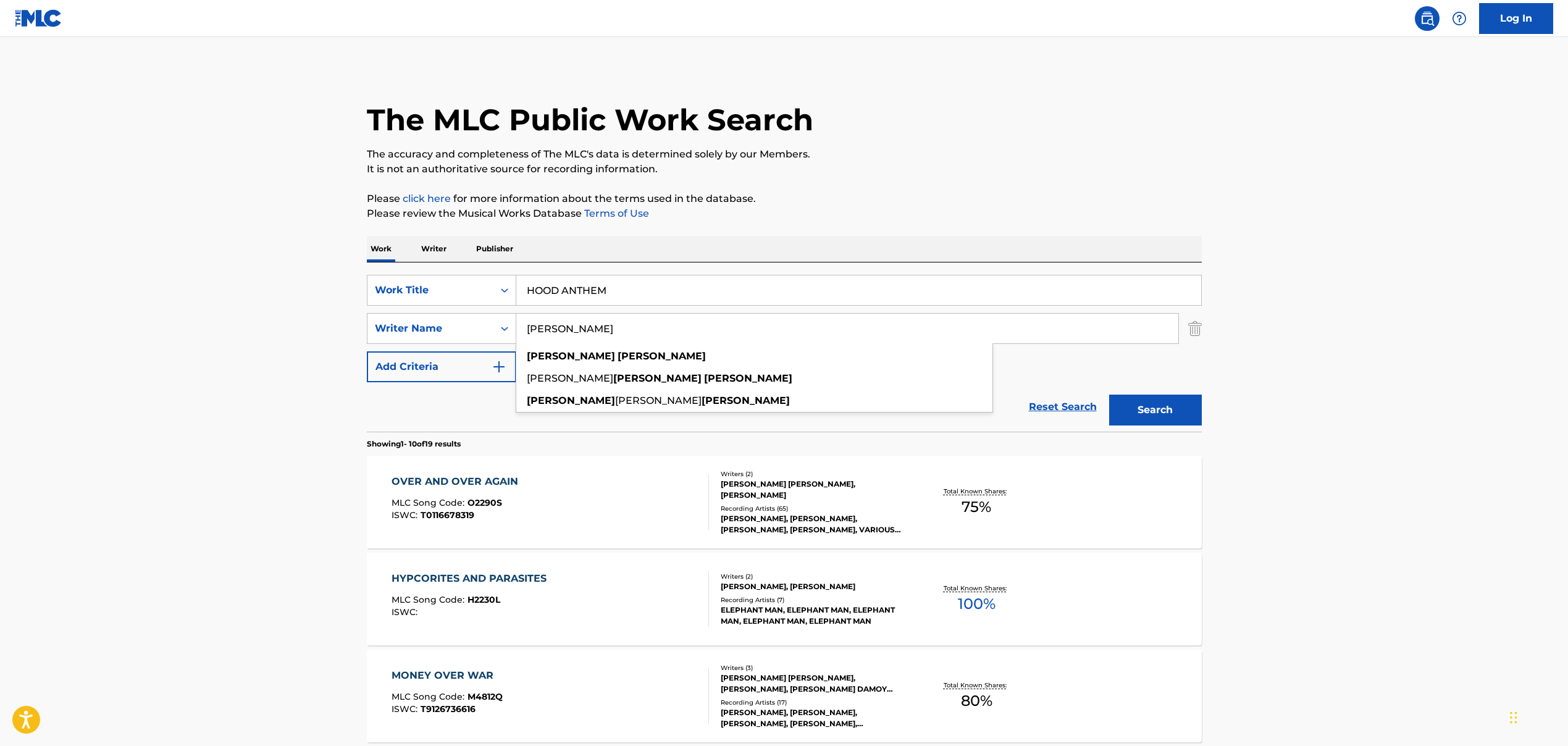
paste input "[PERSON_NAME], [PERSON_NAME], [PERSON_NAME], [PERSON_NAME] [PERSON_NAME], [PERS…"
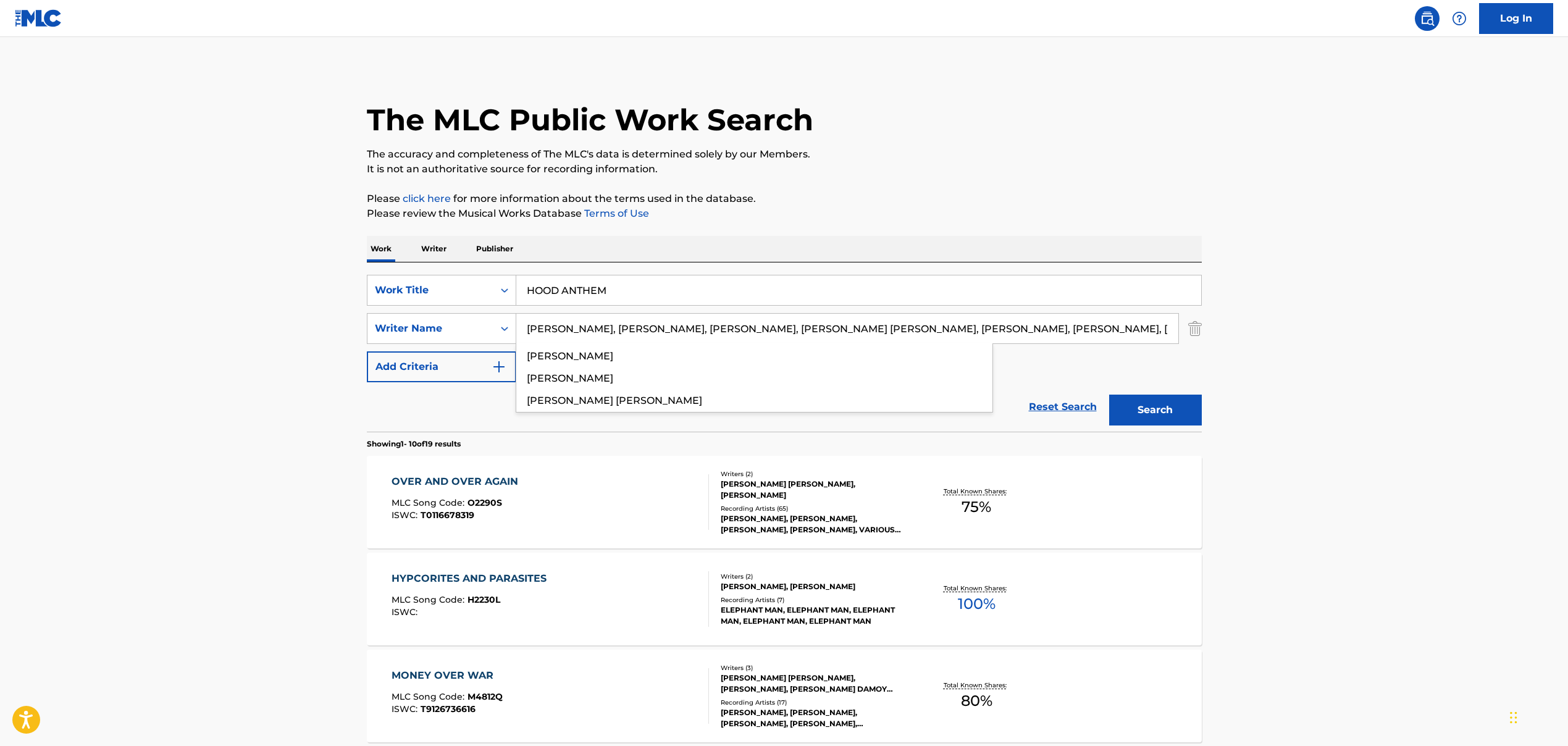
scroll to position [0, 137]
drag, startPoint x: 609, startPoint y: 328, endPoint x: 1150, endPoint y: 375, distance: 543.0
click at [1150, 375] on div "SearchWithCriteria5de56fdd-c8b8-4120-88cd-c9ebbfc0264a Work Title HOOD ANTHEM S…" at bounding box center [784, 328] width 835 height 108
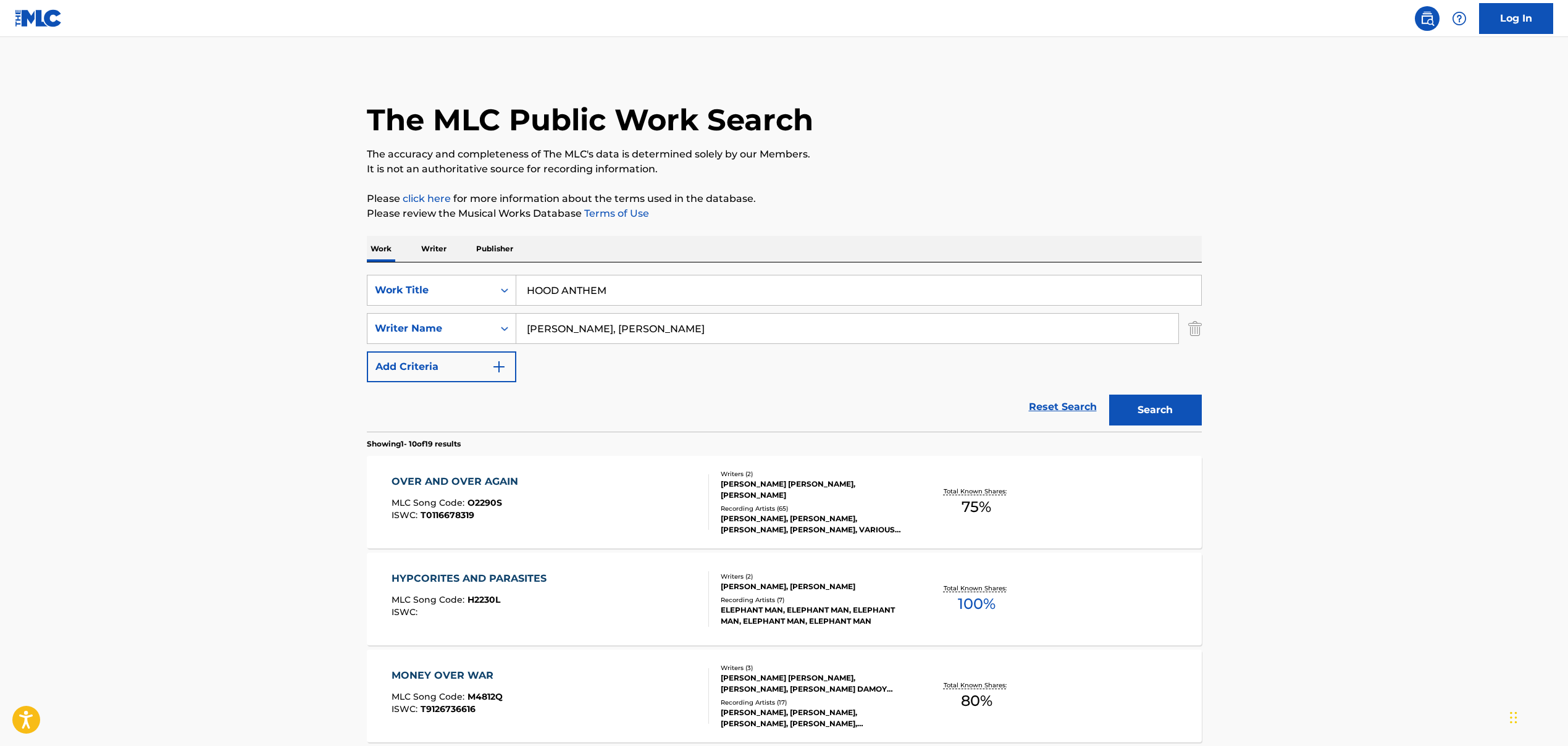
scroll to position [0, 0]
drag, startPoint x: 625, startPoint y: 334, endPoint x: 844, endPoint y: 335, distance: 219.0
click at [844, 335] on input "[PERSON_NAME], [PERSON_NAME]" at bounding box center [847, 328] width 662 height 30
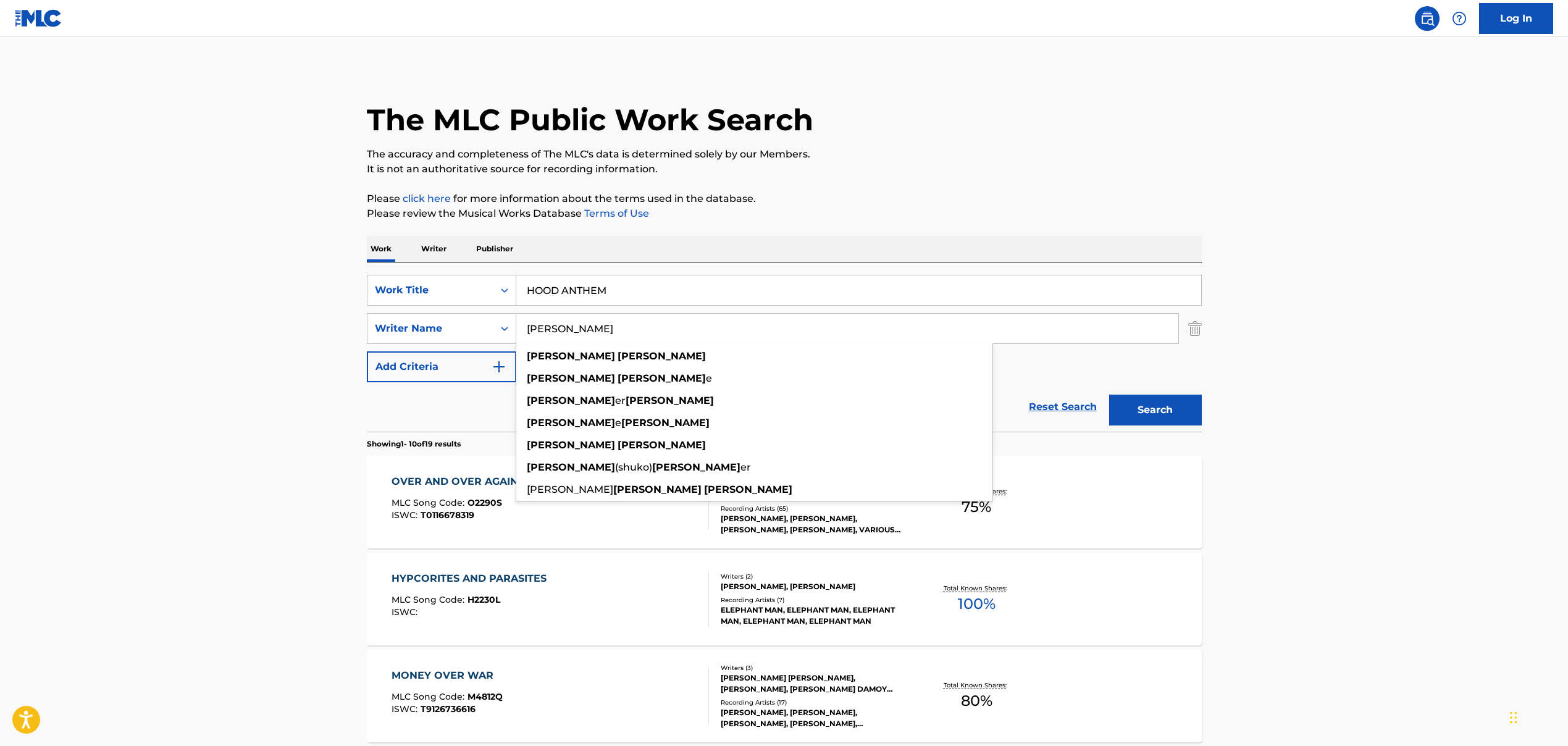
type input "[PERSON_NAME]"
click at [1138, 415] on button "Search" at bounding box center [1155, 410] width 92 height 31
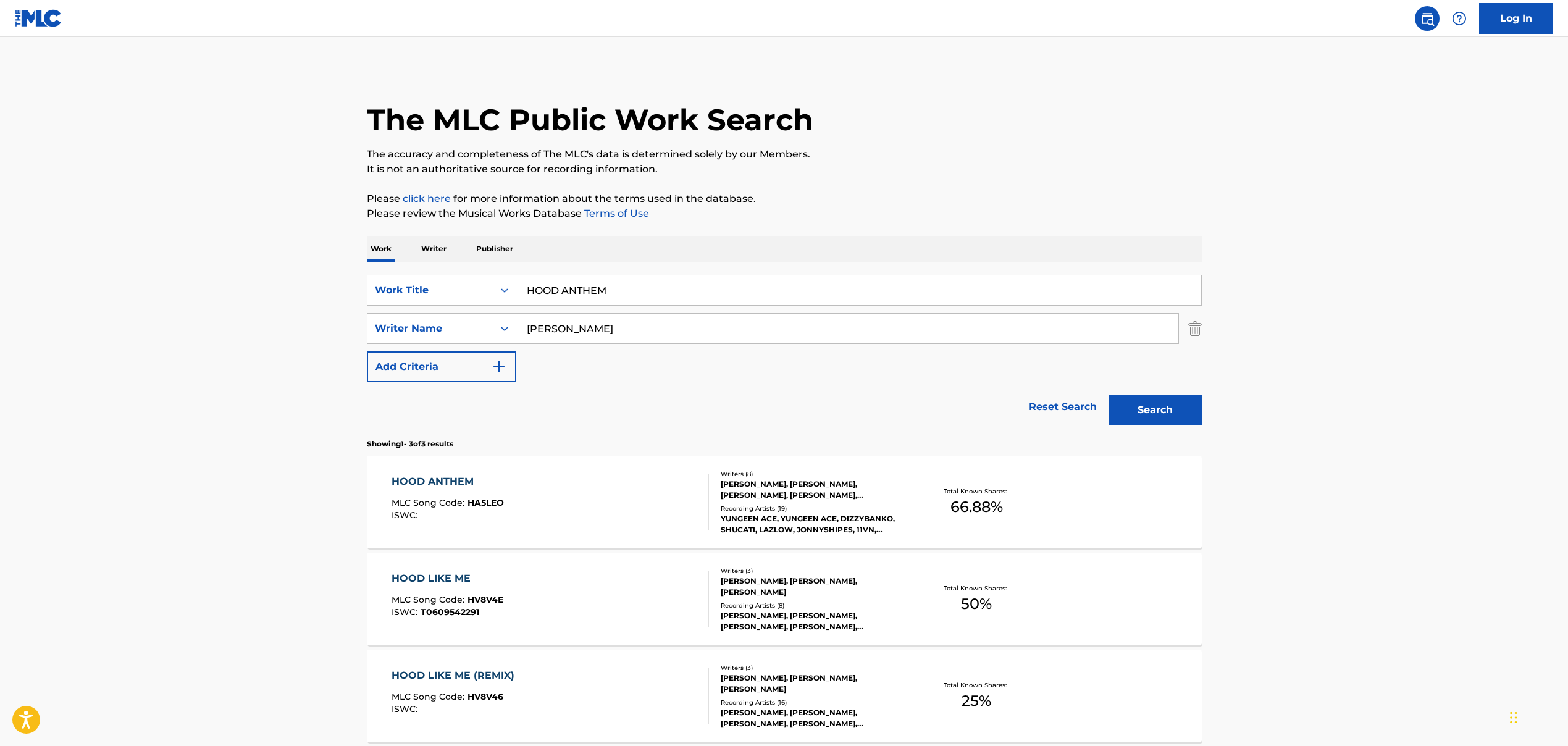
click at [503, 498] on div "HOOD ANTHEM MLC Song Code : HA5LEO ISWC :" at bounding box center [550, 502] width 317 height 55
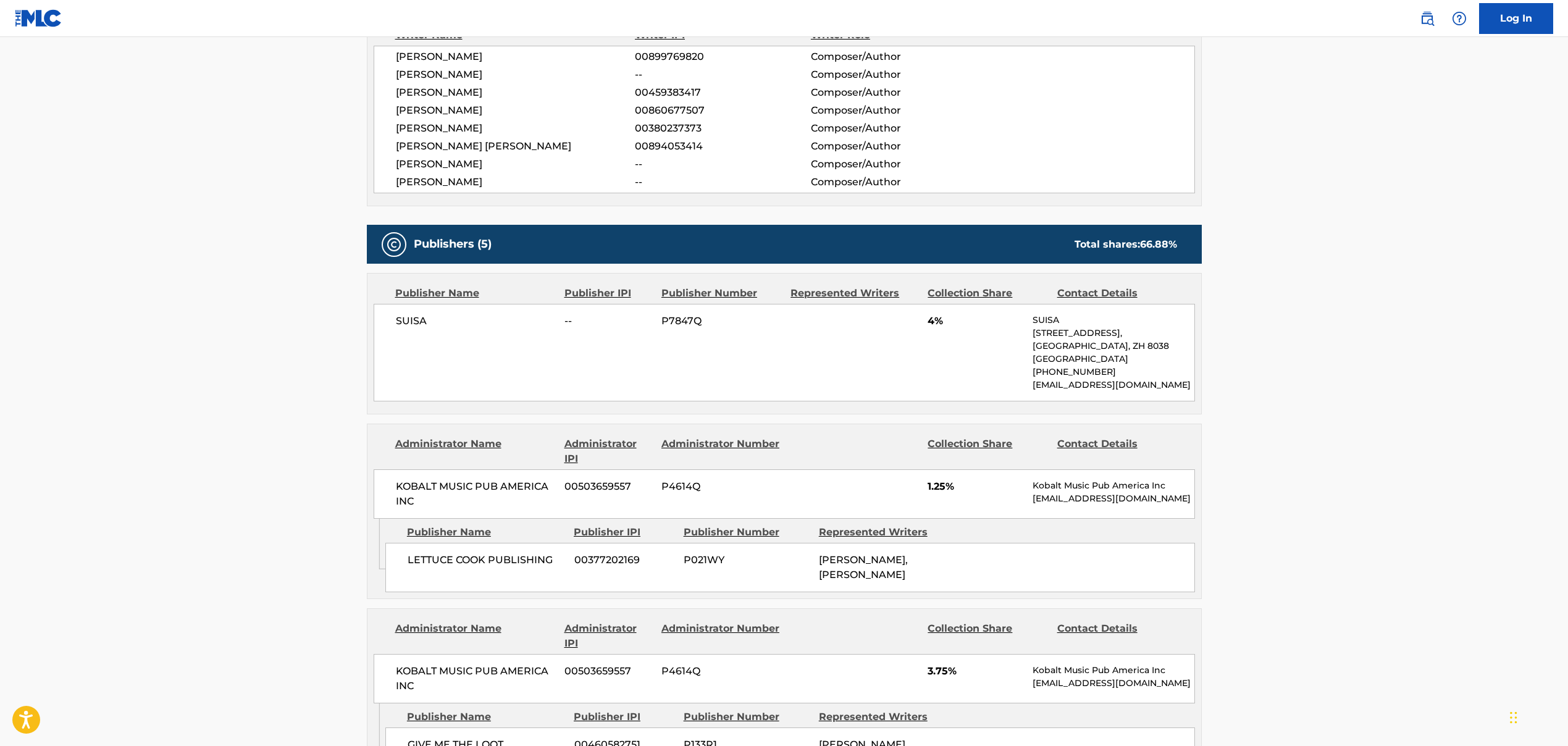
scroll to position [607, 0]
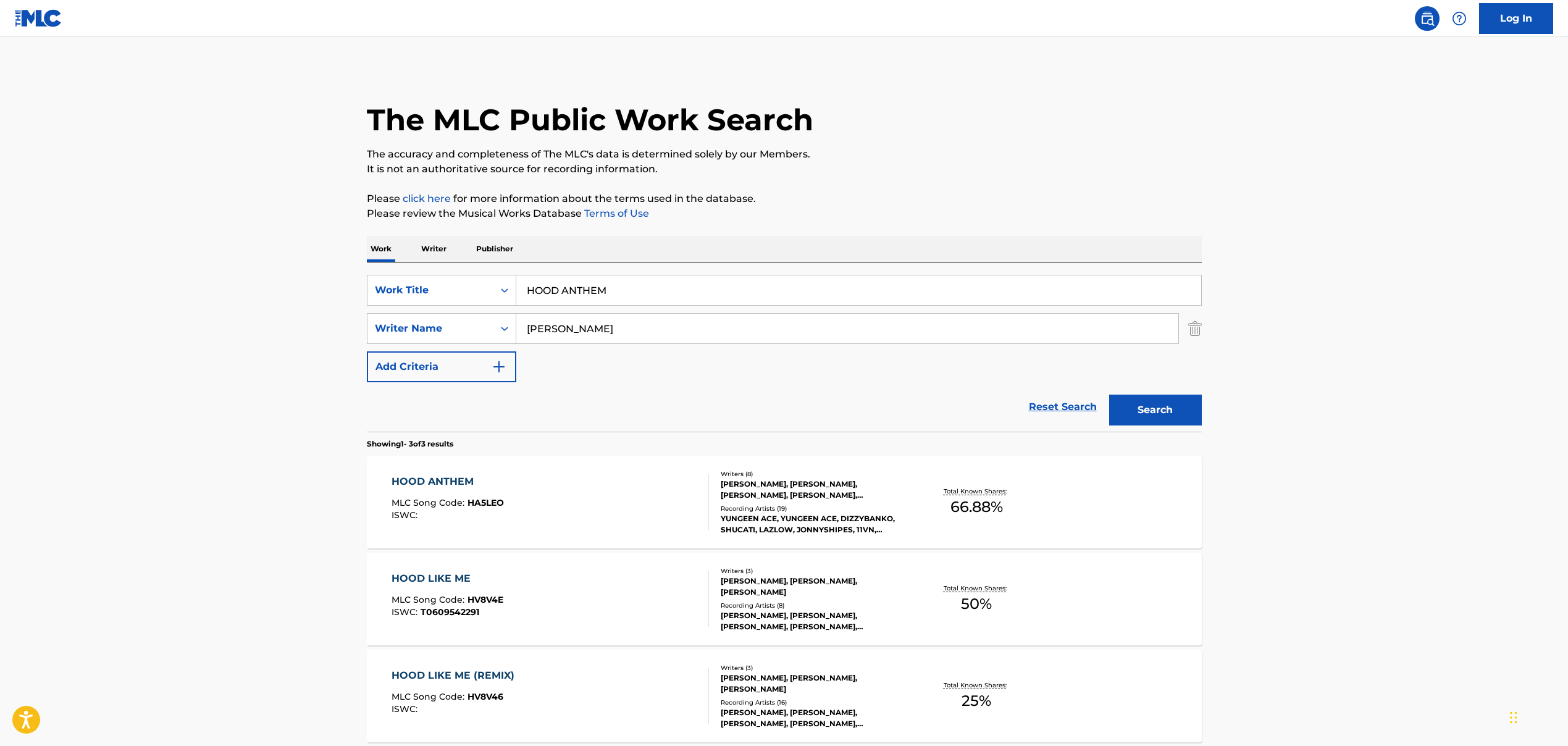
click at [529, 288] on input "HOOD ANTHEM" at bounding box center [859, 290] width 685 height 30
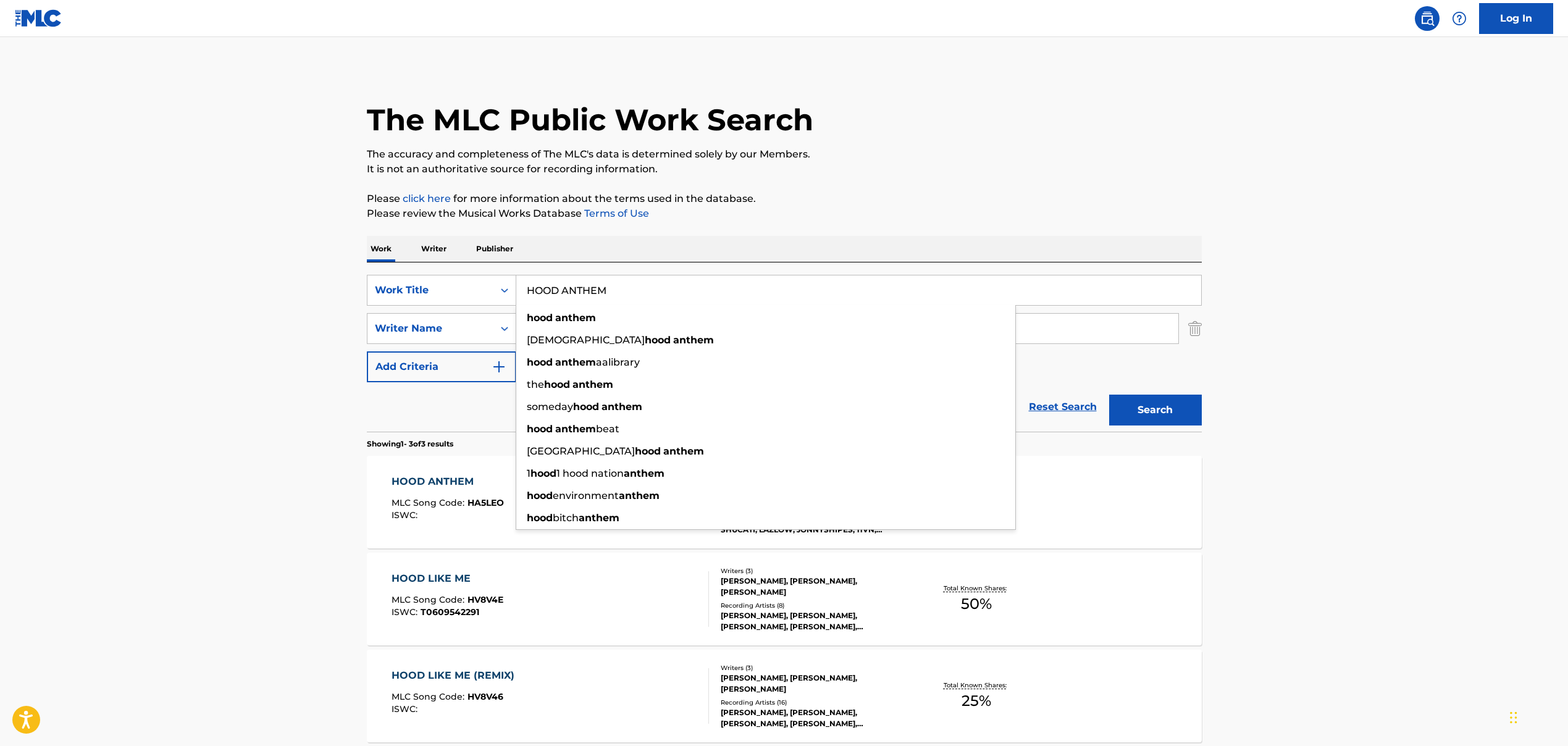
paste input "No Games', 'NO GAMES"
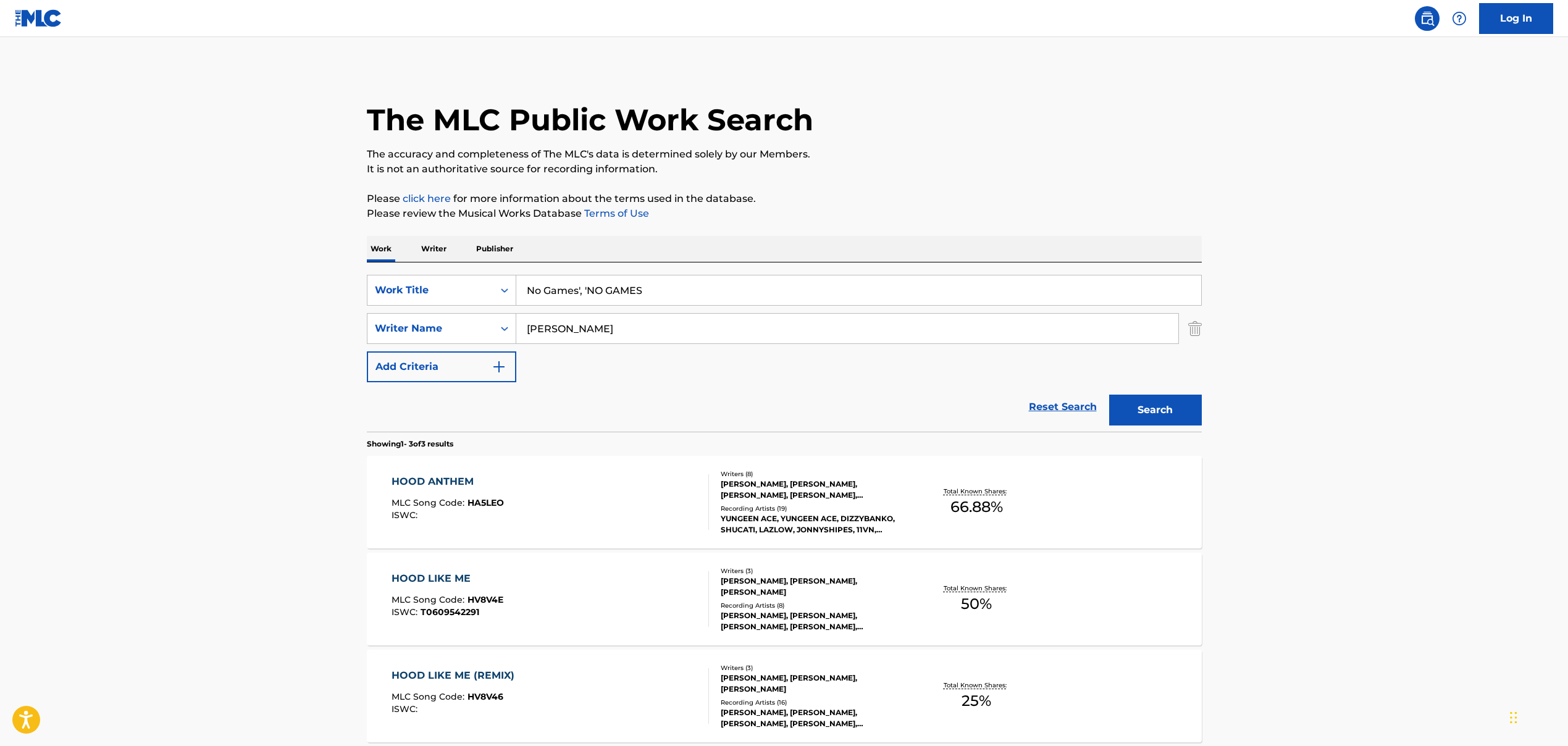
drag, startPoint x: 580, startPoint y: 290, endPoint x: 724, endPoint y: 288, distance: 144.0
click at [724, 288] on input "No Games', 'NO GAMES" at bounding box center [859, 290] width 685 height 30
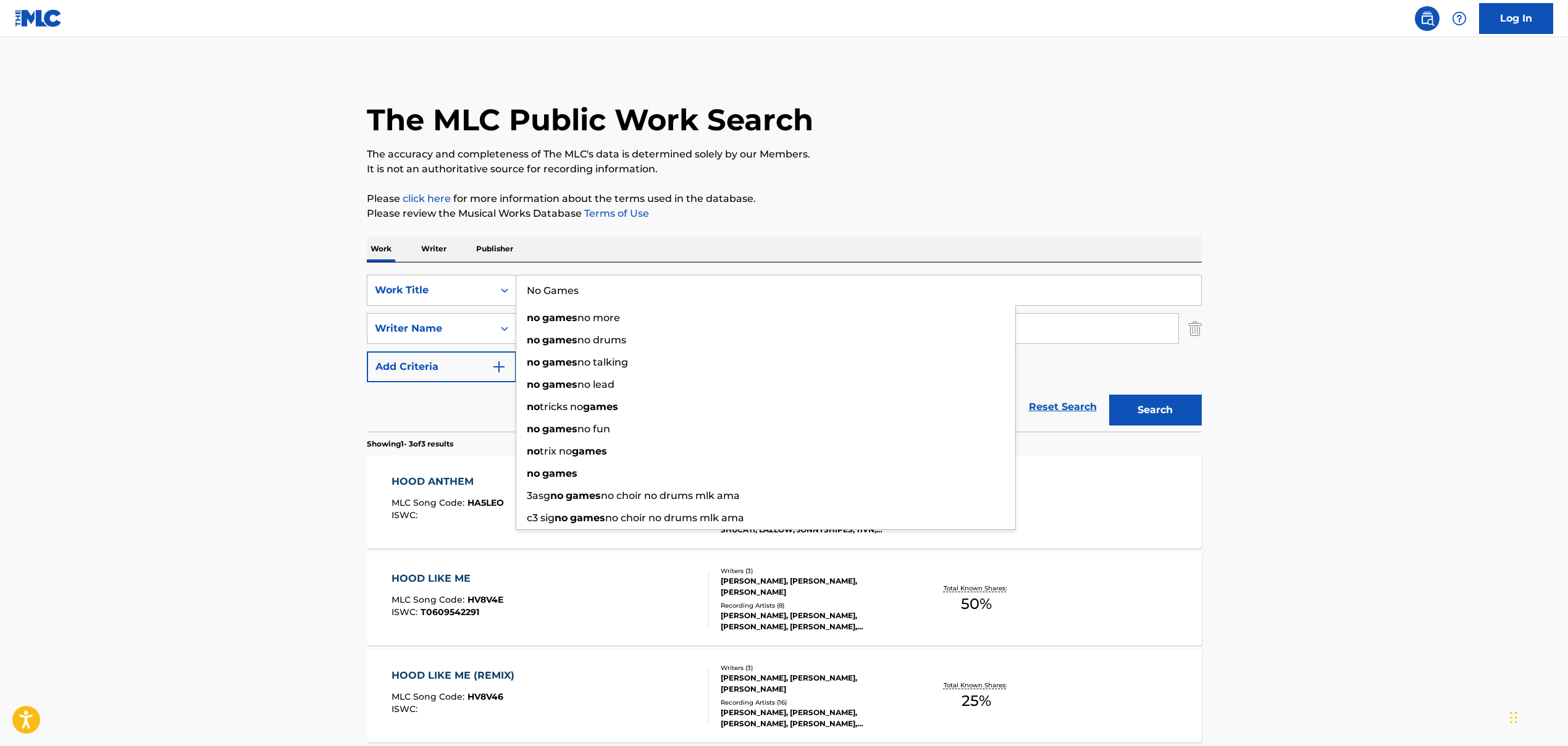
type input "No Games"
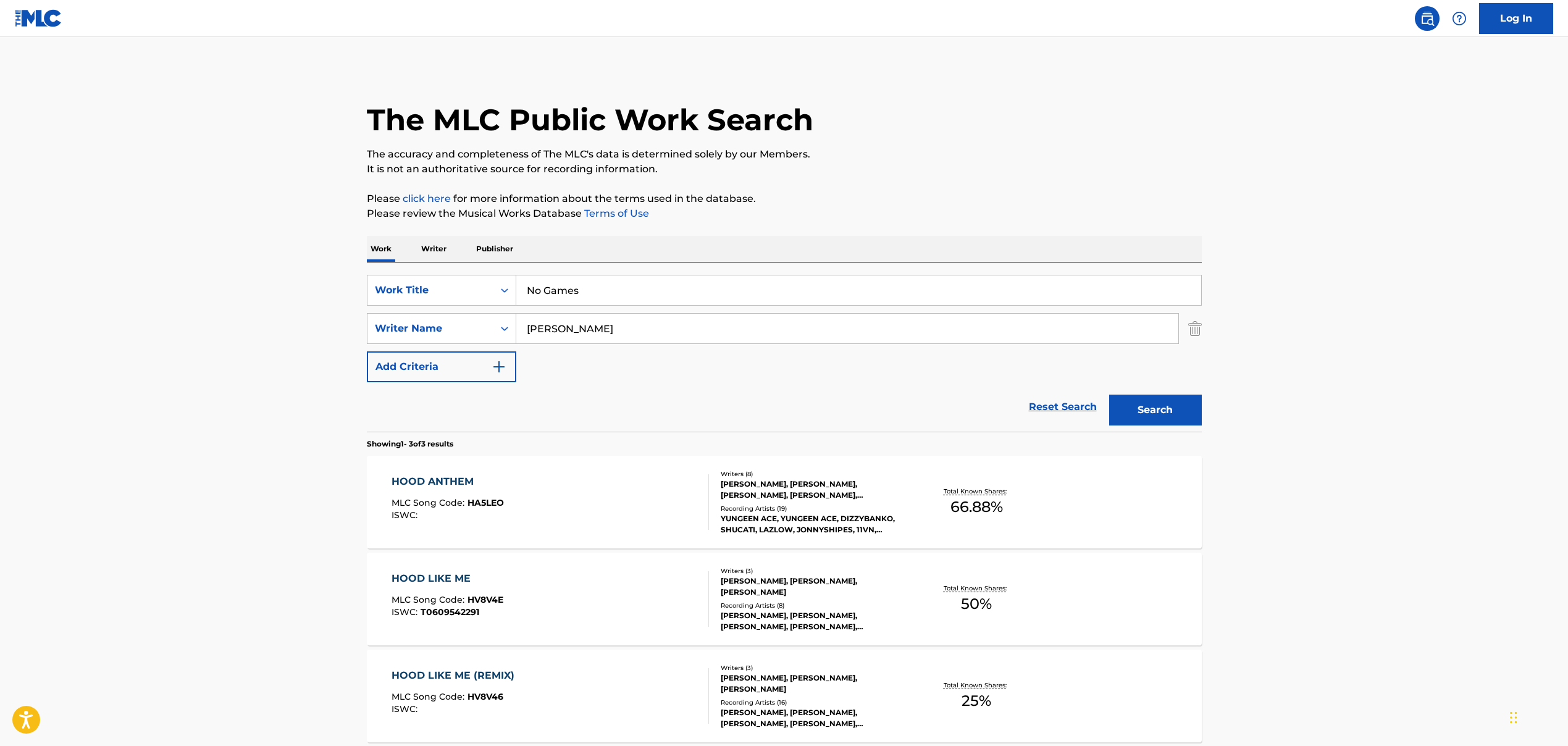
click at [610, 335] on input "[PERSON_NAME]" at bounding box center [847, 328] width 662 height 30
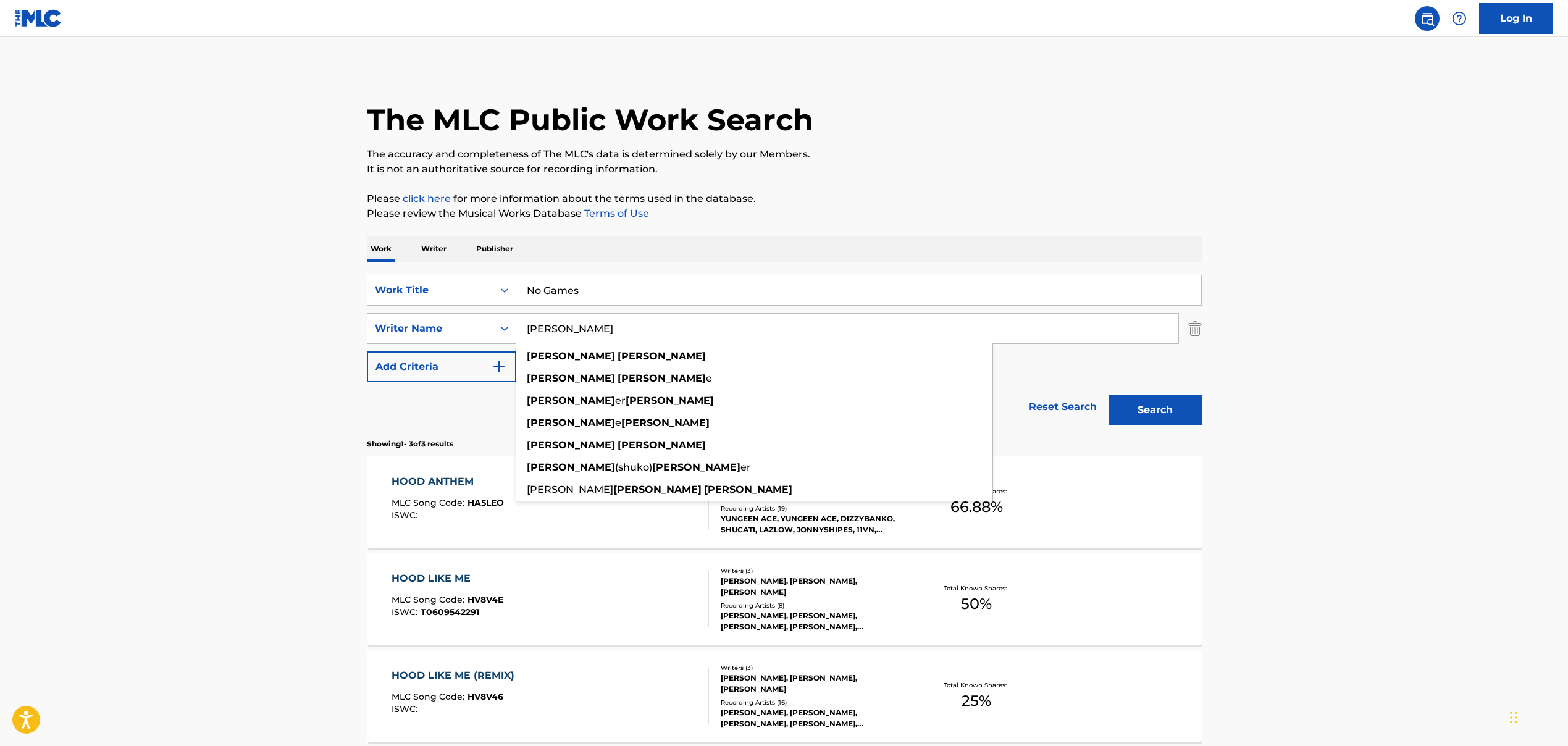
paste input "[PERSON_NAME] [PERSON_NAME], [PERSON_NAME] [PERSON_NAME]"
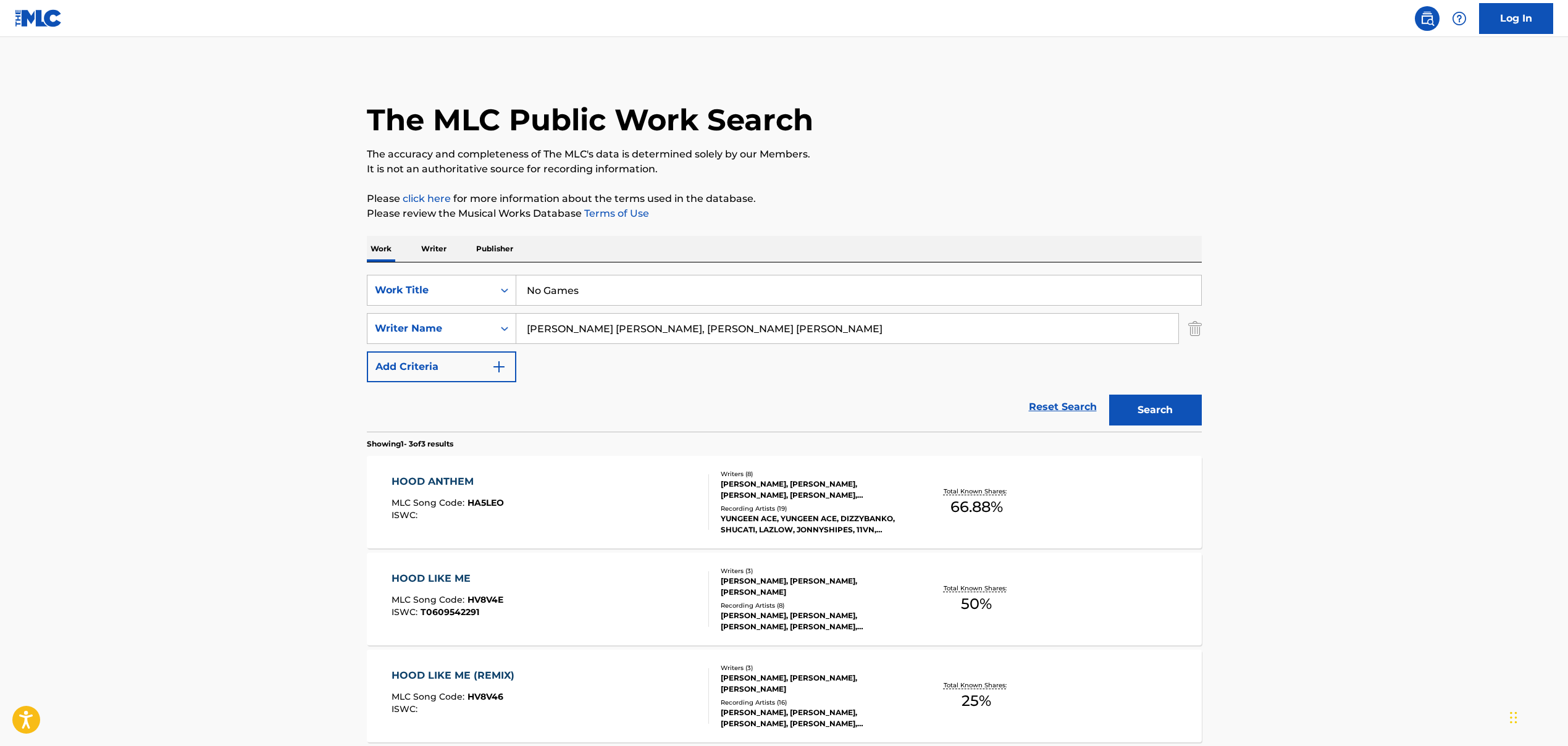
drag, startPoint x: 693, startPoint y: 331, endPoint x: 860, endPoint y: 331, distance: 167.0
click at [860, 331] on input "[PERSON_NAME] [PERSON_NAME], [PERSON_NAME] [PERSON_NAME]" at bounding box center [847, 328] width 662 height 30
click at [849, 385] on div "Reset Search Search" at bounding box center [784, 407] width 835 height 49
click at [1144, 413] on button "Search" at bounding box center [1155, 410] width 92 height 31
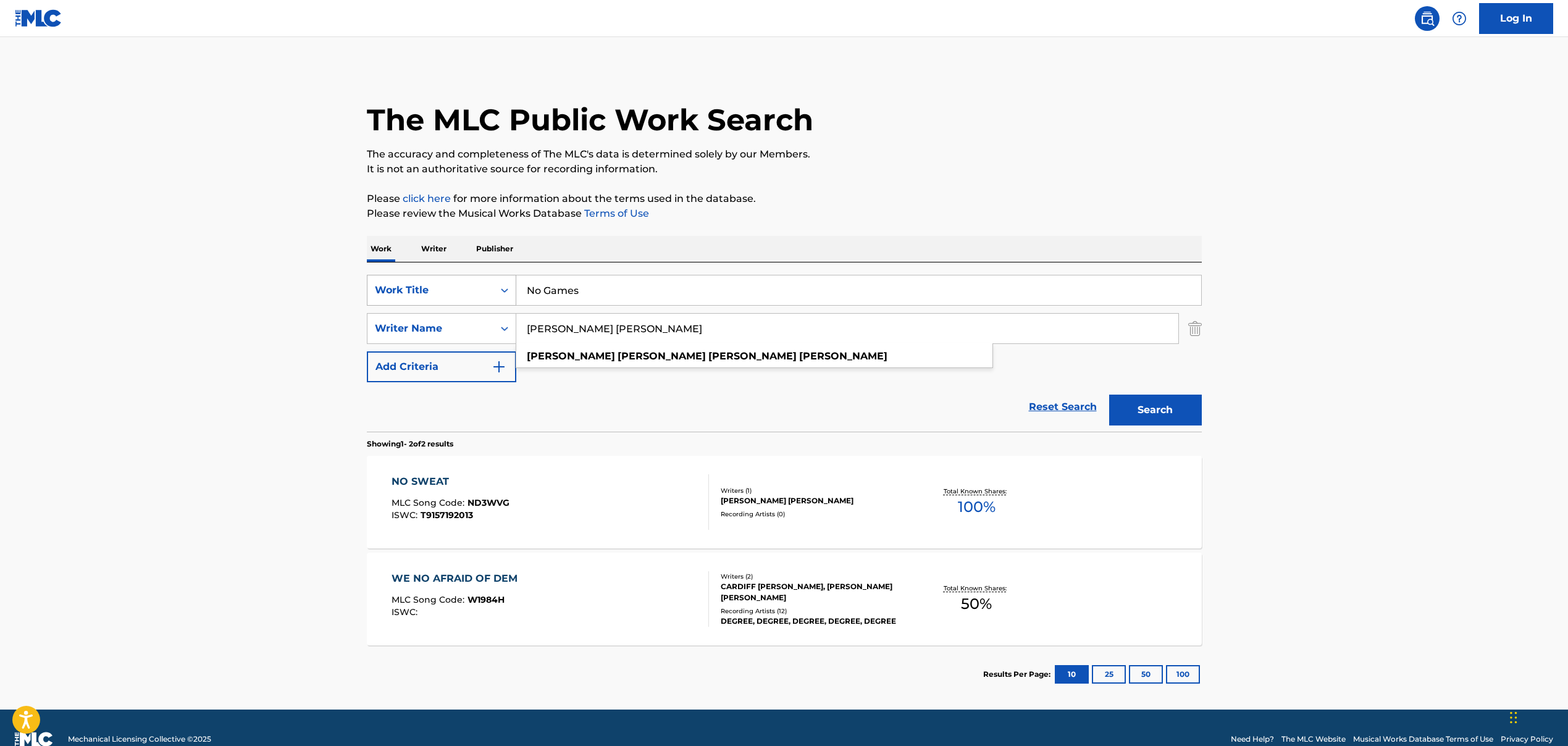
drag, startPoint x: 703, startPoint y: 329, endPoint x: 426, endPoint y: 299, distance: 278.6
click at [426, 299] on div "SearchWithCriteria5de56fdd-c8b8-4120-88cd-c9ebbfc0264a Work Title No Games Sear…" at bounding box center [784, 328] width 835 height 108
paste input ", [PERSON_NAME] [PERSON_NAME]"
drag, startPoint x: 532, startPoint y: 328, endPoint x: 452, endPoint y: 324, distance: 80.1
click at [456, 324] on div "SearchWithCriteriad2f8f893-ad85-4558-b867-df5a577dbae1 Writer Name , [PERSON_NA…" at bounding box center [784, 328] width 835 height 31
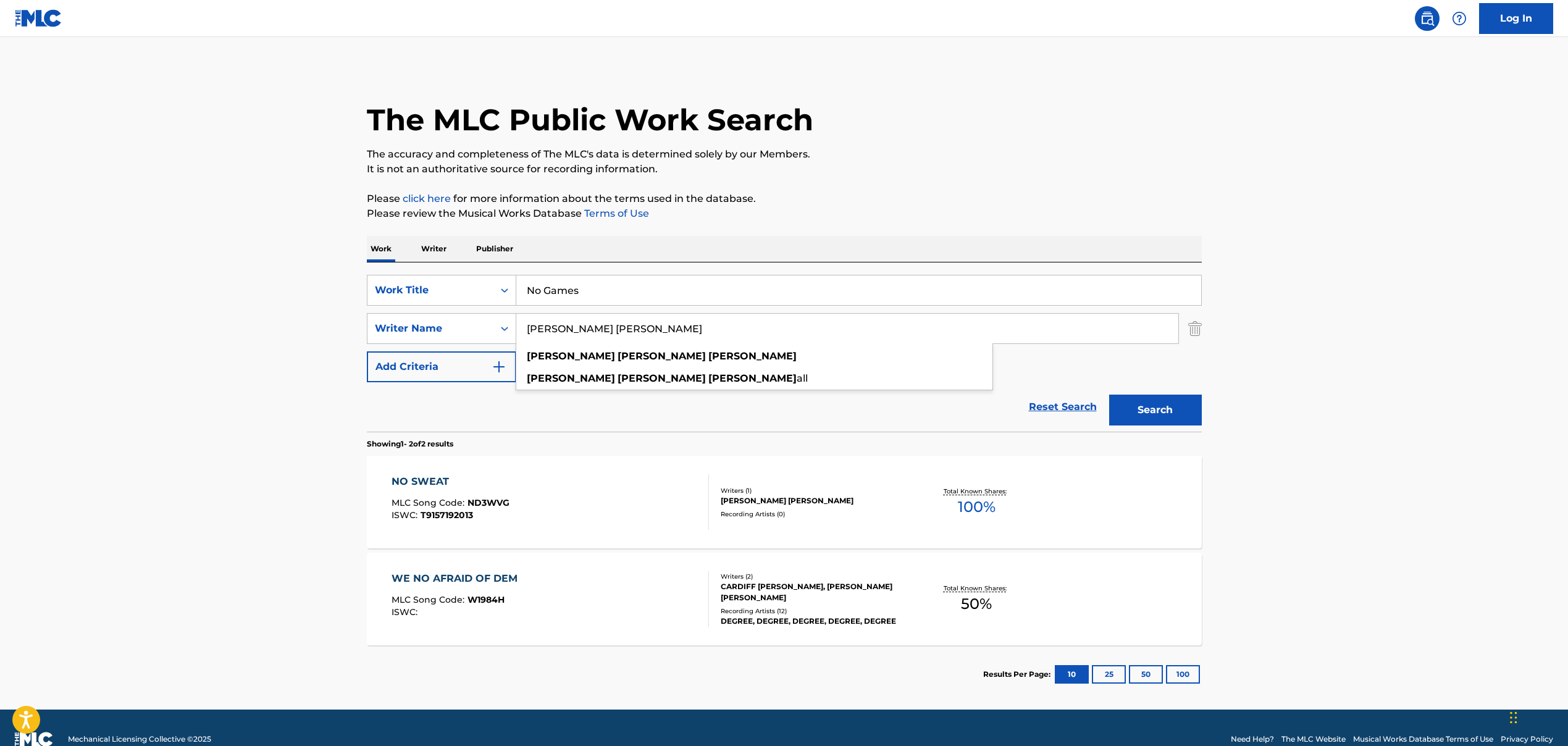
type input "[PERSON_NAME] [PERSON_NAME]"
click at [1128, 402] on button "Search" at bounding box center [1155, 410] width 92 height 31
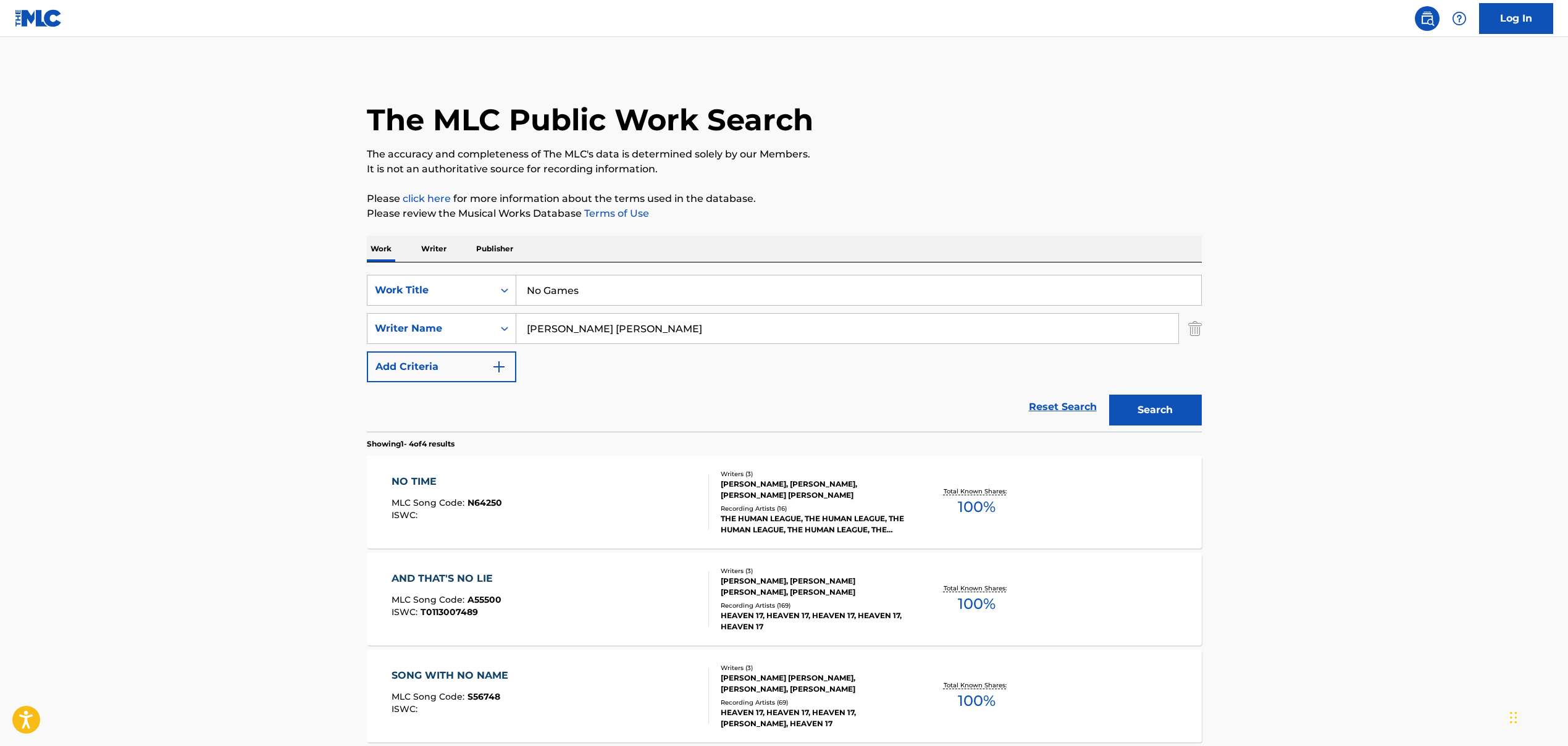
click at [586, 287] on input "No Games" at bounding box center [859, 290] width 685 height 30
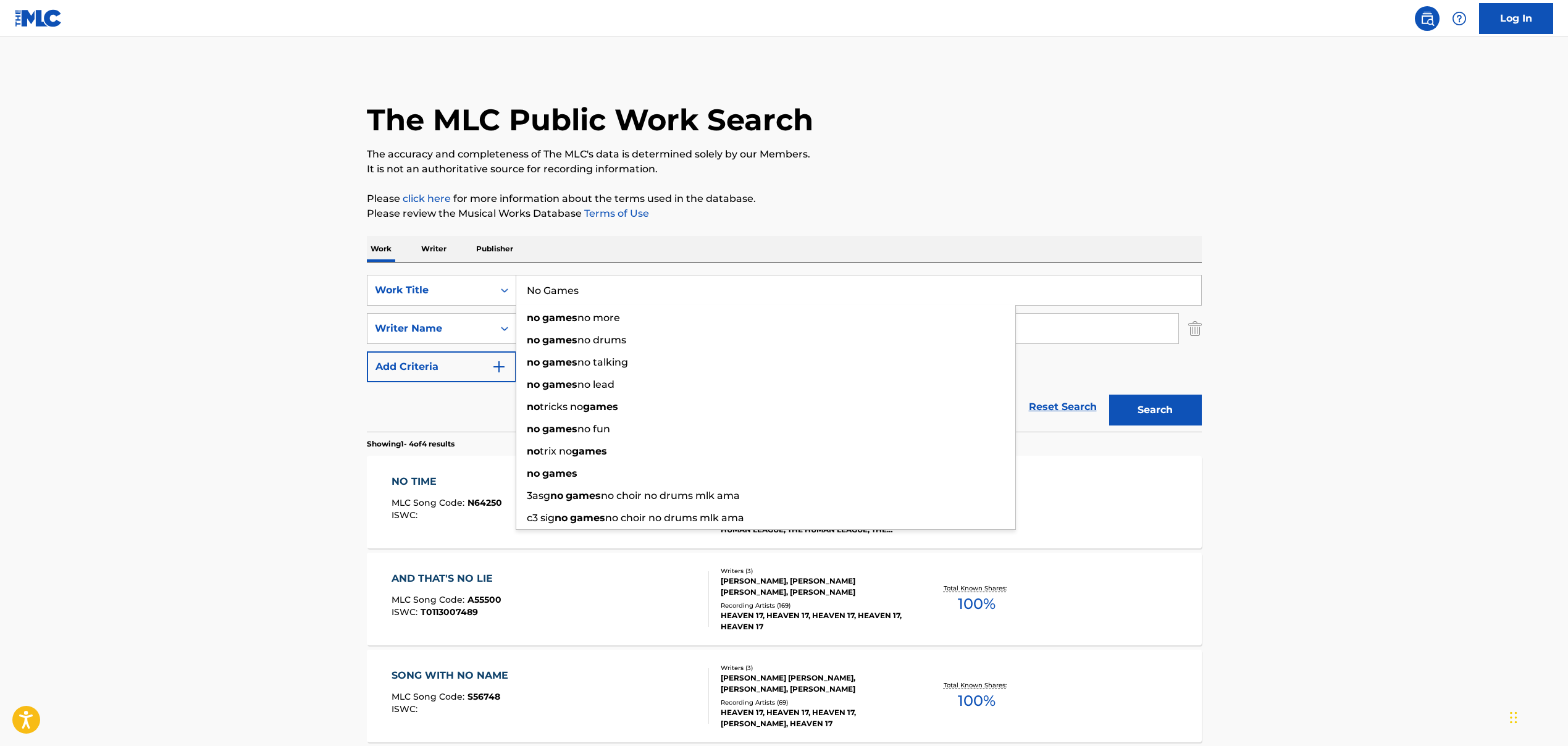
click at [586, 287] on input "No Games" at bounding box center [859, 290] width 685 height 30
paste input "', 'NO GAMES"
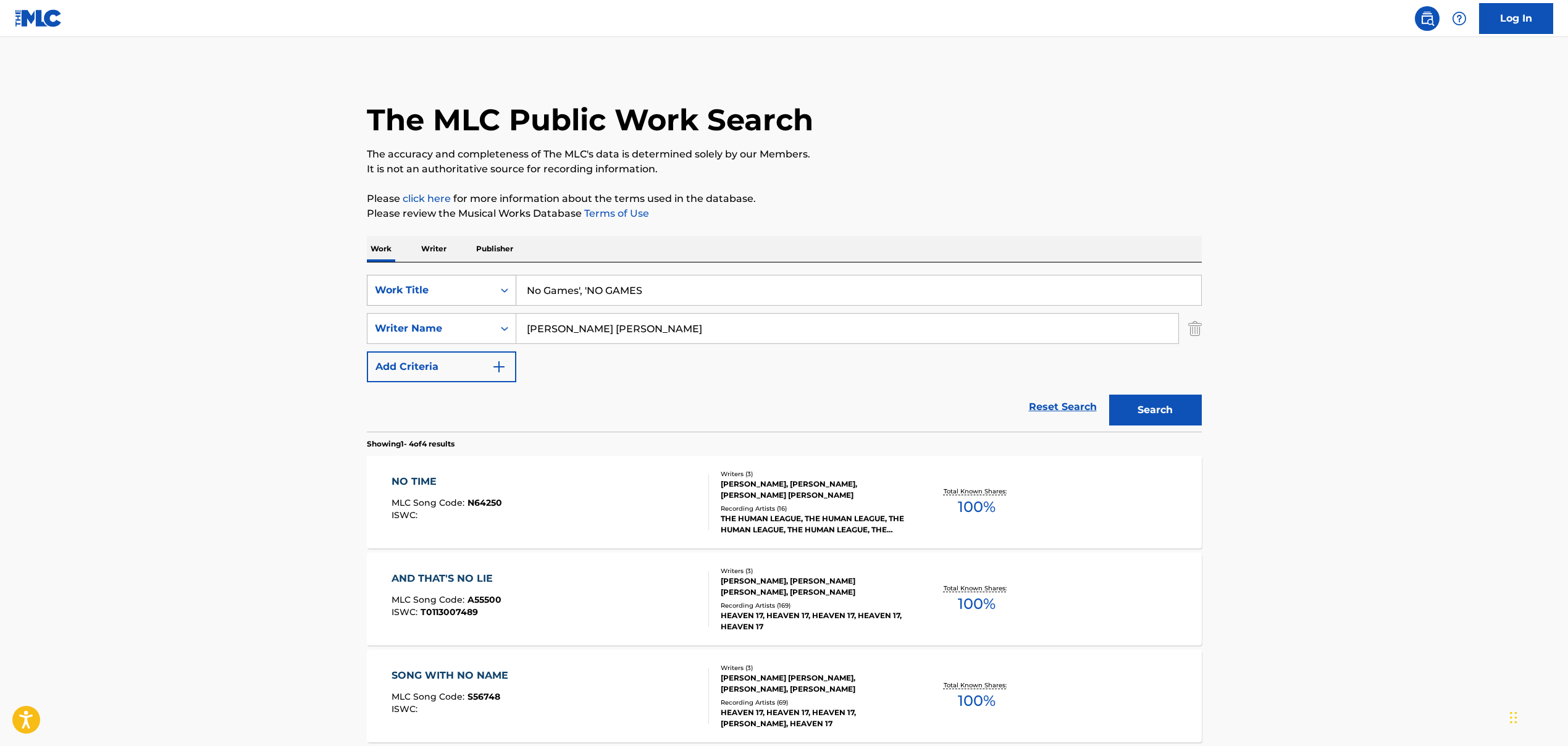
drag, startPoint x: 589, startPoint y: 291, endPoint x: 453, endPoint y: 285, distance: 136.1
click at [453, 285] on div "SearchWithCriteria5de56fdd-c8b8-4120-88cd-c9ebbfc0264a Work Title No Games', 'N…" at bounding box center [784, 290] width 835 height 31
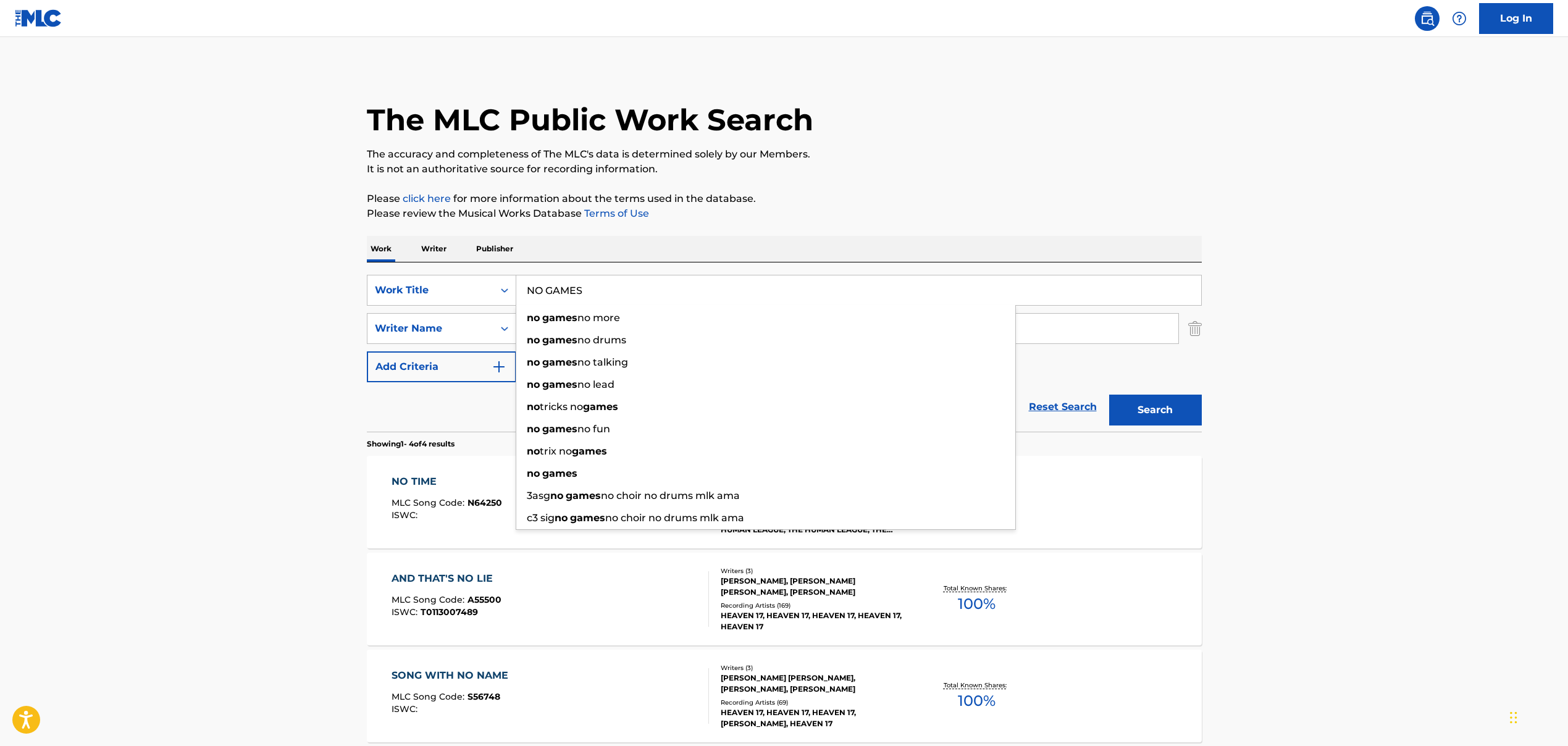
click at [1147, 416] on button "Search" at bounding box center [1155, 410] width 92 height 31
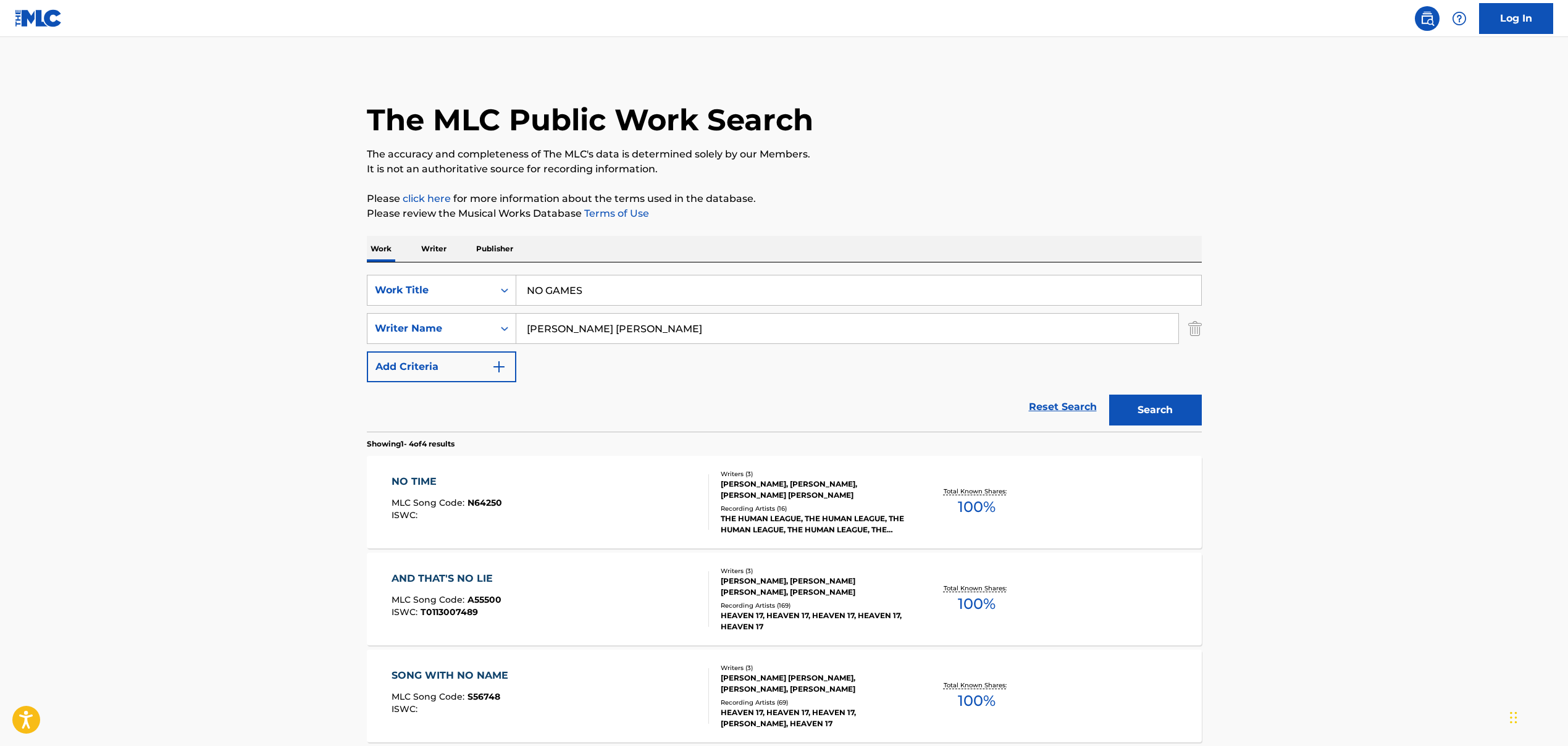
click at [586, 288] on input "NO GAMES" at bounding box center [859, 290] width 685 height 30
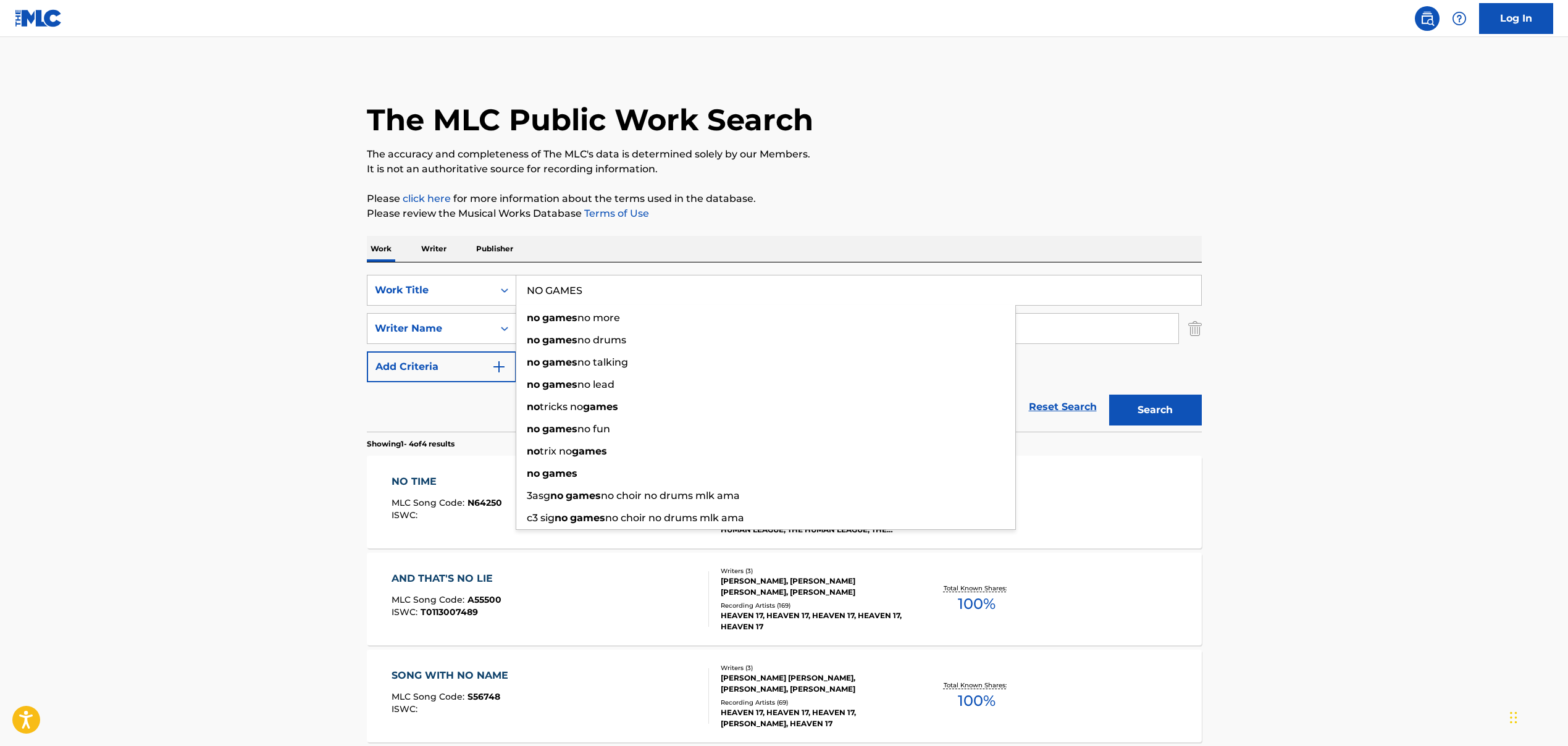
paste input "GUARDIAN ANGEL"
type input "GUARDIAN ANGEL"
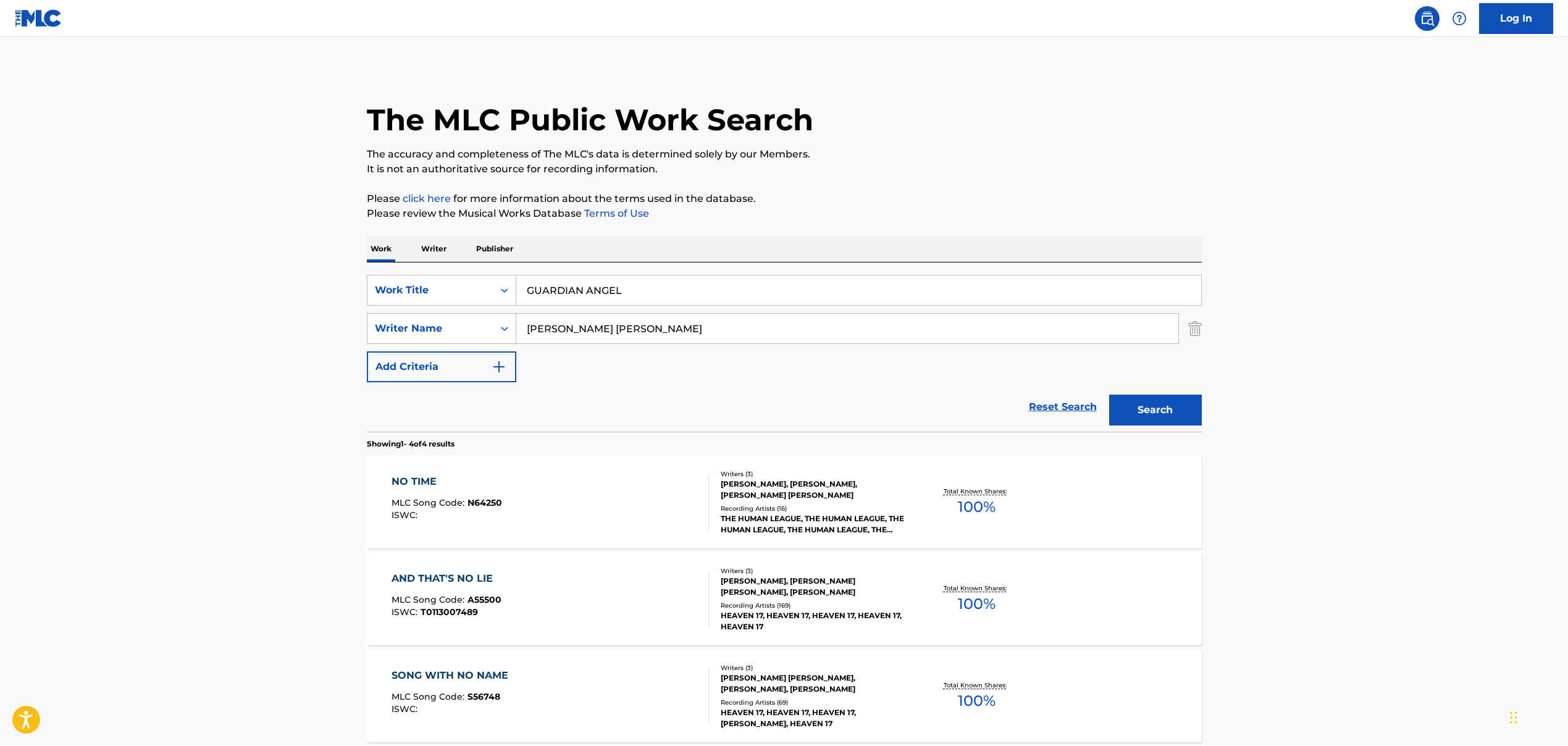
click at [555, 330] on input "[PERSON_NAME] [PERSON_NAME]" at bounding box center [847, 328] width 662 height 30
paste input "[PERSON_NAME]\t, [PERSON_NAME]"
drag, startPoint x: 596, startPoint y: 328, endPoint x: 817, endPoint y: 330, distance: 221.0
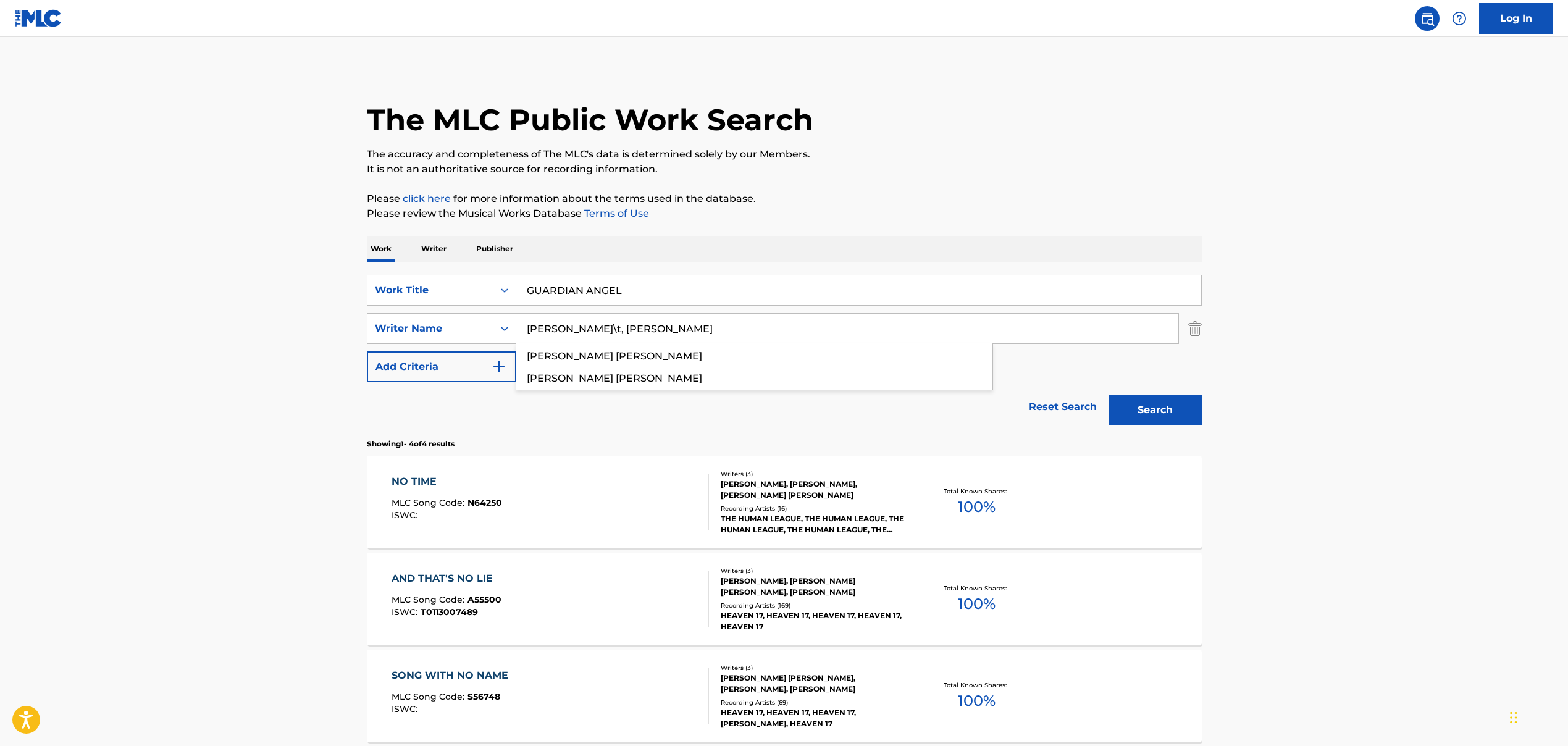
click at [816, 330] on input "[PERSON_NAME]\t, [PERSON_NAME]" at bounding box center [847, 328] width 662 height 30
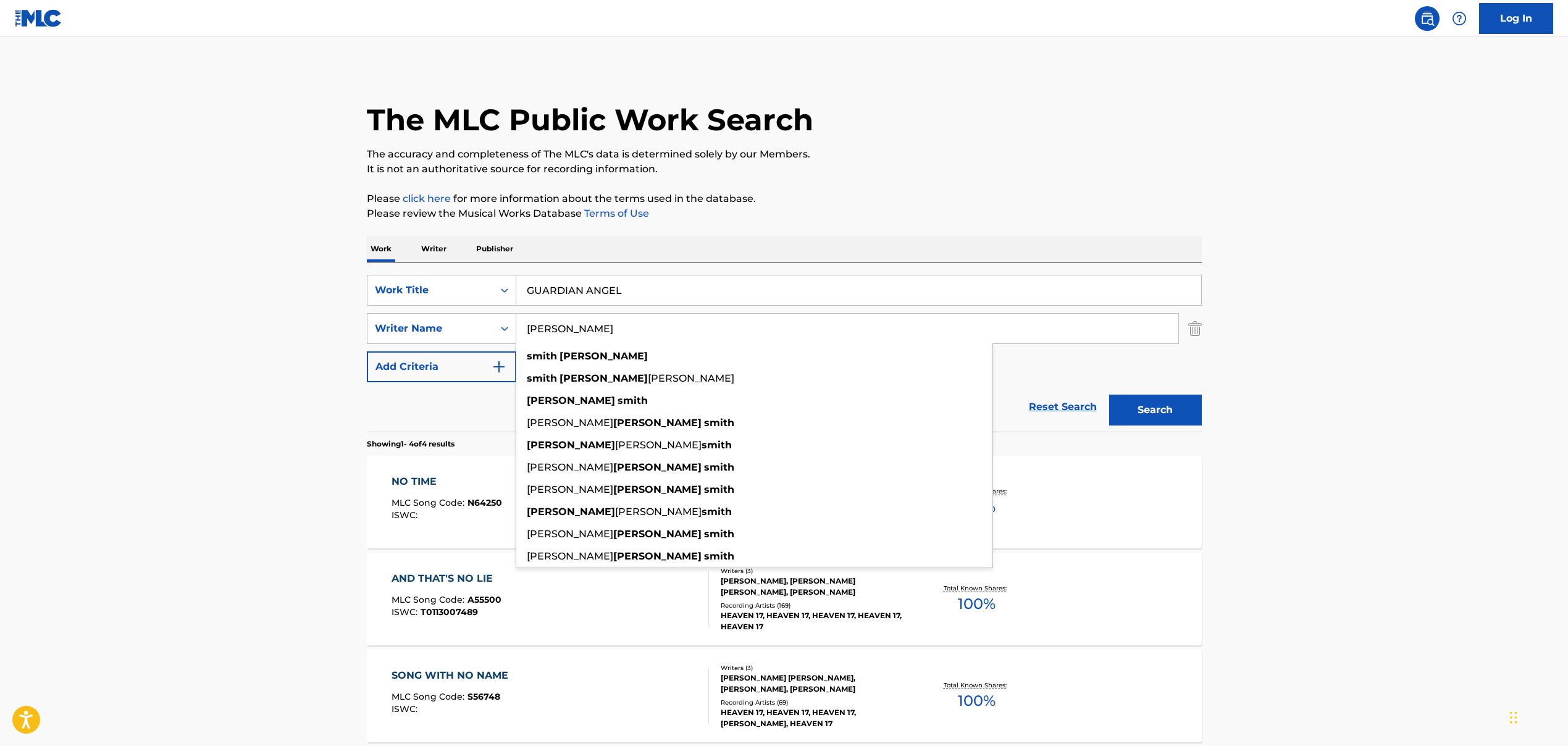
type input "[PERSON_NAME]"
click at [1138, 400] on button "Search" at bounding box center [1155, 410] width 92 height 31
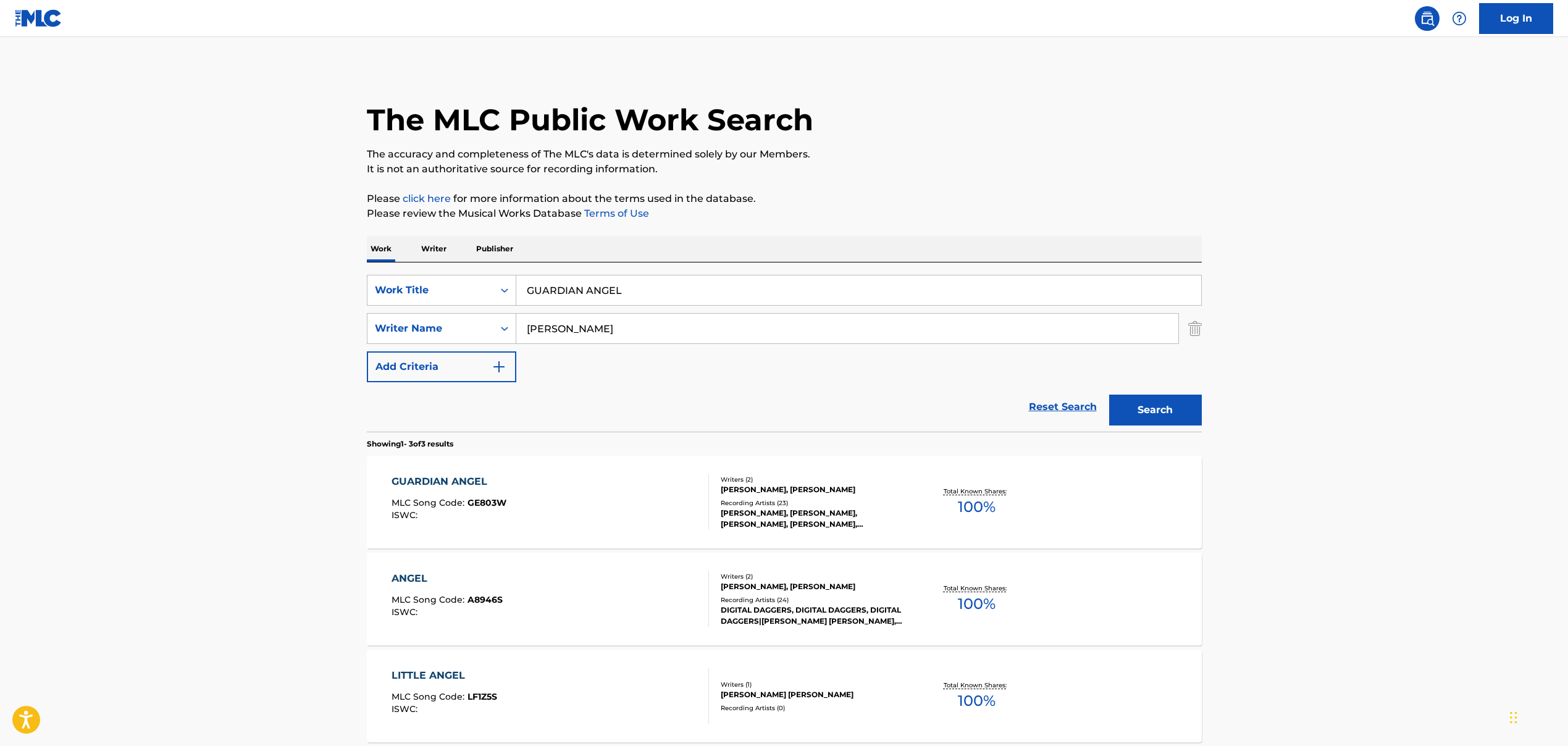
click at [548, 502] on div "GUARDIAN ANGEL MLC Song Code : GE803W ISWC :" at bounding box center [550, 502] width 317 height 55
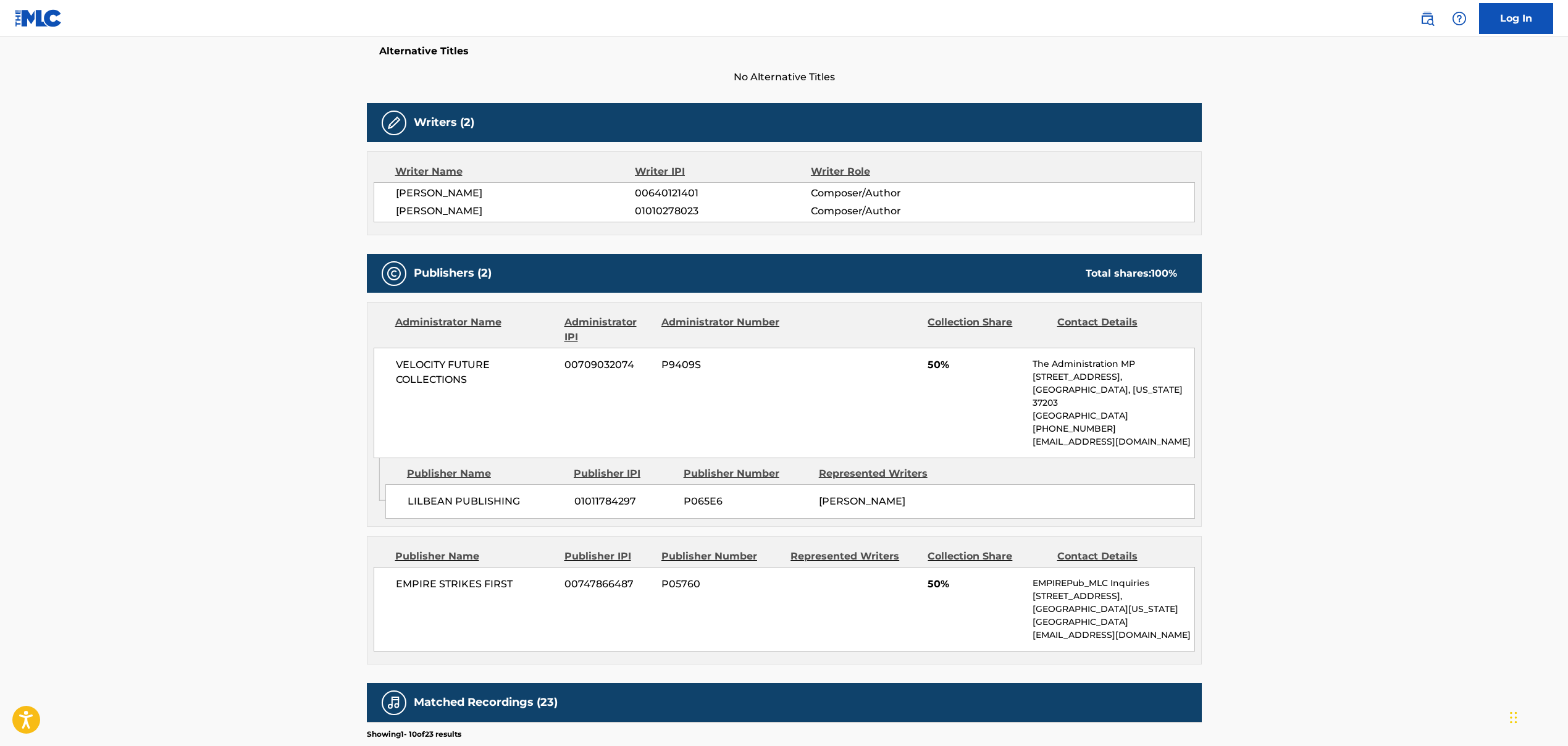
scroll to position [253, 0]
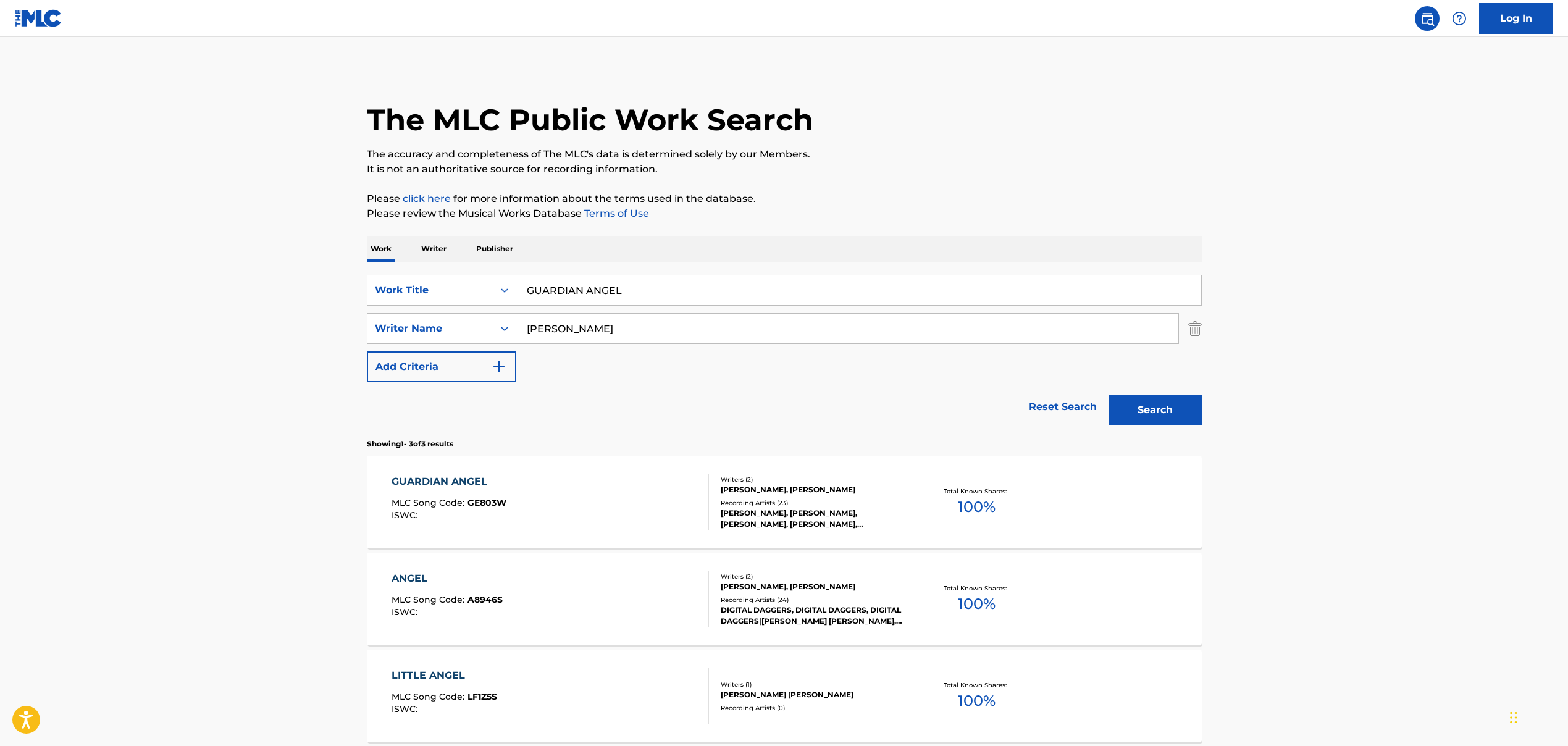
click at [598, 294] on input "GUARDIAN ANGEL" at bounding box center [859, 290] width 685 height 30
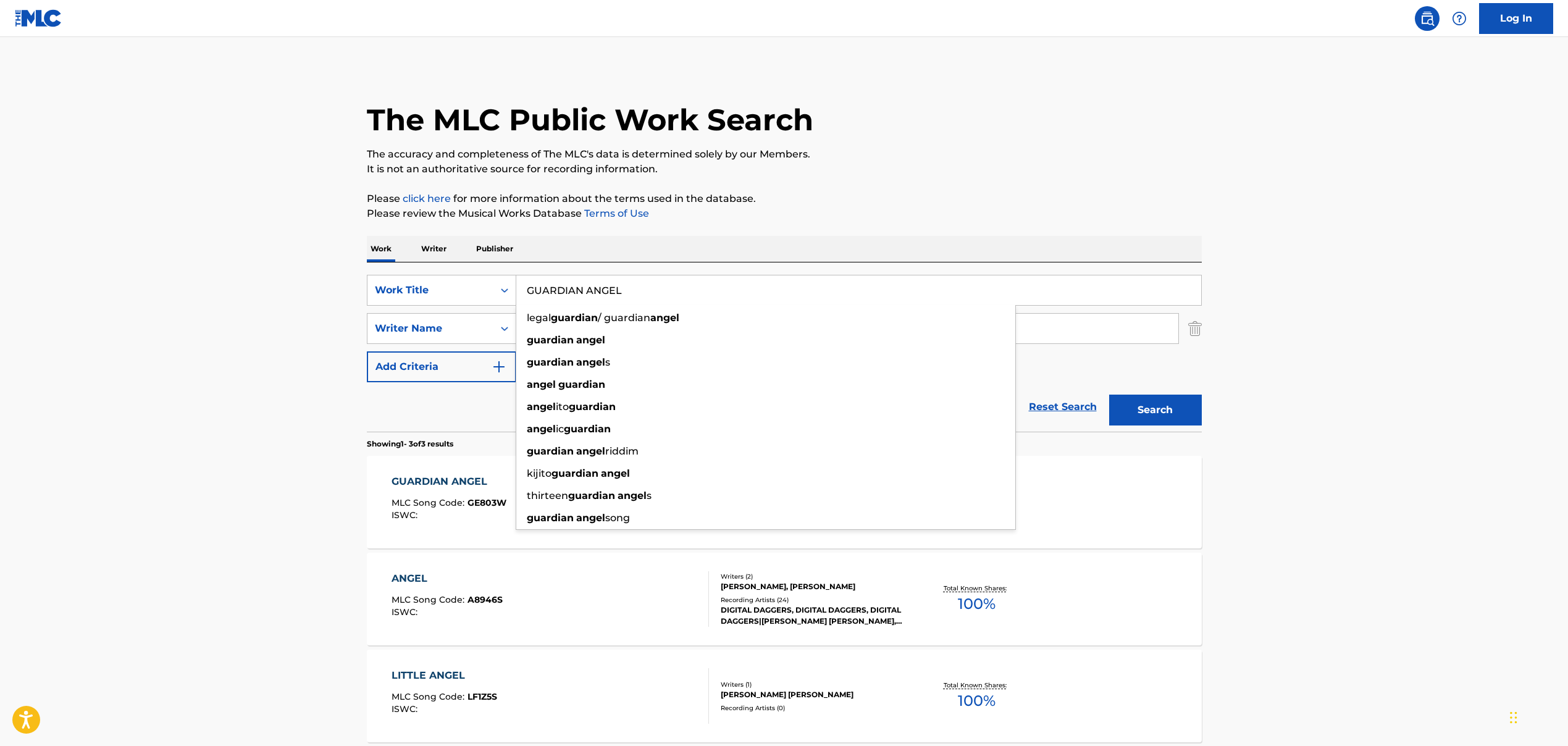
click at [332, 237] on main "The MLC Public Work Search The accuracy and completeness of The MLC's data is d…" at bounding box center [784, 421] width 1568 height 770
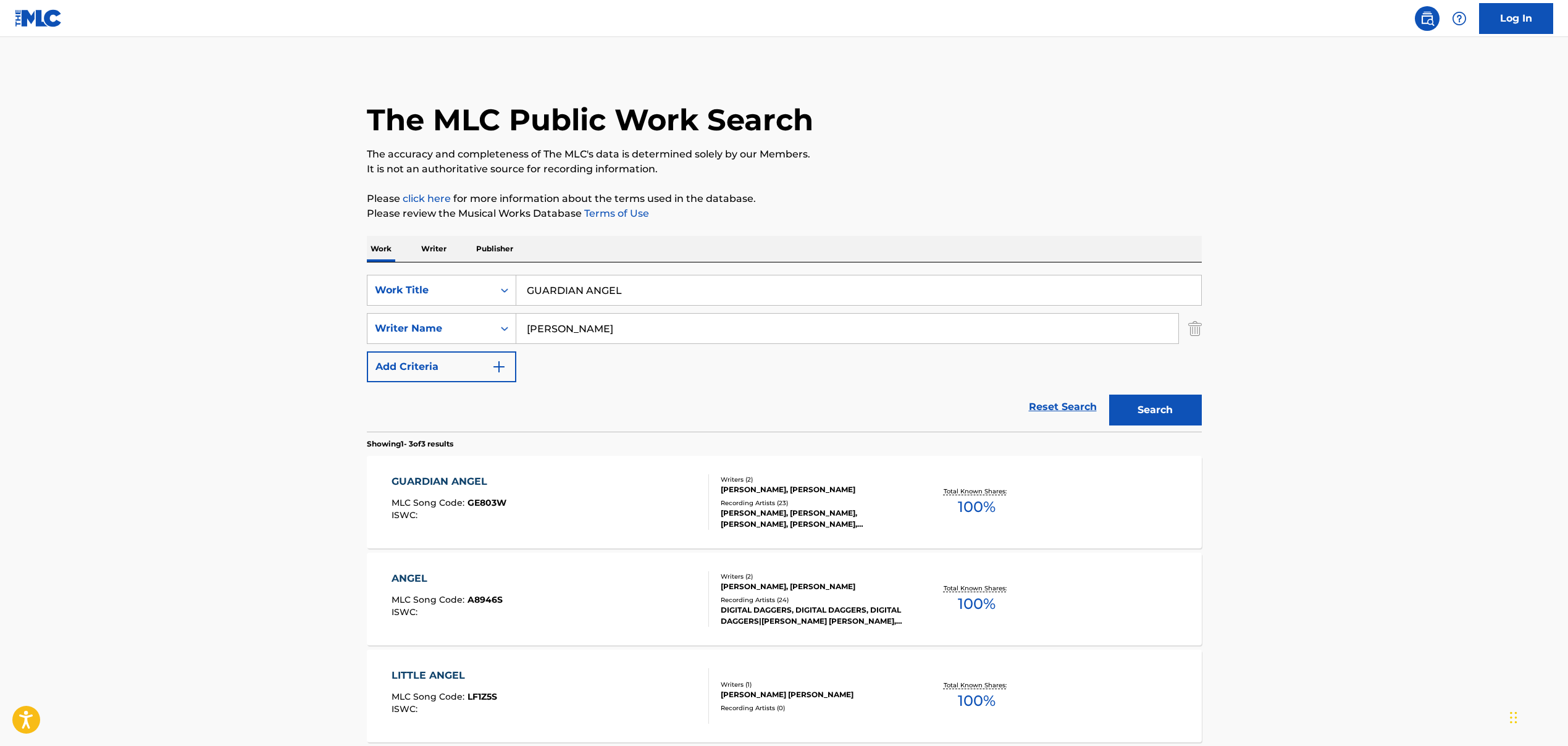
click at [582, 331] on input "[PERSON_NAME]" at bounding box center [847, 328] width 662 height 30
click at [601, 291] on input "GUARDIAN ANGEL" at bounding box center [859, 290] width 685 height 30
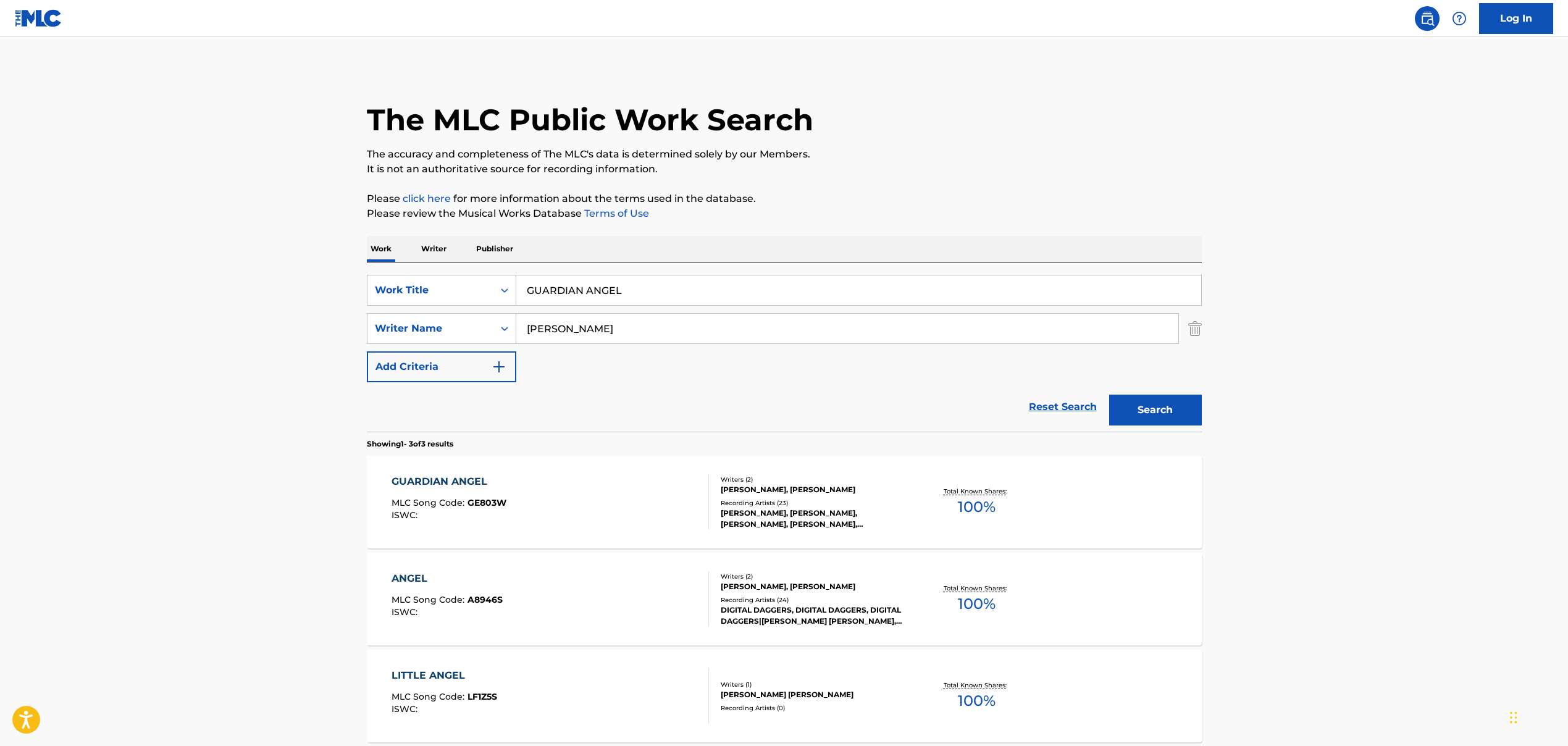
click at [601, 291] on input "GUARDIAN ANGEL" at bounding box center [859, 290] width 685 height 30
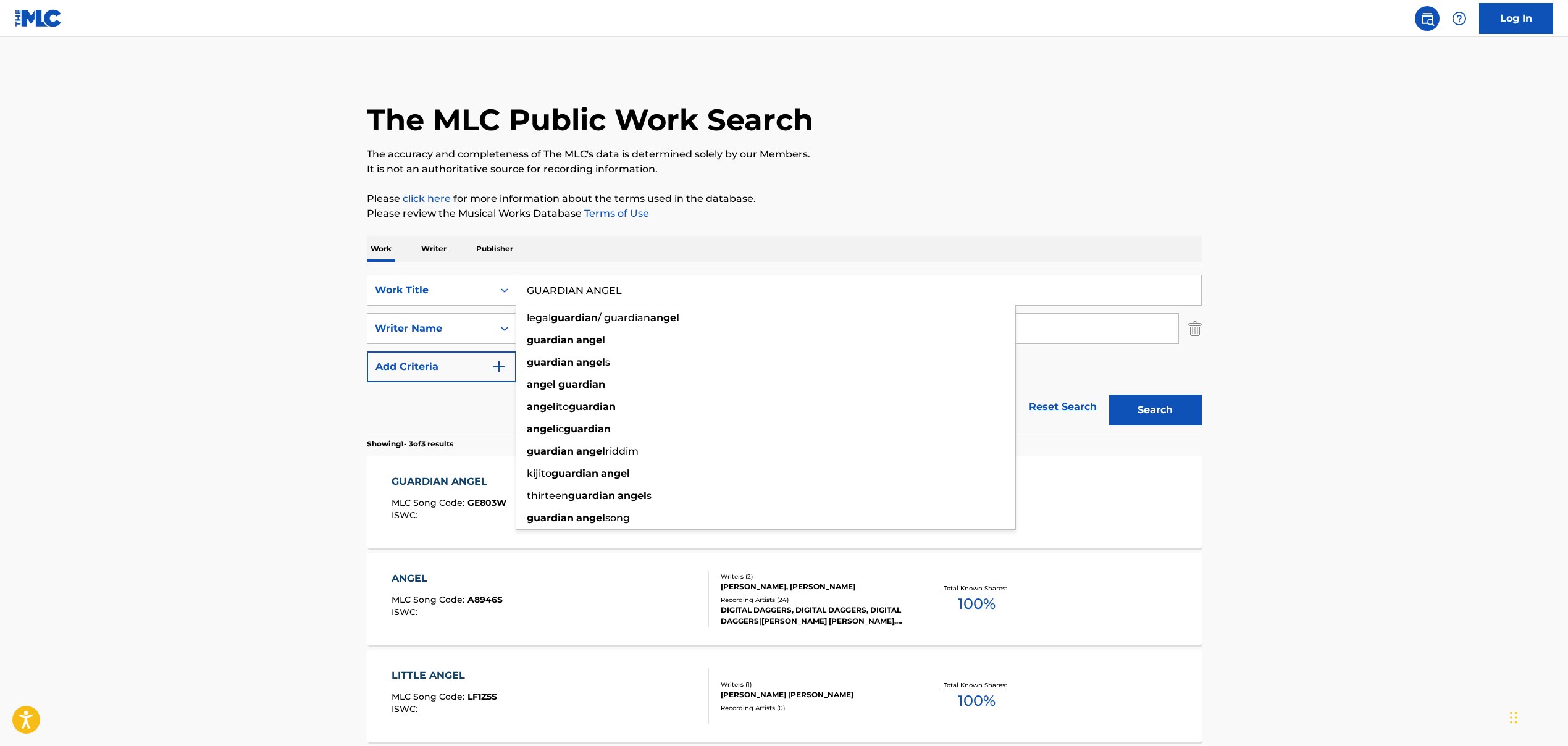
paste input "NOTHING TO LOSE BUT YOU"
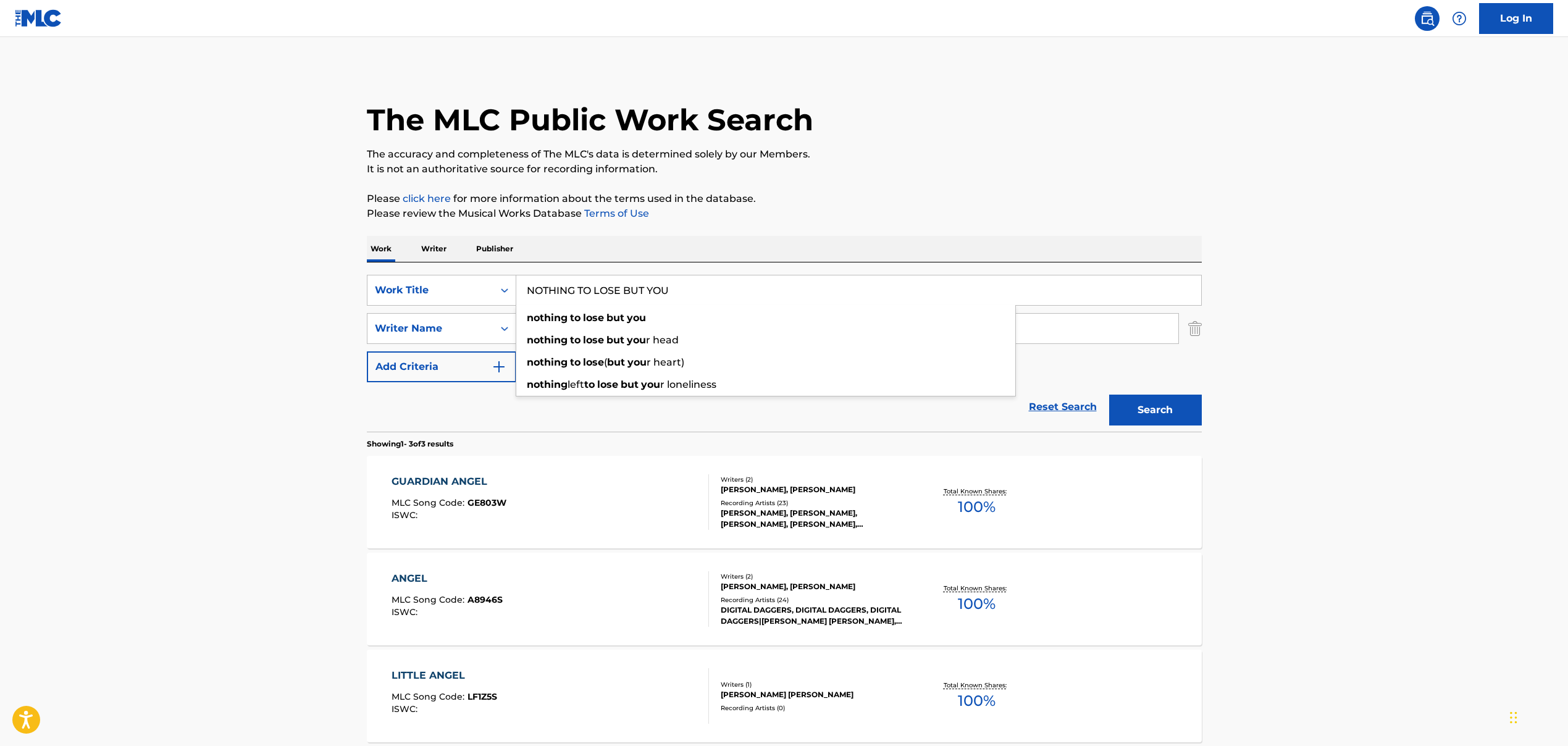
type input "NOTHING TO LOSE BUT YOU"
click at [582, 334] on input "[PERSON_NAME]" at bounding box center [847, 328] width 662 height 30
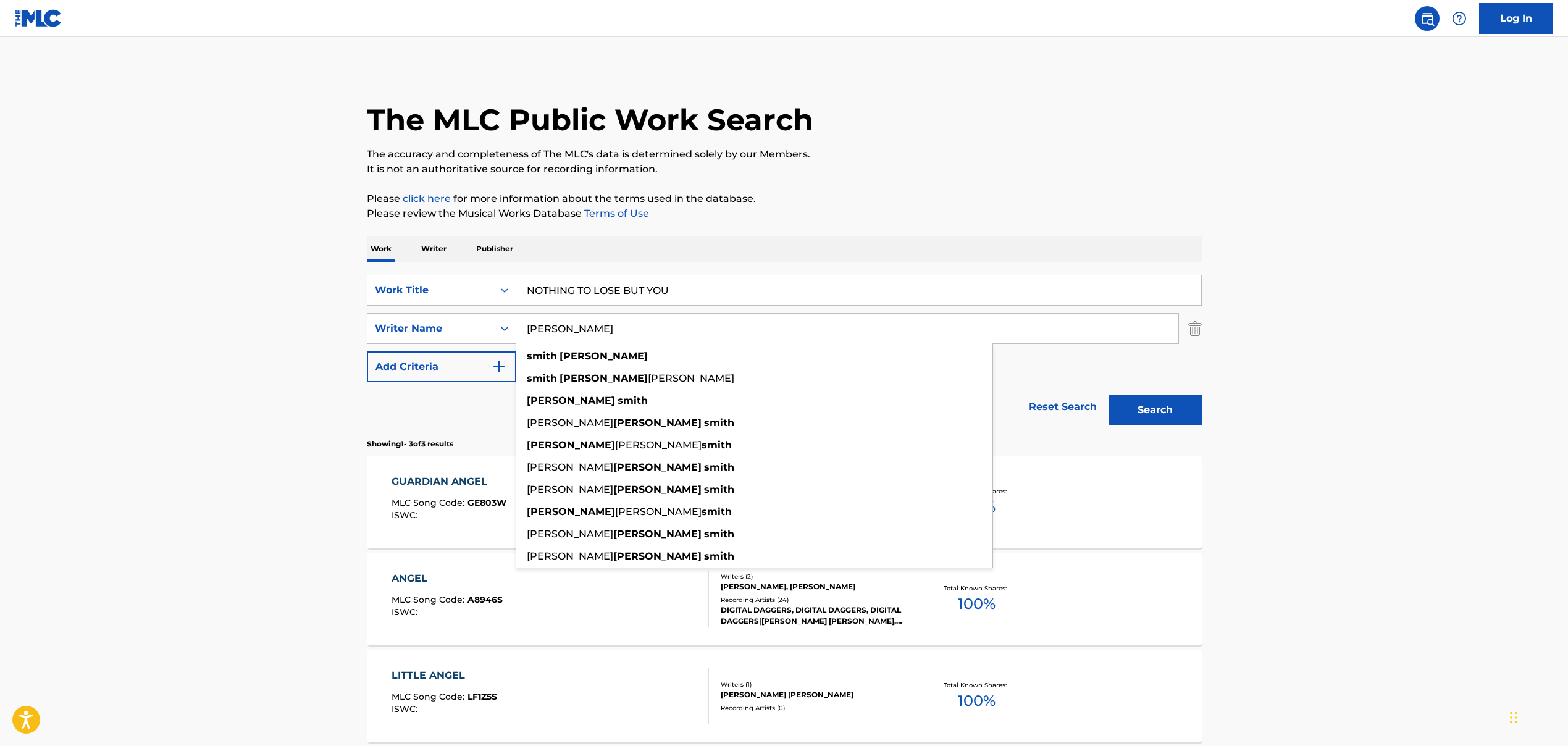
paste input "[PERSON_NAME], [PERSON_NAME], [PERSON_NAME], [PERSON_NAME], [PERSON_NAME], [PER…"
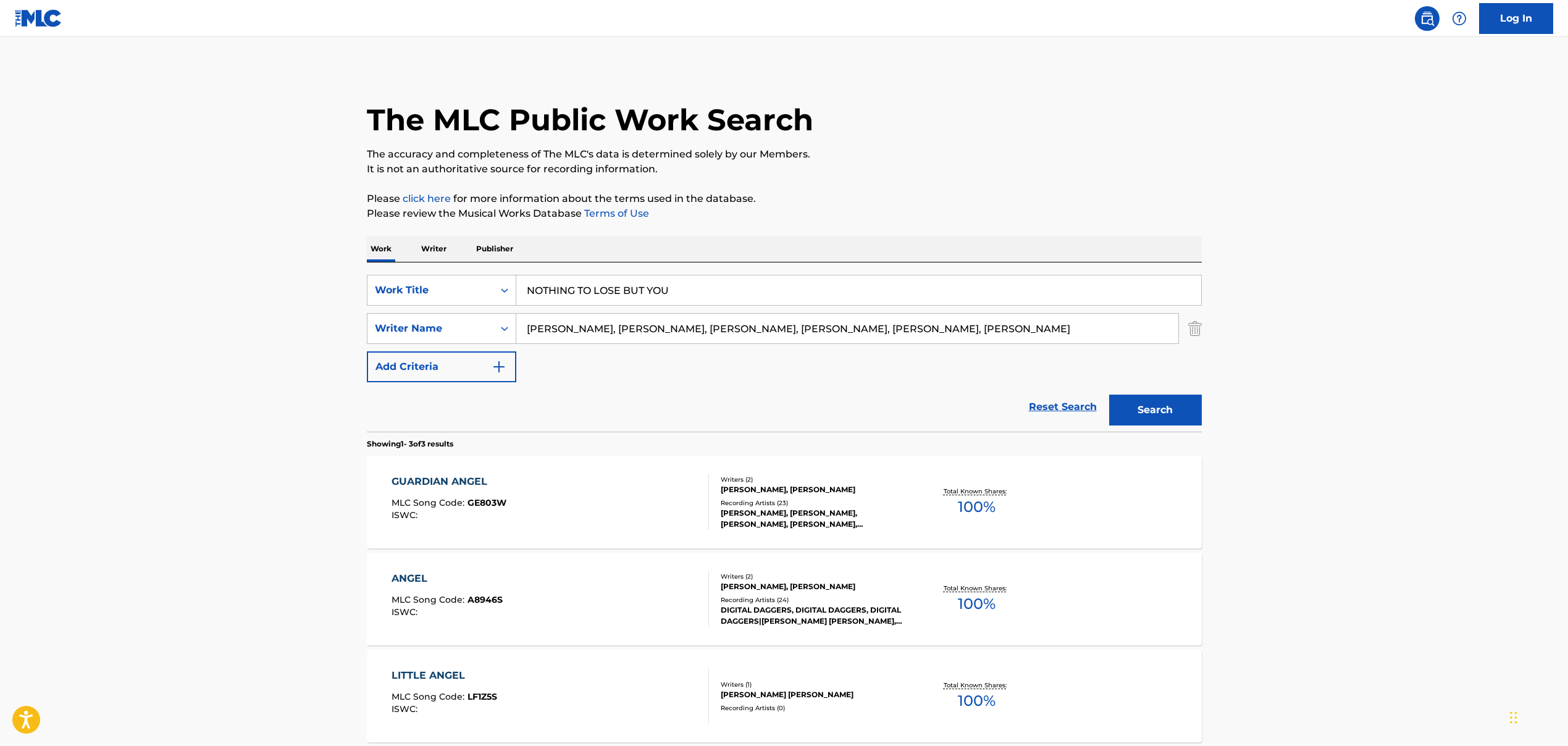
drag, startPoint x: 601, startPoint y: 330, endPoint x: 1078, endPoint y: 347, distance: 477.3
click at [1078, 347] on div "SearchWithCriteria5de56fdd-c8b8-4120-88cd-c9ebbfc0264a Work Title NOTHING TO LO…" at bounding box center [784, 328] width 835 height 108
type input "[PERSON_NAME]"
click at [1207, 419] on div "The MLC Public Work Search The accuracy and completeness of The MLC's data is d…" at bounding box center [784, 434] width 865 height 733
click at [1186, 412] on button "Search" at bounding box center [1155, 410] width 92 height 31
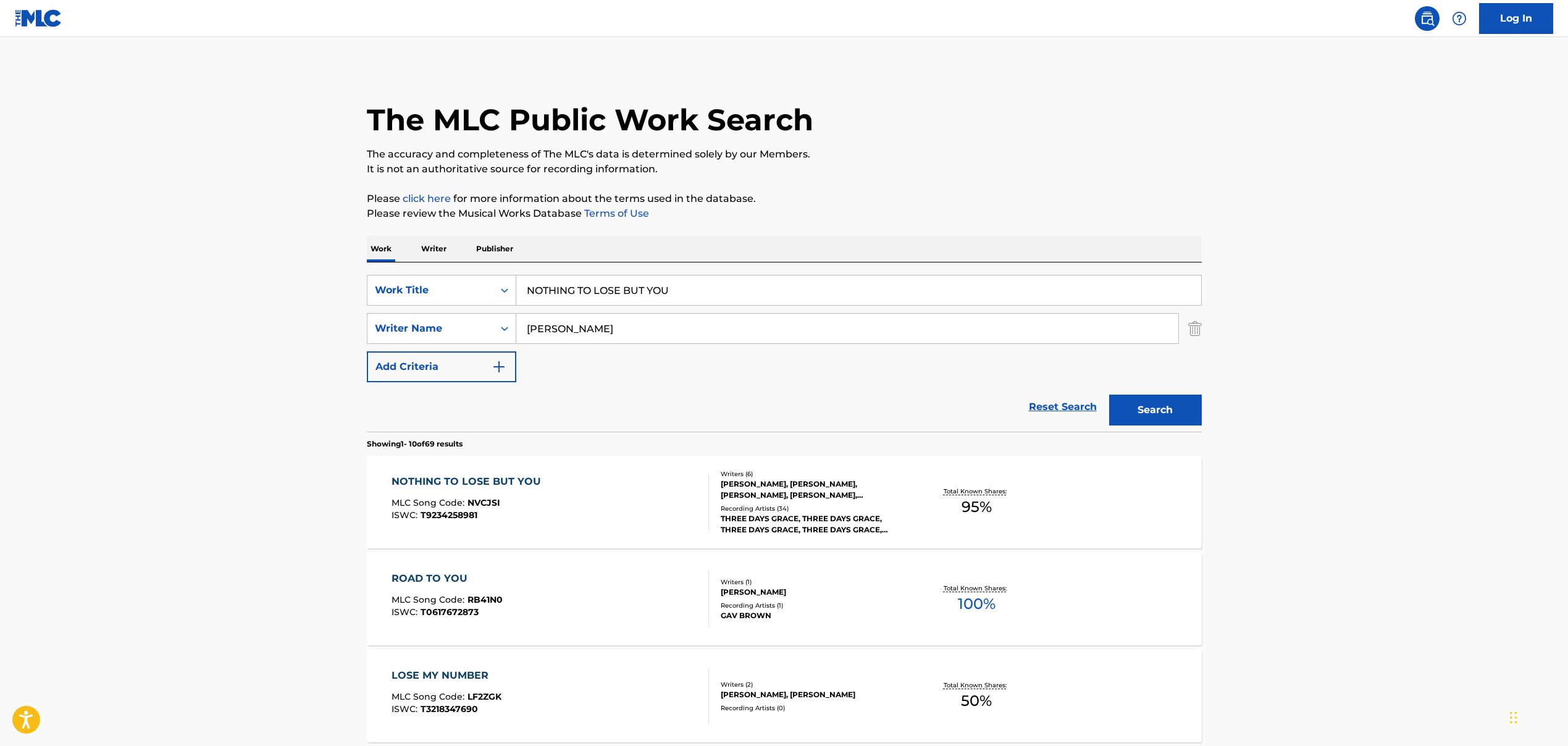
click at [562, 491] on div "NOTHING TO LOSE BUT YOU MLC Song Code : NVCJSI ISWC : T9234258981" at bounding box center [550, 502] width 317 height 55
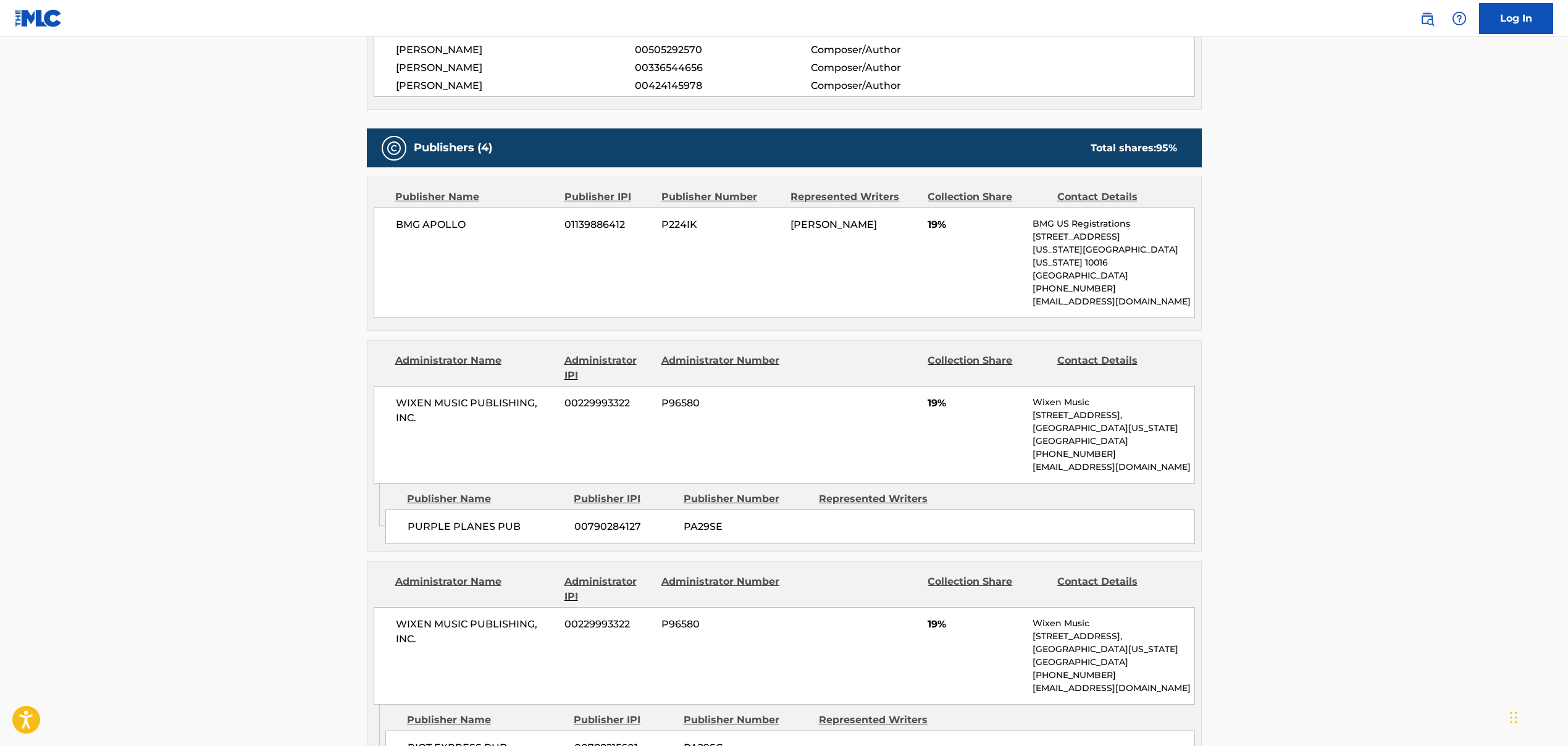
scroll to position [479, 0]
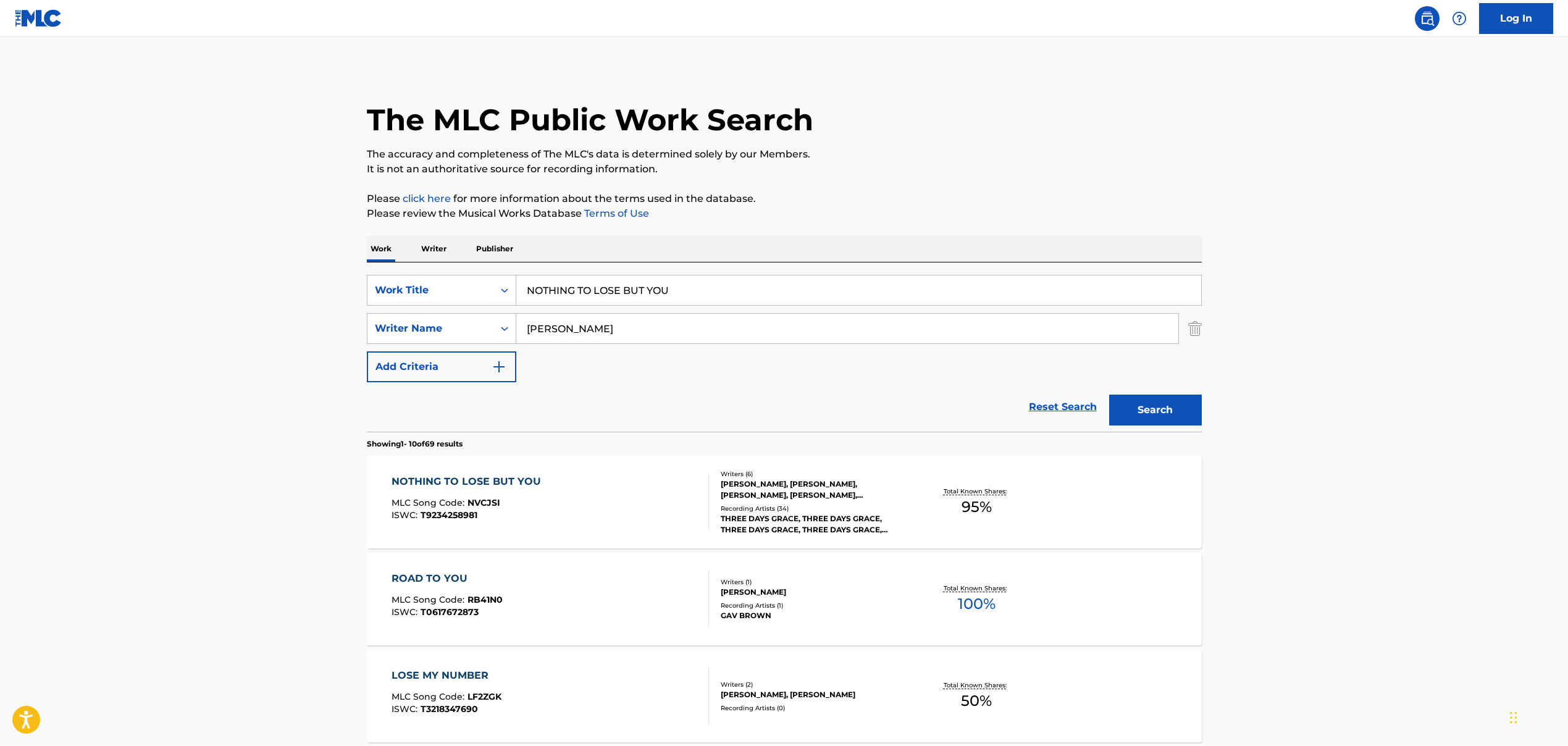
click at [608, 291] on input "NOTHING TO LOSE BUT YOU" at bounding box center [859, 290] width 685 height 30
click at [589, 328] on input "[PERSON_NAME]" at bounding box center [847, 328] width 662 height 30
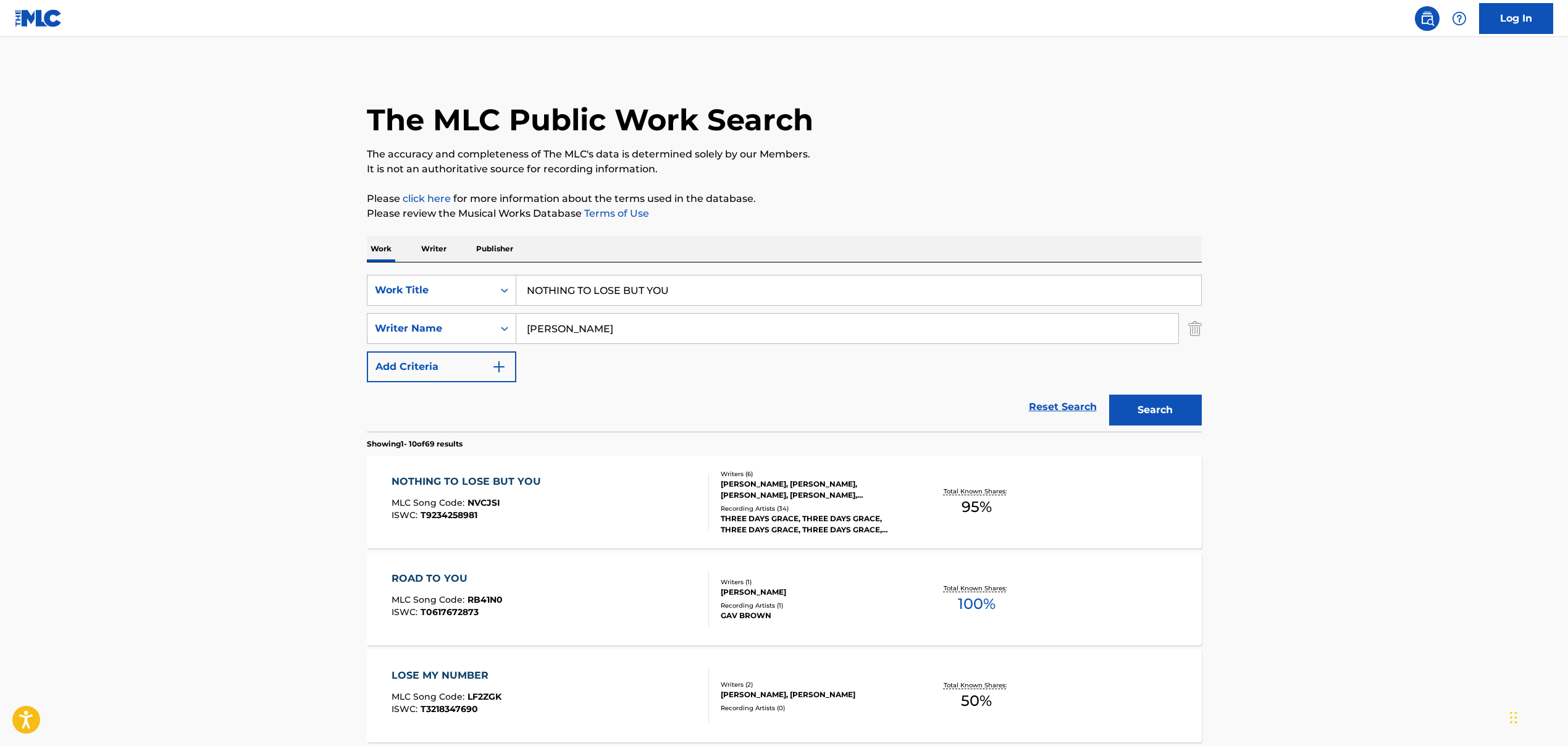
click at [589, 328] on input "[PERSON_NAME]" at bounding box center [847, 328] width 662 height 30
click at [546, 294] on input "NOTHING TO LOSE BUT YOU" at bounding box center [859, 290] width 685 height 30
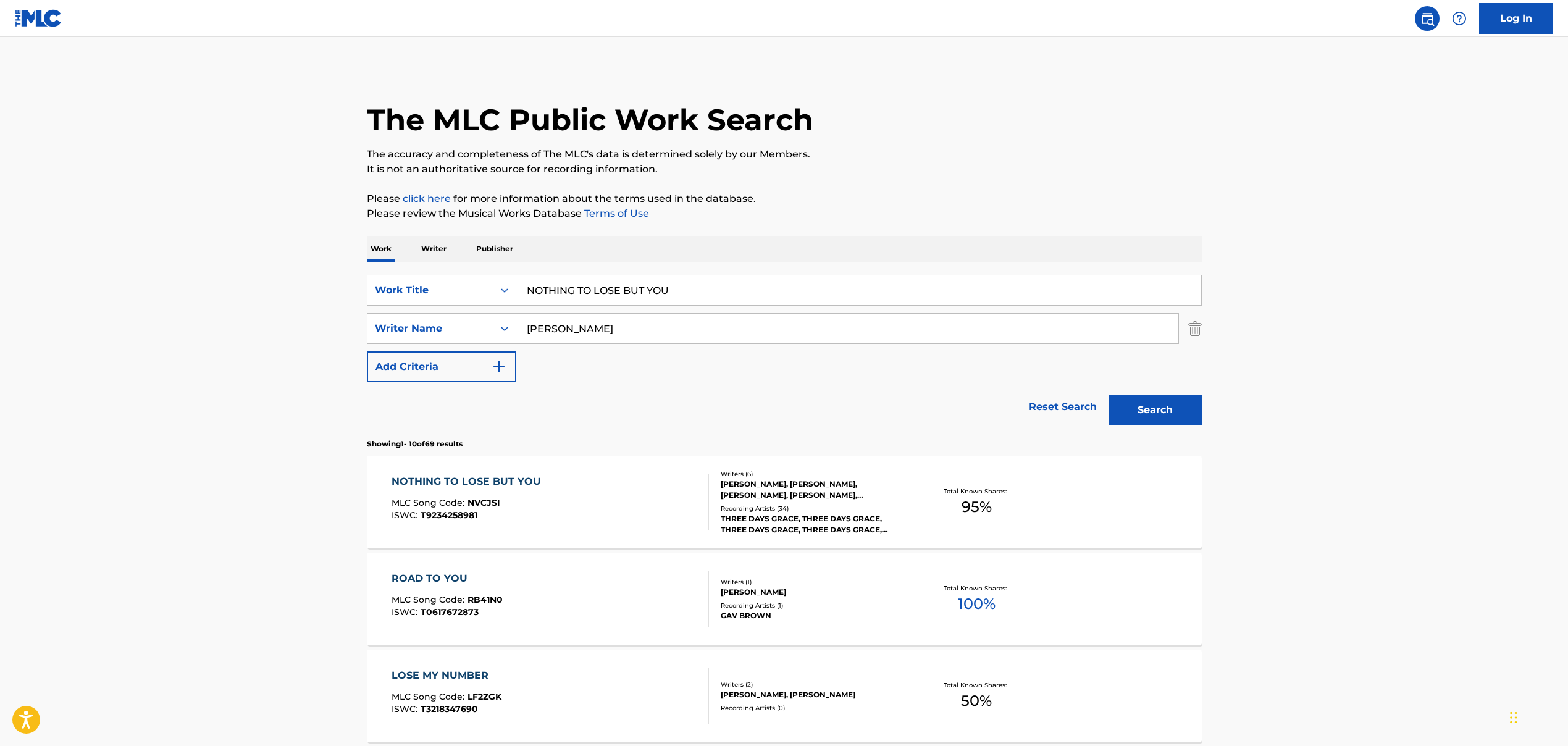
click at [546, 294] on input "NOTHING TO LOSE BUT YOU" at bounding box center [859, 290] width 685 height 30
paste input "STARS"
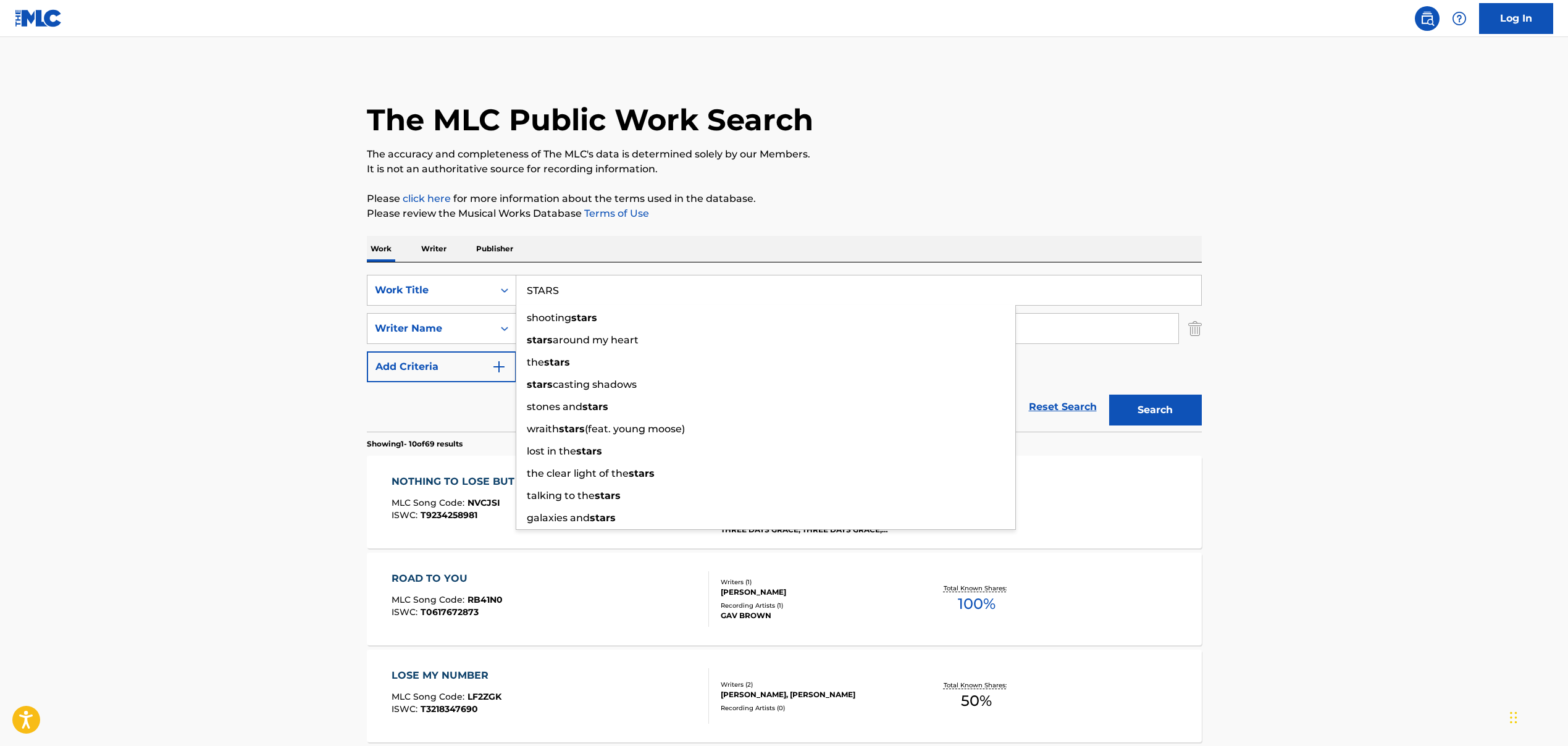
type input "STARS"
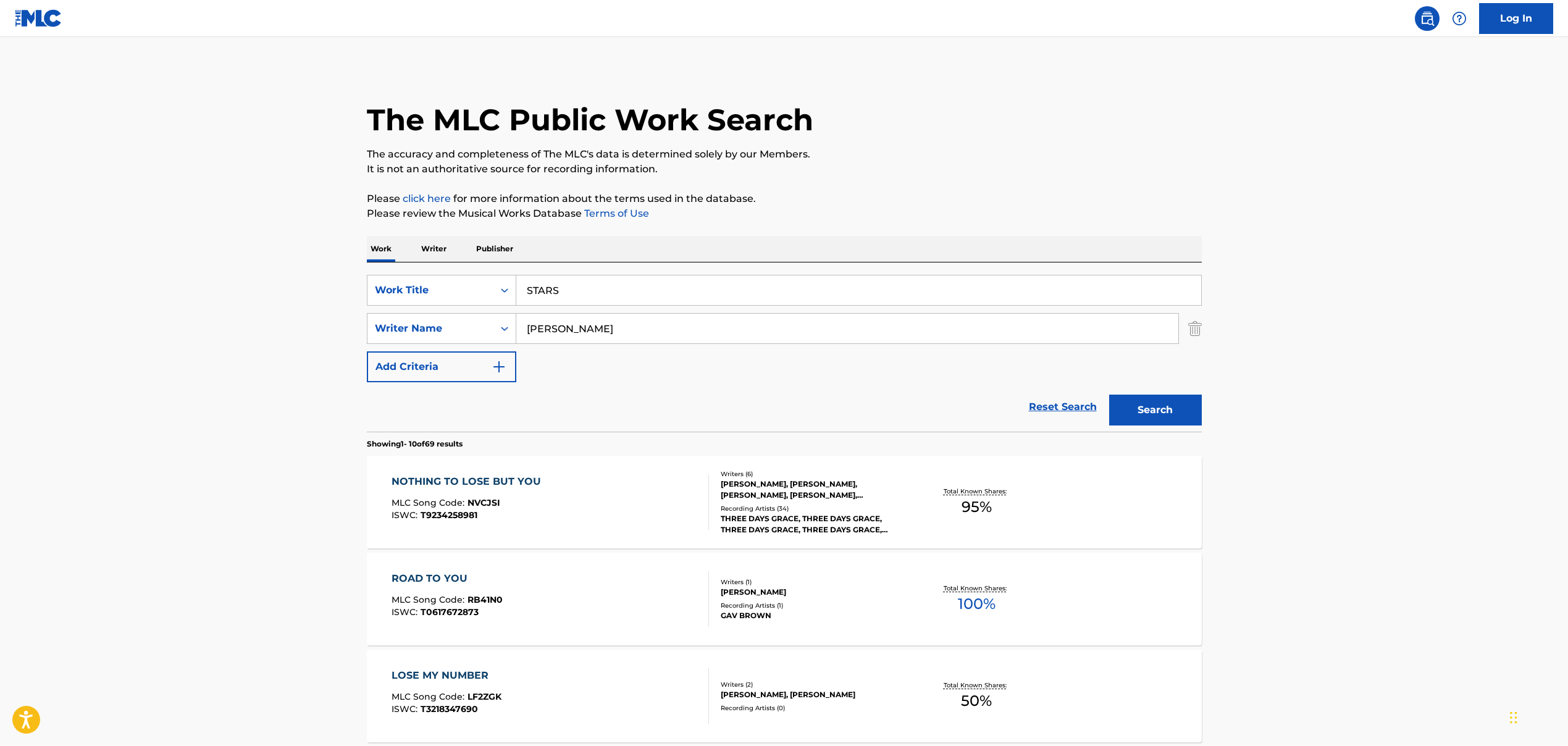
click at [588, 329] on input "[PERSON_NAME]" at bounding box center [847, 328] width 662 height 30
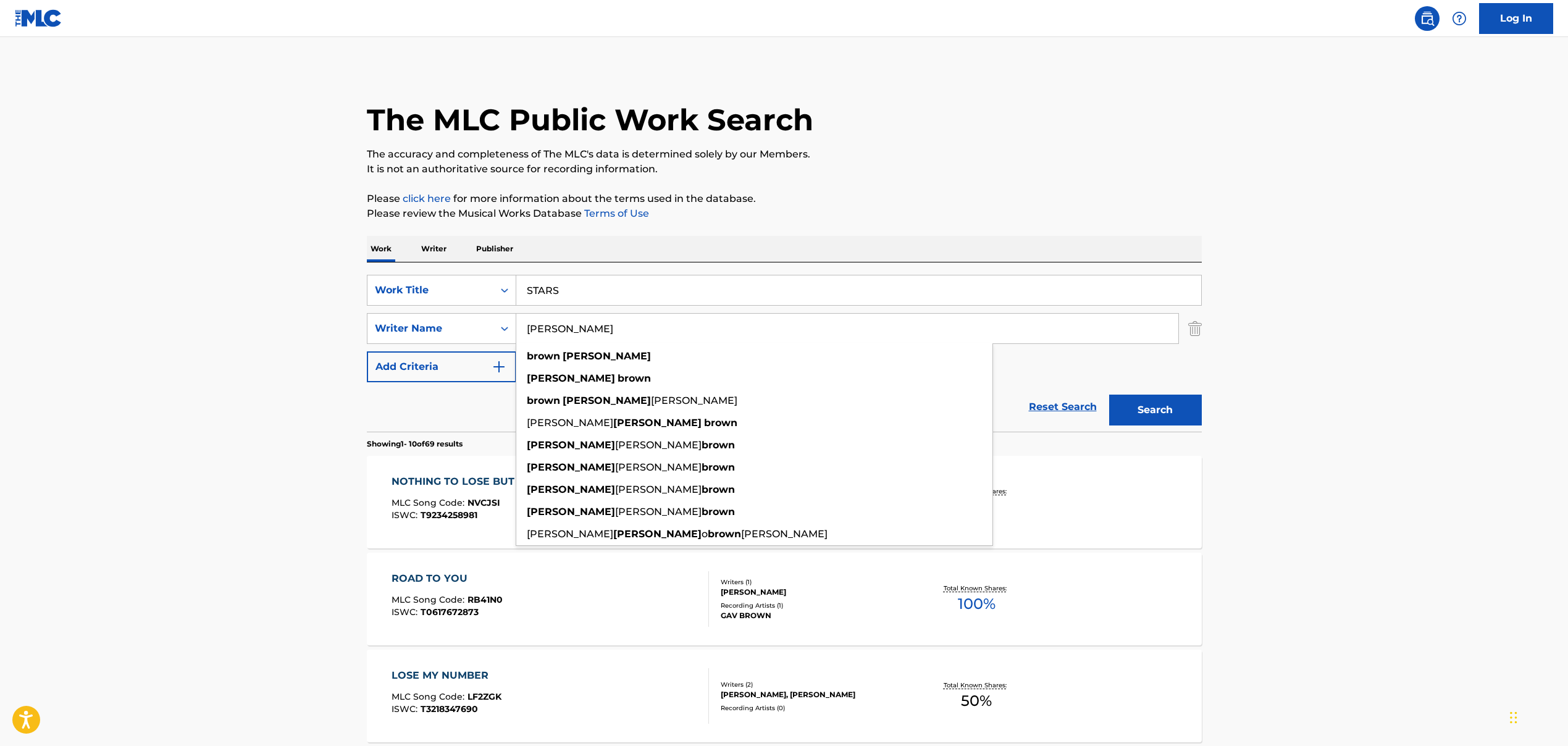
paste input "[PERSON_NAME], [PERSON_NAME], [PERSON_NAME]"
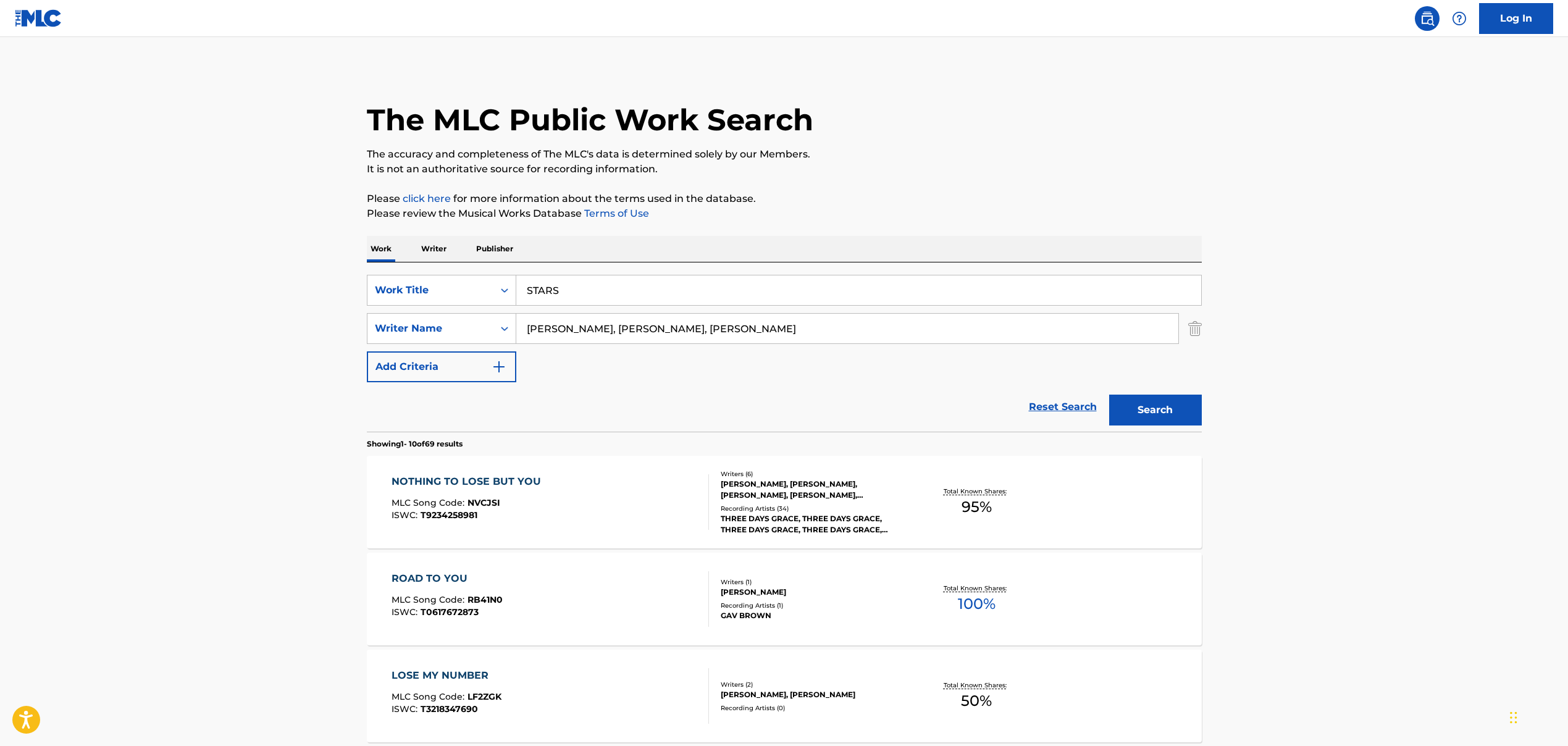
drag, startPoint x: 607, startPoint y: 329, endPoint x: 945, endPoint y: 337, distance: 338.1
click at [937, 335] on input "[PERSON_NAME], [PERSON_NAME], [PERSON_NAME]" at bounding box center [847, 328] width 662 height 30
type input "[PERSON_NAME]"
click at [1121, 410] on button "Search" at bounding box center [1155, 410] width 92 height 31
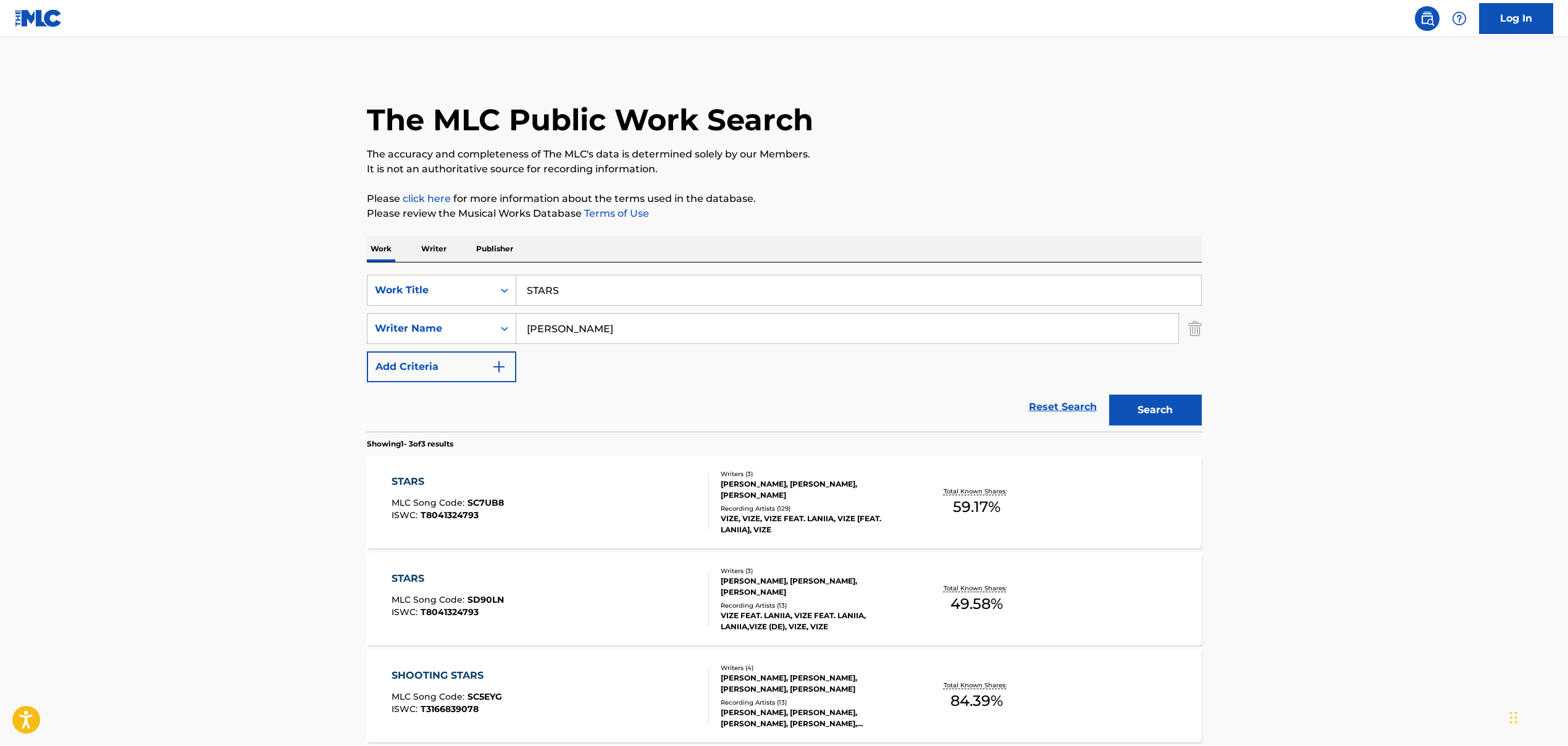
click at [542, 498] on div "STARS MLC Song Code : SC7UB8 ISWC : T8041324793" at bounding box center [550, 502] width 317 height 55
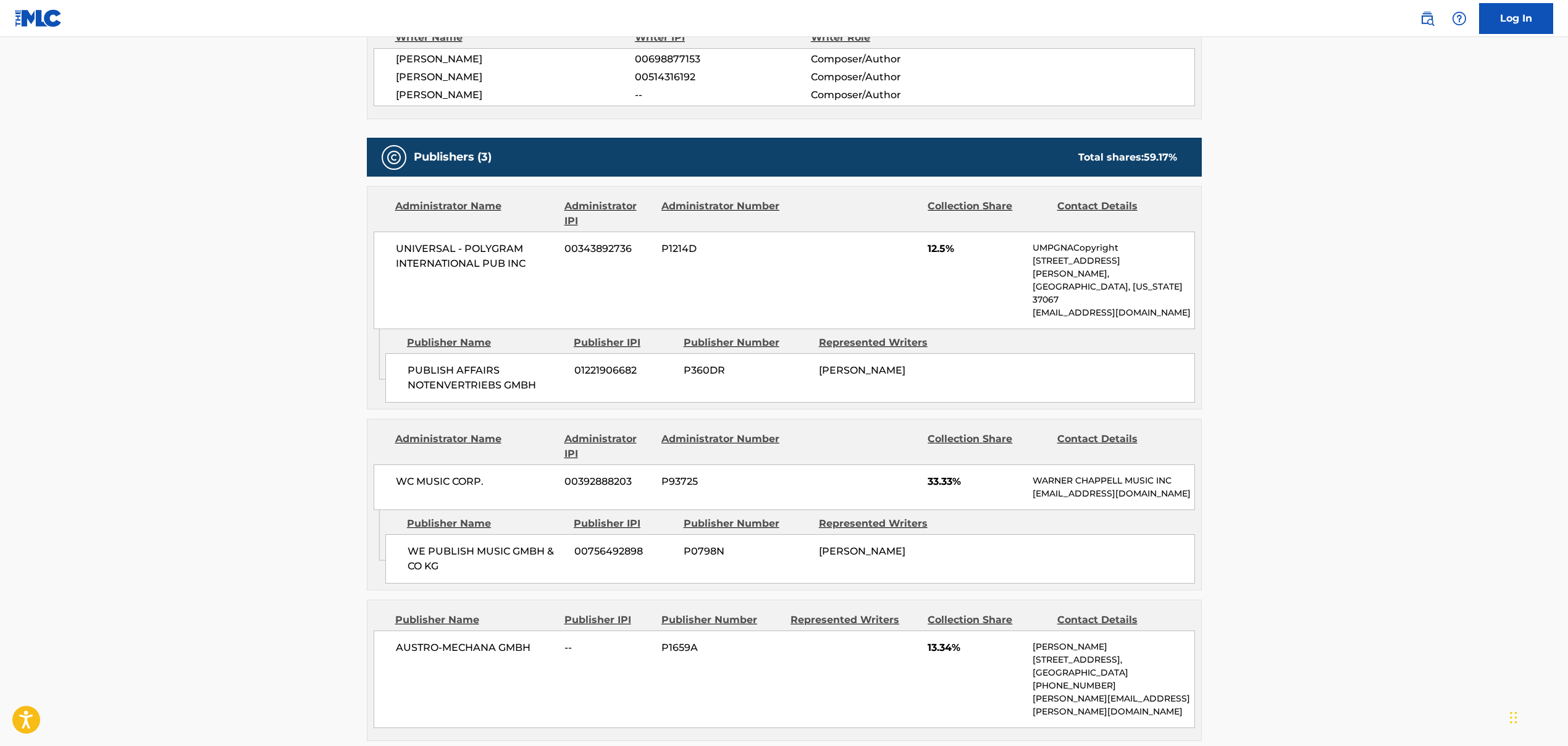
scroll to position [347, 0]
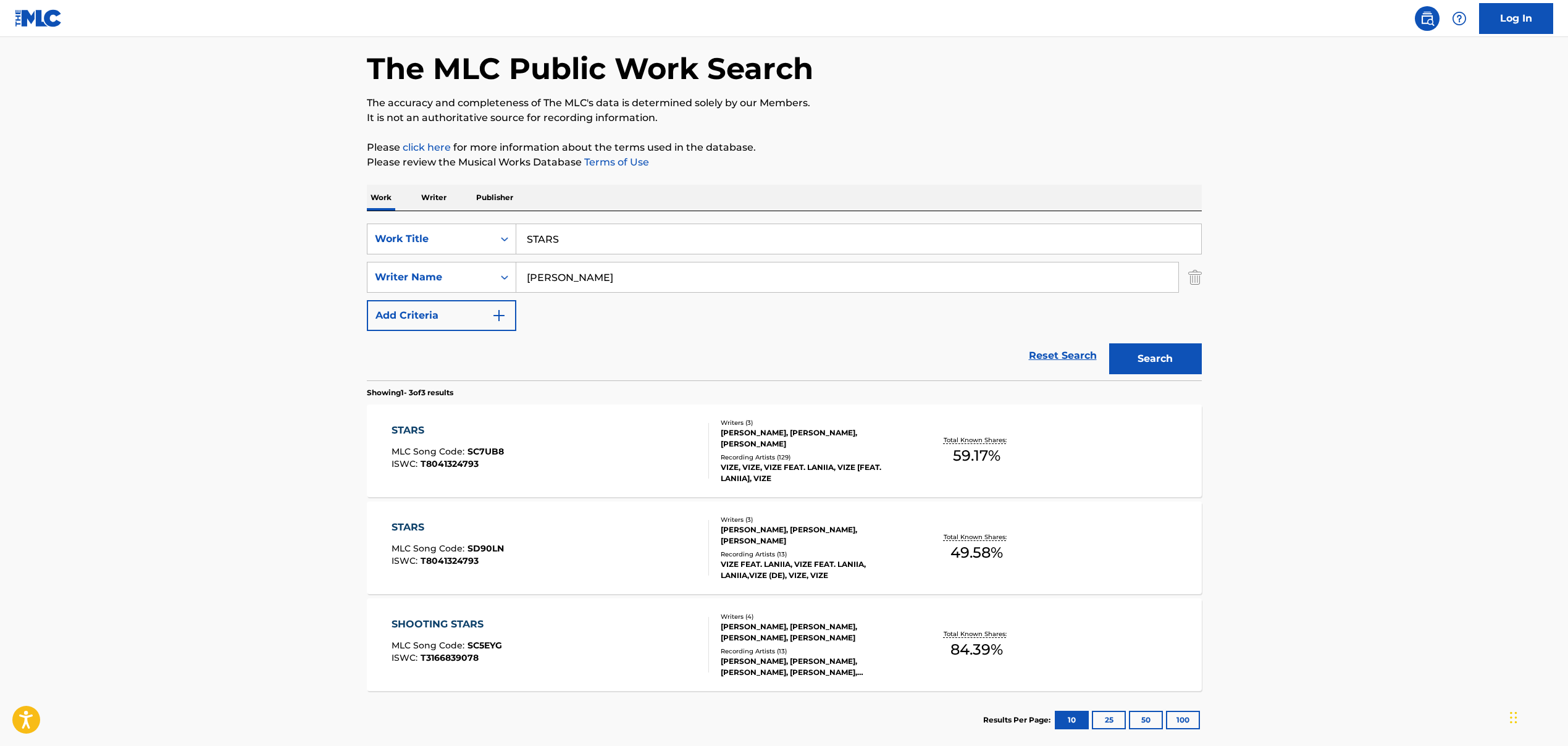
scroll to position [120, 0]
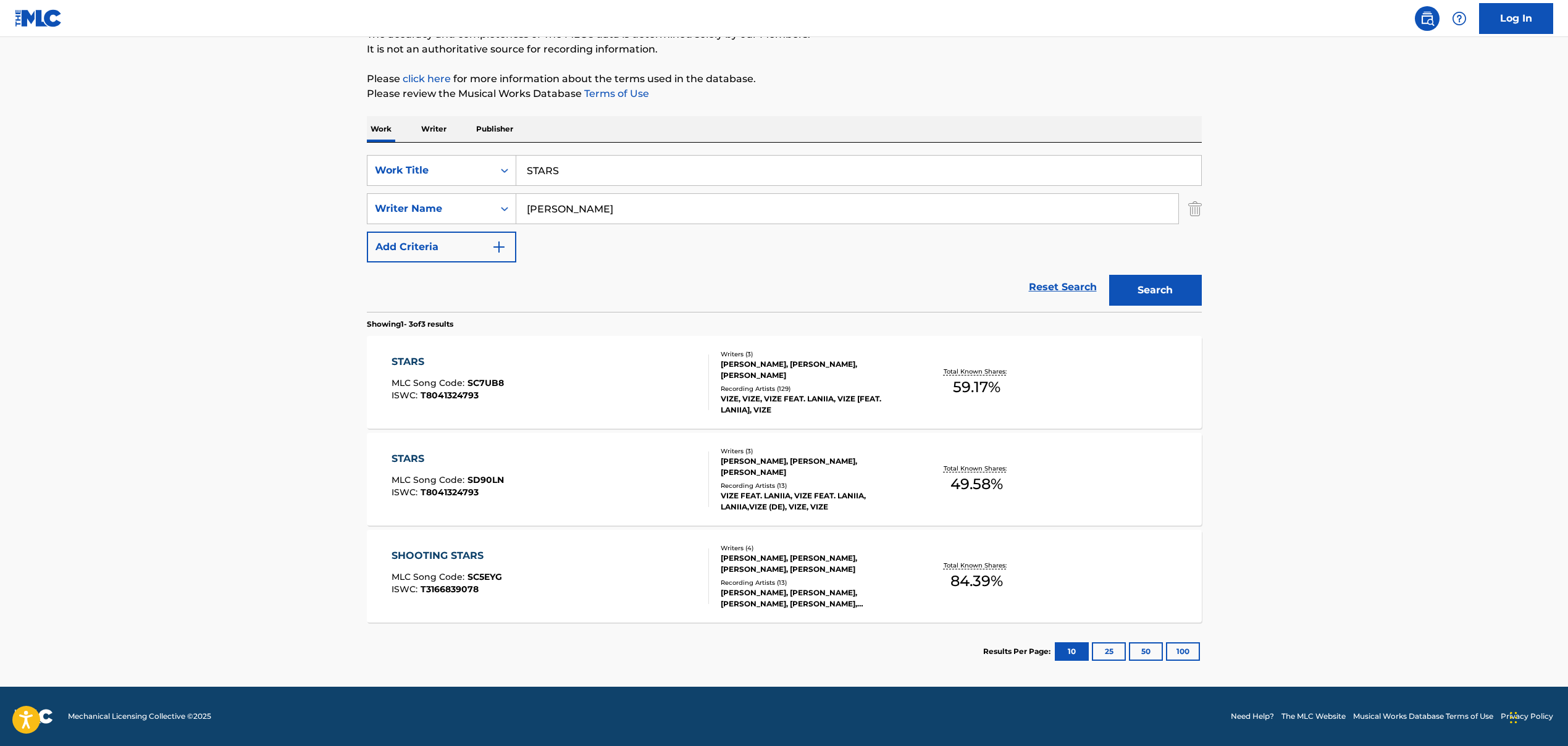
click at [487, 466] on div "STARS" at bounding box center [447, 458] width 112 height 15
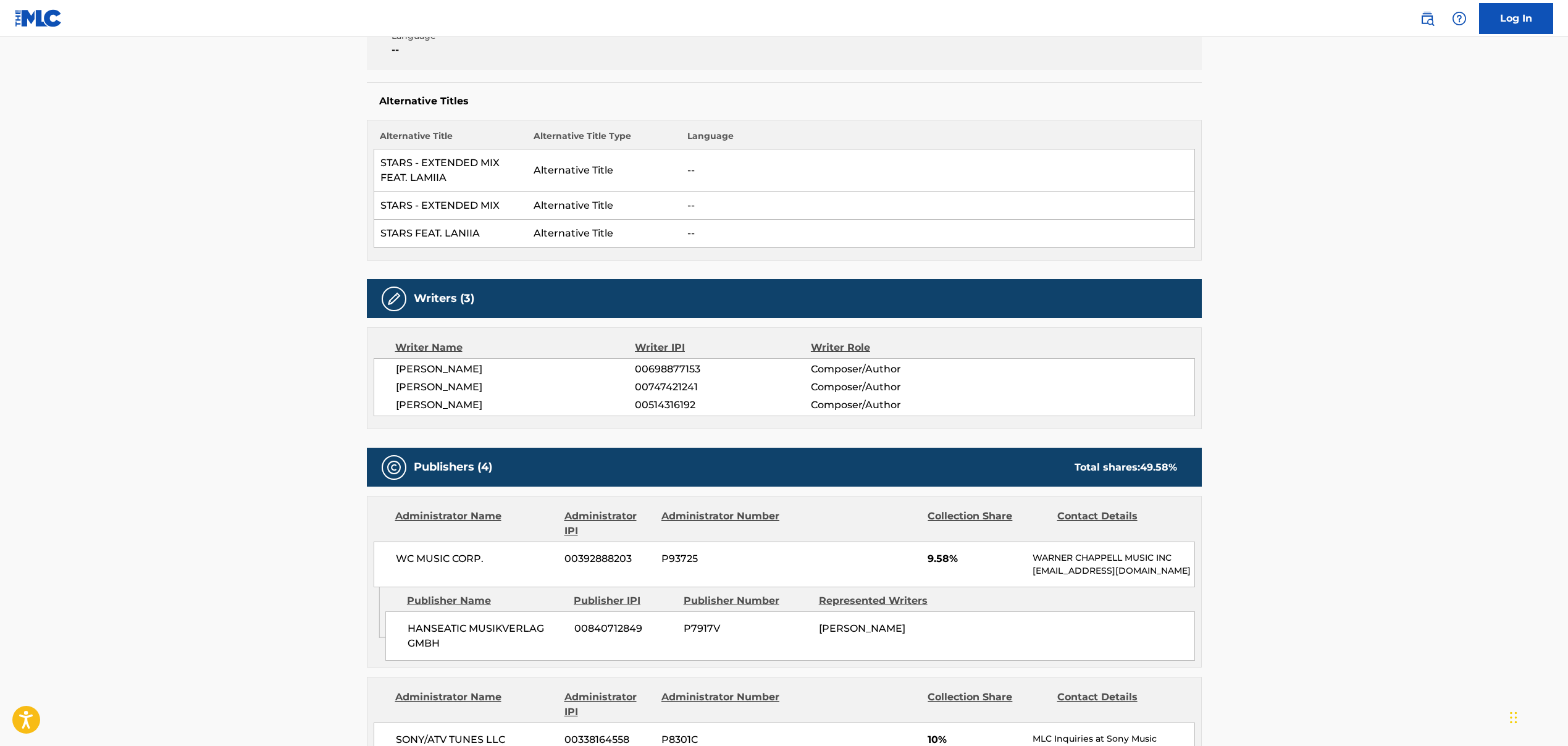
scroll to position [528, 0]
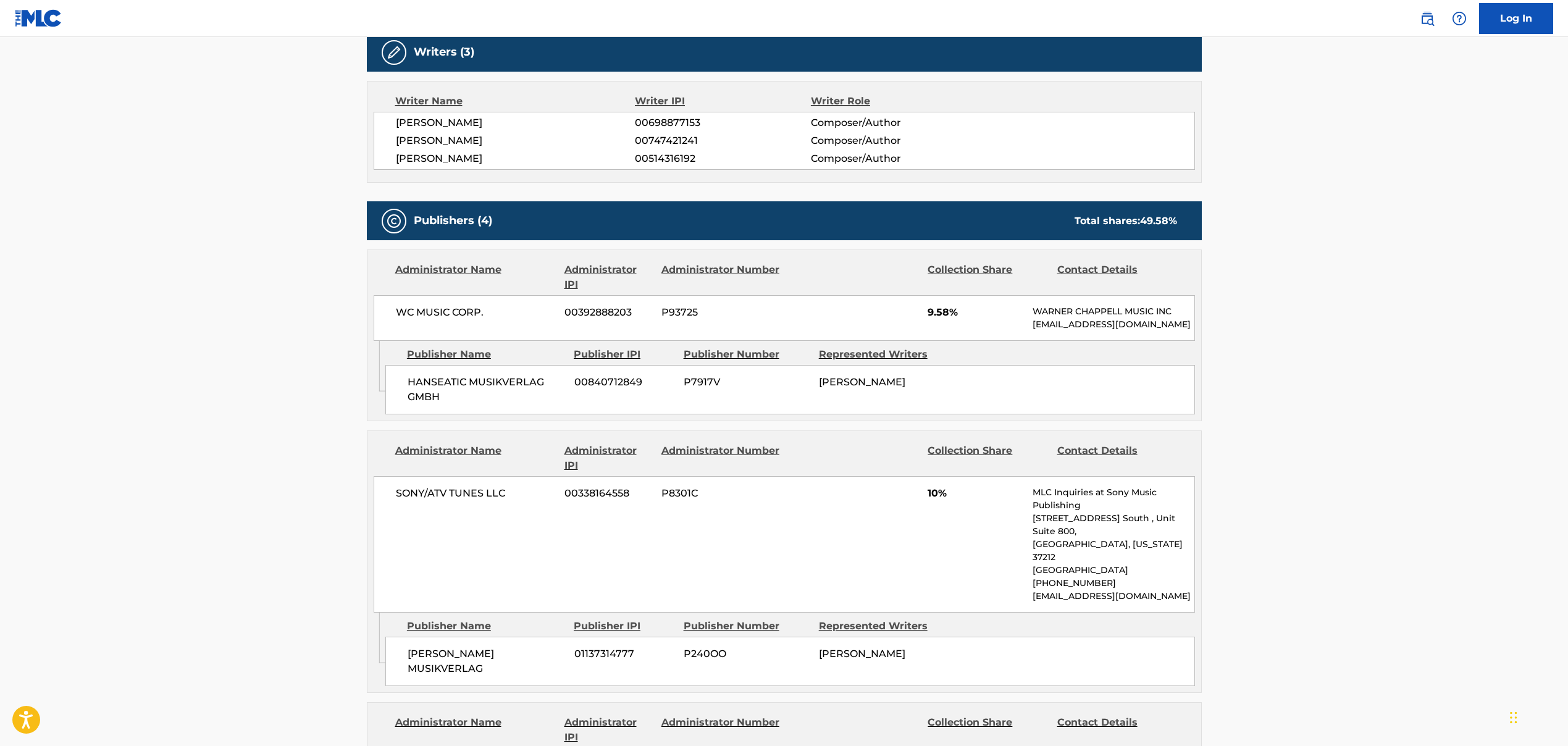
click at [460, 393] on span "HANSEATIC MUSIKVERLAG GMBH" at bounding box center [486, 390] width 158 height 30
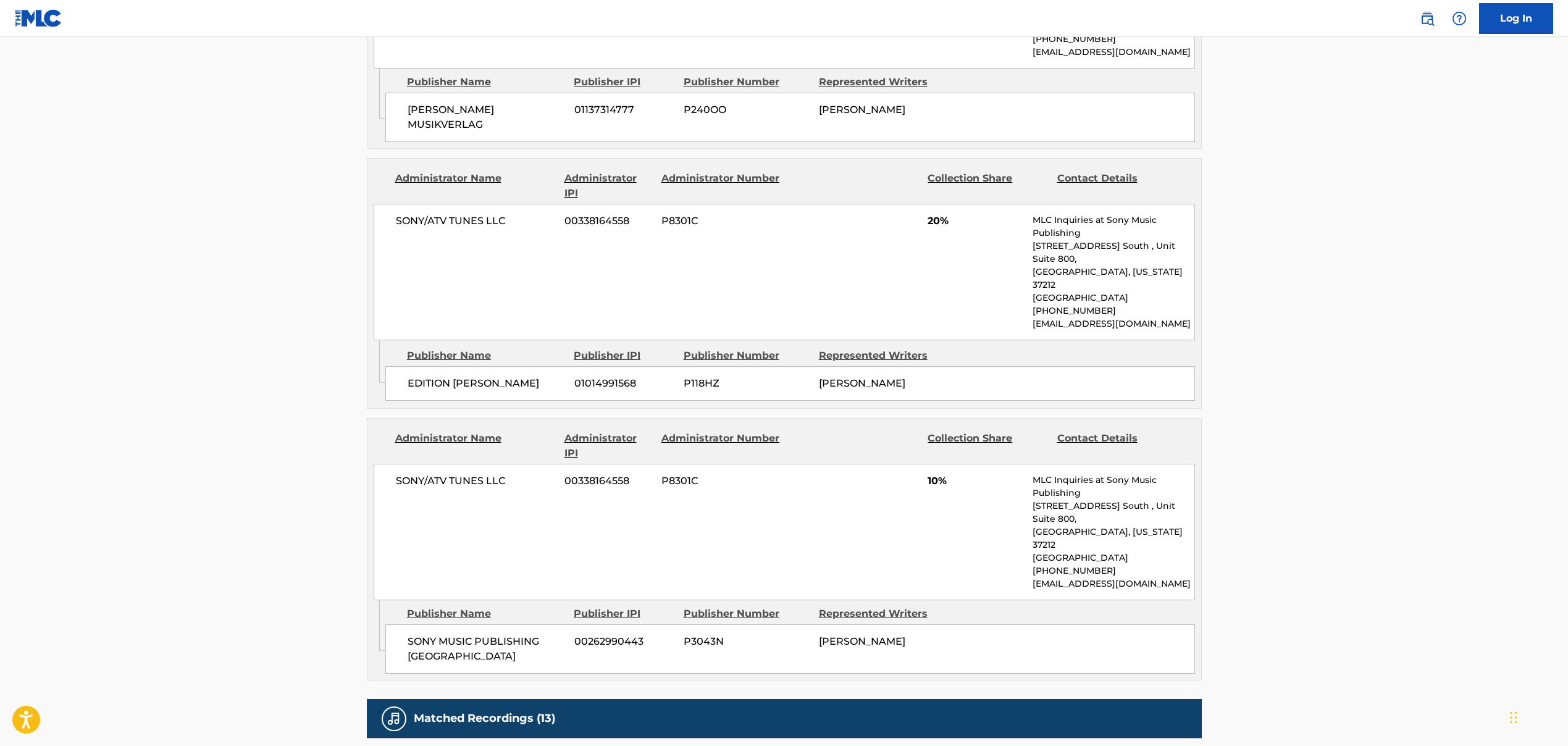
scroll to position [1133, 0]
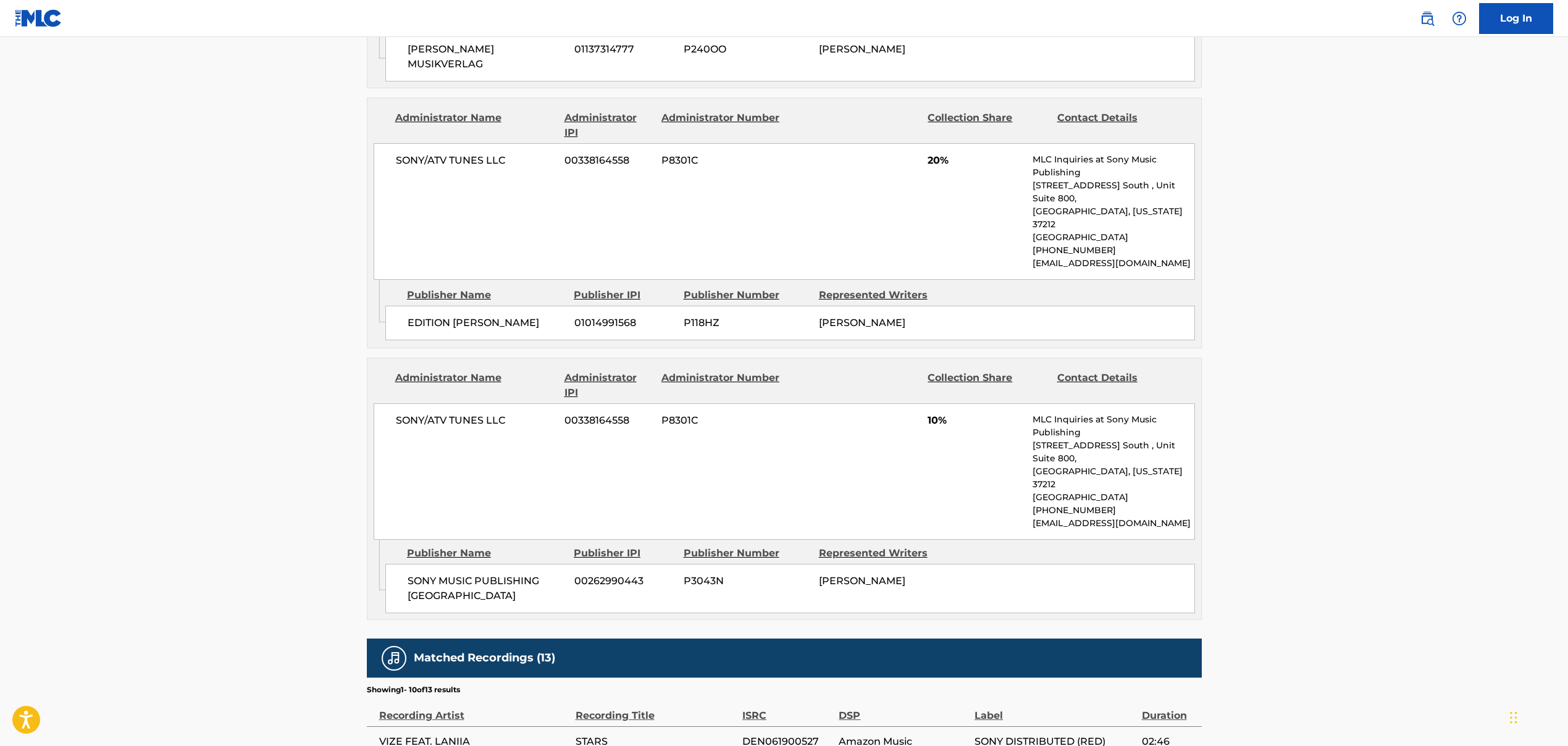
scroll to position [120, 0]
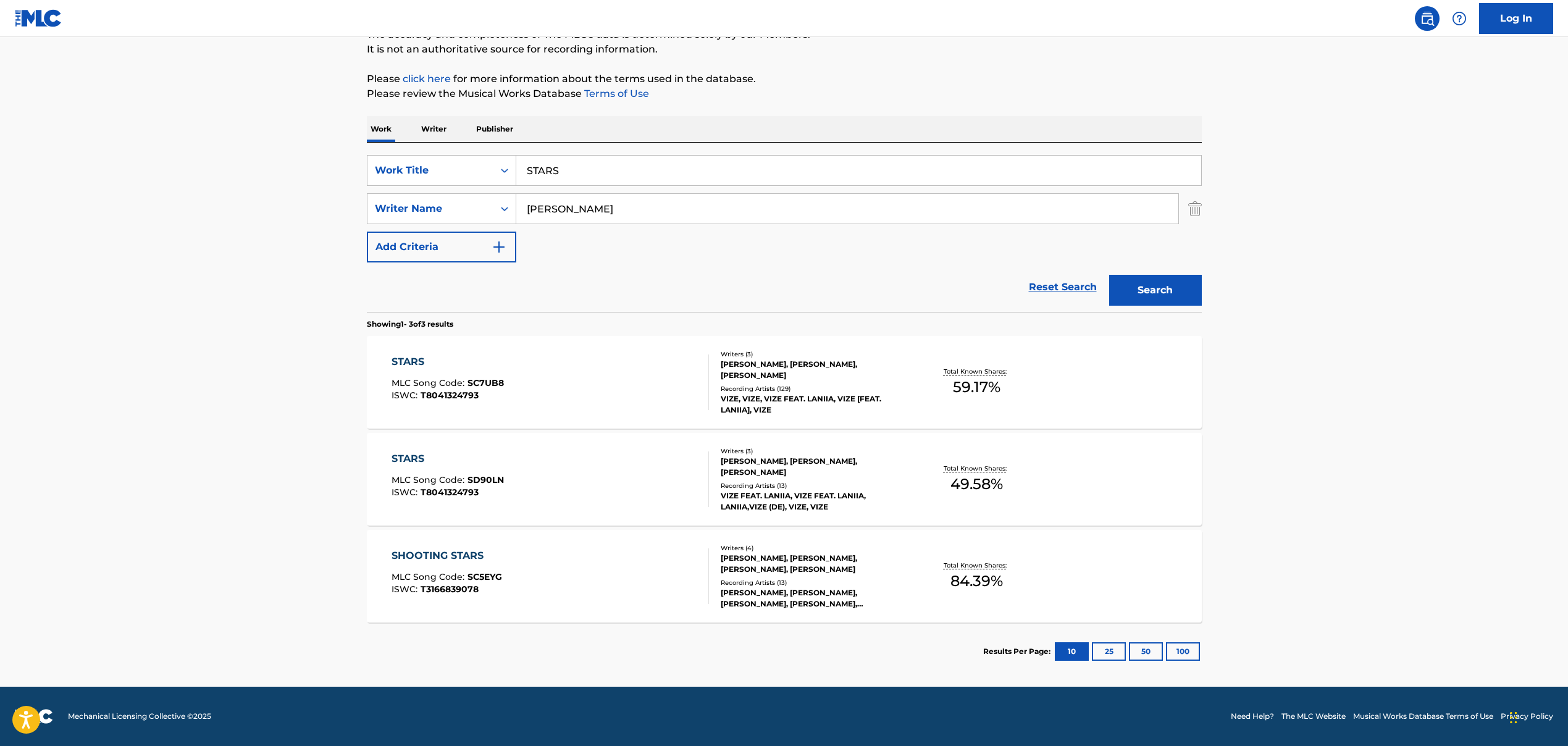
click at [543, 172] on input "STARS" at bounding box center [859, 170] width 685 height 30
paste input "ILHOUETTE"
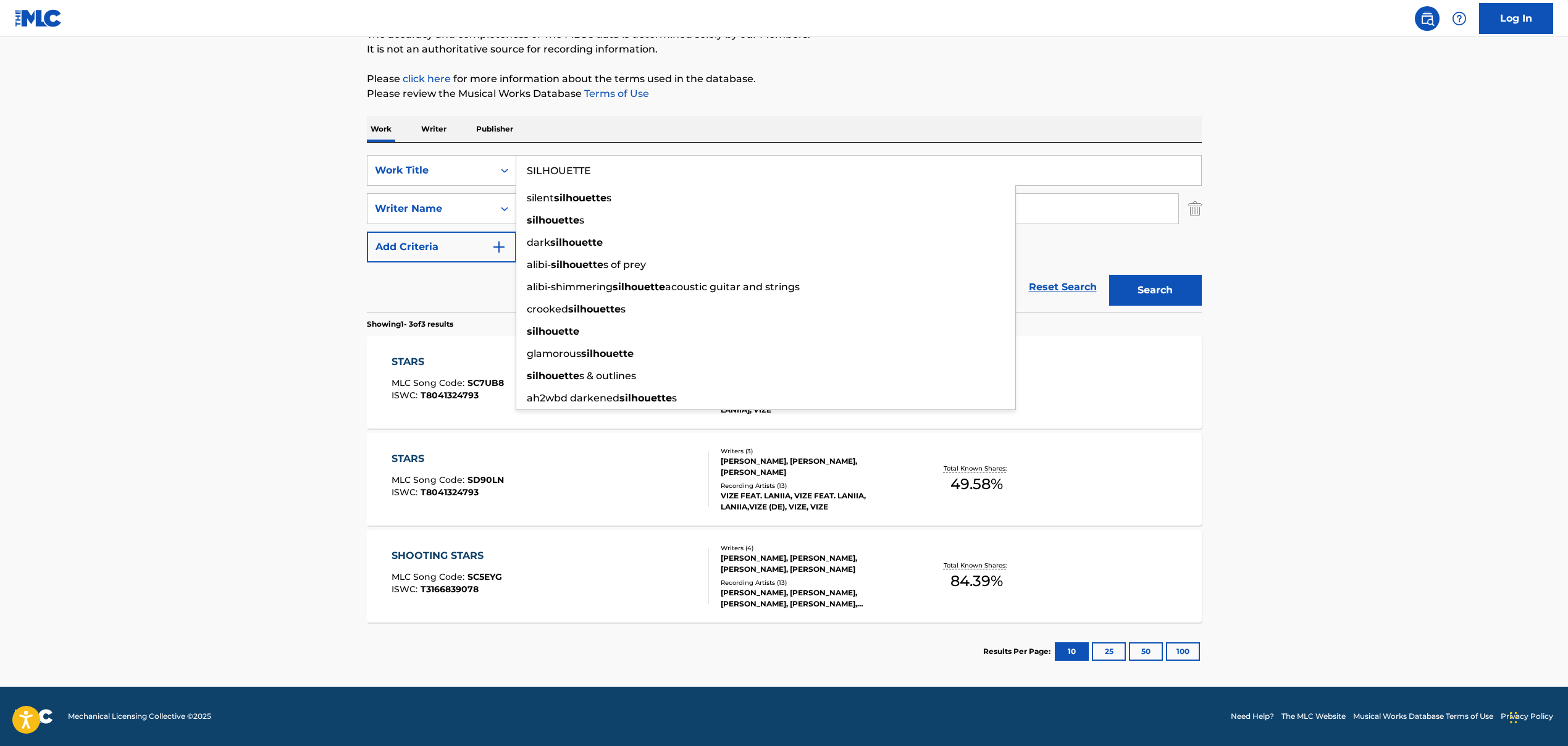
type input "SILHOUETTE"
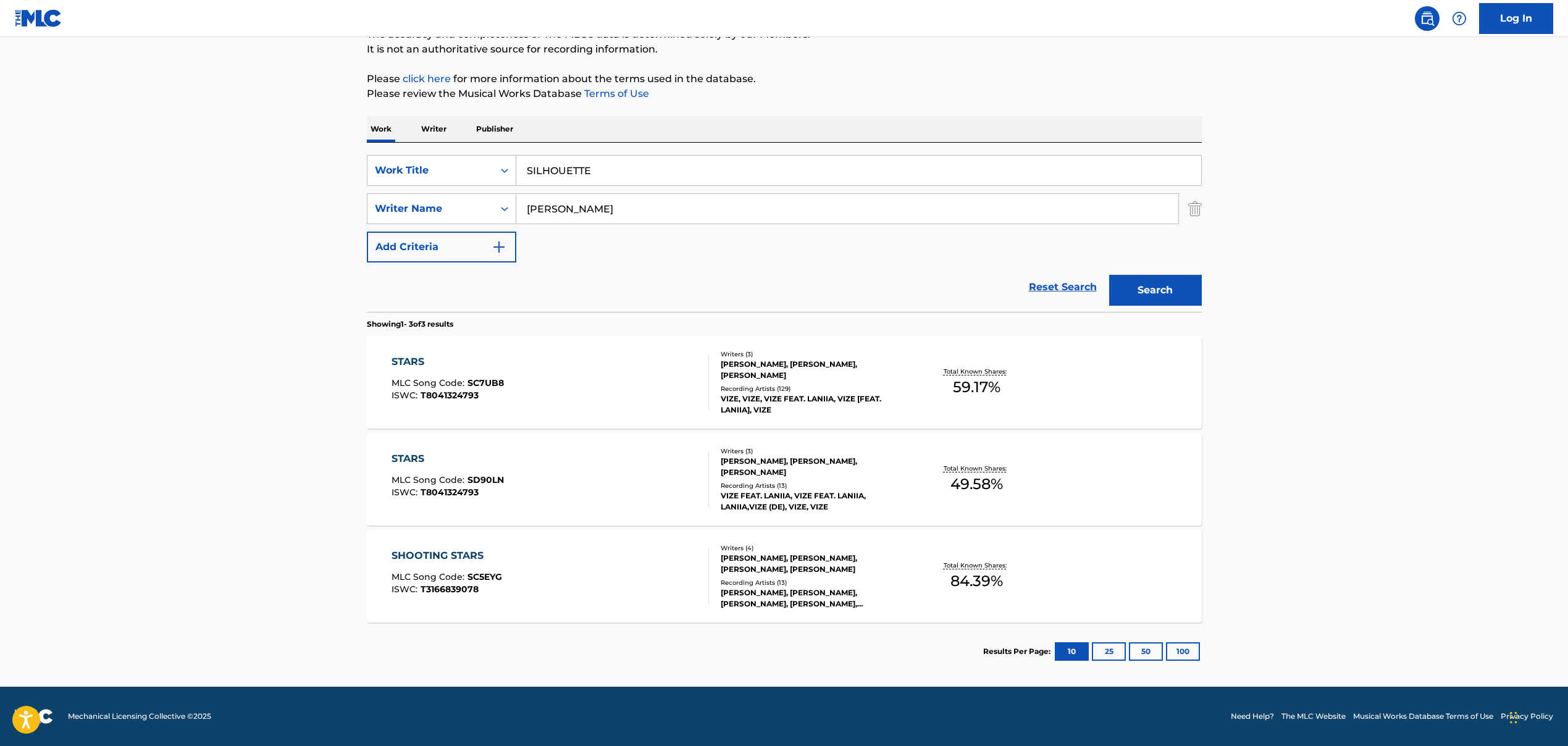
click at [575, 208] on input "[PERSON_NAME]" at bounding box center [847, 208] width 662 height 30
paste input "[PERSON_NAME], [PERSON_NAME], [PERSON_NAME]"
drag, startPoint x: 575, startPoint y: 209, endPoint x: 922, endPoint y: 229, distance: 347.6
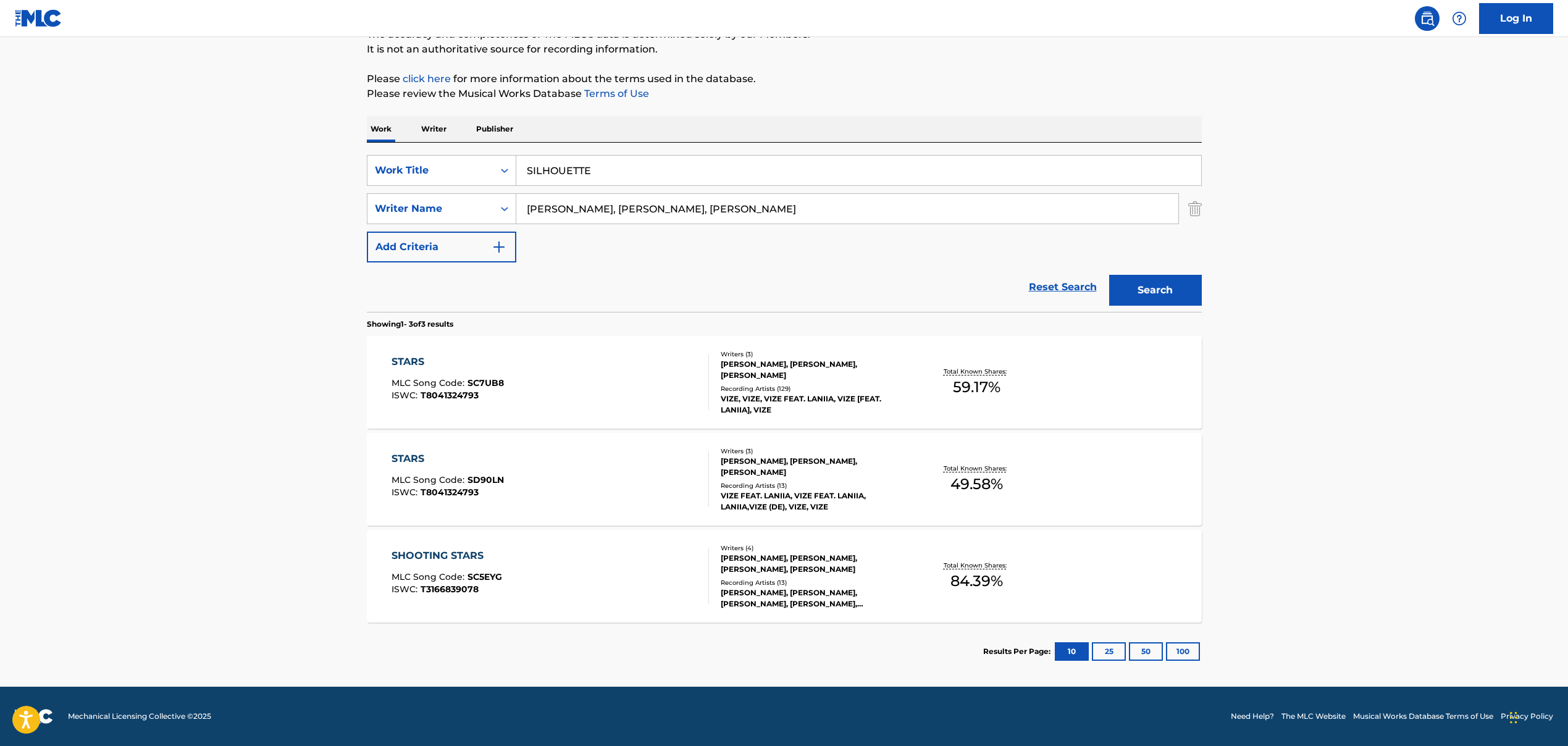
click at [922, 229] on div "SearchWithCriteria5de56fdd-c8b8-4120-88cd-c9ebbfc0264a Work Title SILHOUETTE Se…" at bounding box center [784, 209] width 835 height 108
click at [1130, 285] on button "Search" at bounding box center [1155, 290] width 92 height 31
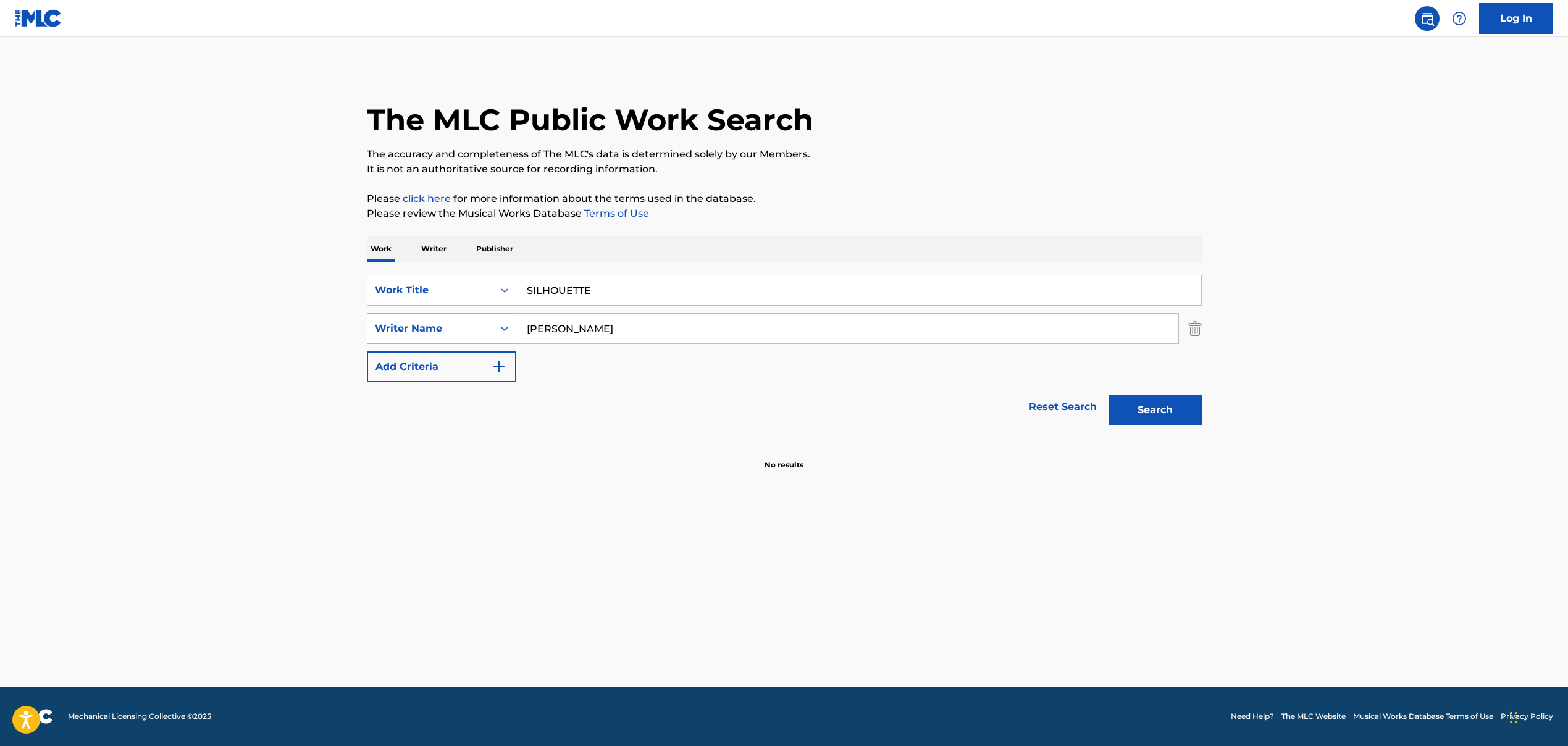
drag, startPoint x: 581, startPoint y: 331, endPoint x: 469, endPoint y: 330, distance: 112.0
click at [472, 330] on div "SearchWithCriteriad2f8f893-ad85-4558-b867-df5a577dbae1 Writer Name [PERSON_NAME]" at bounding box center [784, 328] width 835 height 31
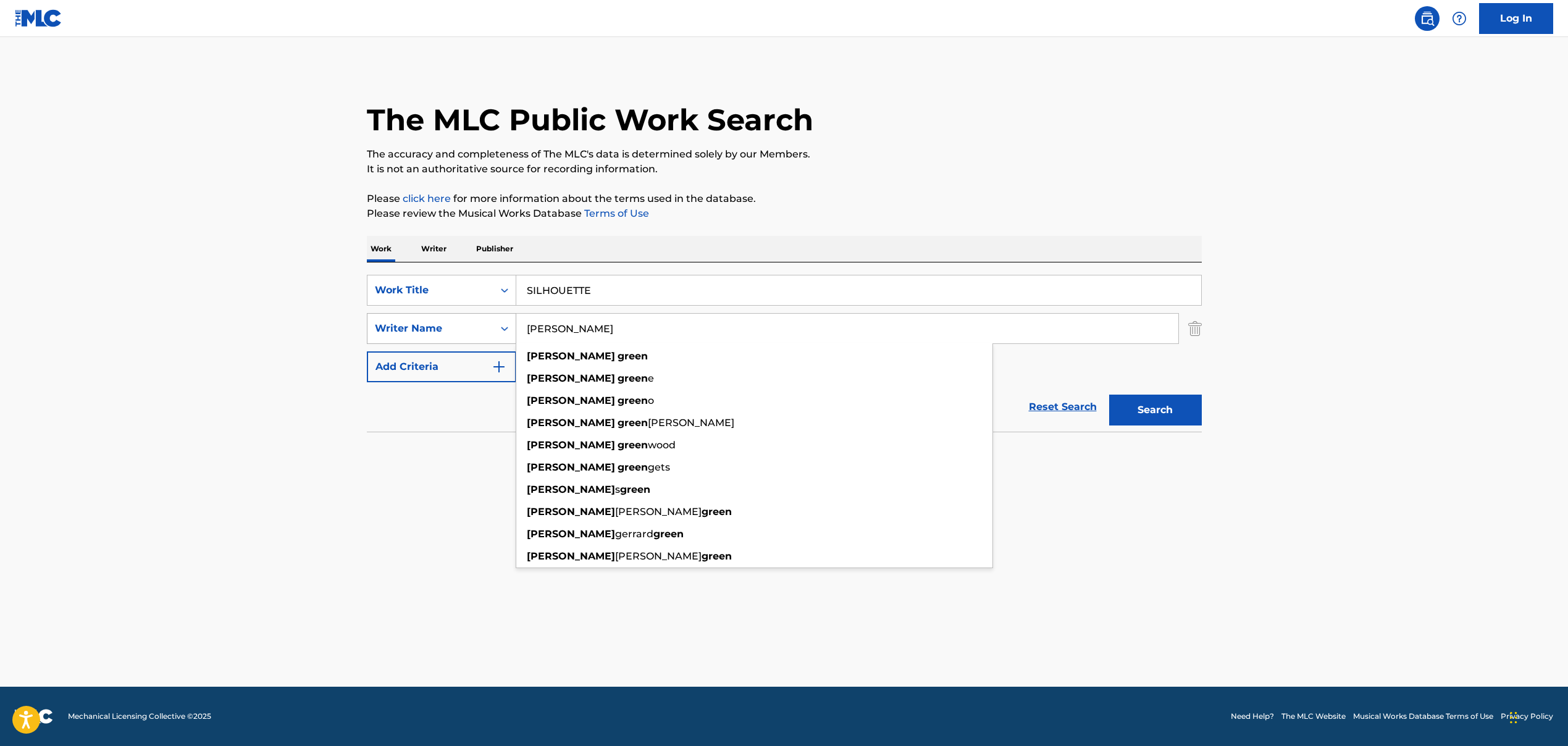
paste input ", [PERSON_NAME], [PERSON_NAME]"
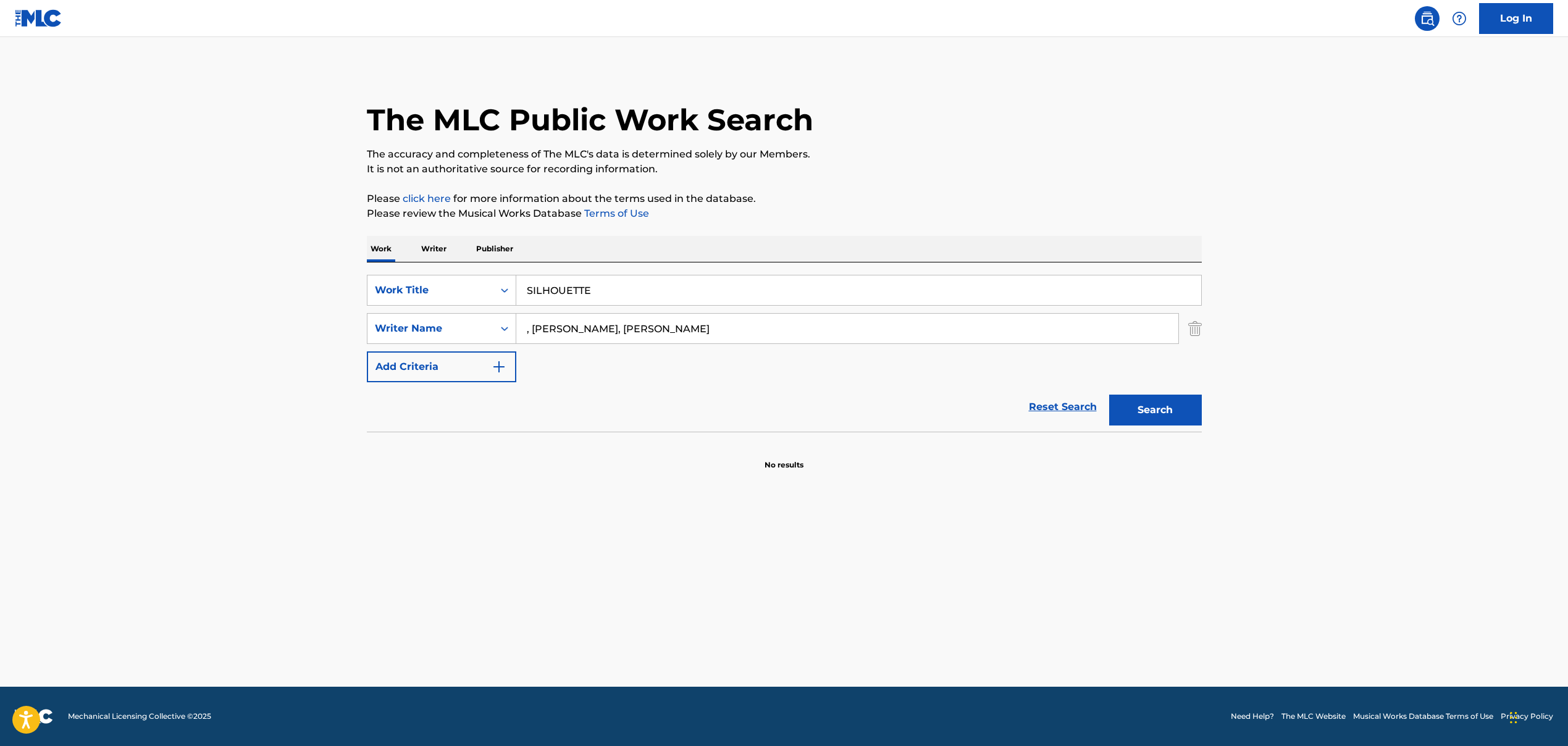
click at [535, 330] on input ", [PERSON_NAME], [PERSON_NAME]" at bounding box center [847, 328] width 662 height 30
drag, startPoint x: 533, startPoint y: 328, endPoint x: 473, endPoint y: 332, distance: 60.1
click at [473, 332] on div "SearchWithCriteriad2f8f893-ad85-4558-b867-df5a577dbae1 Writer Name , [PERSON_NA…" at bounding box center [784, 328] width 835 height 31
drag, startPoint x: 618, startPoint y: 330, endPoint x: 797, endPoint y: 332, distance: 179.0
click at [796, 331] on input "[PERSON_NAME], [PERSON_NAME]" at bounding box center [847, 328] width 662 height 30
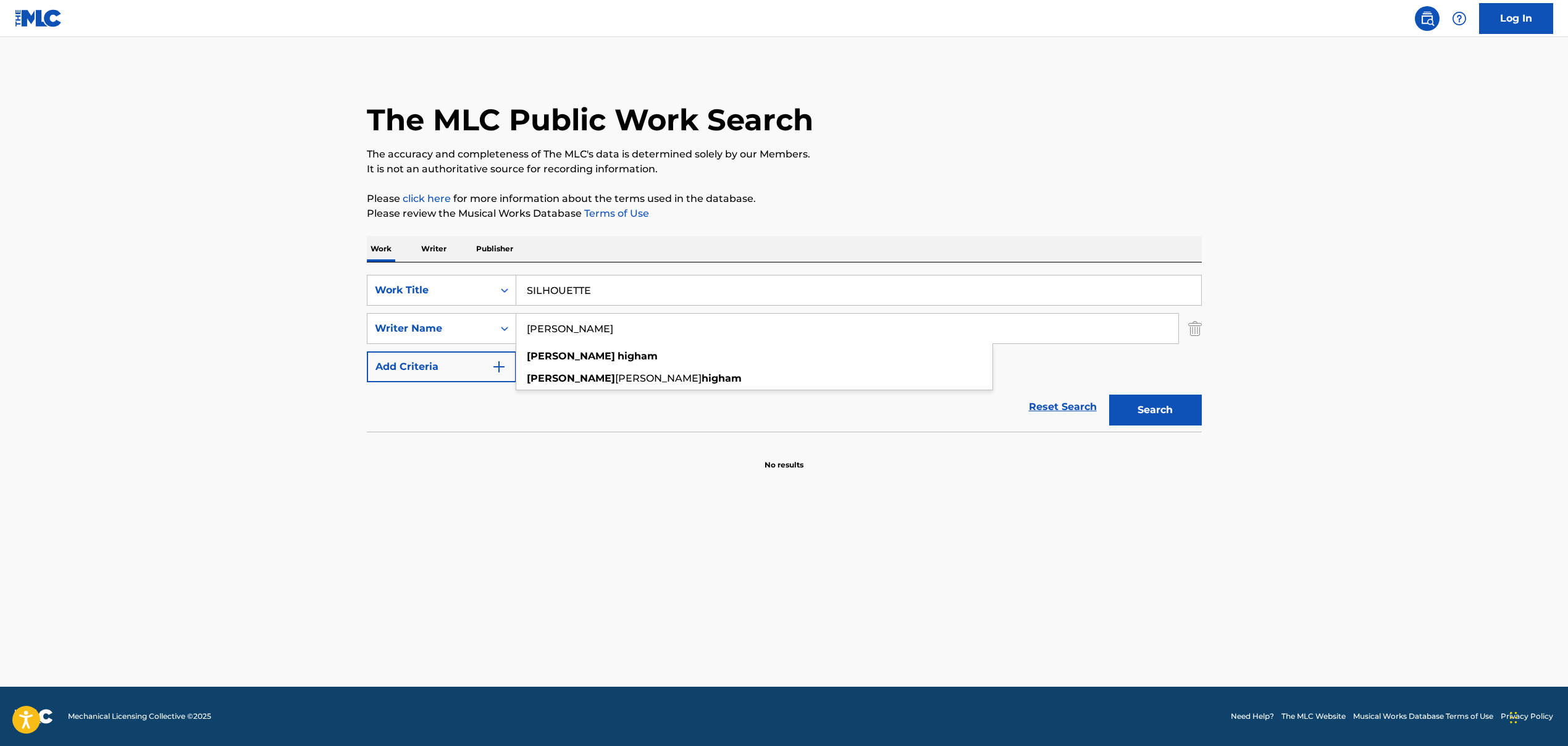
type input "[PERSON_NAME]"
click at [1158, 412] on button "Search" at bounding box center [1155, 410] width 92 height 31
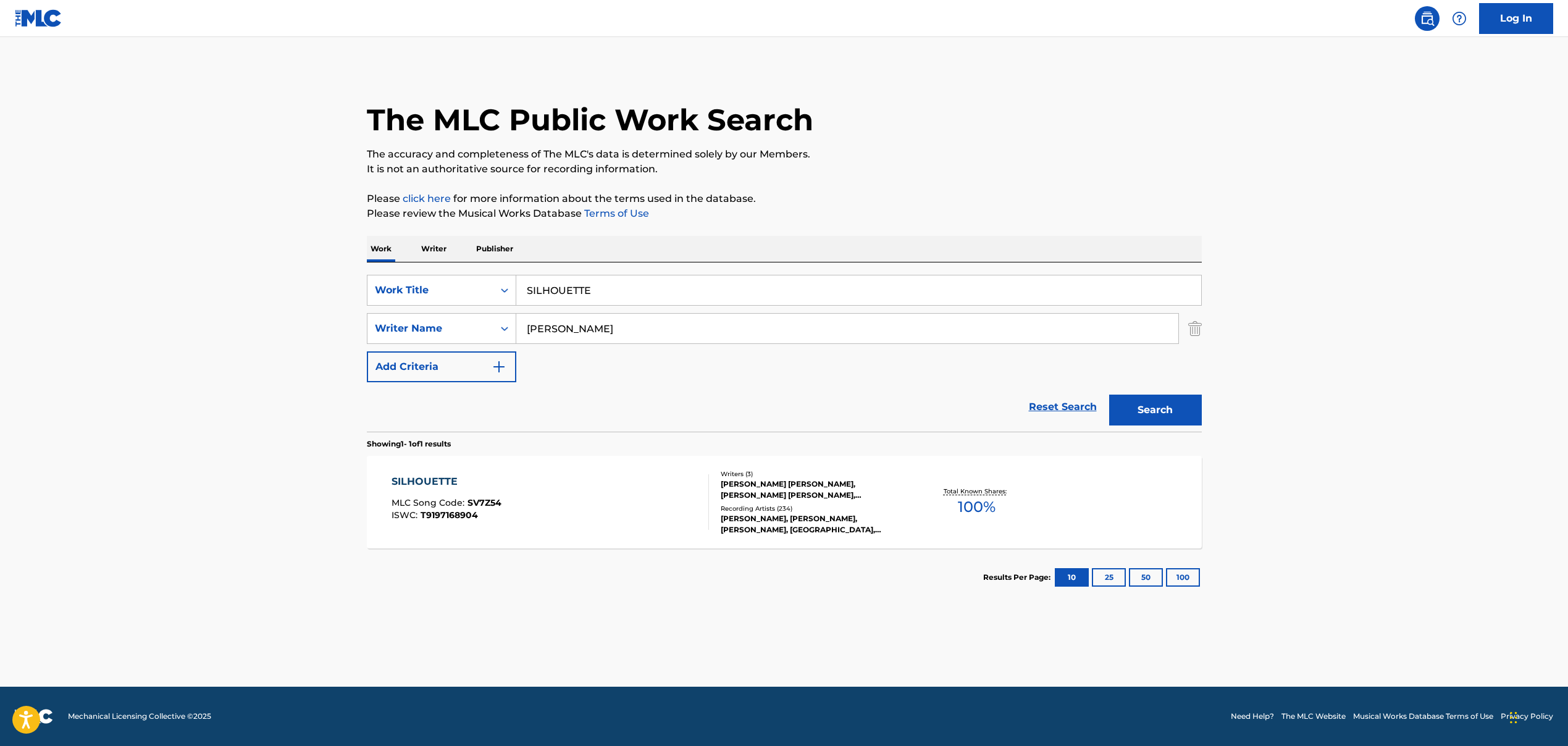
click at [513, 511] on div "SILHOUETTE MLC Song Code : SV7Z54 ISWC : T9197168904" at bounding box center [550, 502] width 317 height 55
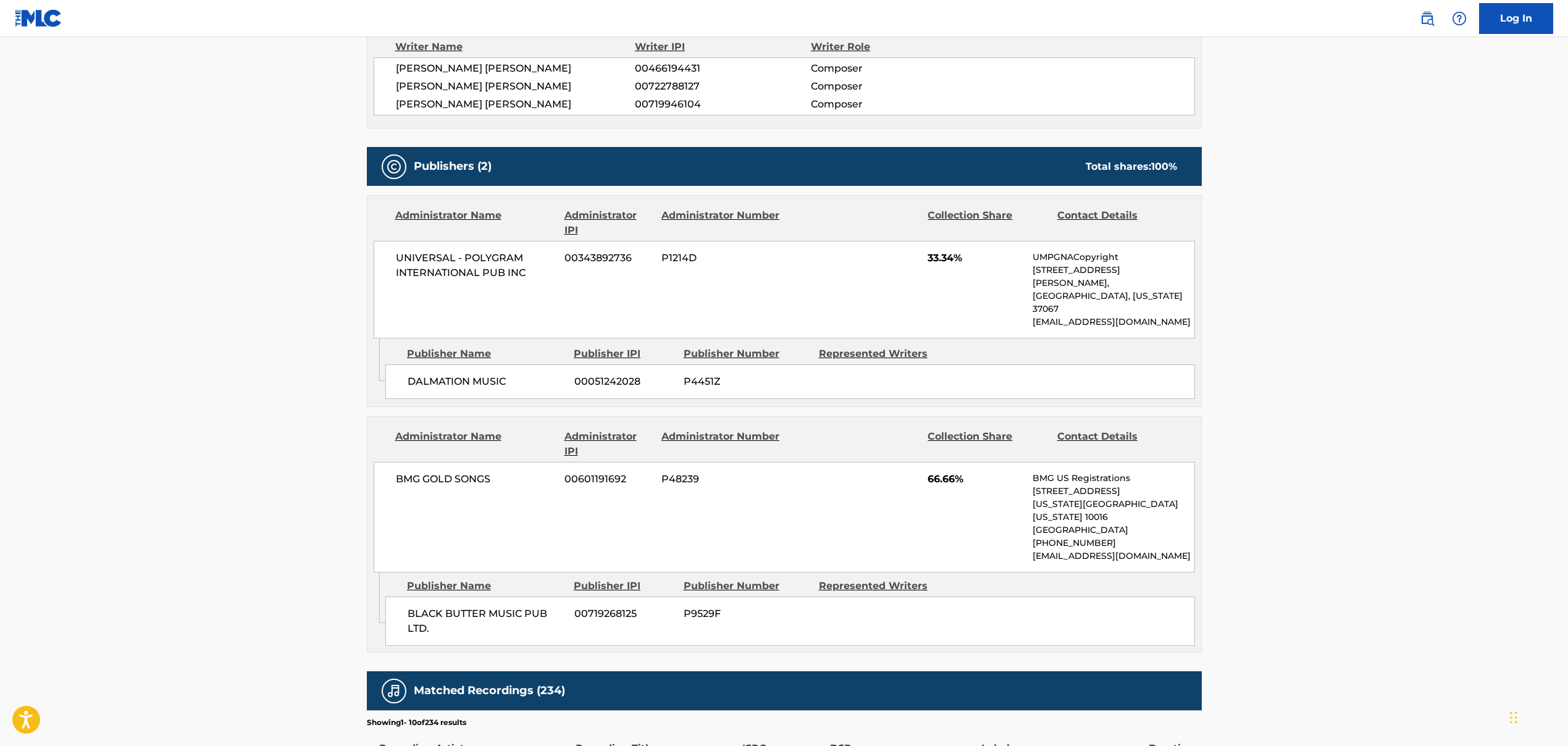
scroll to position [458, 0]
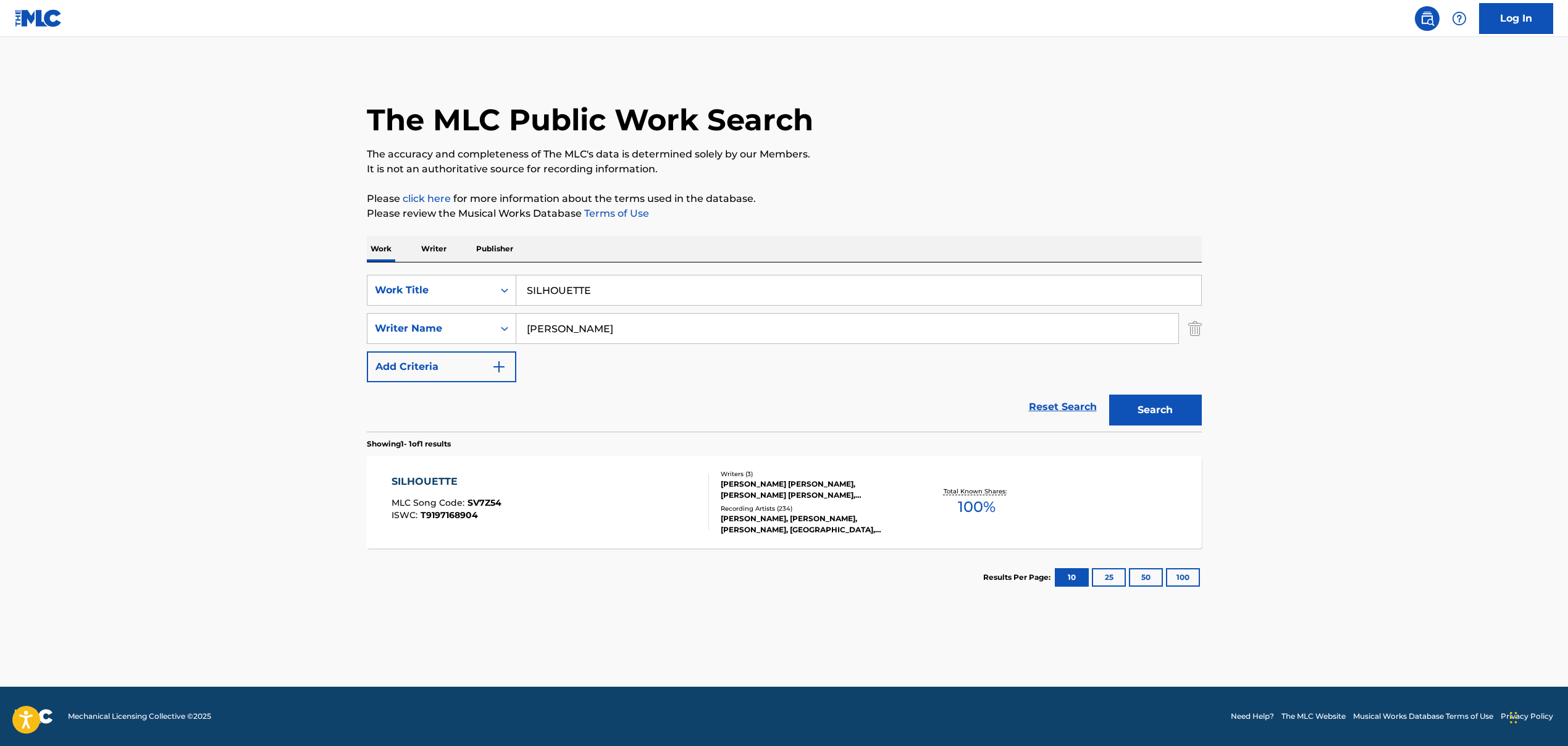
click at [573, 285] on input "SILHOUETTE" at bounding box center [859, 290] width 685 height 30
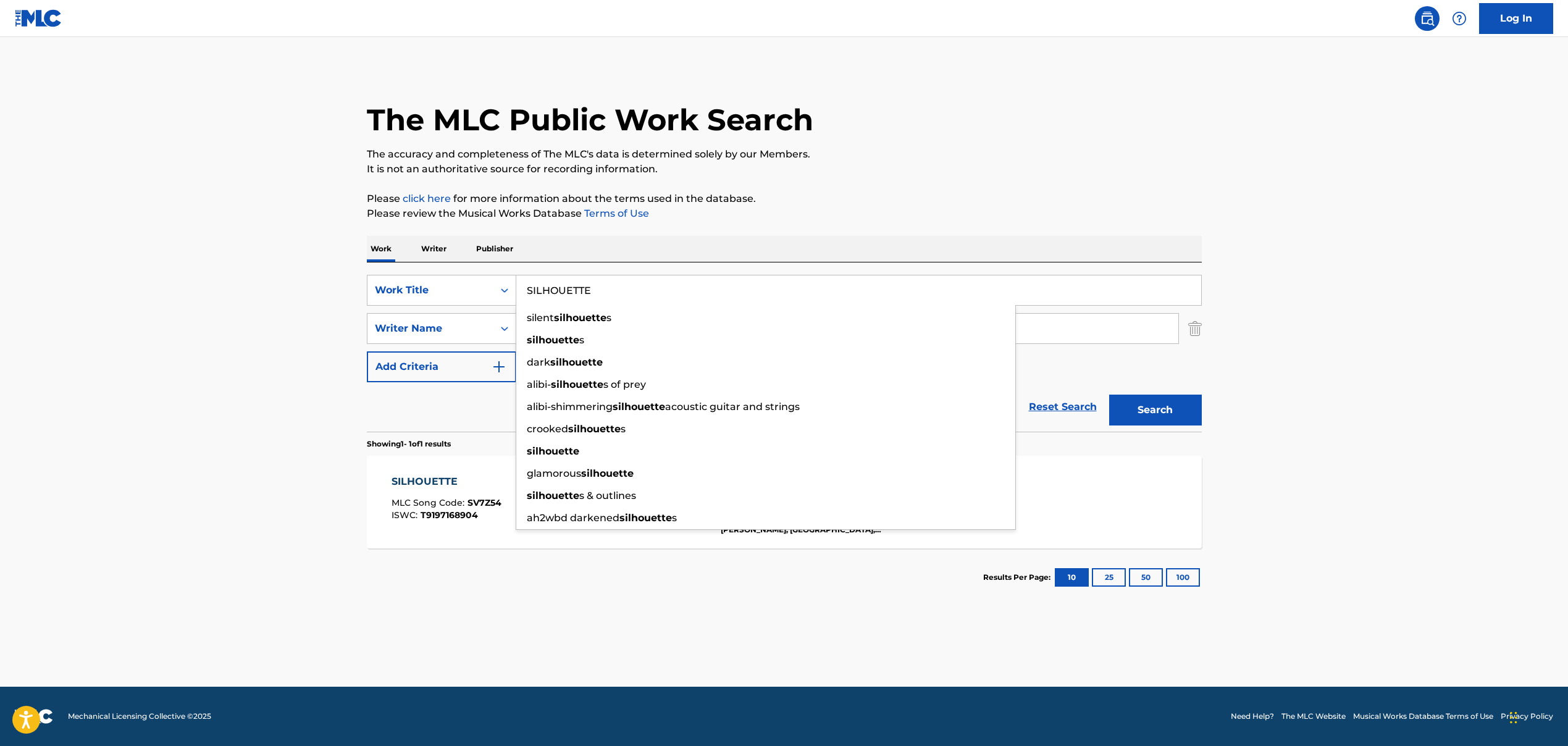
paste input "U [GEOGRAPHIC_DATA]"
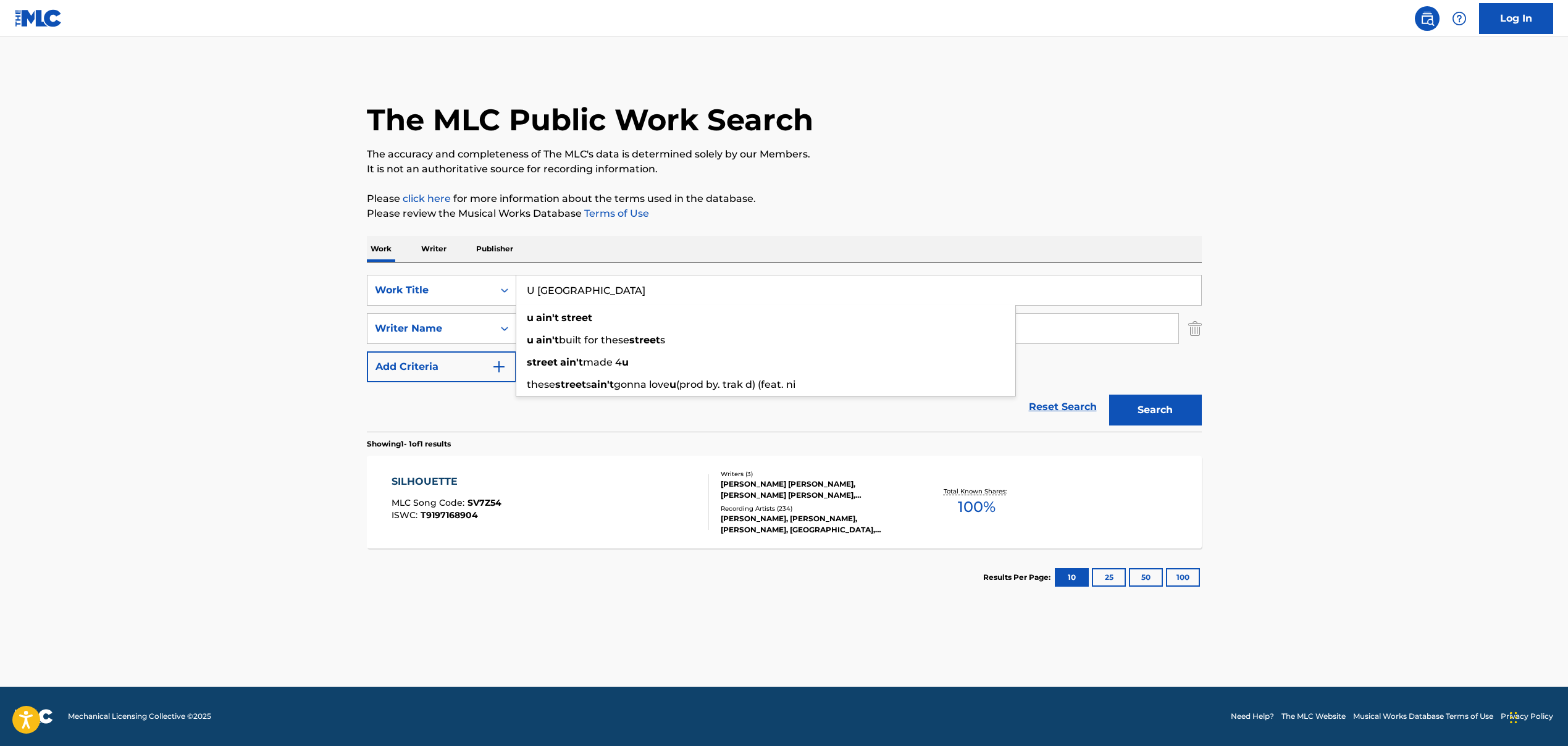
type input "U [GEOGRAPHIC_DATA]"
click at [130, 291] on main "The MLC Public Work Search The accuracy and completeness of The MLC's data is d…" at bounding box center [784, 361] width 1568 height 650
click at [606, 335] on input "[PERSON_NAME]" at bounding box center [847, 328] width 662 height 30
click at [606, 334] on input "[PERSON_NAME]" at bounding box center [847, 328] width 662 height 30
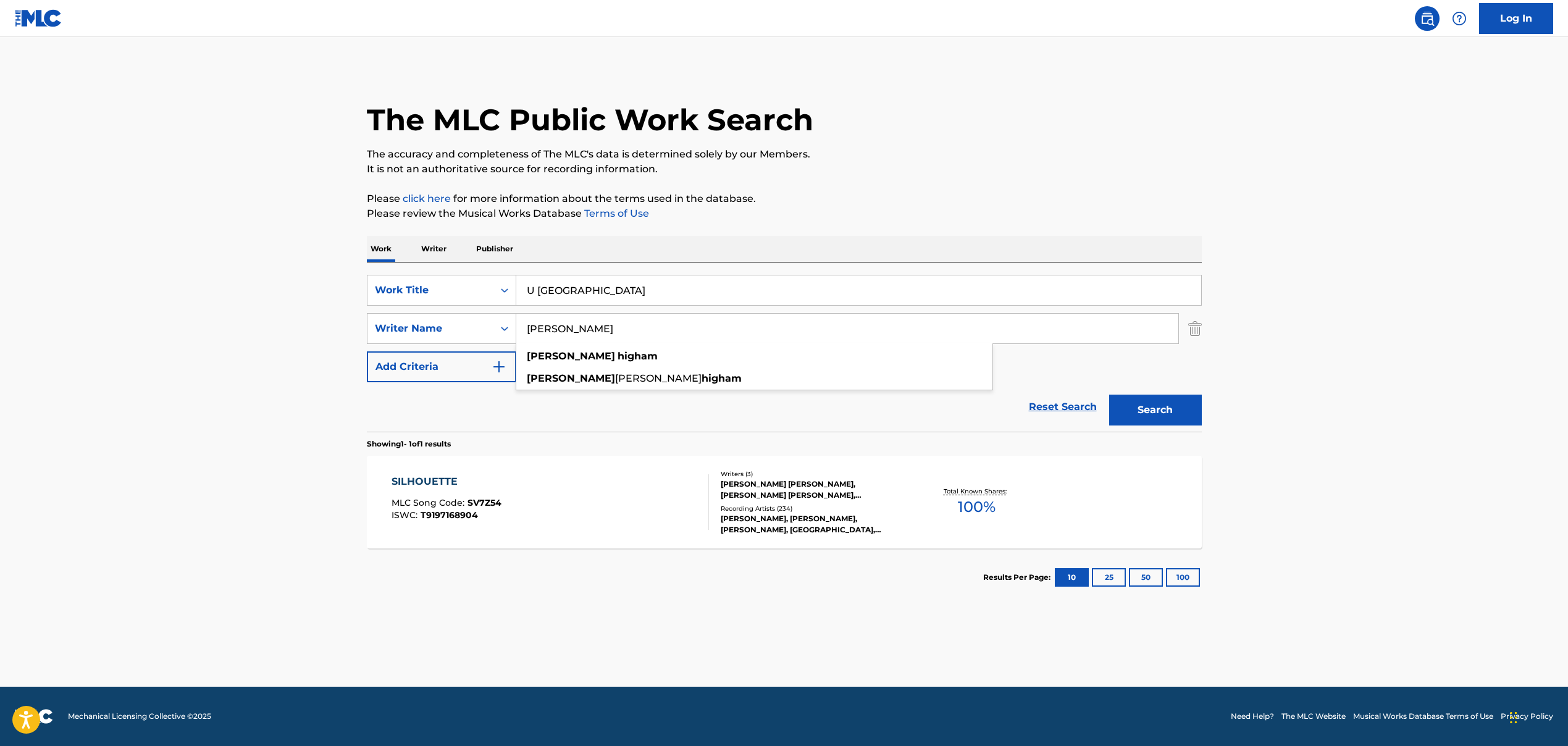
click at [606, 334] on input "[PERSON_NAME]" at bounding box center [847, 328] width 662 height 30
paste input "[PERSON_NAME], [PERSON_NAME], Bankroll Fresh, [PERSON_NAME]"
drag, startPoint x: 643, startPoint y: 328, endPoint x: 897, endPoint y: 341, distance: 254.3
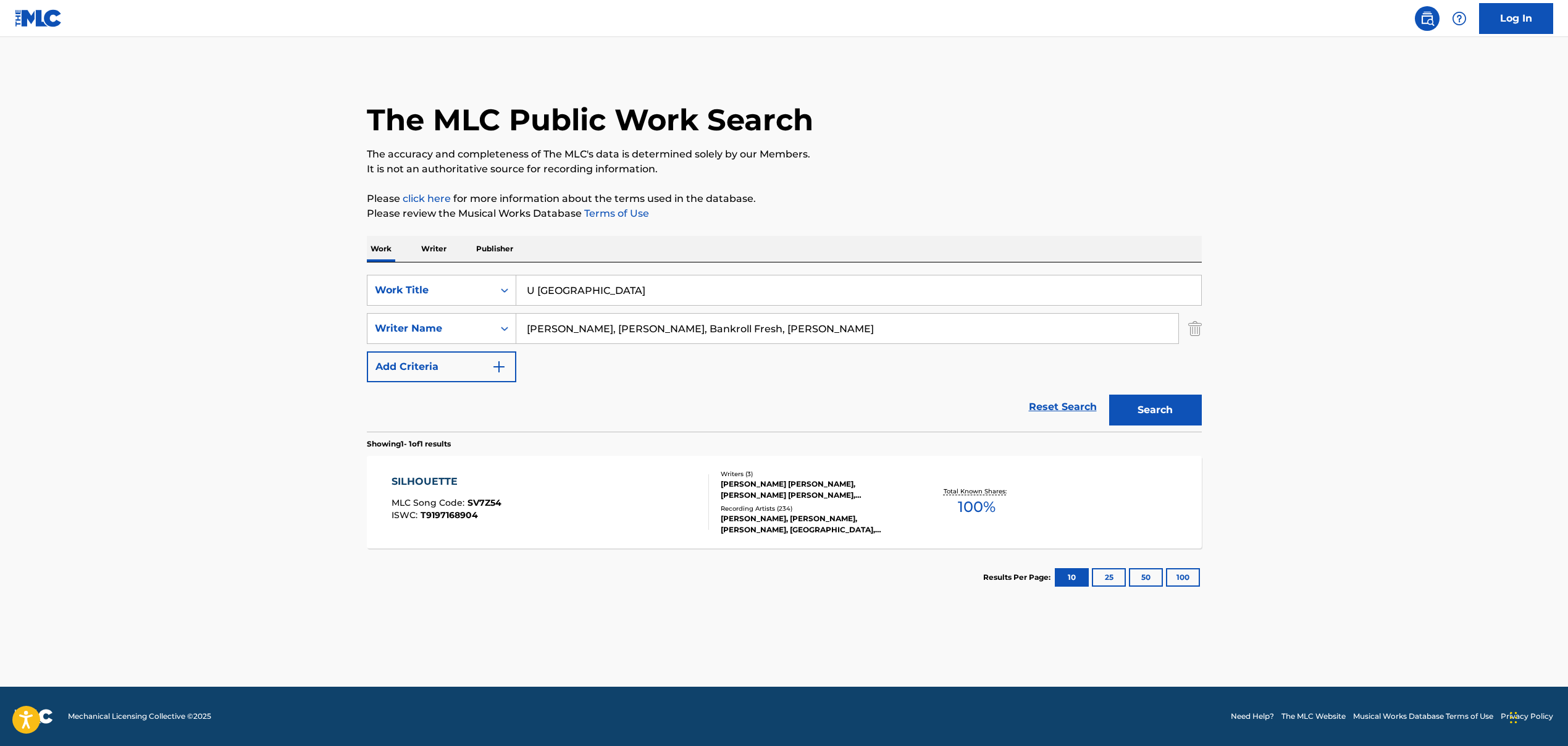
click at [898, 340] on input "[PERSON_NAME], [PERSON_NAME], Bankroll Fresh, [PERSON_NAME]" at bounding box center [847, 328] width 662 height 30
click at [809, 380] on div "SearchWithCriteria5de56fdd-c8b8-4120-88cd-c9ebbfc0264a Work Title U [GEOGRAPHIC…" at bounding box center [784, 328] width 835 height 108
click at [1128, 414] on button "Search" at bounding box center [1155, 410] width 92 height 31
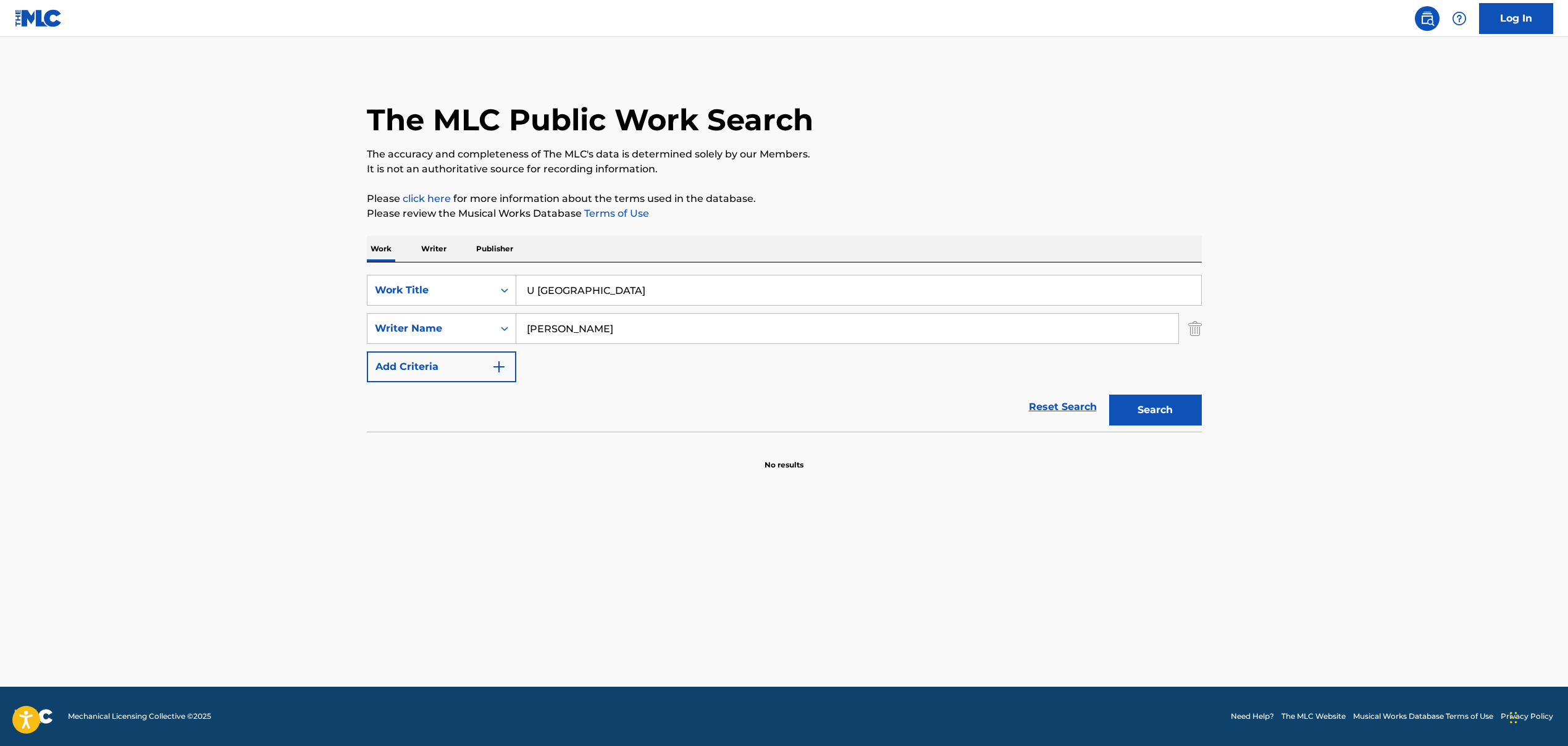
drag, startPoint x: 1150, startPoint y: 415, endPoint x: 1137, endPoint y: 422, distance: 14.8
click at [1150, 415] on button "Search" at bounding box center [1155, 410] width 92 height 31
drag, startPoint x: 651, startPoint y: 331, endPoint x: 450, endPoint y: 338, distance: 201.1
click at [466, 335] on div "SearchWithCriteriad2f8f893-ad85-4558-b867-df5a577dbae1 Writer Name [PERSON_NAME]" at bounding box center [784, 328] width 835 height 31
paste input ", [PERSON_NAME], Bankroll Fresh, [PERSON_NAME]"
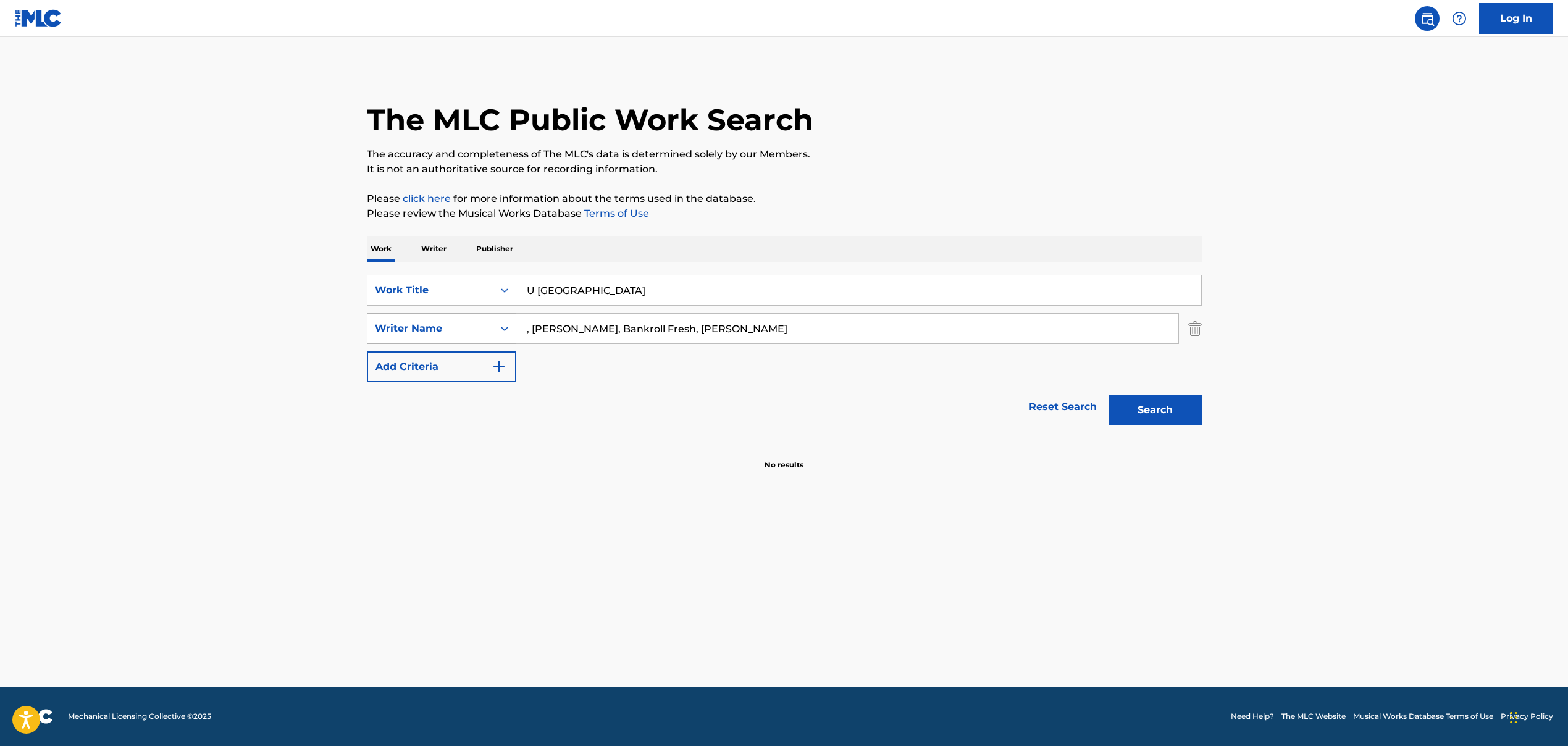
drag, startPoint x: 533, startPoint y: 328, endPoint x: 469, endPoint y: 329, distance: 64.0
click at [469, 329] on div "SearchWithCriteriad2f8f893-ad85-4558-b867-df5a577dbae1 Writer Name , [PERSON_NA…" at bounding box center [784, 328] width 835 height 31
drag, startPoint x: 589, startPoint y: 331, endPoint x: 839, endPoint y: 330, distance: 250.0
click at [839, 330] on input "[PERSON_NAME], Bankroll Fresh, [PERSON_NAME]" at bounding box center [847, 328] width 662 height 30
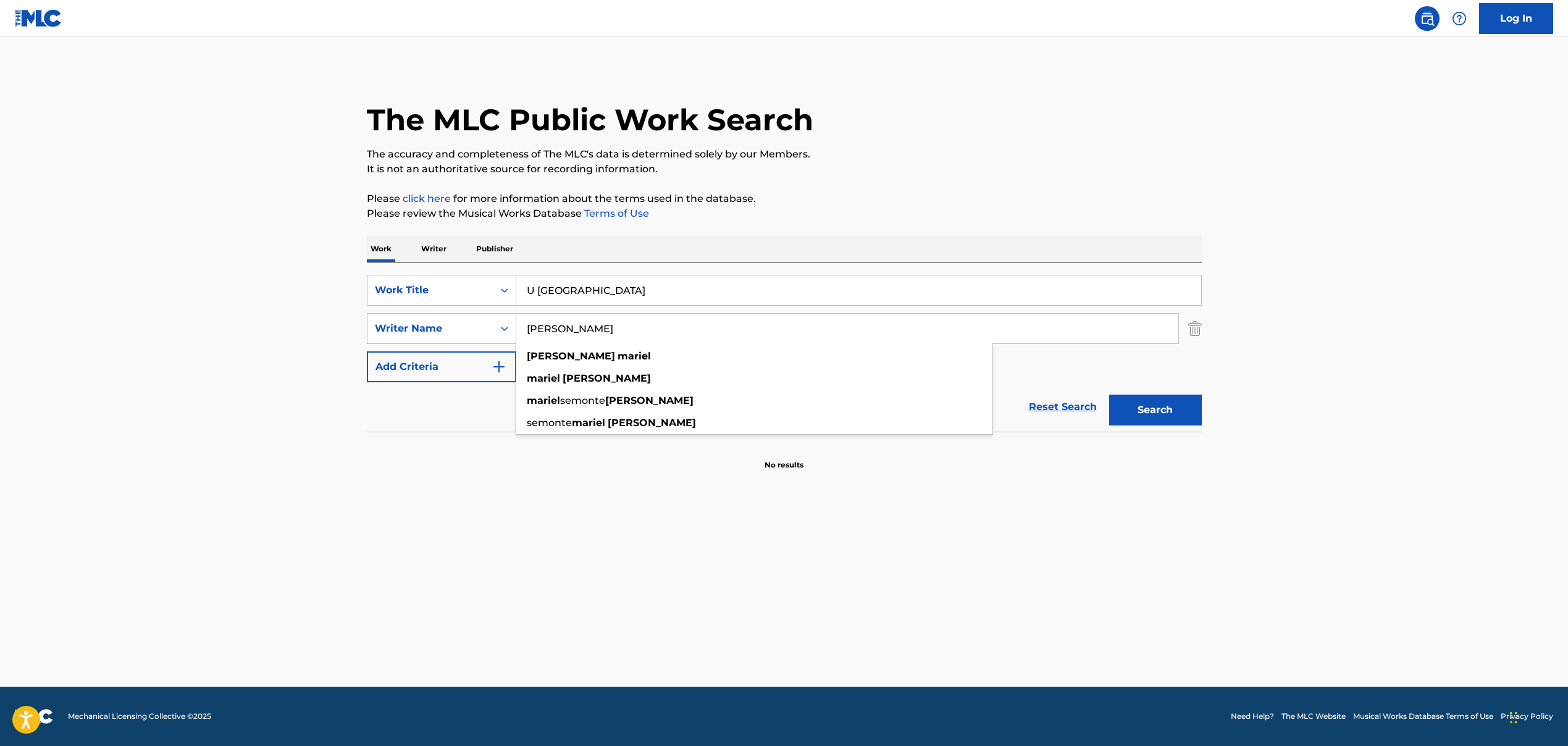
type input "[PERSON_NAME]"
click at [1150, 410] on button "Search" at bounding box center [1155, 410] width 92 height 31
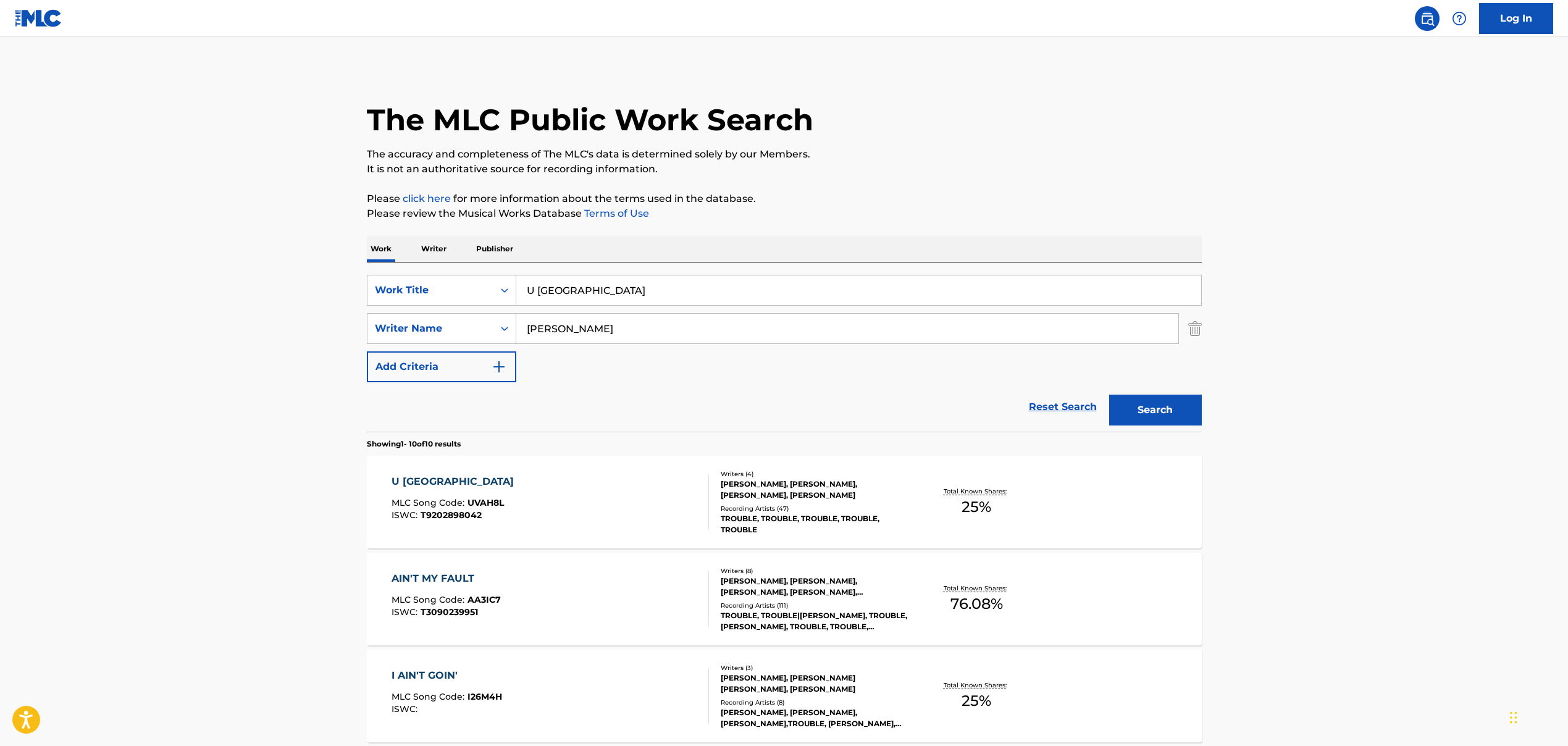
click at [664, 504] on div "U AIN'T STREET MLC Song Code : UVAH8L ISWC : T9202898042" at bounding box center [550, 502] width 317 height 55
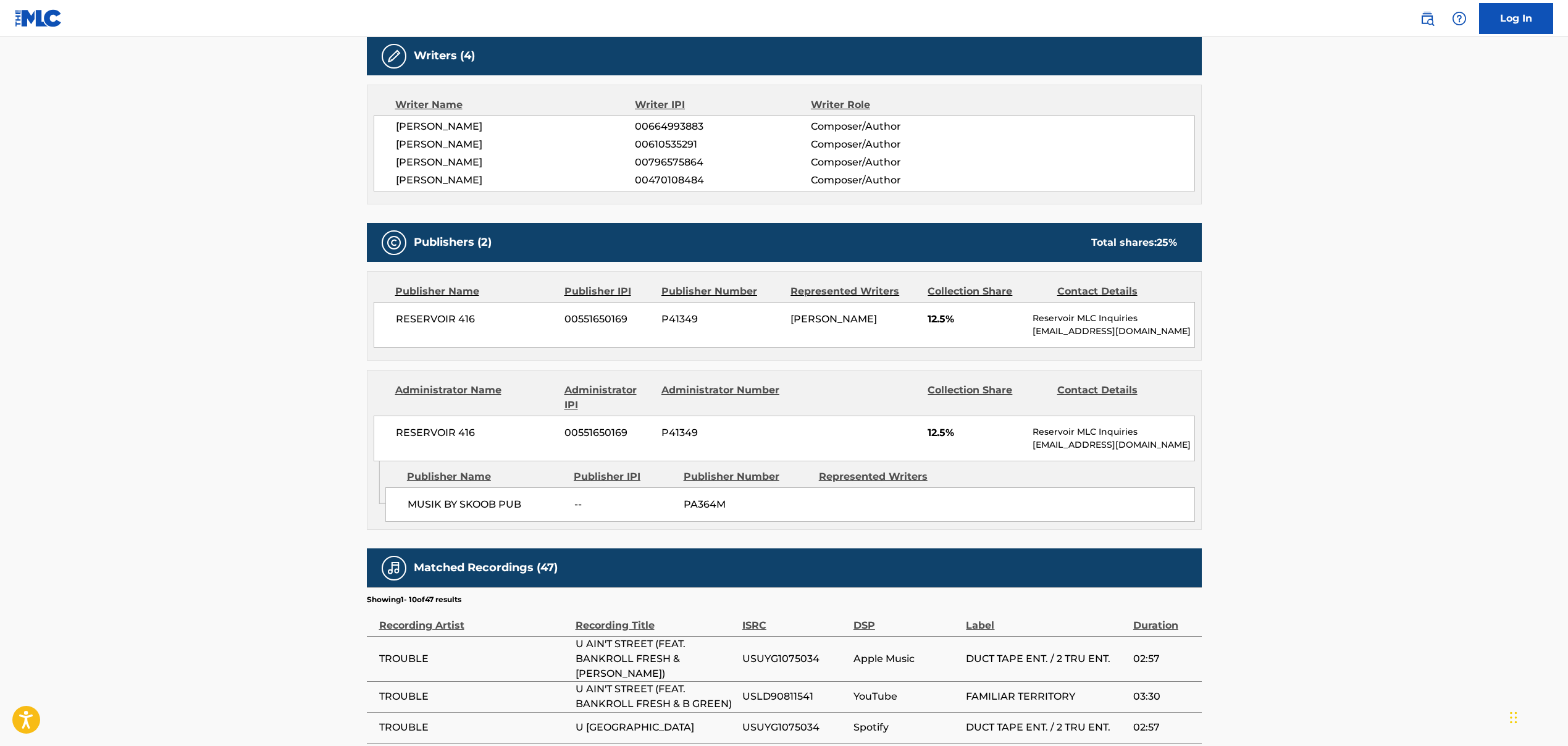
scroll to position [399, 0]
